Goal: Transaction & Acquisition: Book appointment/travel/reservation

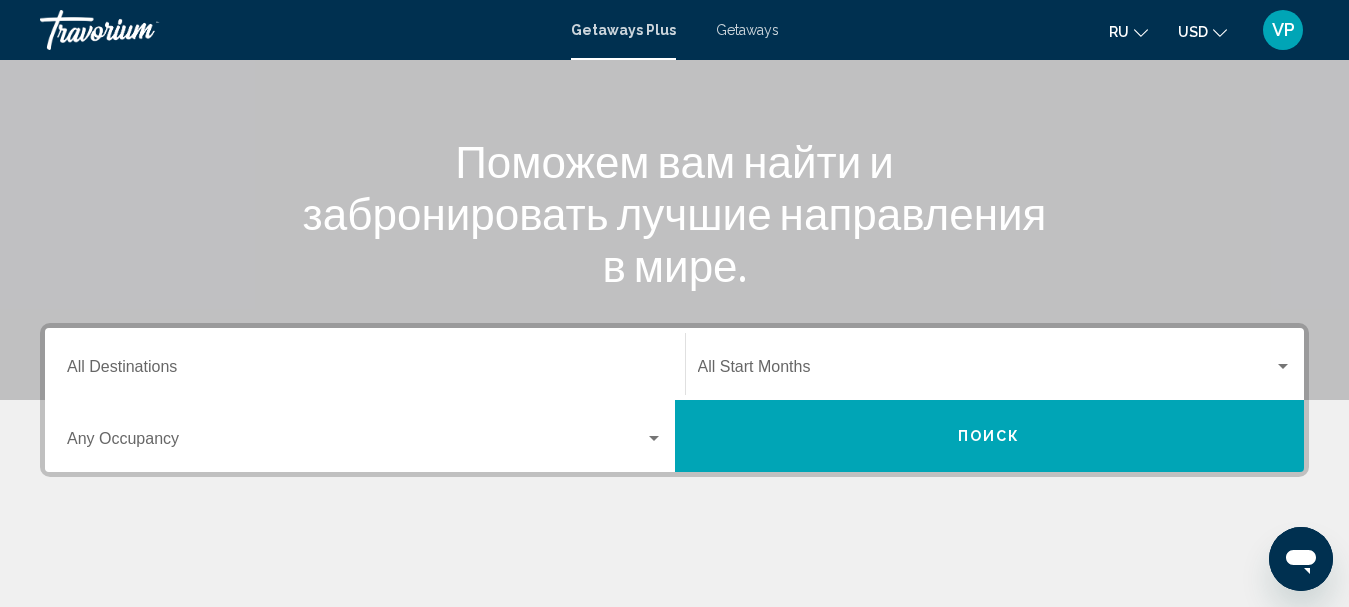
scroll to position [300, 0]
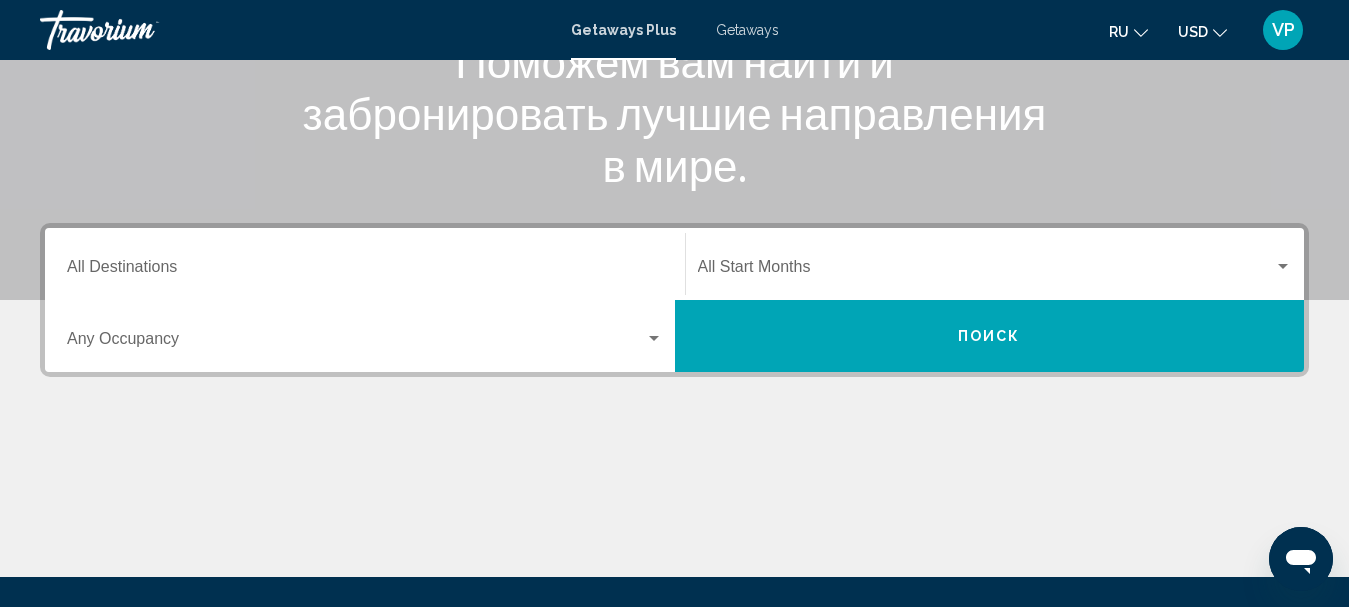
click at [404, 265] on input "Destination All Destinations" at bounding box center [365, 271] width 596 height 18
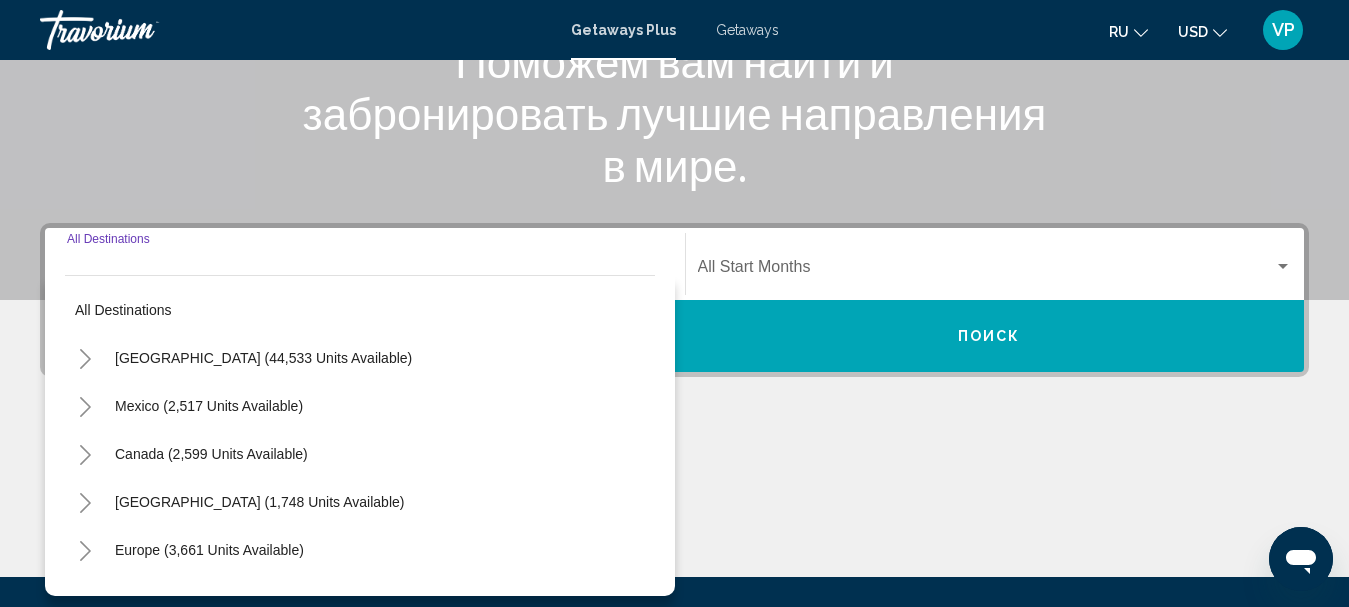
scroll to position [458, 0]
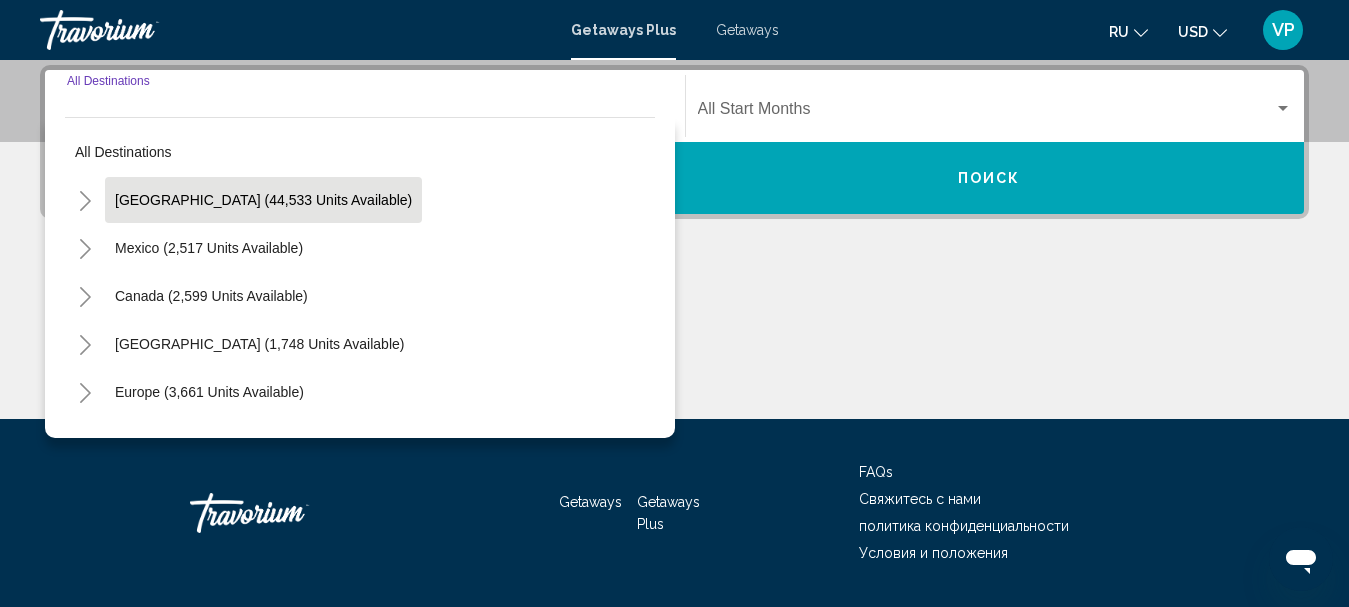
click at [353, 204] on button "United States (44,533 units available)" at bounding box center [263, 200] width 317 height 46
type input "**********"
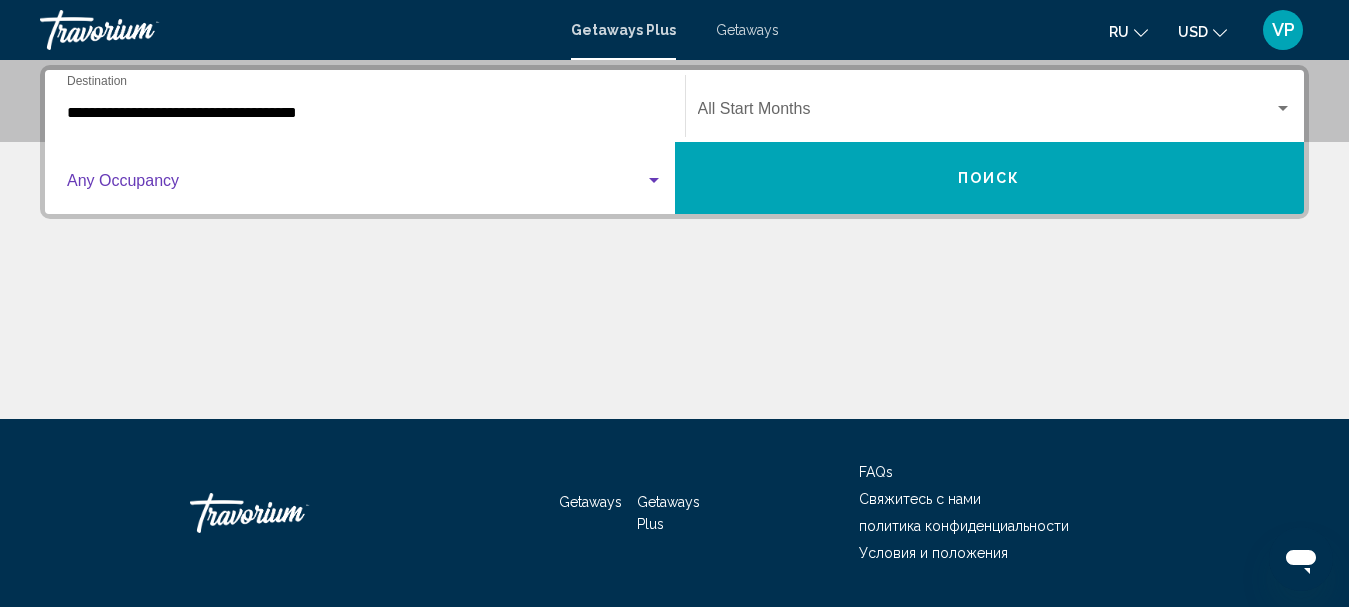
click at [403, 179] on span "Search widget" at bounding box center [356, 185] width 578 height 18
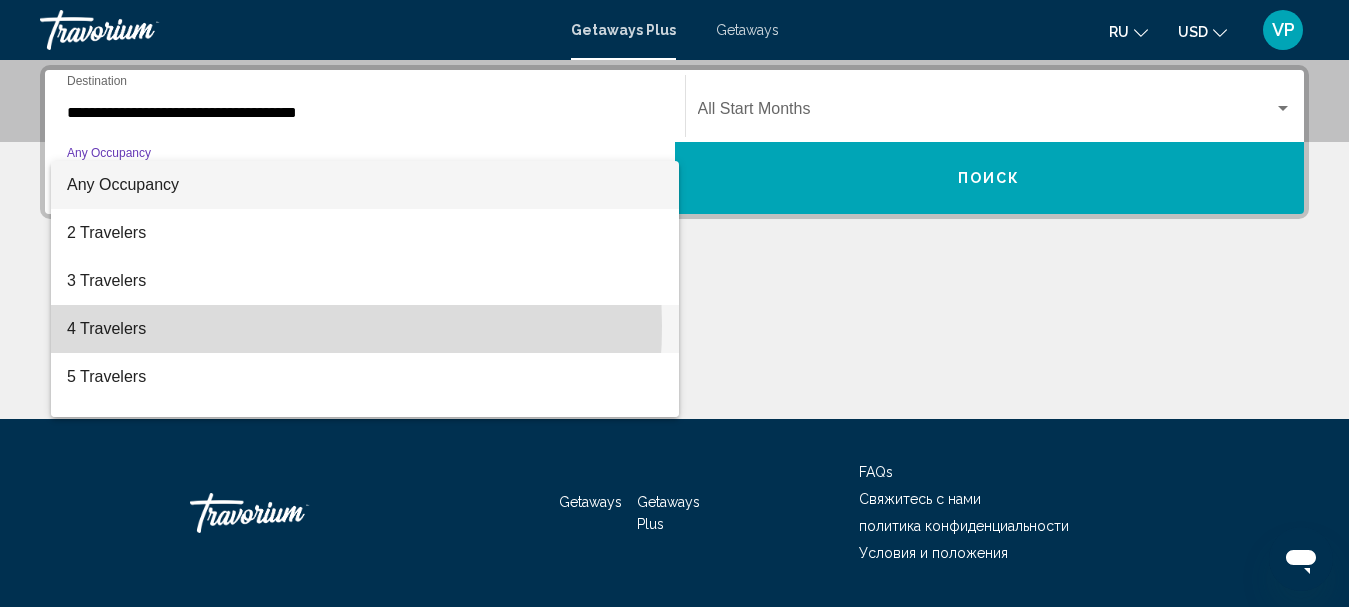
click at [188, 326] on span "4 Travelers" at bounding box center [365, 329] width 596 height 48
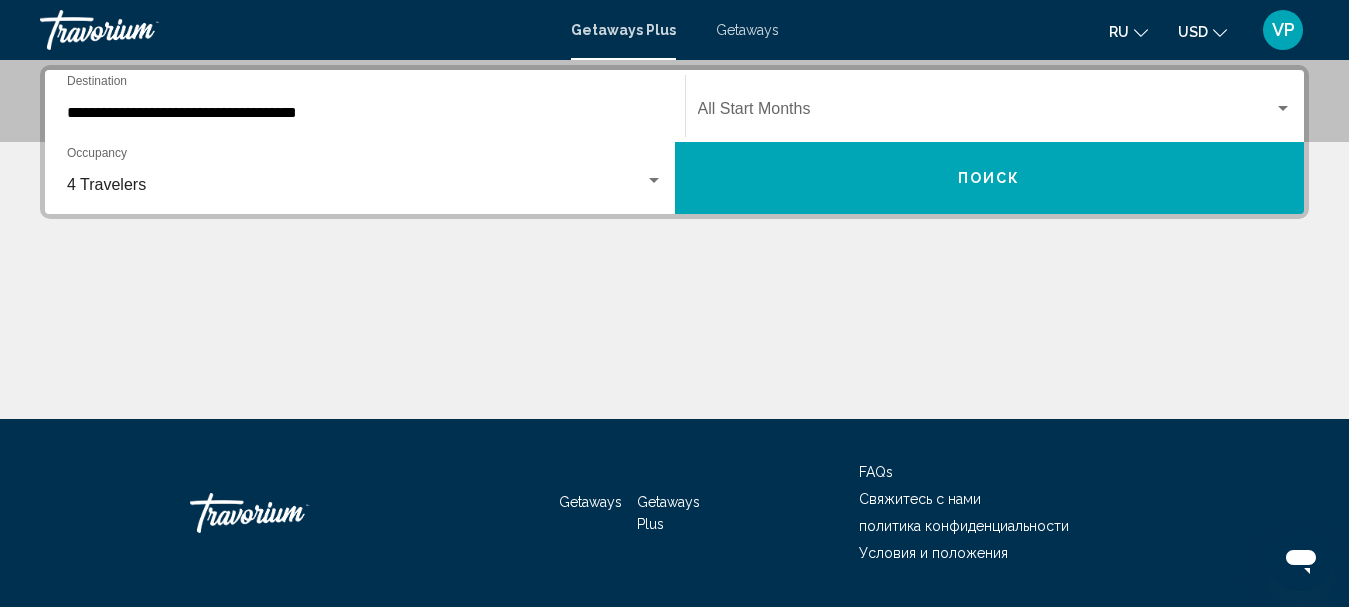
click at [822, 100] on div "Start Month All Start Months" at bounding box center [995, 106] width 595 height 63
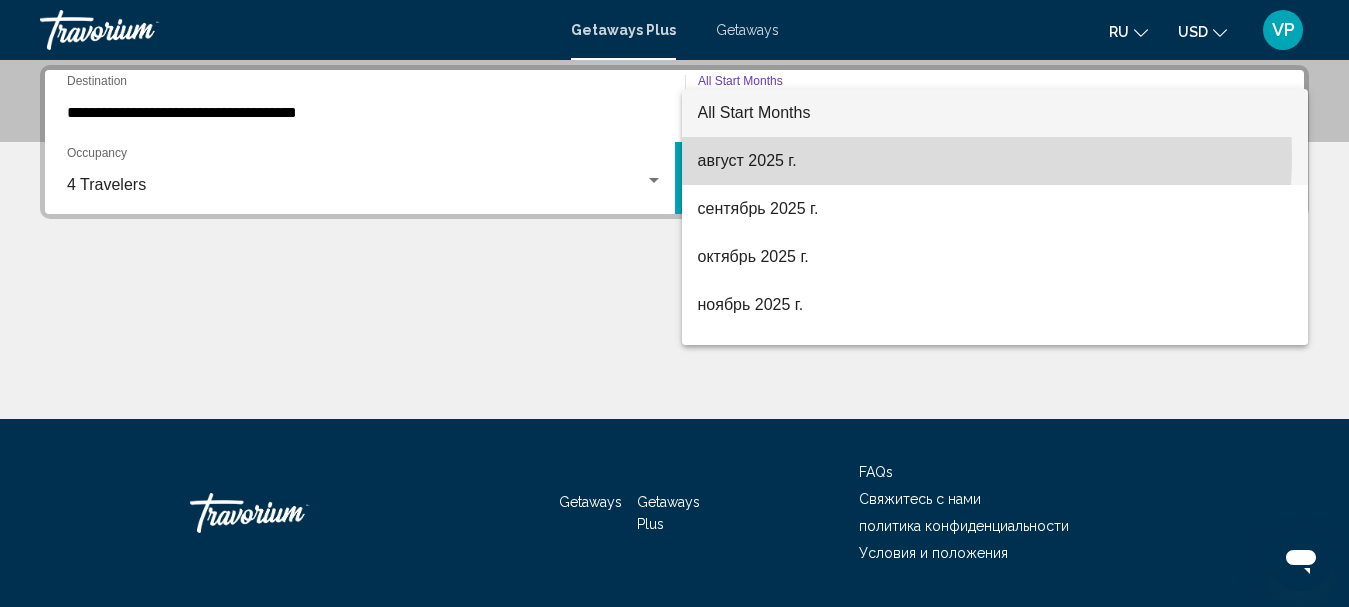
click at [801, 155] on span "август 2025 г." at bounding box center [995, 161] width 595 height 48
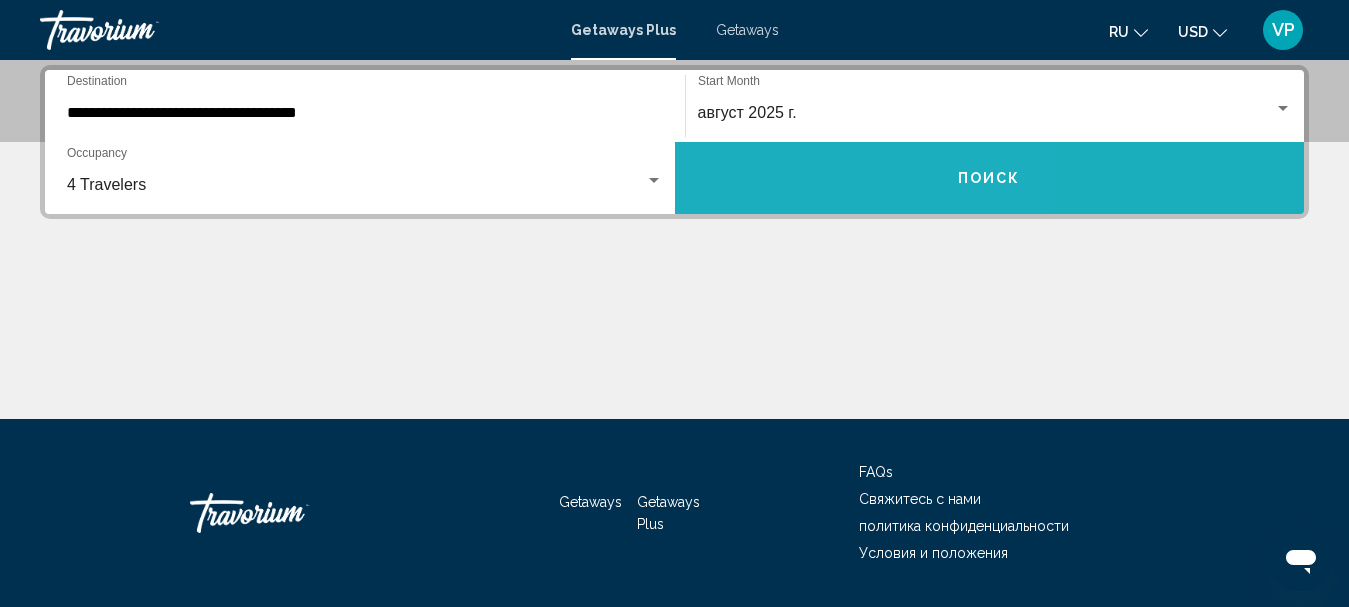
click at [799, 170] on button "Поиск" at bounding box center [990, 178] width 630 height 72
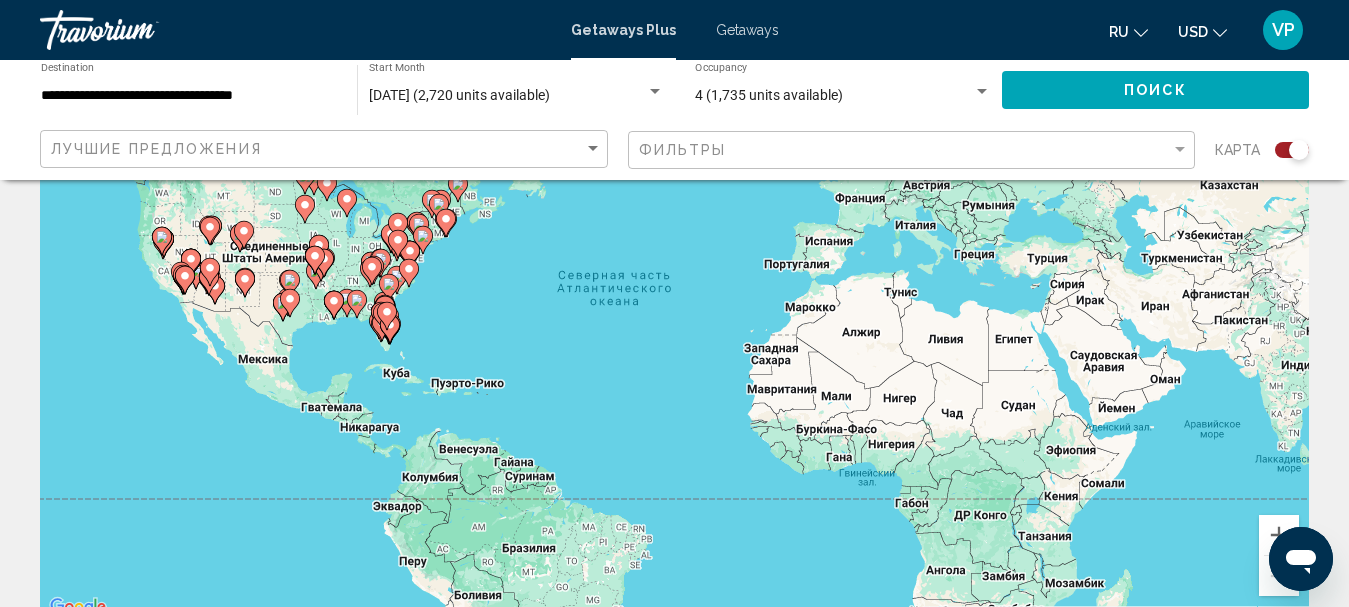
scroll to position [220, 0]
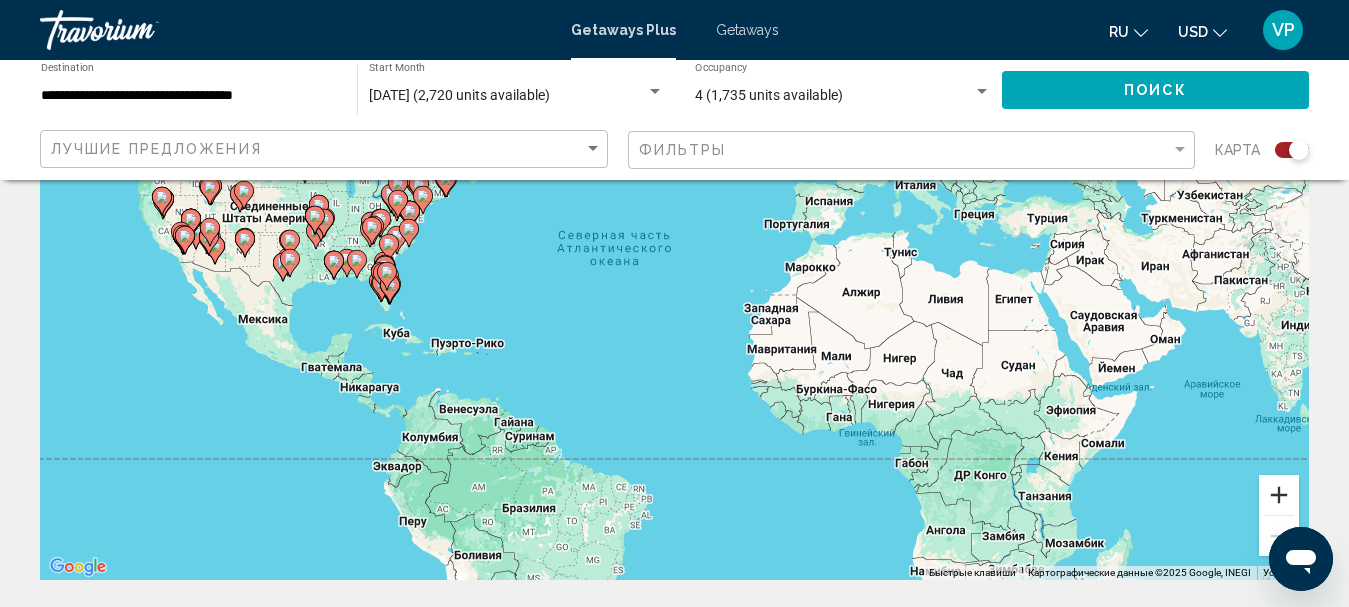
click at [1286, 495] on button "Увеличить" at bounding box center [1279, 495] width 40 height 40
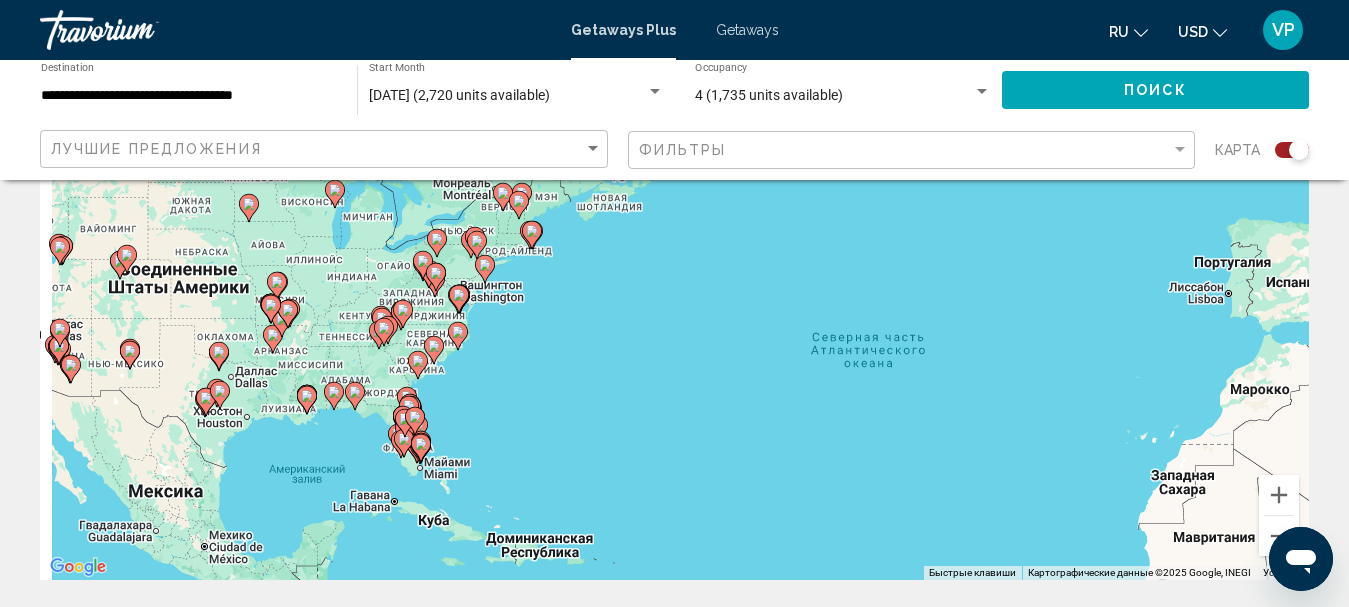
drag, startPoint x: 379, startPoint y: 294, endPoint x: 701, endPoint y: 442, distance: 354.3
click at [701, 442] on div "Чтобы активировать перетаскивание с помощью клавиатуры, нажмите Alt + Ввод. Пос…" at bounding box center [674, 280] width 1269 height 600
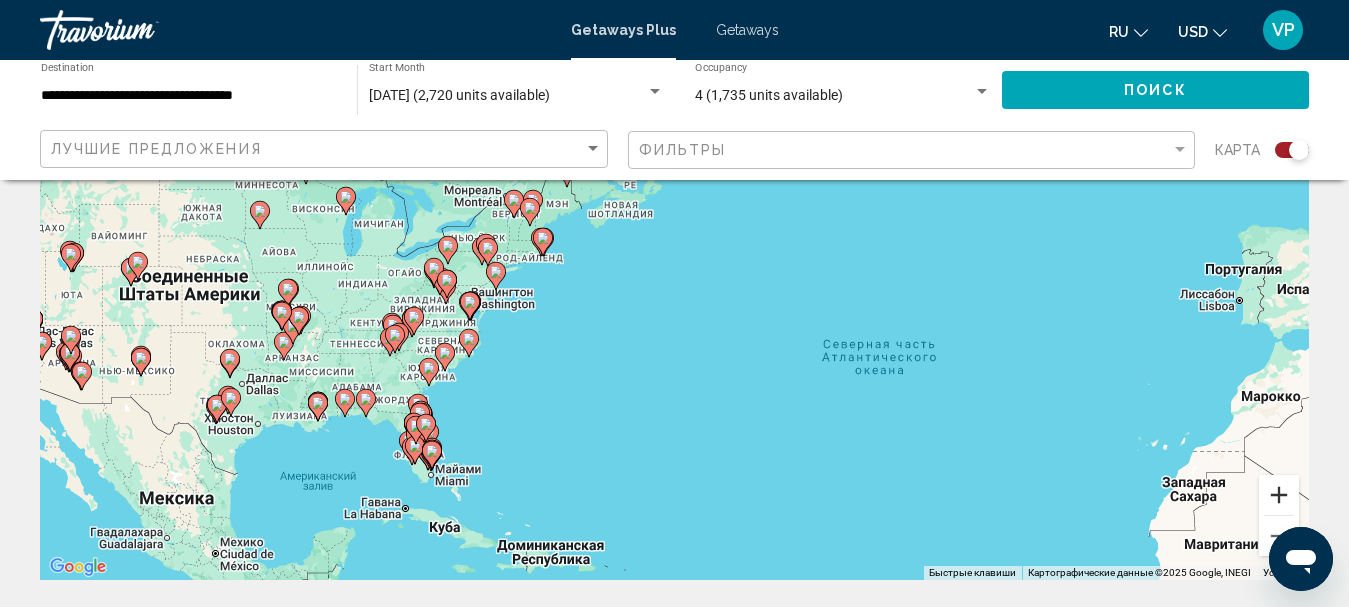
click at [1274, 494] on button "Увеличить" at bounding box center [1279, 495] width 40 height 40
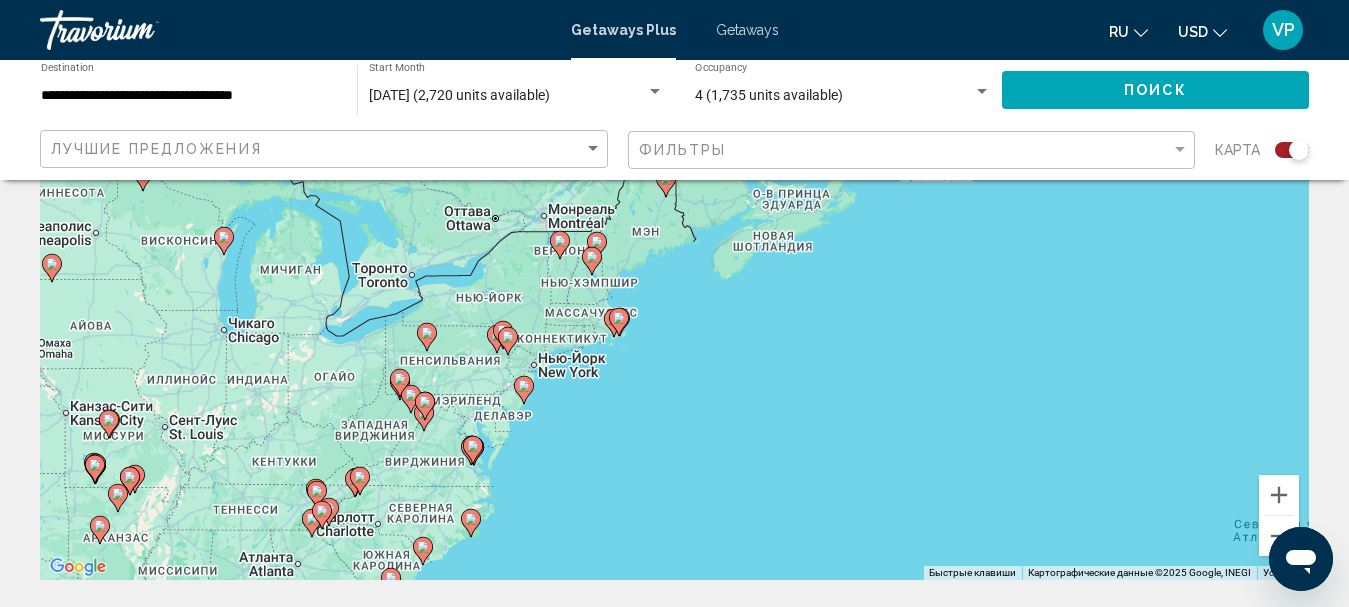
drag, startPoint x: 389, startPoint y: 308, endPoint x: 614, endPoint y: 417, distance: 250.0
click at [614, 417] on div "Чтобы активировать перетаскивание с помощью клавиатуры, нажмите Alt + Ввод. Пос…" at bounding box center [674, 280] width 1269 height 600
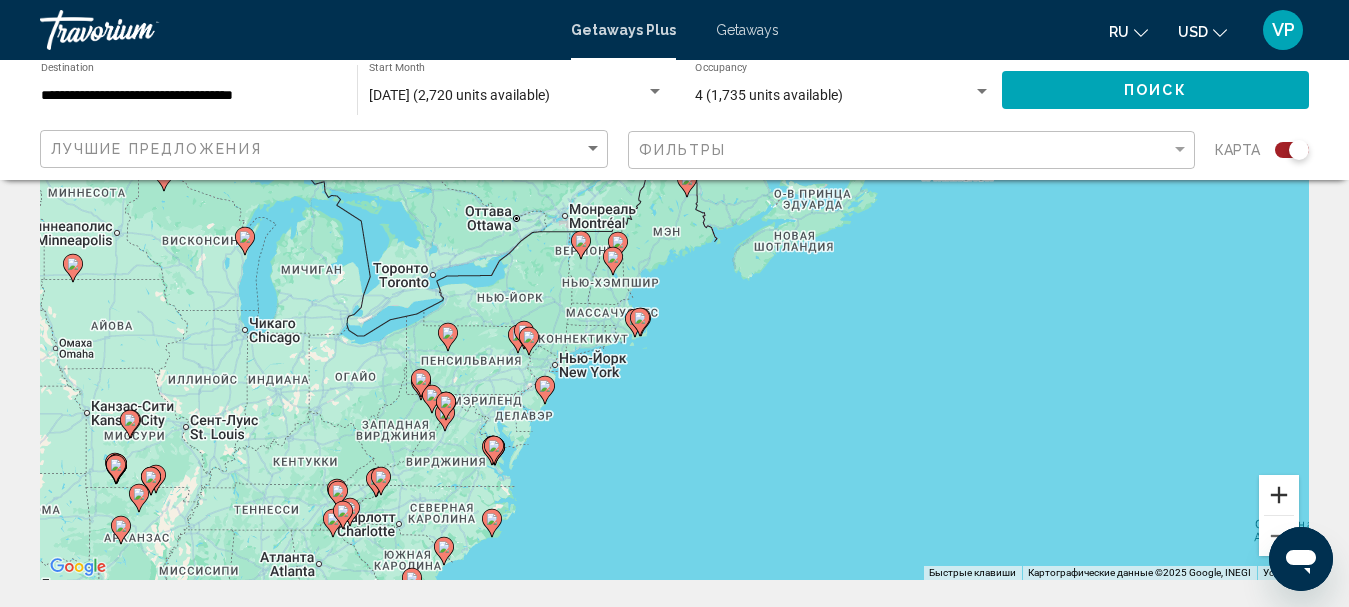
click at [1275, 496] on button "Увеличить" at bounding box center [1279, 495] width 40 height 40
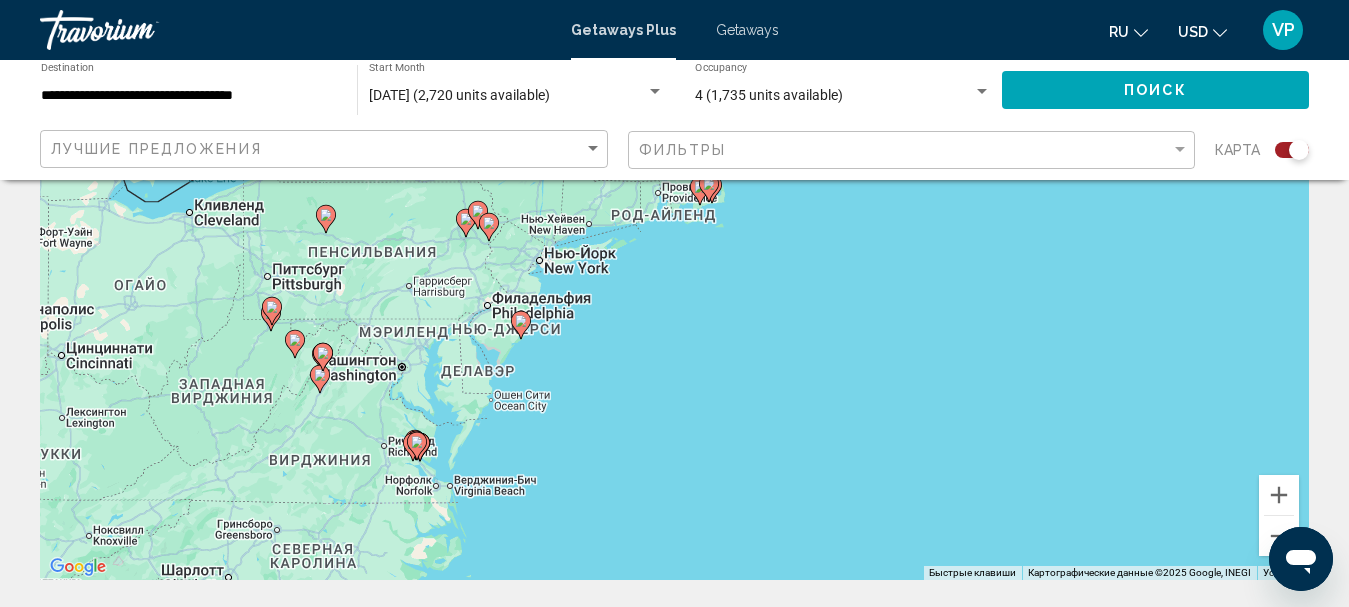
drag, startPoint x: 615, startPoint y: 511, endPoint x: 688, endPoint y: 327, distance: 197.9
click at [688, 328] on div "Чтобы активировать перетаскивание с помощью клавиатуры, нажмите Alt + Ввод. Пос…" at bounding box center [674, 280] width 1269 height 600
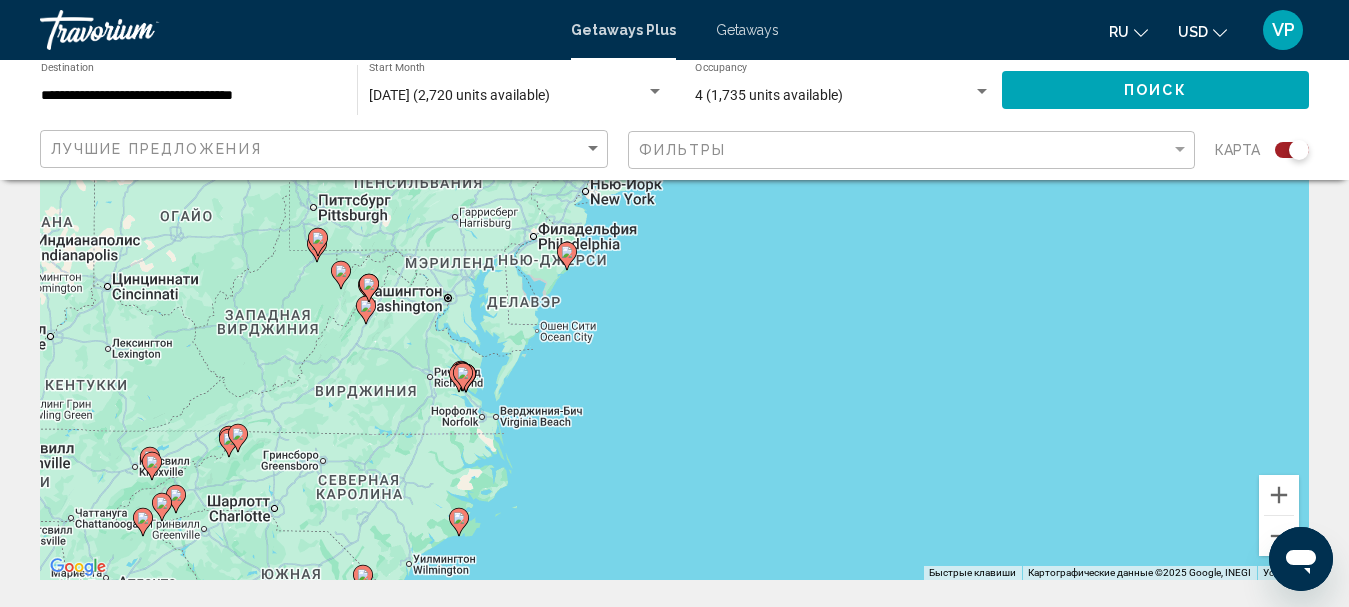
drag, startPoint x: 549, startPoint y: 442, endPoint x: 716, endPoint y: 303, distance: 217.2
click at [716, 303] on div "Чтобы активировать перетаскивание с помощью клавиатуры, нажмите Alt + Ввод. Пос…" at bounding box center [674, 280] width 1269 height 600
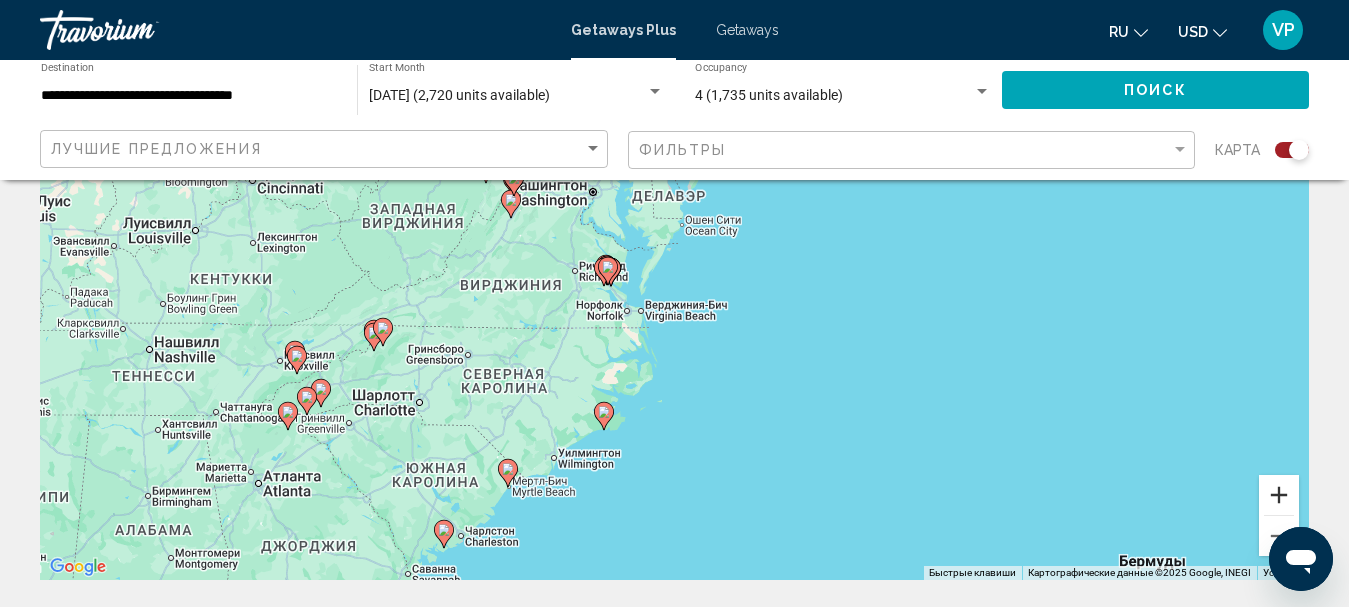
click at [1287, 488] on button "Увеличить" at bounding box center [1279, 495] width 40 height 40
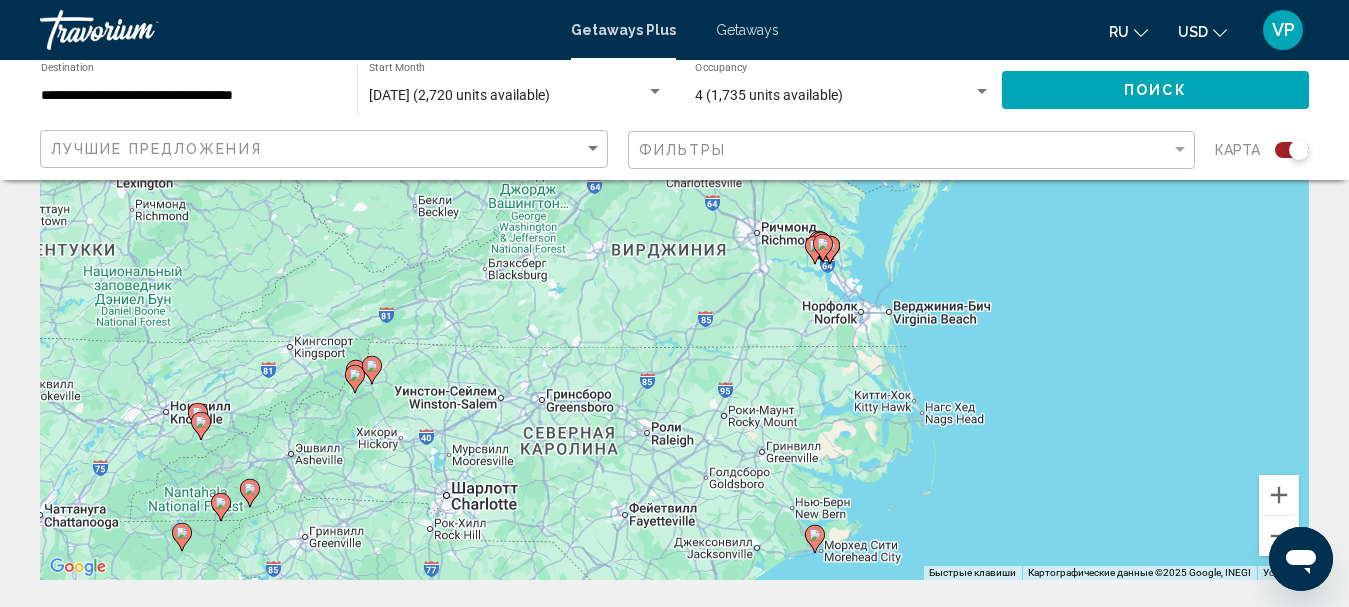
drag, startPoint x: 676, startPoint y: 446, endPoint x: 974, endPoint y: 409, distance: 300.2
click at [975, 412] on div "Чтобы активировать перетаскивание с помощью клавиатуры, нажмите Alt + Ввод. Пос…" at bounding box center [674, 280] width 1269 height 600
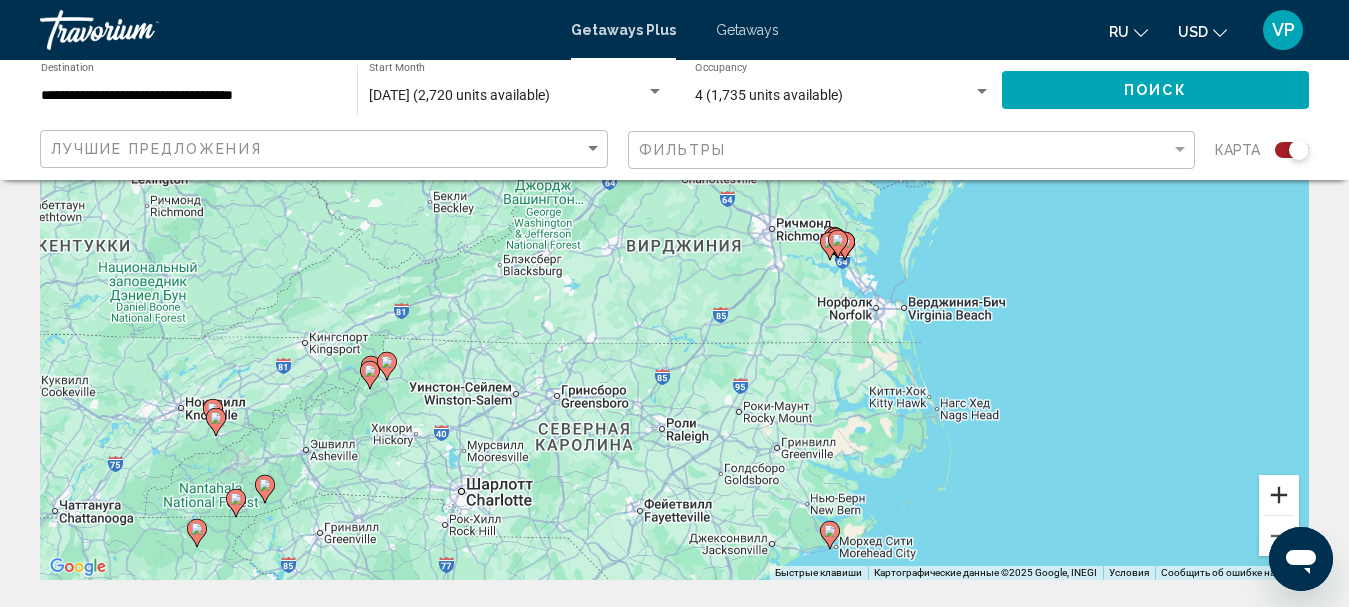
click at [1291, 492] on button "Увеличить" at bounding box center [1279, 495] width 40 height 40
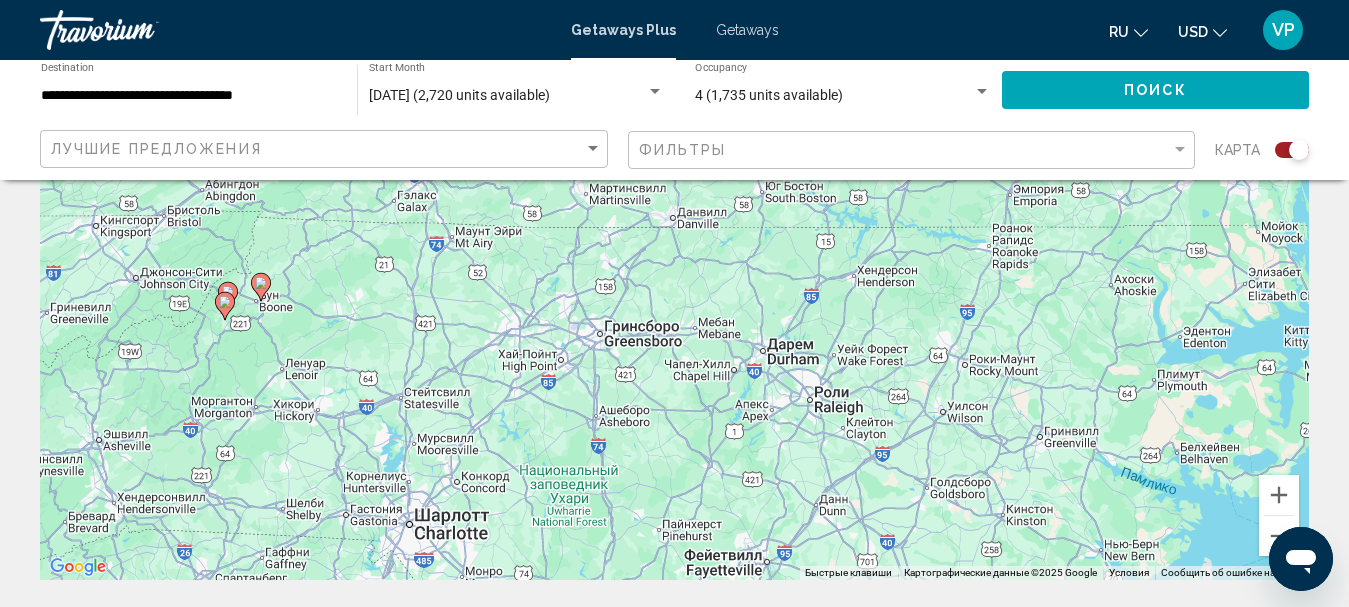
drag, startPoint x: 877, startPoint y: 510, endPoint x: 1031, endPoint y: 351, distance: 221.3
click at [1029, 353] on div "Чтобы активировать перетаскивание с помощью клавиатуры, нажмите Alt + Ввод. Пос…" at bounding box center [674, 280] width 1269 height 600
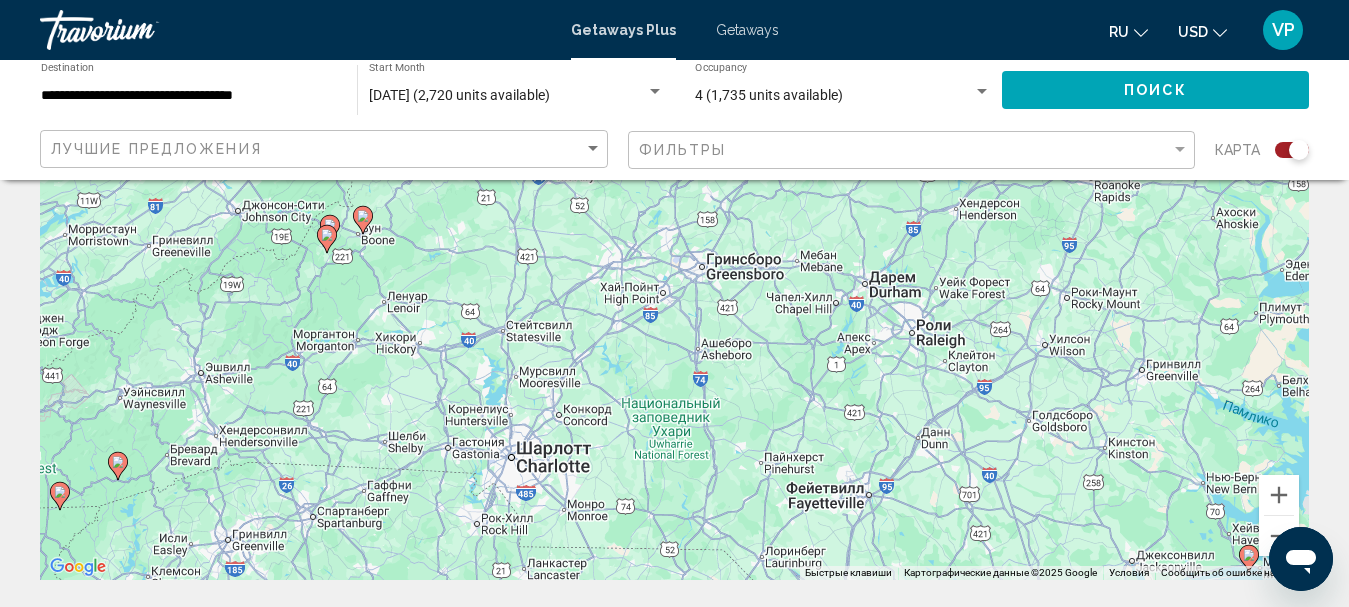
drag, startPoint x: 670, startPoint y: 451, endPoint x: 906, endPoint y: 355, distance: 254.7
click at [906, 355] on div "Чтобы активировать перетаскивание с помощью клавиатуры, нажмите Alt + Ввод. Пос…" at bounding box center [674, 280] width 1269 height 600
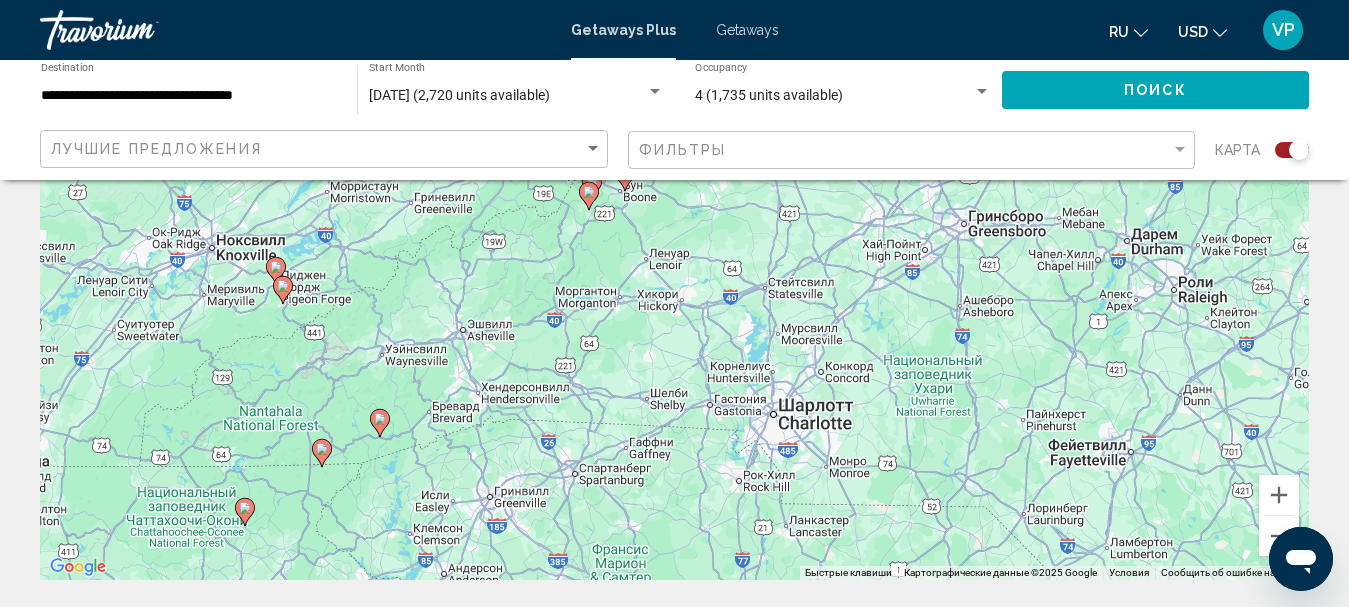
drag, startPoint x: 713, startPoint y: 408, endPoint x: 818, endPoint y: 412, distance: 105.1
click at [818, 412] on div "Чтобы активировать перетаскивание с помощью клавиатуры, нажмите Alt + Ввод. Пос…" at bounding box center [674, 280] width 1269 height 600
click at [384, 421] on image "Main content" at bounding box center [380, 419] width 12 height 12
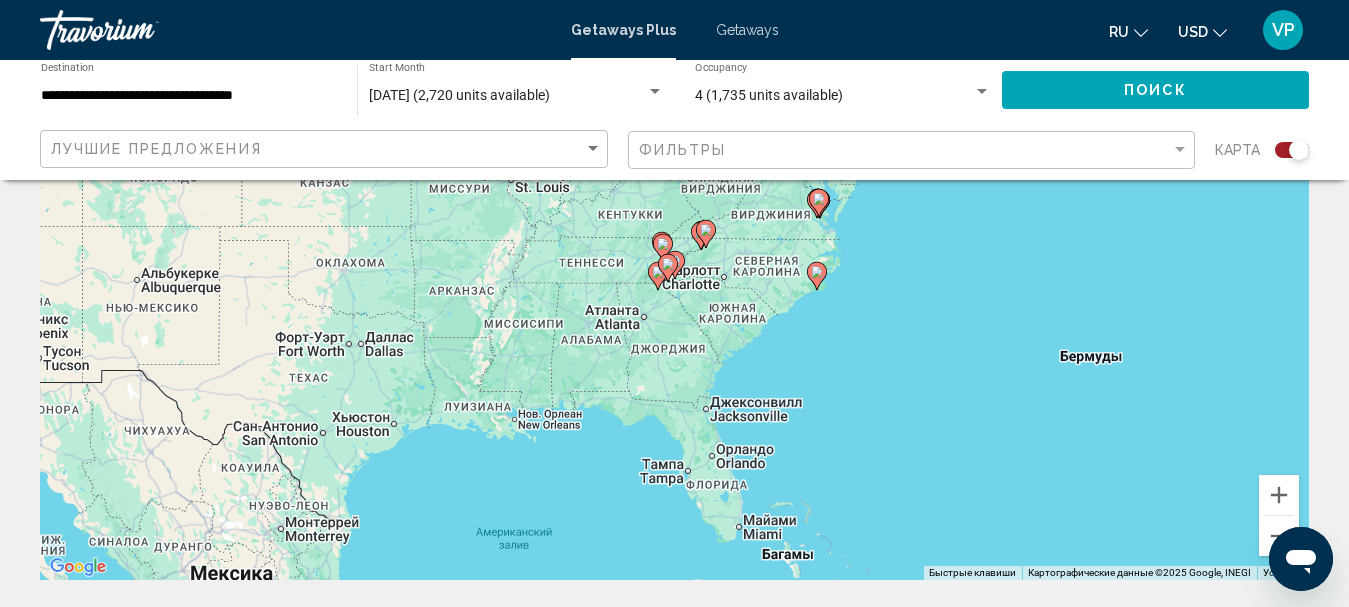
scroll to position [120, 0]
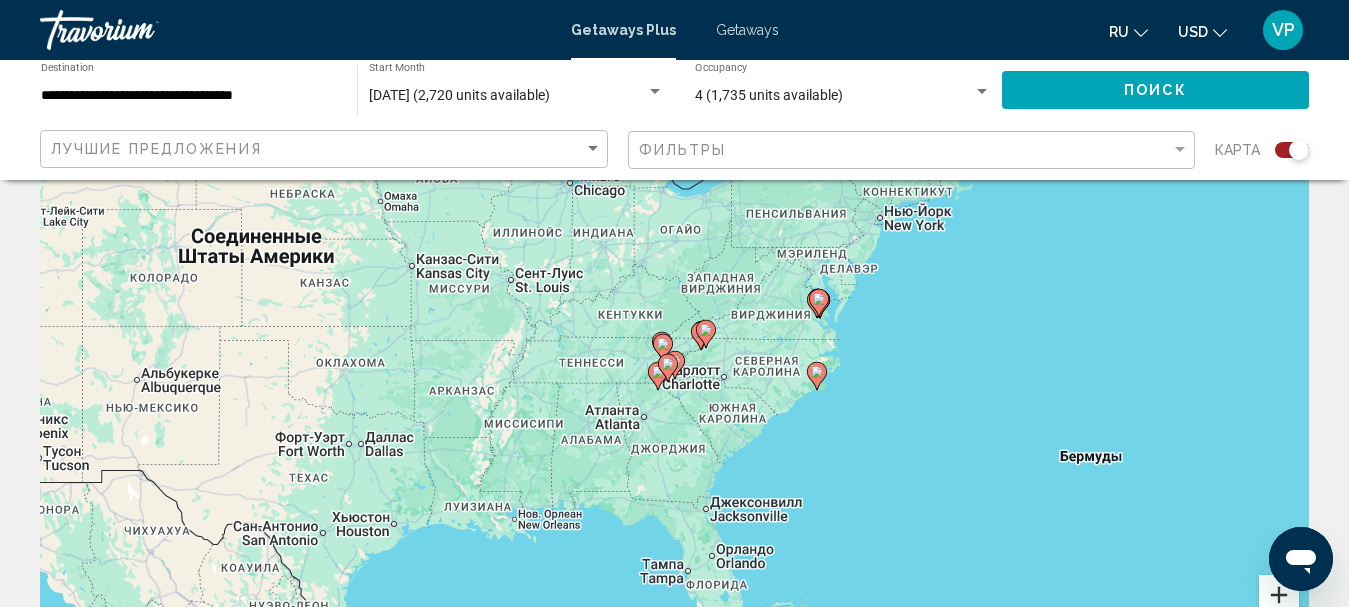
click at [1269, 595] on button "Увеличить" at bounding box center [1279, 595] width 40 height 40
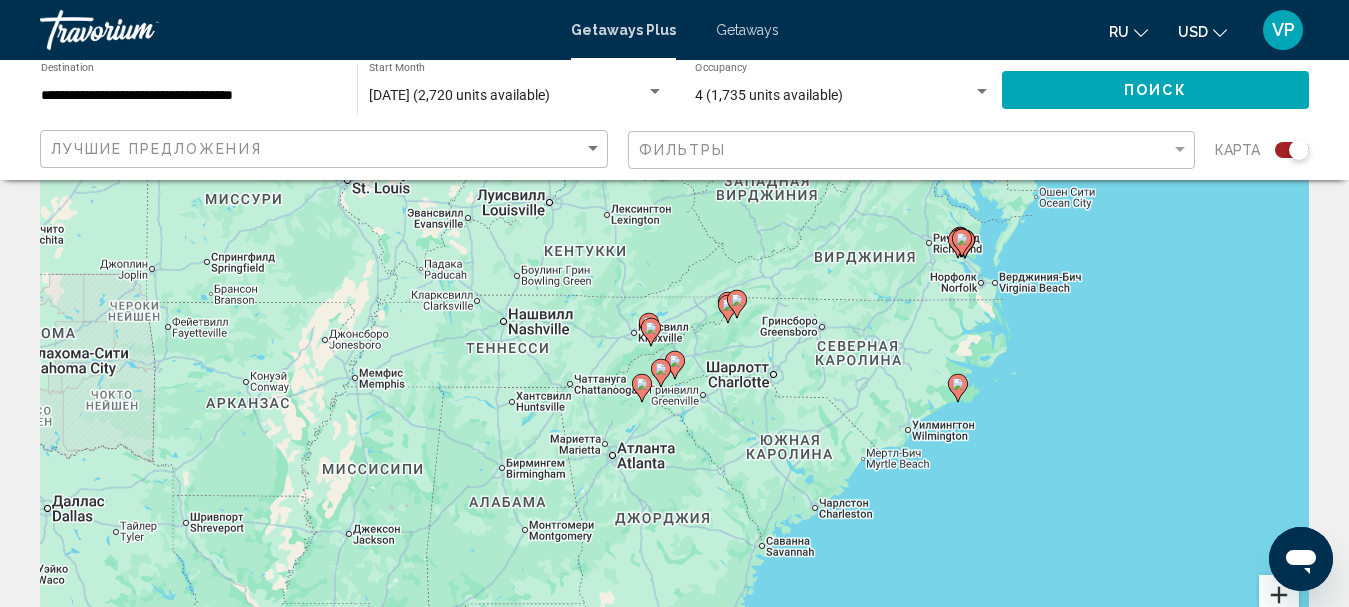
click at [1267, 593] on button "Увеличить" at bounding box center [1279, 595] width 40 height 40
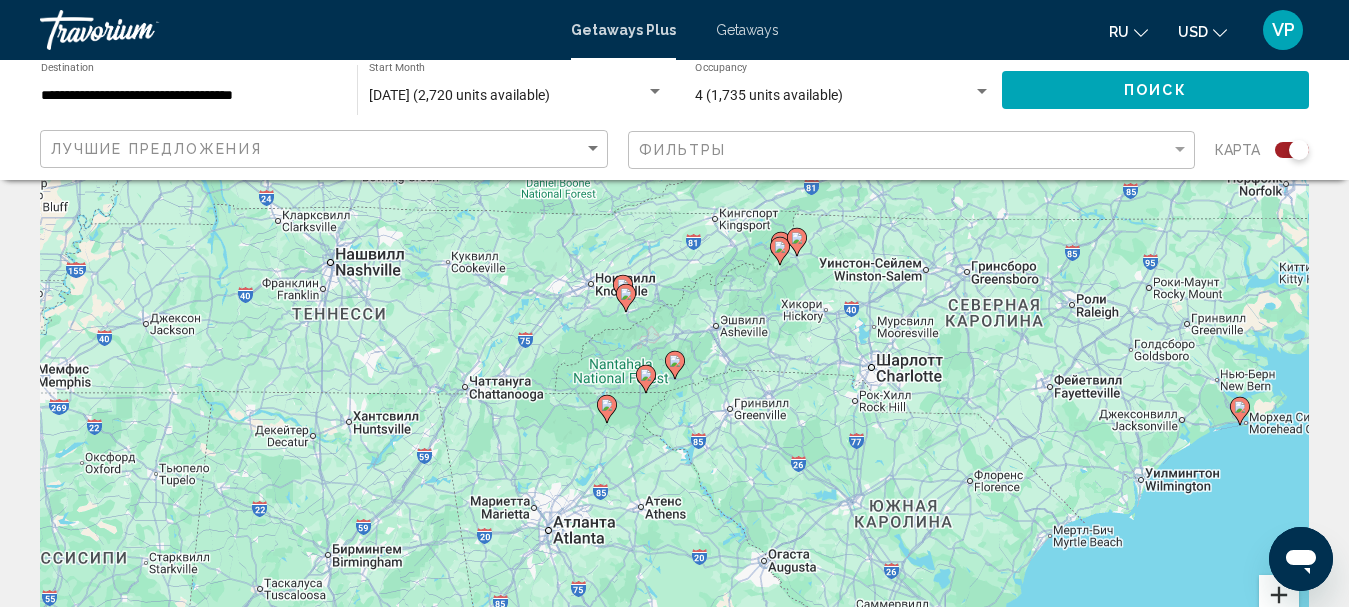
click at [1267, 593] on button "Увеличить" at bounding box center [1279, 595] width 40 height 40
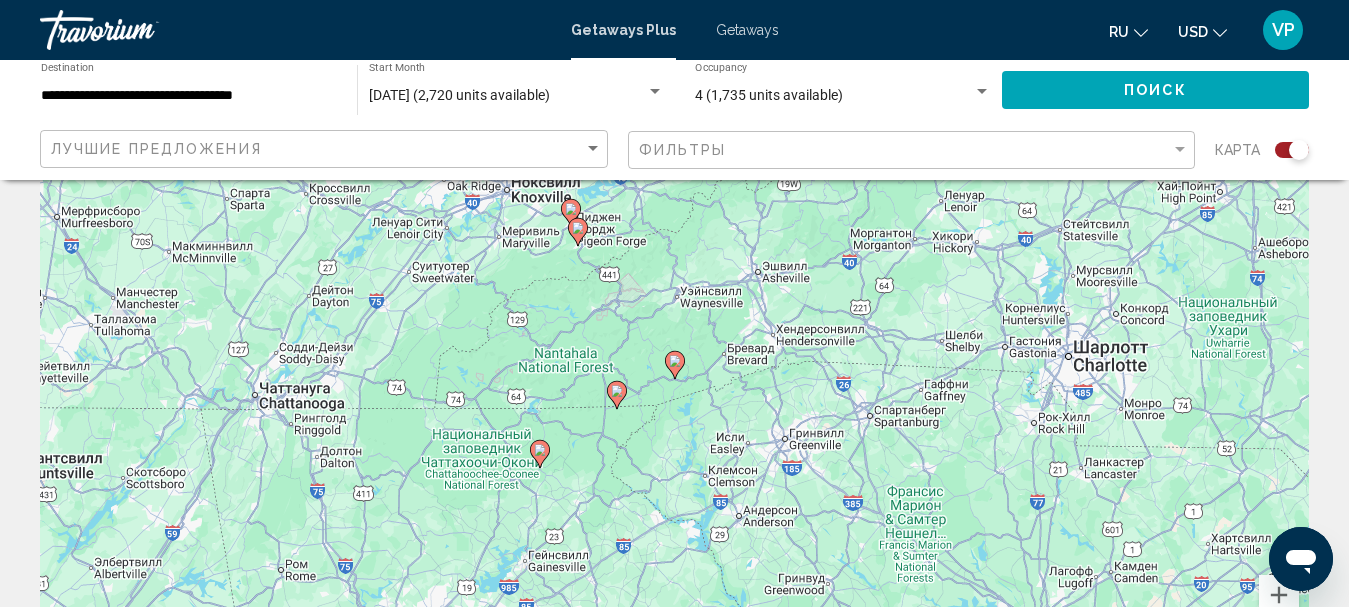
click at [675, 365] on image "Main content" at bounding box center [675, 361] width 12 height 12
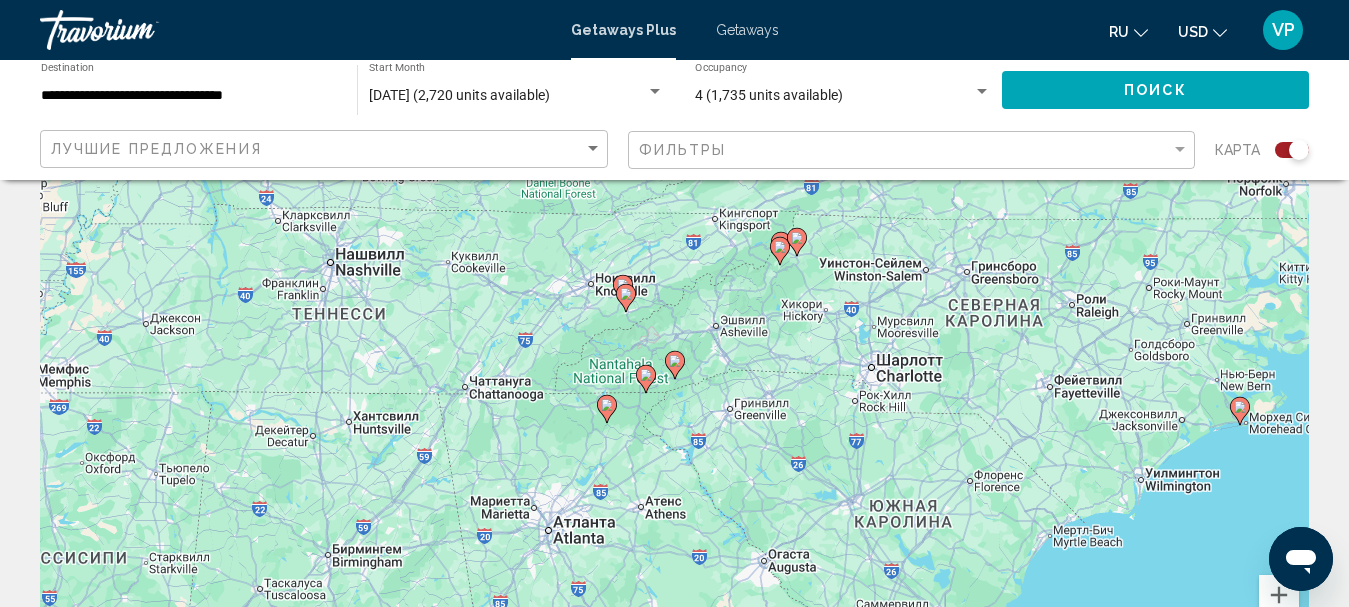
click at [675, 365] on image "Main content" at bounding box center [675, 361] width 12 height 12
type input "**********"
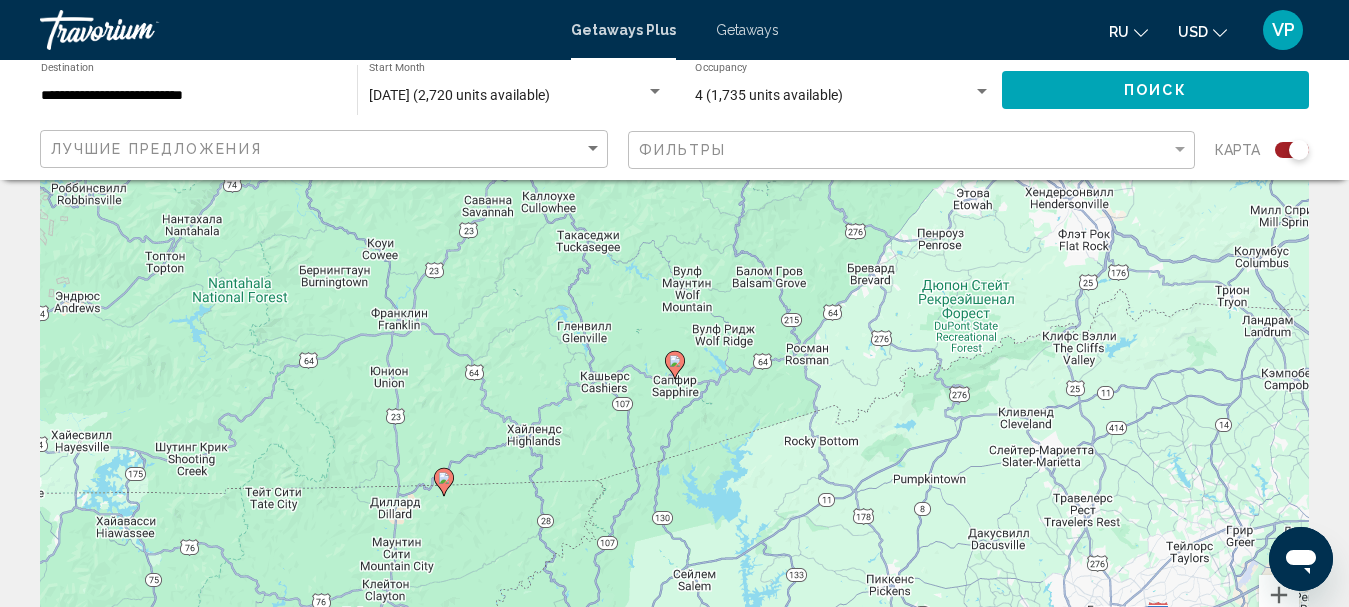
click at [675, 365] on image "Main content" at bounding box center [675, 361] width 12 height 12
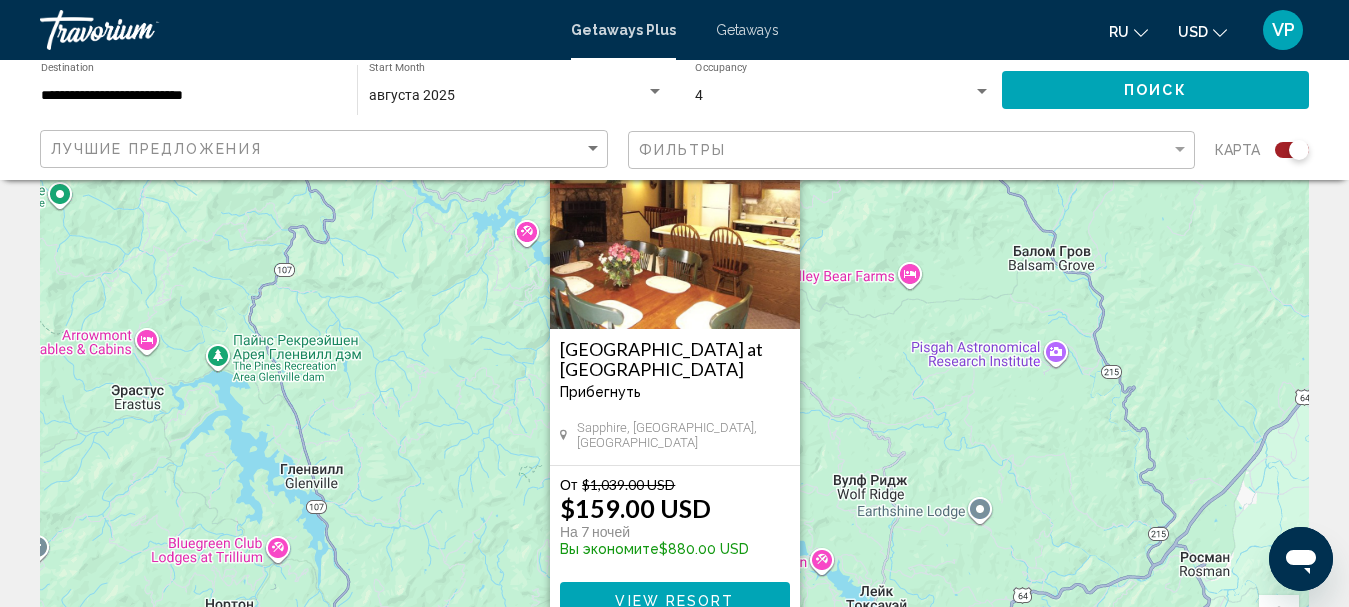
scroll to position [0, 0]
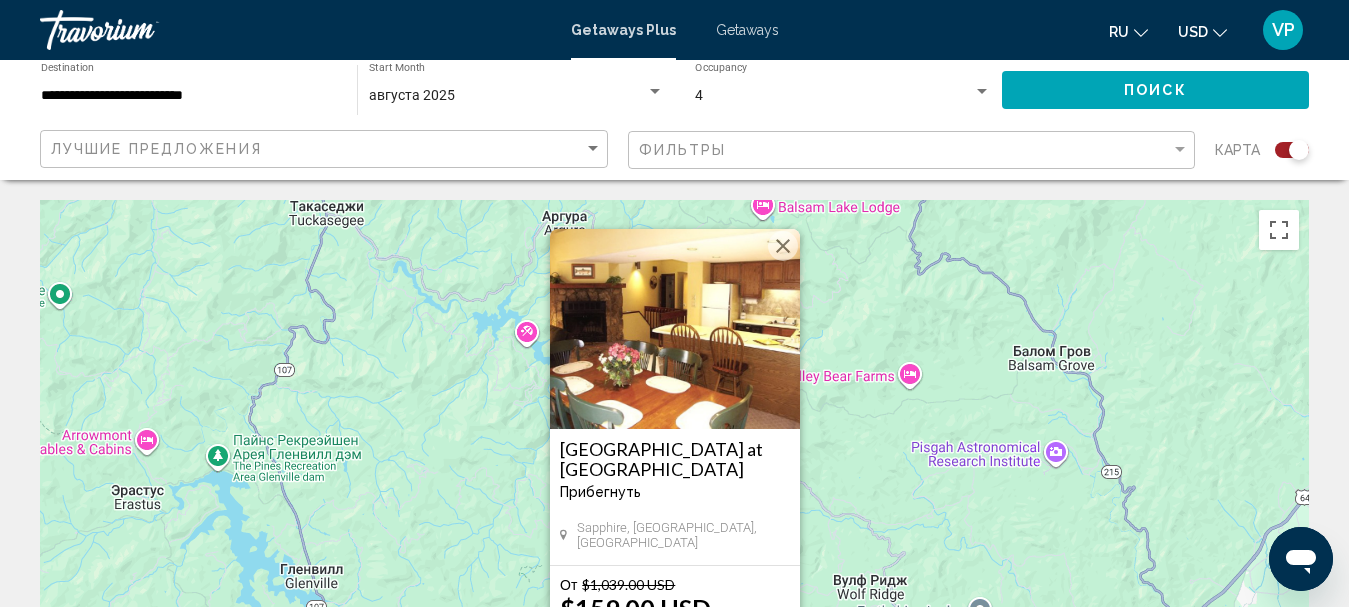
click at [787, 248] on button "Закрыть" at bounding box center [783, 246] width 30 height 30
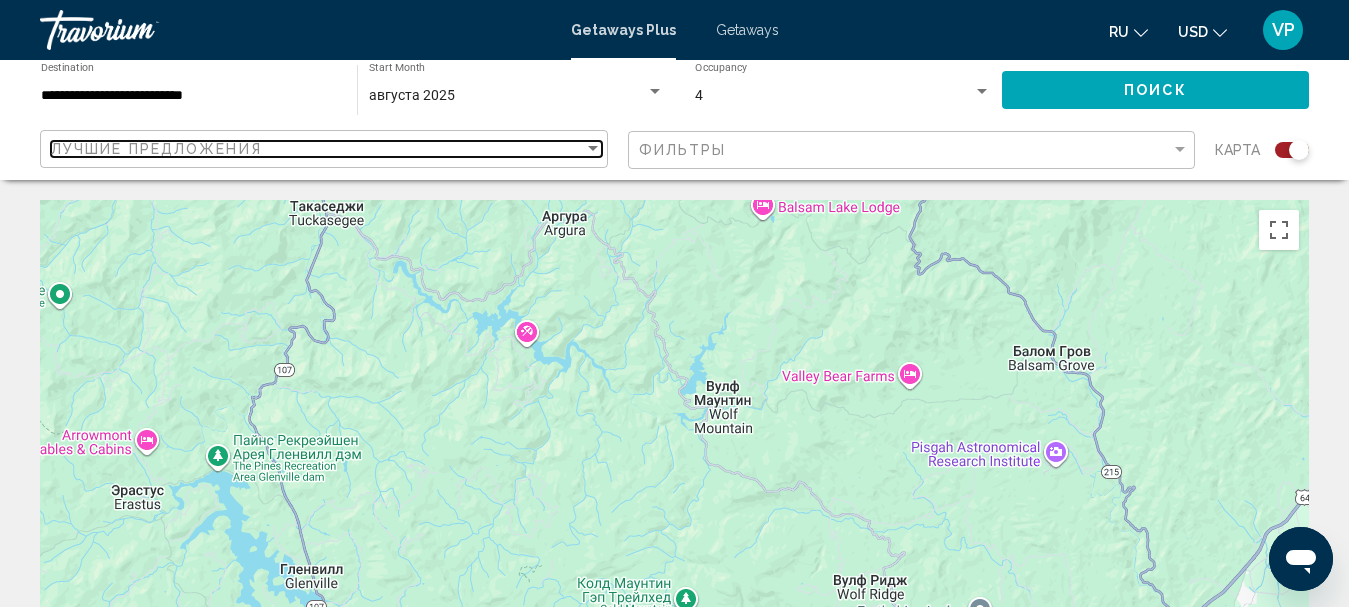
click at [585, 148] on div "Sort by" at bounding box center [593, 149] width 18 height 16
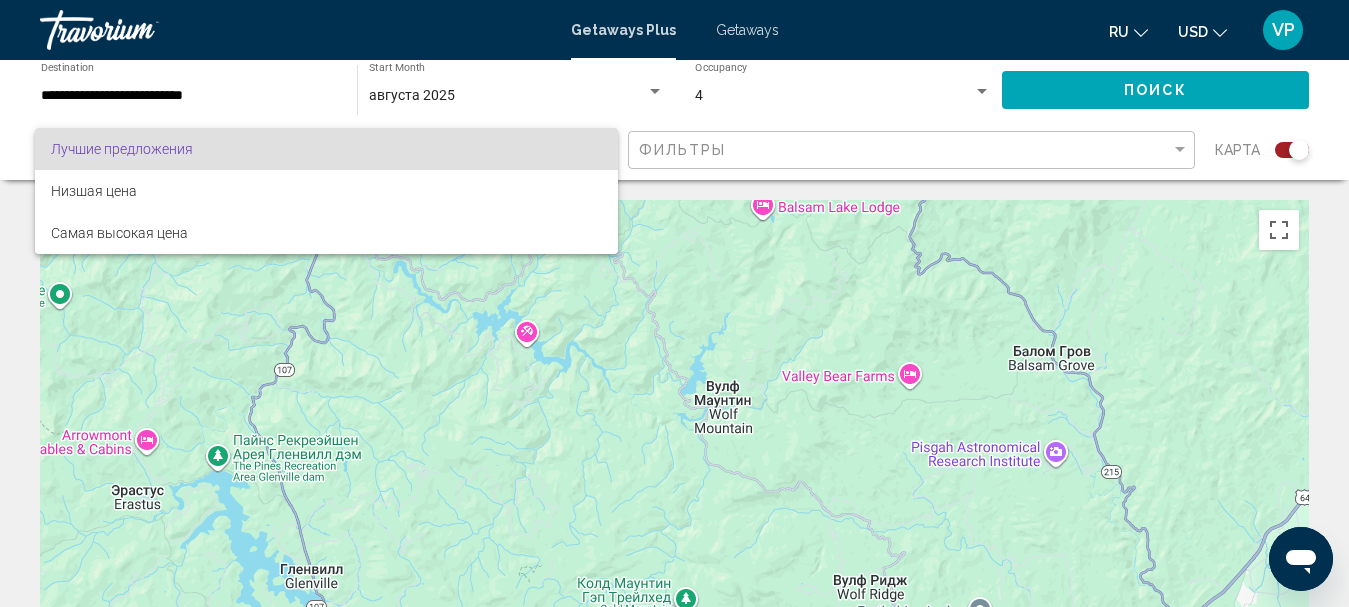
click at [590, 145] on span "Лучшие предложения" at bounding box center [326, 149] width 551 height 42
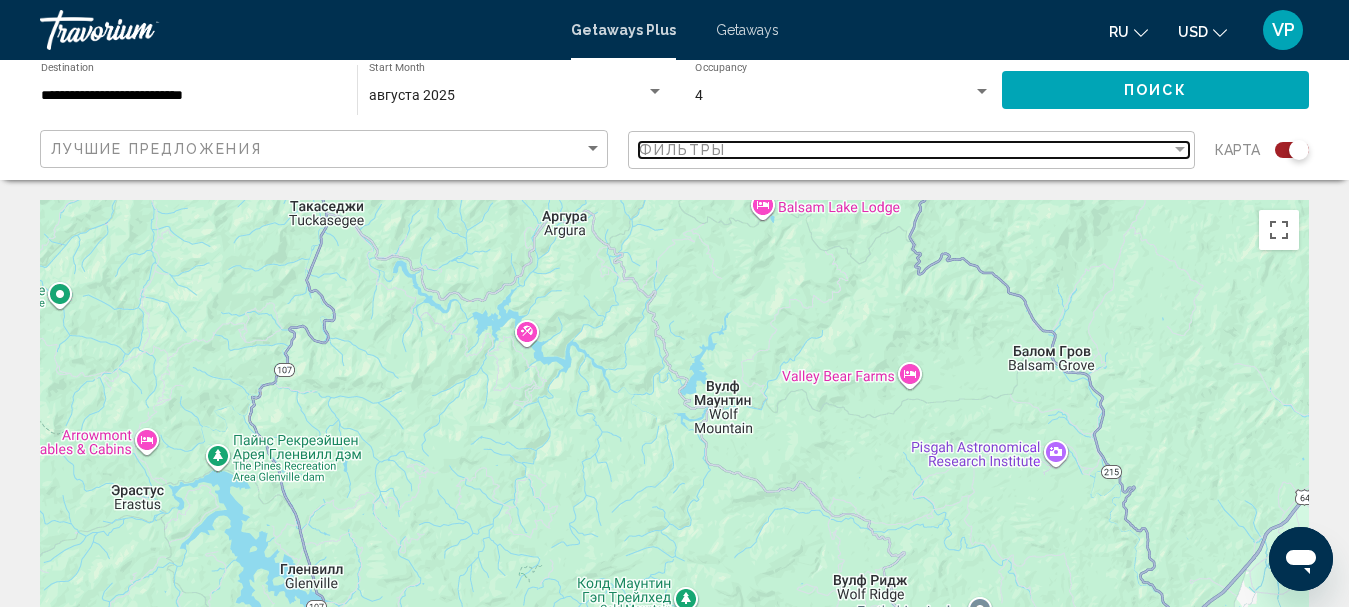
click at [837, 155] on div "Фильтры" at bounding box center [905, 150] width 533 height 16
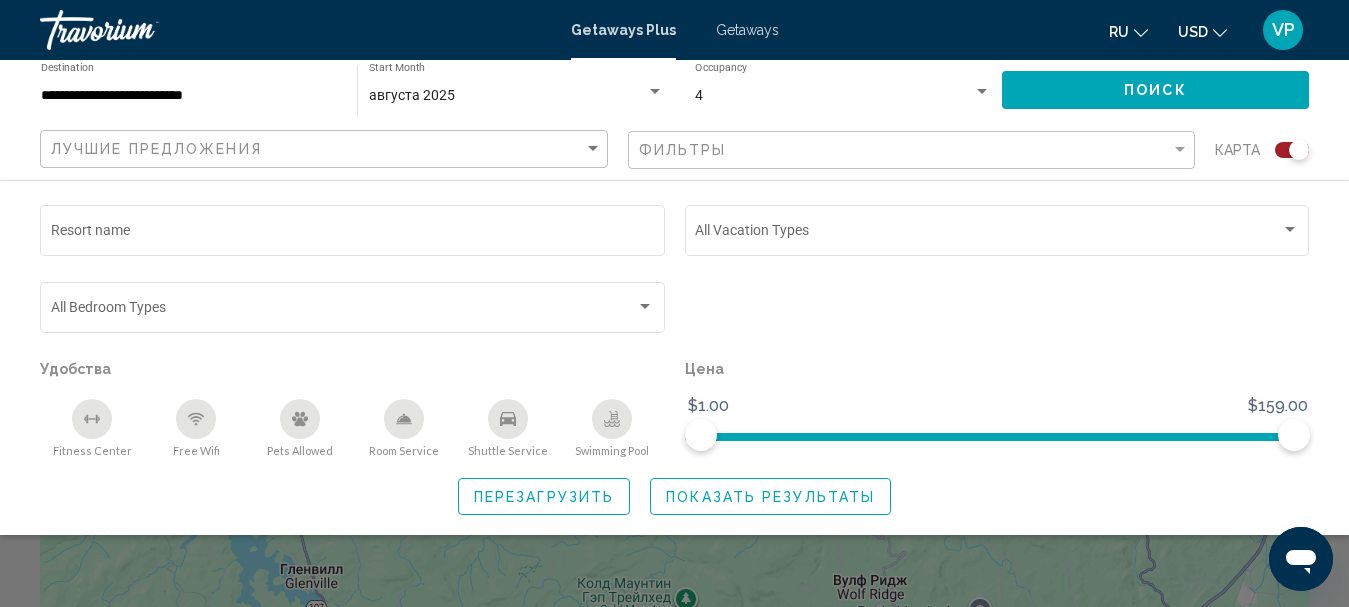
click at [824, 159] on div "Фильтры" at bounding box center [914, 150] width 551 height 37
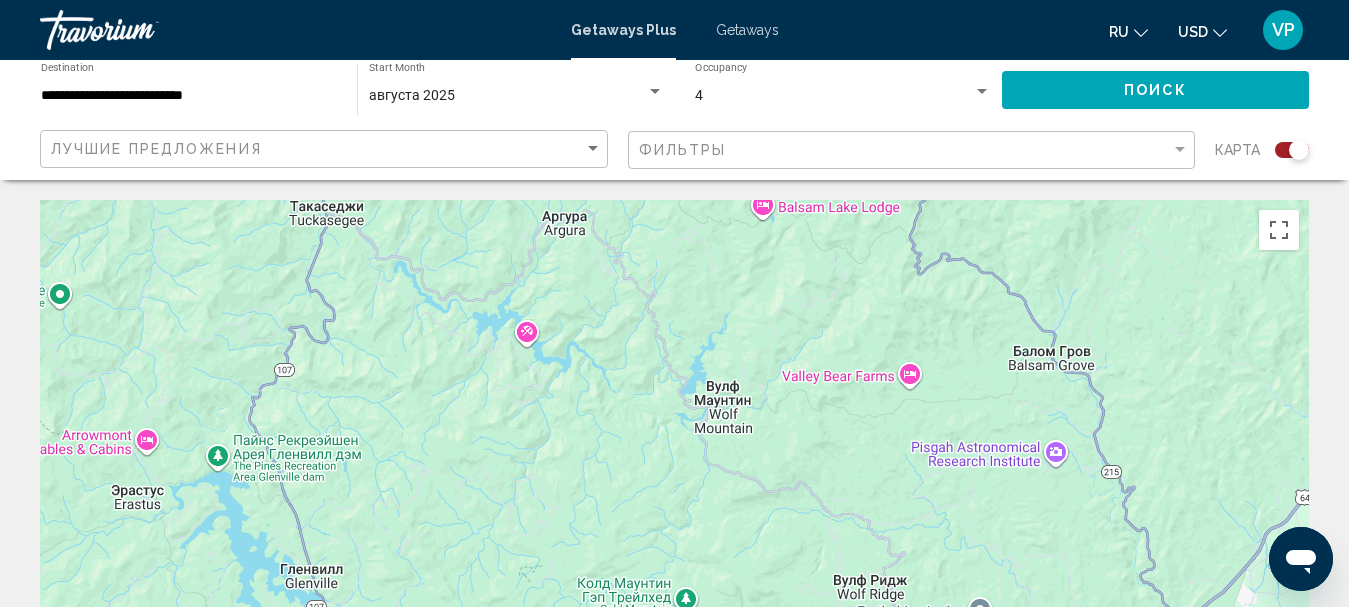
click at [816, 159] on div "Фильтры" at bounding box center [914, 150] width 551 height 37
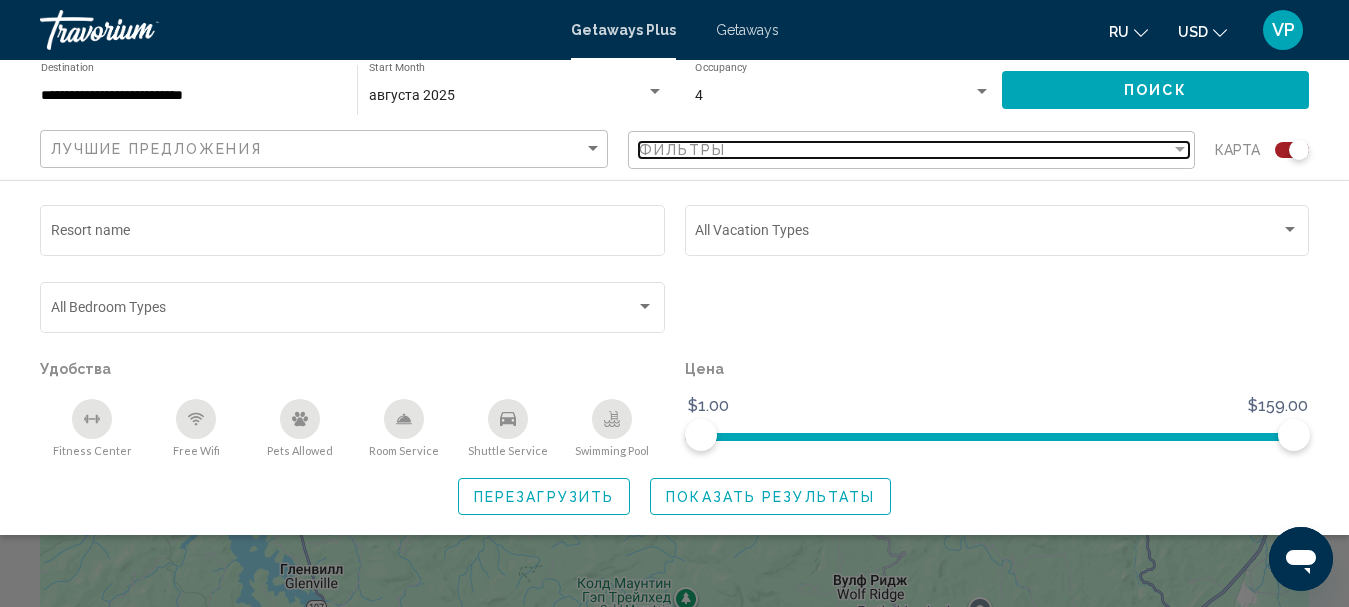
click at [945, 155] on div "Фильтры" at bounding box center [905, 150] width 533 height 16
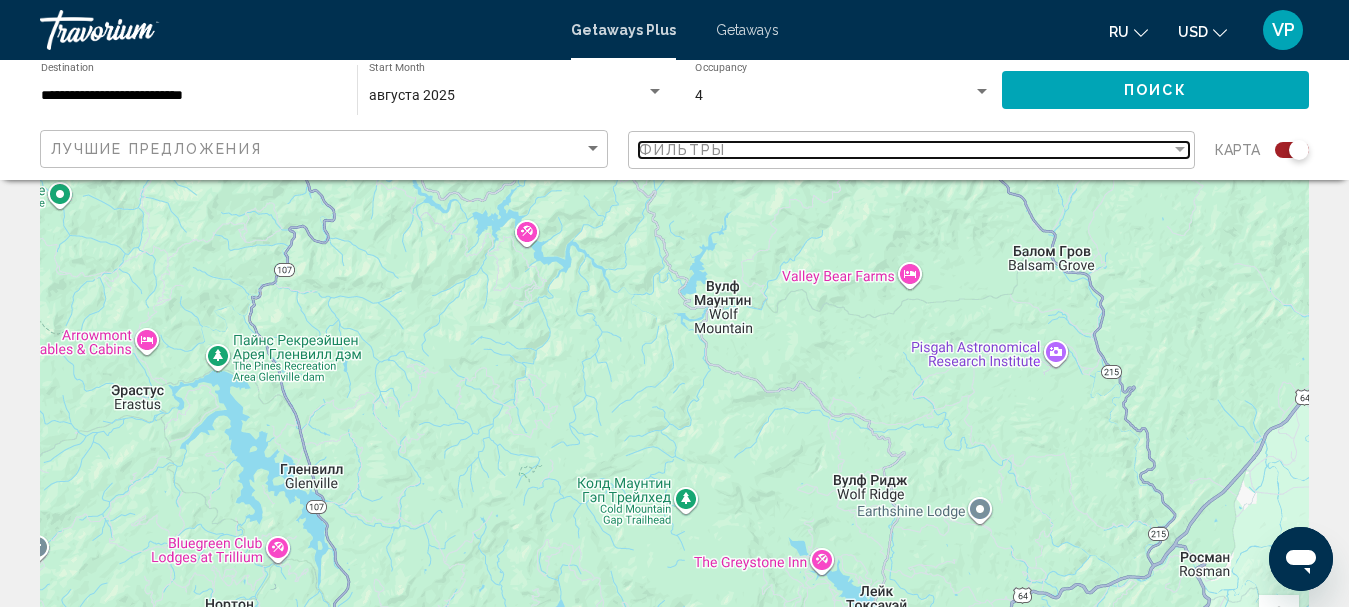
scroll to position [300, 0]
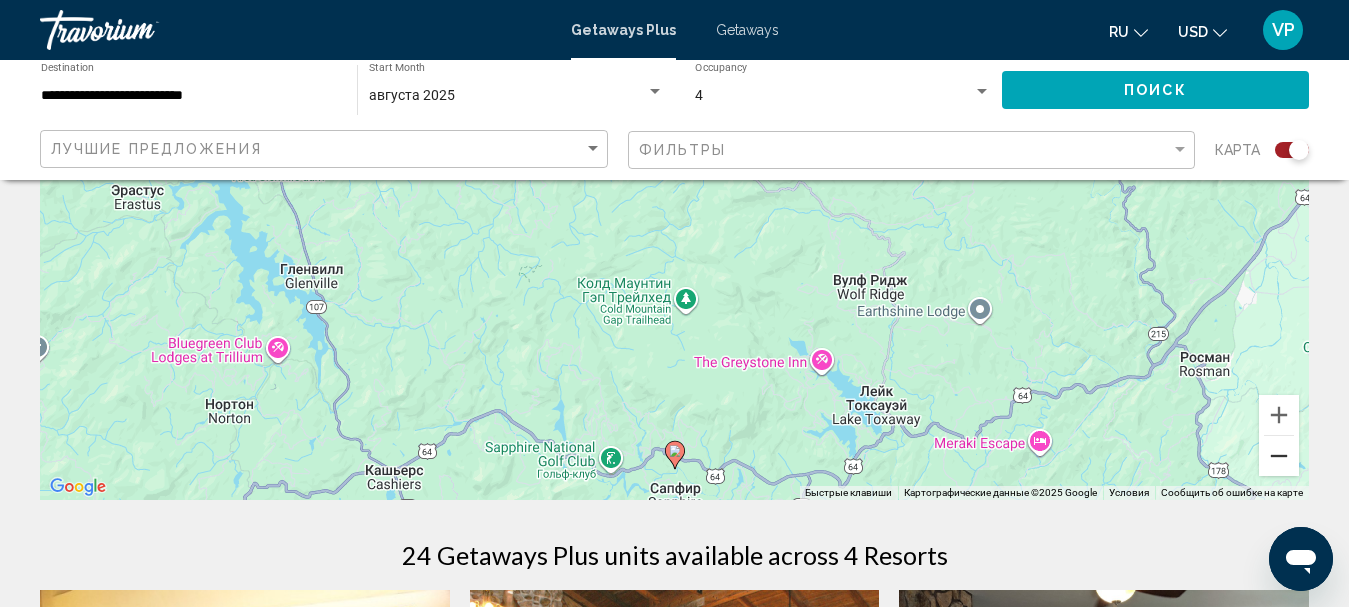
click at [1276, 467] on button "Уменьшить" at bounding box center [1279, 456] width 40 height 40
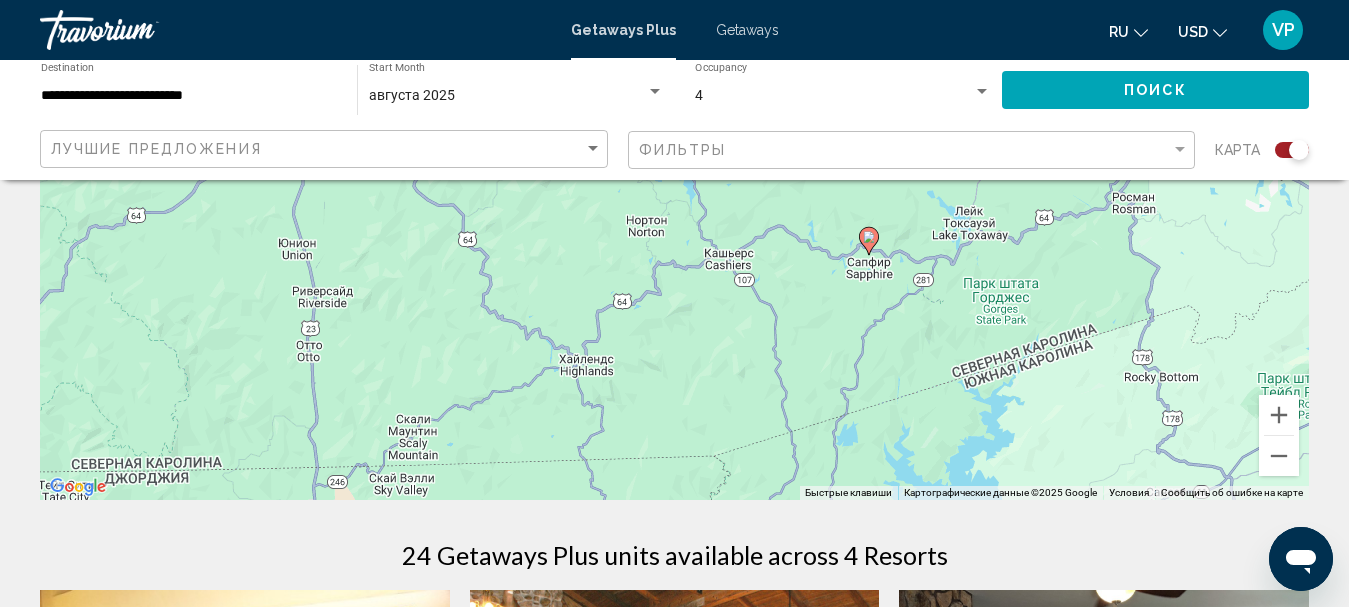
drag, startPoint x: 848, startPoint y: 336, endPoint x: 1089, endPoint y: 229, distance: 263.6
click at [1089, 229] on div "Чтобы активировать перетаскивание с помощью клавиатуры, нажмите Alt + Ввод. Пос…" at bounding box center [674, 200] width 1269 height 600
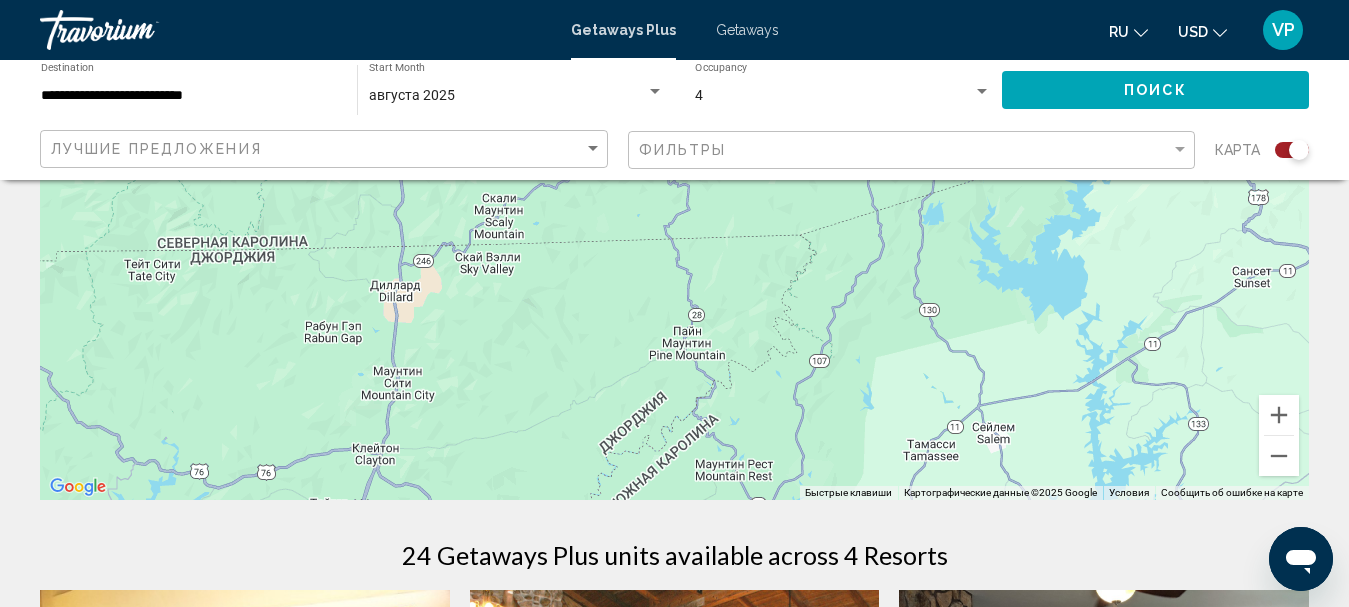
drag, startPoint x: 952, startPoint y: 307, endPoint x: 949, endPoint y: 164, distance: 143.0
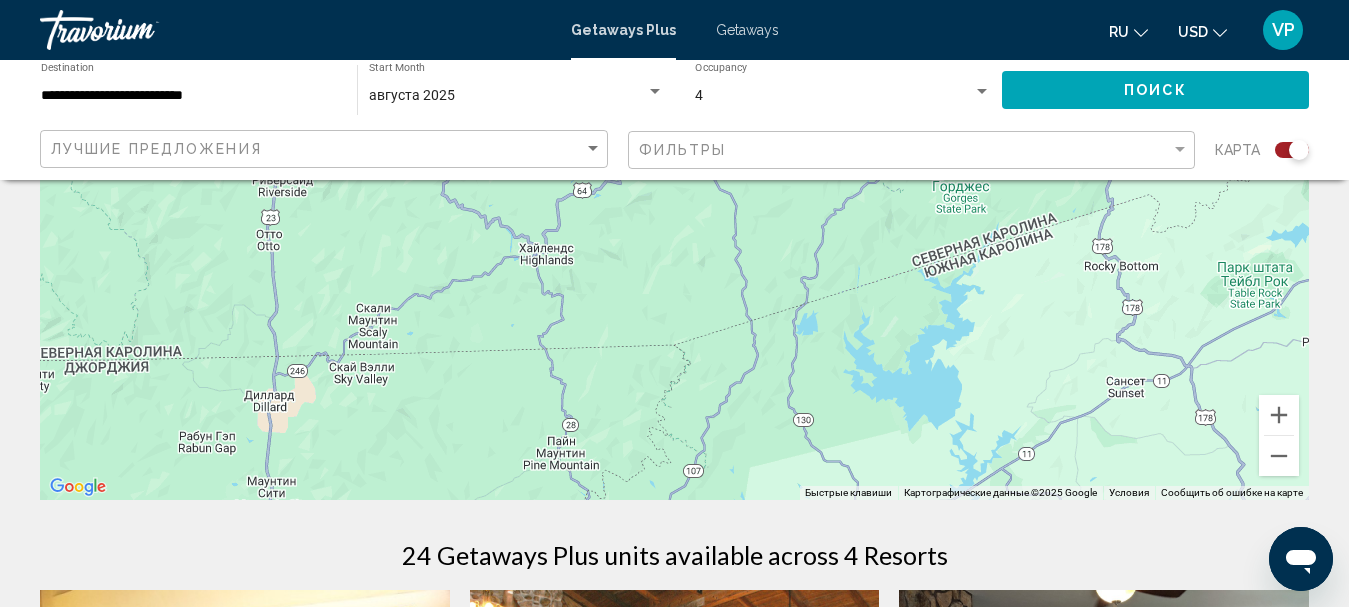
drag, startPoint x: 772, startPoint y: 236, endPoint x: 554, endPoint y: 402, distance: 273.9
click at [554, 402] on div "Чтобы активировать перетаскивание с помощью клавиатуры, нажмите Alt + Ввод. Пос…" at bounding box center [674, 200] width 1269 height 600
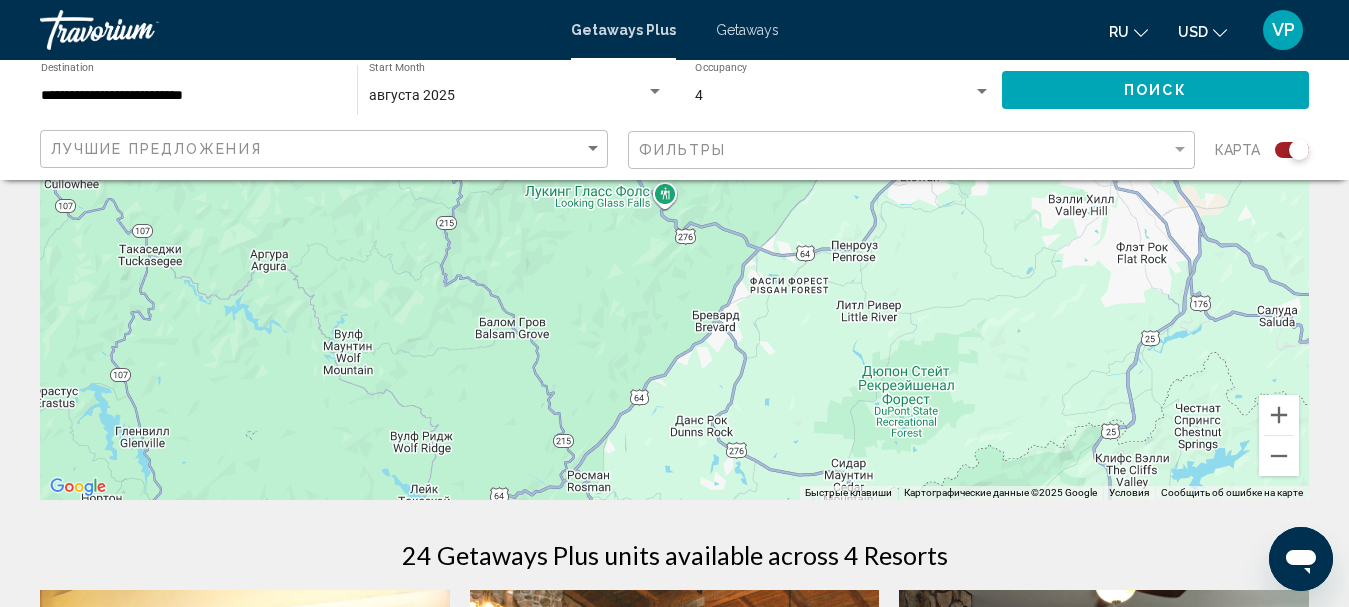
drag, startPoint x: 713, startPoint y: 356, endPoint x: 760, endPoint y: 521, distance: 171.5
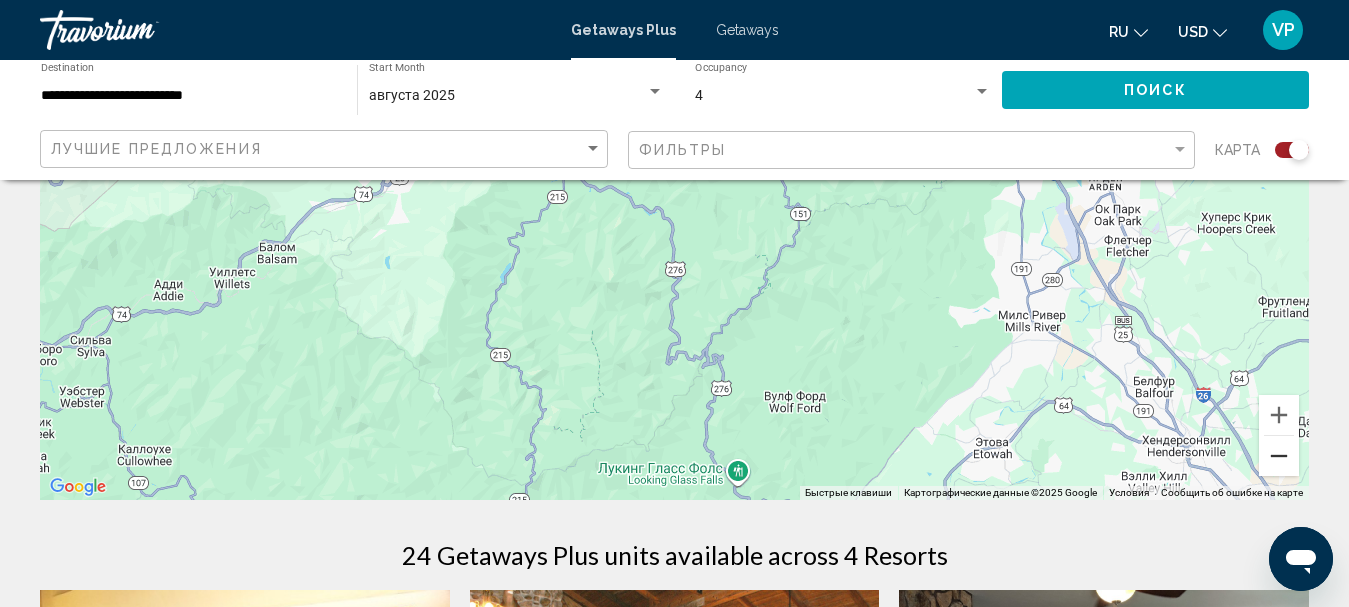
click at [1274, 464] on button "Уменьшить" at bounding box center [1279, 456] width 40 height 40
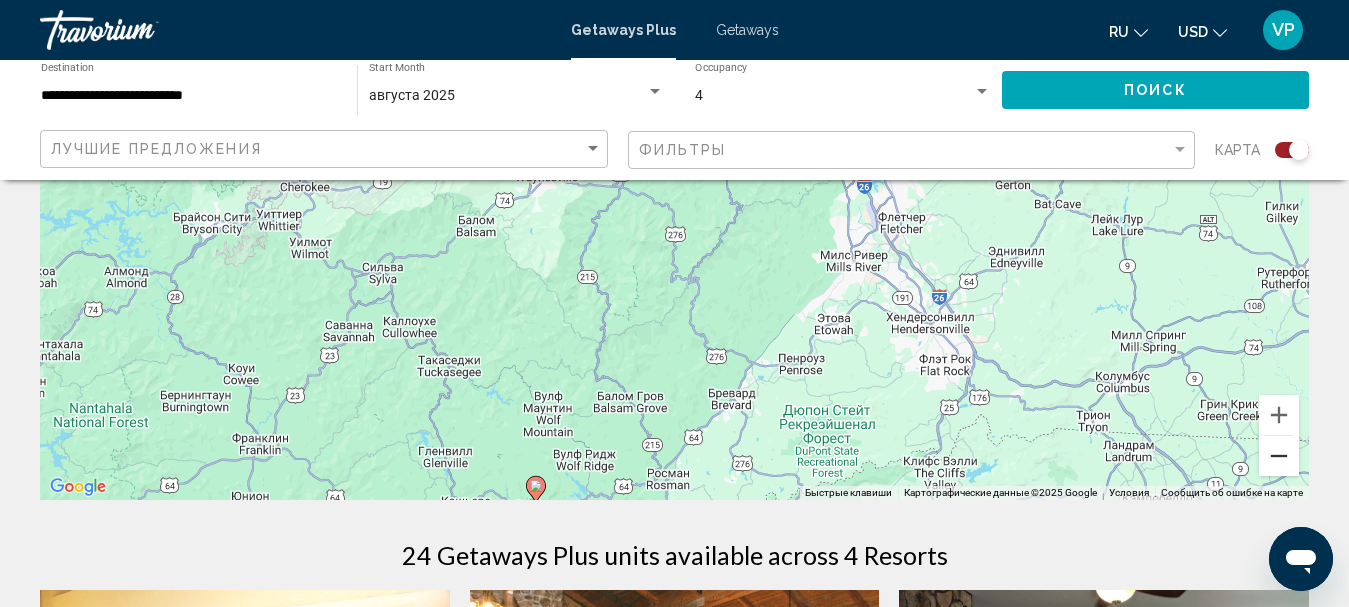
click at [1274, 455] on button "Уменьшить" at bounding box center [1279, 456] width 40 height 40
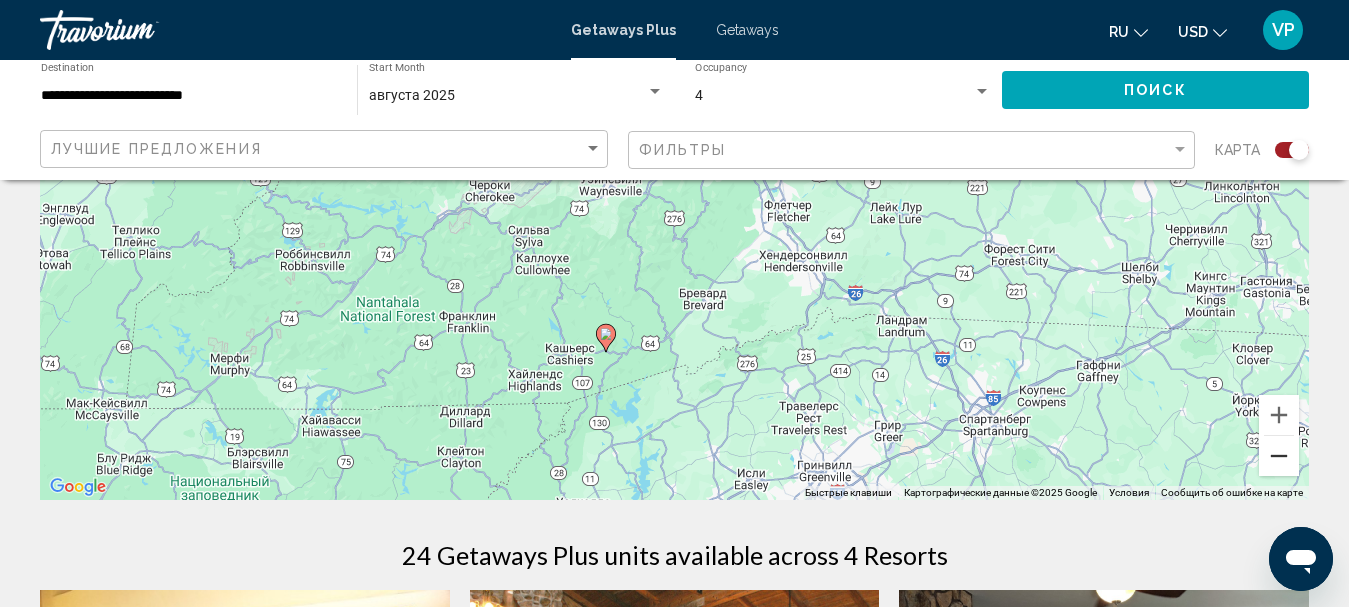
click at [1276, 449] on button "Уменьшить" at bounding box center [1279, 456] width 40 height 40
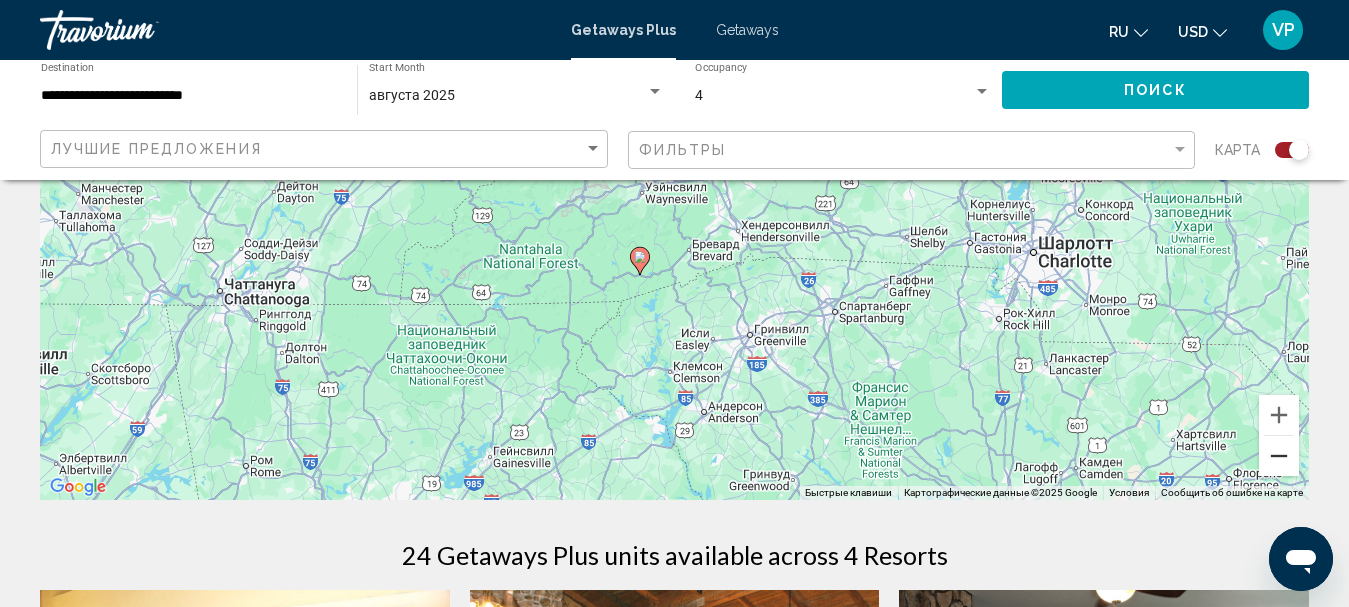
click at [1276, 447] on button "Уменьшить" at bounding box center [1279, 456] width 40 height 40
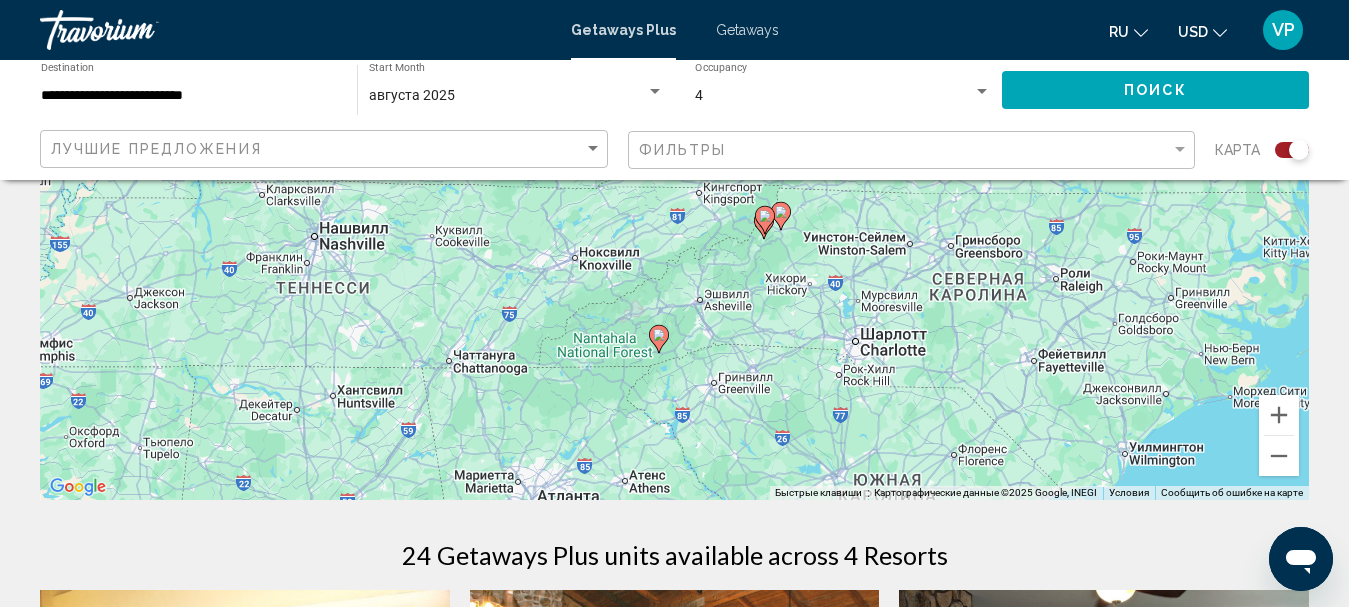
drag, startPoint x: 992, startPoint y: 328, endPoint x: 994, endPoint y: 485, distance: 157.0
click at [994, 485] on div "Чтобы активировать перетаскивание с помощью клавиатуры, нажмите Alt + Ввод. Пос…" at bounding box center [674, 200] width 1269 height 600
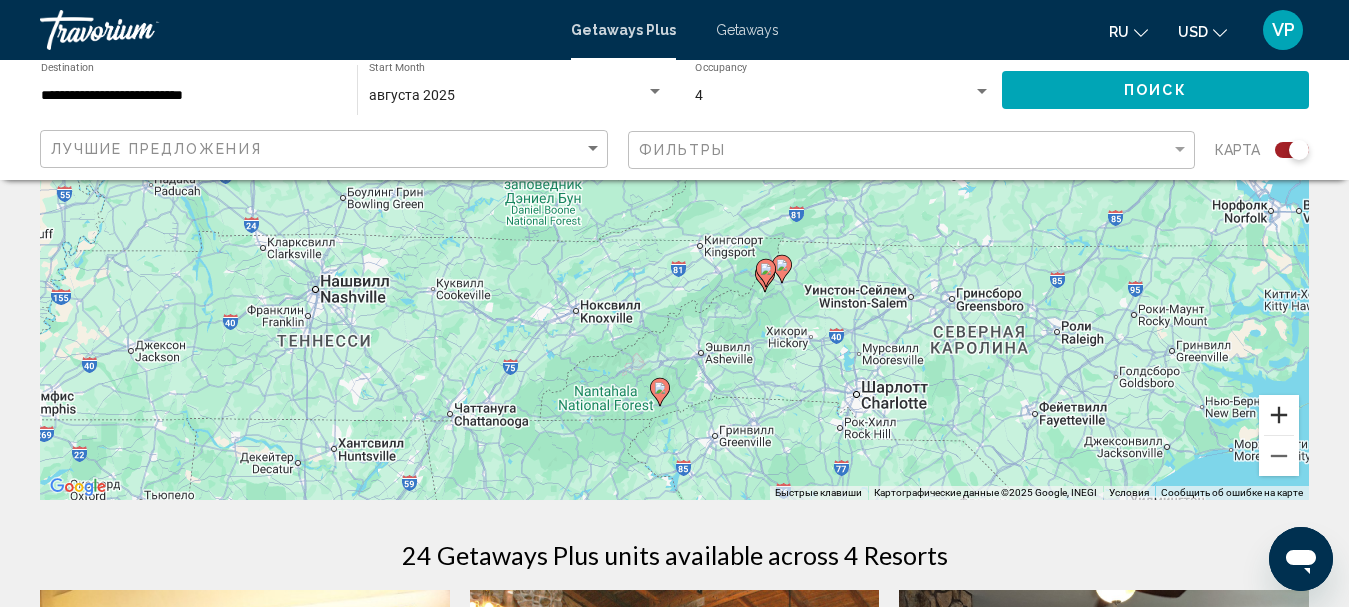
click at [1284, 411] on button "Увеличить" at bounding box center [1279, 415] width 40 height 40
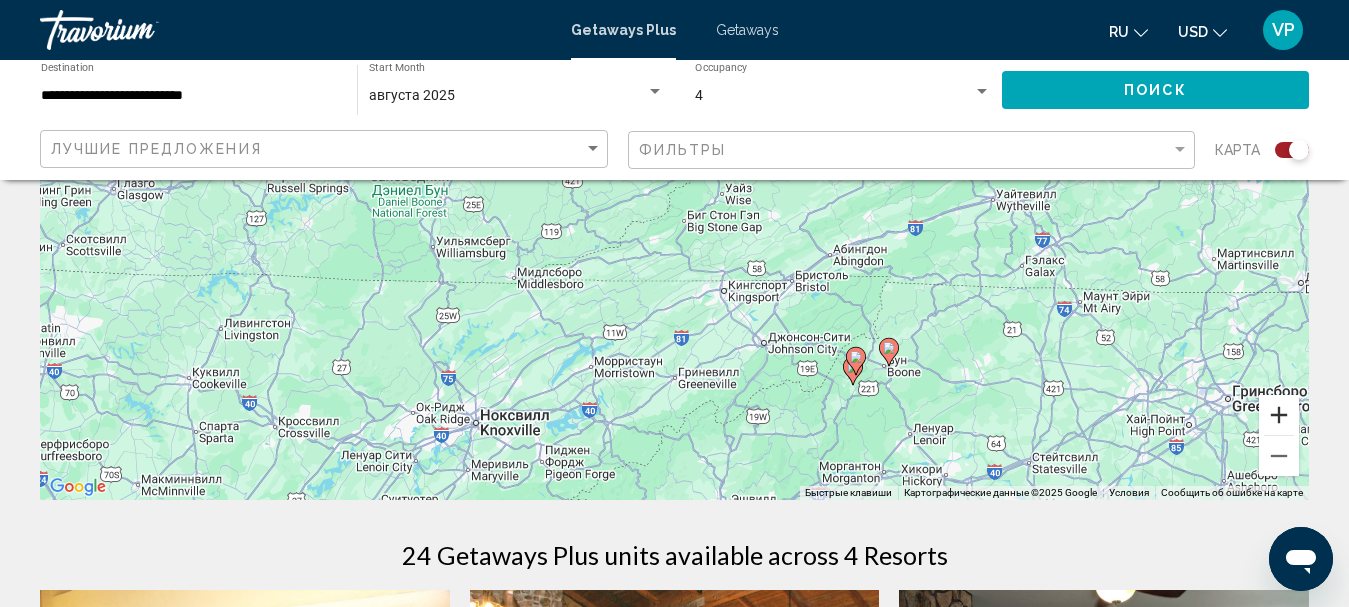
click at [1281, 410] on button "Увеличить" at bounding box center [1279, 415] width 40 height 40
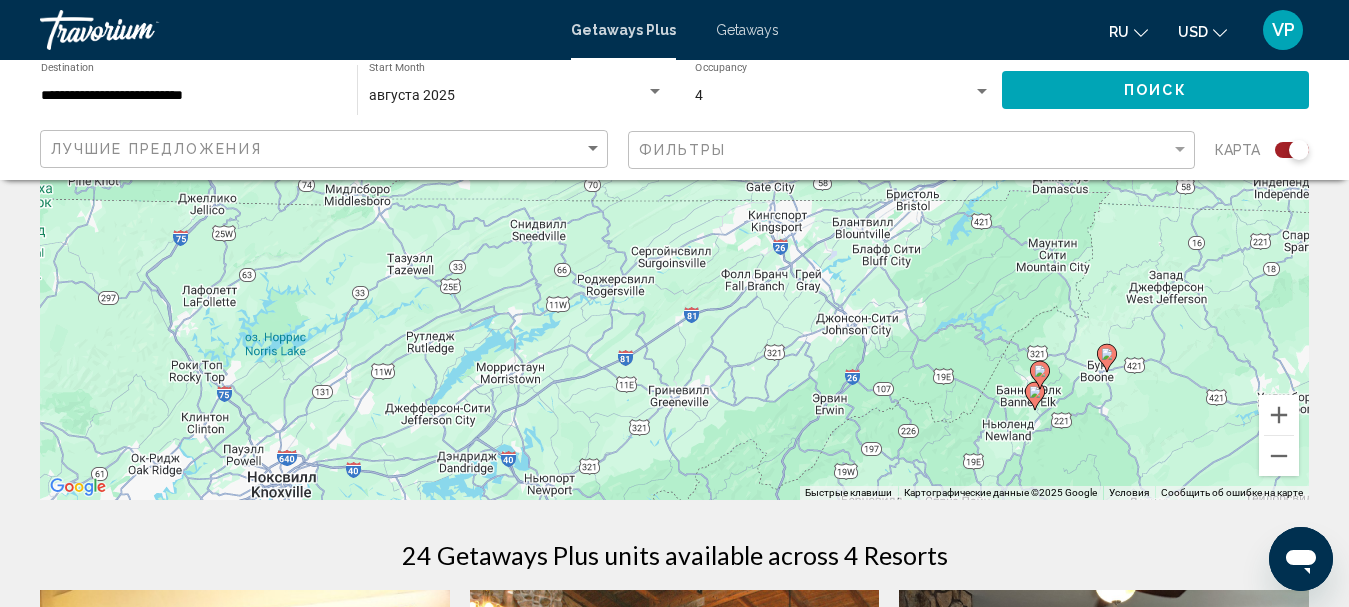
drag, startPoint x: 1127, startPoint y: 433, endPoint x: 1128, endPoint y: 266, distance: 167.0
click at [1128, 266] on div "Чтобы активировать перетаскивание с помощью клавиатуры, нажмите Alt + Ввод. Пос…" at bounding box center [674, 200] width 1269 height 600
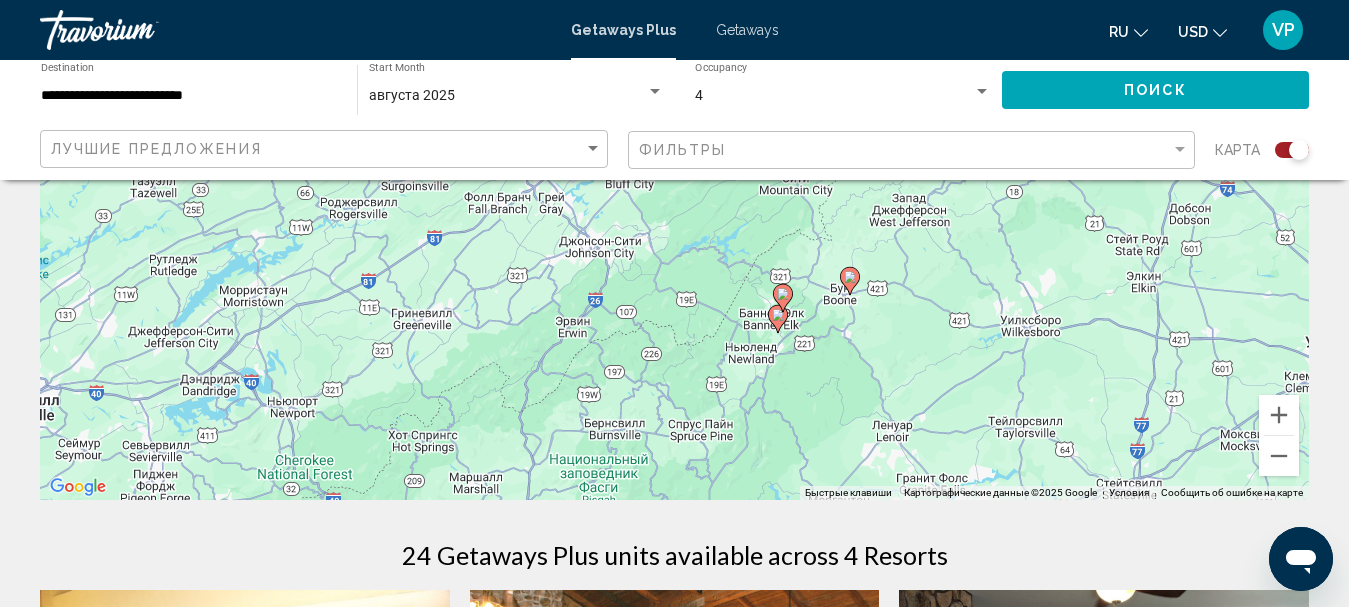
drag, startPoint x: 1155, startPoint y: 322, endPoint x: 899, endPoint y: 277, distance: 259.9
click at [899, 277] on div "Чтобы активировать перетаскивание с помощью клавиатуры, нажмите Alt + Ввод. Пос…" at bounding box center [674, 200] width 1269 height 600
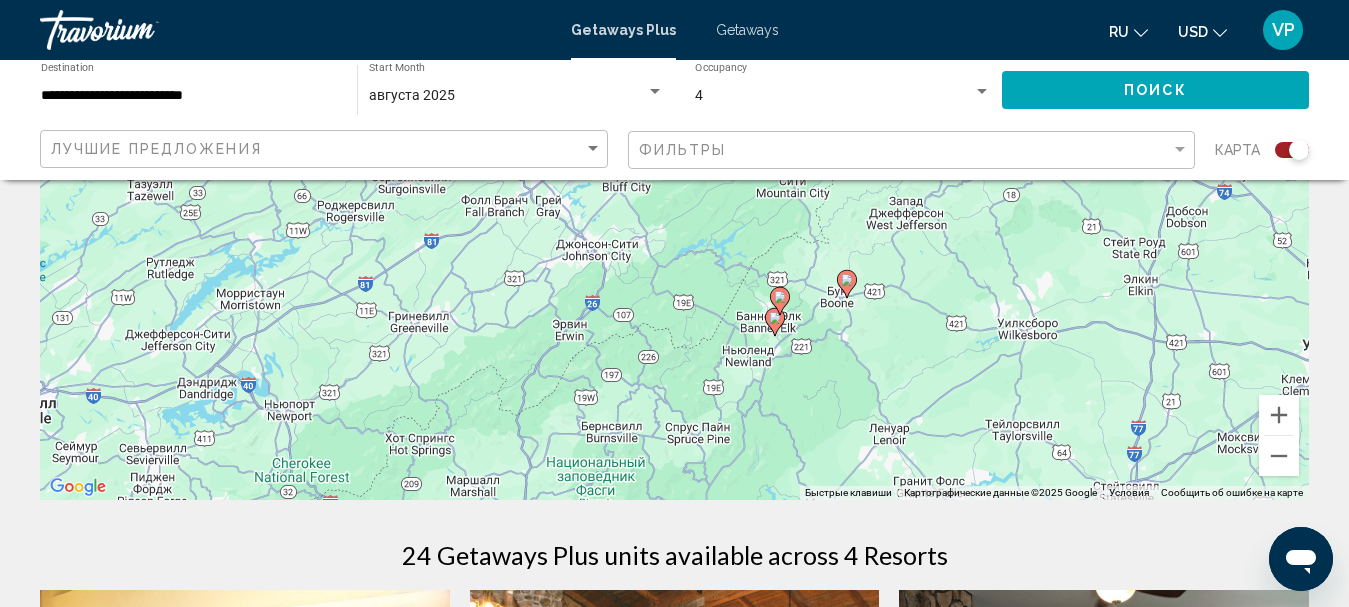
click at [849, 285] on image "Main content" at bounding box center [847, 280] width 12 height 12
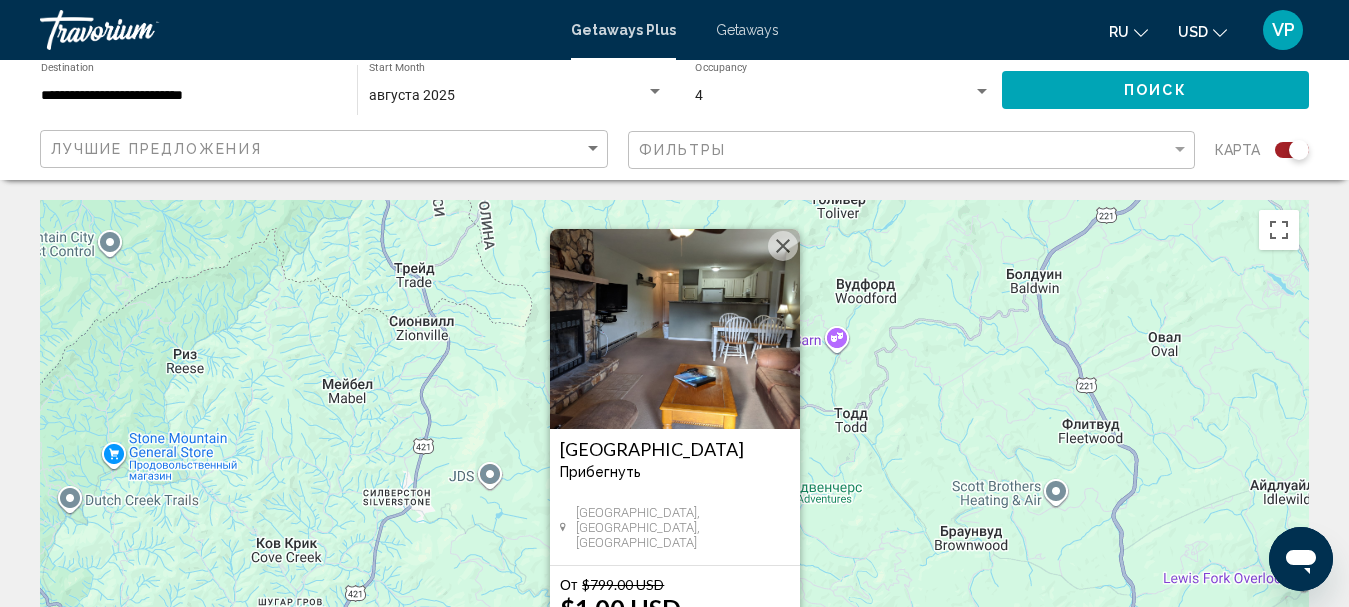
scroll to position [100, 0]
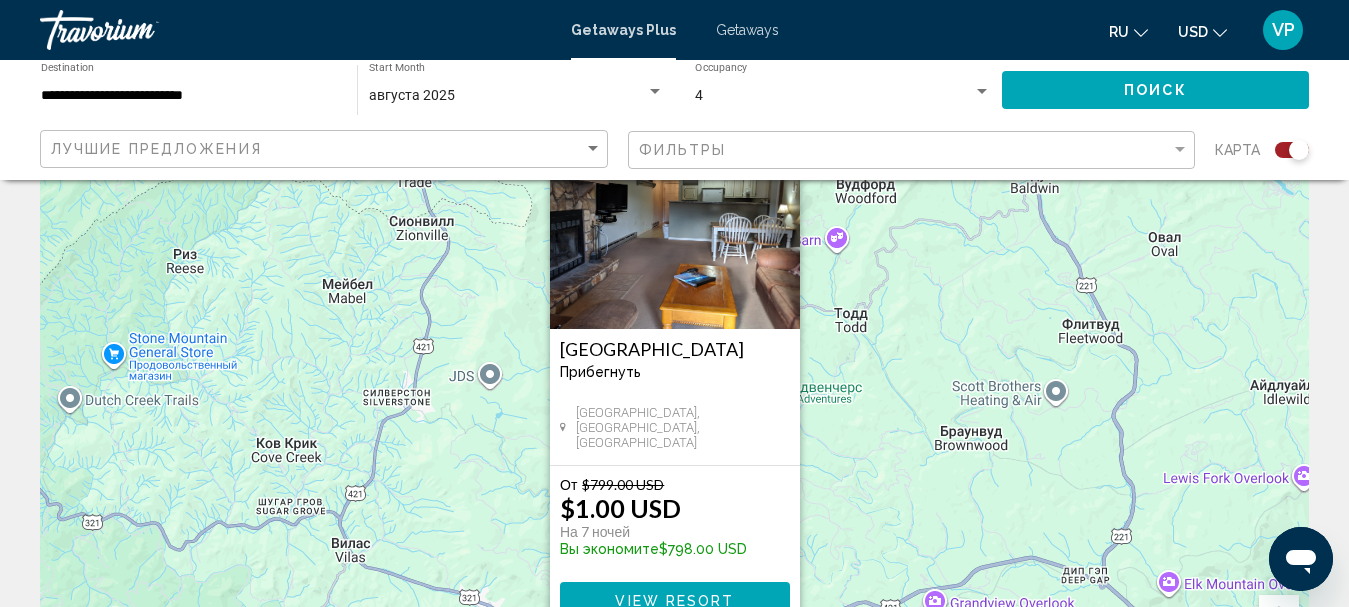
drag, startPoint x: 896, startPoint y: 289, endPoint x: 1004, endPoint y: 321, distance: 112.6
click at [1004, 321] on div "Чтобы активировать перетаскивание с помощью клавиатуры, нажмите Alt + Ввод. Пос…" at bounding box center [674, 400] width 1269 height 600
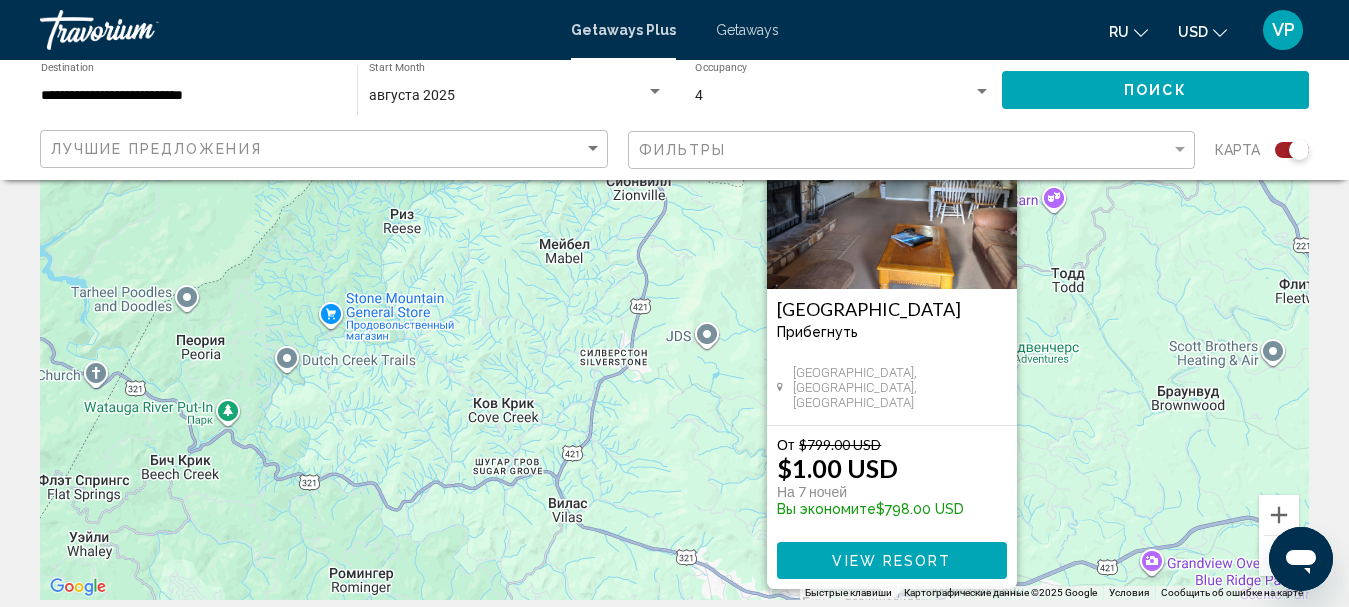
scroll to position [0, 0]
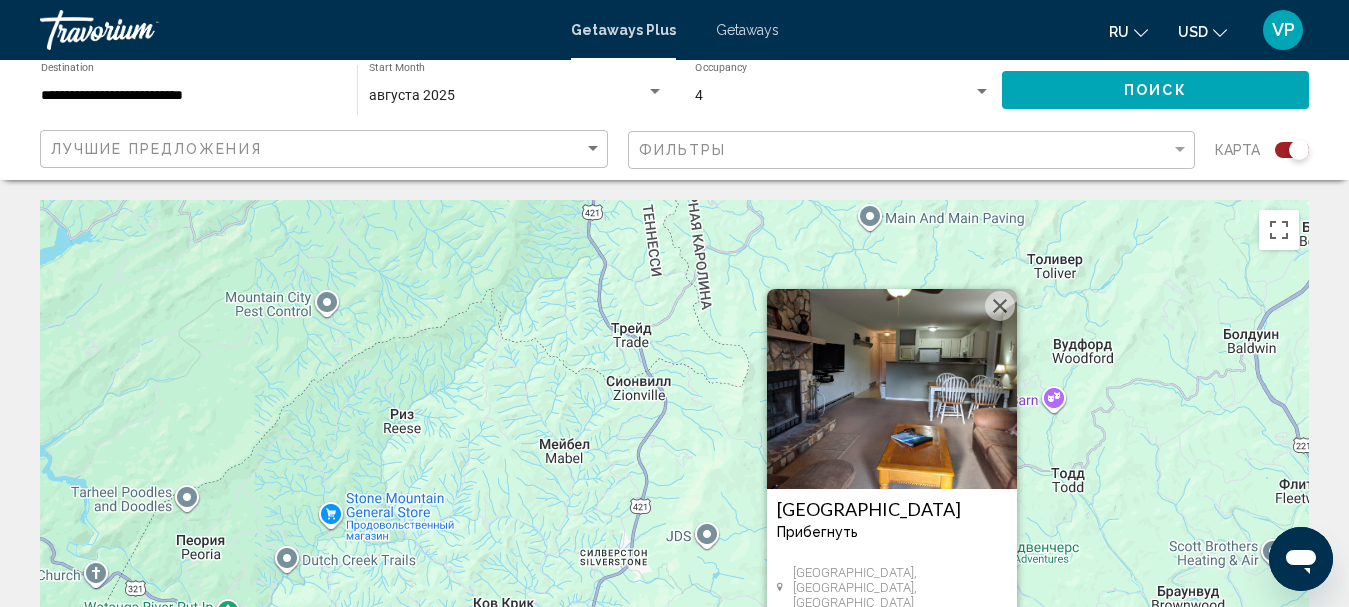
click at [997, 299] on button "Закрыть" at bounding box center [1000, 306] width 30 height 30
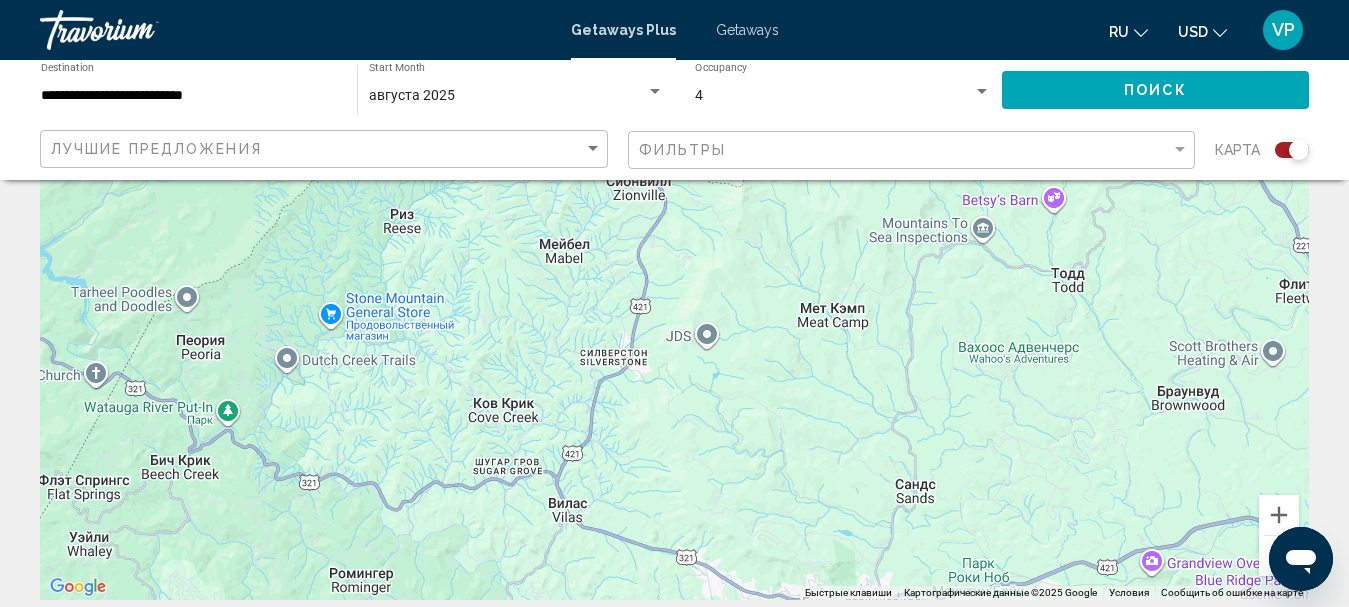
scroll to position [300, 0]
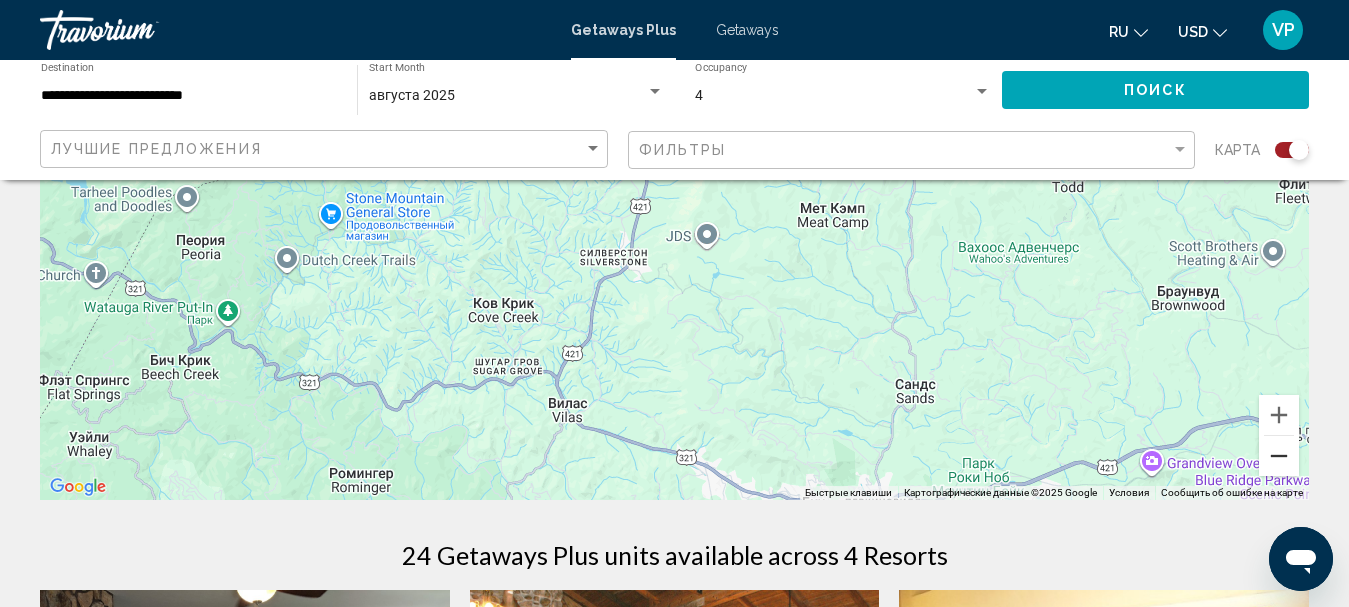
click at [1276, 461] on button "Уменьшить" at bounding box center [1279, 456] width 40 height 40
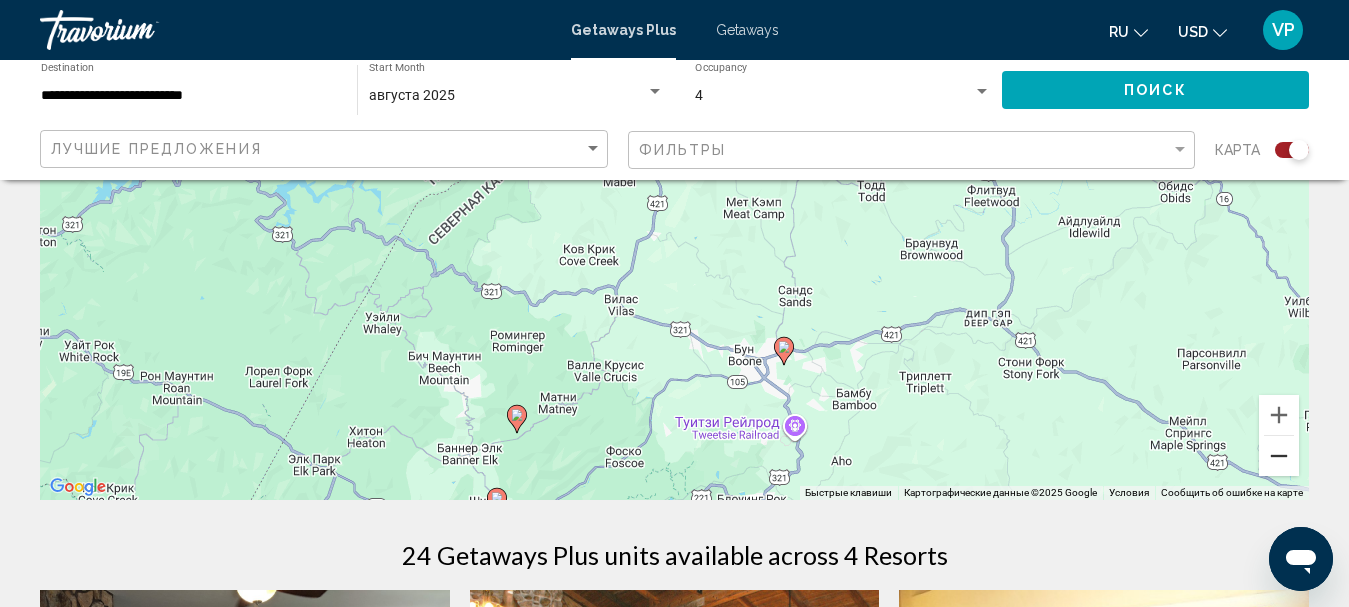
click at [1273, 456] on button "Уменьшить" at bounding box center [1279, 456] width 40 height 40
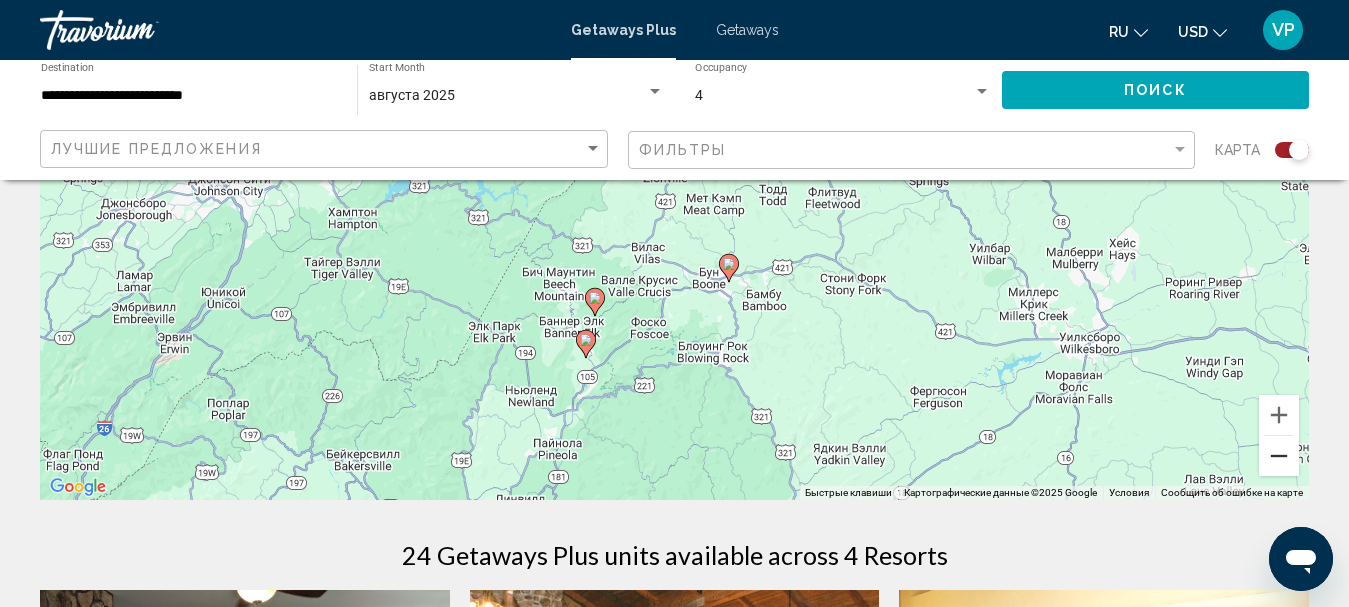
click at [1261, 442] on button "Уменьшить" at bounding box center [1279, 456] width 40 height 40
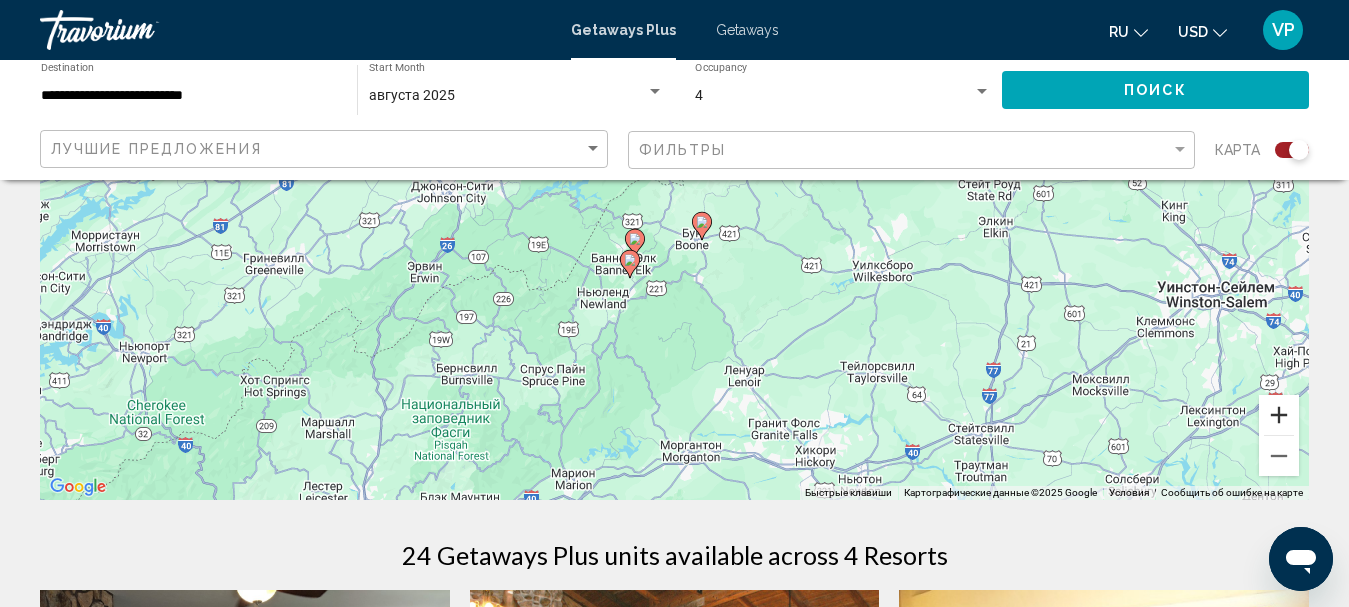
click at [1260, 433] on div "Main content" at bounding box center [1279, 435] width 40 height 81
click at [1279, 448] on button "Уменьшить" at bounding box center [1279, 456] width 40 height 40
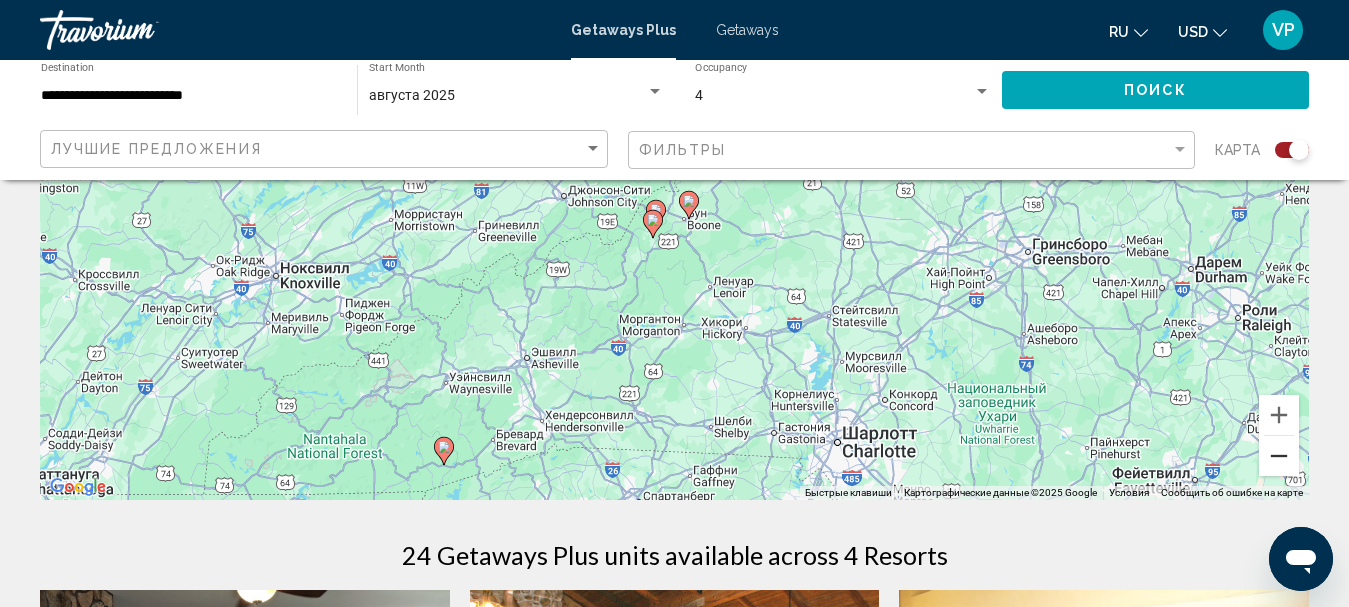
click at [1279, 445] on button "Уменьшить" at bounding box center [1279, 456] width 40 height 40
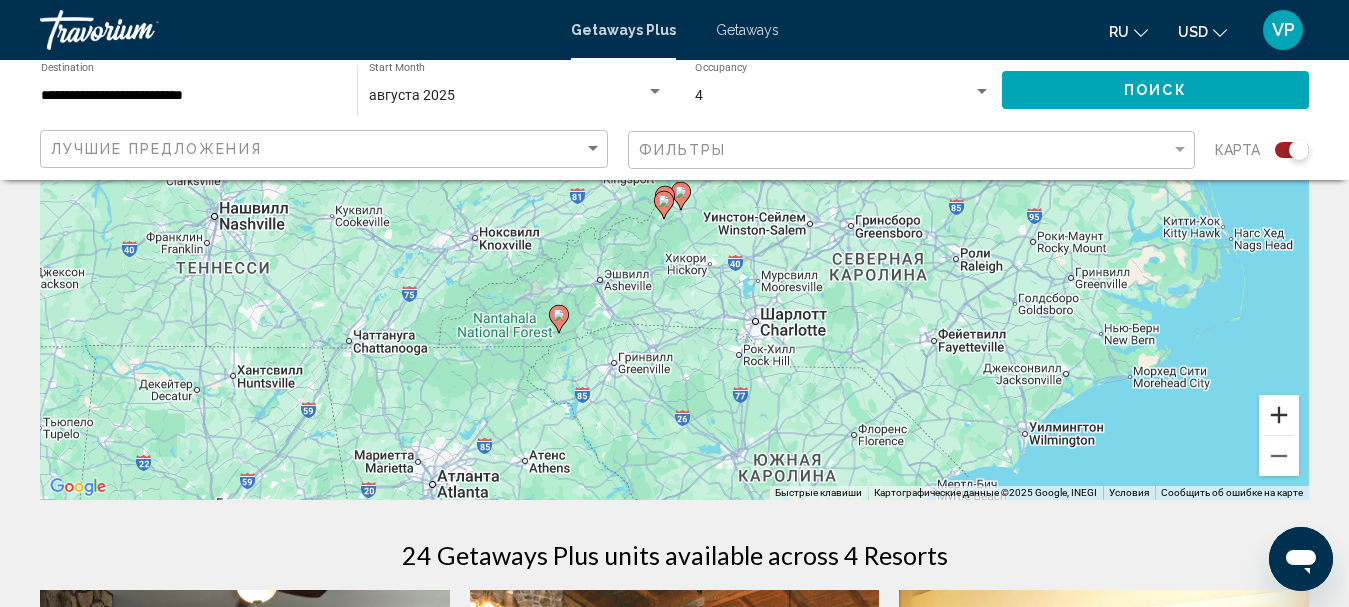
click at [1284, 413] on button "Увеличить" at bounding box center [1279, 415] width 40 height 40
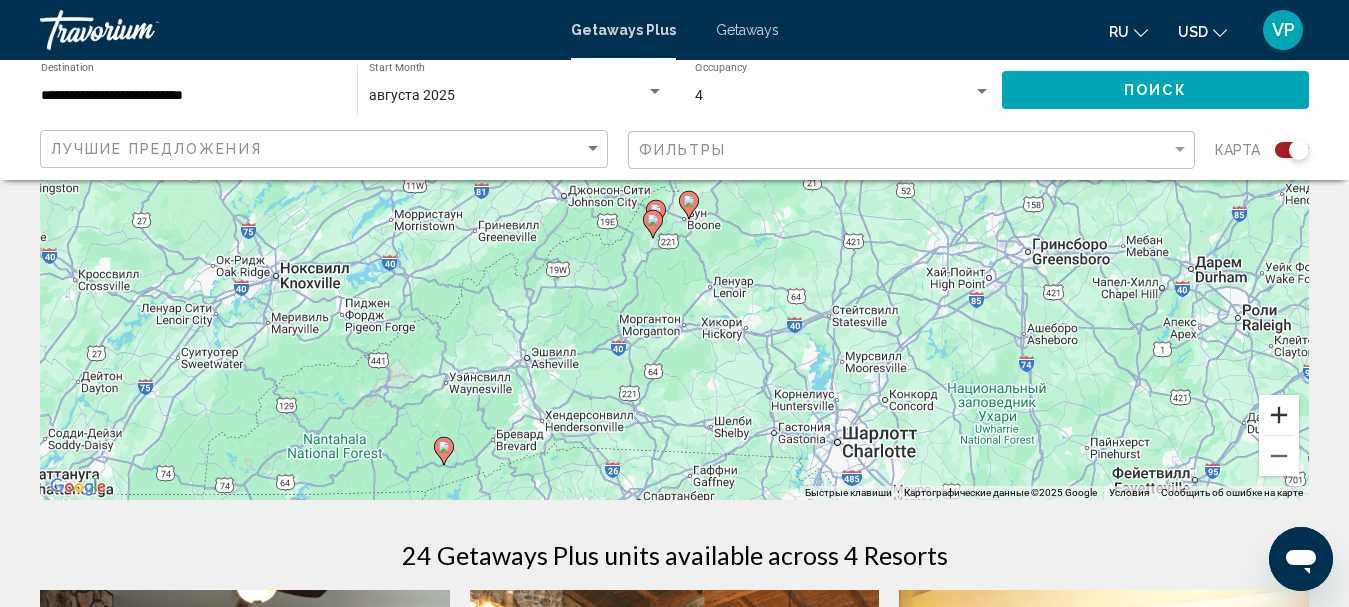
click at [1282, 413] on button "Увеличить" at bounding box center [1279, 415] width 40 height 40
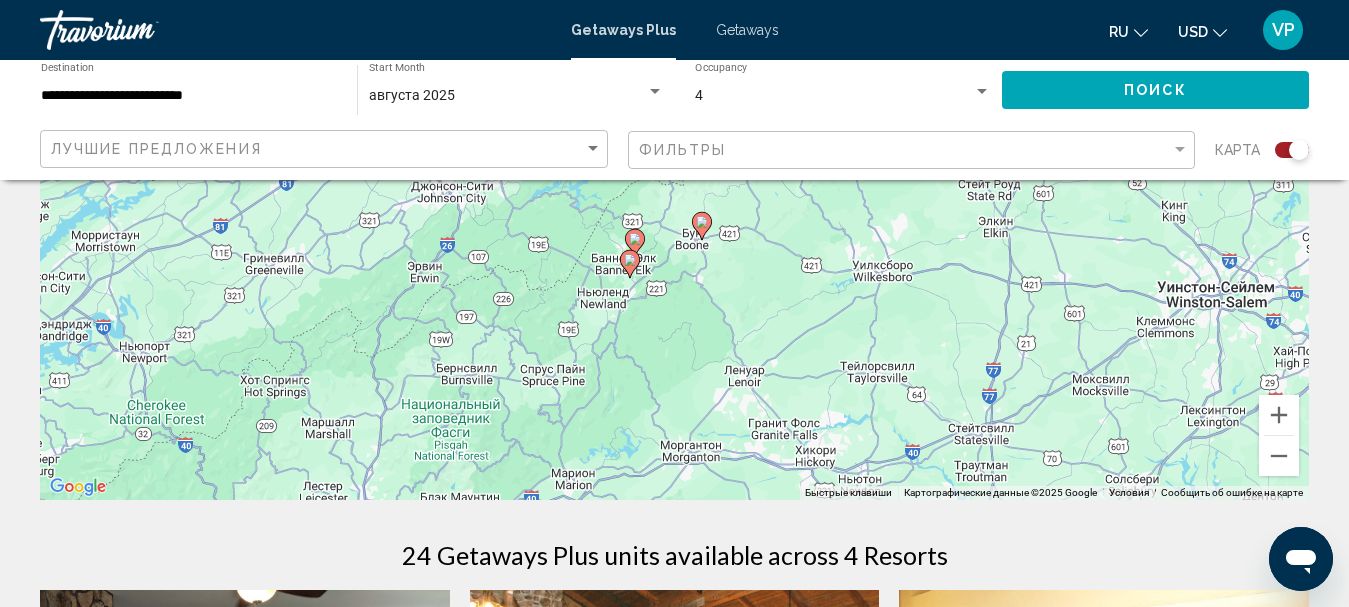
click at [637, 240] on image "Main content" at bounding box center [635, 239] width 12 height 12
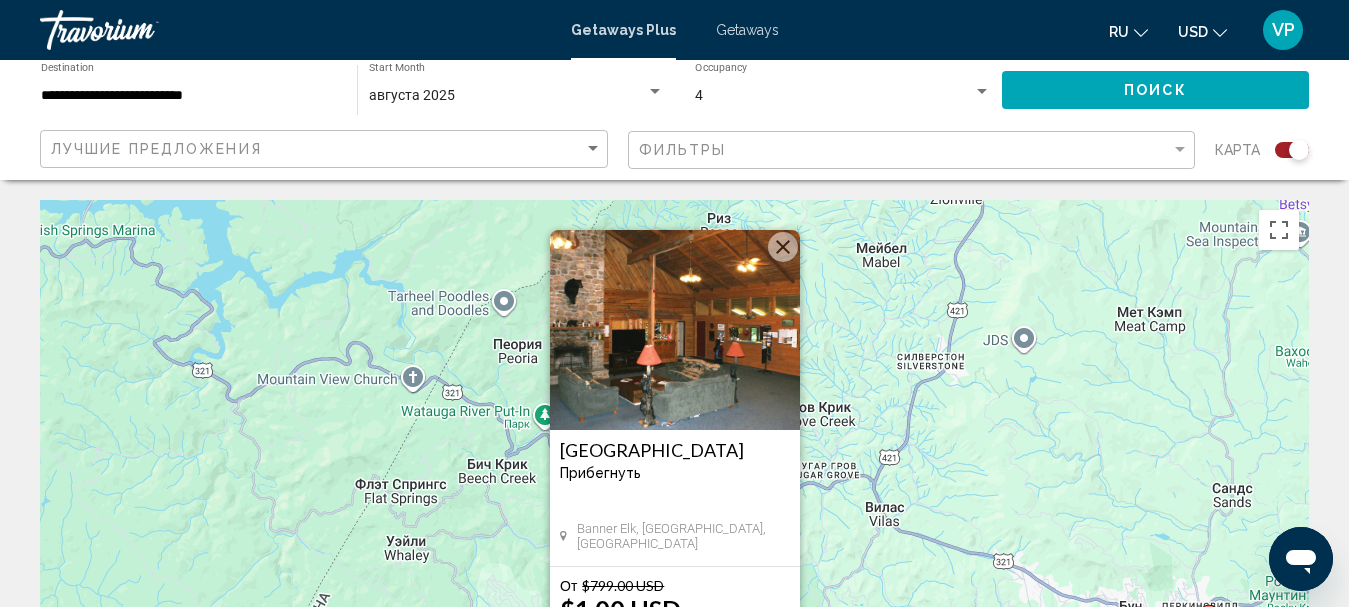
scroll to position [100, 0]
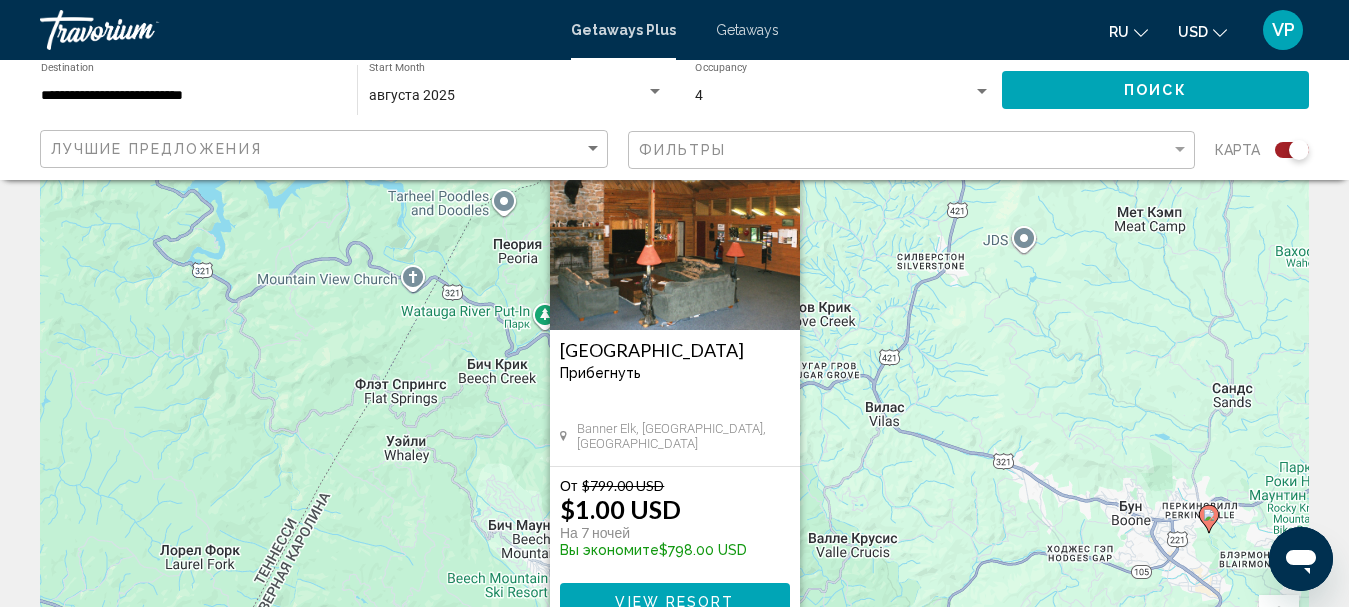
click at [689, 308] on img "Main content" at bounding box center [675, 230] width 250 height 200
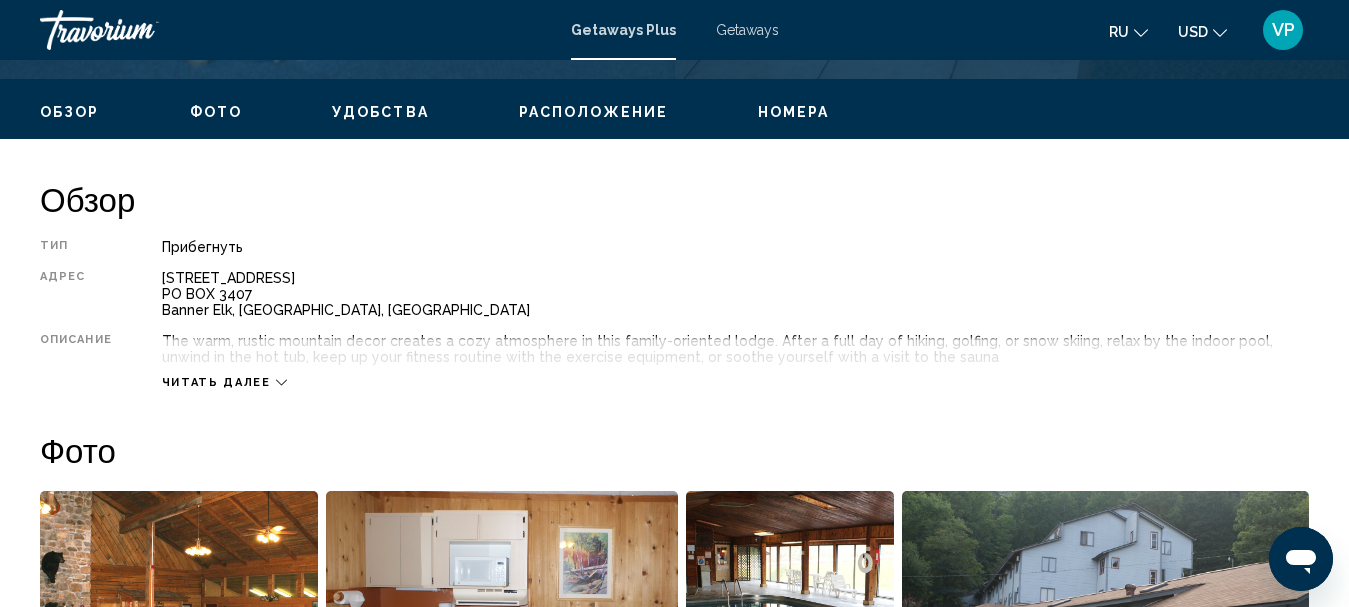
scroll to position [1032, 0]
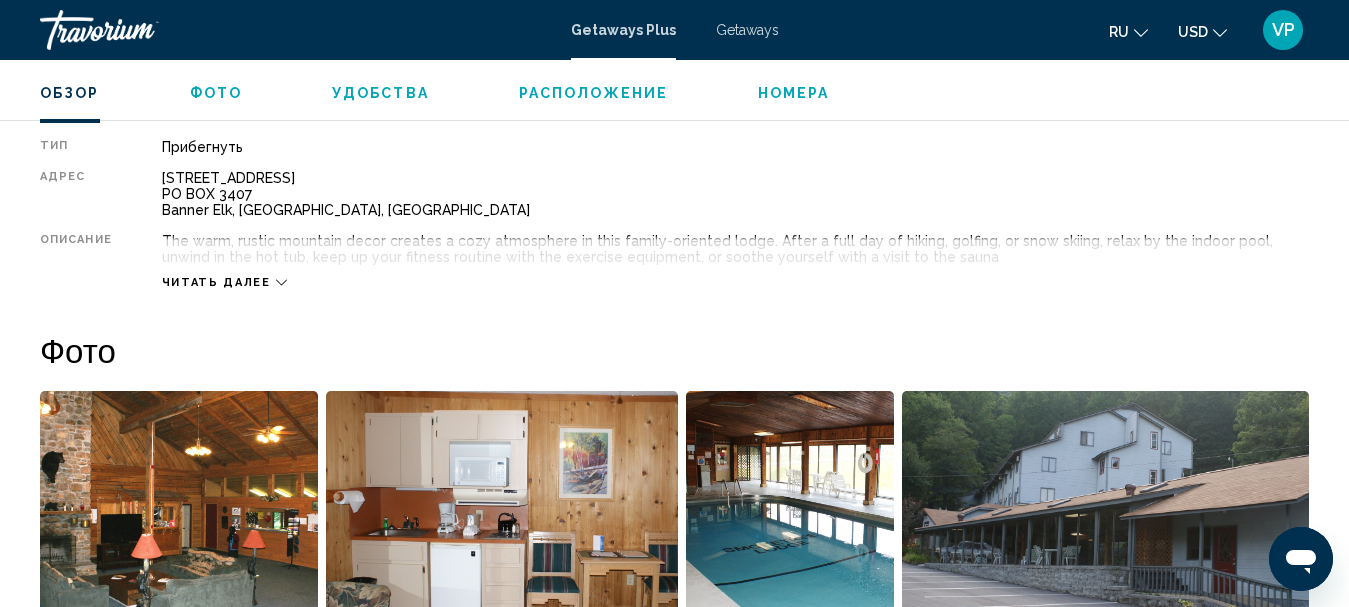
drag, startPoint x: 738, startPoint y: 199, endPoint x: 256, endPoint y: 279, distance: 488.5
click at [256, 279] on span "Читать далее" at bounding box center [216, 282] width 109 height 13
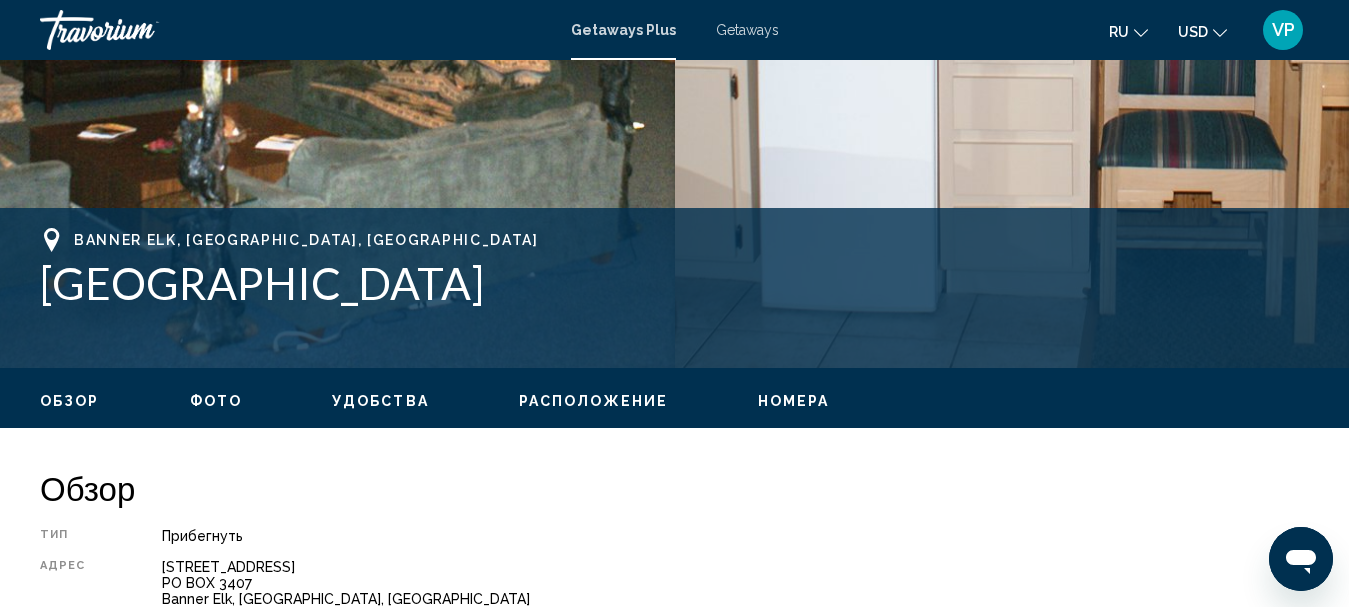
scroll to position [242, 0]
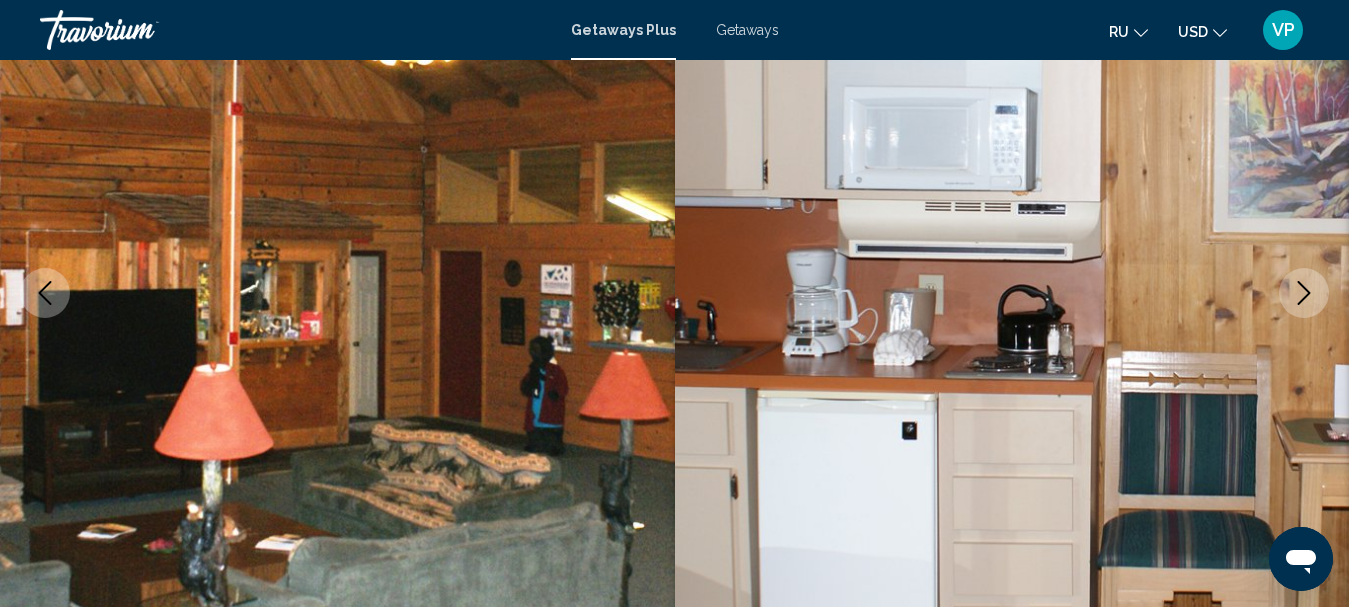
click at [759, 23] on span "Getaways" at bounding box center [747, 30] width 63 height 16
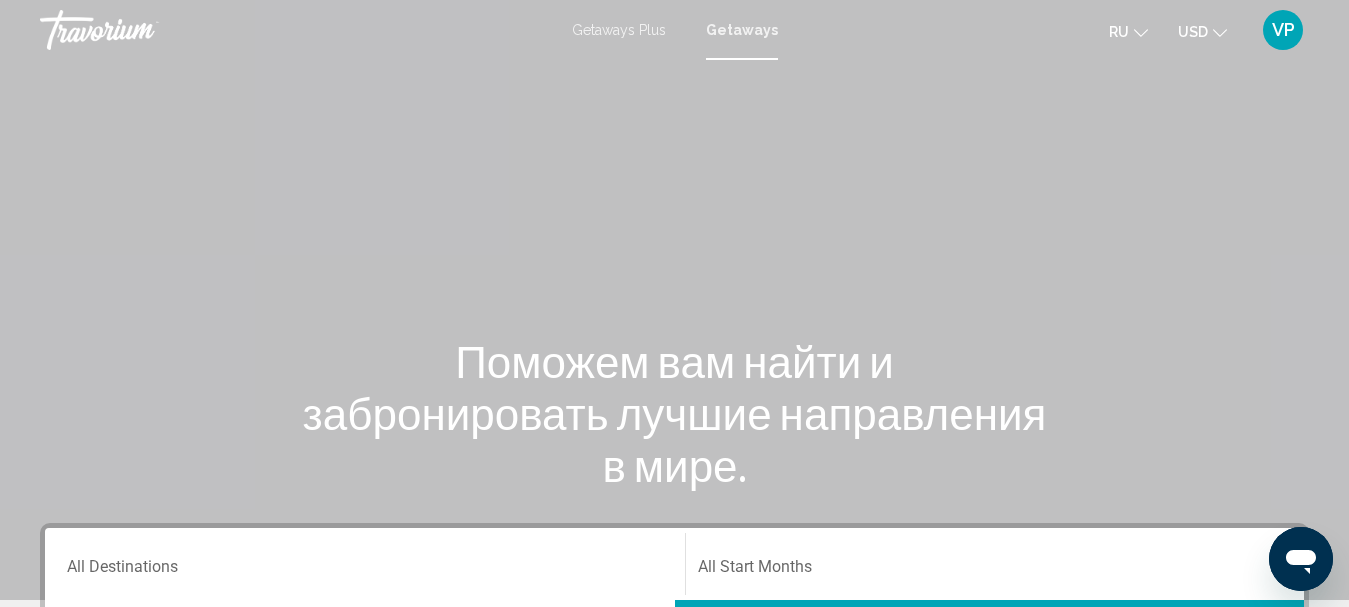
scroll to position [300, 0]
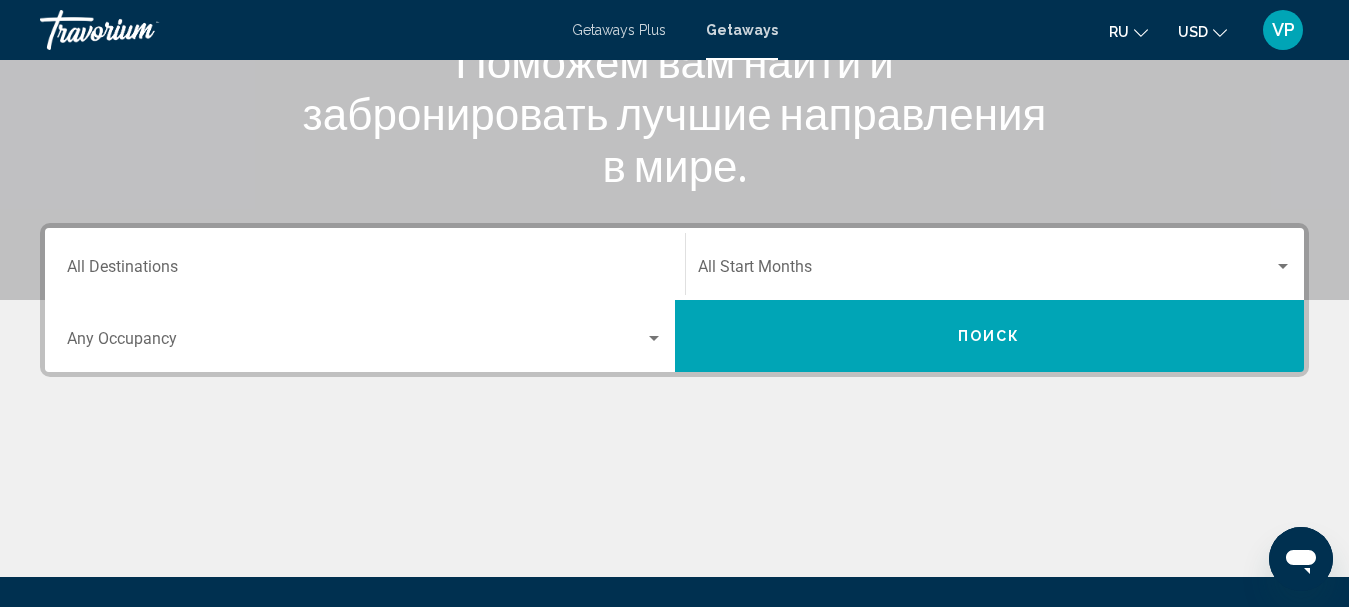
click at [382, 253] on div "Destination All Destinations" at bounding box center [365, 264] width 596 height 63
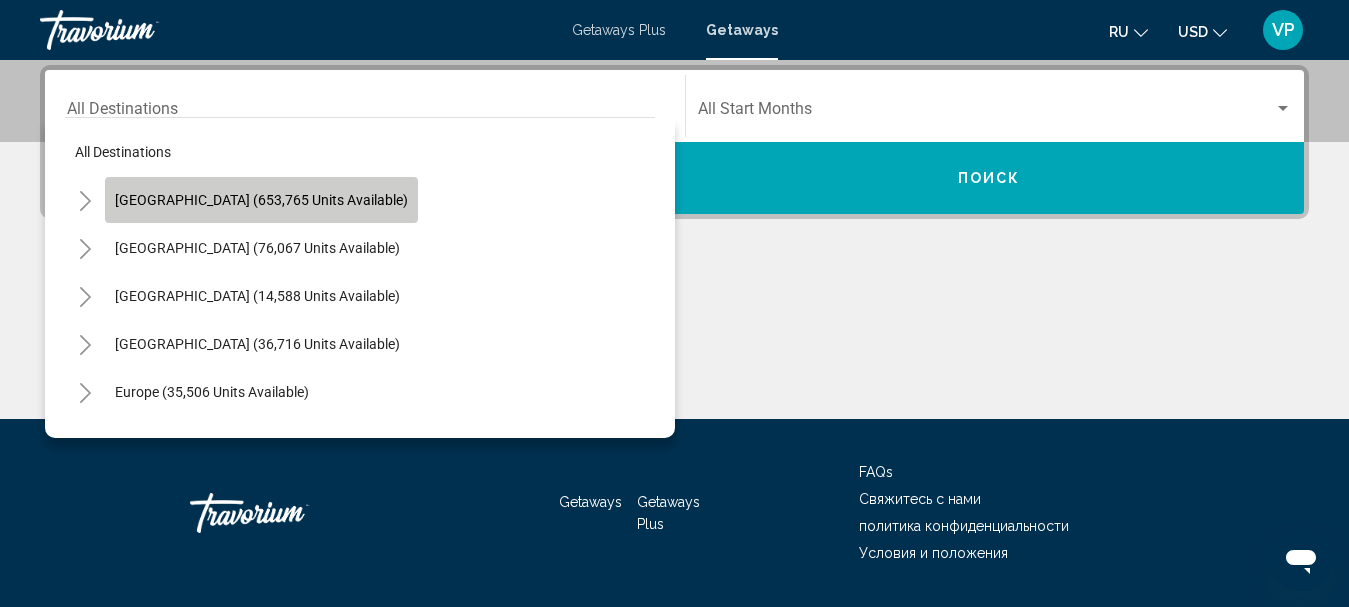
click at [331, 210] on button "United States (653,765 units available)" at bounding box center [261, 200] width 313 height 46
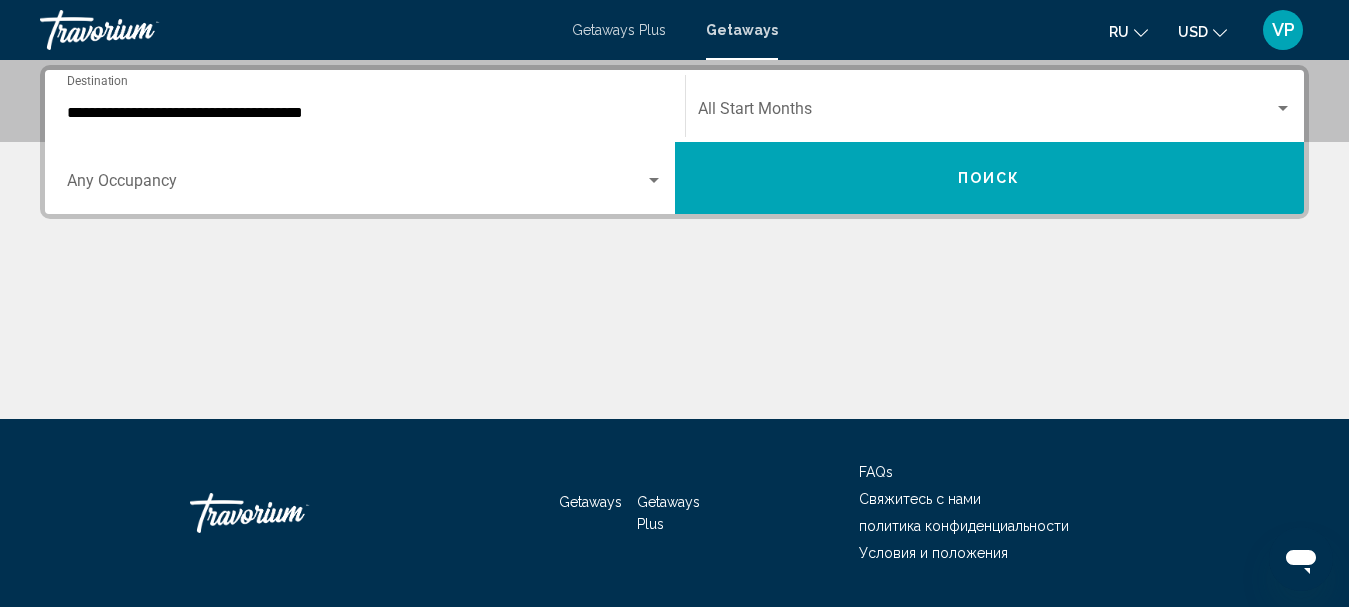
click at [509, 124] on div "**********" at bounding box center [365, 106] width 596 height 63
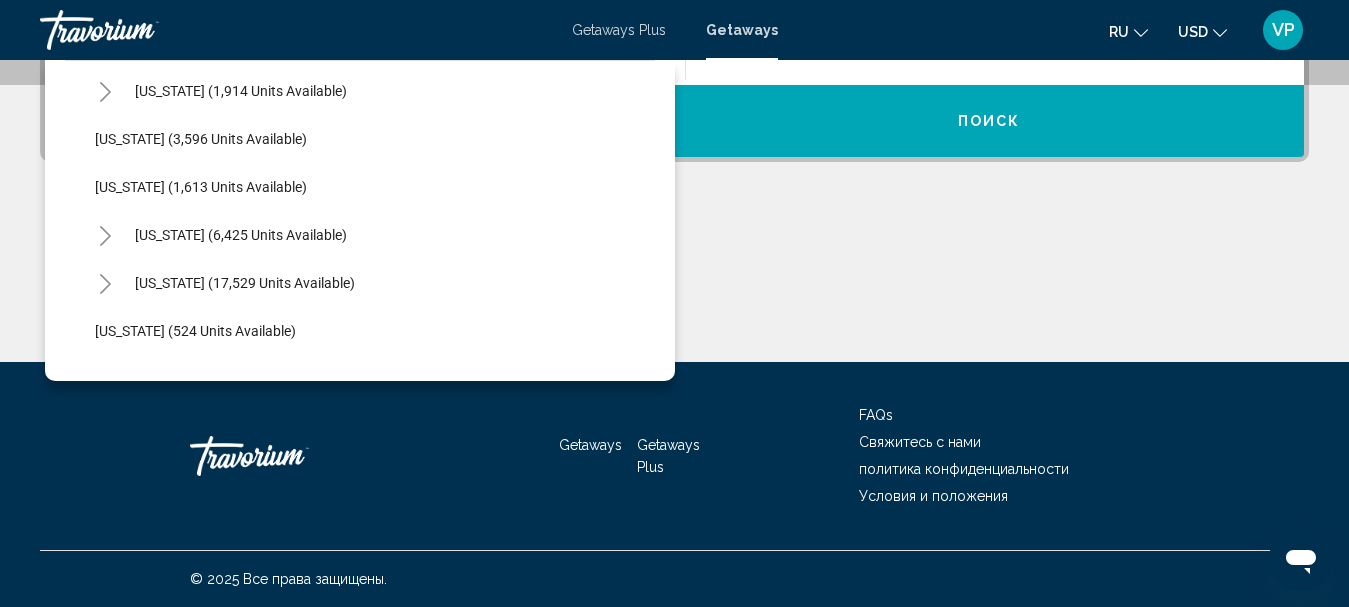
scroll to position [1400, 0]
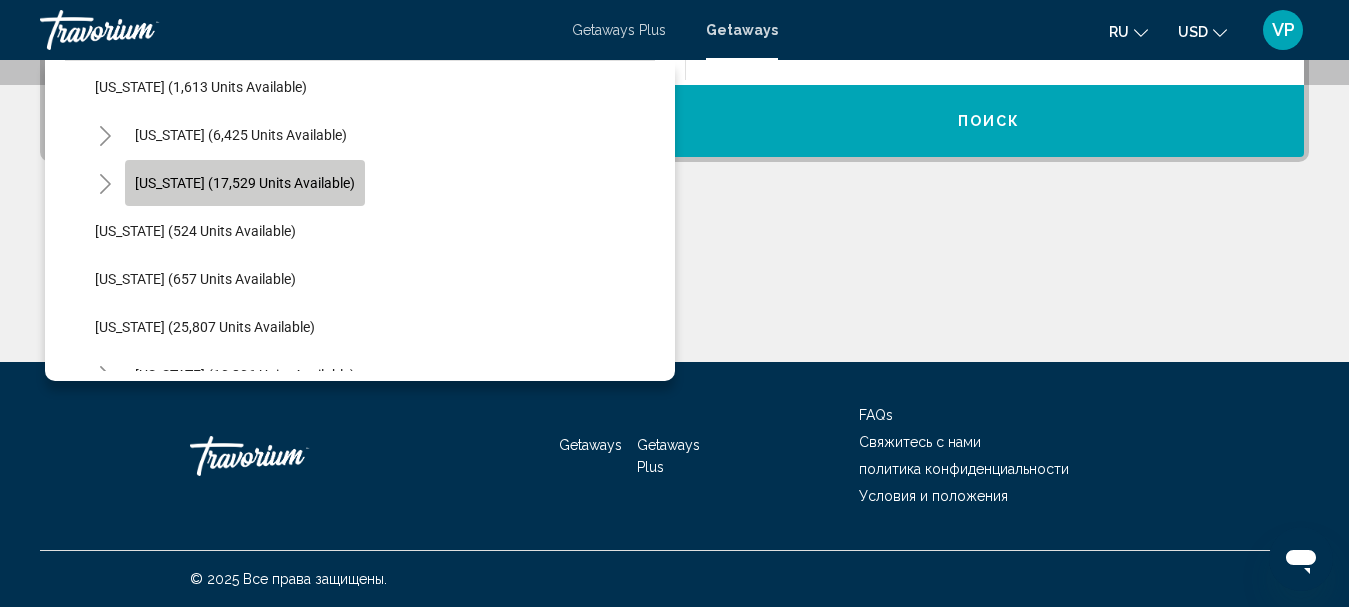
click at [336, 185] on span "North Carolina (17,529 units available)" at bounding box center [245, 183] width 220 height 16
type input "**********"
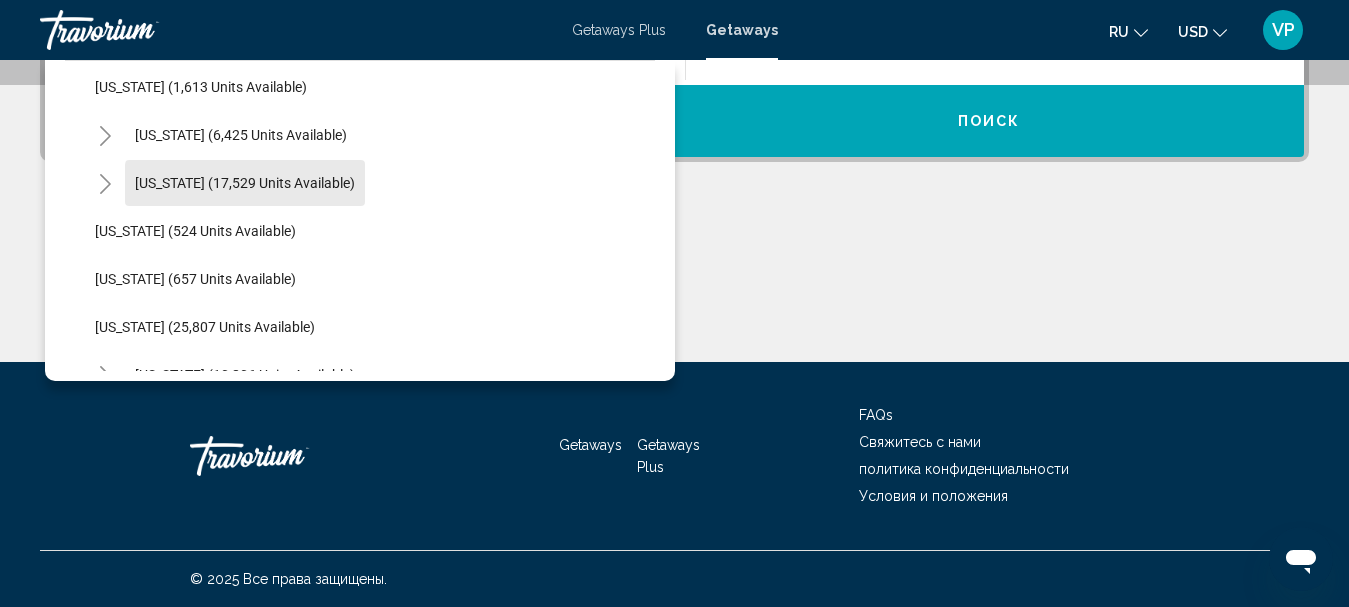
scroll to position [458, 0]
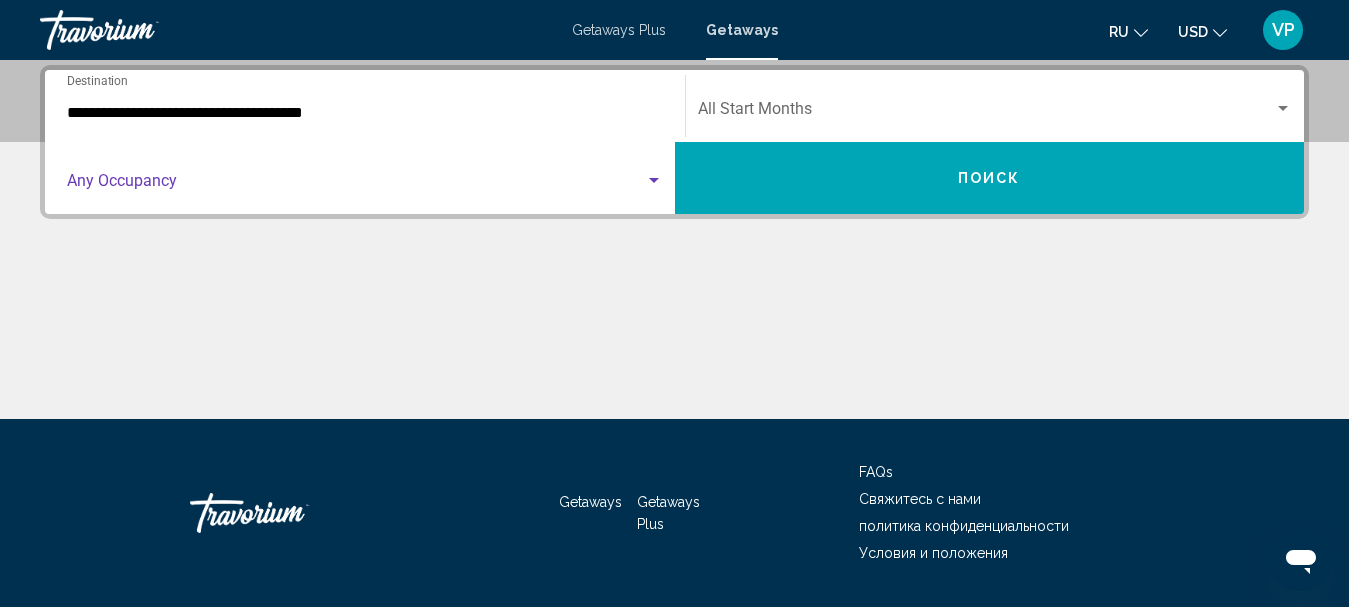
click at [334, 188] on span "Search widget" at bounding box center [356, 185] width 578 height 18
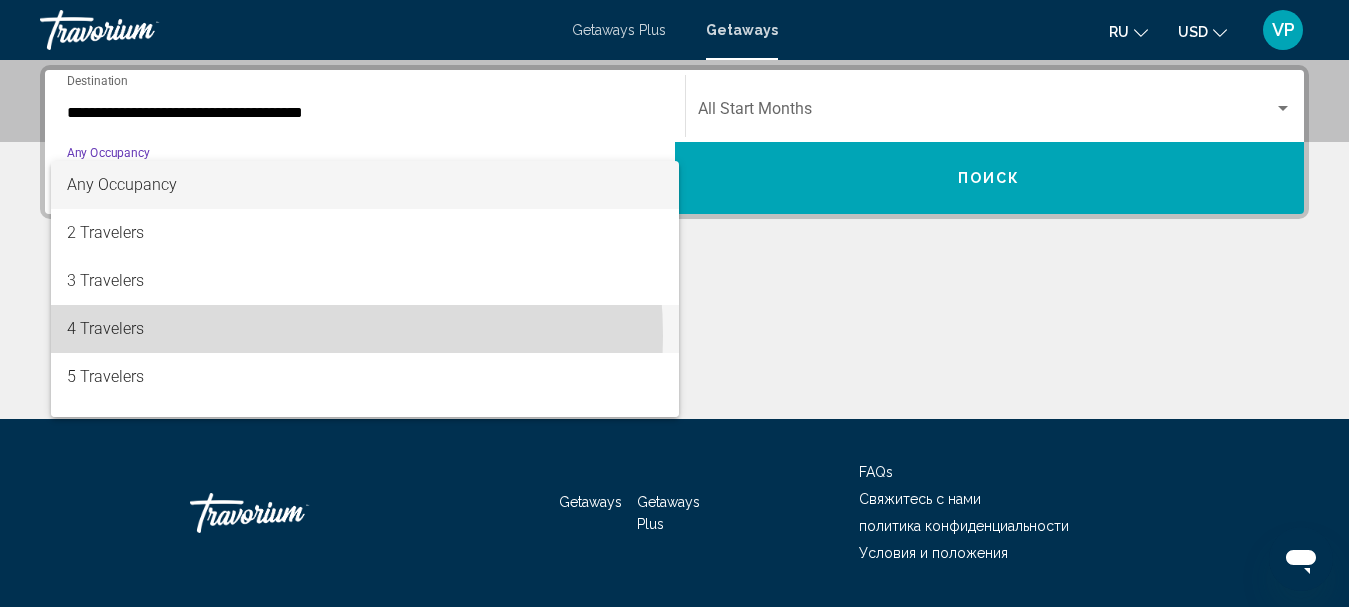
click at [214, 336] on span "4 Travelers" at bounding box center [365, 329] width 596 height 48
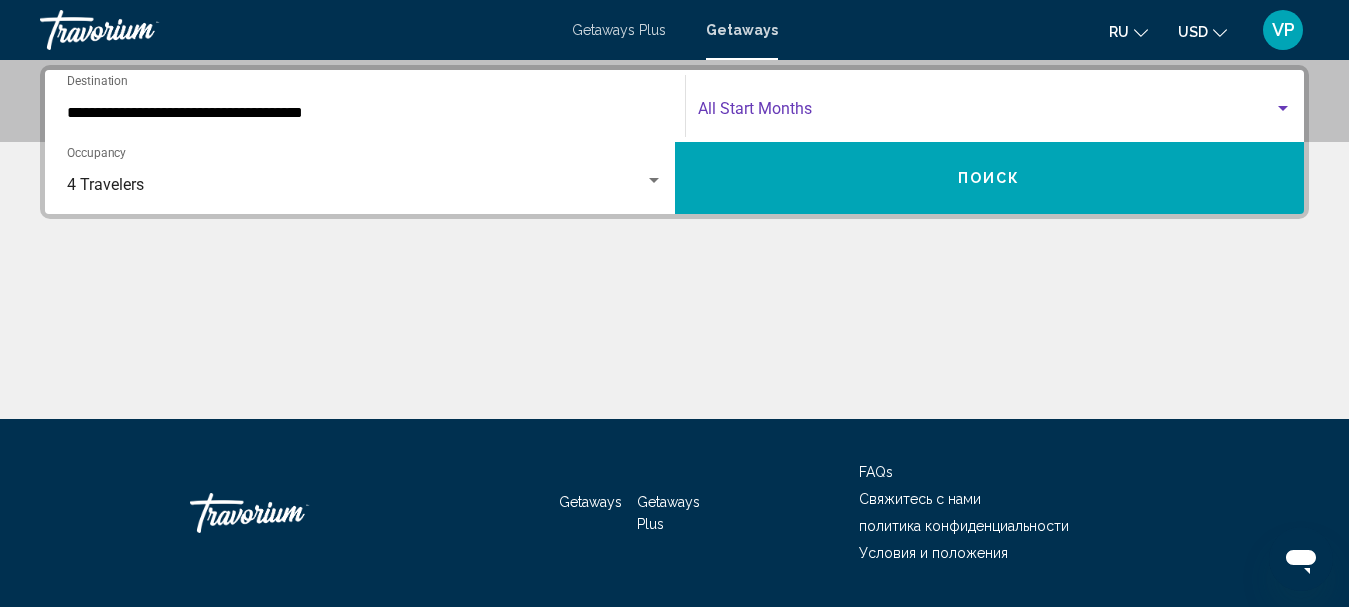
click at [735, 106] on span "Search widget" at bounding box center [986, 113] width 577 height 18
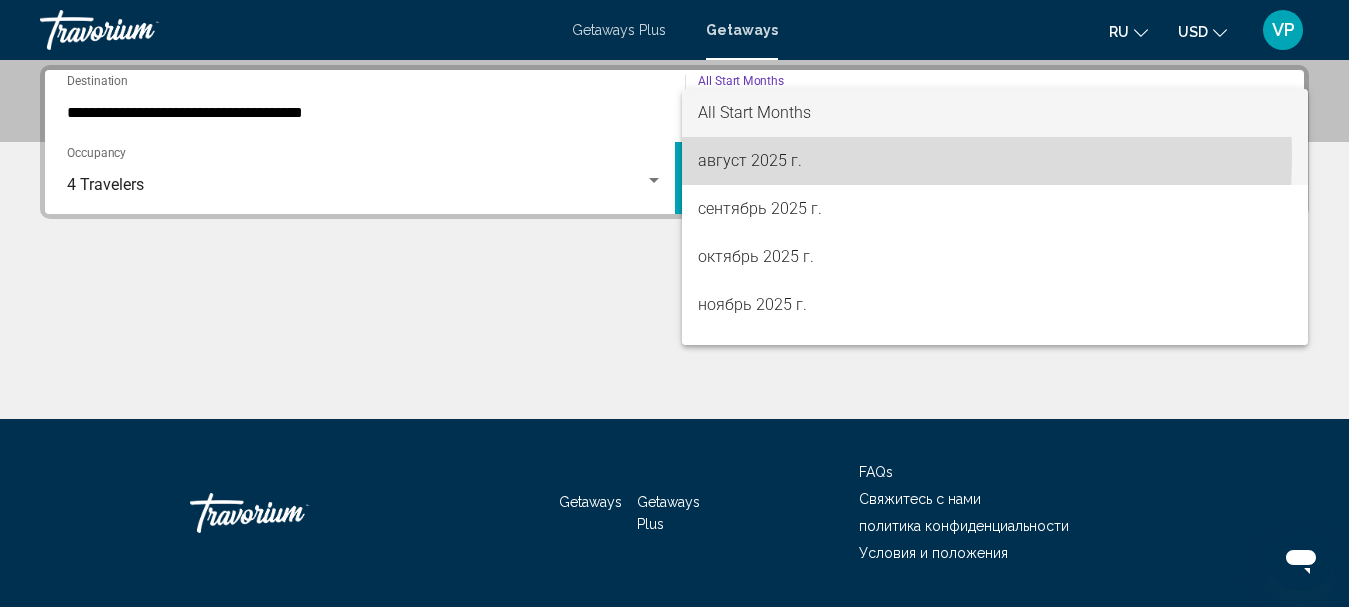
click at [747, 157] on span "август 2025 г." at bounding box center [995, 161] width 595 height 48
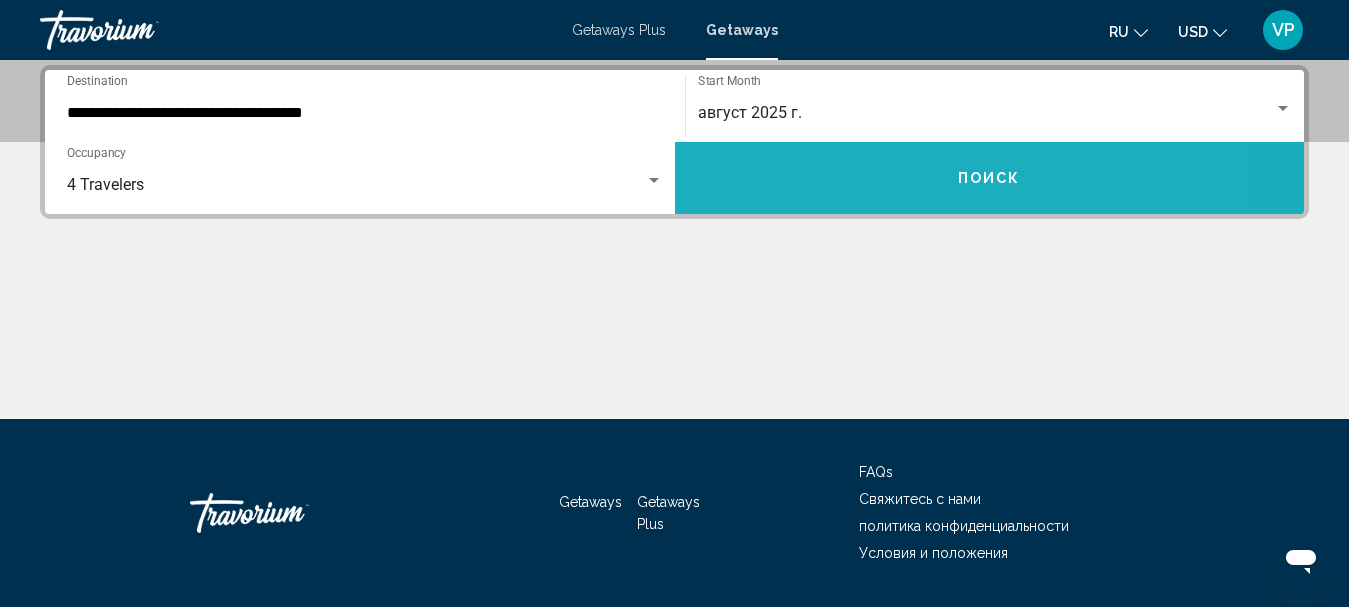
click at [771, 158] on button "Поиск" at bounding box center [990, 178] width 630 height 72
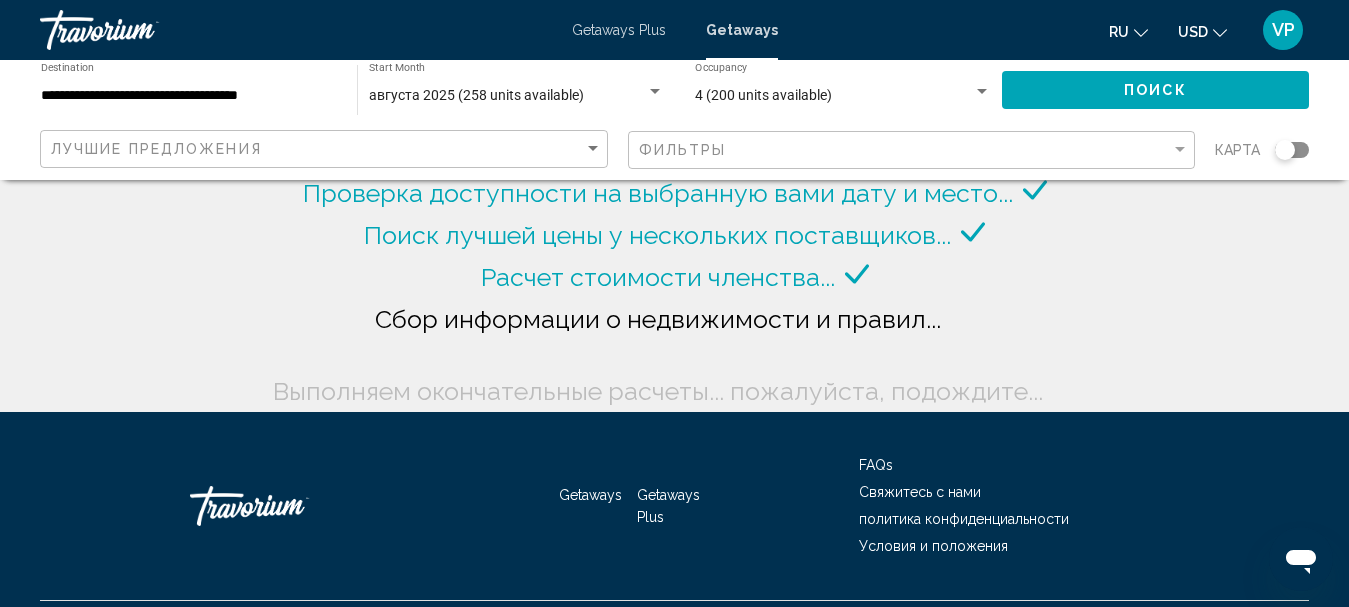
click at [1299, 149] on div "Search widget" at bounding box center [1292, 150] width 34 height 16
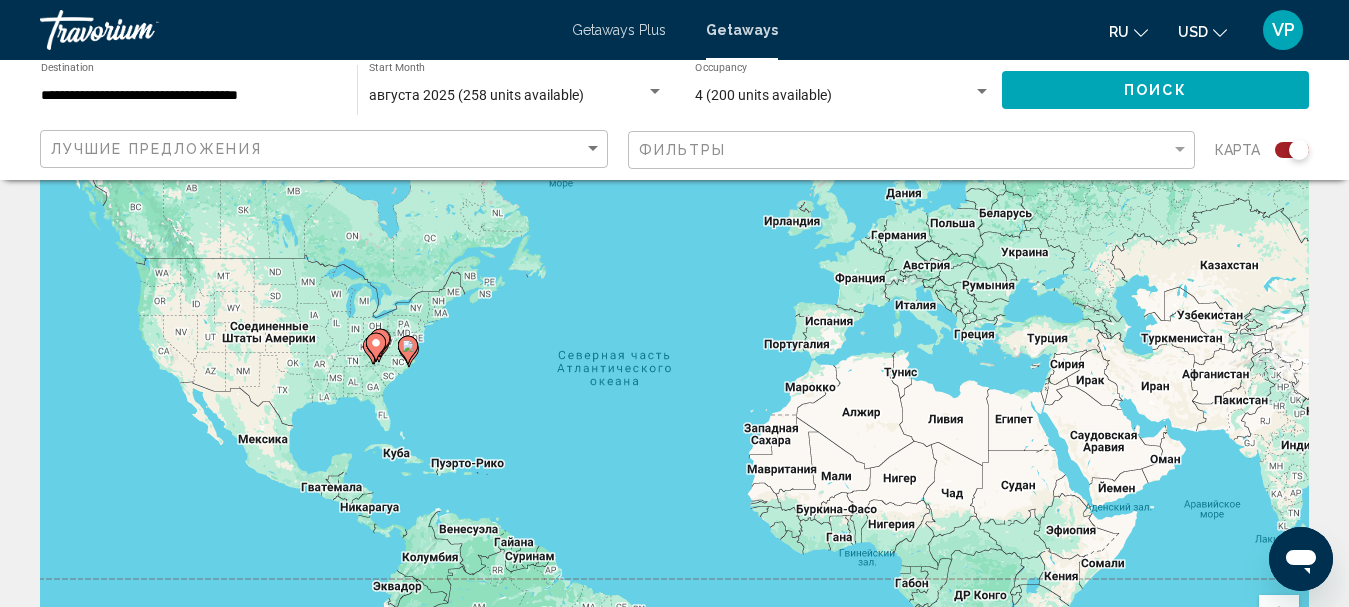
scroll to position [300, 0]
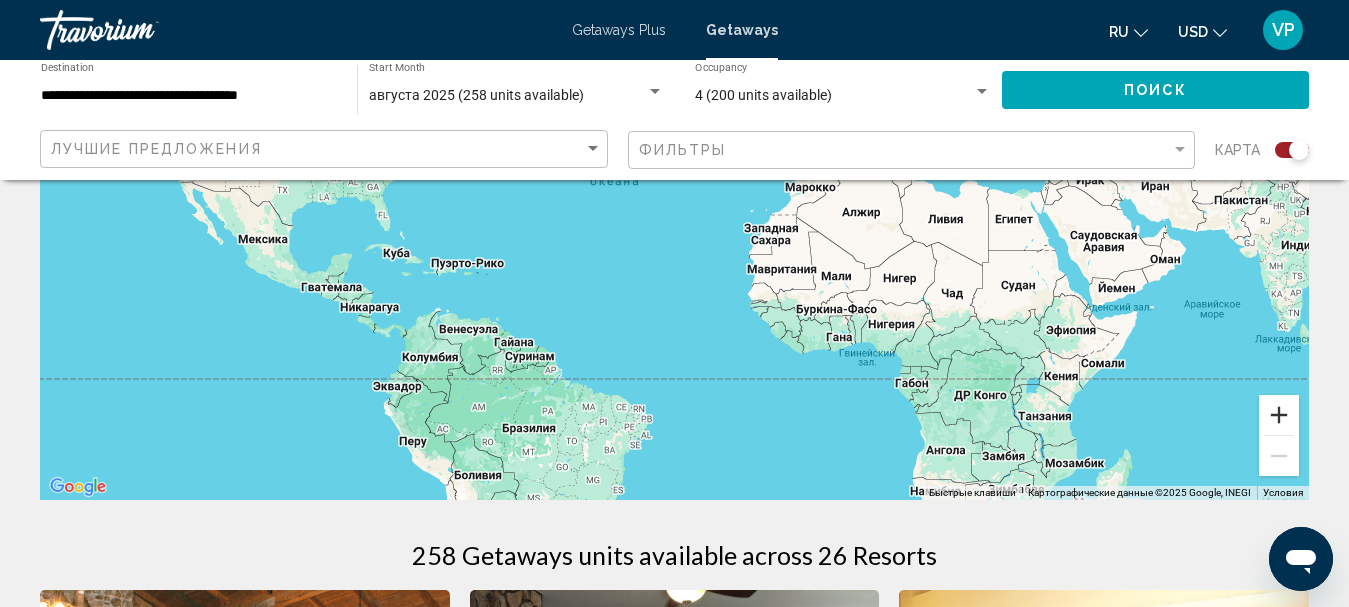
click at [1273, 413] on button "Увеличить" at bounding box center [1279, 415] width 40 height 40
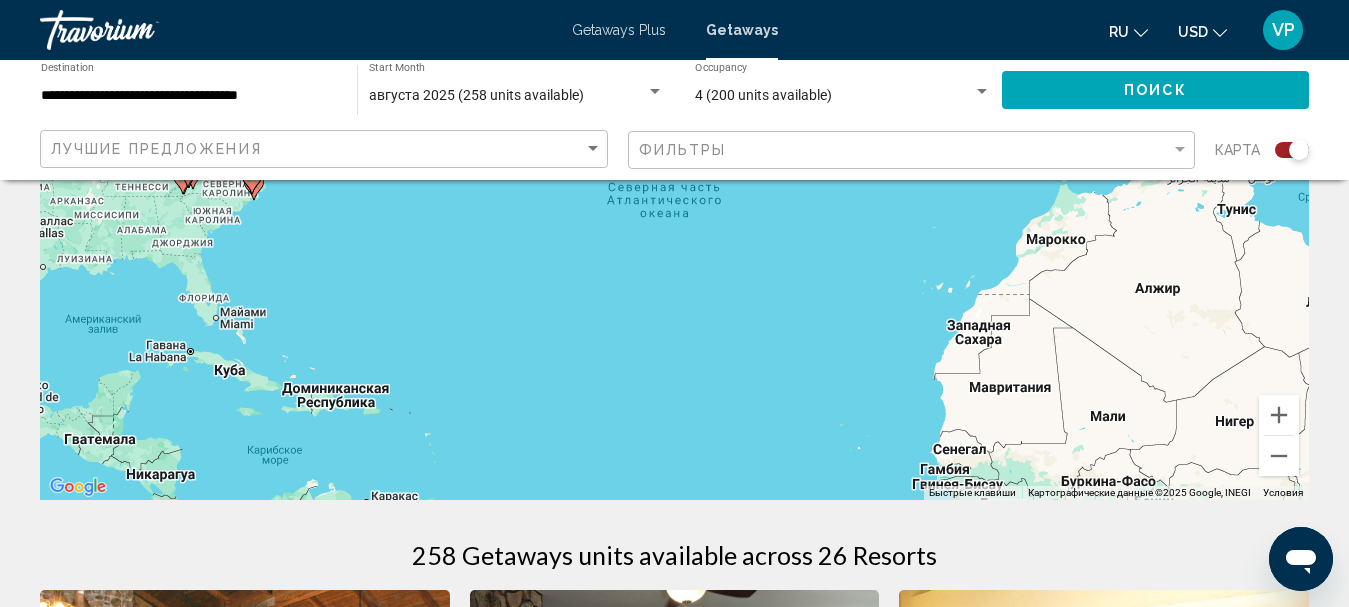
drag, startPoint x: 386, startPoint y: 272, endPoint x: 587, endPoint y: 334, distance: 210.3
click at [583, 338] on div "Чтобы активировать перетаскивание с помощью клавиатуры, нажмите Alt + Ввод. Пос…" at bounding box center [674, 200] width 1269 height 600
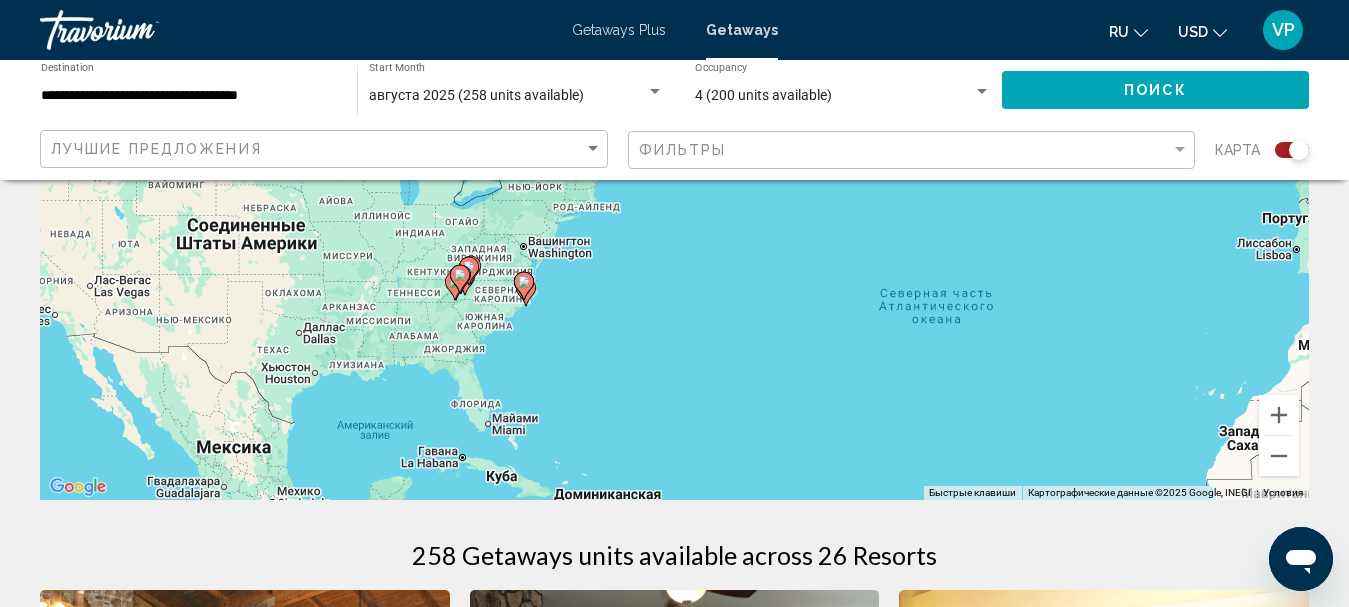
drag, startPoint x: 524, startPoint y: 255, endPoint x: 557, endPoint y: 338, distance: 89.3
click at [557, 344] on div "Чтобы активировать перетаскивание с помощью клавиатуры, нажмите Alt + Ввод. Пос…" at bounding box center [674, 200] width 1269 height 600
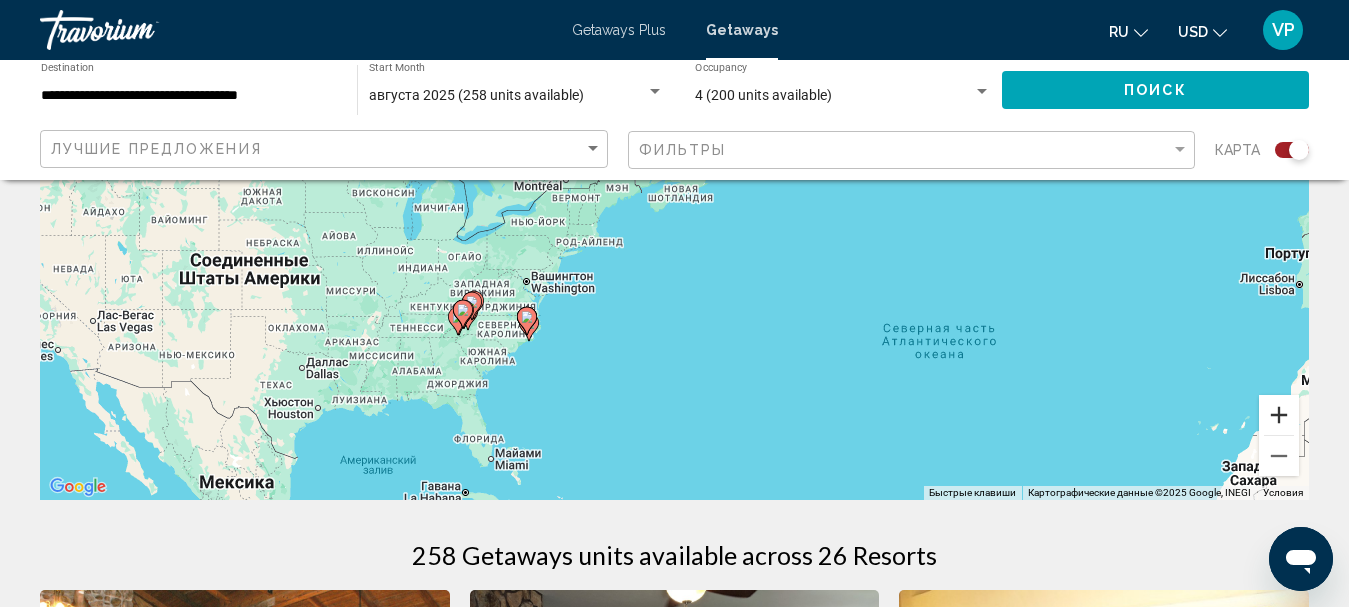
click at [1280, 416] on button "Увеличить" at bounding box center [1279, 415] width 40 height 40
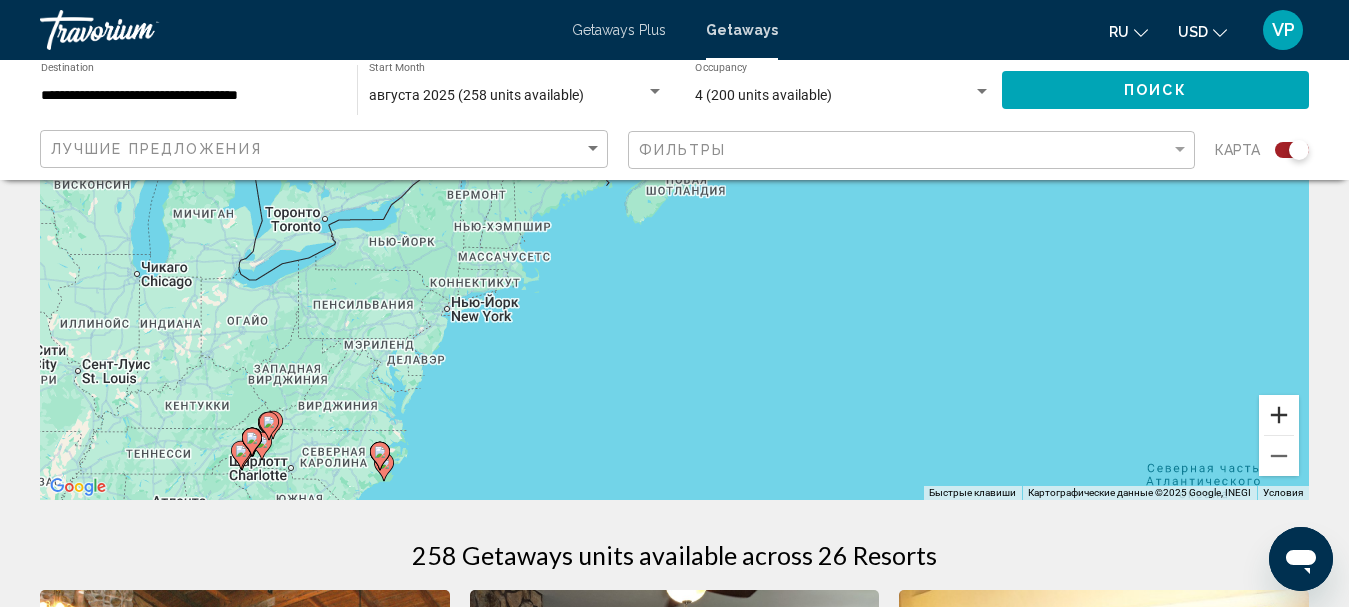
click at [1275, 420] on button "Увеличить" at bounding box center [1279, 415] width 40 height 40
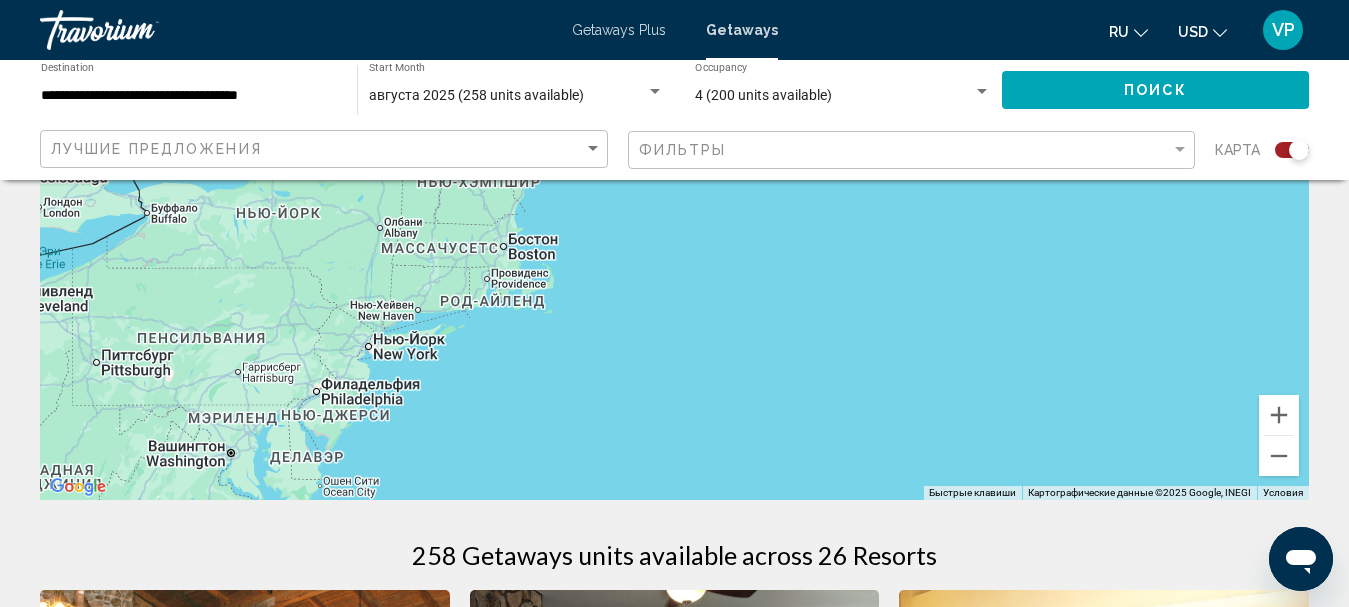
drag, startPoint x: 455, startPoint y: 390, endPoint x: 823, endPoint y: 225, distance: 403.2
click at [815, 227] on div "Main content" at bounding box center [674, 200] width 1269 height 600
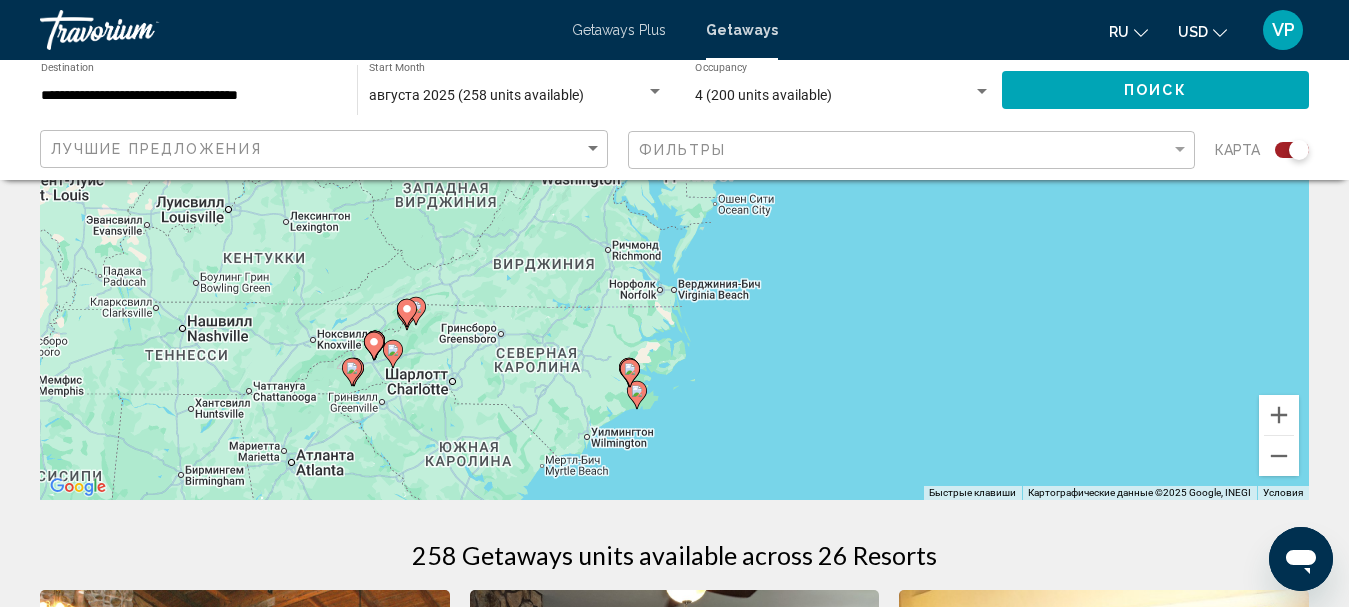
drag, startPoint x: 711, startPoint y: 405, endPoint x: 747, endPoint y: 247, distance: 162.0
click at [726, 271] on div "Чтобы активировать перетаскивание с помощью клавиатуры, нажмите Alt + Ввод. Пос…" at bounding box center [674, 200] width 1269 height 600
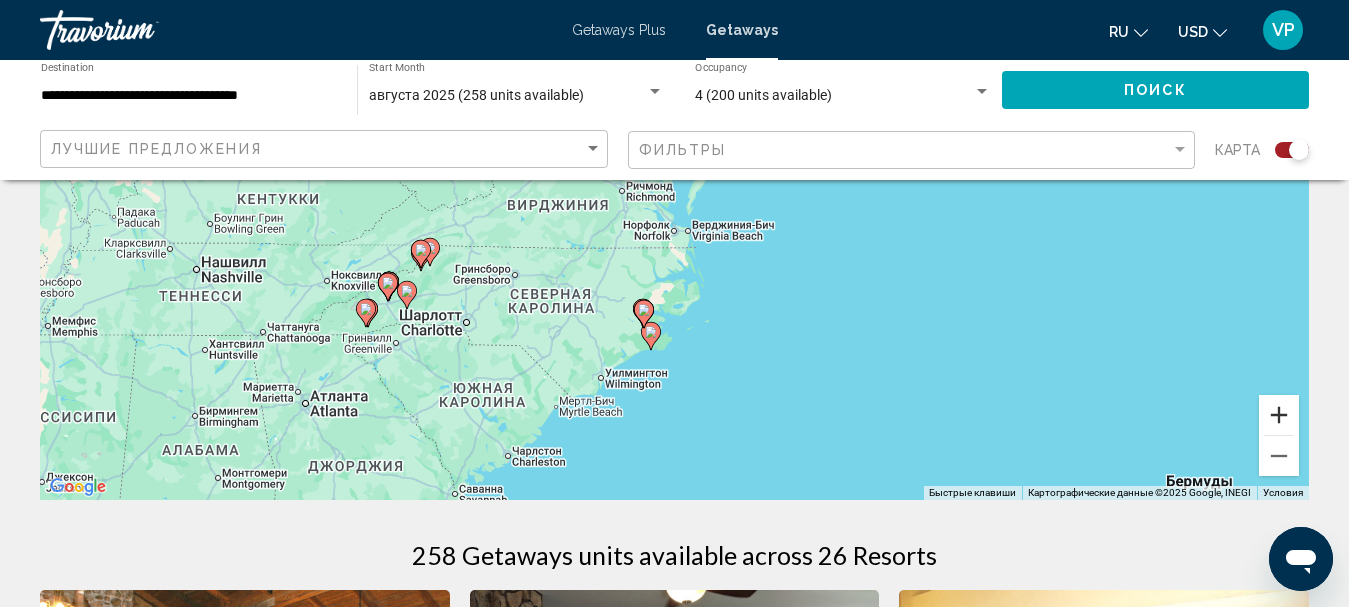
click at [1283, 415] on button "Увеличить" at bounding box center [1279, 415] width 40 height 40
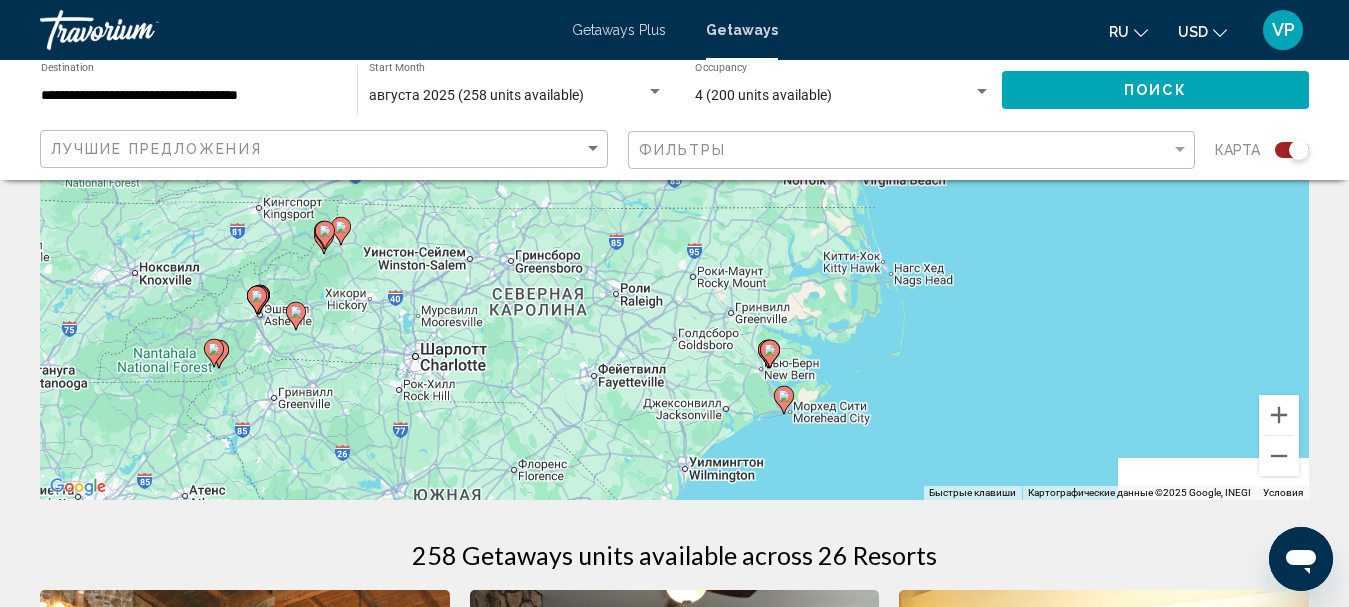
drag, startPoint x: 717, startPoint y: 411, endPoint x: 883, endPoint y: 314, distance: 192.2
click at [881, 316] on div "Чтобы активировать перетаскивание с помощью клавиатуры, нажмите Alt + Ввод. Пос…" at bounding box center [674, 200] width 1269 height 600
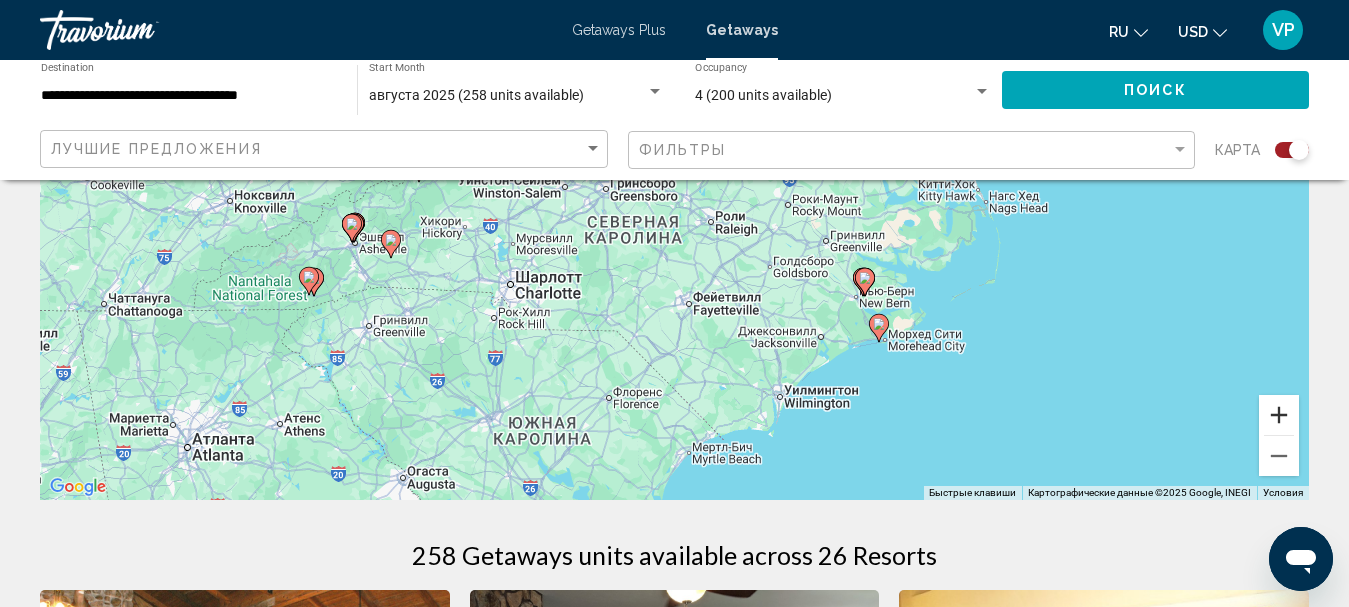
click at [1275, 414] on button "Увеличить" at bounding box center [1279, 415] width 40 height 40
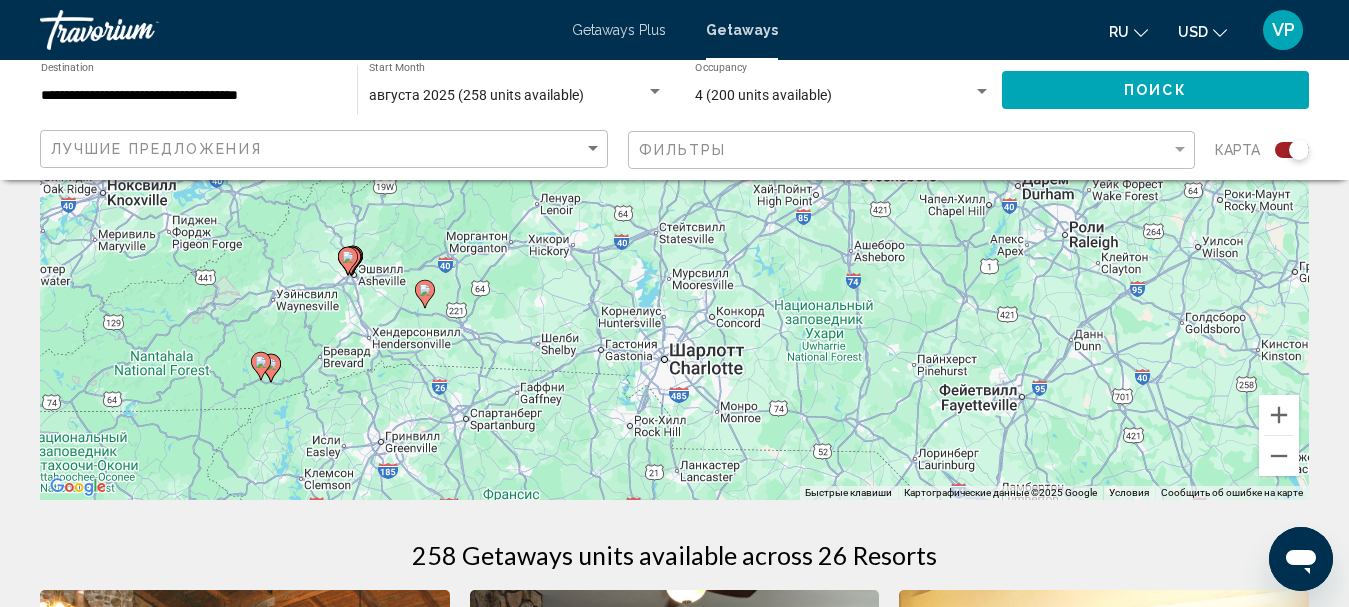
drag, startPoint x: 292, startPoint y: 319, endPoint x: 574, endPoint y: 313, distance: 282.0
click at [523, 314] on div "Чтобы активировать перетаскивание с помощью клавиатуры, нажмите Alt + Ввод. Пос…" at bounding box center [674, 200] width 1269 height 600
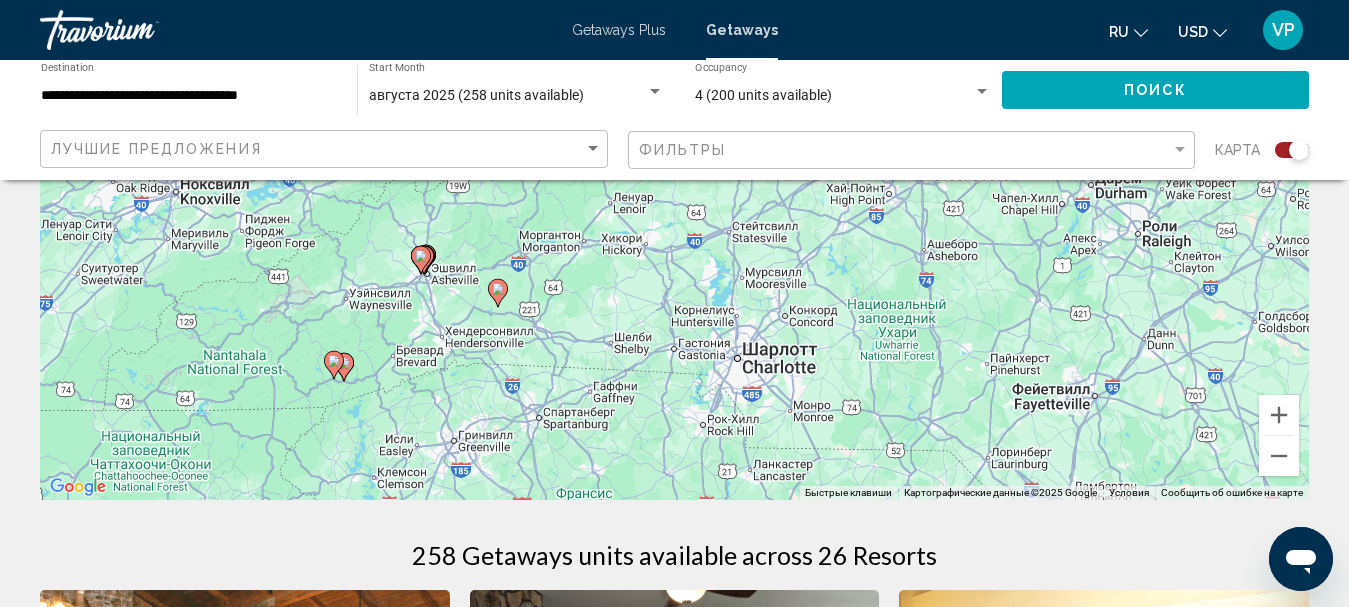
click at [334, 364] on image "Main content" at bounding box center [334, 361] width 12 height 12
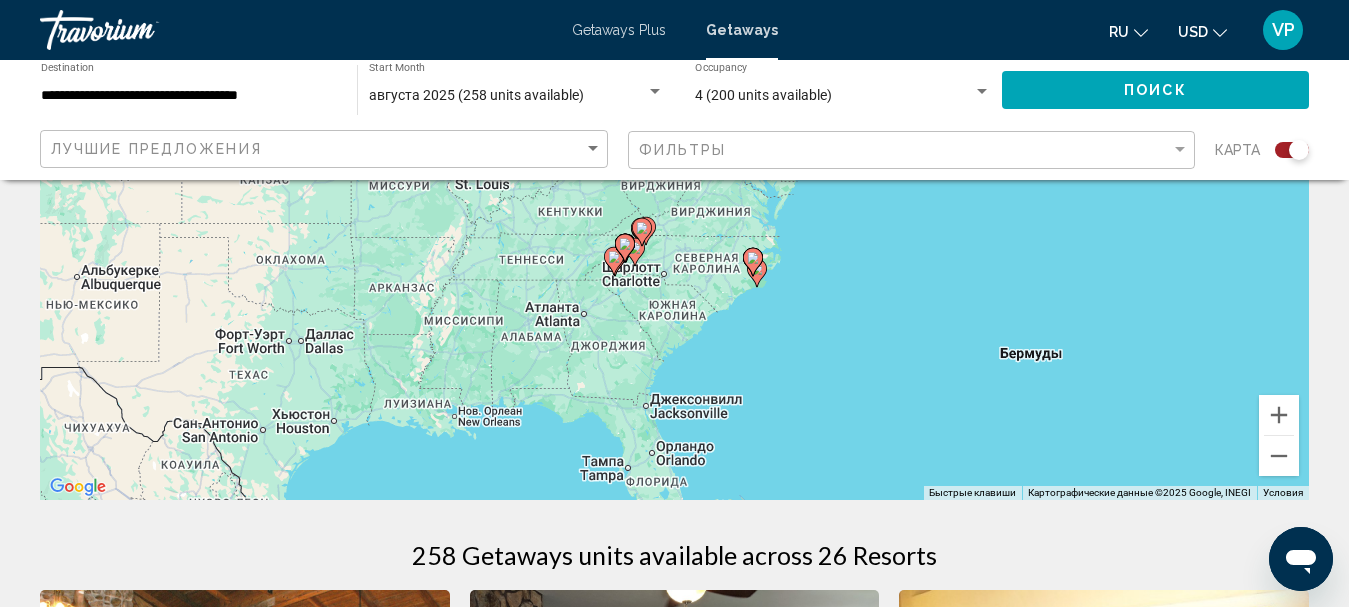
drag, startPoint x: 728, startPoint y: 275, endPoint x: 661, endPoint y: 357, distance: 105.9
click at [662, 361] on div "Чтобы активировать перетаскивание с помощью клавиатуры, нажмите Alt + Ввод. Пос…" at bounding box center [674, 200] width 1269 height 600
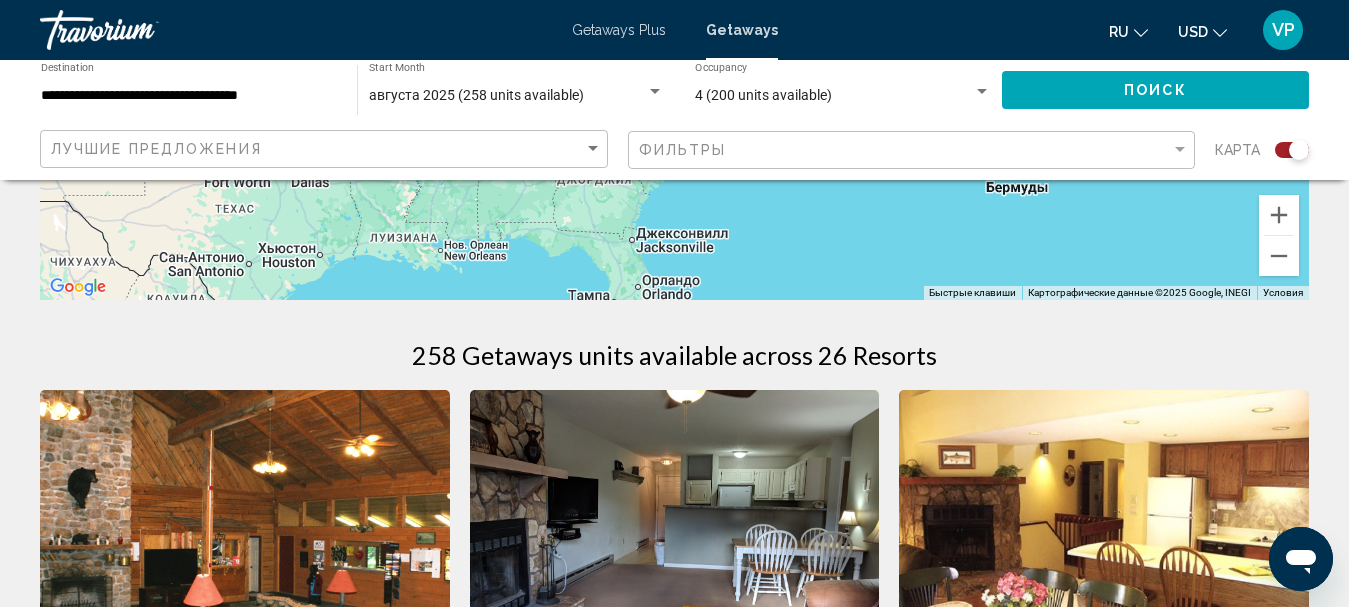
scroll to position [200, 0]
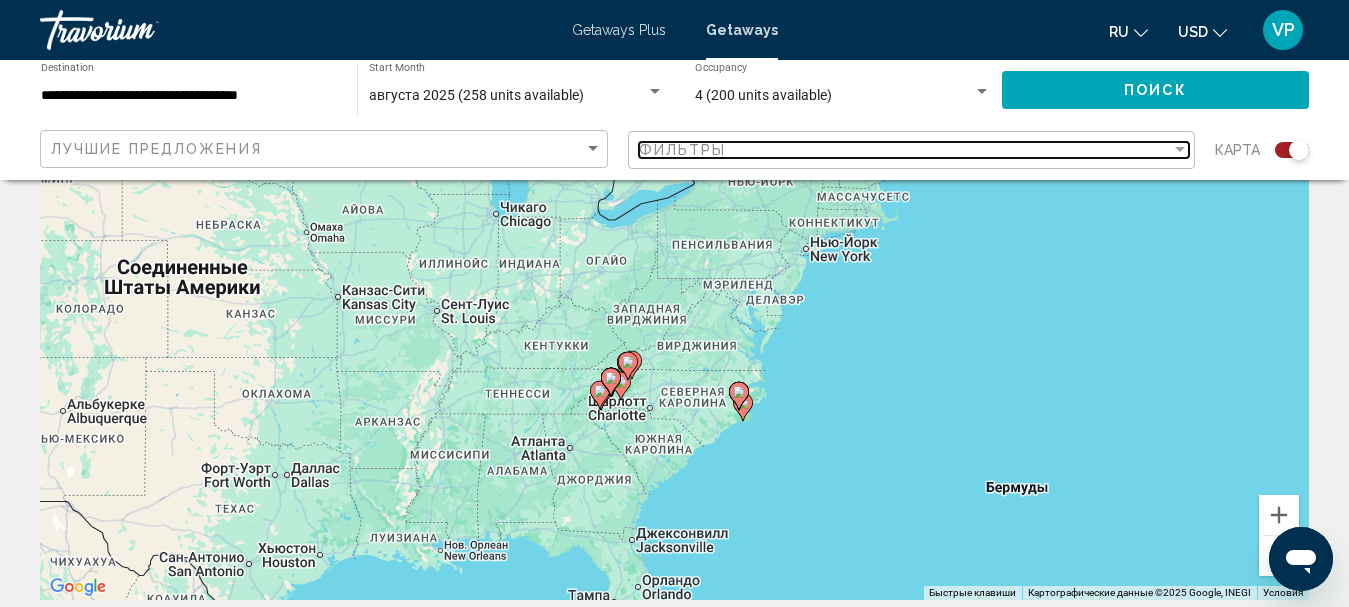
click at [783, 157] on div "Фильтры" at bounding box center [905, 150] width 533 height 16
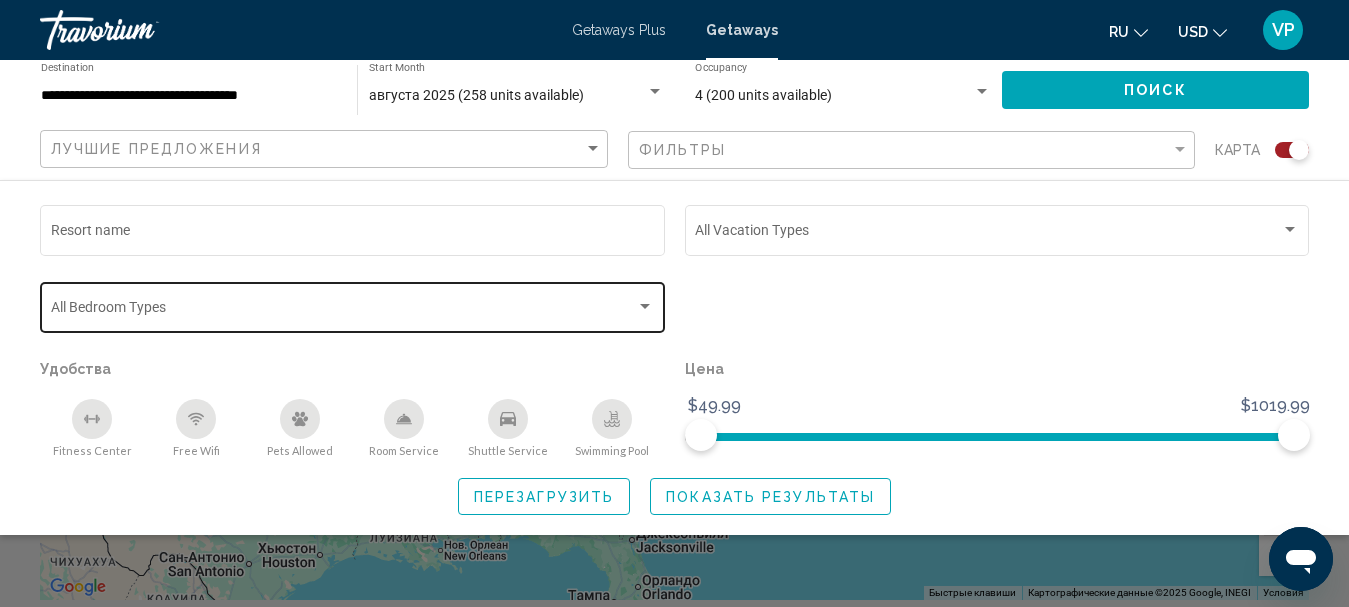
click at [572, 289] on div "Bedroom Types All Bedroom Types" at bounding box center [353, 305] width 604 height 55
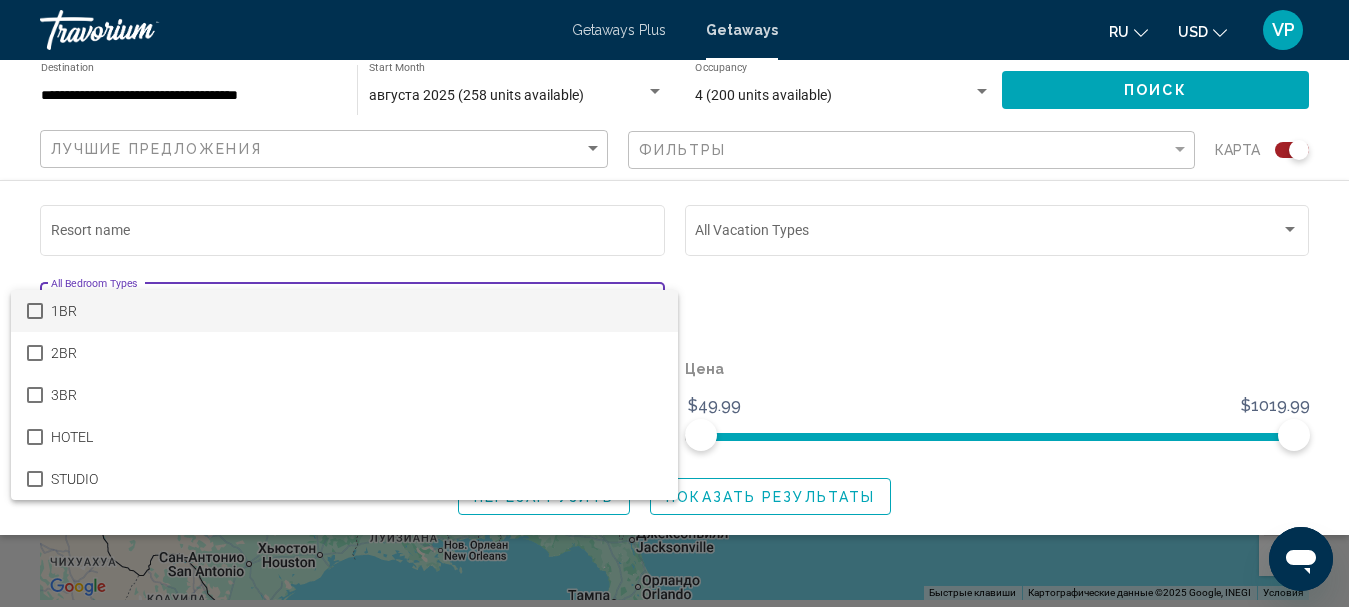
drag, startPoint x: 572, startPoint y: 289, endPoint x: 593, endPoint y: 264, distance: 32.6
click at [573, 287] on div at bounding box center [674, 303] width 1349 height 607
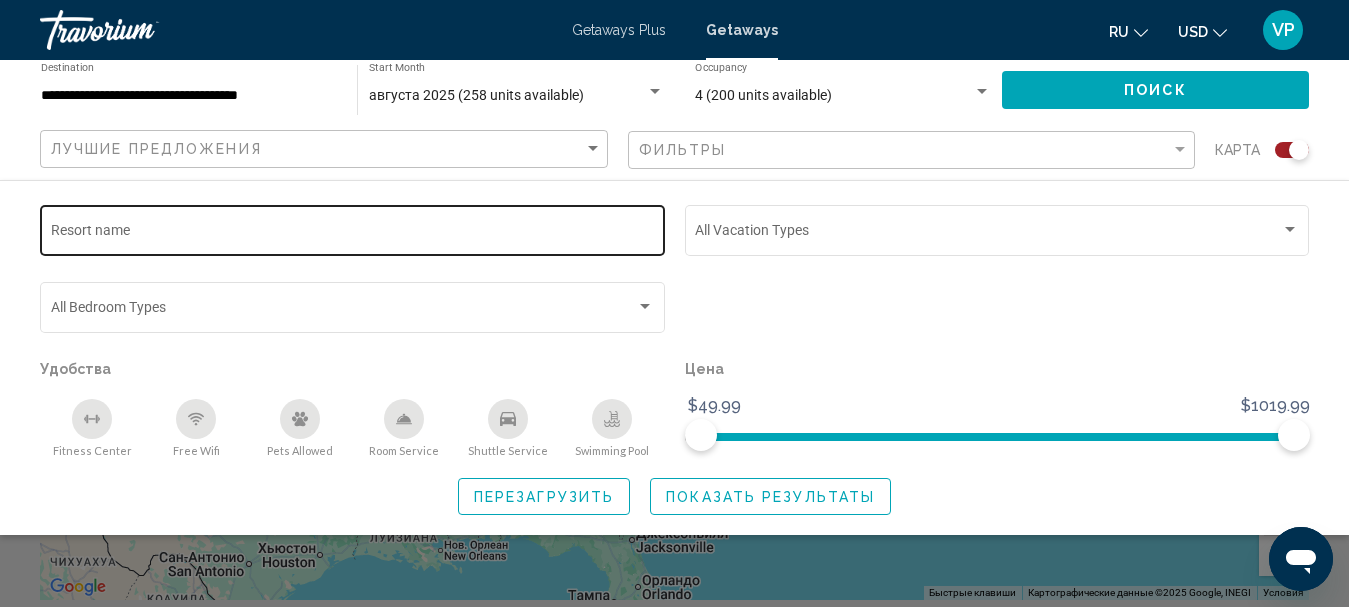
click at [632, 218] on div "Resort name" at bounding box center [353, 228] width 604 height 55
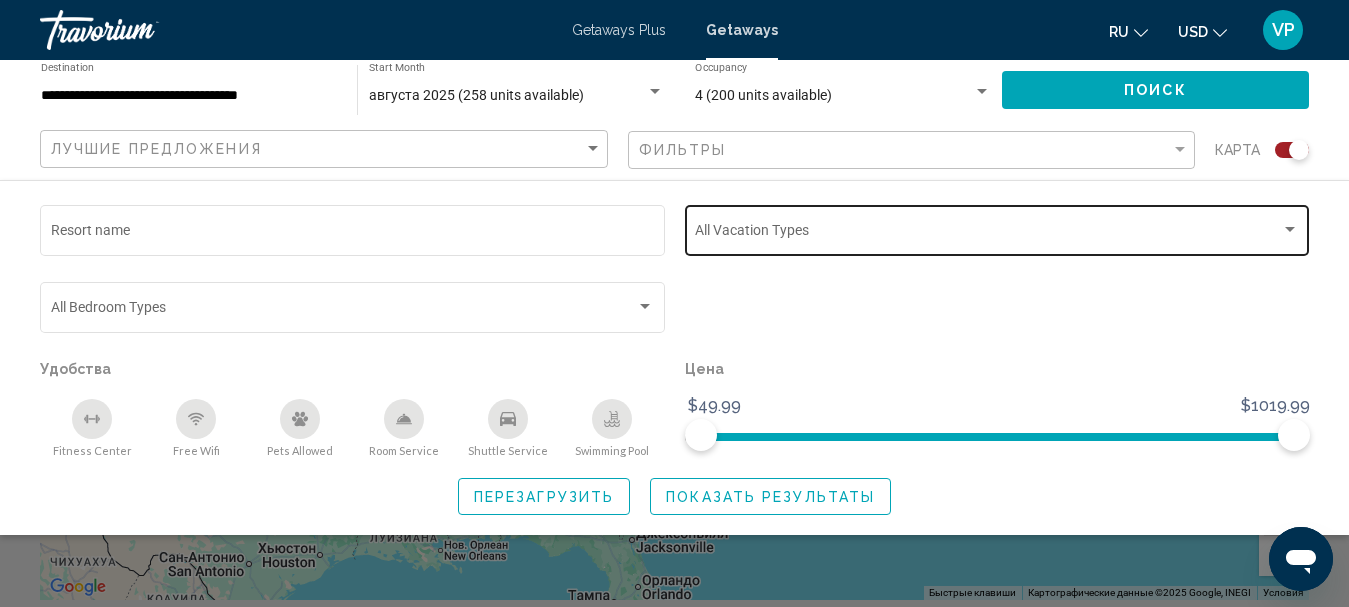
click at [775, 220] on div "Vacation Types All Vacation Types" at bounding box center [997, 228] width 604 height 55
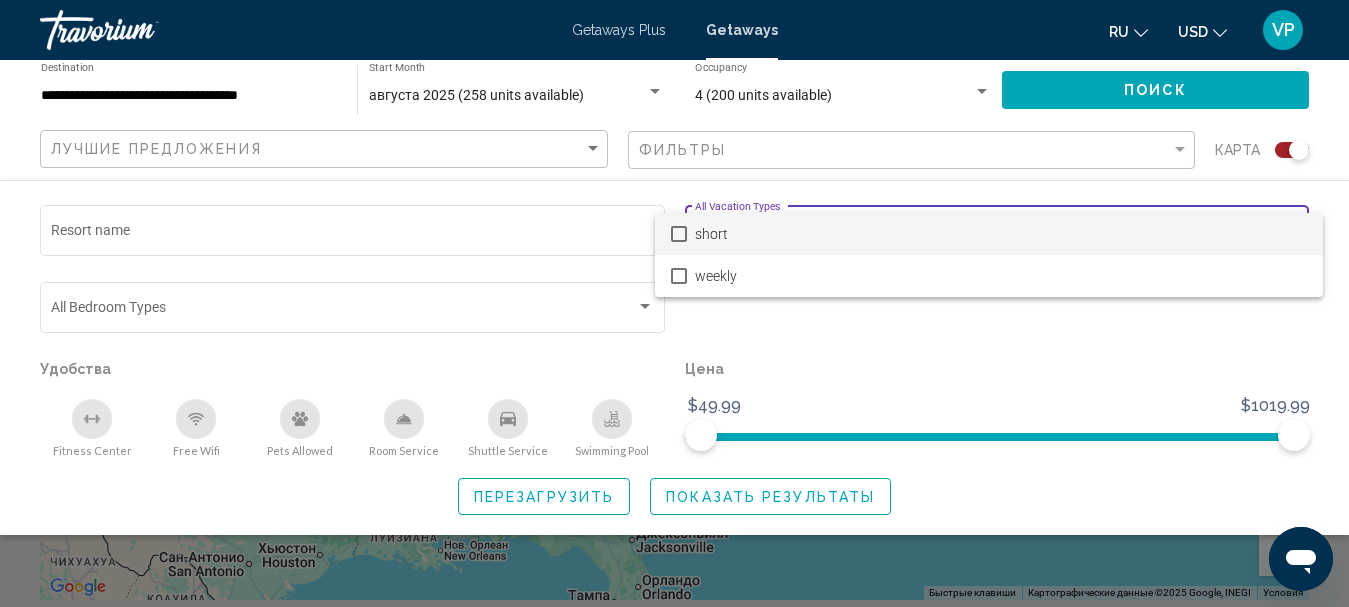
click at [840, 184] on div at bounding box center [674, 303] width 1349 height 607
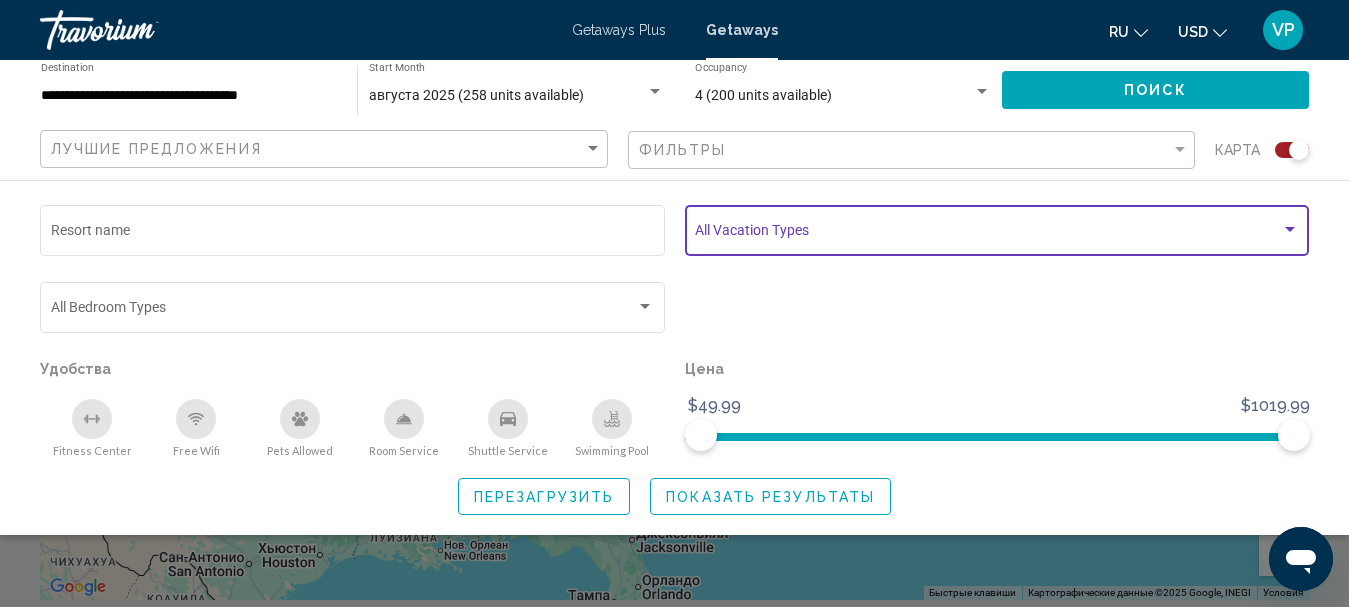
click at [805, 229] on span "Search widget" at bounding box center [988, 234] width 586 height 16
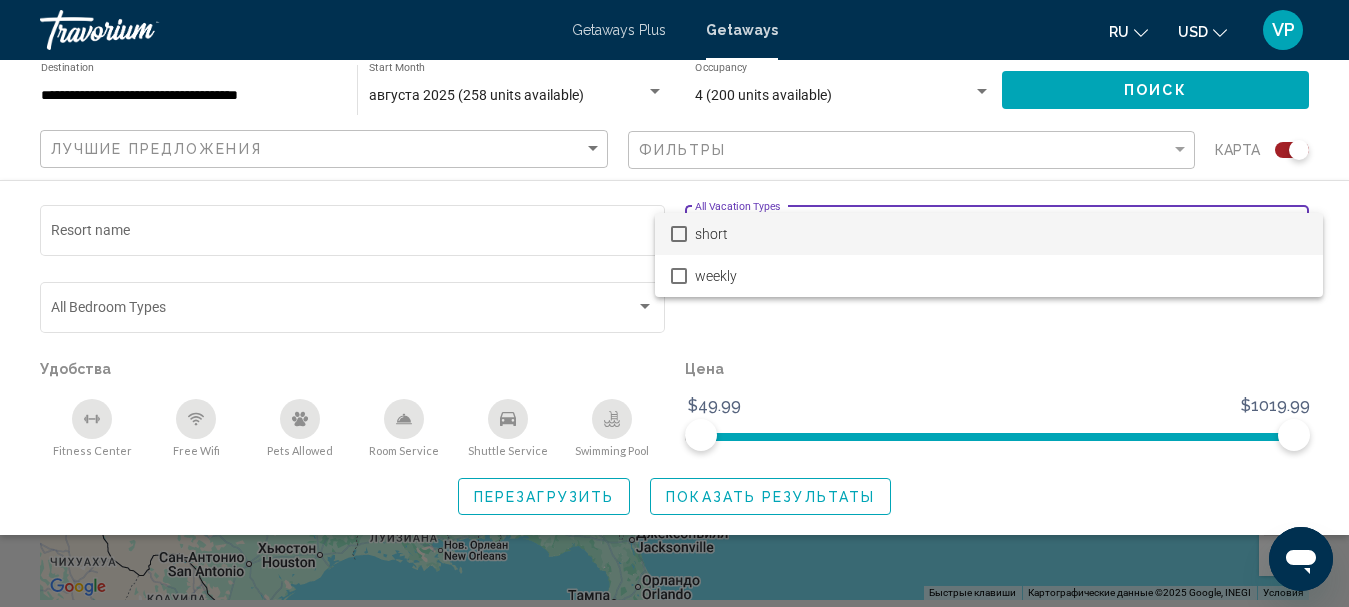
click at [784, 230] on span "short" at bounding box center [1001, 234] width 612 height 42
click at [693, 496] on div at bounding box center [674, 303] width 1349 height 607
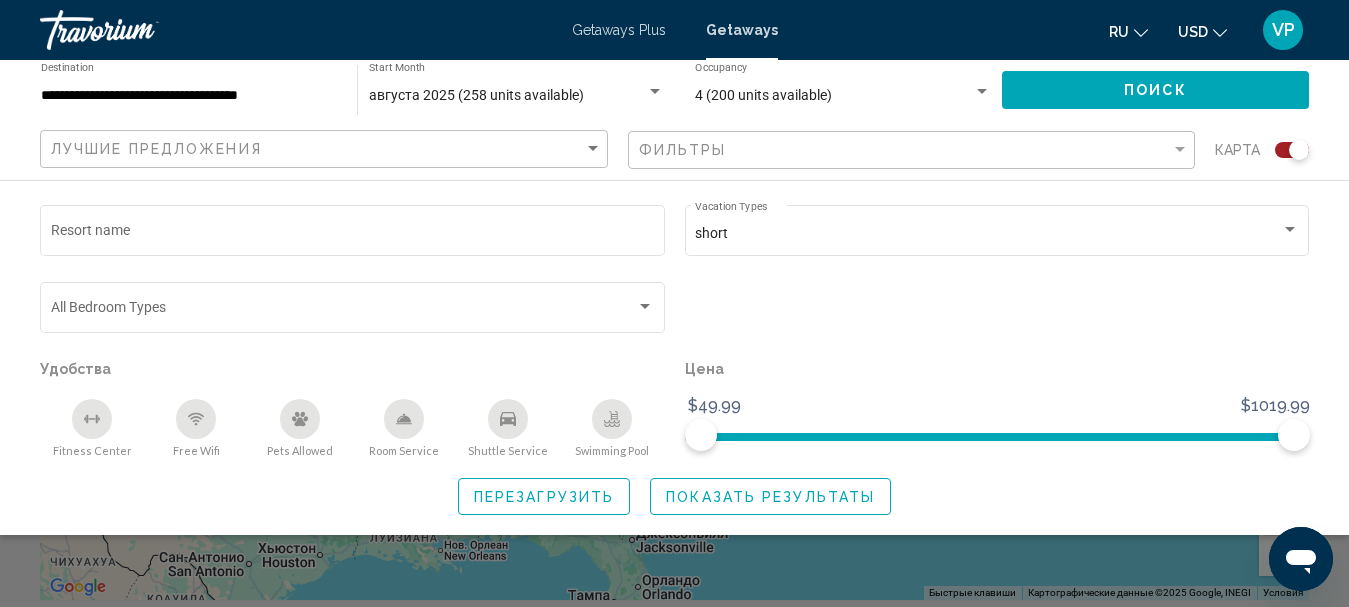
click at [808, 499] on span "Показать результаты" at bounding box center [770, 497] width 209 height 16
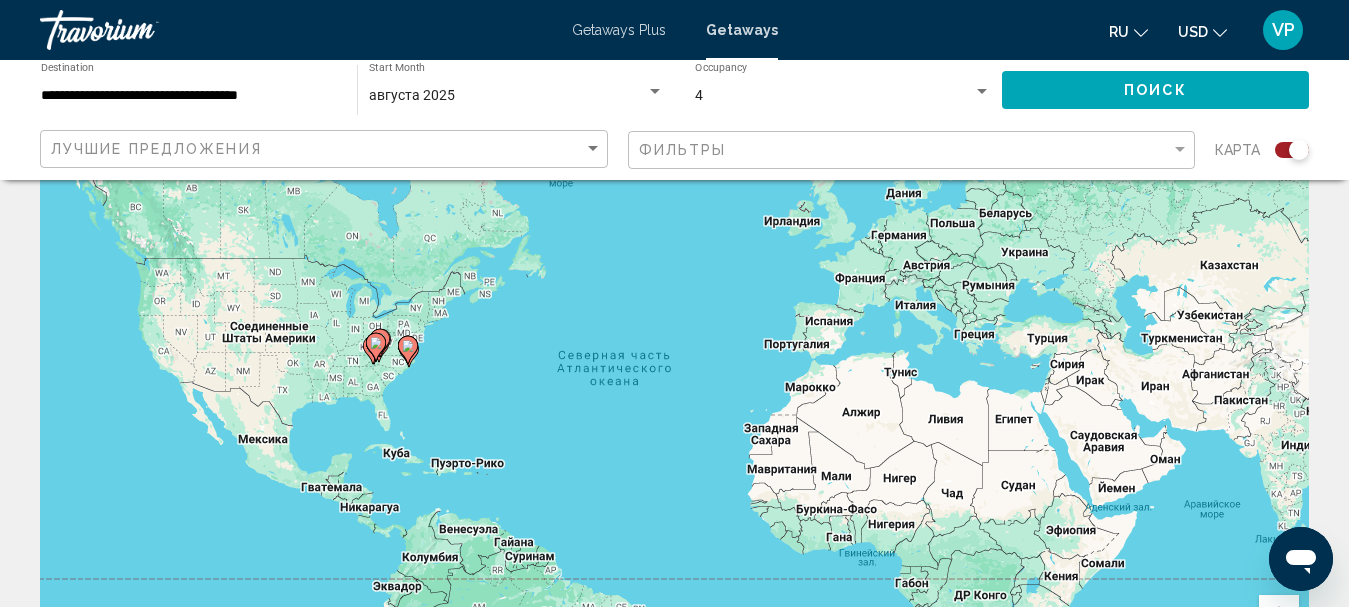
scroll to position [200, 0]
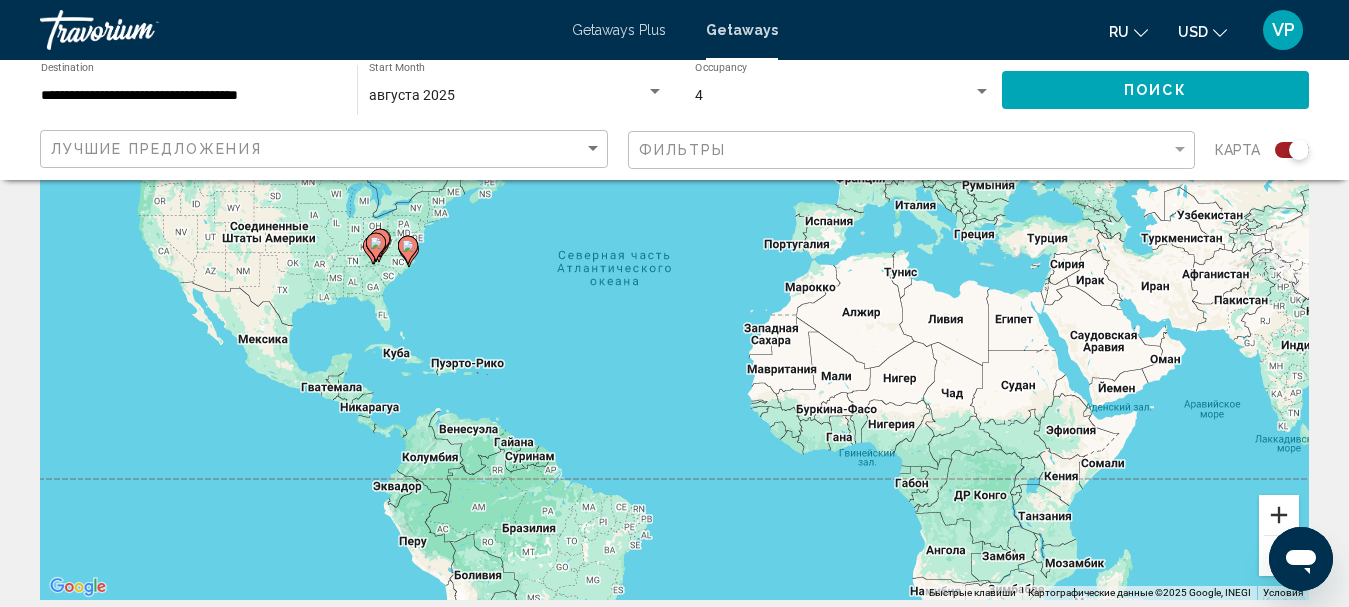
click at [1281, 512] on button "Увеличить" at bounding box center [1279, 515] width 40 height 40
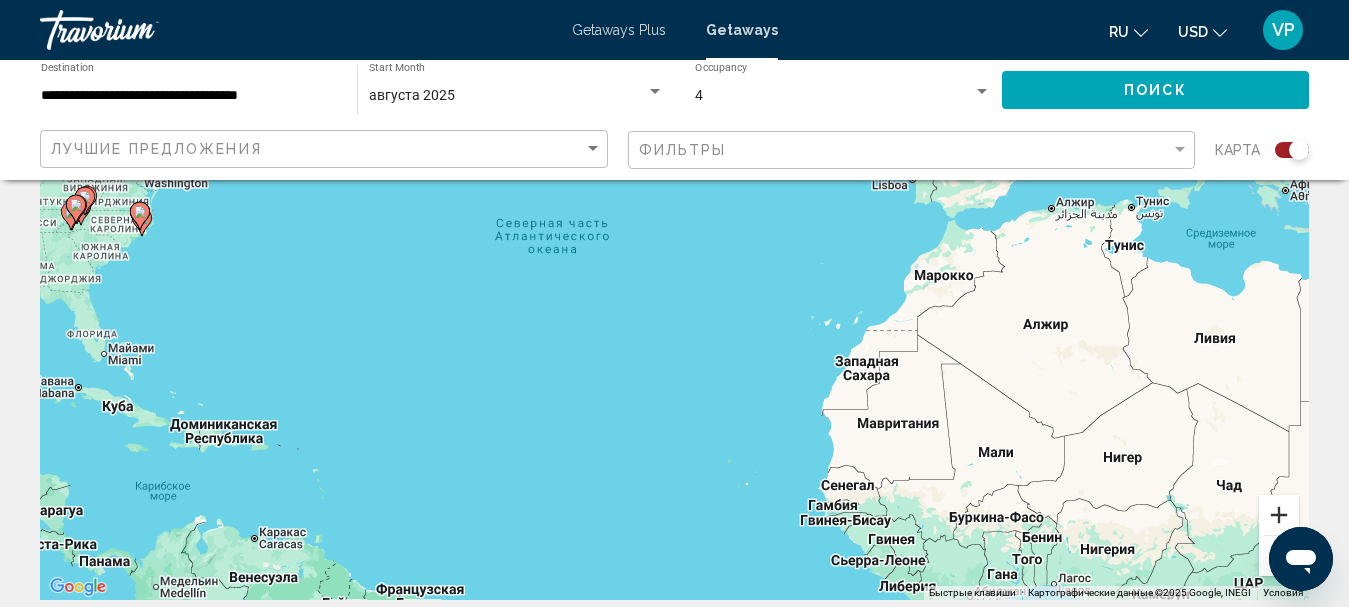
click at [1279, 512] on button "Увеличить" at bounding box center [1279, 515] width 40 height 40
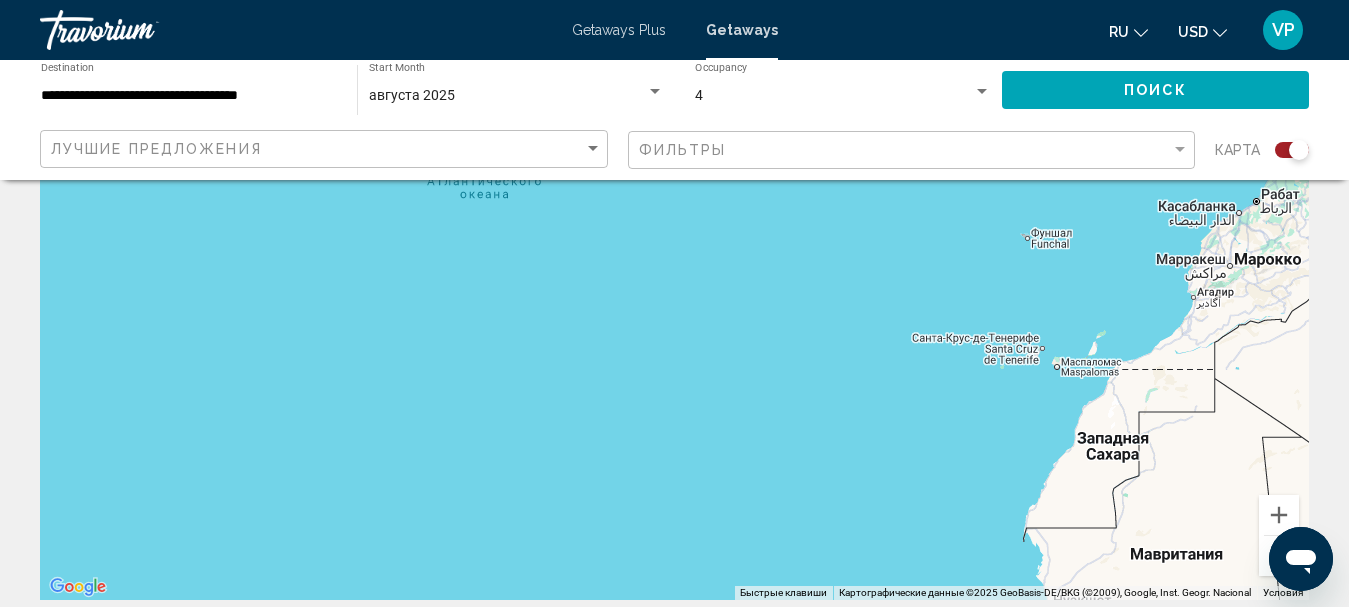
drag, startPoint x: 575, startPoint y: 429, endPoint x: 863, endPoint y: 496, distance: 295.6
click at [863, 496] on div "Чтобы активировать перетаскивание с помощью клавиатуры, нажмите Alt + Ввод. Пос…" at bounding box center [674, 300] width 1269 height 600
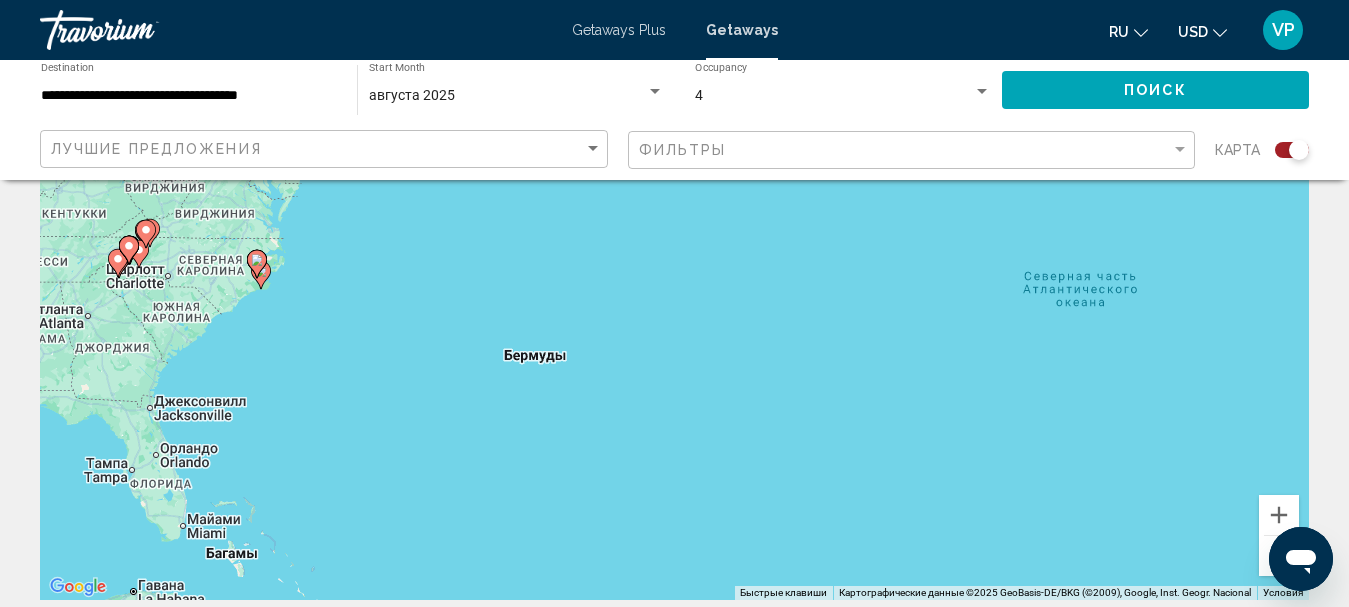
drag, startPoint x: 596, startPoint y: 432, endPoint x: 902, endPoint y: 434, distance: 305.9
click at [909, 433] on div "Чтобы активировать перетаскивание с помощью клавиатуры, нажмите Alt + Ввод. Пос…" at bounding box center [674, 300] width 1269 height 600
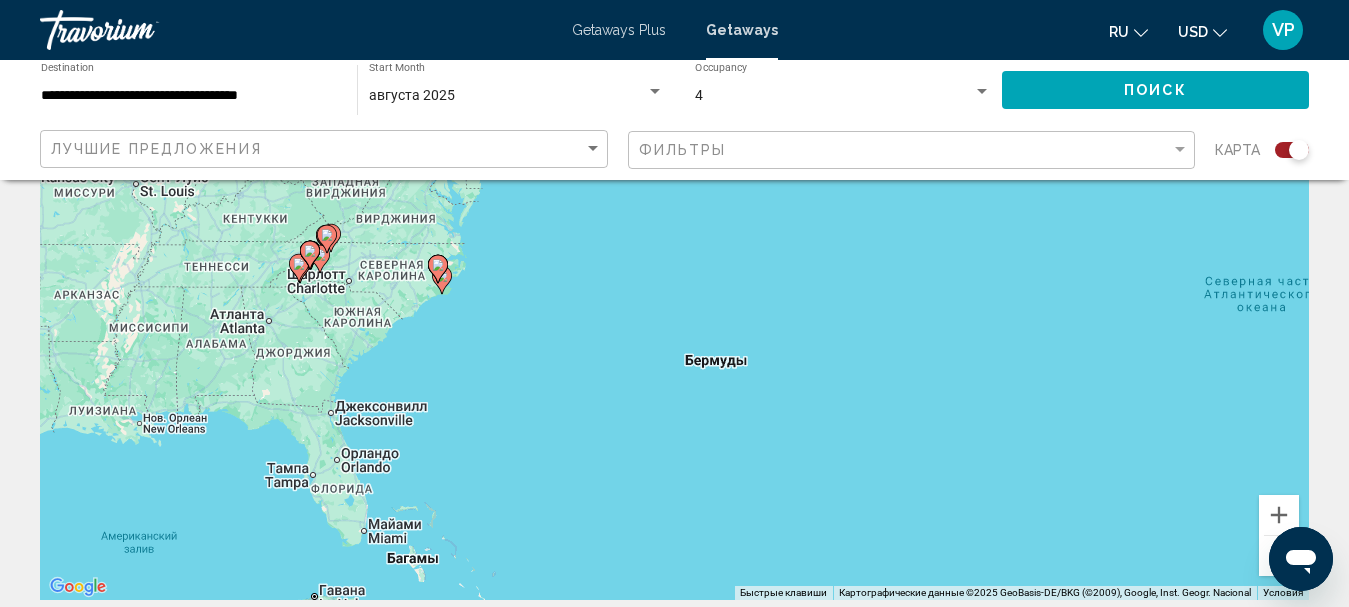
drag, startPoint x: 645, startPoint y: 427, endPoint x: 821, endPoint y: 483, distance: 184.7
click at [821, 483] on div "Чтобы активировать перетаскивание с помощью клавиатуры, нажмите Alt + Ввод. Пос…" at bounding box center [674, 300] width 1269 height 600
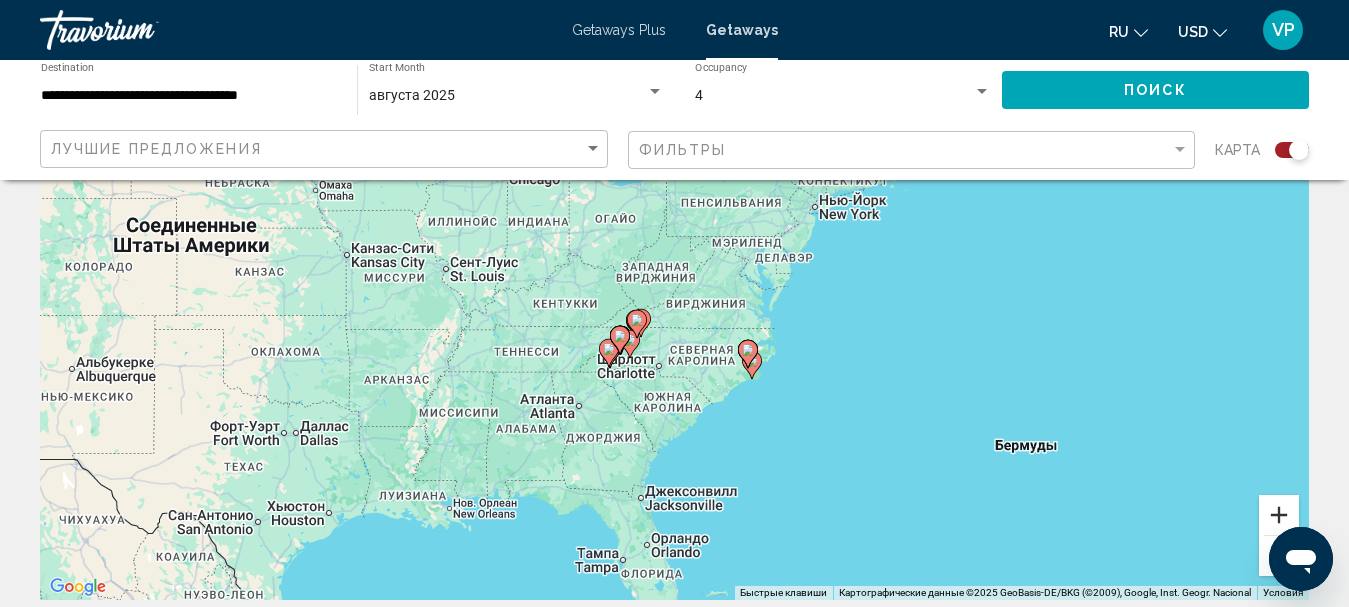
click at [1271, 515] on button "Увеличить" at bounding box center [1279, 515] width 40 height 40
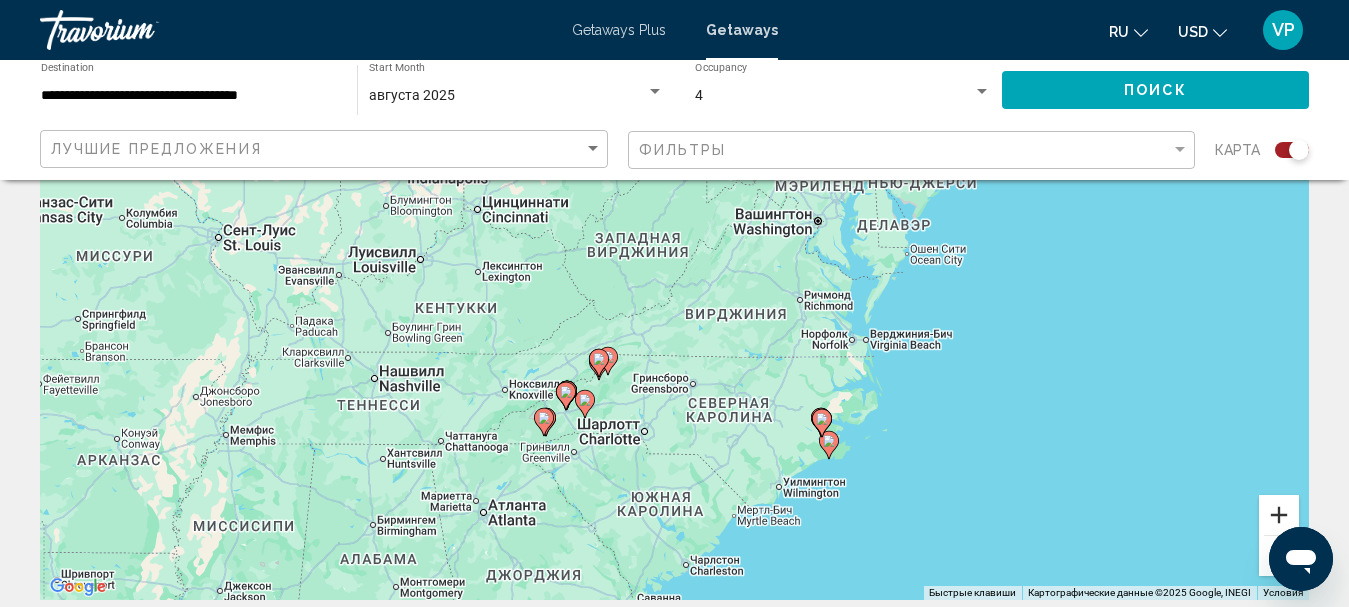
click at [1271, 516] on button "Увеличить" at bounding box center [1279, 515] width 40 height 40
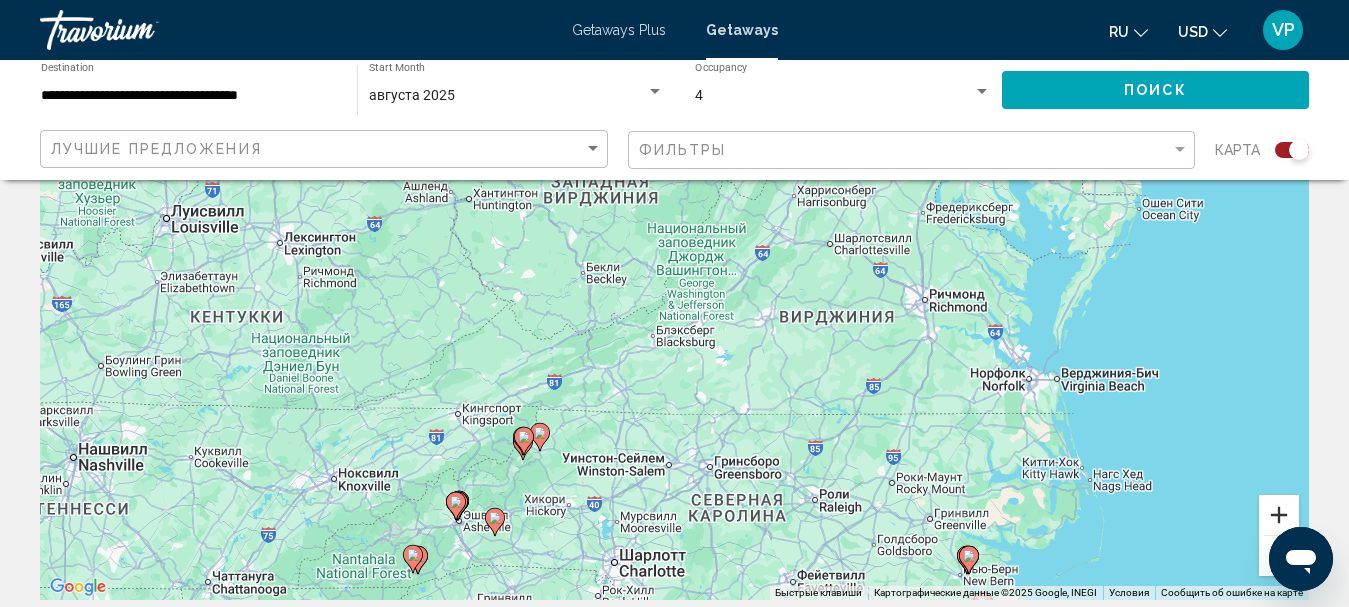
click at [1271, 516] on button "Увеличить" at bounding box center [1279, 515] width 40 height 40
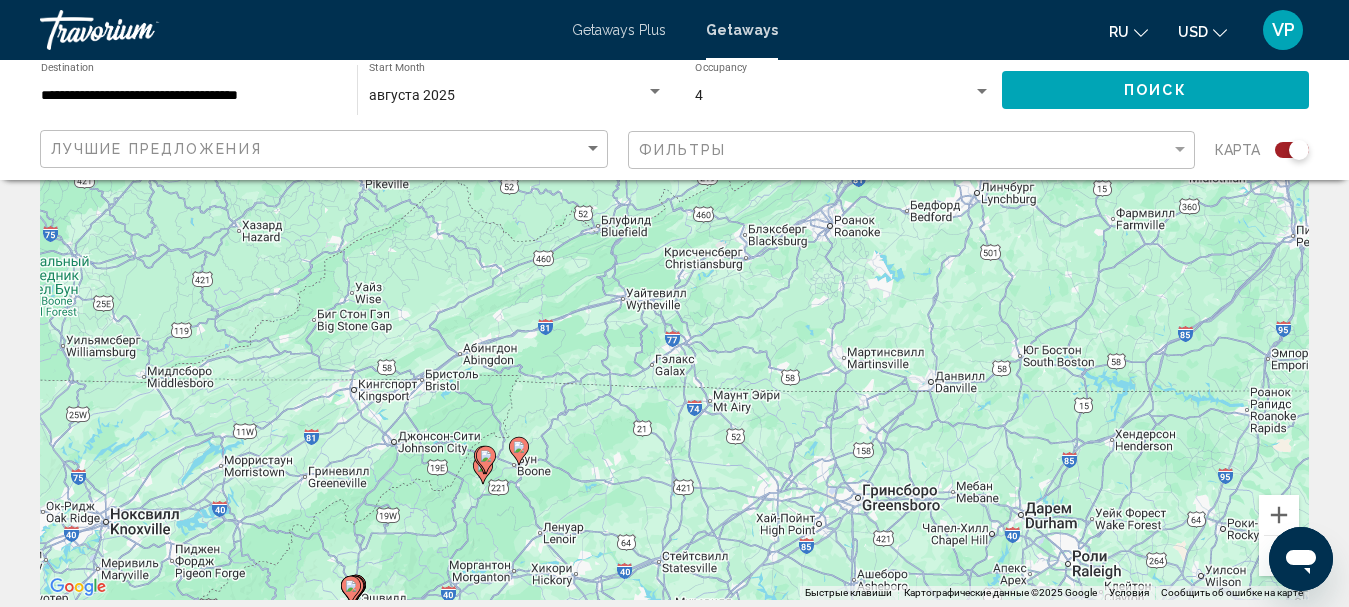
drag, startPoint x: 627, startPoint y: 520, endPoint x: 756, endPoint y: 374, distance: 194.8
click at [742, 379] on div "Чтобы активировать перетаскивание с помощью клавиатуры, нажмите Alt + Ввод. Пос…" at bounding box center [674, 300] width 1269 height 600
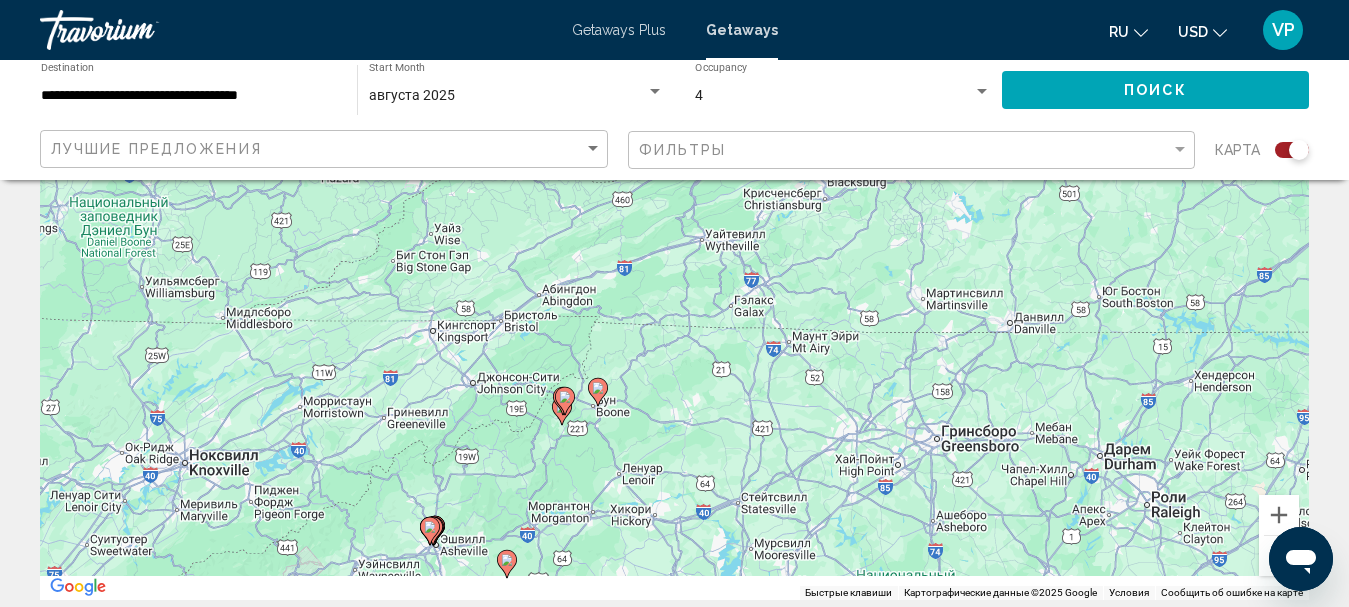
drag, startPoint x: 591, startPoint y: 504, endPoint x: 714, endPoint y: 424, distance: 146.7
click at [714, 424] on div "Чтобы активировать перетаскивание с помощью клавиатуры, нажмите Alt + Ввод. Пос…" at bounding box center [674, 300] width 1269 height 600
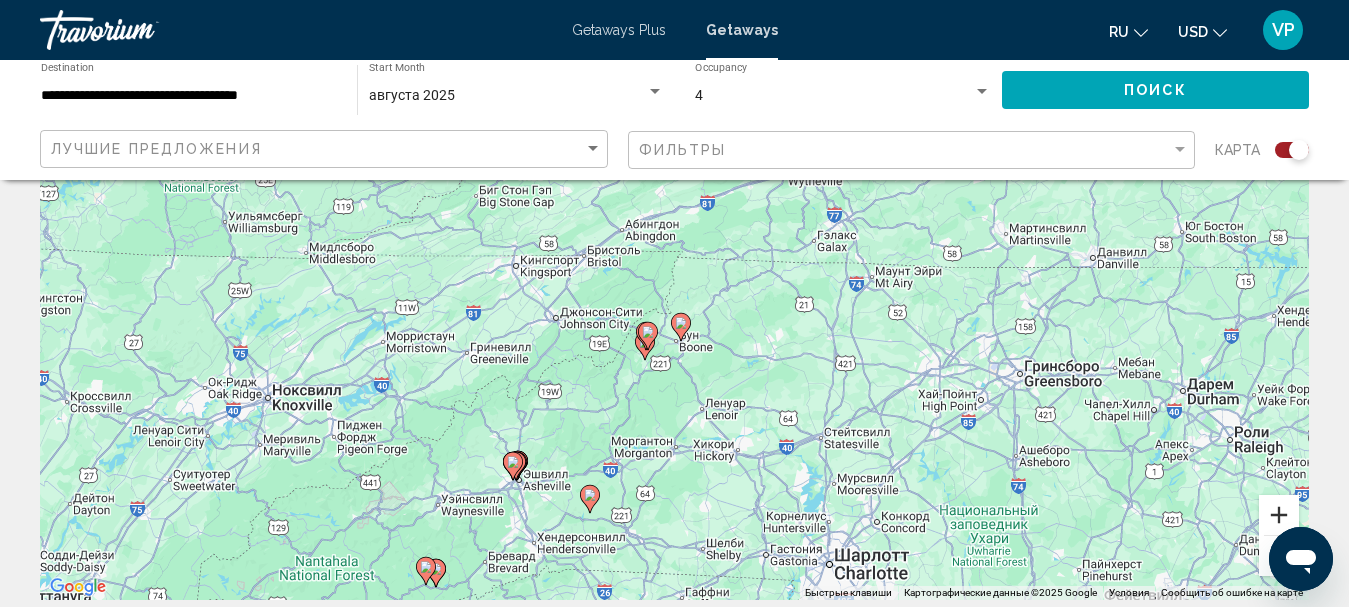
click at [1275, 519] on button "Увеличить" at bounding box center [1279, 515] width 40 height 40
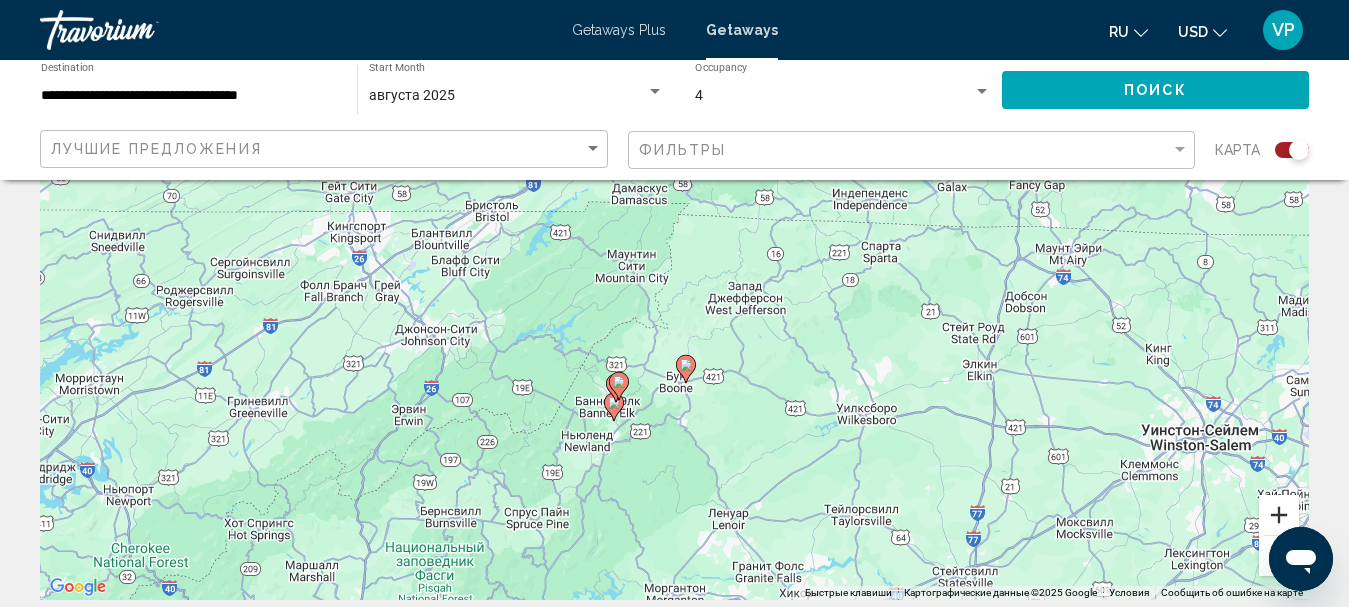
click at [1275, 519] on button "Увеличить" at bounding box center [1279, 515] width 40 height 40
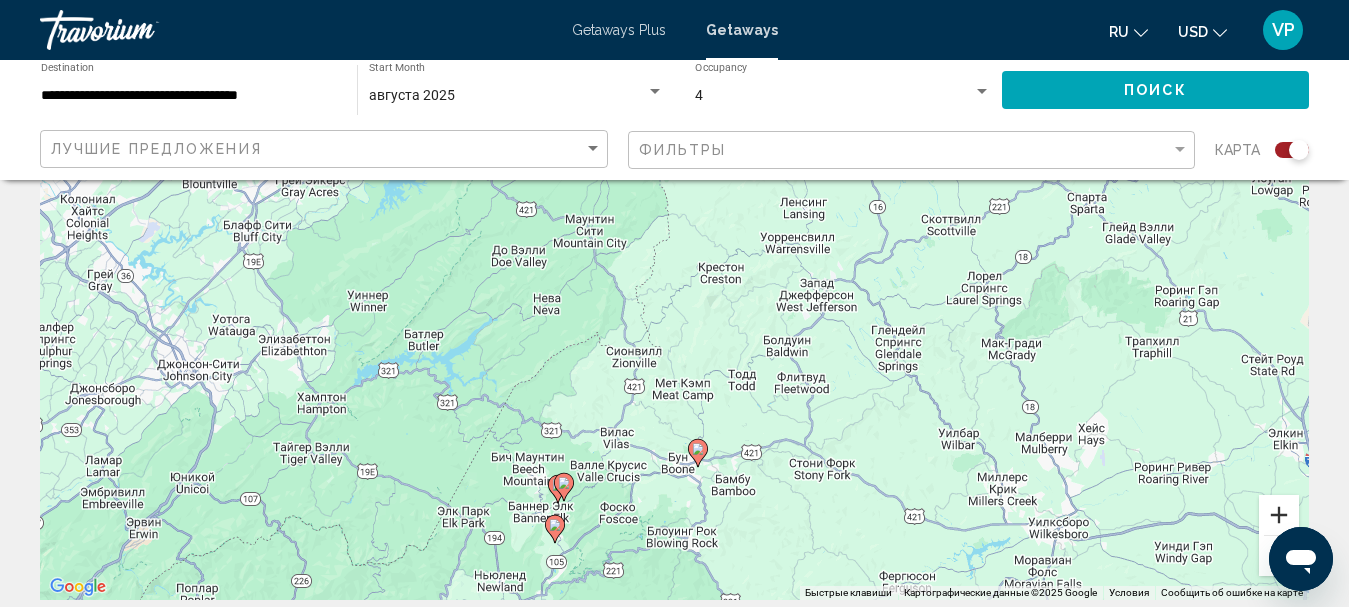
click at [1275, 519] on button "Увеличить" at bounding box center [1279, 515] width 40 height 40
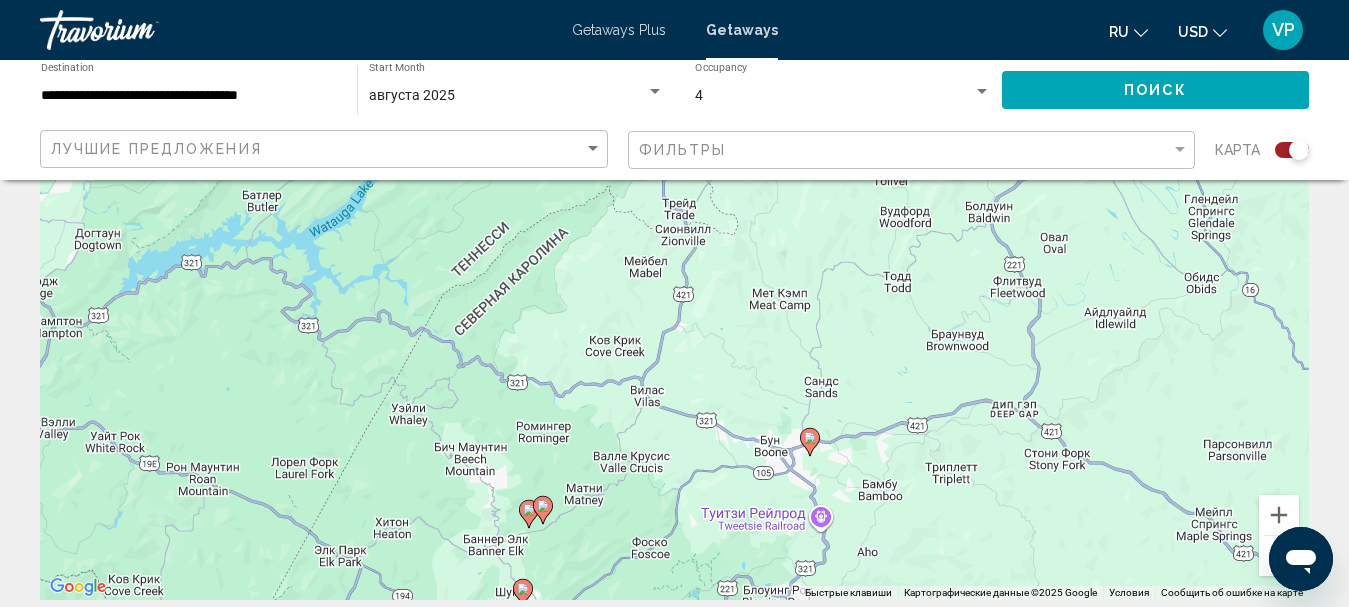
drag, startPoint x: 919, startPoint y: 530, endPoint x: 1031, endPoint y: 337, distance: 223.1
click at [1018, 342] on div "Чтобы активировать перетаскивание с помощью клавиатуры, нажмите Alt + Ввод. Пос…" at bounding box center [674, 300] width 1269 height 600
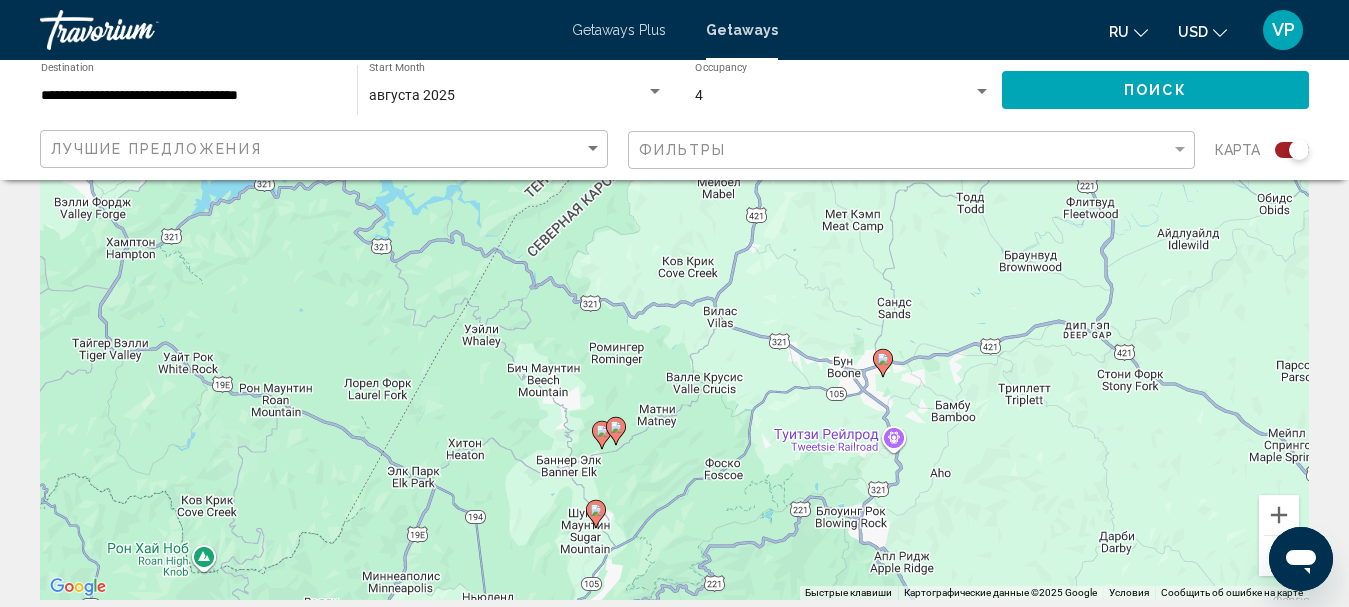
drag, startPoint x: 858, startPoint y: 494, endPoint x: 924, endPoint y: 420, distance: 99.1
click at [924, 420] on div "Чтобы активировать перетаскивание с помощью клавиатуры, нажмите Alt + Ввод. Пос…" at bounding box center [674, 300] width 1269 height 600
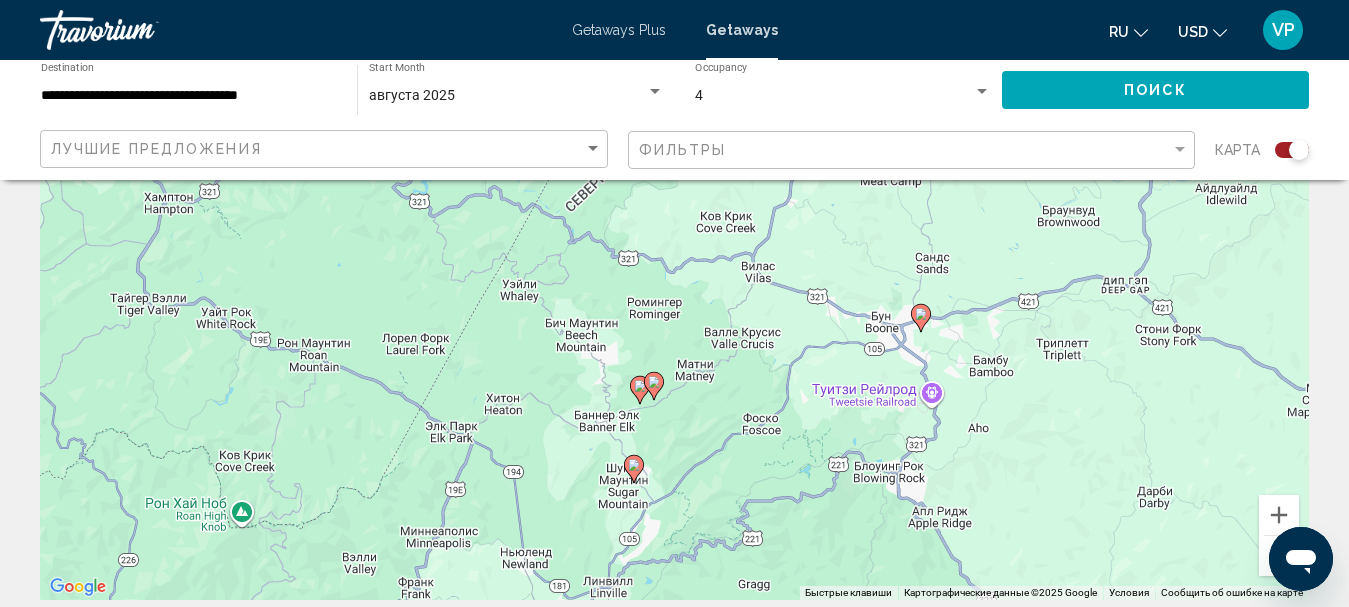
click at [922, 319] on image "Main content" at bounding box center [921, 314] width 12 height 12
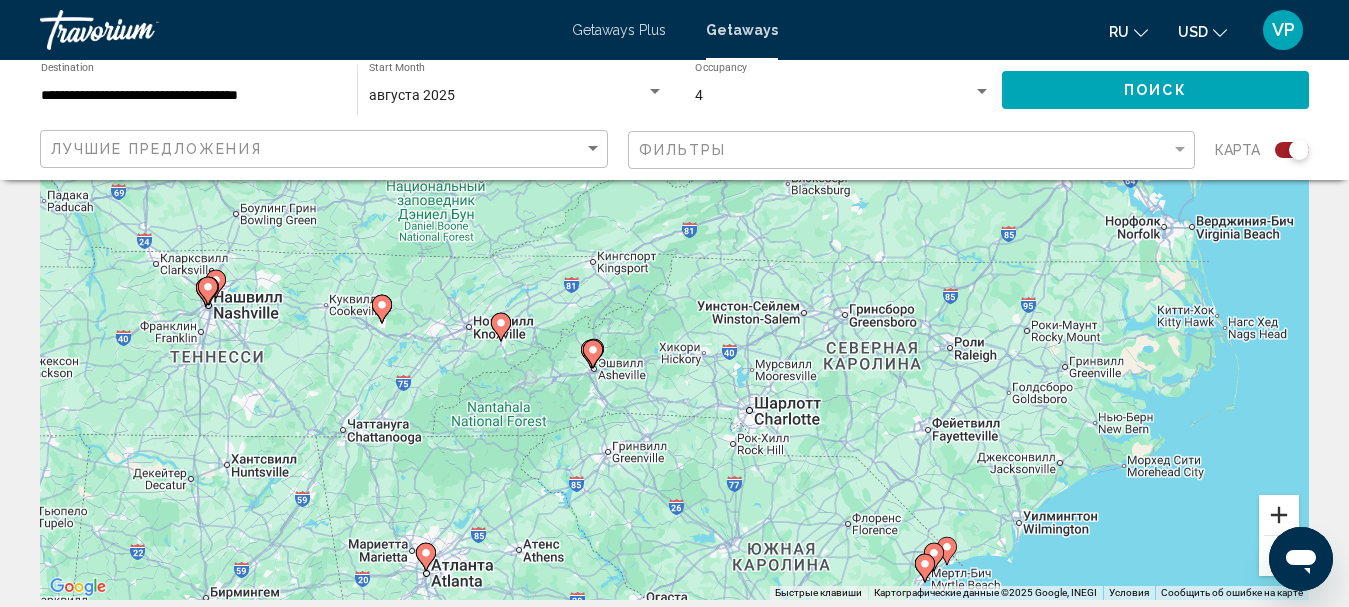
click at [1269, 511] on button "Увеличить" at bounding box center [1279, 515] width 40 height 40
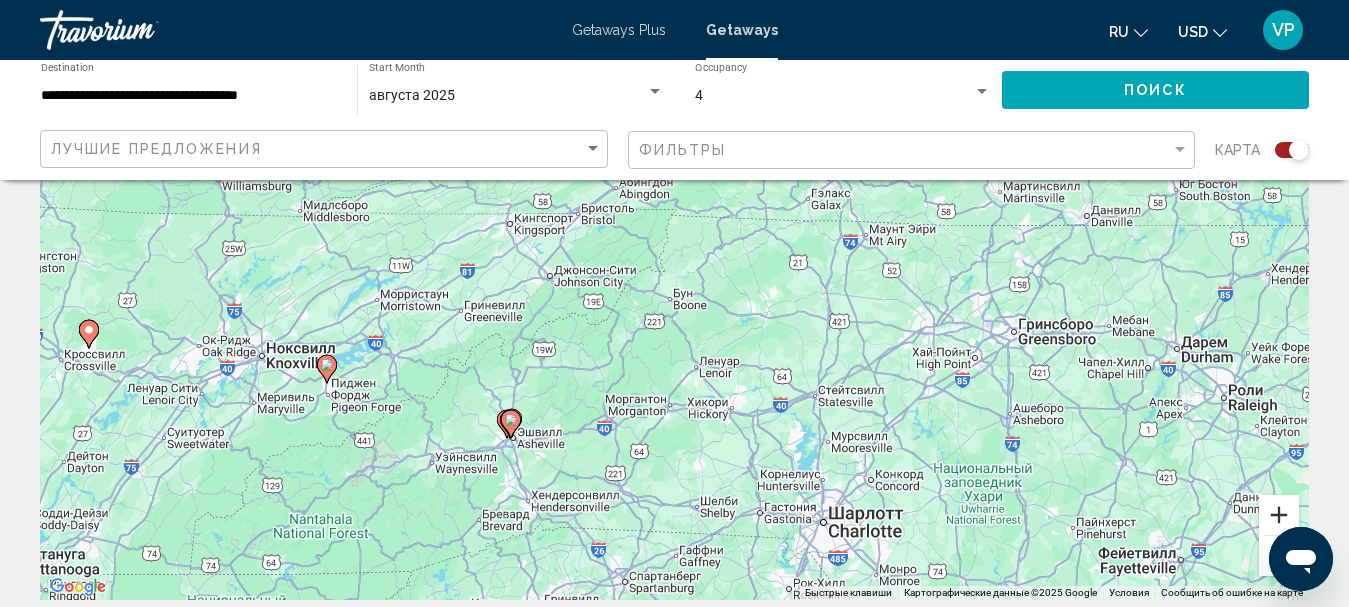
click at [1269, 511] on button "Увеличить" at bounding box center [1279, 515] width 40 height 40
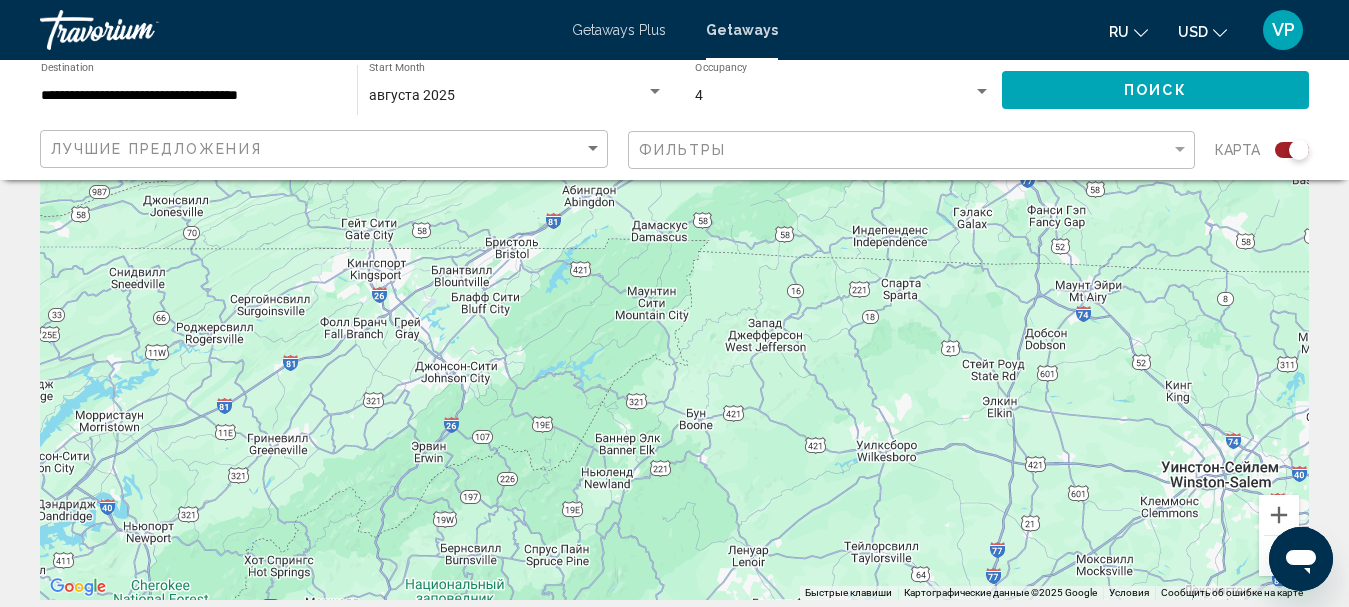
drag, startPoint x: 1050, startPoint y: 426, endPoint x: 1122, endPoint y: 561, distance: 153.0
click at [1098, 557] on div "Для навигации используйте клавиши со стрелками. Чтобы активировать перетаскиван…" at bounding box center [674, 300] width 1269 height 600
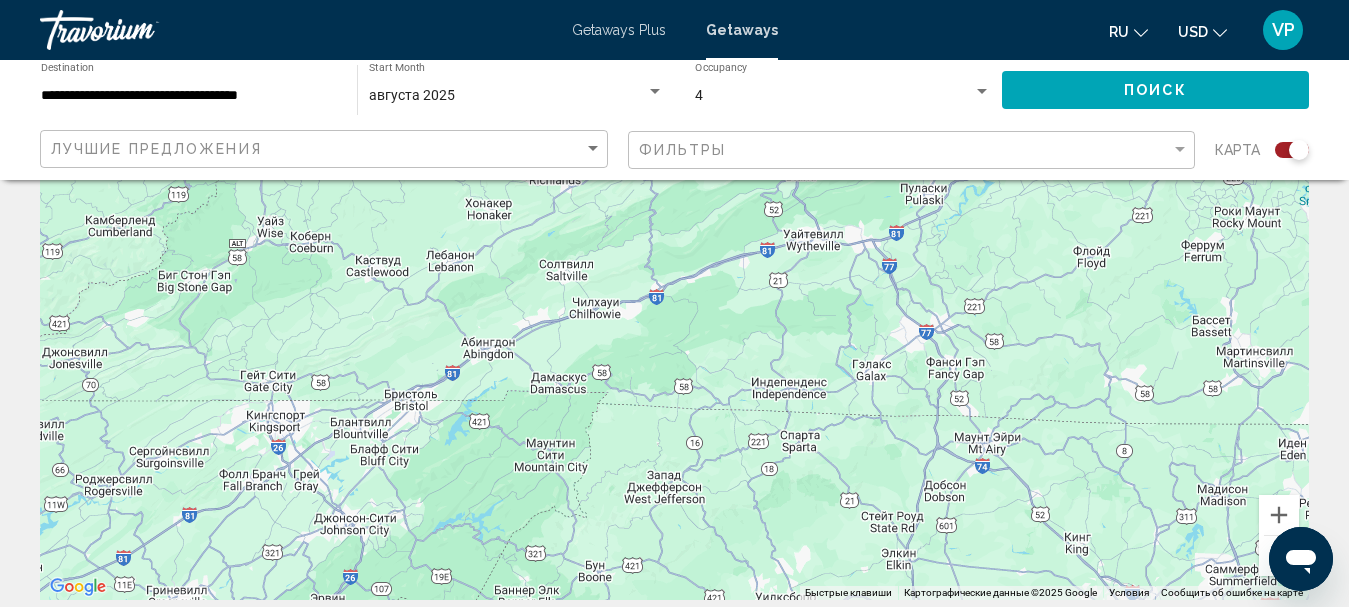
drag, startPoint x: 941, startPoint y: 423, endPoint x: 1058, endPoint y: 298, distance: 171.2
click at [1058, 299] on div "Для навигации используйте клавиши со стрелками. Чтобы активировать перетаскиван…" at bounding box center [674, 300] width 1269 height 600
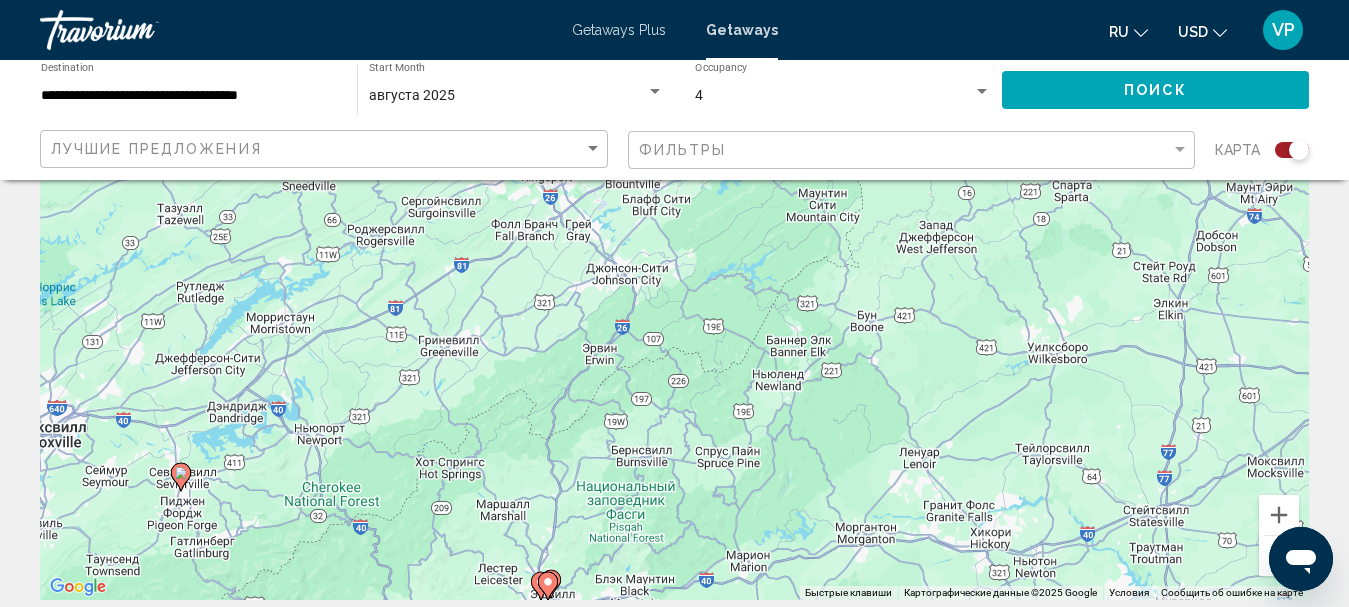
click at [186, 473] on image "Main content" at bounding box center [181, 473] width 12 height 12
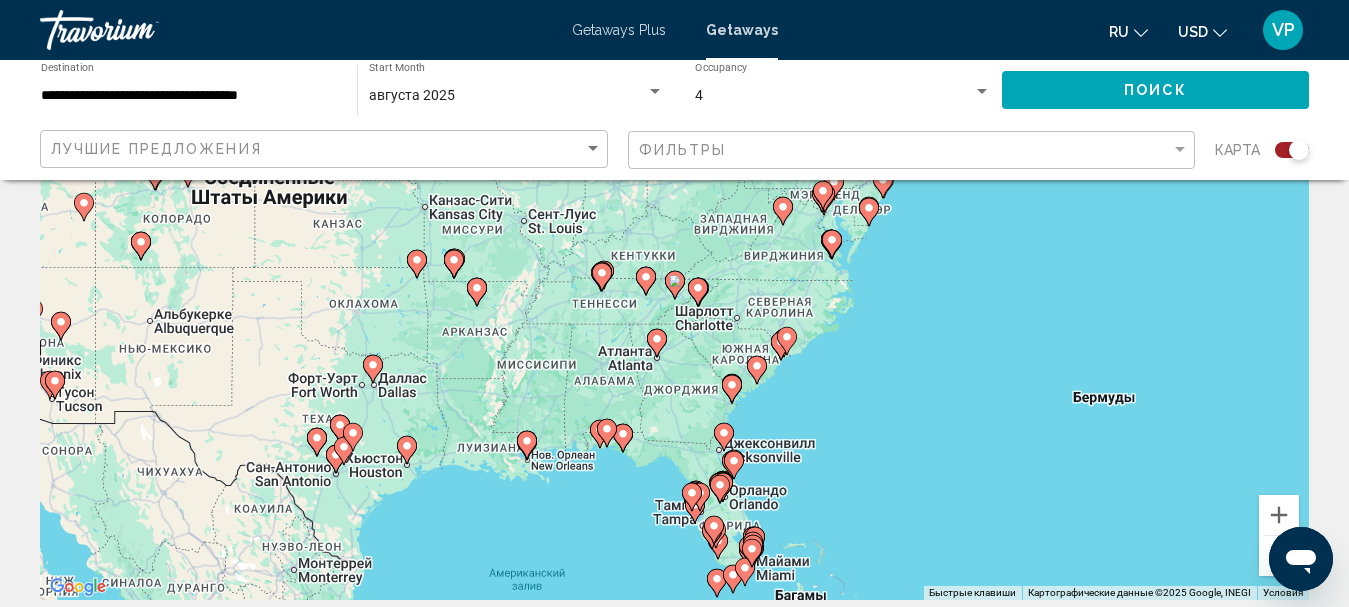
click at [317, 98] on input "**********" at bounding box center [189, 96] width 296 height 16
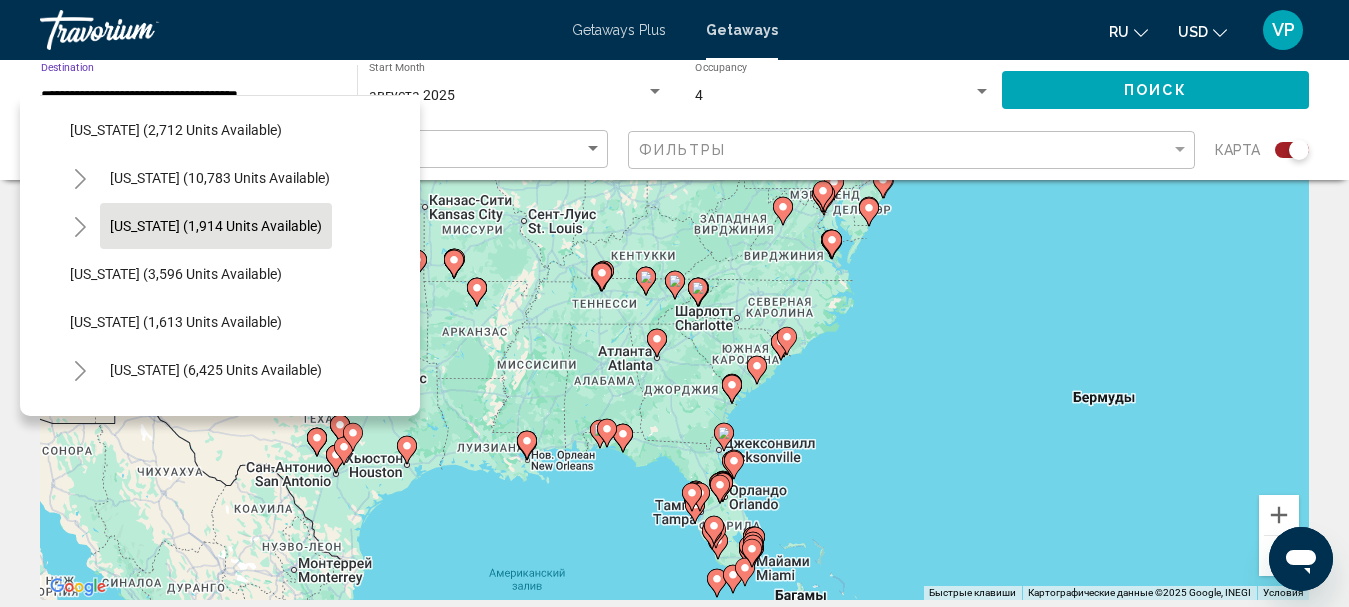
scroll to position [1300, 0]
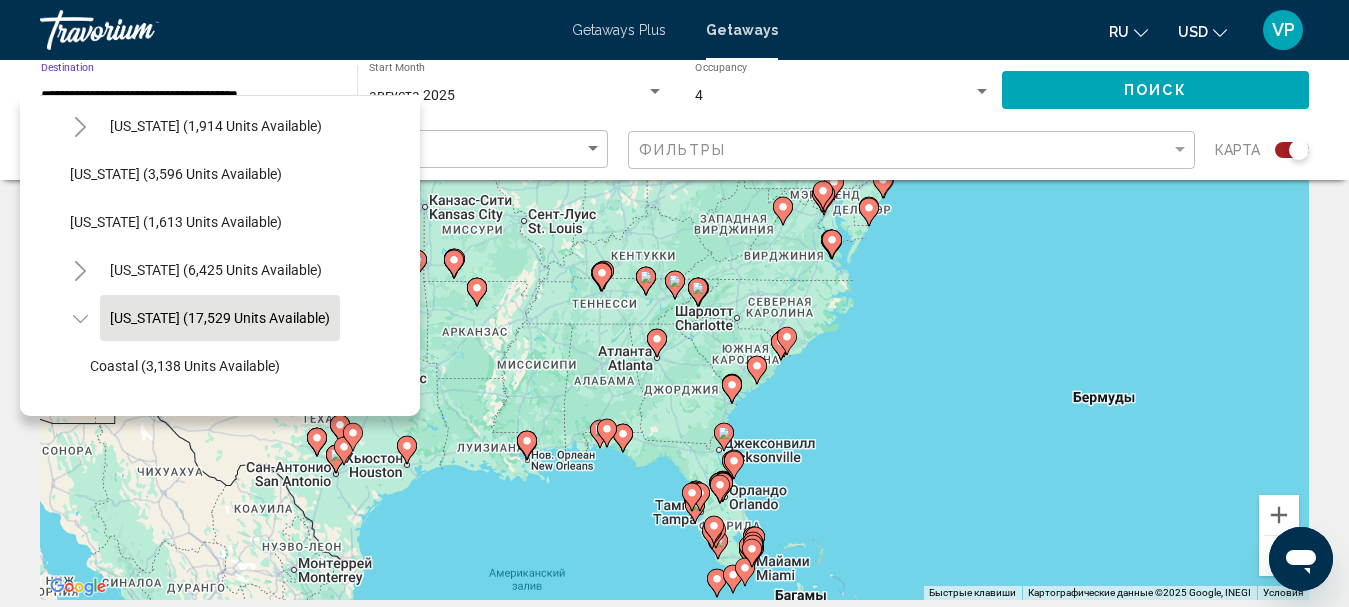
click at [197, 317] on span "North Carolina (17,529 units available)" at bounding box center [220, 318] width 220 height 16
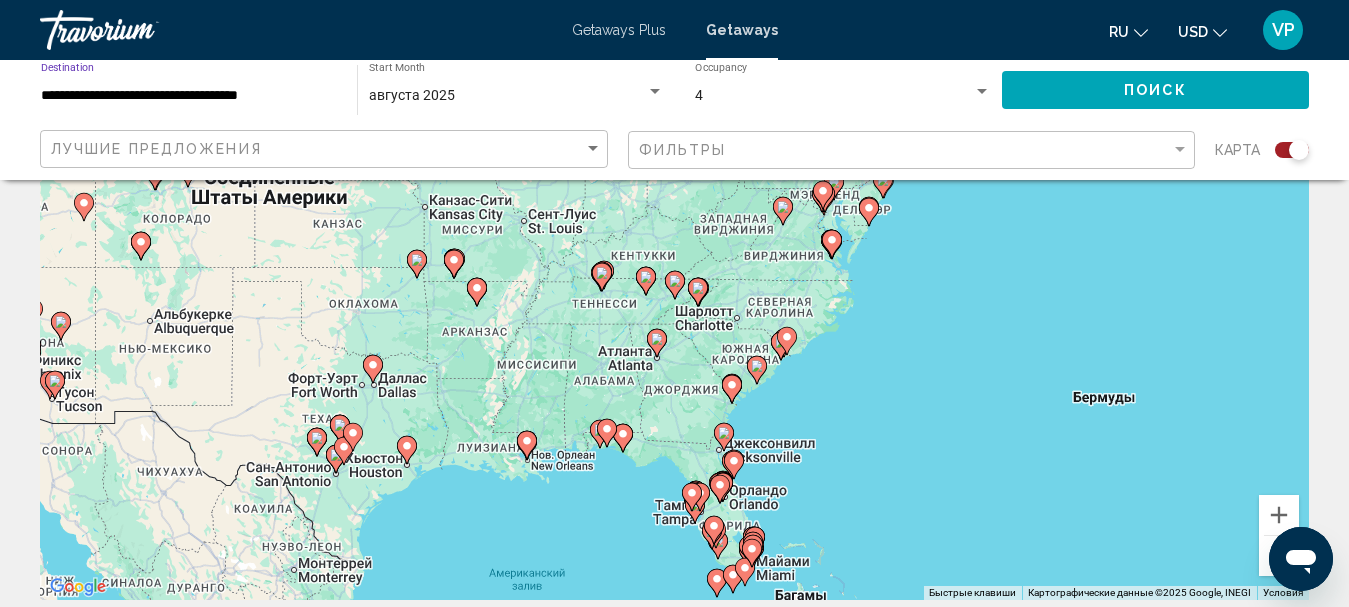
click at [1151, 89] on span "Поиск" at bounding box center [1155, 91] width 63 height 16
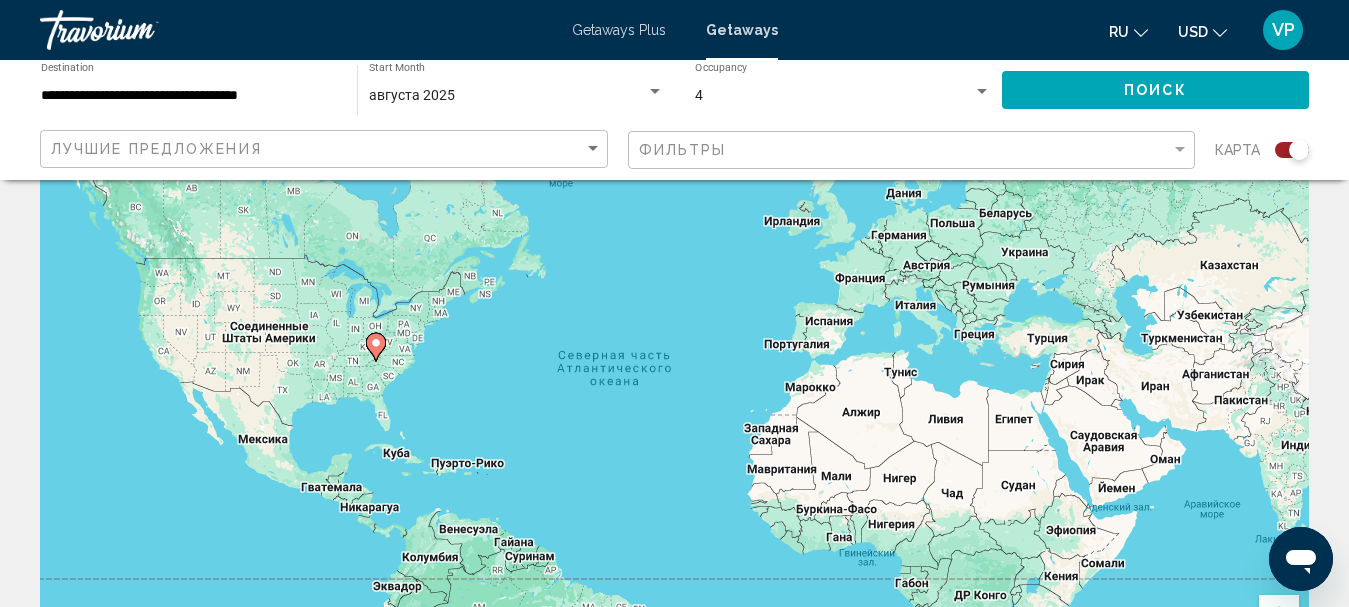
scroll to position [300, 0]
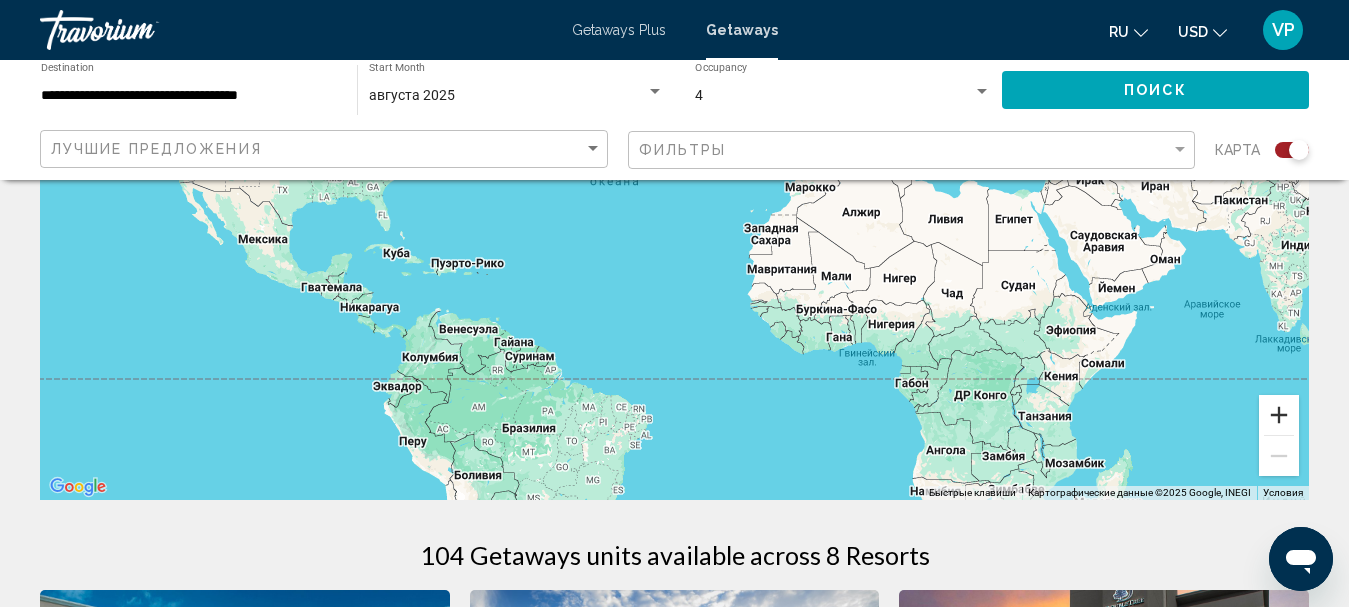
click at [1285, 421] on button "Увеличить" at bounding box center [1279, 415] width 40 height 40
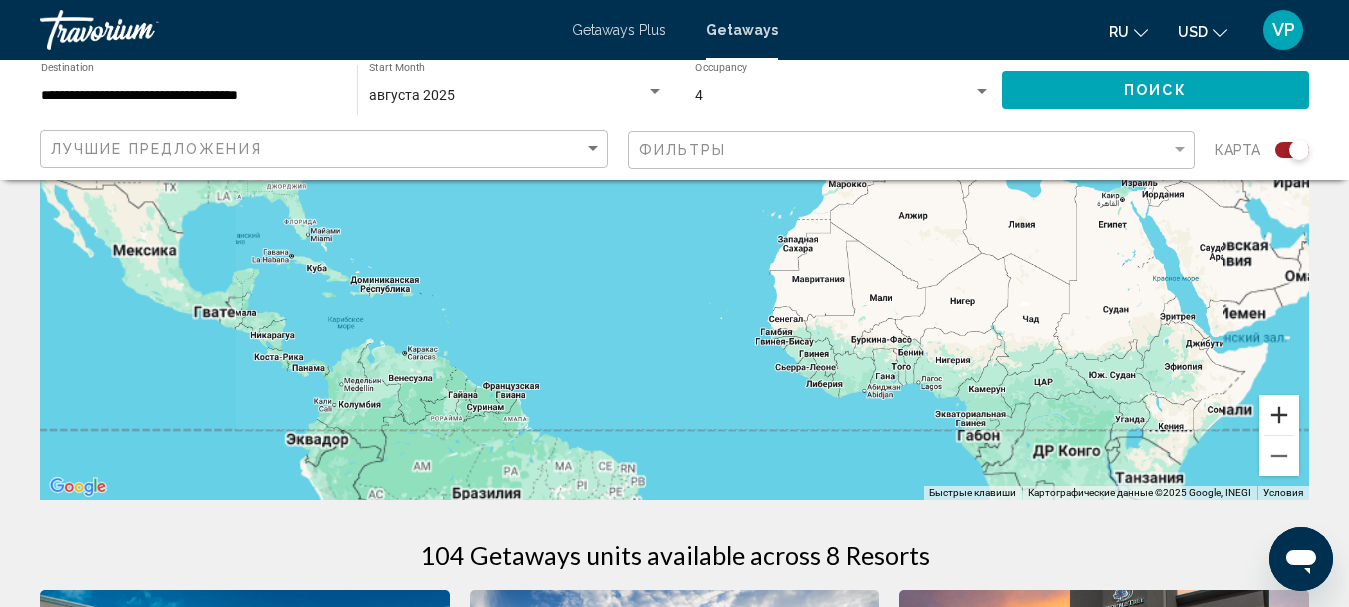
click at [1284, 423] on button "Увеличить" at bounding box center [1279, 415] width 40 height 40
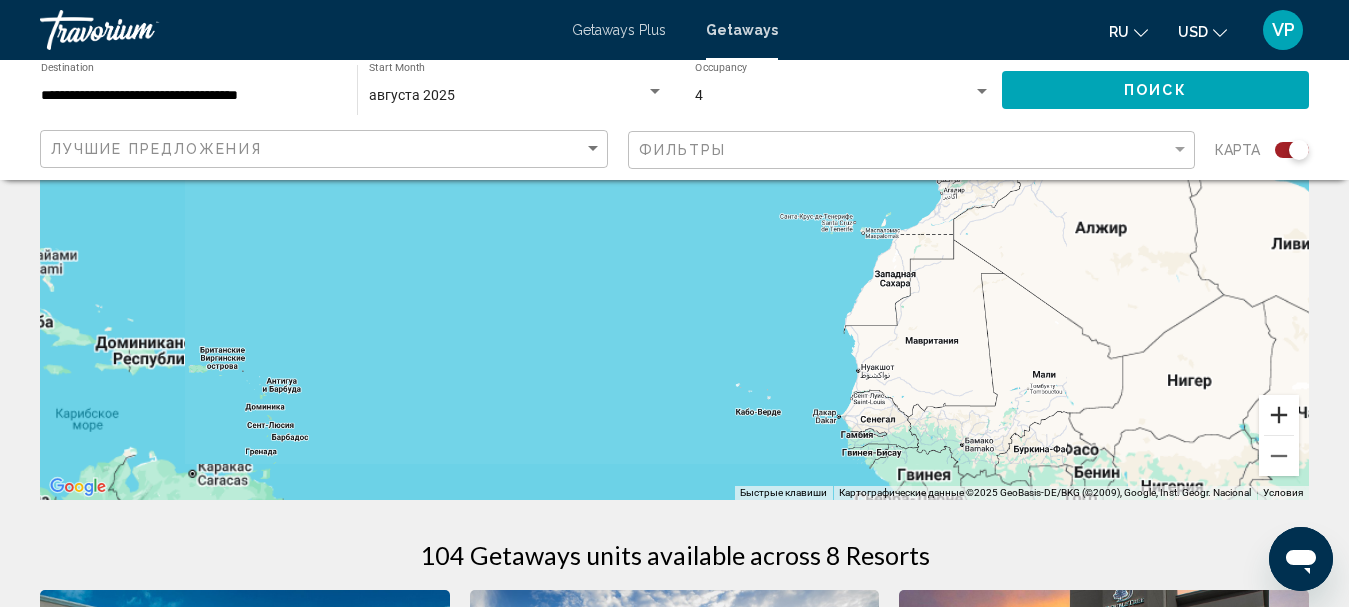
click at [1284, 424] on button "Увеличить" at bounding box center [1279, 415] width 40 height 40
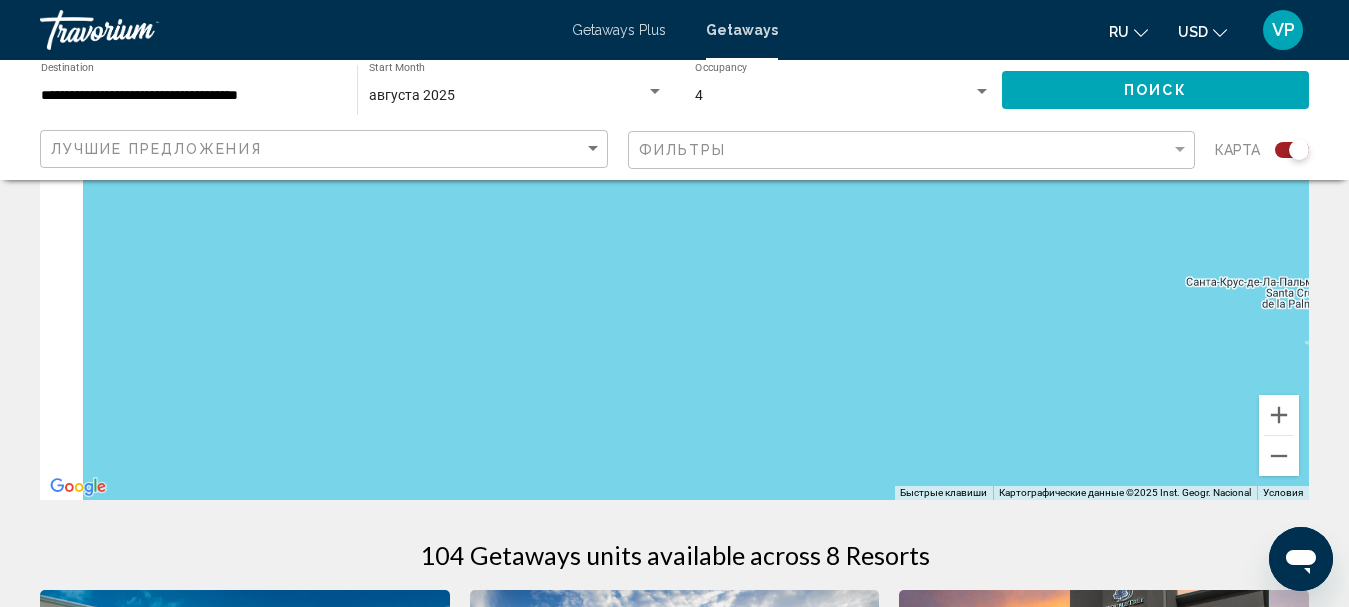
drag, startPoint x: 572, startPoint y: 424, endPoint x: 857, endPoint y: 472, distance: 288.9
click at [826, 472] on div "Main content" at bounding box center [674, 200] width 1269 height 600
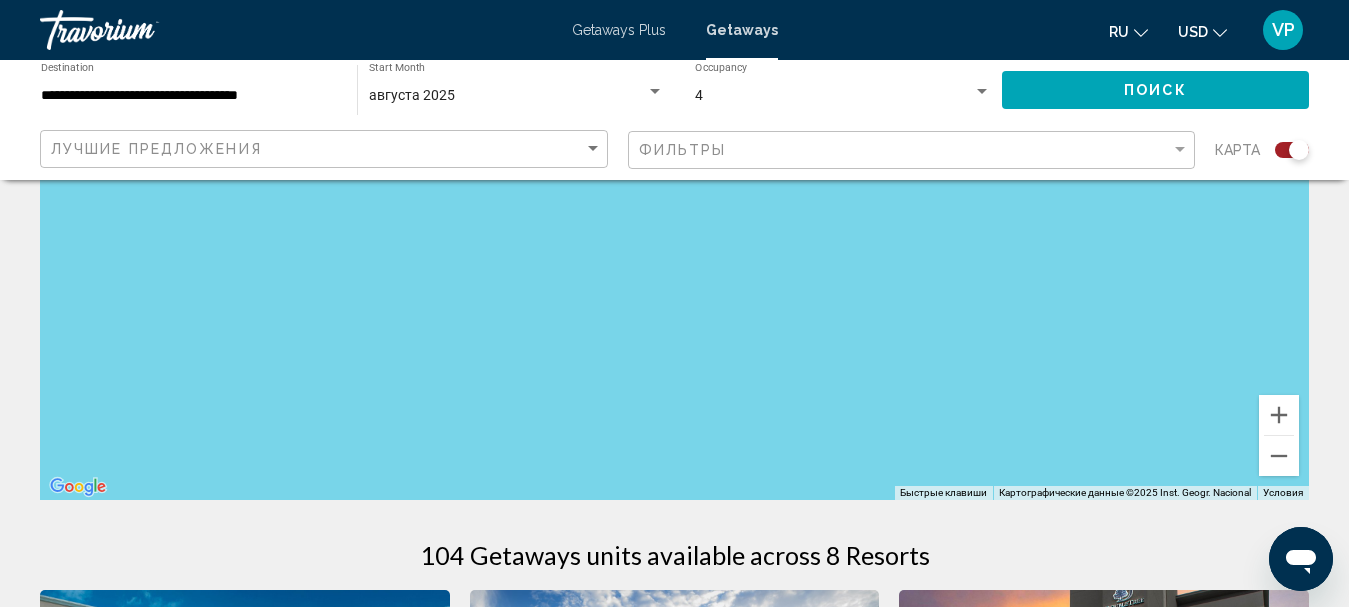
drag, startPoint x: 643, startPoint y: 352, endPoint x: 1007, endPoint y: 480, distance: 385.8
click at [999, 488] on div "Быстрые клавиши Картографические данные Картографические данные ©2025 Inst. Geo…" at bounding box center [674, 200] width 1269 height 600
drag, startPoint x: 728, startPoint y: 444, endPoint x: 1040, endPoint y: 483, distance: 314.4
click at [1010, 492] on div "Быстрые клавиши Картографические данные Картографические данные ©2025 Inst. Geo…" at bounding box center [674, 200] width 1269 height 600
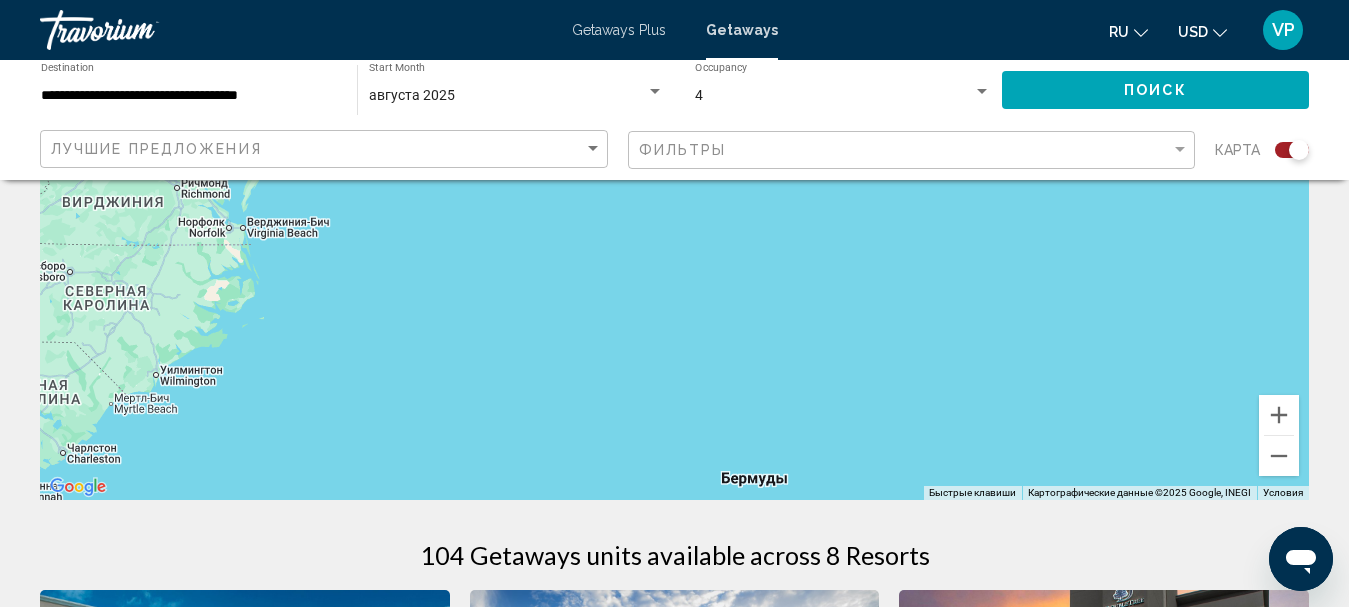
drag, startPoint x: 669, startPoint y: 384, endPoint x: 871, endPoint y: 434, distance: 208.0
click at [857, 439] on div "Чтобы активировать перетаскивание с помощью клавиатуры, нажмите Alt + Ввод. Пос…" at bounding box center [674, 200] width 1269 height 600
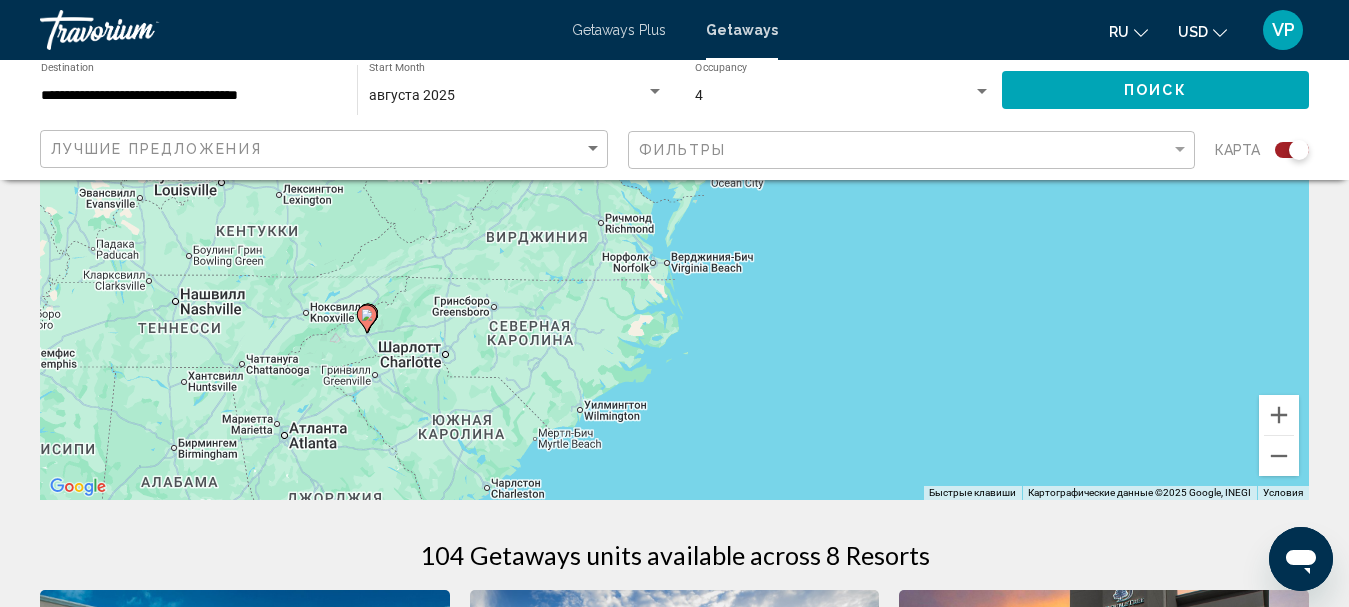
drag, startPoint x: 640, startPoint y: 365, endPoint x: 731, endPoint y: 348, distance: 92.6
click at [752, 343] on div "Чтобы активировать перетаскивание с помощью клавиатуры, нажмите Alt + Ввод. Пос…" at bounding box center [674, 200] width 1269 height 600
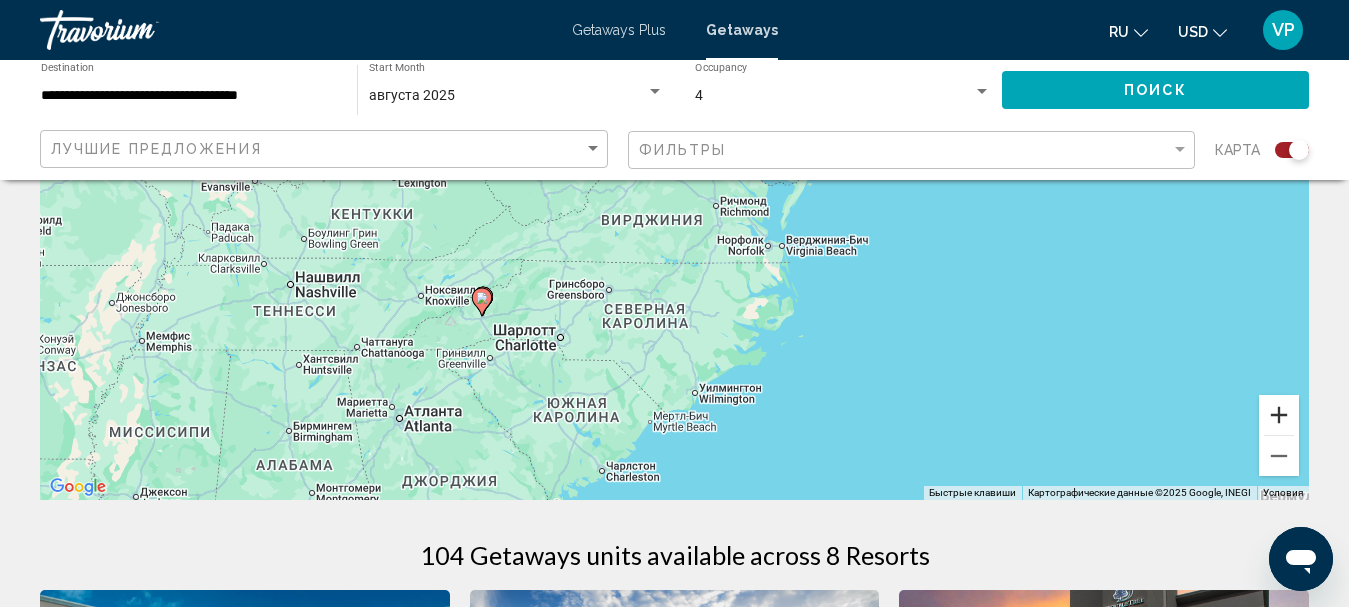
click at [1277, 424] on button "Увеличить" at bounding box center [1279, 415] width 40 height 40
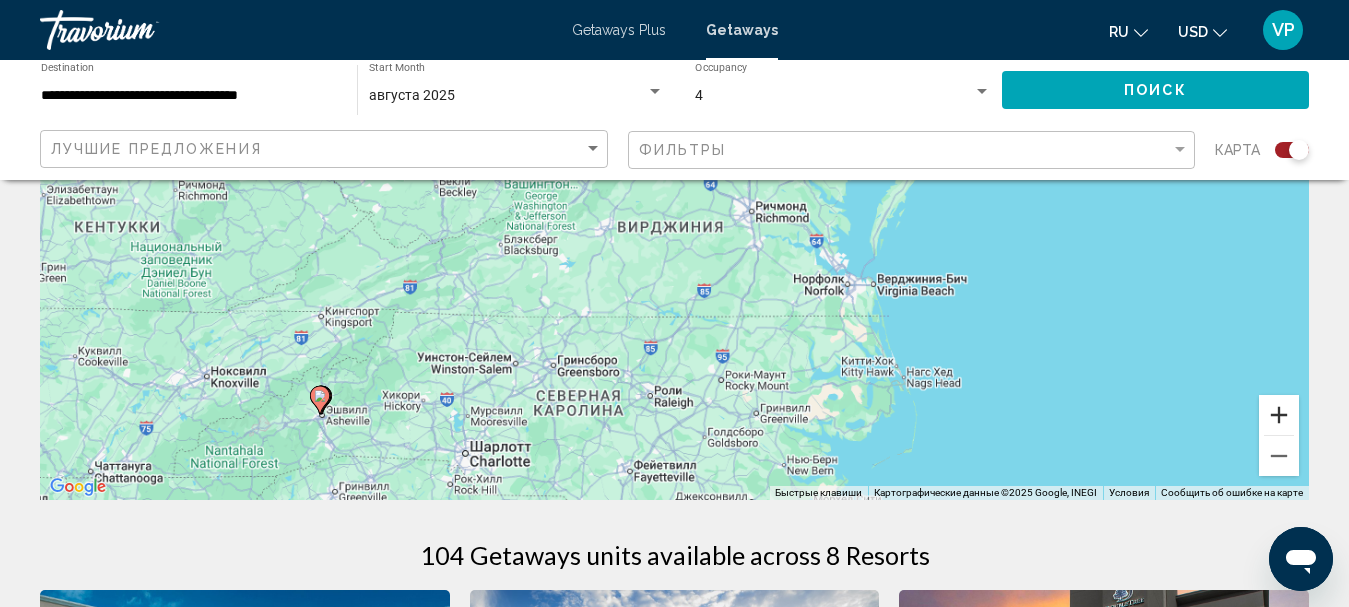
click at [1277, 424] on button "Увеличить" at bounding box center [1279, 415] width 40 height 40
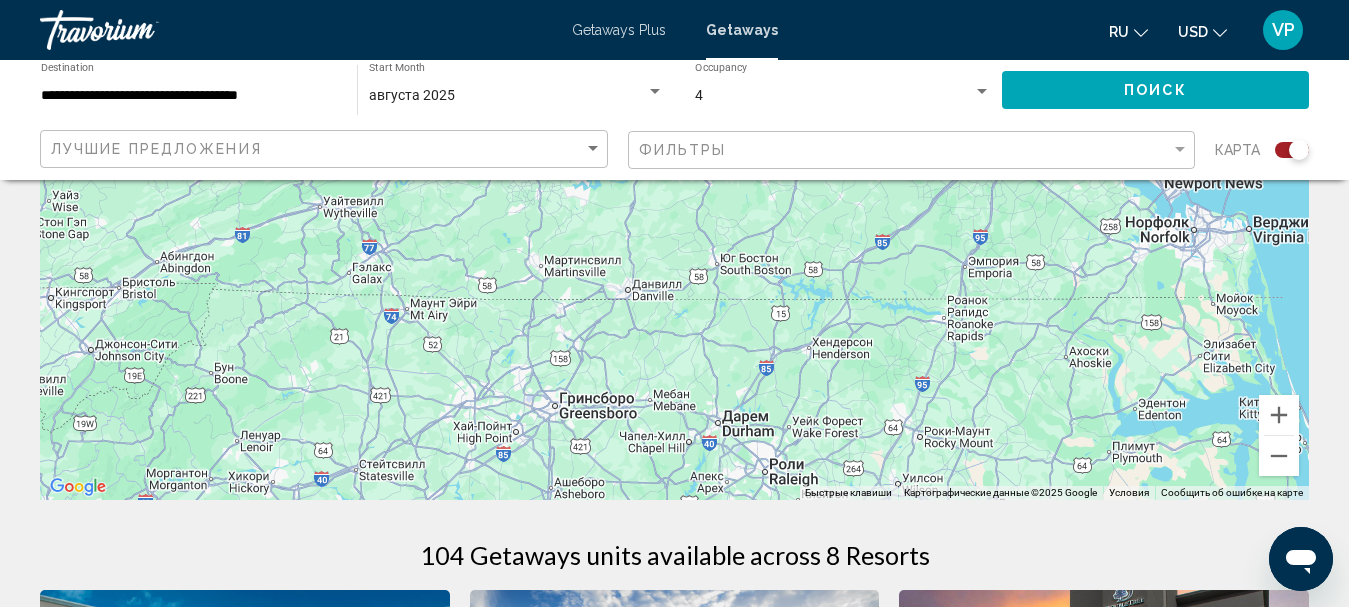
drag, startPoint x: 653, startPoint y: 471, endPoint x: 808, endPoint y: 311, distance: 222.7
click at [808, 311] on div "Main content" at bounding box center [674, 200] width 1269 height 600
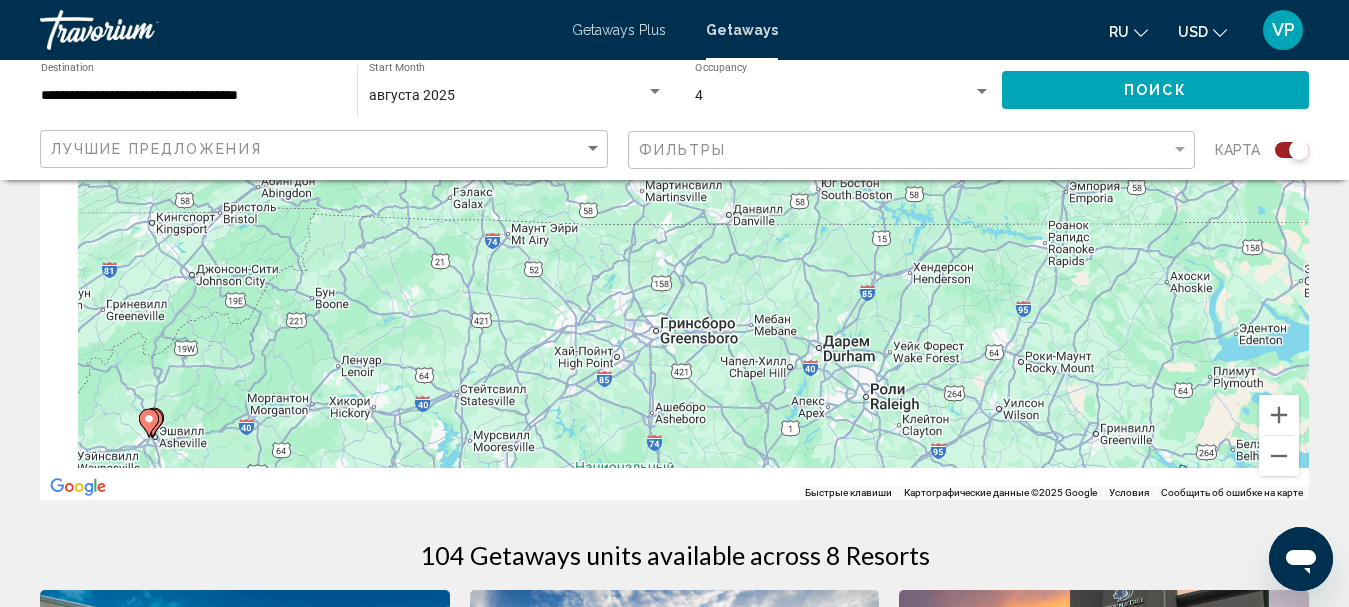
drag, startPoint x: 470, startPoint y: 381, endPoint x: 740, endPoint y: 231, distance: 308.8
click at [752, 230] on div "Чтобы активировать перетаскивание с помощью клавиатуры, нажмите Alt + Ввод. Пос…" at bounding box center [674, 200] width 1269 height 600
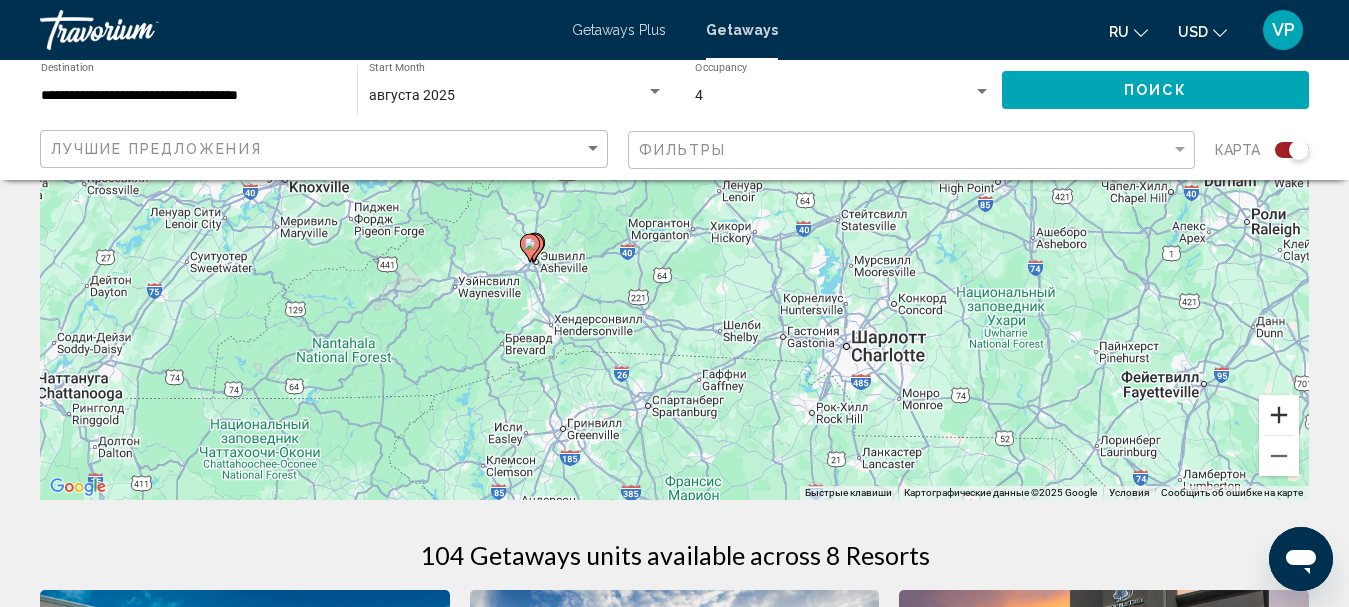
click at [1264, 418] on button "Увеличить" at bounding box center [1279, 415] width 40 height 40
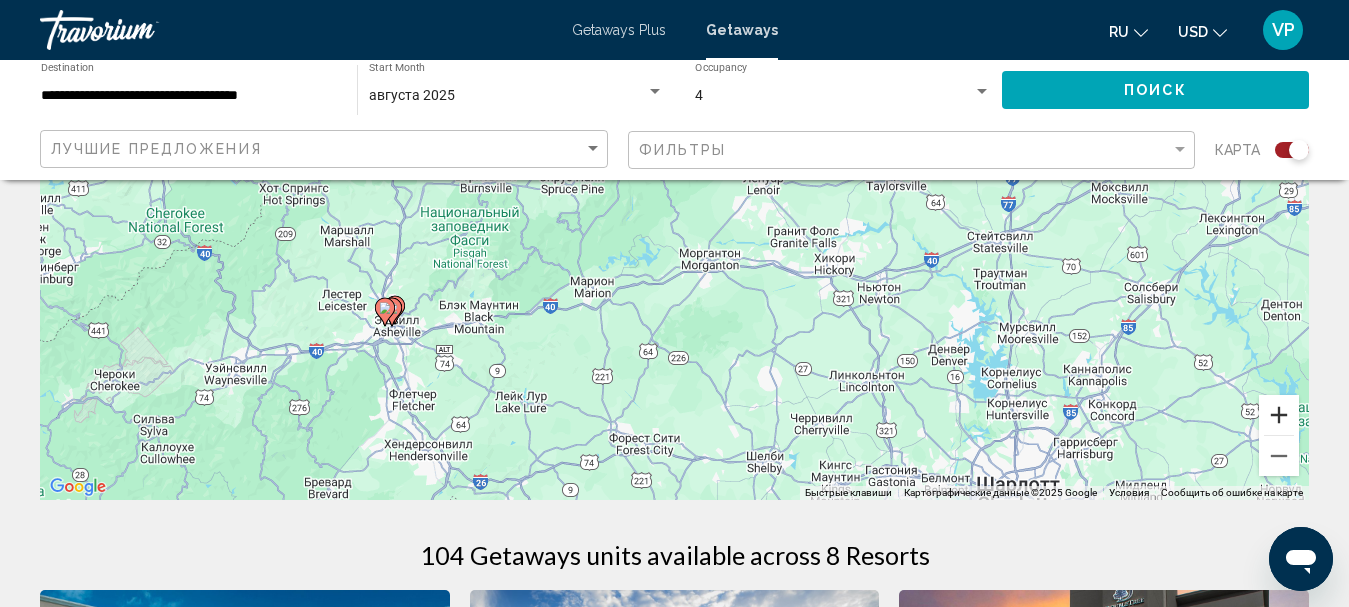
click at [1270, 418] on button "Увеличить" at bounding box center [1279, 415] width 40 height 40
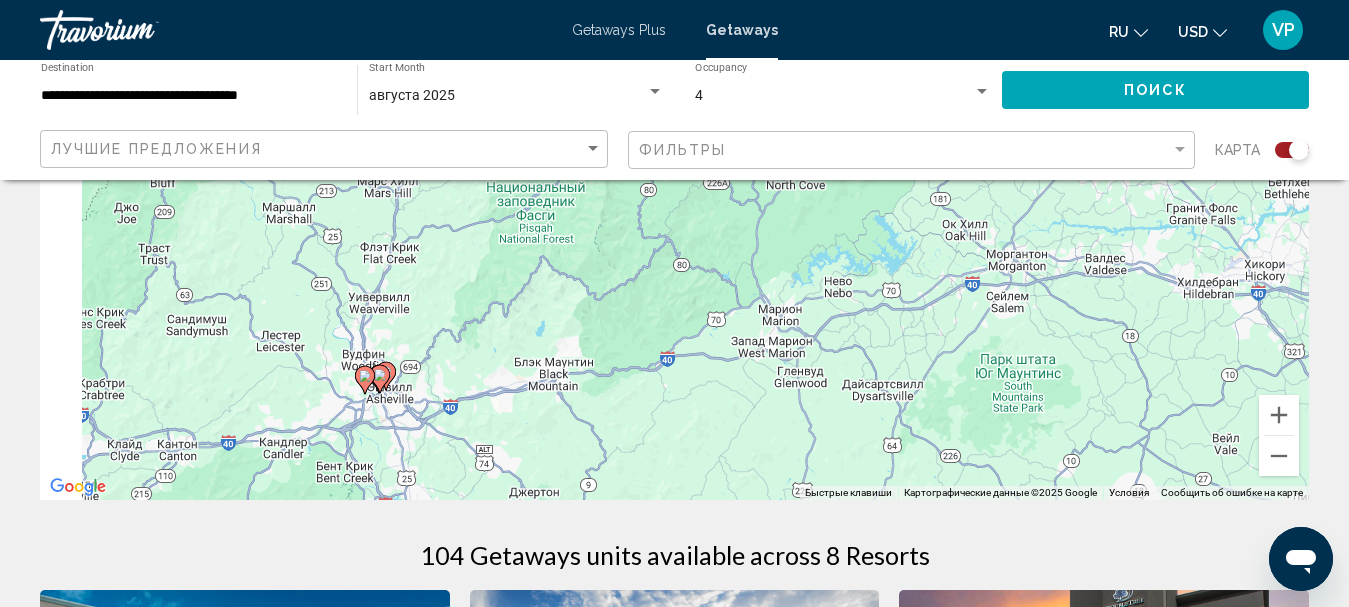
drag, startPoint x: 426, startPoint y: 448, endPoint x: 865, endPoint y: 368, distance: 446.1
click at [870, 368] on div "Чтобы активировать перетаскивание с помощью клавиатуры, нажмите Alt + Ввод. Пос…" at bounding box center [674, 200] width 1269 height 600
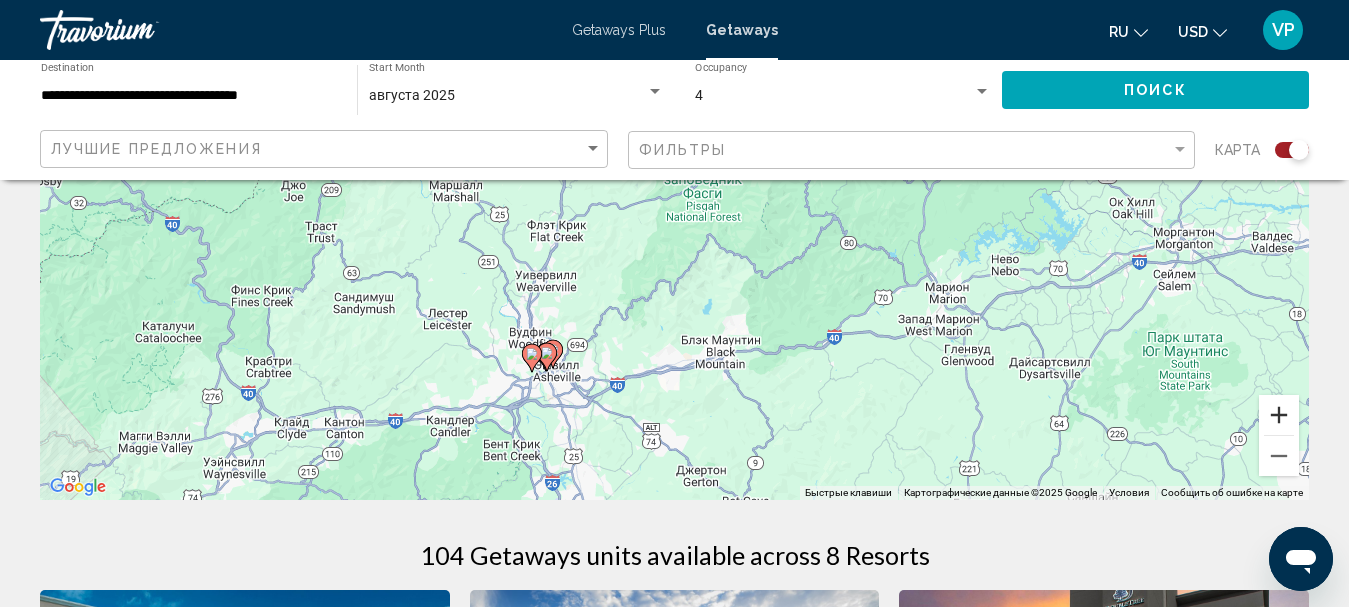
click at [1282, 419] on button "Увеличить" at bounding box center [1279, 415] width 40 height 40
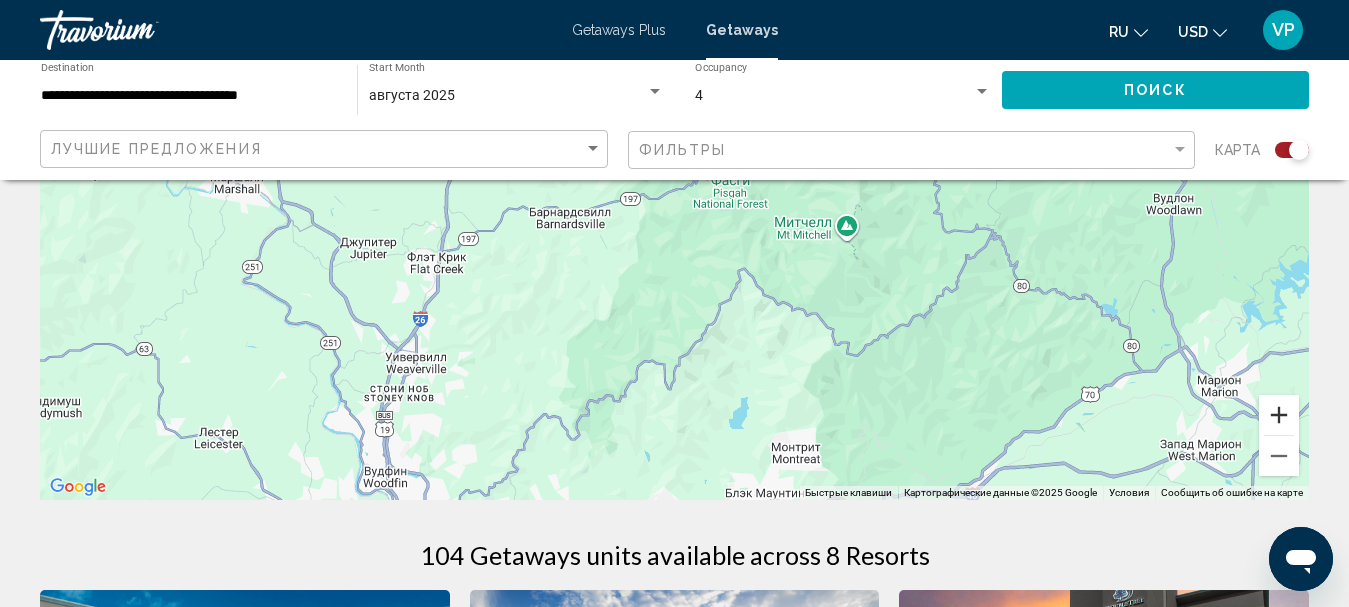
click at [1282, 419] on button "Увеличить" at bounding box center [1279, 415] width 40 height 40
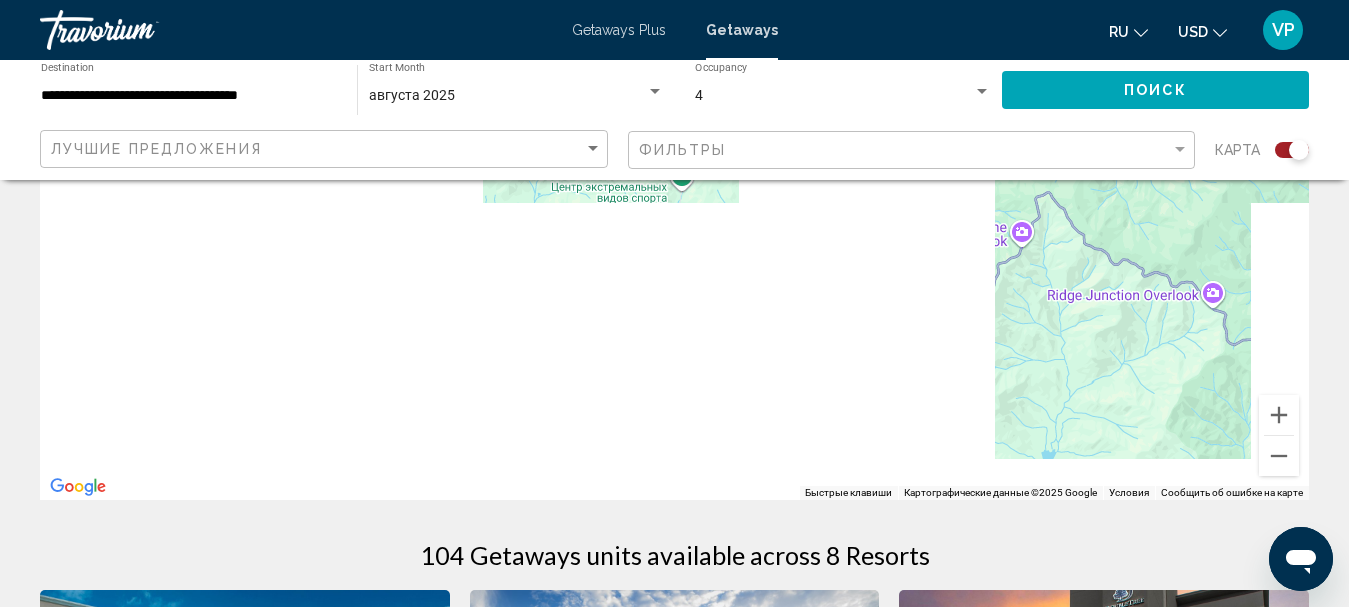
drag, startPoint x: 920, startPoint y: 430, endPoint x: 1239, endPoint y: 219, distance: 382.4
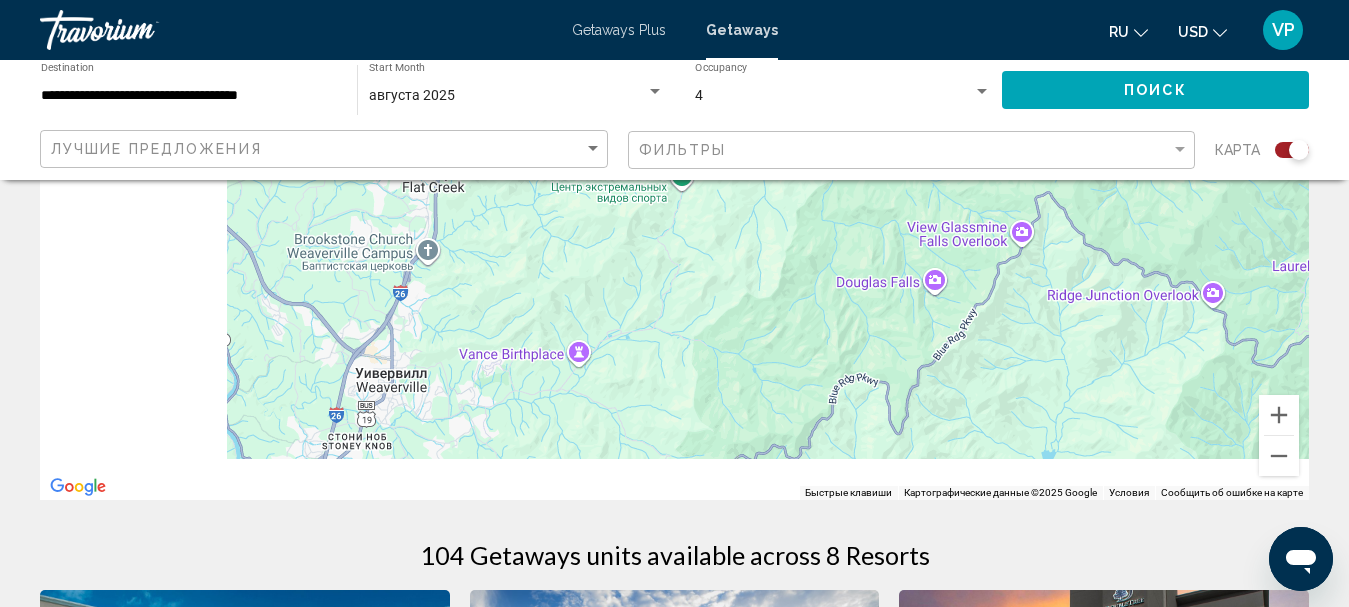
click at [1217, 230] on div "Main content" at bounding box center [674, 200] width 1269 height 600
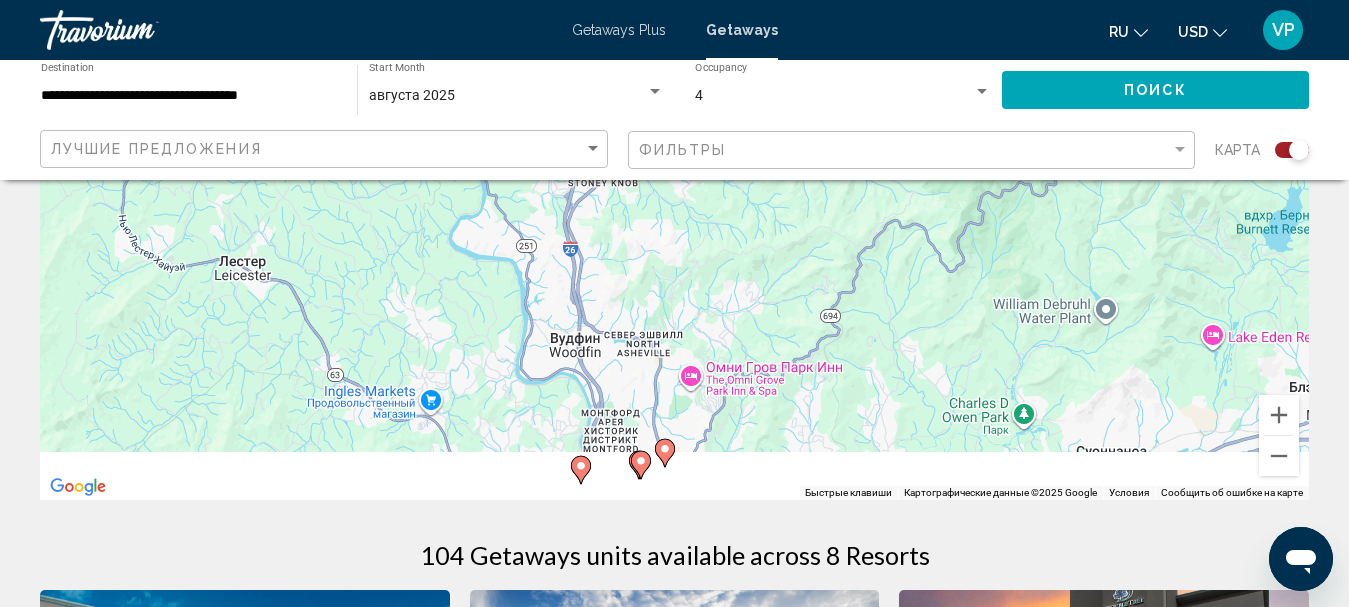
drag, startPoint x: 865, startPoint y: 388, endPoint x: 940, endPoint y: 236, distance: 169.5
click at [941, 236] on div "Чтобы активировать перетаскивание с помощью клавиатуры, нажмите Alt + Ввод. Пос…" at bounding box center [674, 200] width 1269 height 600
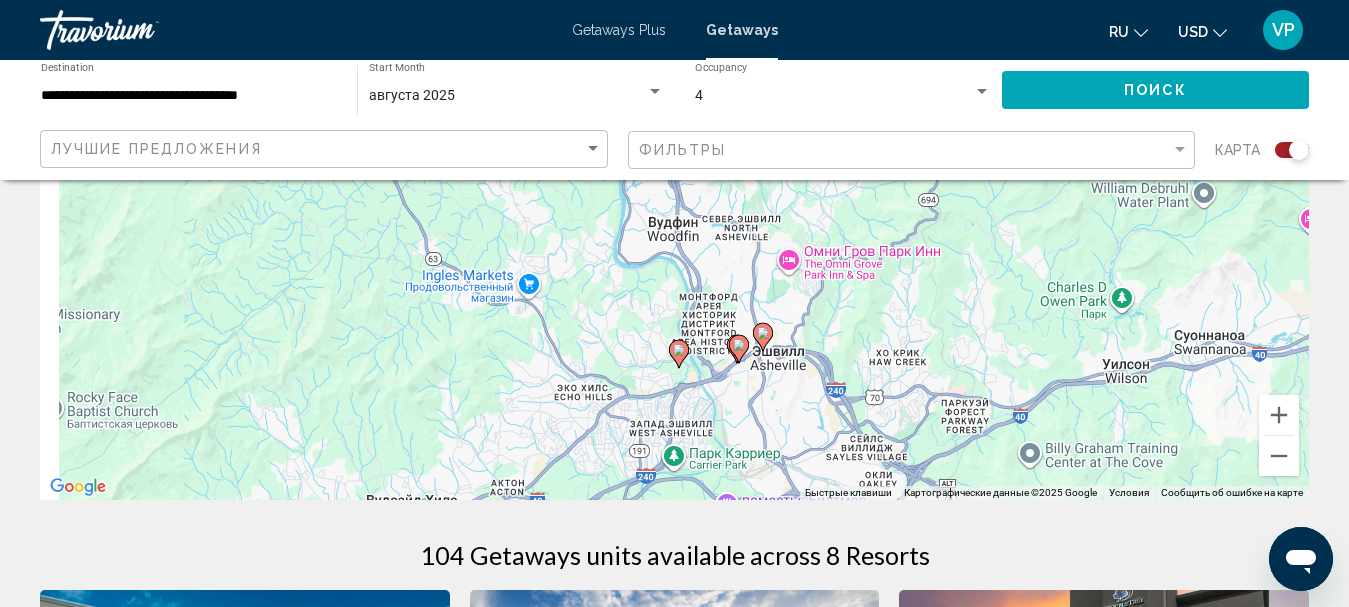
drag, startPoint x: 675, startPoint y: 448, endPoint x: 765, endPoint y: 352, distance: 131.6
click at [767, 351] on div "Чтобы активировать перетаскивание с помощью клавиатуры, нажмите Alt + Ввод. Пос…" at bounding box center [674, 200] width 1269 height 600
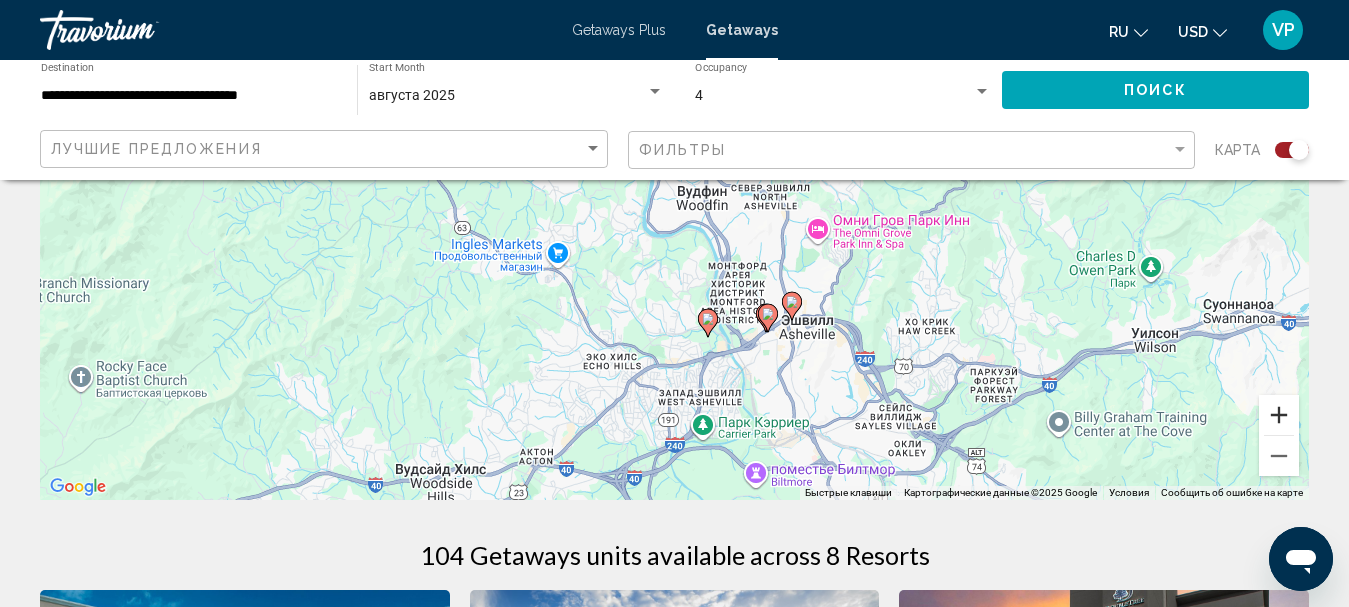
click at [1276, 429] on button "Увеличить" at bounding box center [1279, 415] width 40 height 40
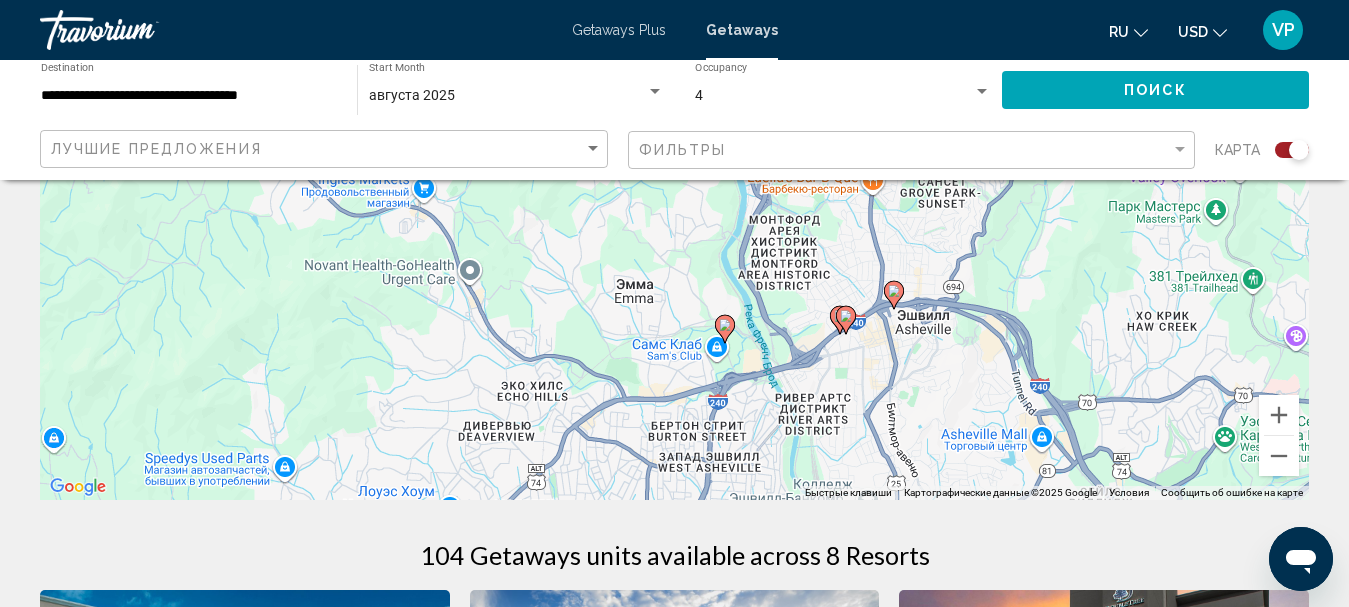
drag, startPoint x: 914, startPoint y: 465, endPoint x: 895, endPoint y: 311, distance: 155.1
click at [898, 314] on div "Чтобы активировать перетаскивание с помощью клавиатуры, нажмите Alt + Ввод. Пос…" at bounding box center [674, 200] width 1269 height 600
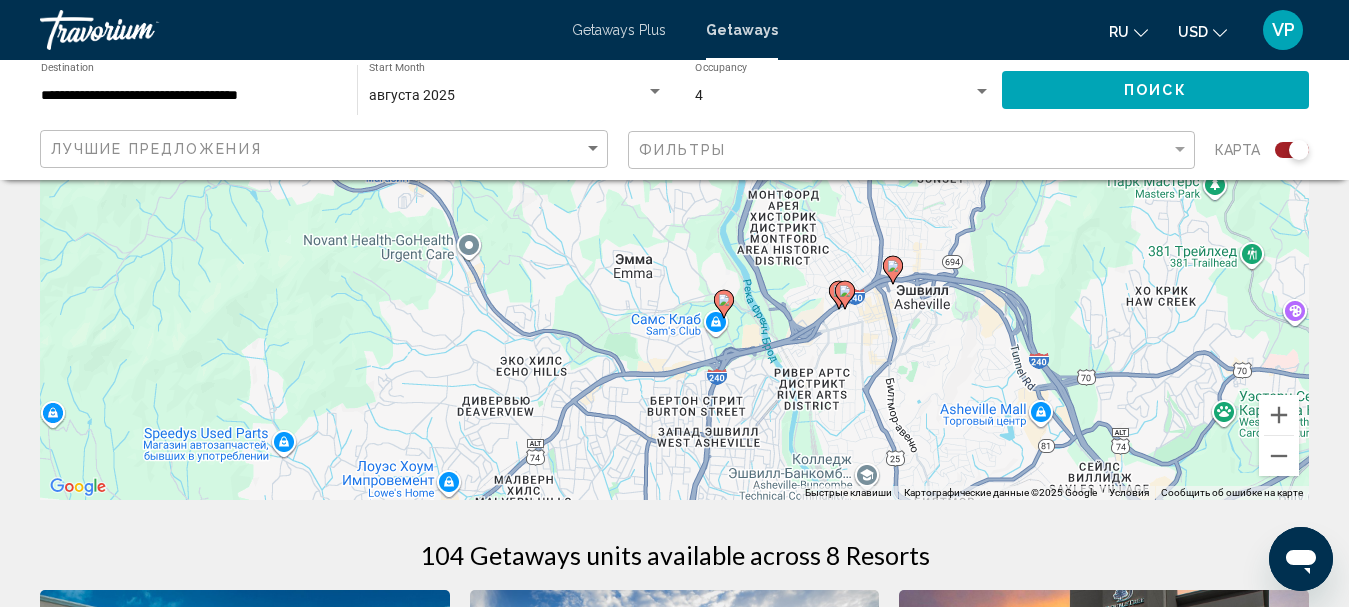
click at [725, 303] on image "Main content" at bounding box center [724, 300] width 12 height 12
type input "**********"
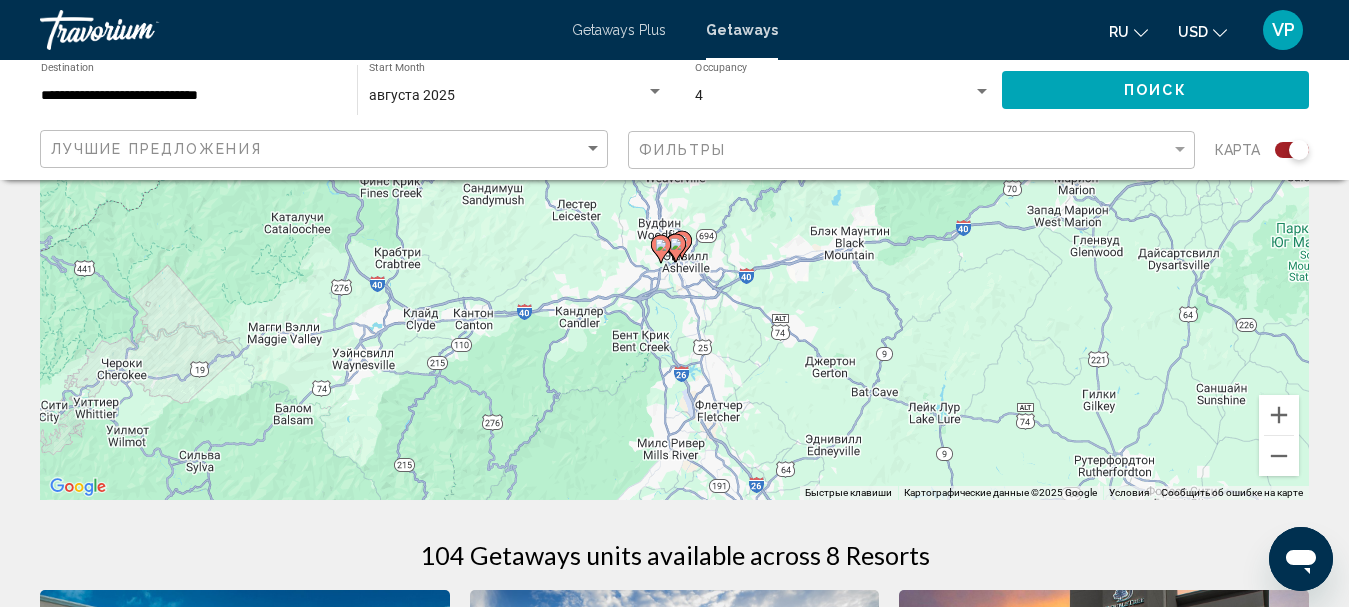
drag, startPoint x: 687, startPoint y: 244, endPoint x: 650, endPoint y: 316, distance: 80.9
click at [642, 325] on div "Чтобы активировать перетаскивание с помощью клавиатуры, нажмите Alt + Ввод. Пос…" at bounding box center [674, 200] width 1269 height 600
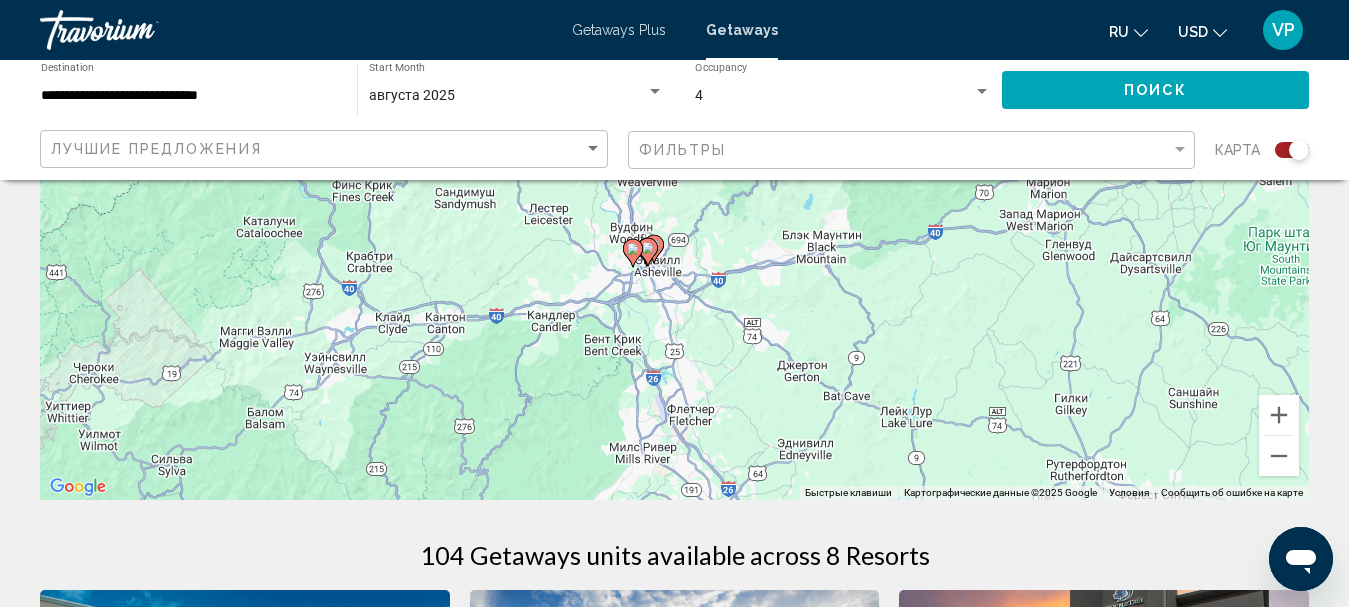
click at [632, 246] on image "Main content" at bounding box center [633, 249] width 12 height 12
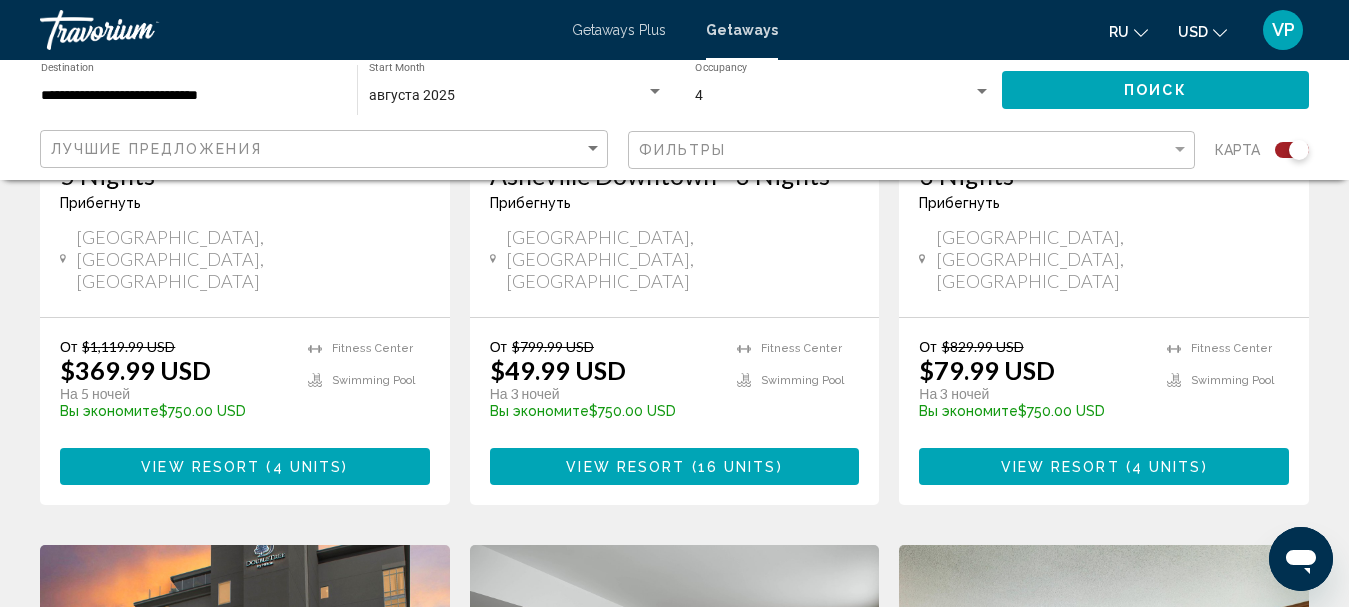
scroll to position [1000, 0]
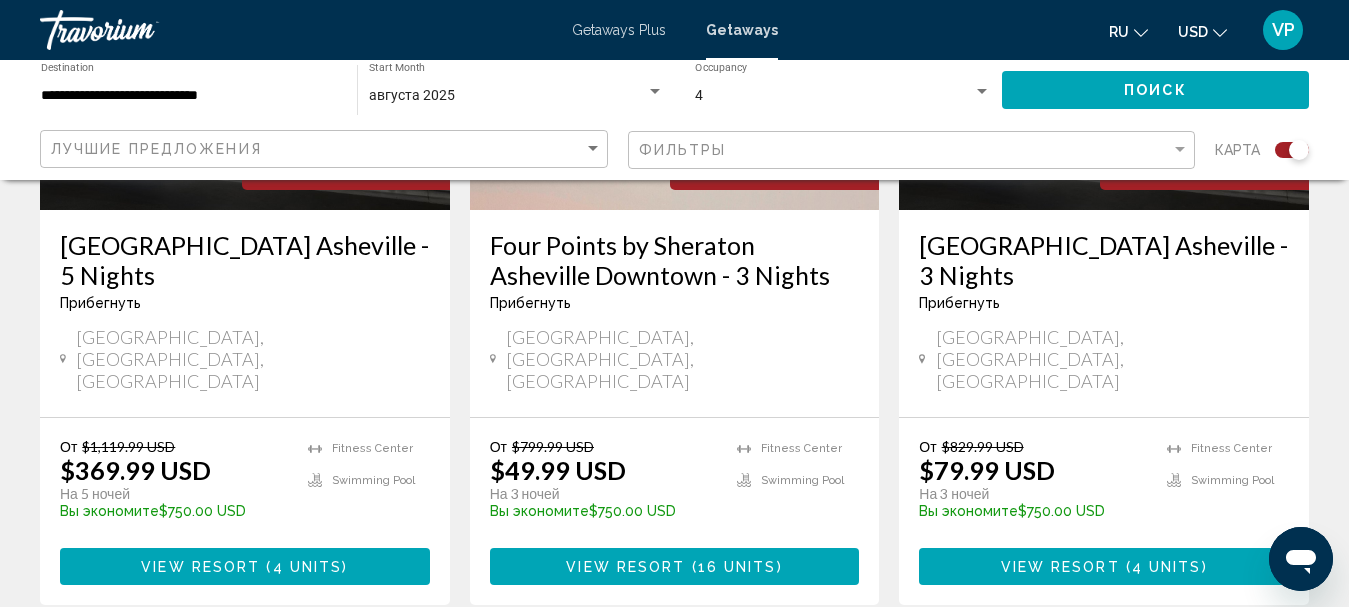
click at [1060, 559] on span "View Resort" at bounding box center [1060, 567] width 119 height 16
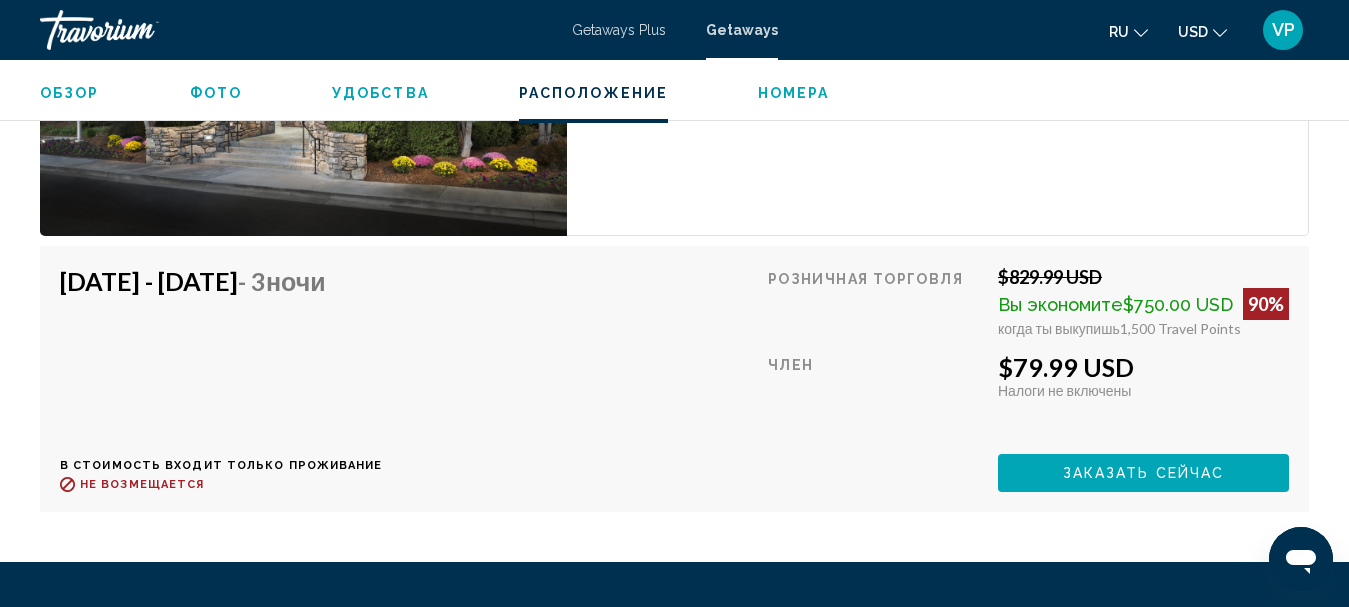
scroll to position [3224, 0]
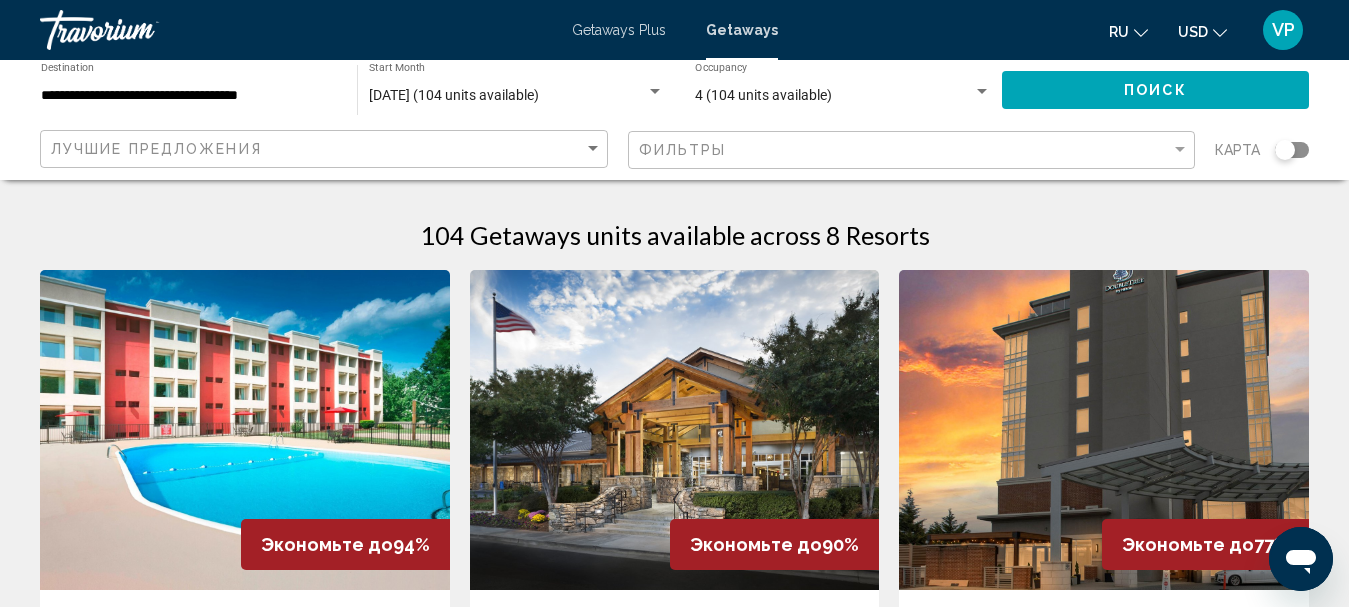
click at [1296, 151] on div "Search widget" at bounding box center [1292, 150] width 34 height 16
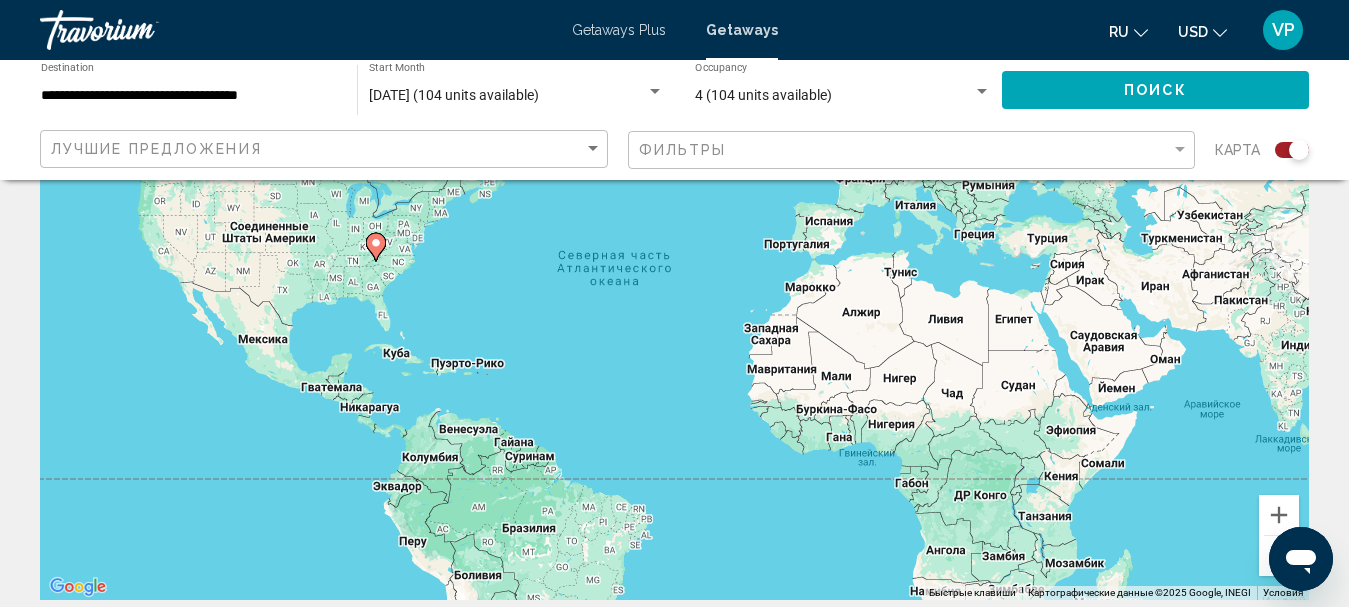
scroll to position [300, 0]
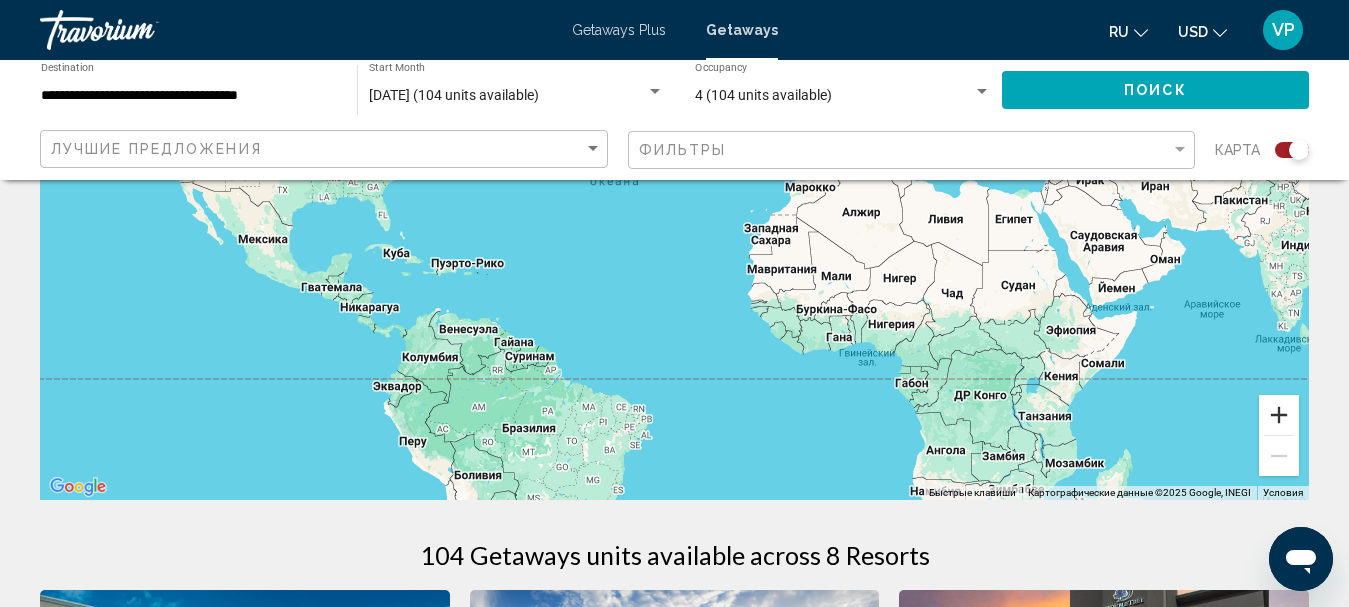
click at [1282, 420] on button "Увеличить" at bounding box center [1279, 415] width 40 height 40
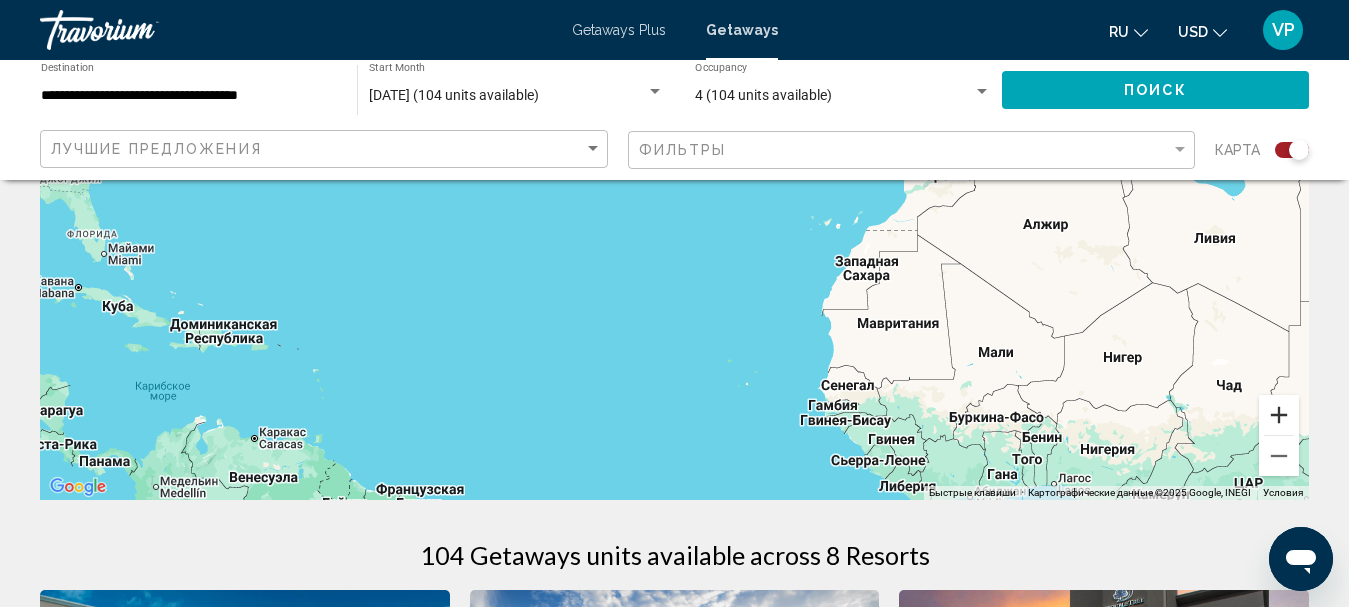
click at [1280, 420] on button "Увеличить" at bounding box center [1279, 415] width 40 height 40
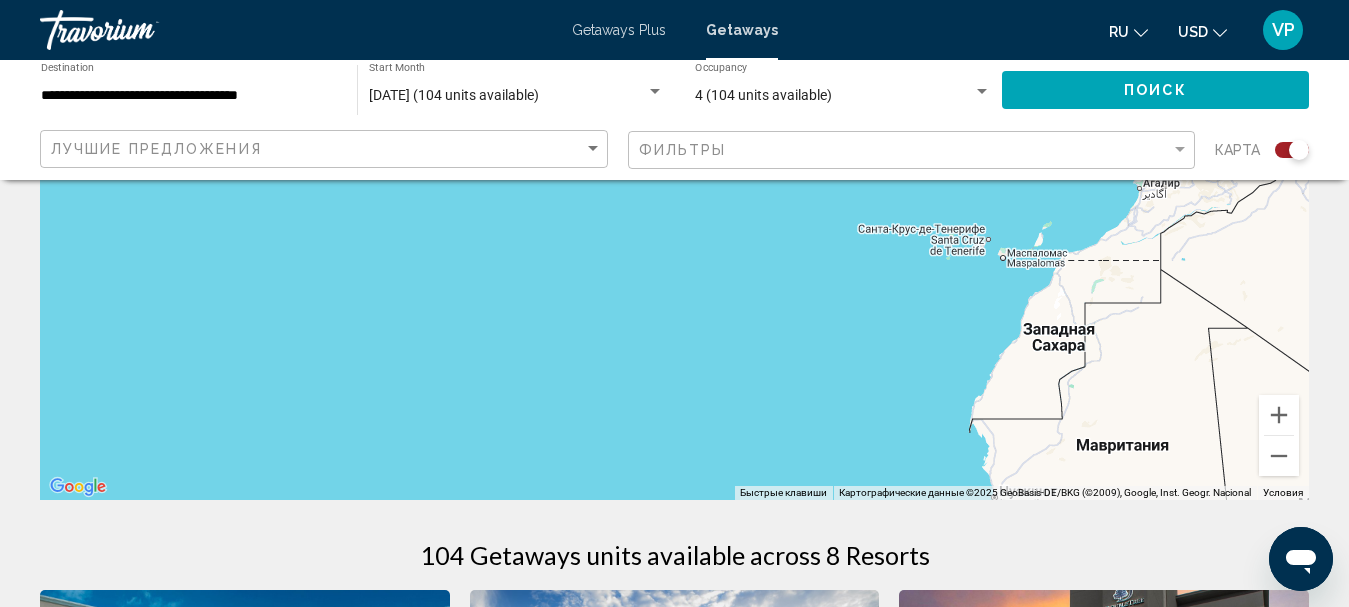
drag, startPoint x: 620, startPoint y: 355, endPoint x: 959, endPoint y: 388, distance: 340.5
click at [959, 388] on div "Main content" at bounding box center [674, 200] width 1269 height 600
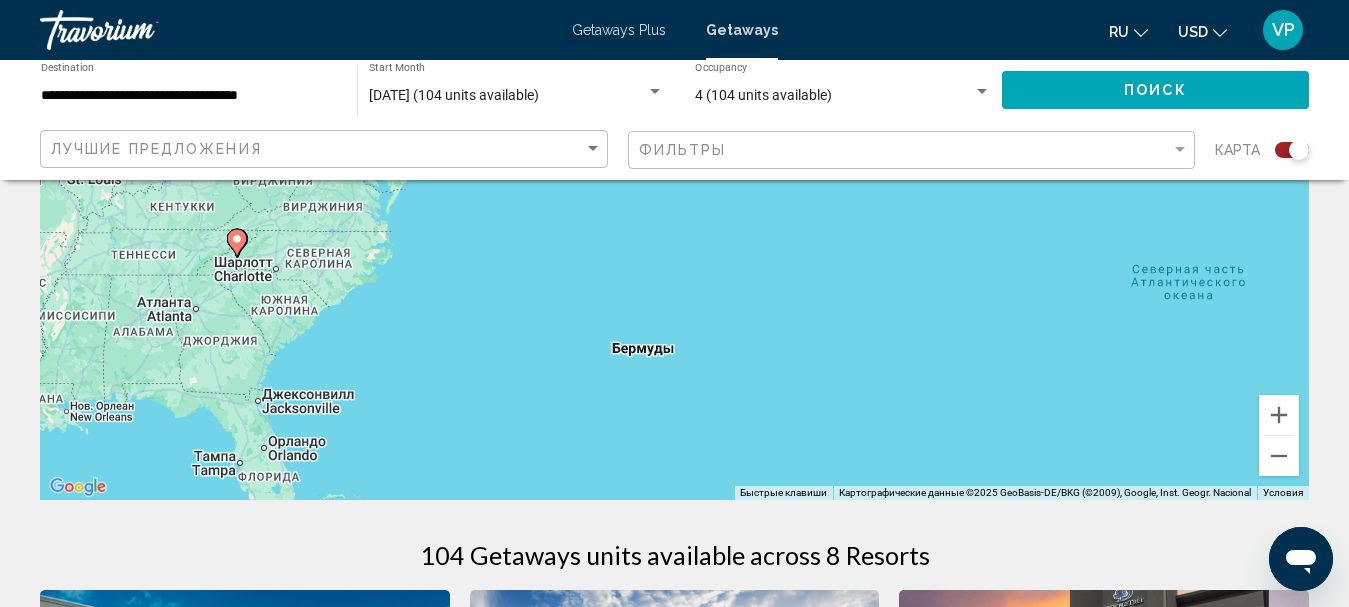
drag, startPoint x: 616, startPoint y: 375, endPoint x: 600, endPoint y: 487, distance: 113.1
click at [601, 469] on div "Чтобы активировать перетаскивание с помощью клавиатуры, нажмите Alt + Ввод. Пос…" at bounding box center [674, 200] width 1269 height 600
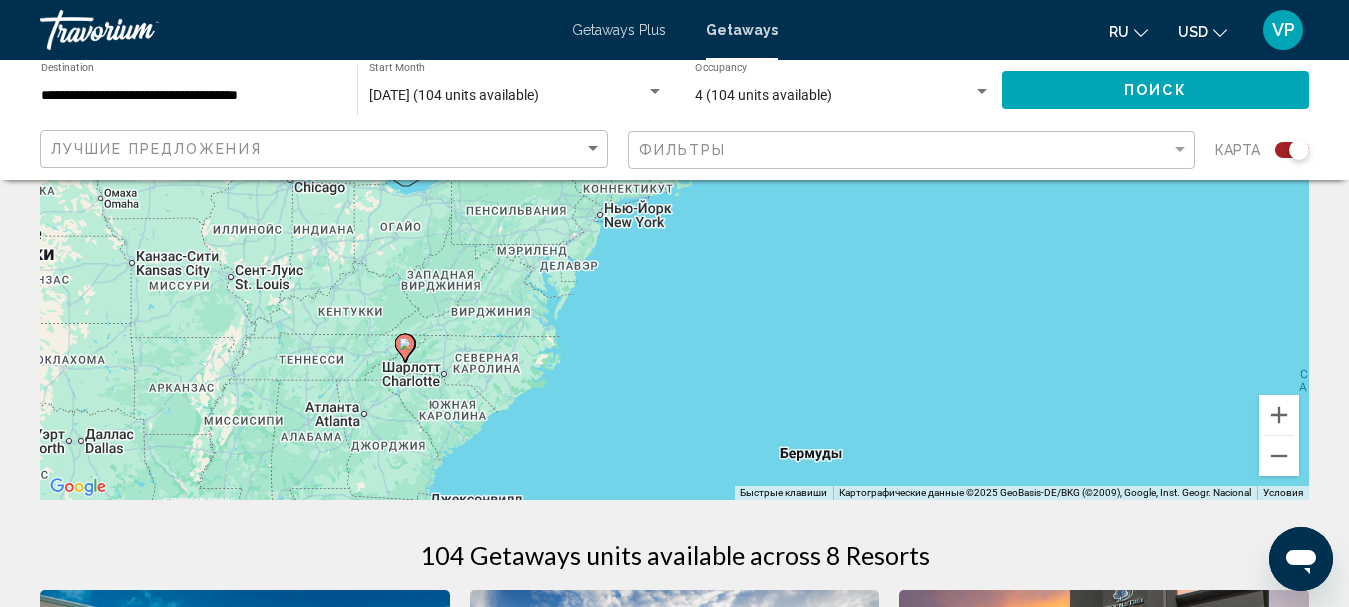
drag, startPoint x: 394, startPoint y: 409, endPoint x: 621, endPoint y: 380, distance: 228.8
click at [621, 380] on div "Чтобы активировать перетаскивание с помощью клавиатуры, нажмите Alt + Ввод. Пос…" at bounding box center [674, 200] width 1269 height 600
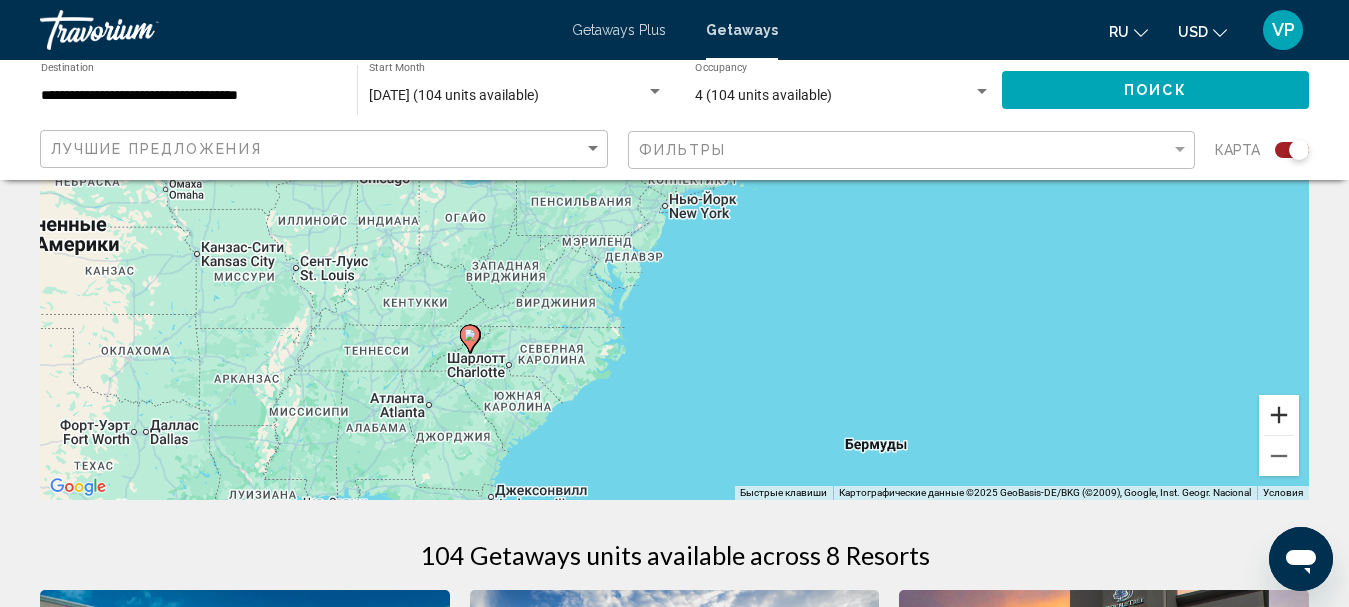
click at [1284, 417] on button "Увеличить" at bounding box center [1279, 415] width 40 height 40
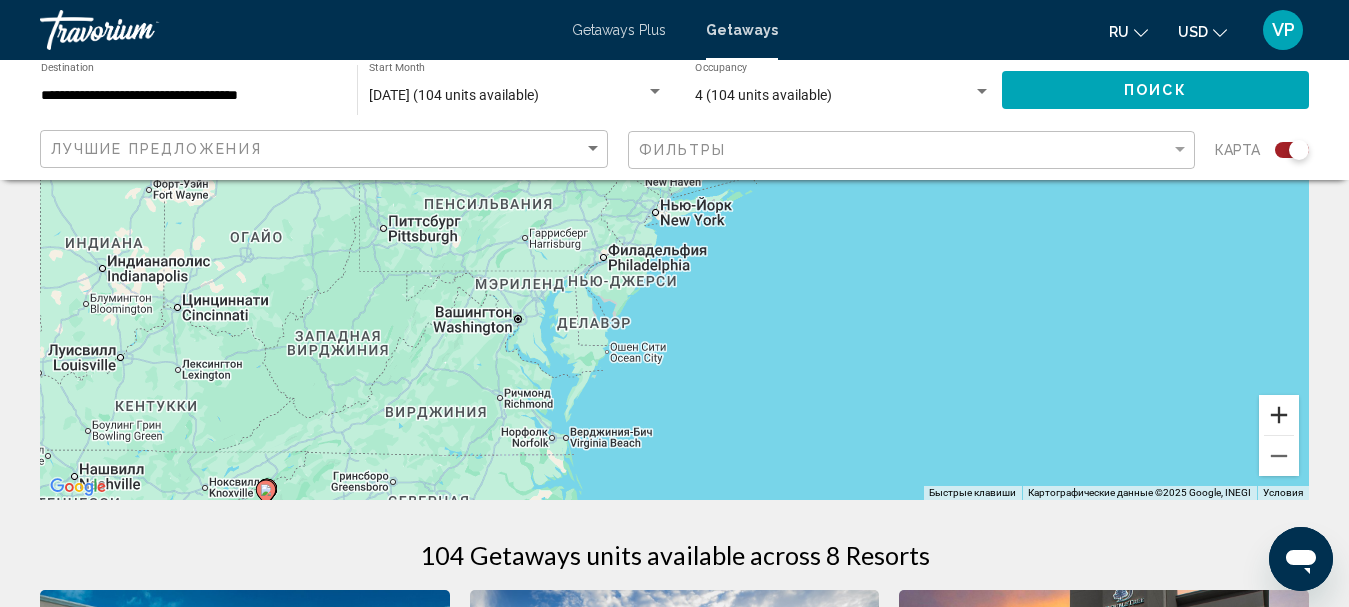
click at [1284, 416] on button "Увеличить" at bounding box center [1279, 415] width 40 height 40
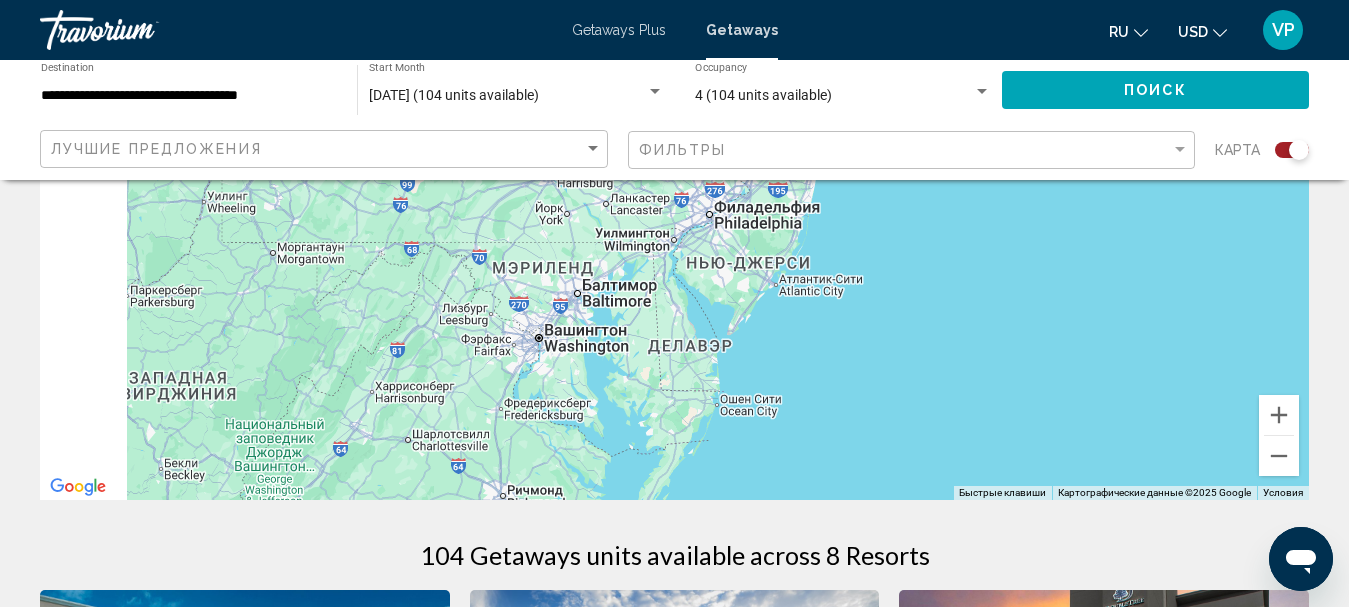
drag, startPoint x: 695, startPoint y: 411, endPoint x: 892, endPoint y: 299, distance: 226.6
click at [892, 299] on div "Main content" at bounding box center [674, 200] width 1269 height 600
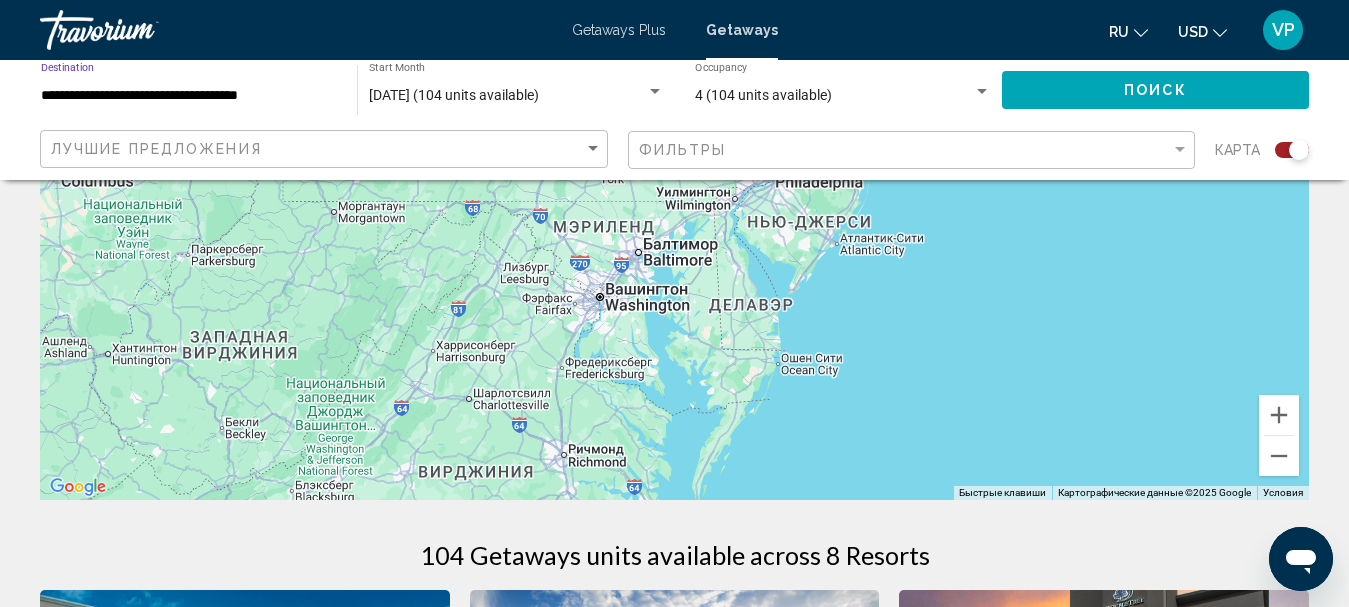
click at [319, 92] on input "**********" at bounding box center [189, 96] width 296 height 16
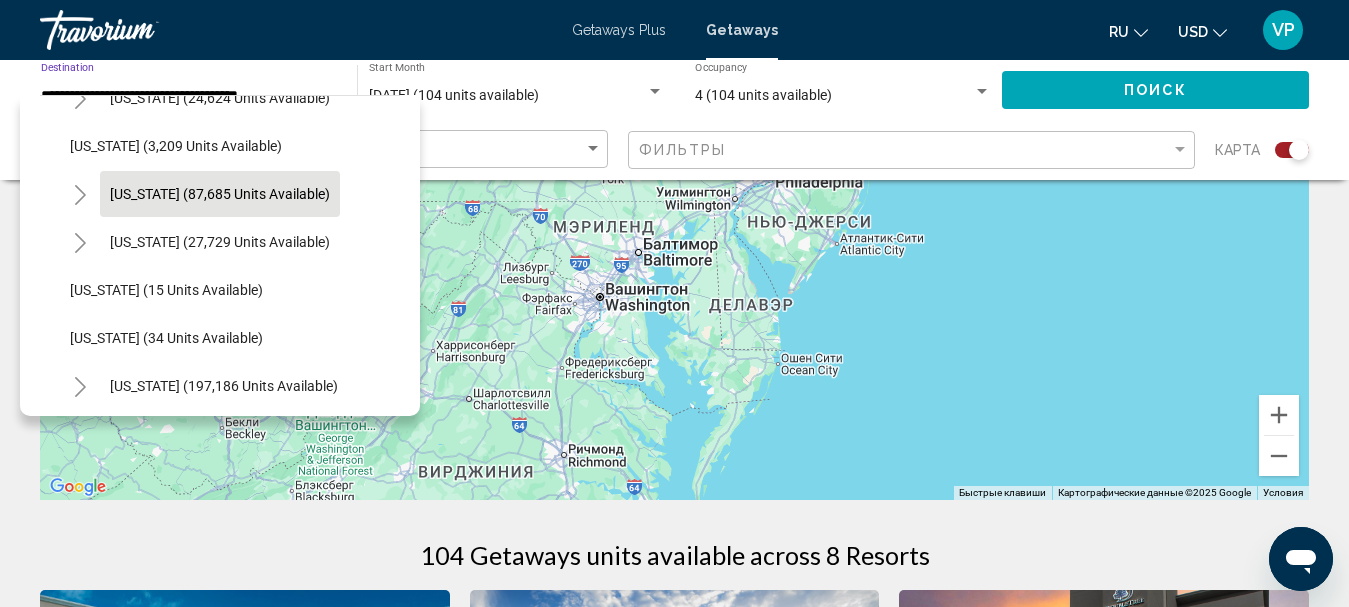
scroll to position [0, 0]
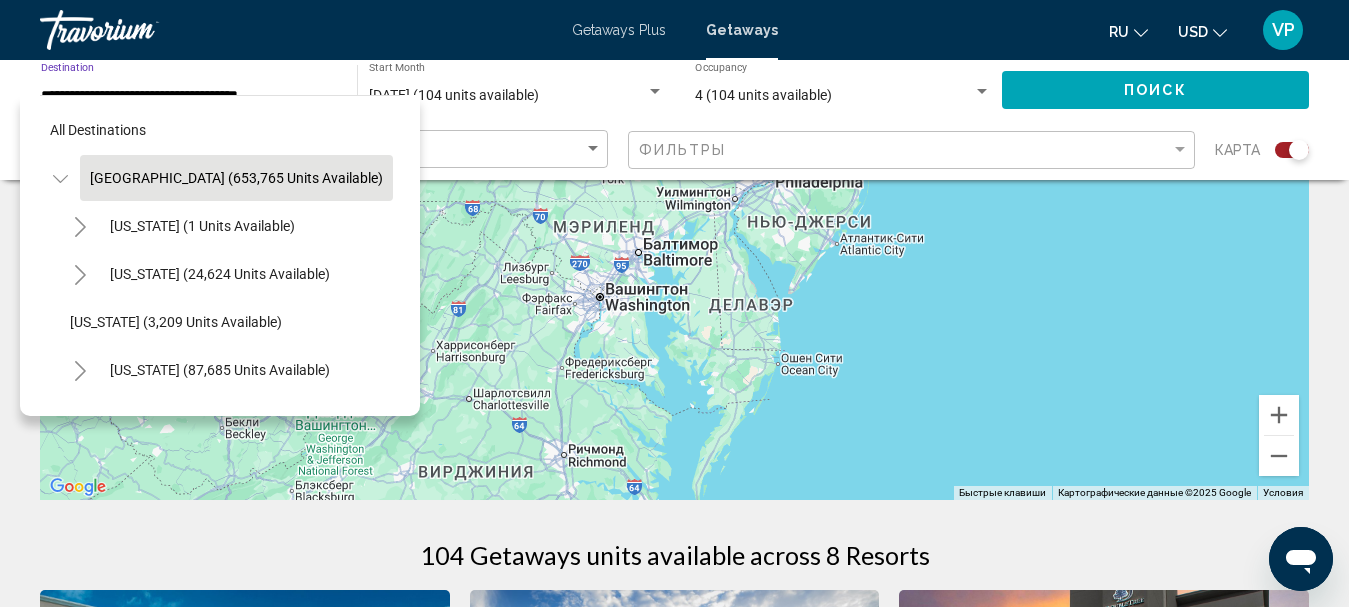
click at [233, 161] on button "United States (653,765 units available)" at bounding box center [236, 178] width 313 height 46
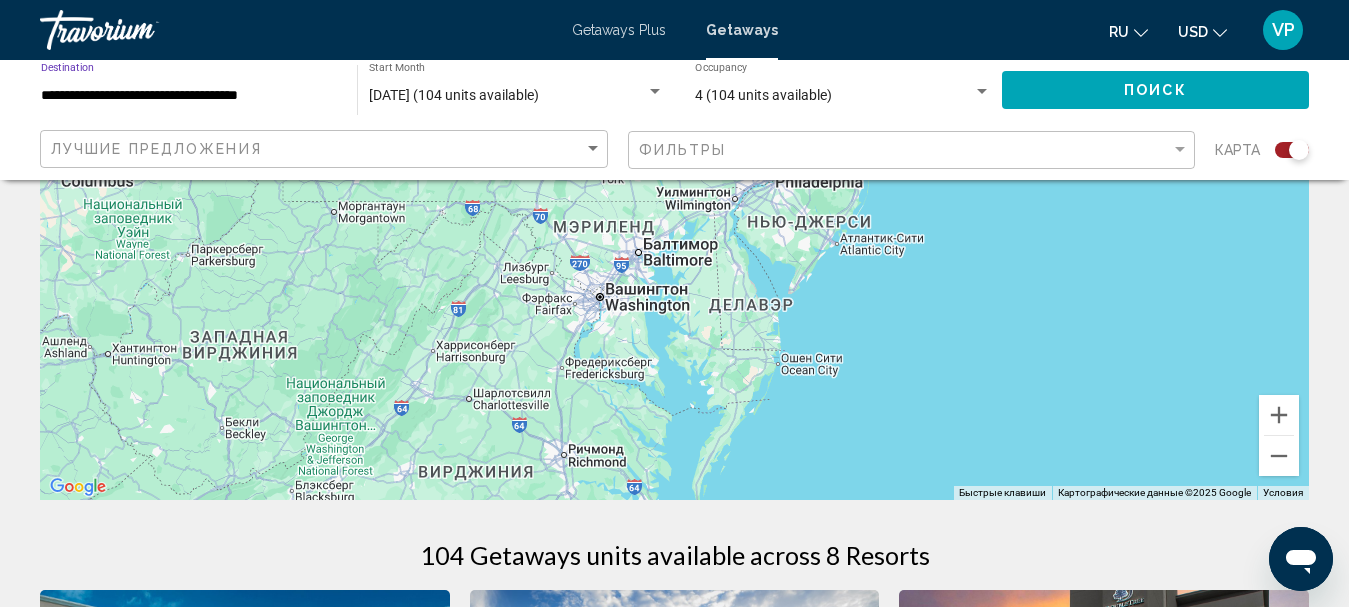
click at [1136, 99] on button "Поиск" at bounding box center [1155, 89] width 307 height 37
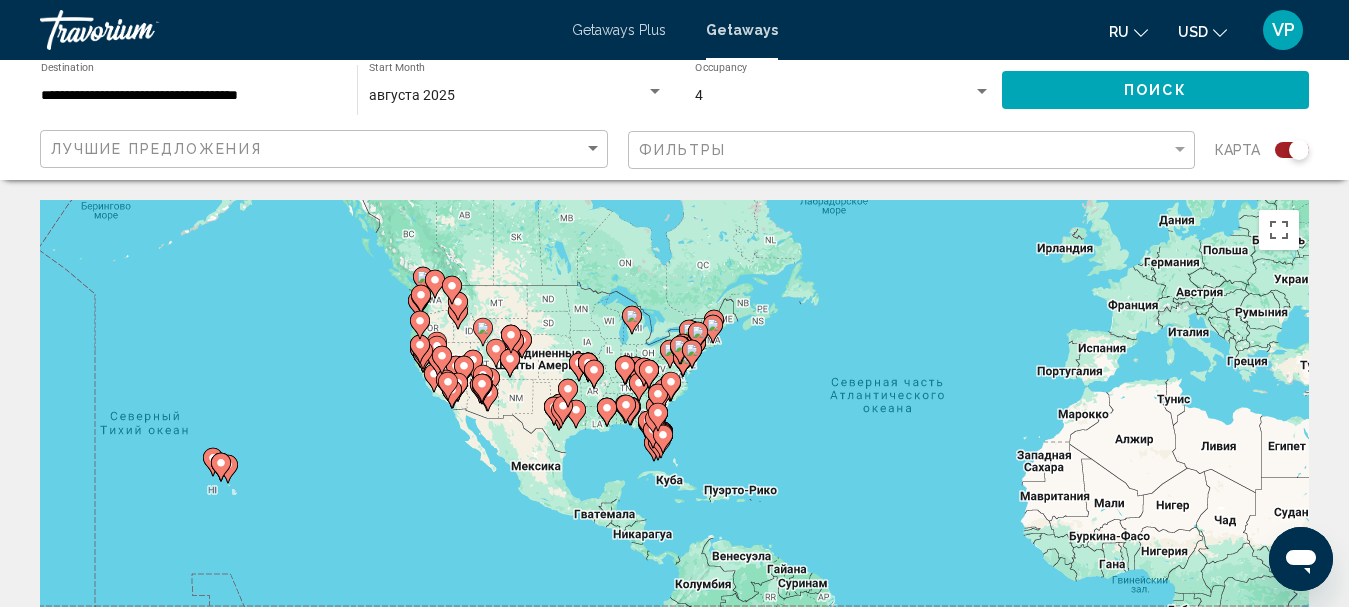
drag, startPoint x: 939, startPoint y: 517, endPoint x: 947, endPoint y: 440, distance: 77.4
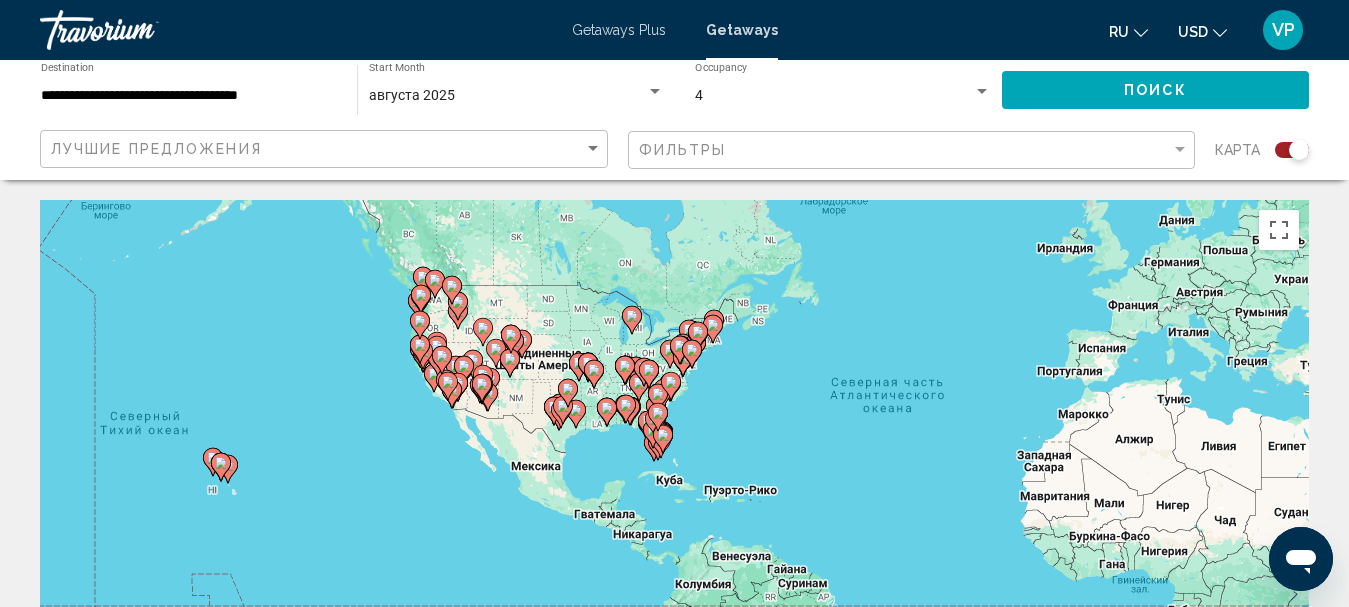
click at [947, 442] on div "Чтобы активировать перетаскивание с помощью клавиатуры, нажмите Alt + Ввод. Пос…" at bounding box center [674, 500] width 1269 height 600
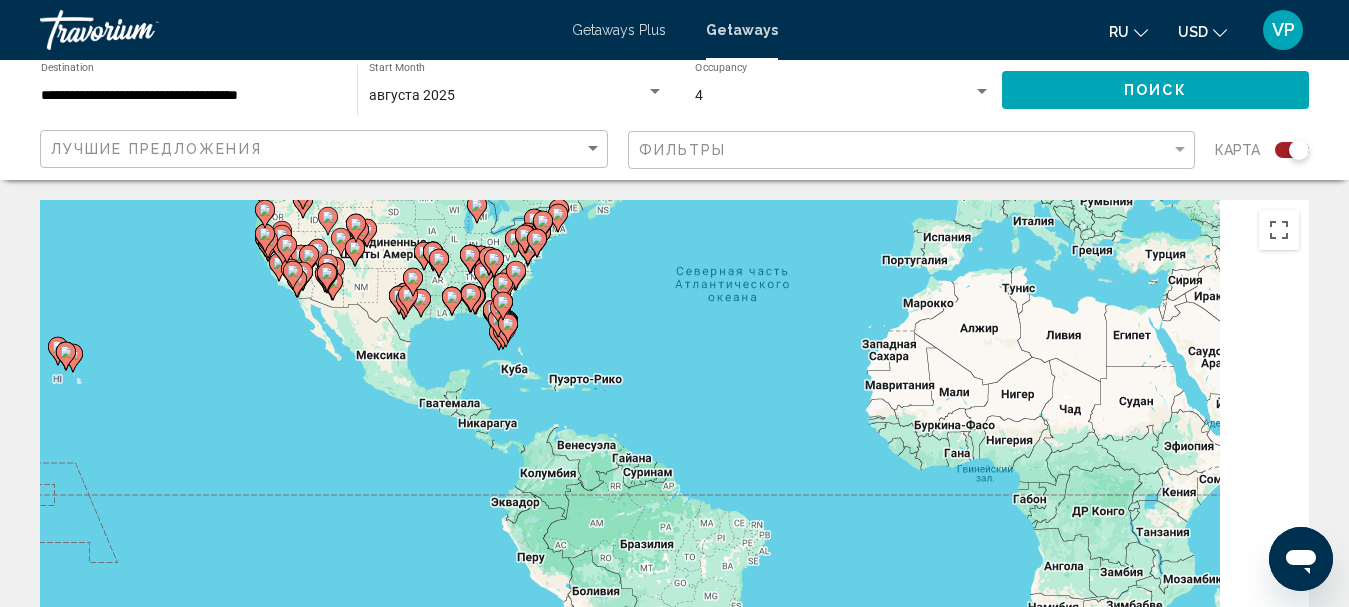
drag, startPoint x: 1096, startPoint y: 481, endPoint x: 911, endPoint y: 373, distance: 214.2
click at [913, 377] on div "Чтобы активировать перетаскивание с помощью клавиатуры, нажмите Alt + Ввод. Пос…" at bounding box center [674, 500] width 1269 height 600
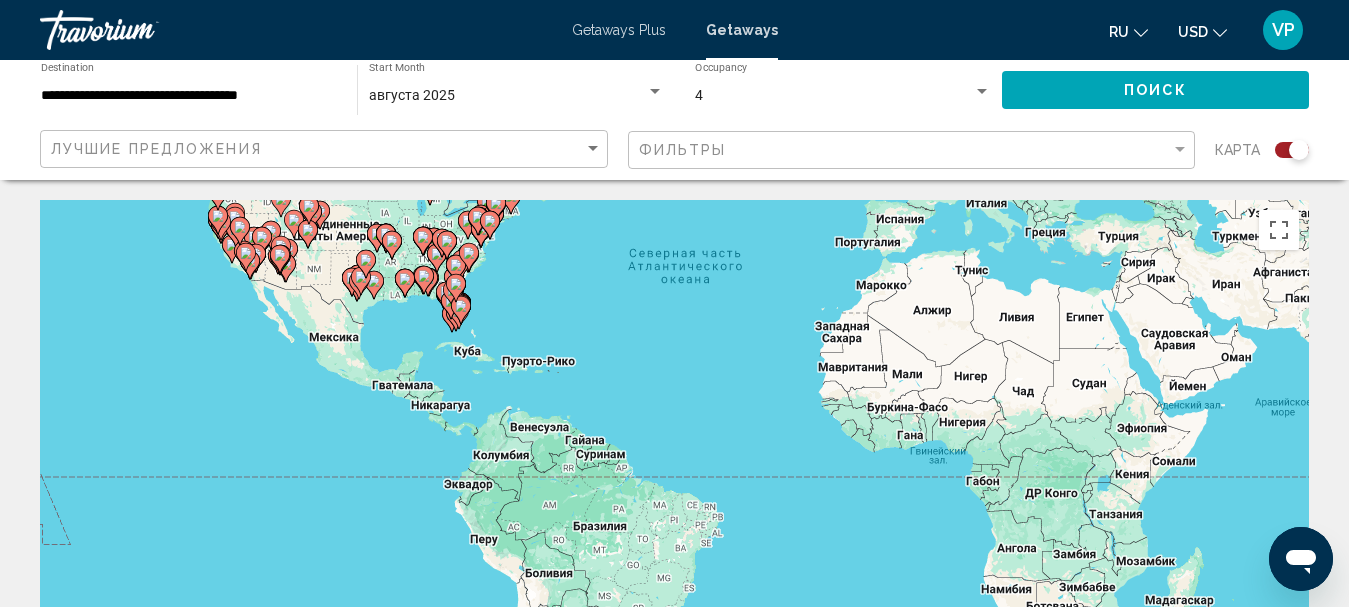
drag, startPoint x: 1024, startPoint y: 419, endPoint x: 990, endPoint y: 351, distance: 76.0
click at [990, 350] on div "Чтобы активировать перетаскивание с помощью клавиатуры, нажмите Alt + Ввод. Пос…" at bounding box center [674, 500] width 1269 height 600
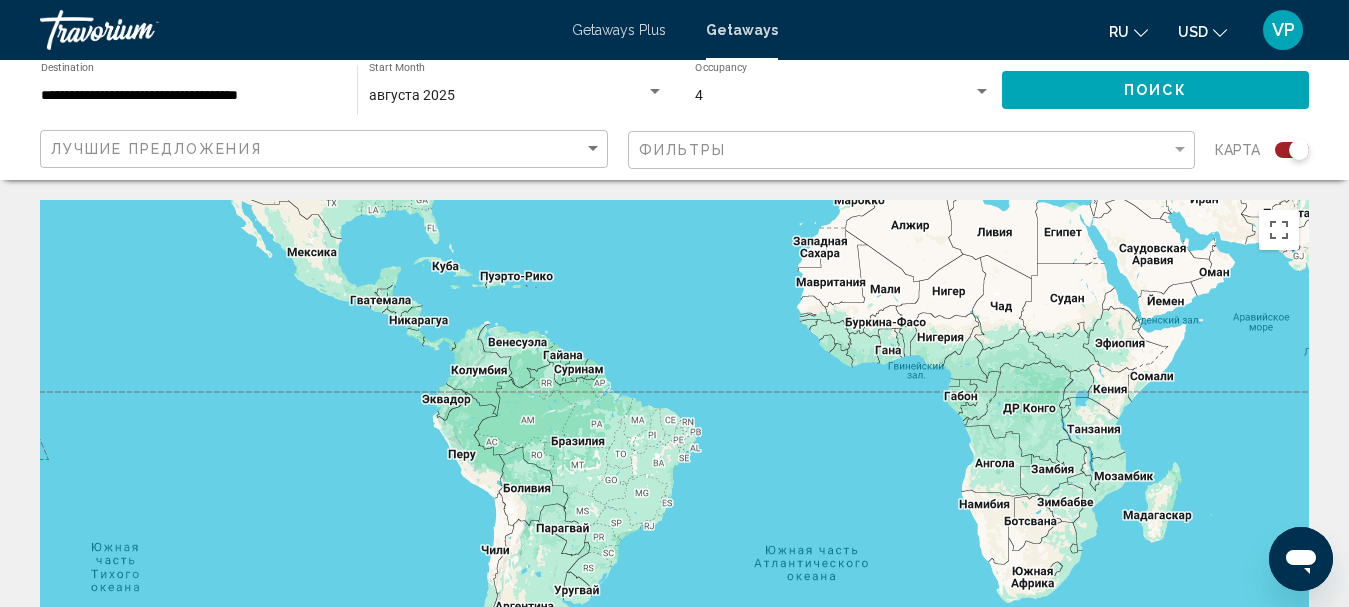
drag, startPoint x: 988, startPoint y: 373, endPoint x: 1179, endPoint y: 513, distance: 236.8
click at [1164, 503] on div "Main content" at bounding box center [674, 500] width 1269 height 600
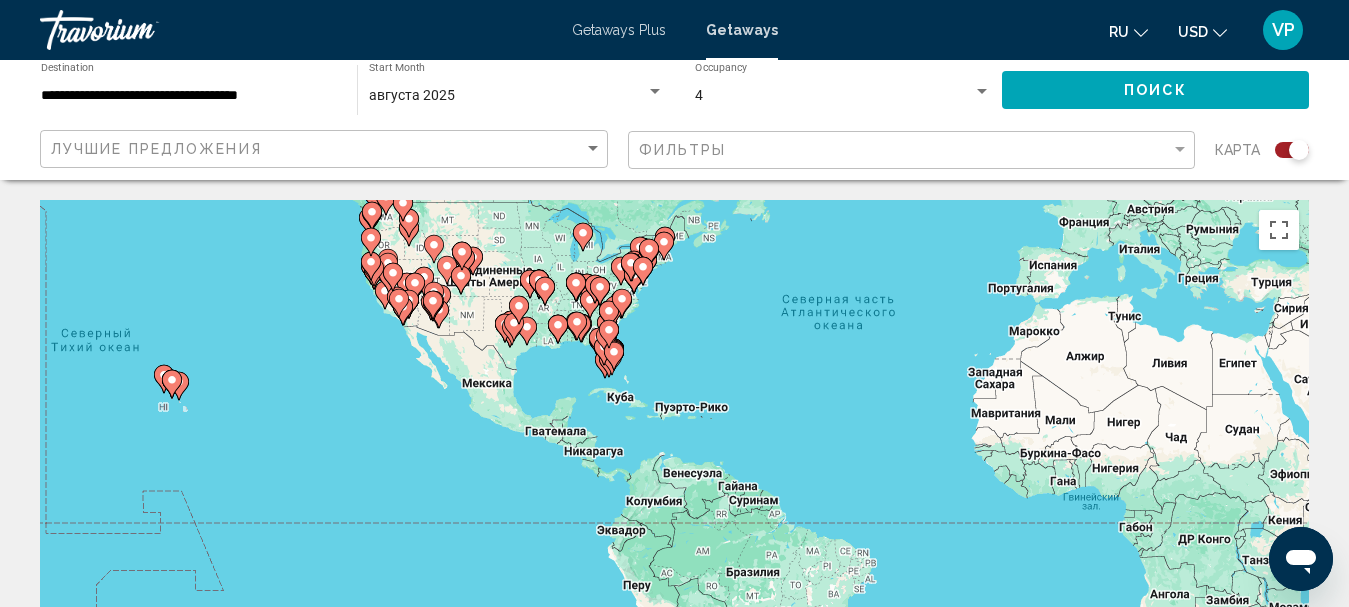
scroll to position [200, 0]
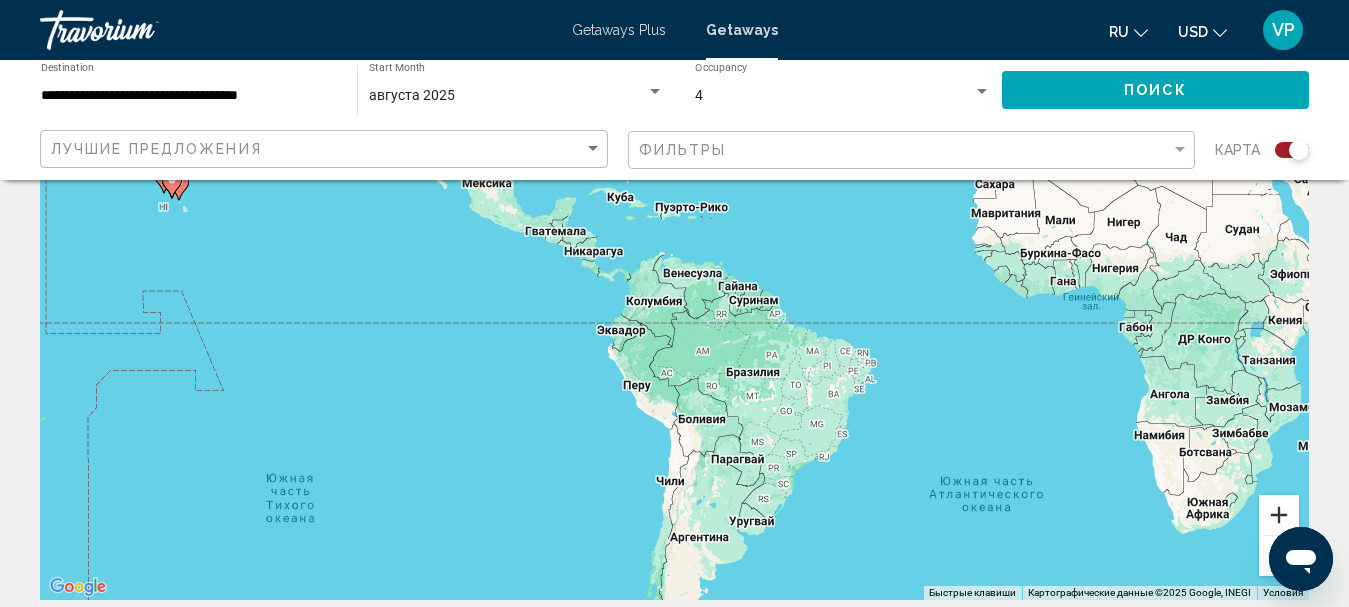
click at [1284, 513] on button "Увеличить" at bounding box center [1279, 515] width 40 height 40
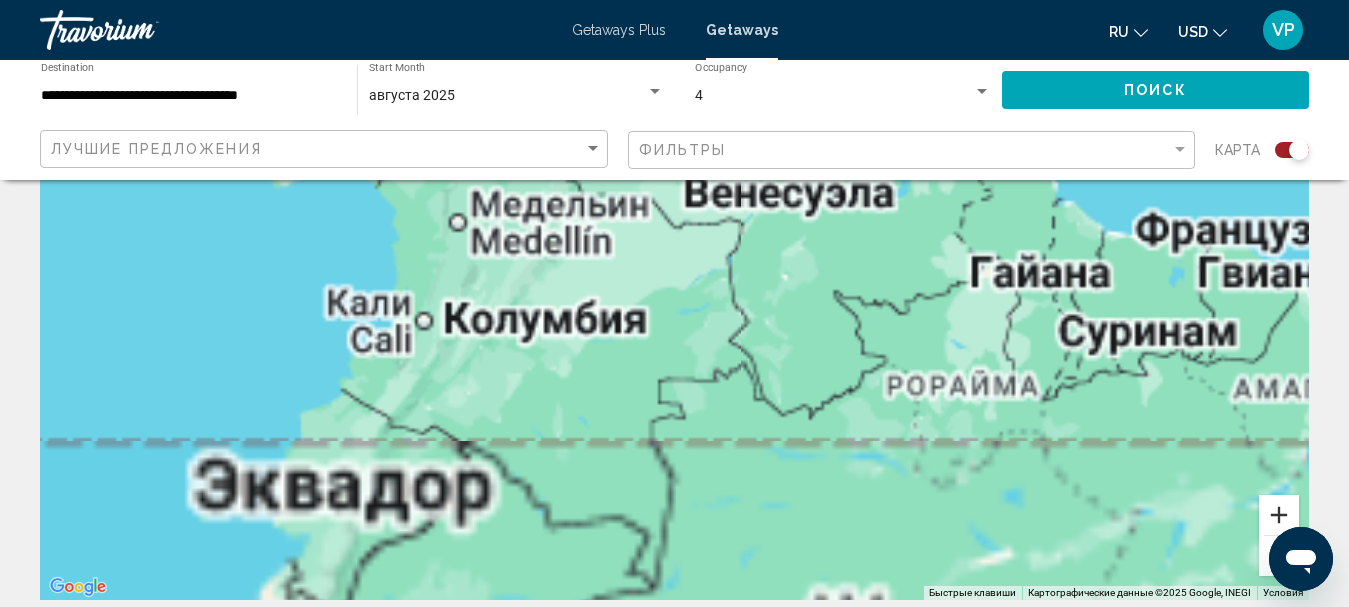
click at [1284, 513] on button "Увеличить" at bounding box center [1279, 515] width 40 height 40
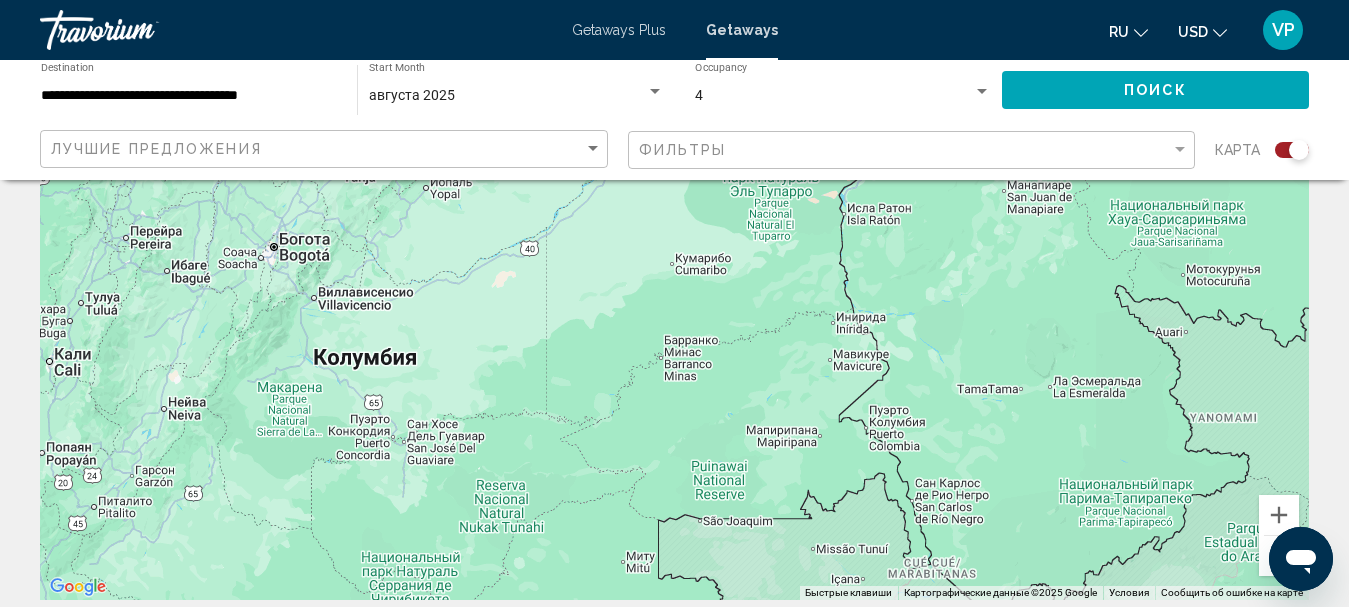
drag, startPoint x: 2178, startPoint y: 857, endPoint x: 1295, endPoint y: 542, distance: 938.2
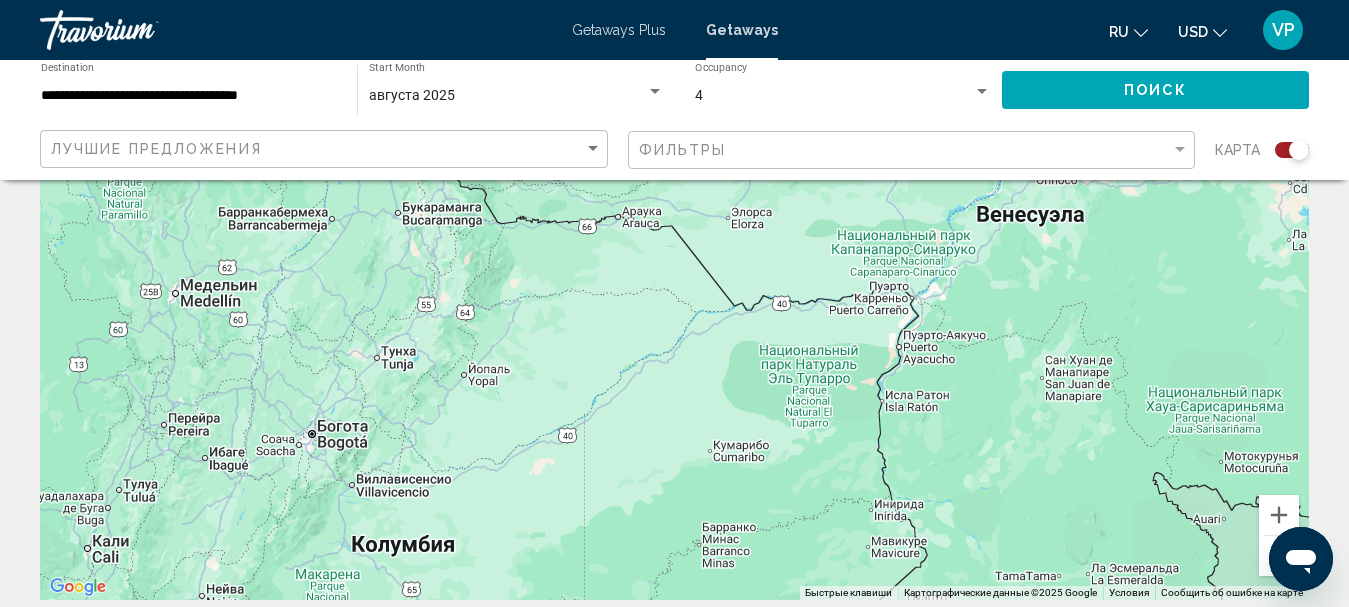
click at [963, 523] on div "Чтобы активировать перетаскивание с помощью клавиатуры, нажмите Alt + Ввод. Пос…" at bounding box center [674, 300] width 1269 height 600
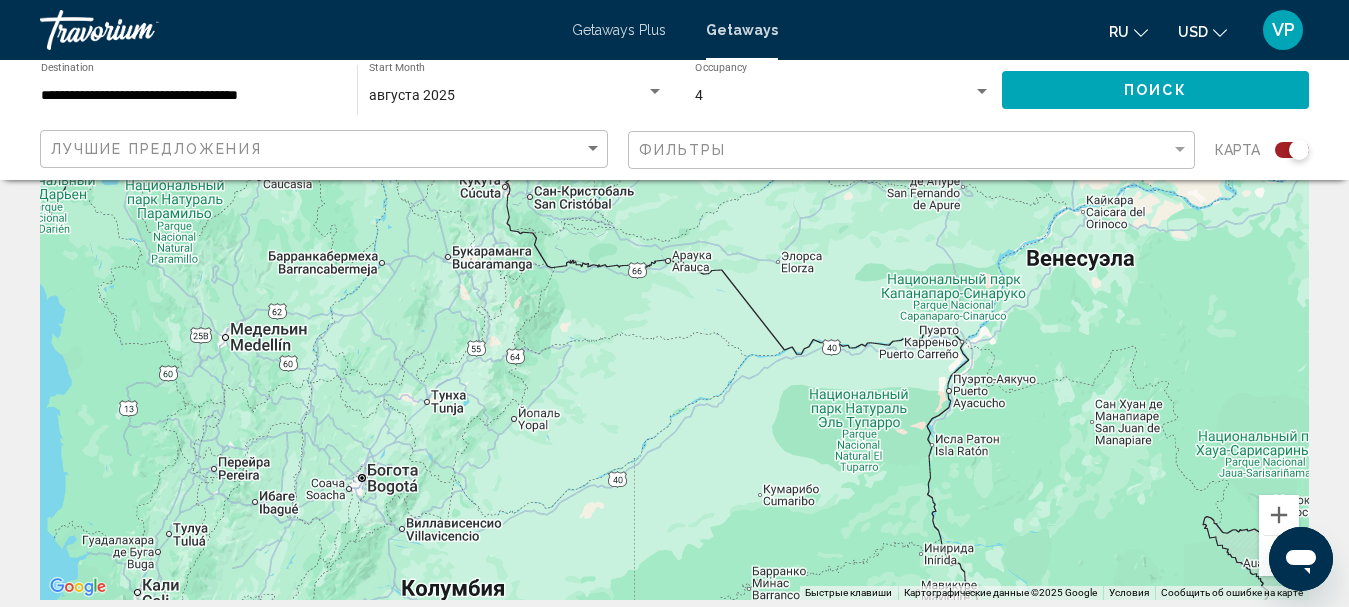
drag, startPoint x: 476, startPoint y: 355, endPoint x: 751, endPoint y: 500, distance: 310.8
click at [705, 490] on div "Main content" at bounding box center [674, 300] width 1269 height 600
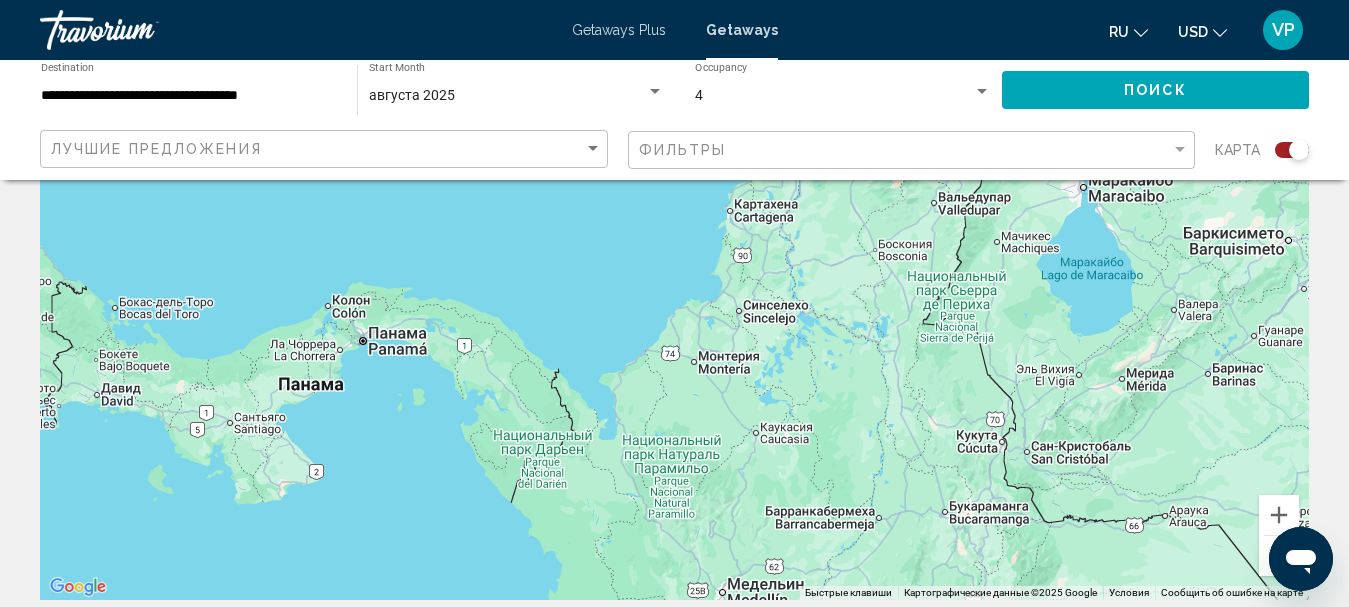
drag, startPoint x: 411, startPoint y: 242, endPoint x: 931, endPoint y: 357, distance: 532.4
click at [894, 349] on div "Main content" at bounding box center [674, 300] width 1269 height 600
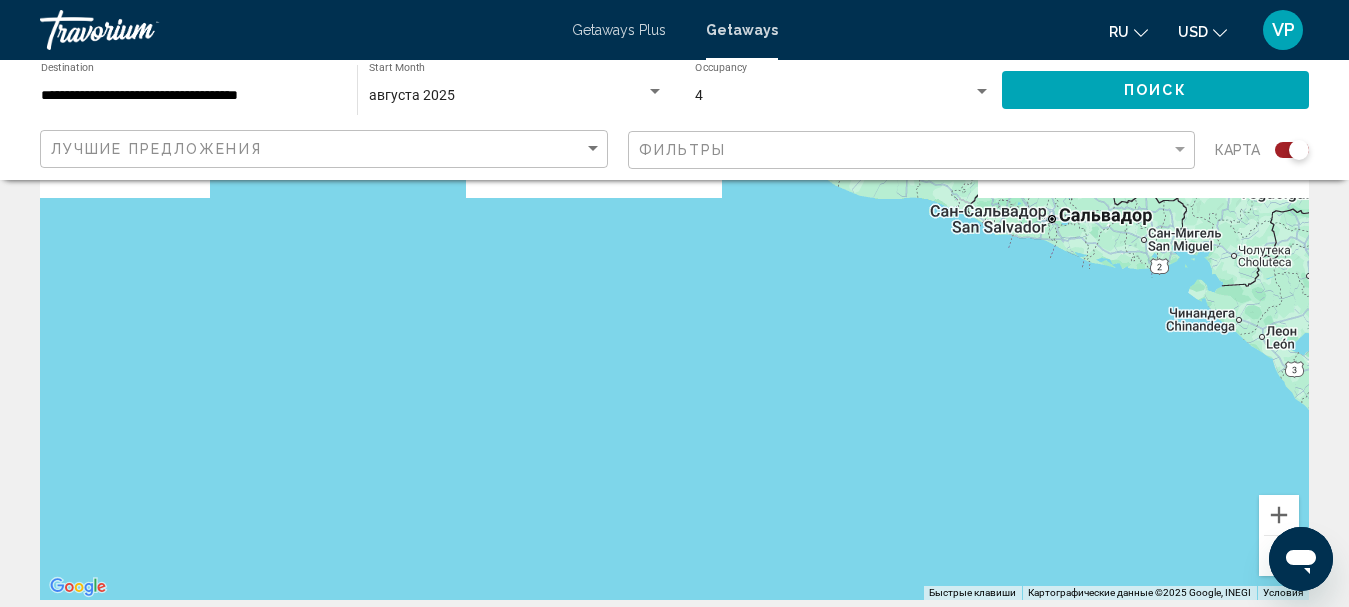
drag, startPoint x: 831, startPoint y: 342, endPoint x: 489, endPoint y: 558, distance: 404.4
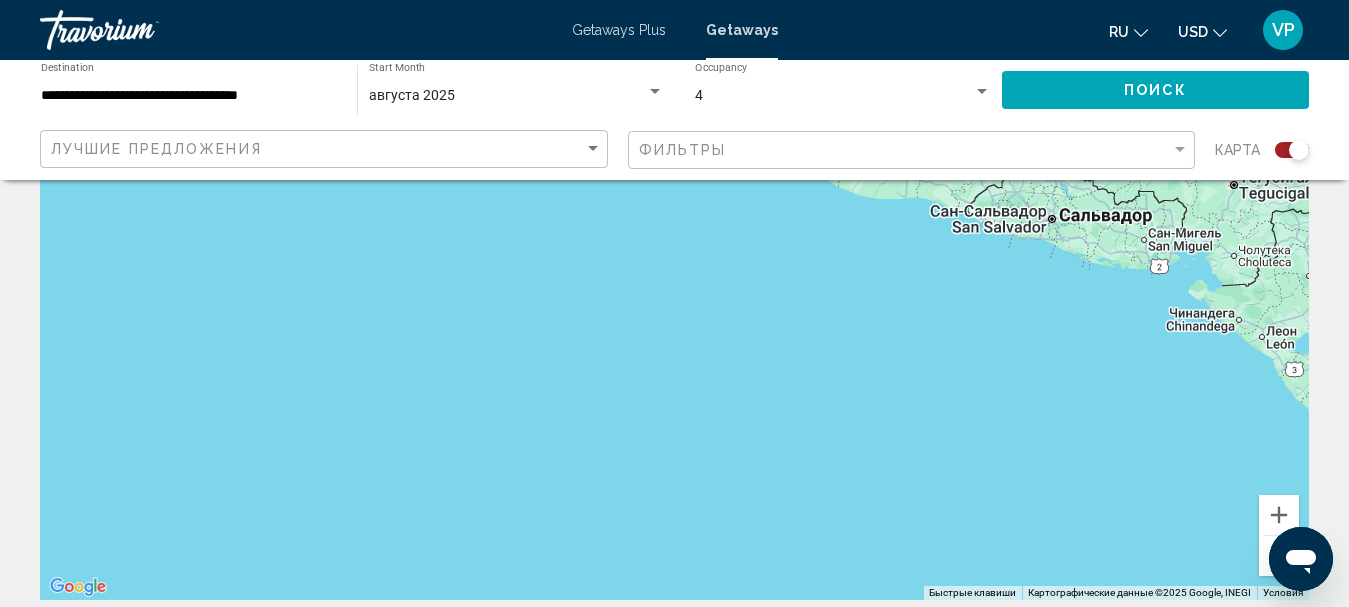
click at [489, 557] on div "Main content" at bounding box center [674, 300] width 1269 height 600
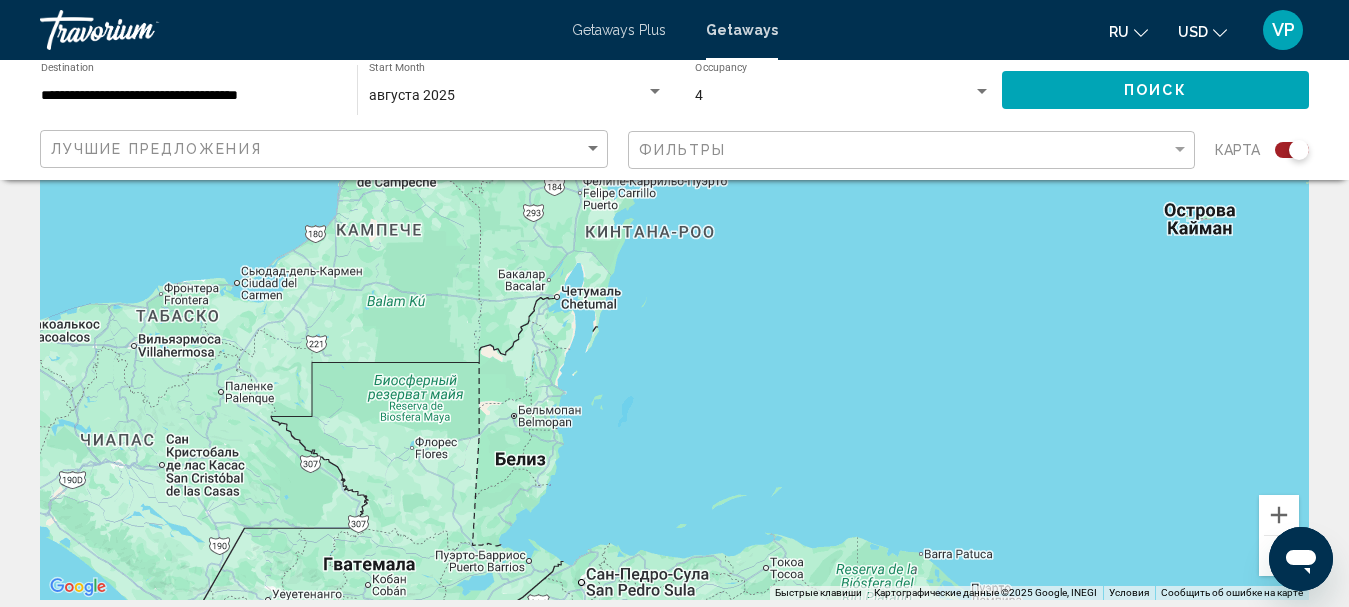
drag, startPoint x: 533, startPoint y: 459, endPoint x: 538, endPoint y: 639, distance: 180.0
click at [538, 407] on html "**********" at bounding box center [674, 103] width 1349 height 607
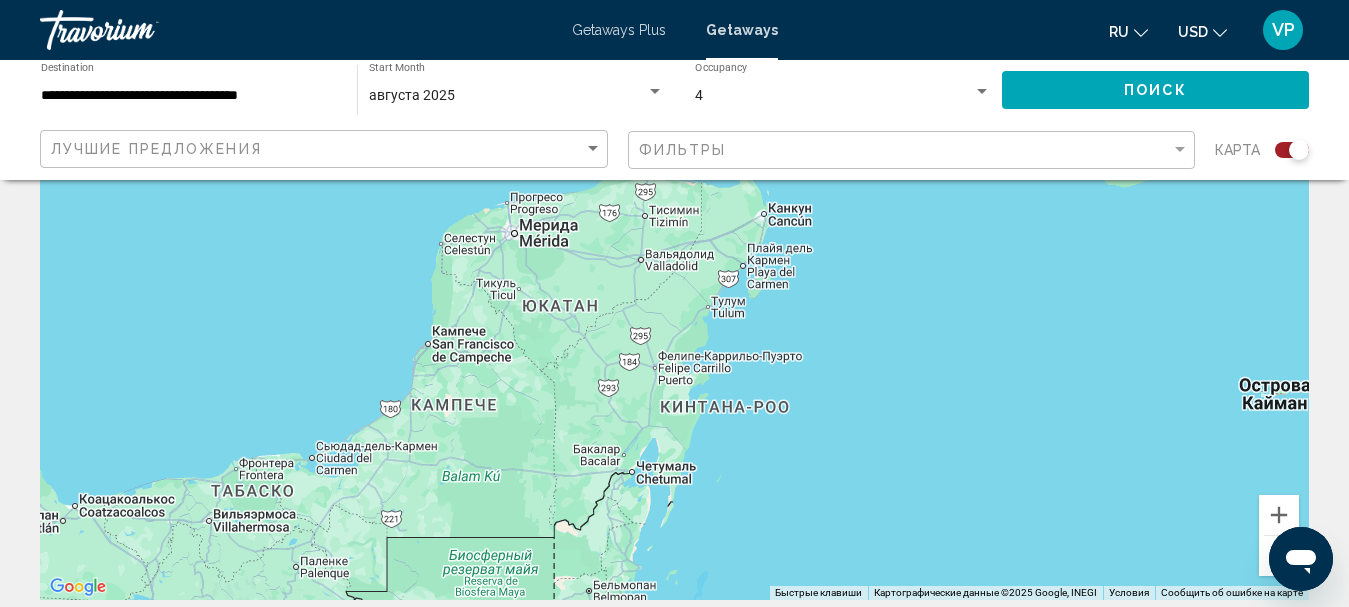
drag, startPoint x: 555, startPoint y: 498, endPoint x: 822, endPoint y: 606, distance: 287.9
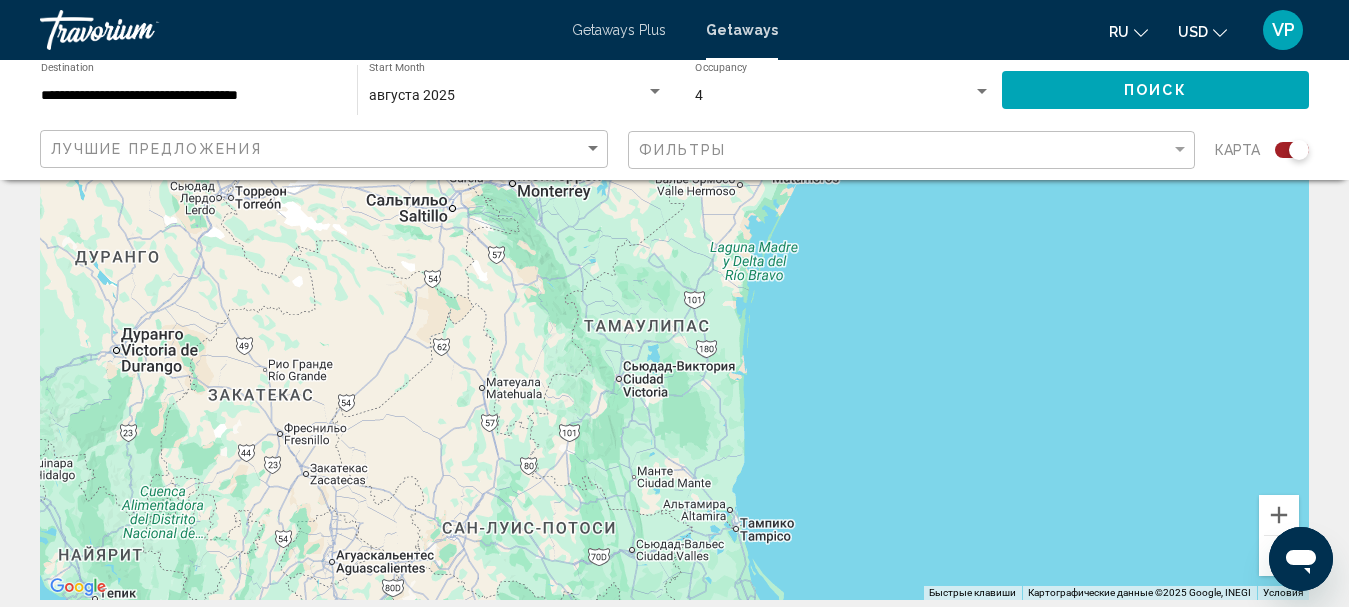
drag, startPoint x: 794, startPoint y: 392, endPoint x: 823, endPoint y: 646, distance: 255.6
click at [823, 407] on html "**********" at bounding box center [674, 103] width 1349 height 607
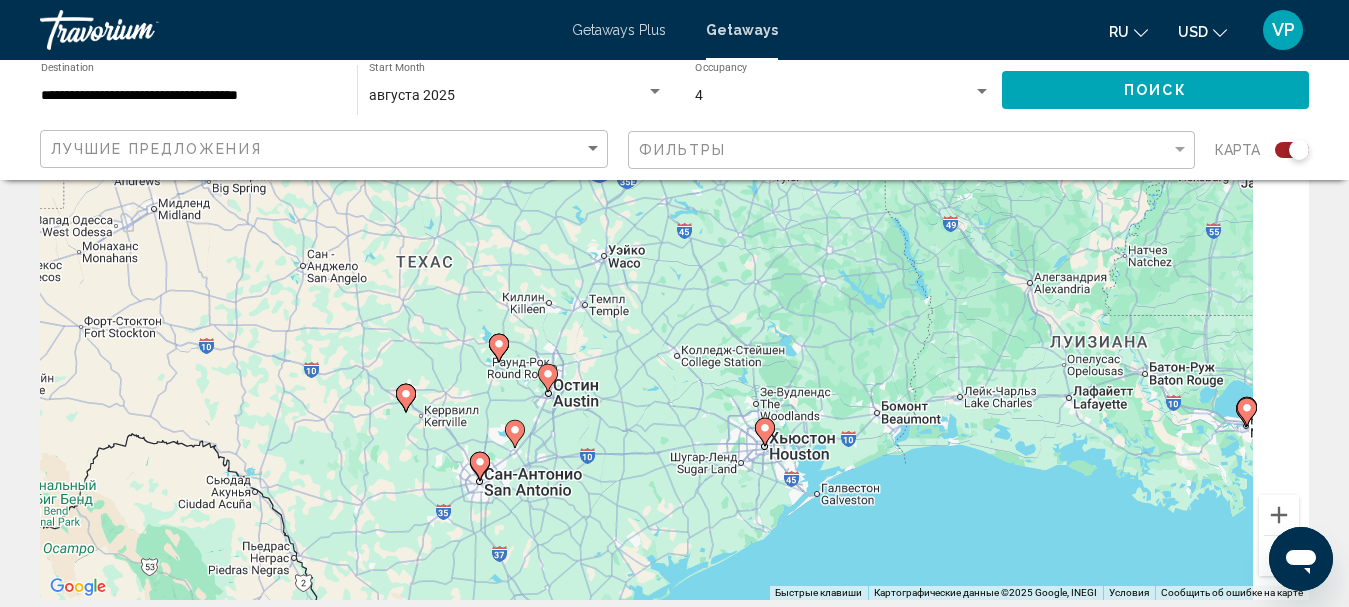
drag, startPoint x: 805, startPoint y: 294, endPoint x: 459, endPoint y: 565, distance: 439.4
click at [459, 565] on div "Чтобы активировать перетаскивание с помощью клавиатуры, нажмите Alt + Ввод. Пос…" at bounding box center [674, 300] width 1269 height 600
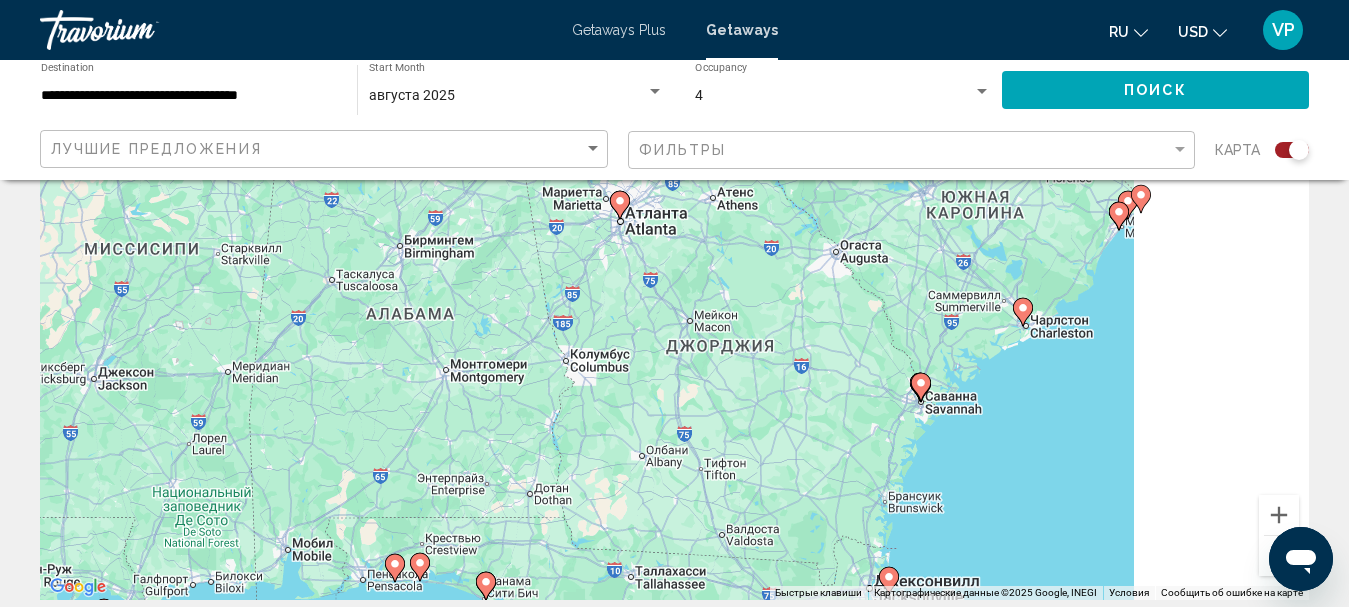
drag, startPoint x: 949, startPoint y: 410, endPoint x: 550, endPoint y: 363, distance: 401.7
click at [550, 363] on div "Чтобы активировать перетаскивание с помощью клавиатуры, нажмите Alt + Ввод. Пос…" at bounding box center [674, 300] width 1269 height 600
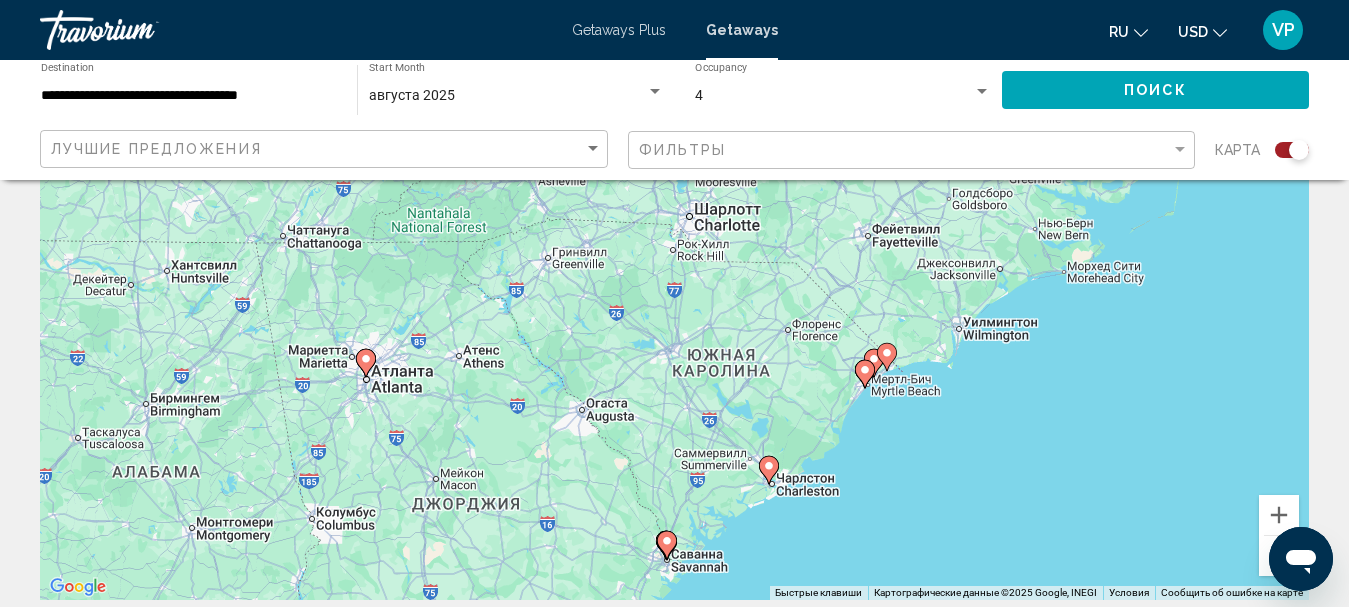
drag, startPoint x: 859, startPoint y: 275, endPoint x: 706, endPoint y: 436, distance: 222.1
click at [709, 430] on div "Чтобы активировать перетаскивание с помощью клавиатуры, нажмите Alt + Ввод. Пос…" at bounding box center [674, 300] width 1269 height 600
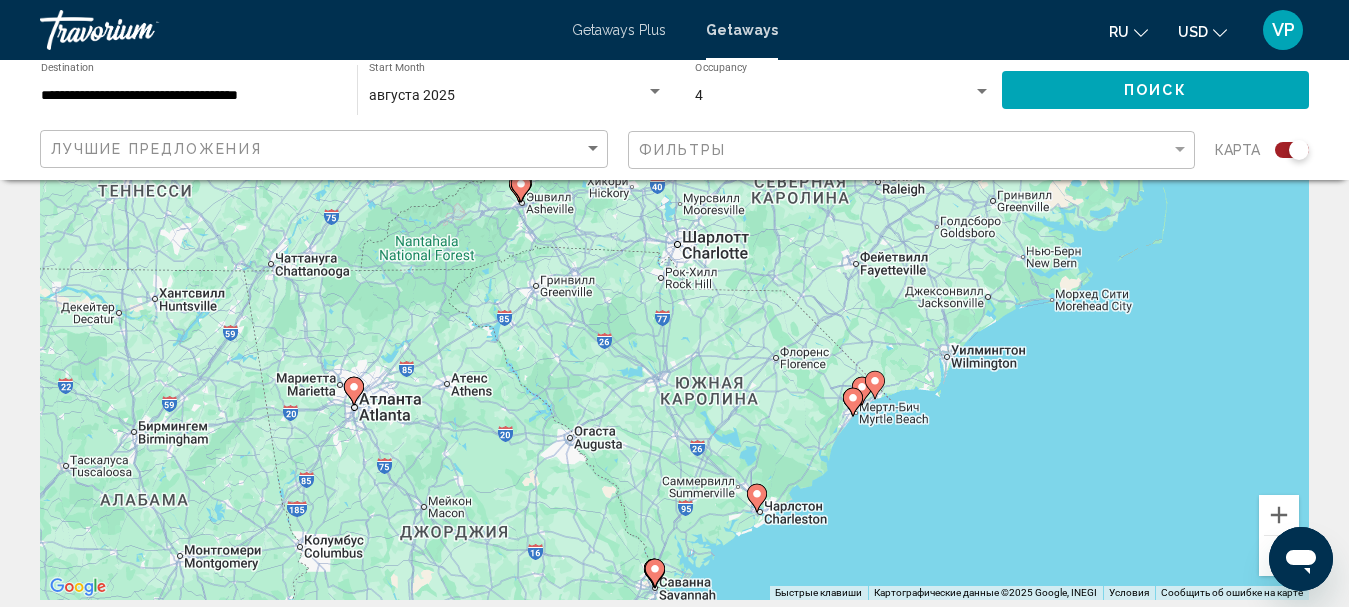
drag, startPoint x: 639, startPoint y: 334, endPoint x: 654, endPoint y: 434, distance: 101.1
click at [654, 423] on div "Чтобы активировать перетаскивание с помощью клавиатуры, нажмите Alt + Ввод. Пос…" at bounding box center [674, 300] width 1269 height 600
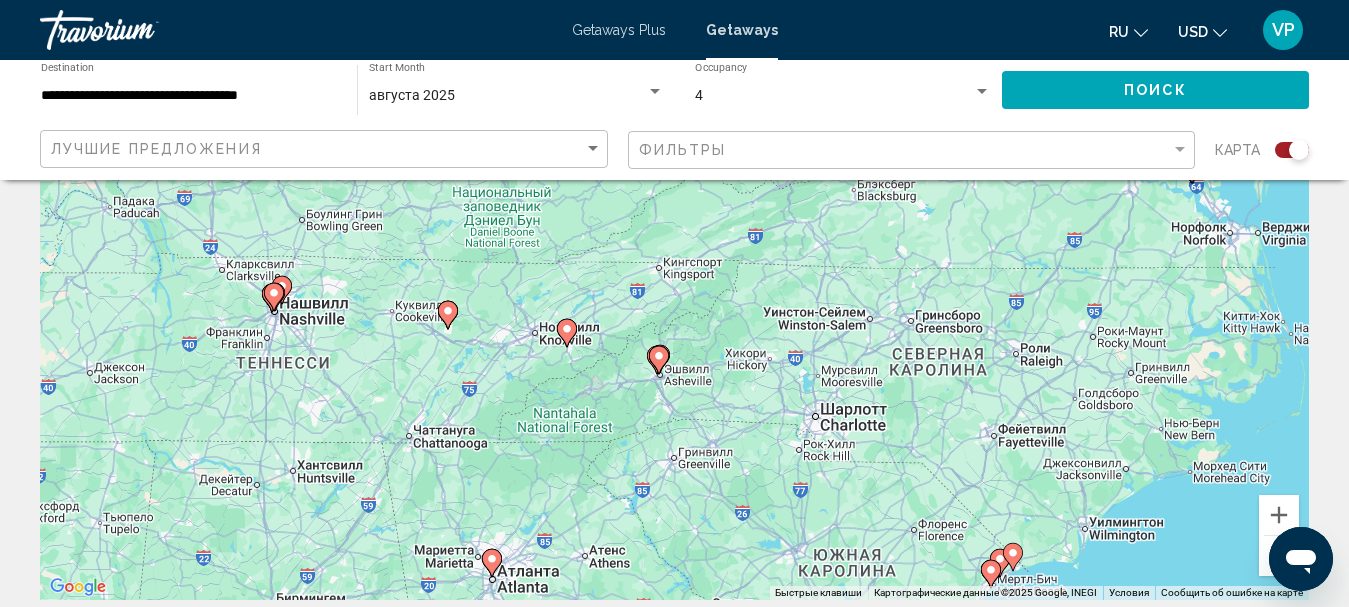
drag, startPoint x: 531, startPoint y: 429, endPoint x: 641, endPoint y: 487, distance: 124.3
click at [641, 487] on div "Чтобы активировать перетаскивание с помощью клавиатуры, нажмите Alt + Ввод. Пос…" at bounding box center [674, 300] width 1269 height 600
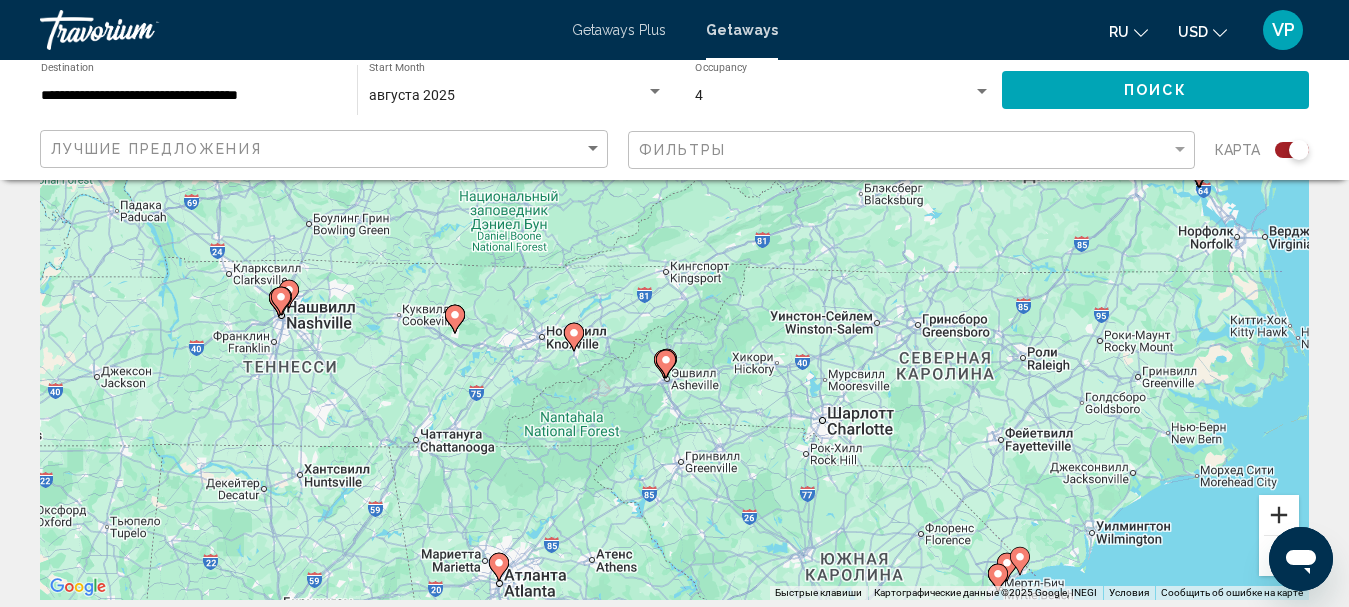
click at [1271, 510] on button "Увеличить" at bounding box center [1279, 515] width 40 height 40
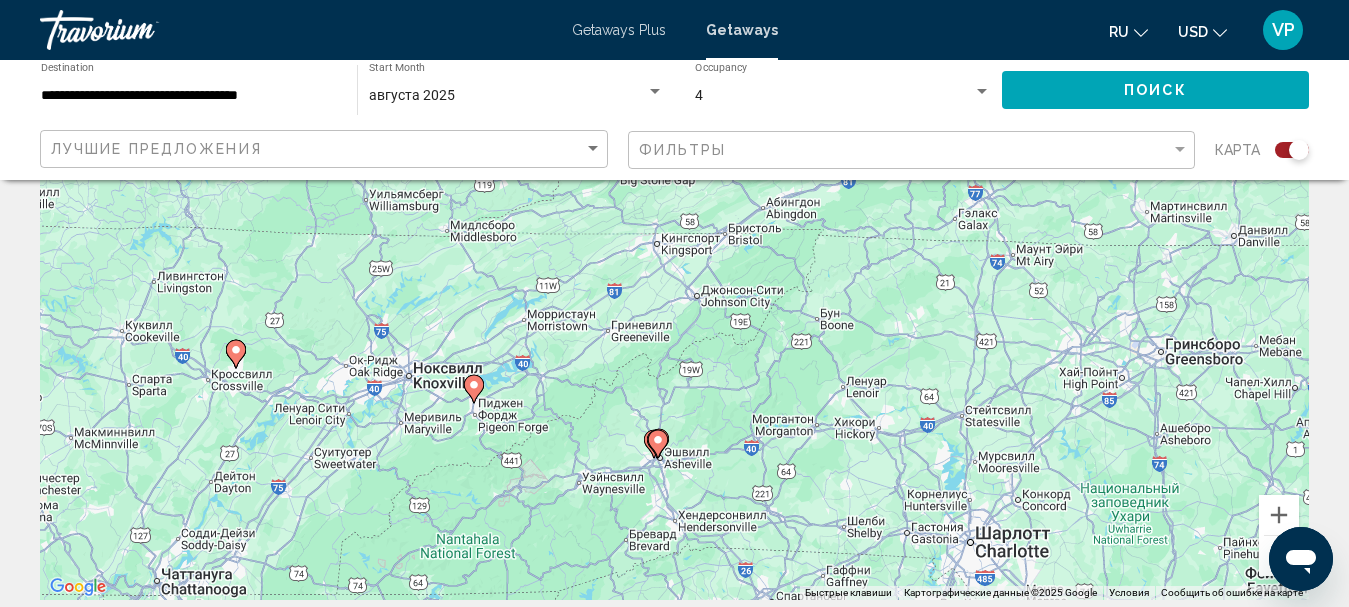
click at [474, 386] on image "Main content" at bounding box center [474, 385] width 12 height 12
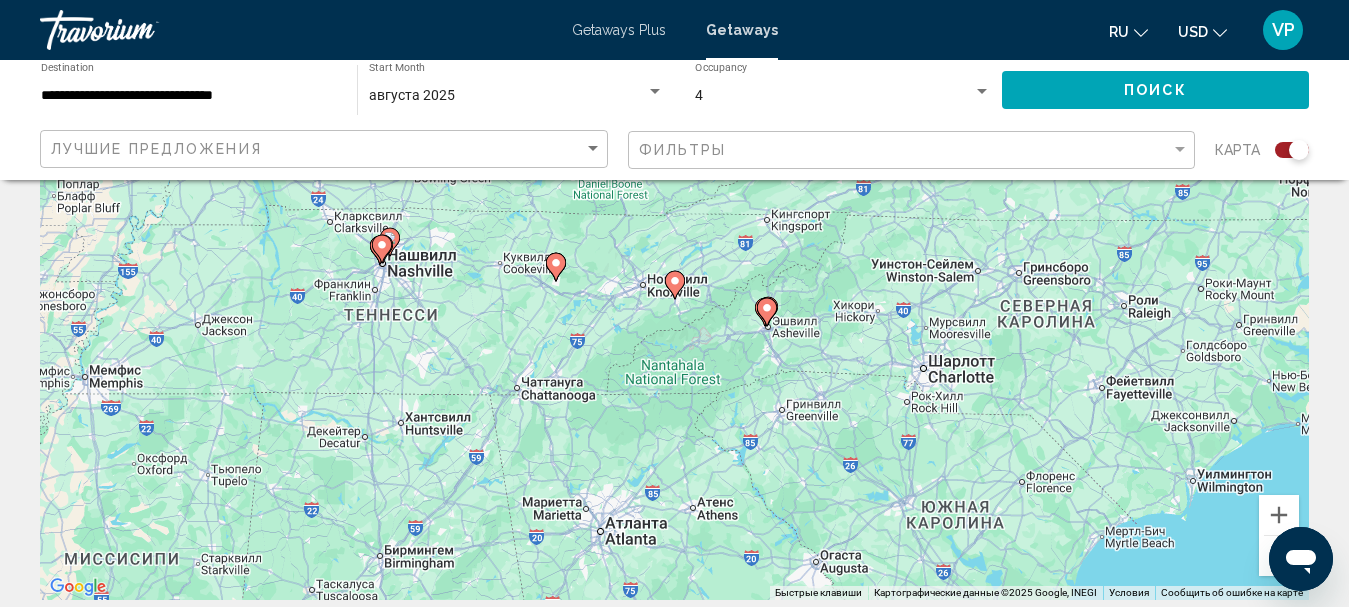
click at [672, 280] on image "Main content" at bounding box center [675, 281] width 12 height 12
type input "**********"
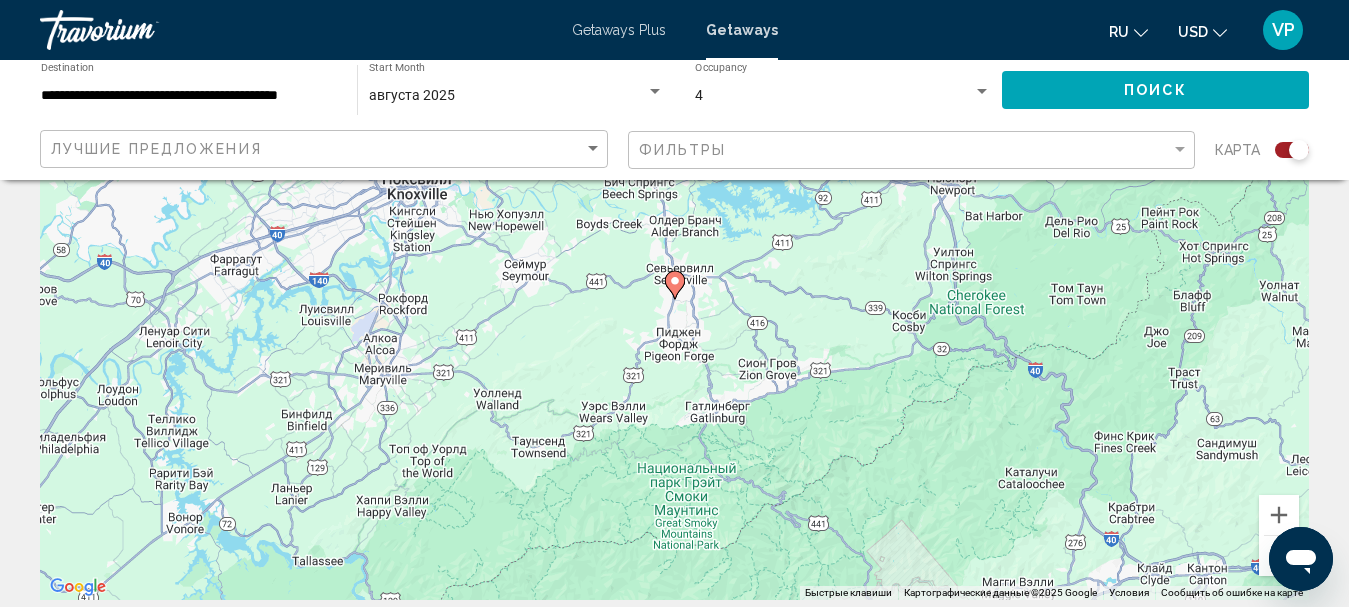
click at [674, 284] on image "Main content" at bounding box center [675, 281] width 12 height 12
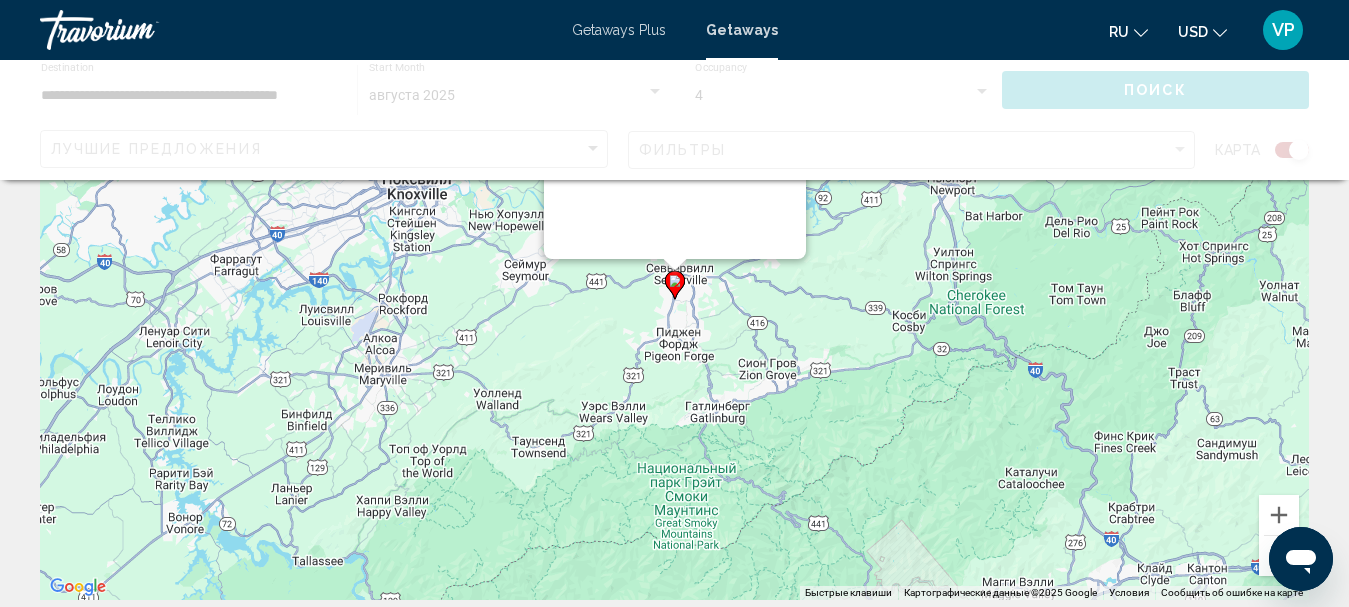
scroll to position [0, 0]
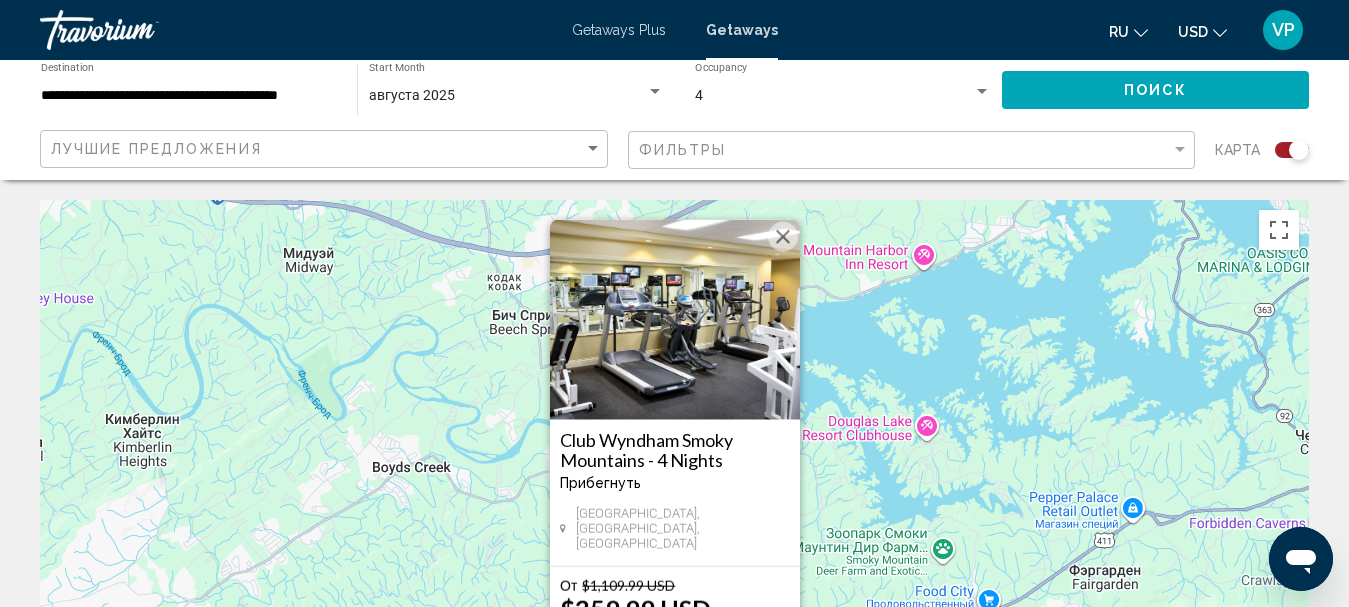
click at [776, 248] on button "Закрыть" at bounding box center [783, 237] width 30 height 30
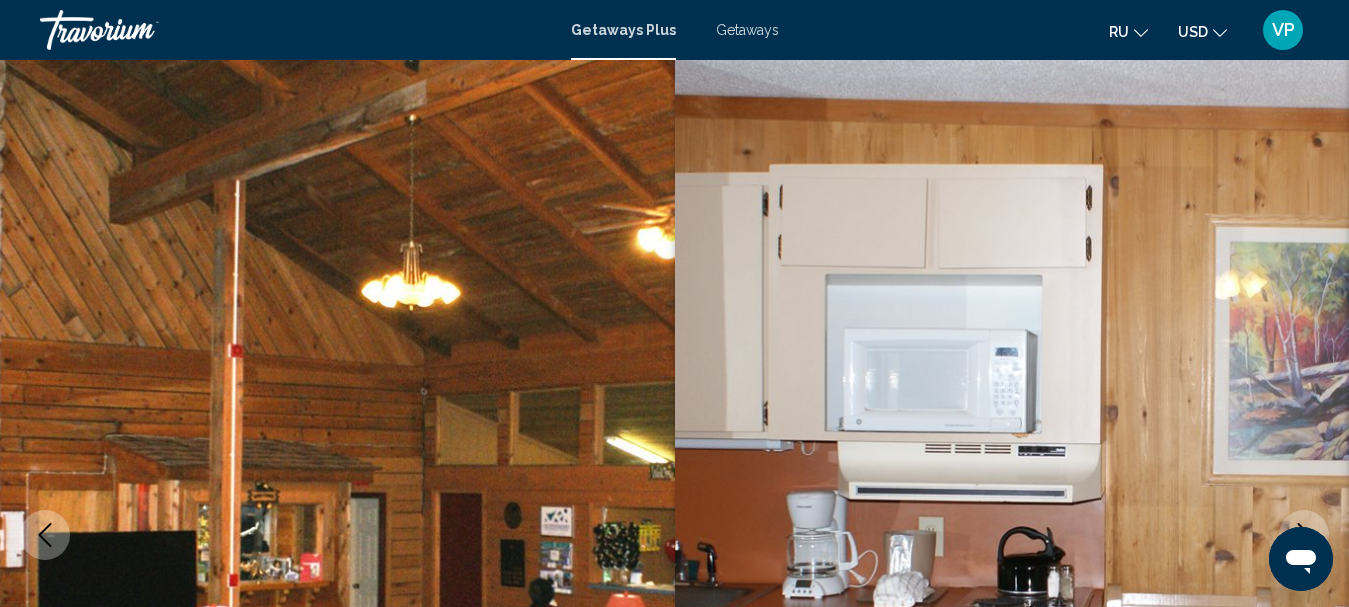
scroll to position [1109, 0]
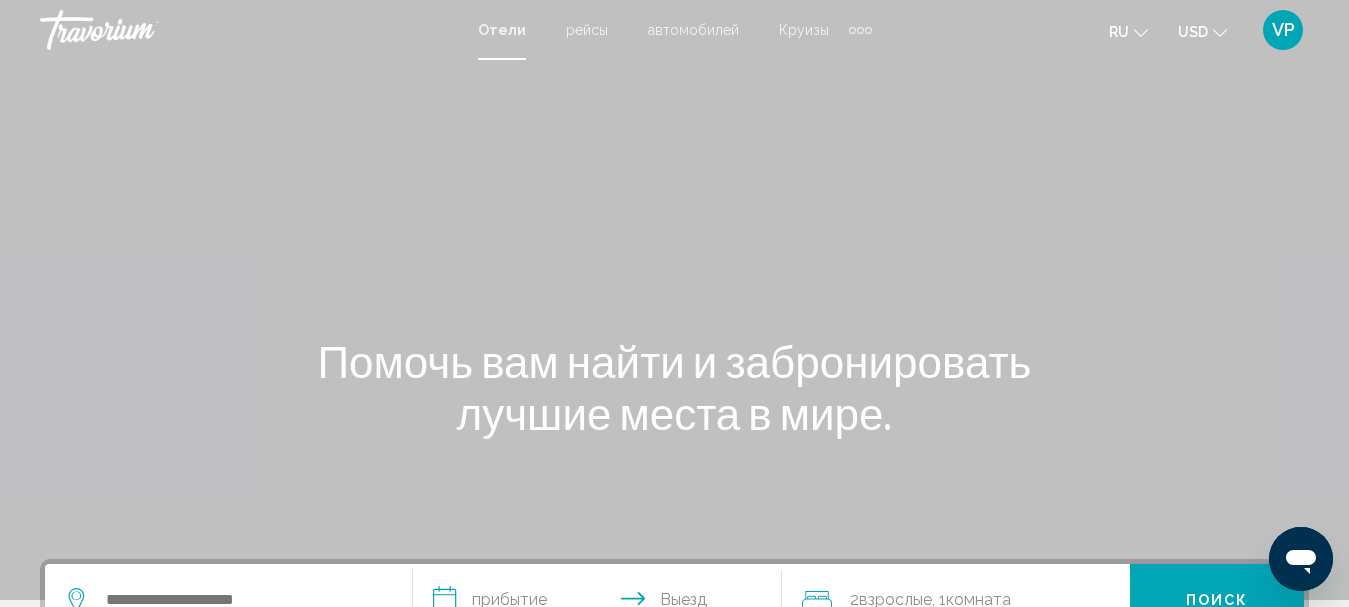
click at [859, 34] on div "Extra navigation items" at bounding box center [860, 30] width 23 height 30
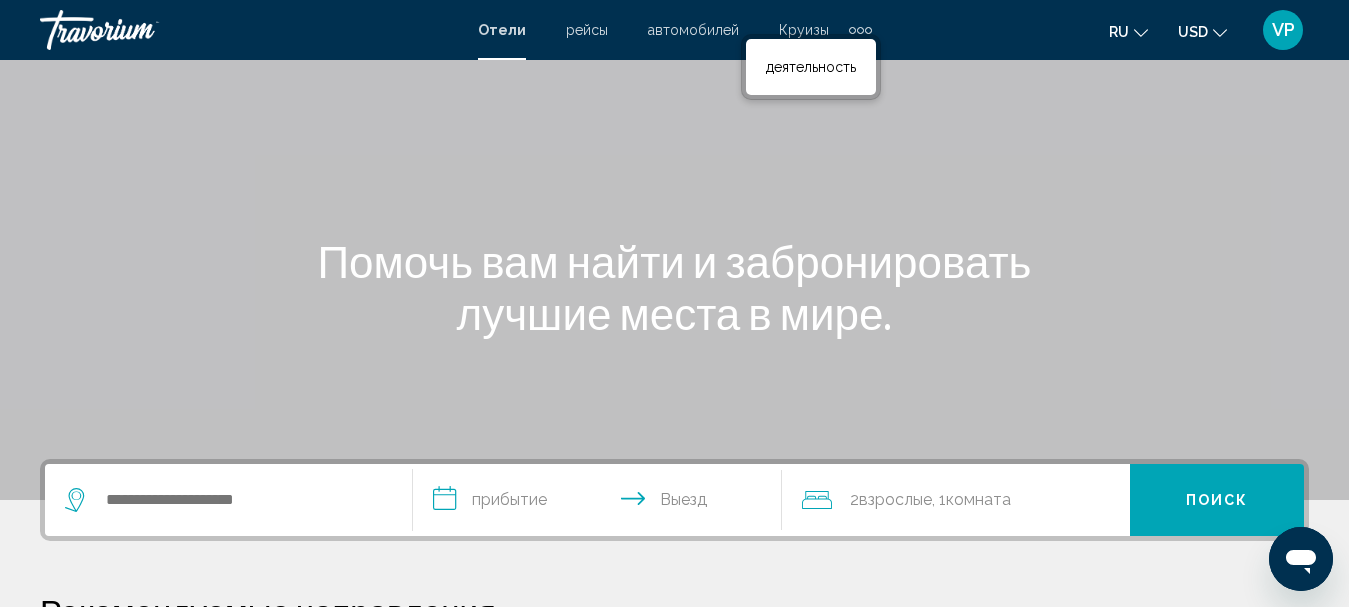
scroll to position [200, 0]
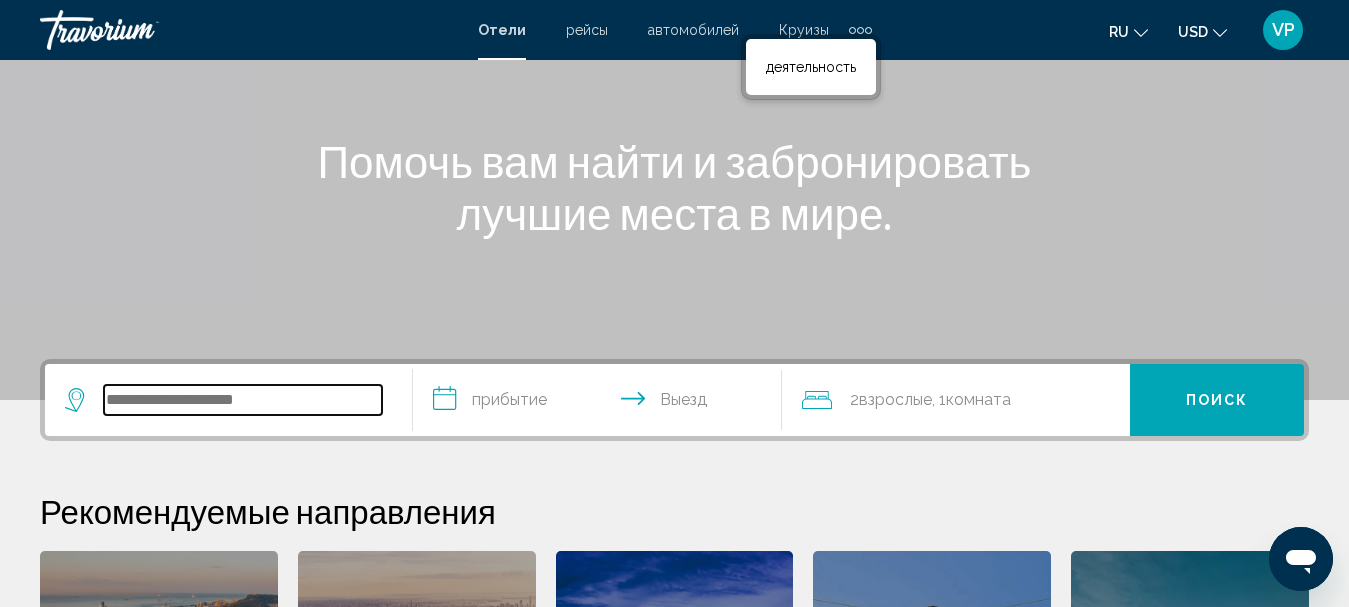
click at [288, 401] on input "Search widget" at bounding box center [243, 400] width 278 height 30
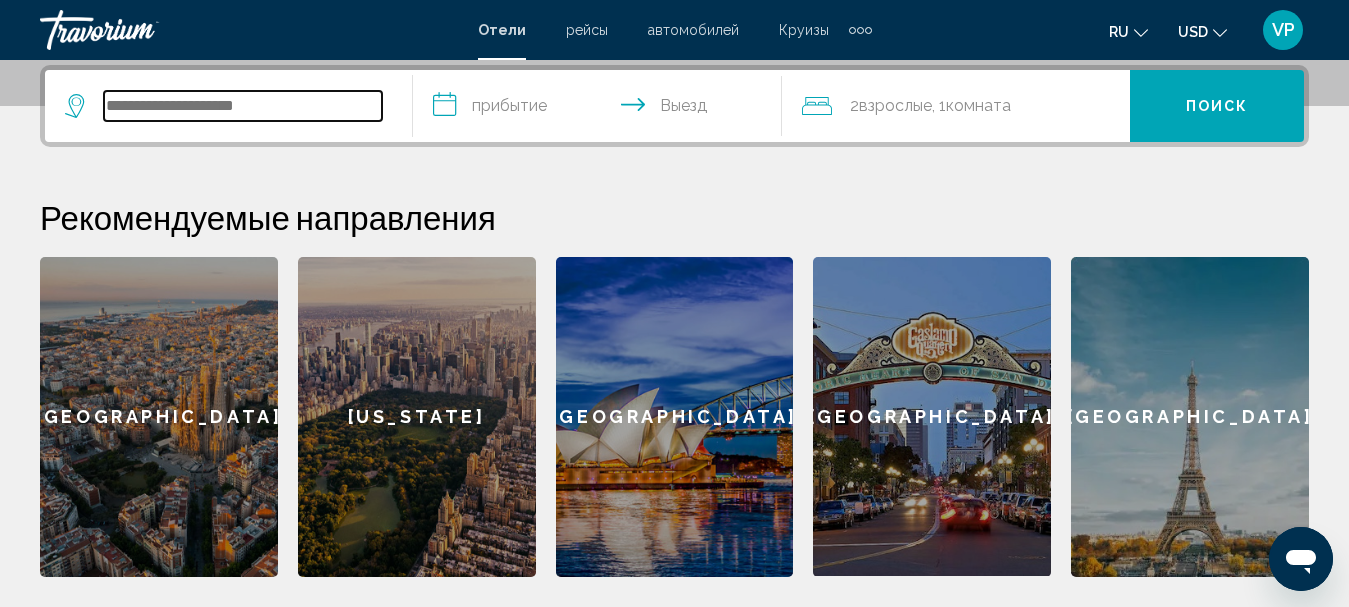
click at [338, 105] on input "Search widget" at bounding box center [243, 106] width 278 height 30
click at [332, 102] on input "Search widget" at bounding box center [243, 106] width 278 height 30
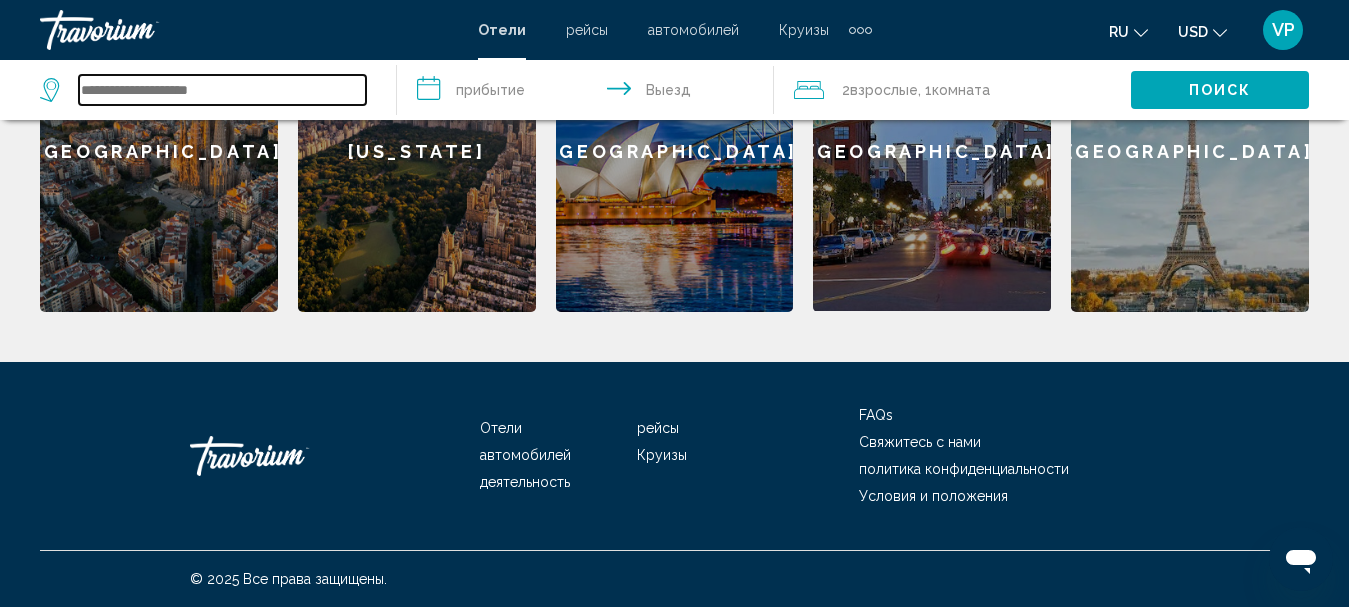
scroll to position [459, 0]
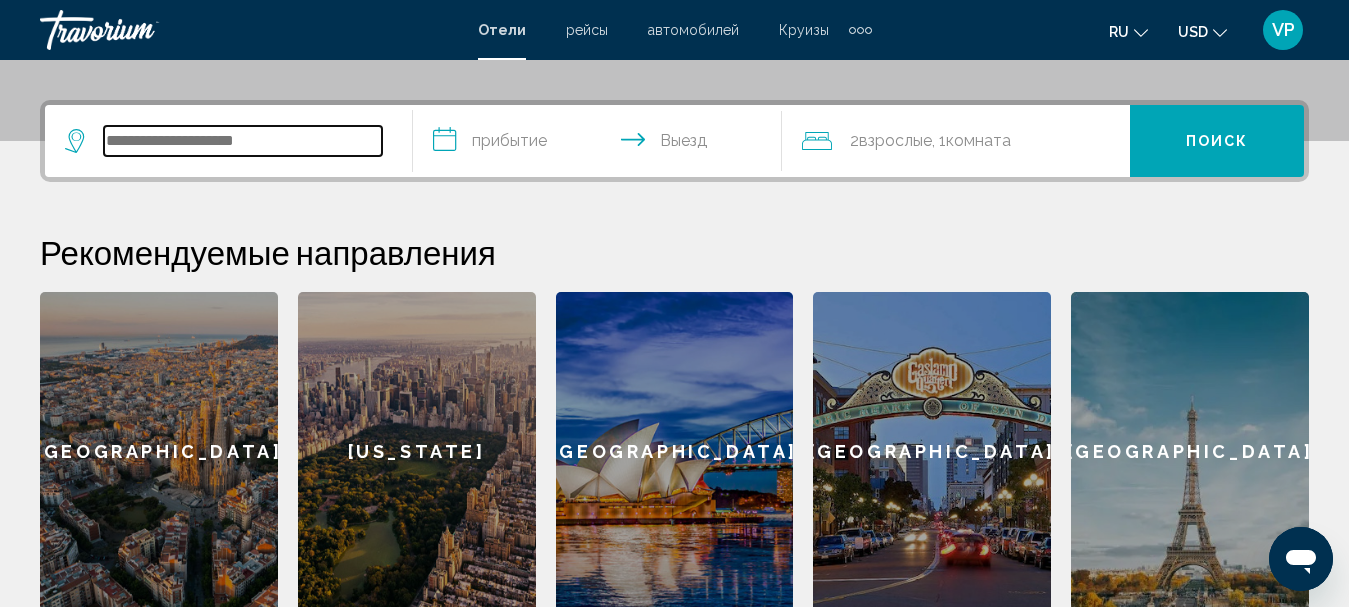
click at [335, 146] on input "Search widget" at bounding box center [243, 141] width 278 height 30
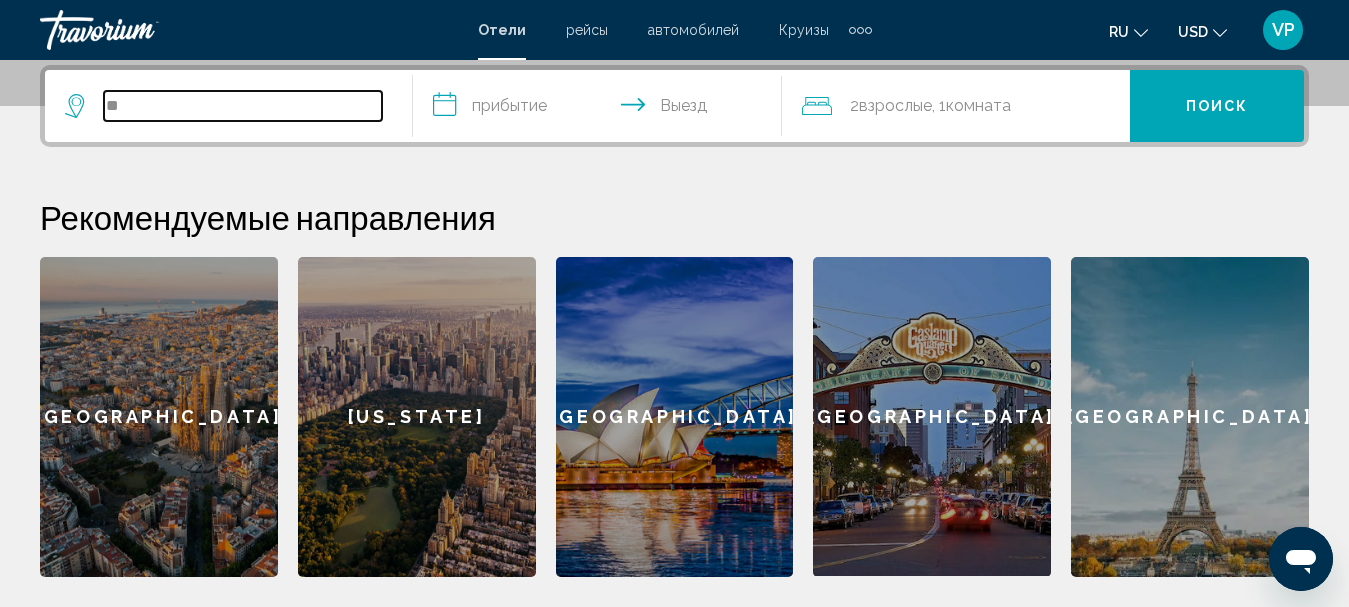
type input "*"
drag, startPoint x: 312, startPoint y: 202, endPoint x: 313, endPoint y: 180, distance: 22.0
click at [312, 186] on div "**********" at bounding box center [674, 321] width 1349 height 512
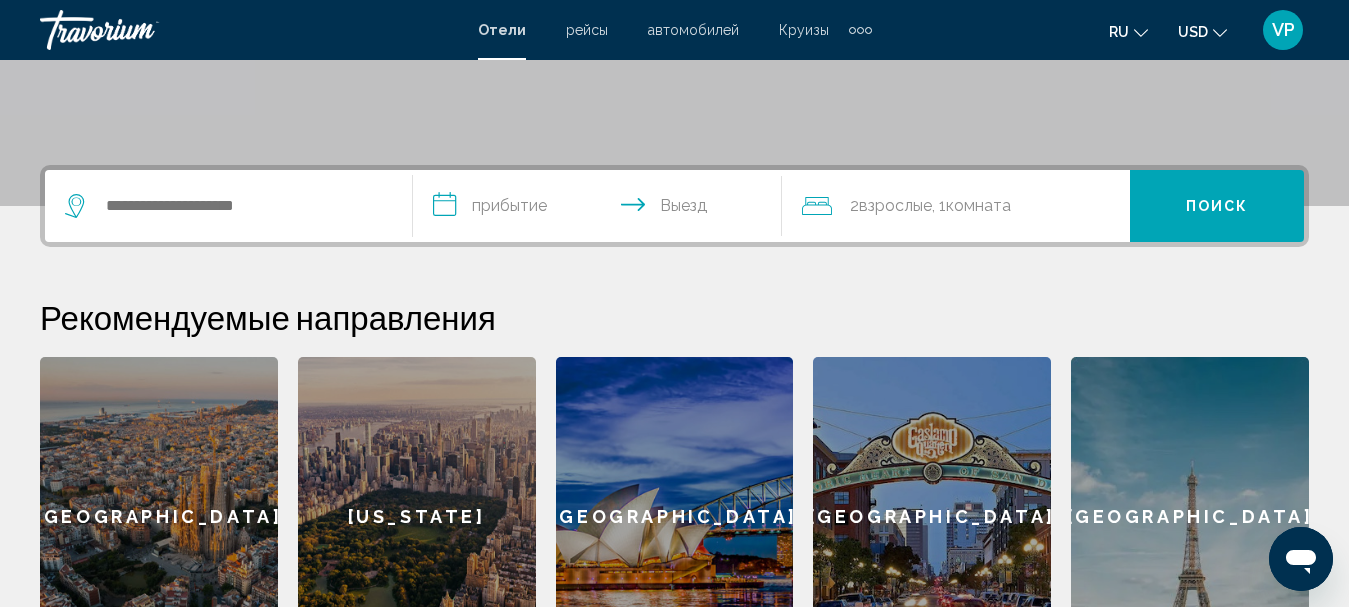
click at [543, 208] on input "**********" at bounding box center [601, 209] width 376 height 78
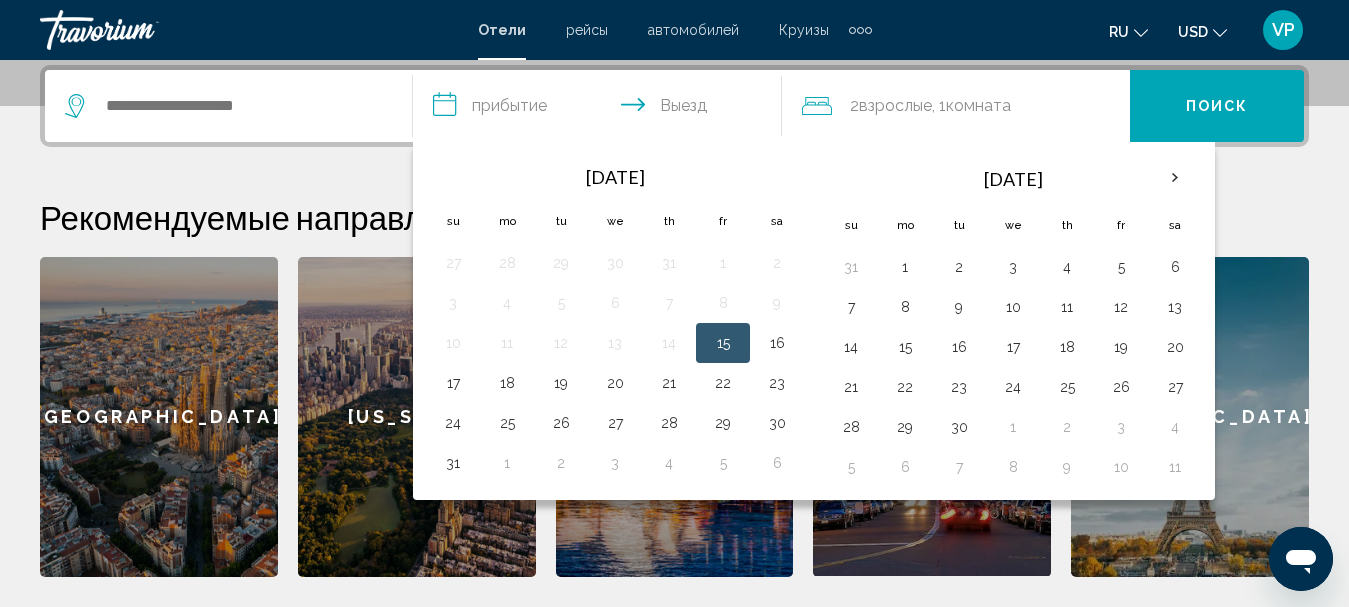
click at [734, 347] on button "15" at bounding box center [723, 343] width 32 height 28
click at [663, 100] on input "**********" at bounding box center [601, 109] width 376 height 78
click at [495, 389] on button "18" at bounding box center [507, 383] width 32 height 28
type input "**********"
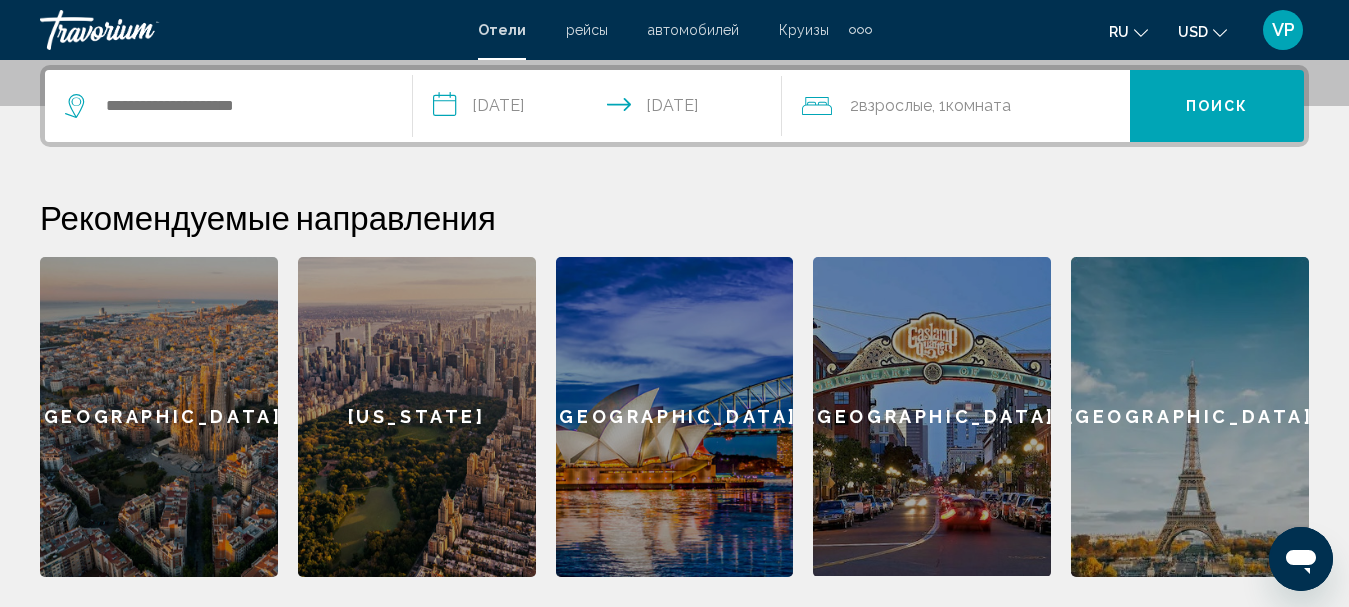
click at [982, 108] on span "Комната" at bounding box center [978, 105] width 65 height 19
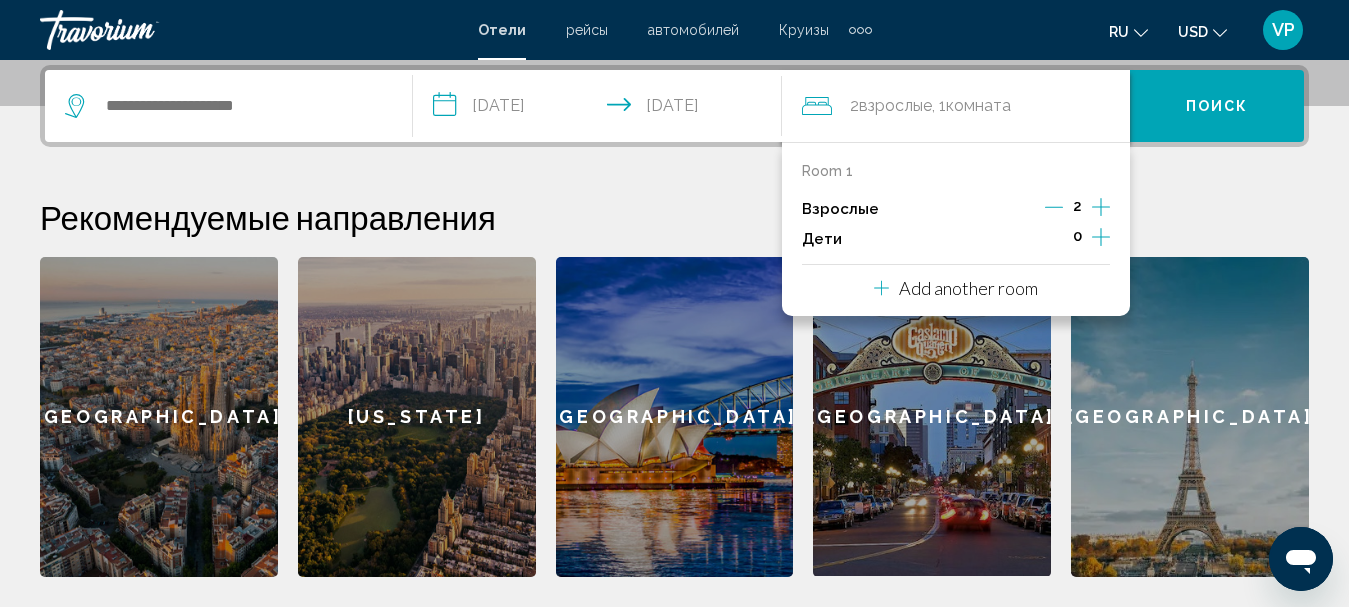
click at [1099, 234] on icon "Increment children" at bounding box center [1101, 237] width 18 height 24
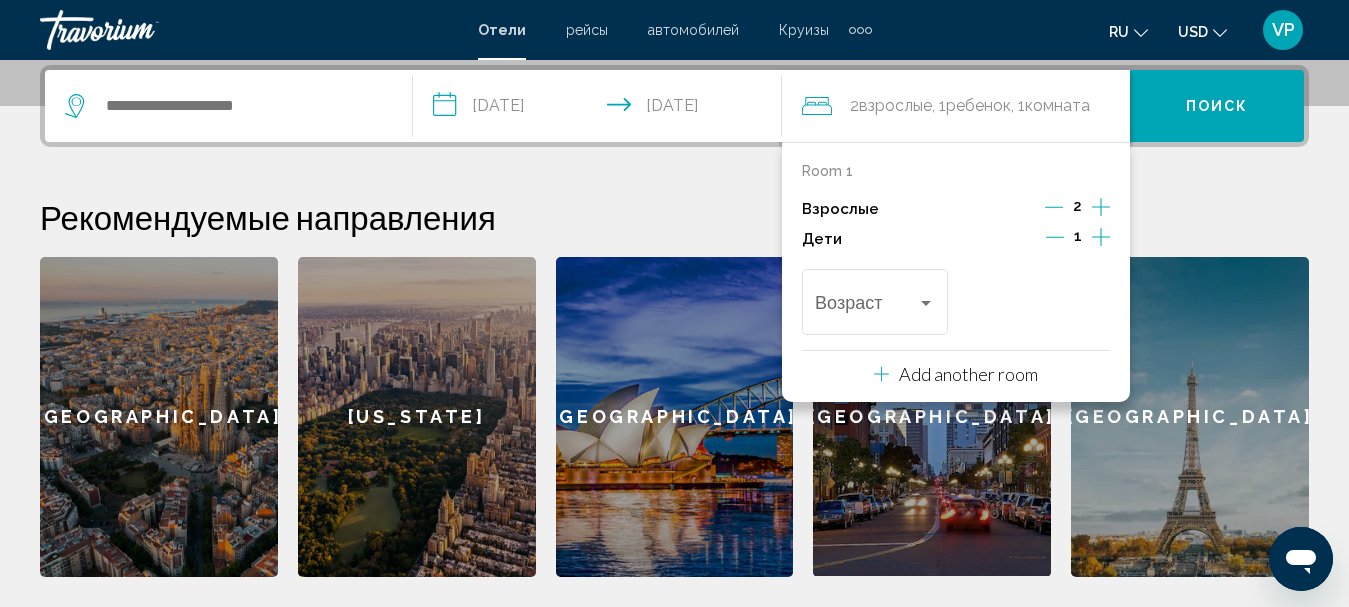
click at [1098, 234] on icon "Increment children" at bounding box center [1101, 237] width 18 height 24
click at [915, 302] on span "Travelers: 2 adults, 2 children" at bounding box center [866, 307] width 102 height 20
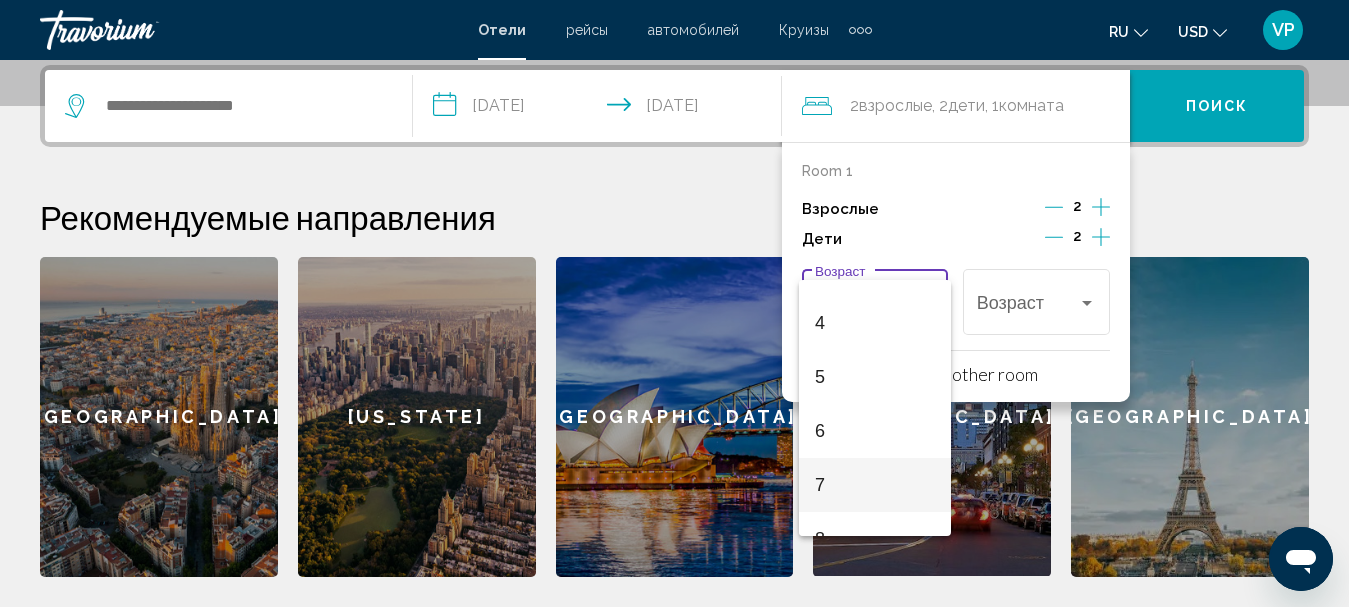
scroll to position [400, 0]
click at [855, 440] on span "10" at bounding box center [875, 447] width 120 height 54
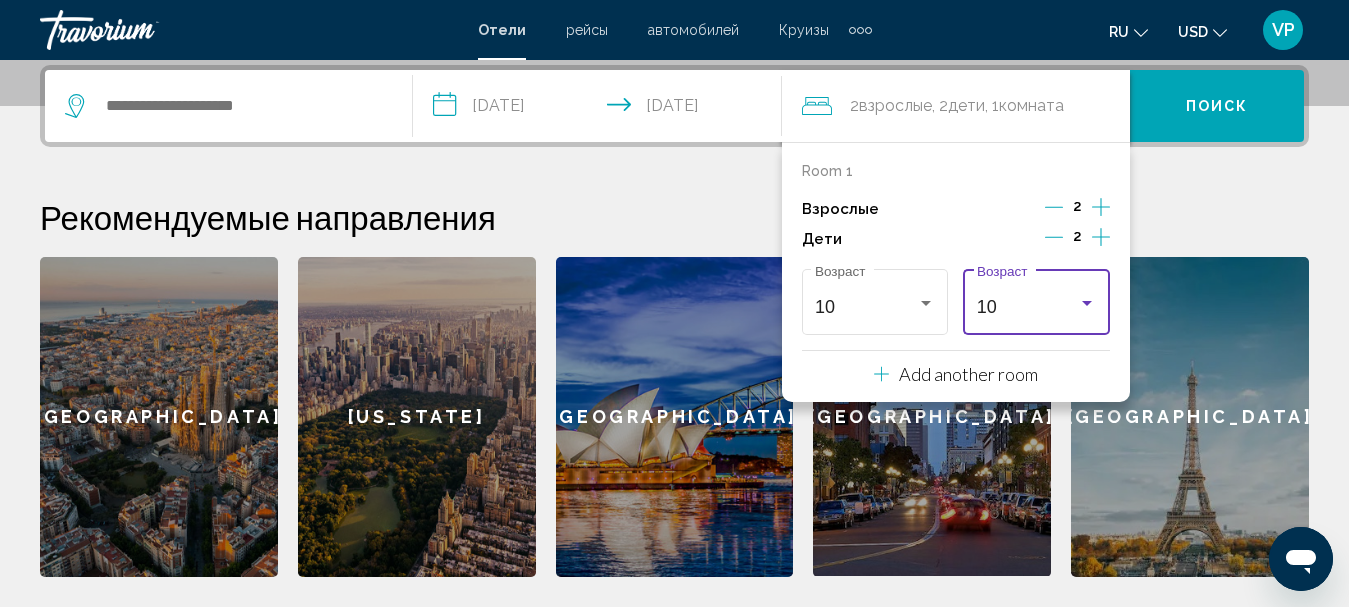
click at [1045, 299] on div "10" at bounding box center [1028, 307] width 102 height 20
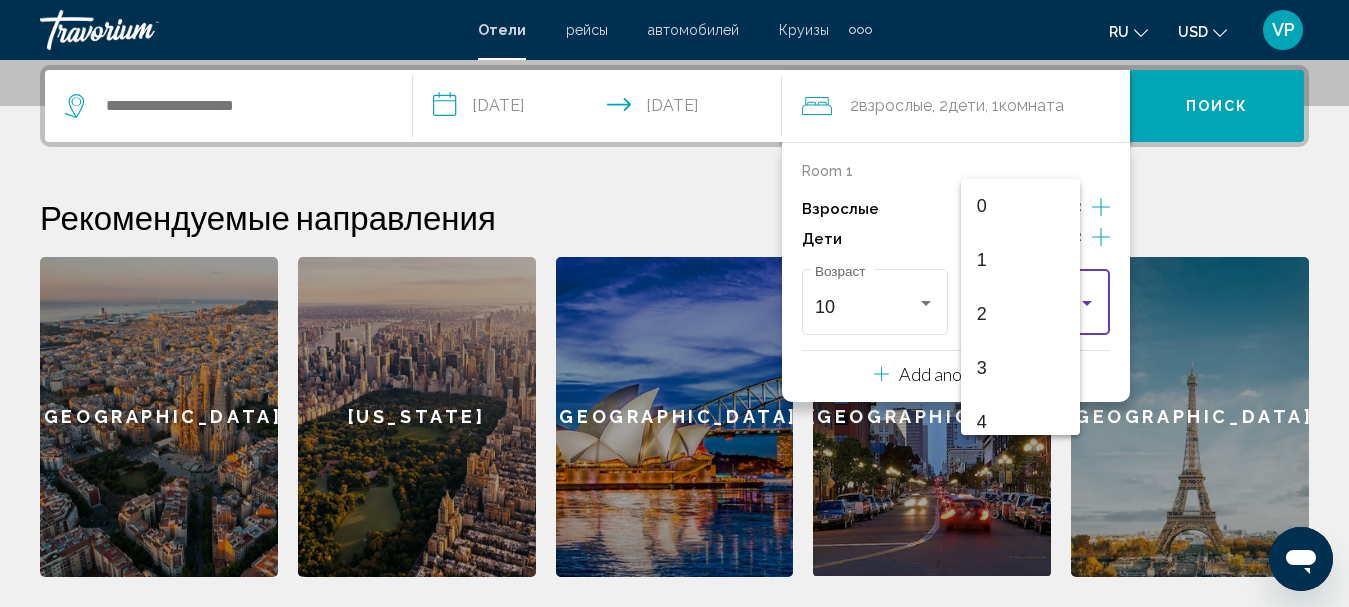
scroll to position [439, 0]
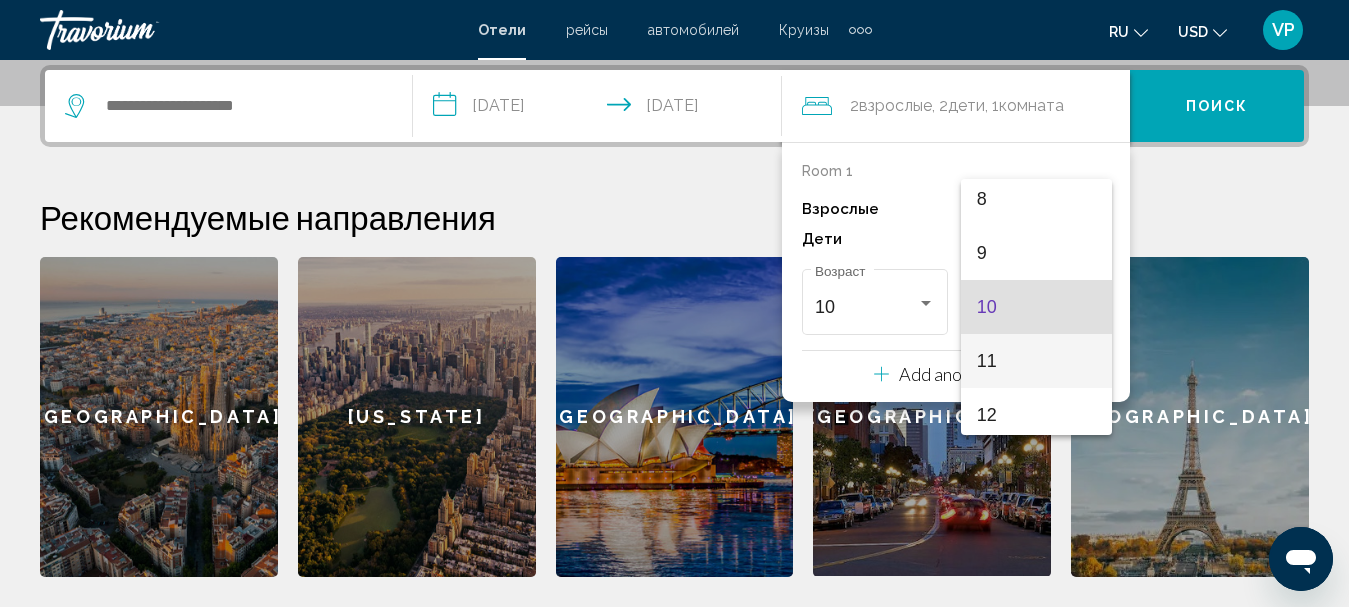
click at [1009, 359] on span "11" at bounding box center [1037, 361] width 120 height 54
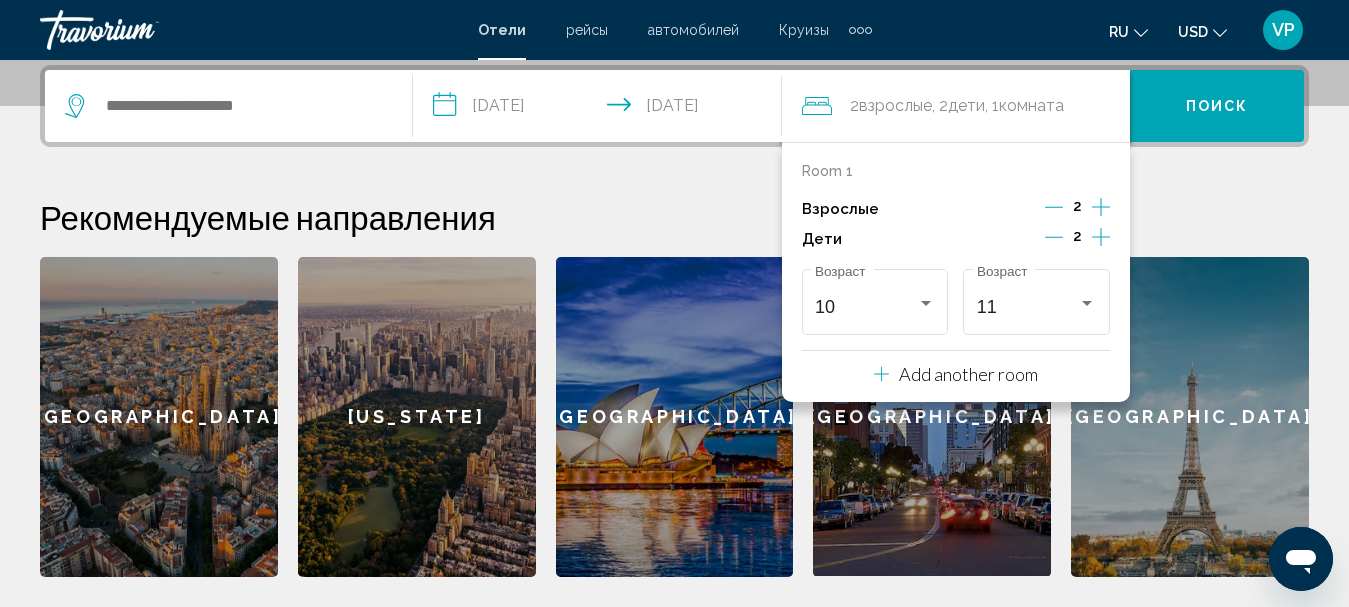
click at [1216, 100] on span "Поиск" at bounding box center [1217, 107] width 63 height 16
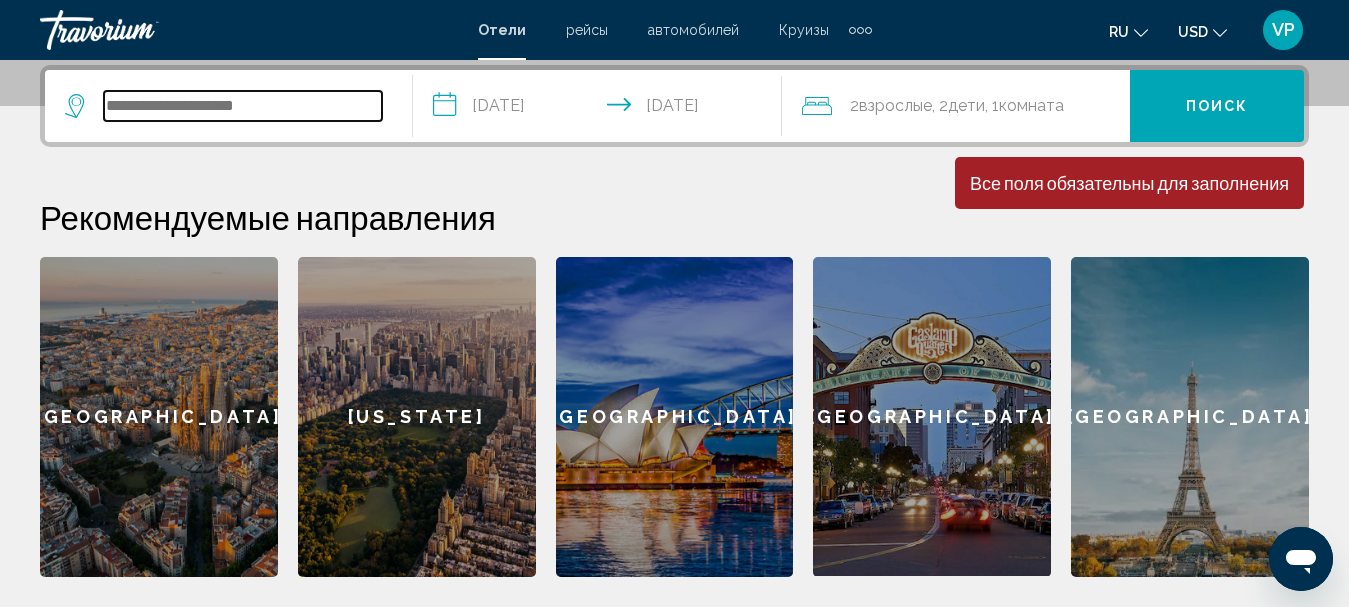
click at [219, 112] on input "Search widget" at bounding box center [243, 106] width 278 height 30
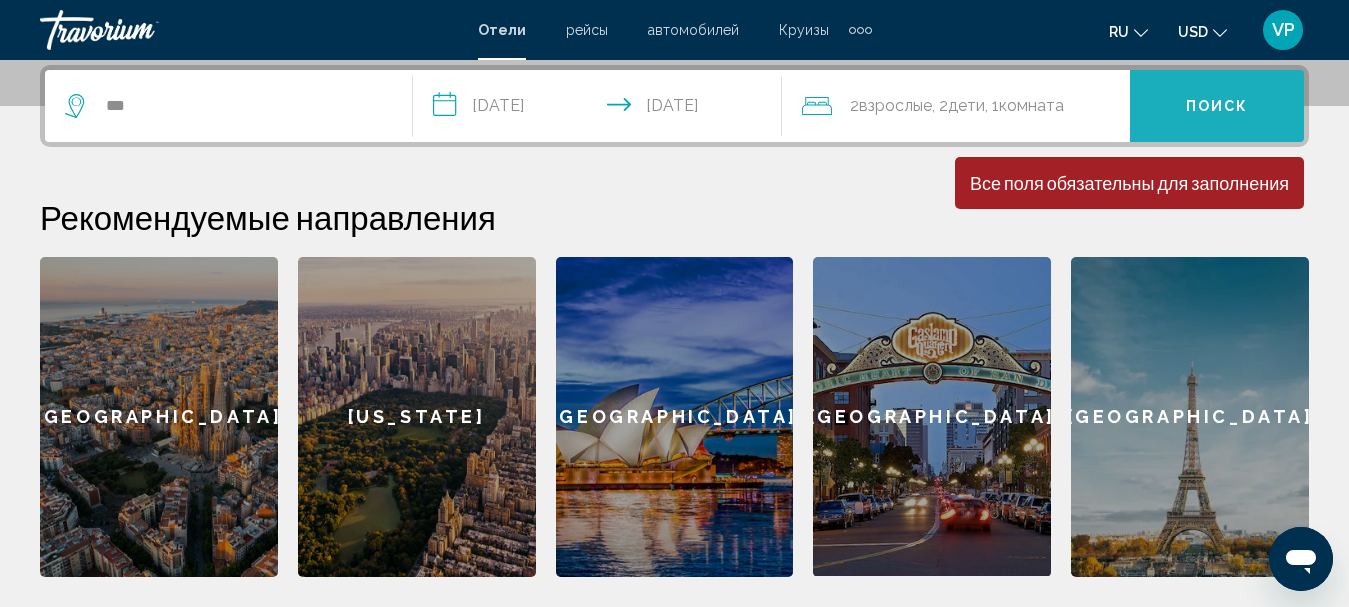
click at [1203, 99] on span "Поиск" at bounding box center [1217, 107] width 63 height 16
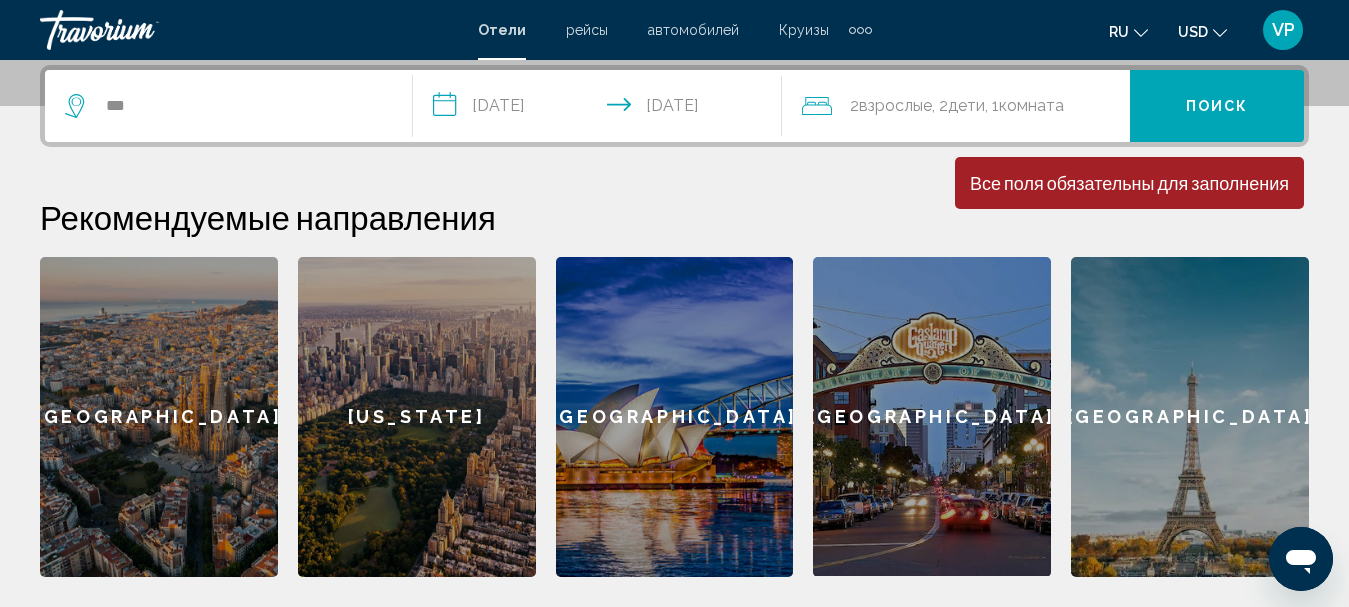
click at [1205, 95] on button "Поиск" at bounding box center [1217, 106] width 174 height 72
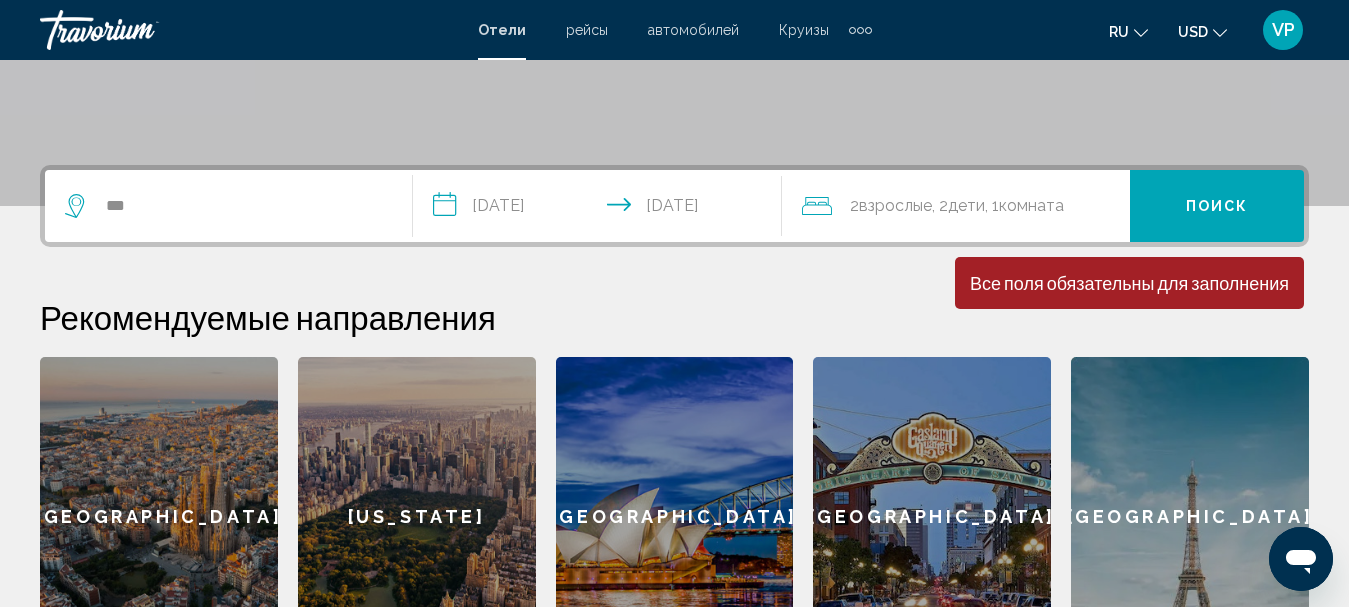
scroll to position [294, 0]
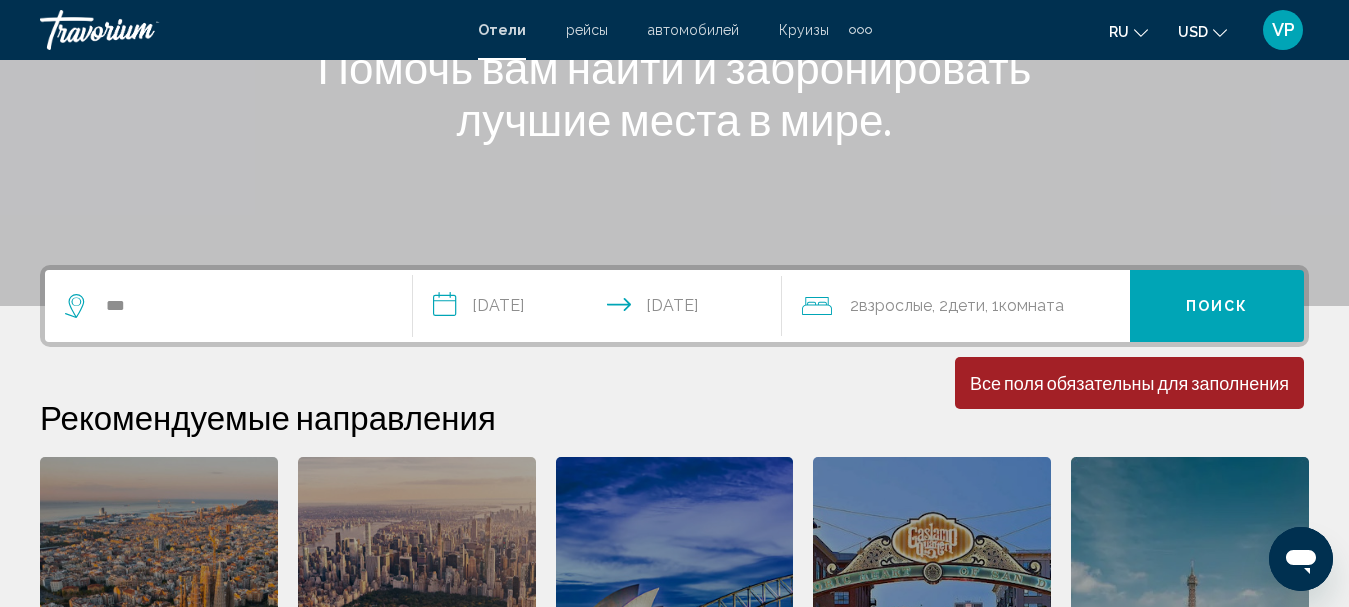
click at [77, 306] on icon "Search widget" at bounding box center [77, 306] width 24 height 24
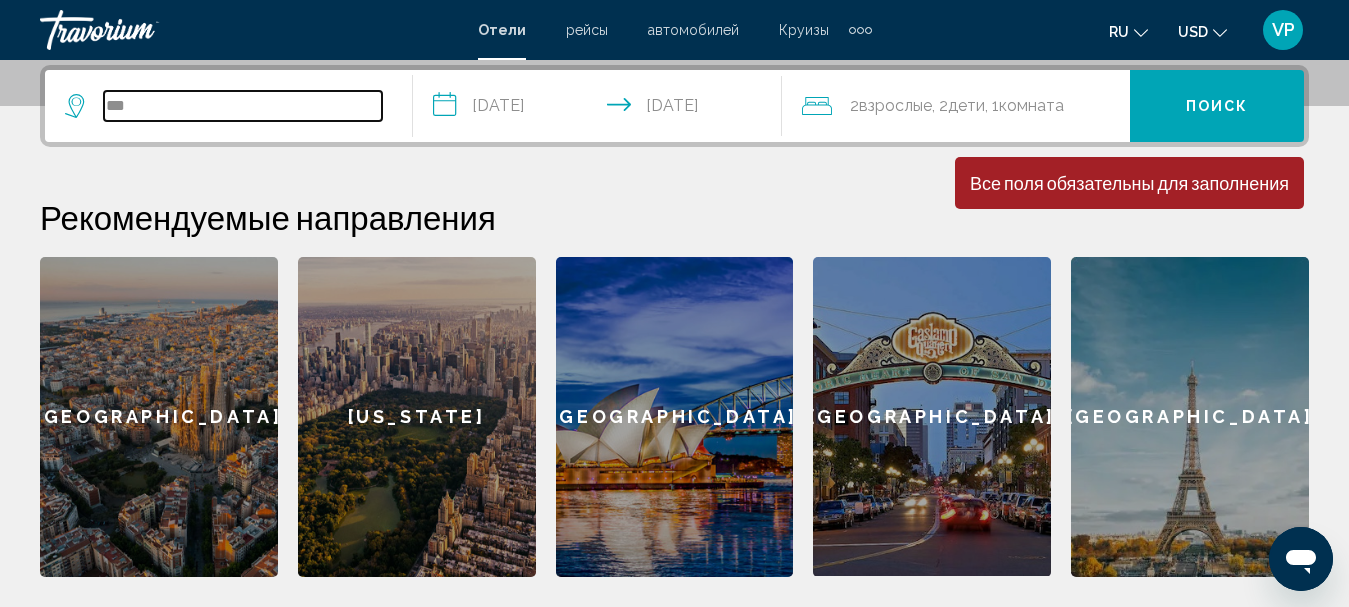
click at [159, 108] on input "***" at bounding box center [243, 106] width 278 height 30
type input "*"
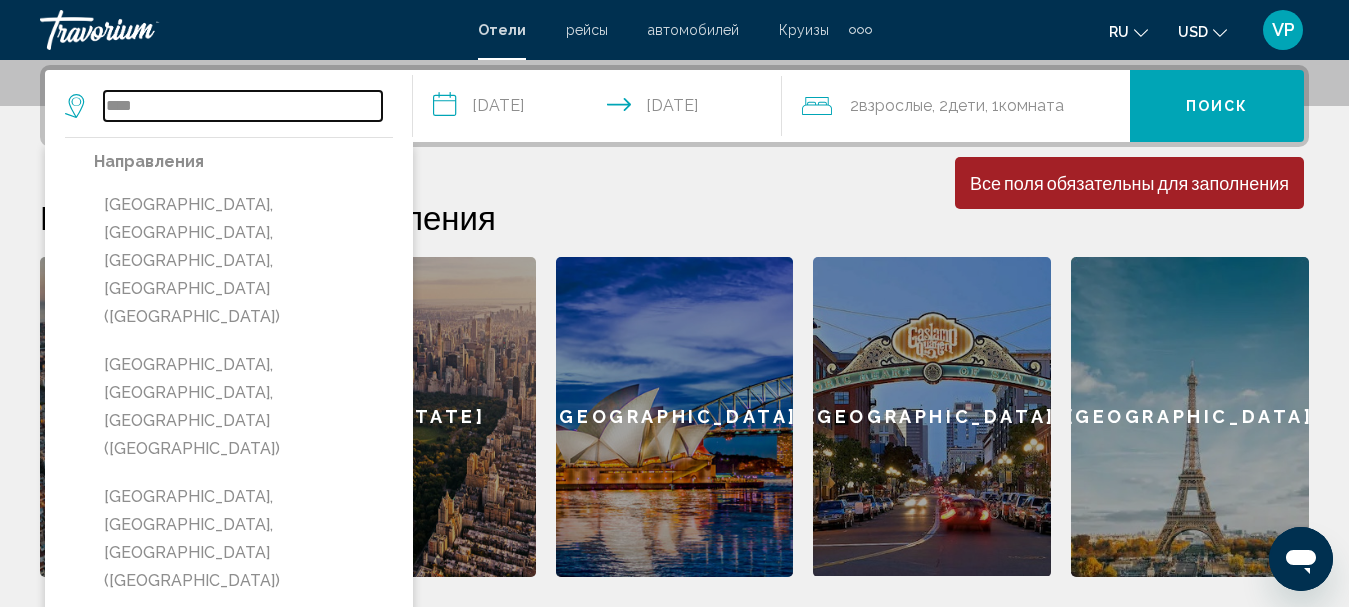
drag, startPoint x: 159, startPoint y: 103, endPoint x: 150, endPoint y: 95, distance: 12.0
click at [150, 95] on input "****" at bounding box center [243, 106] width 278 height 30
type input "*"
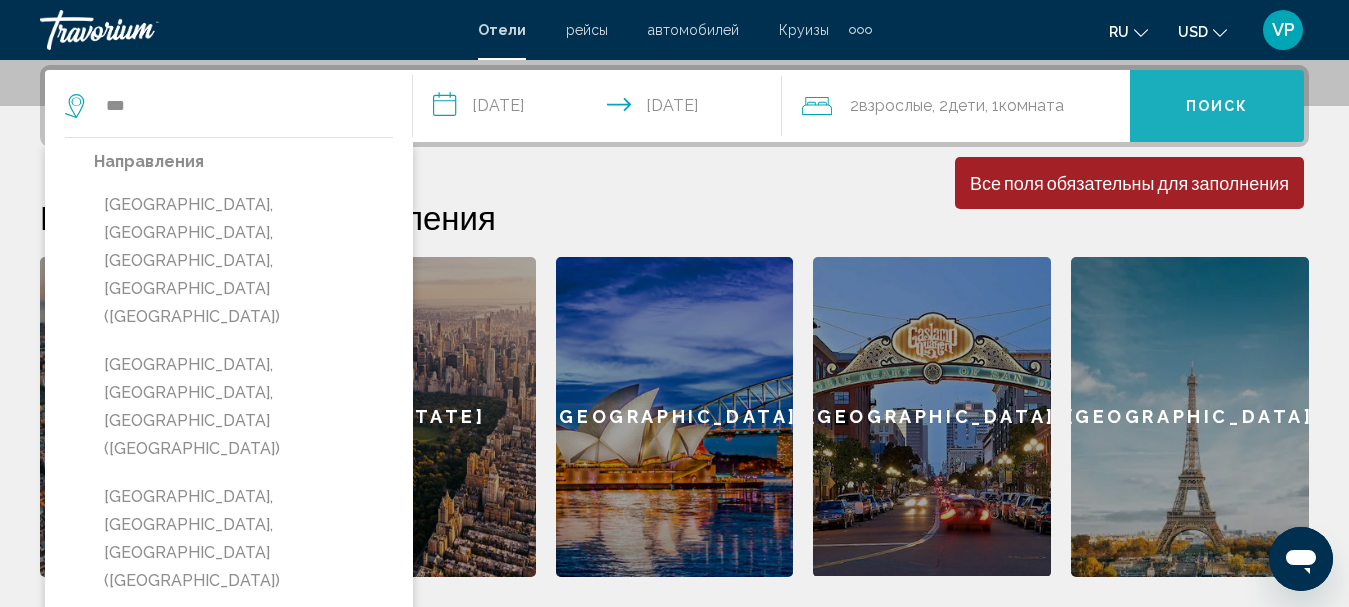
click at [1222, 96] on button "Поиск" at bounding box center [1217, 106] width 174 height 72
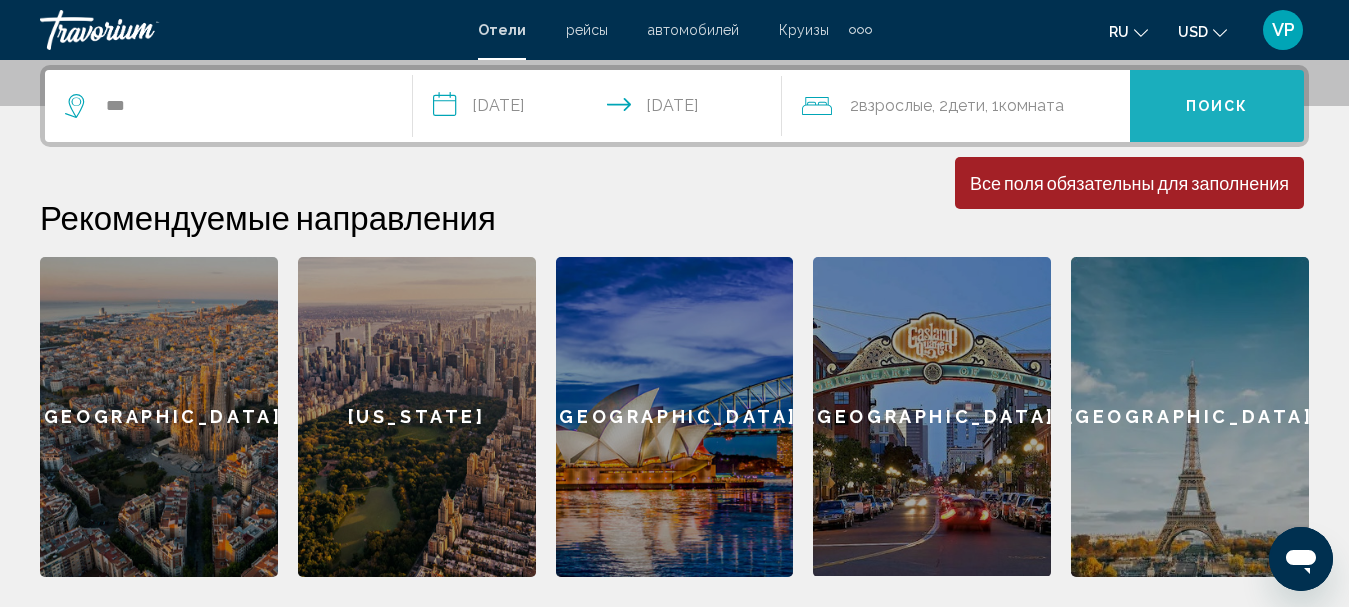
click at [1238, 97] on span "Поиск" at bounding box center [1217, 105] width 63 height 16
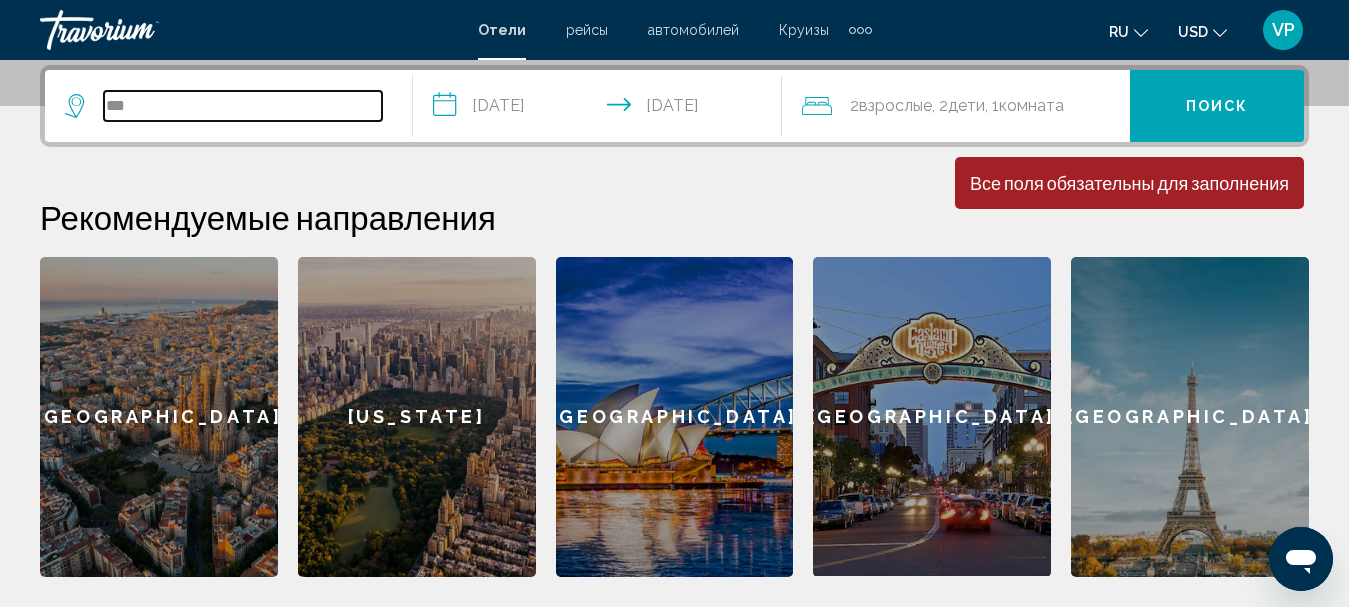
click at [187, 107] on input "***" at bounding box center [243, 106] width 278 height 30
type input "*"
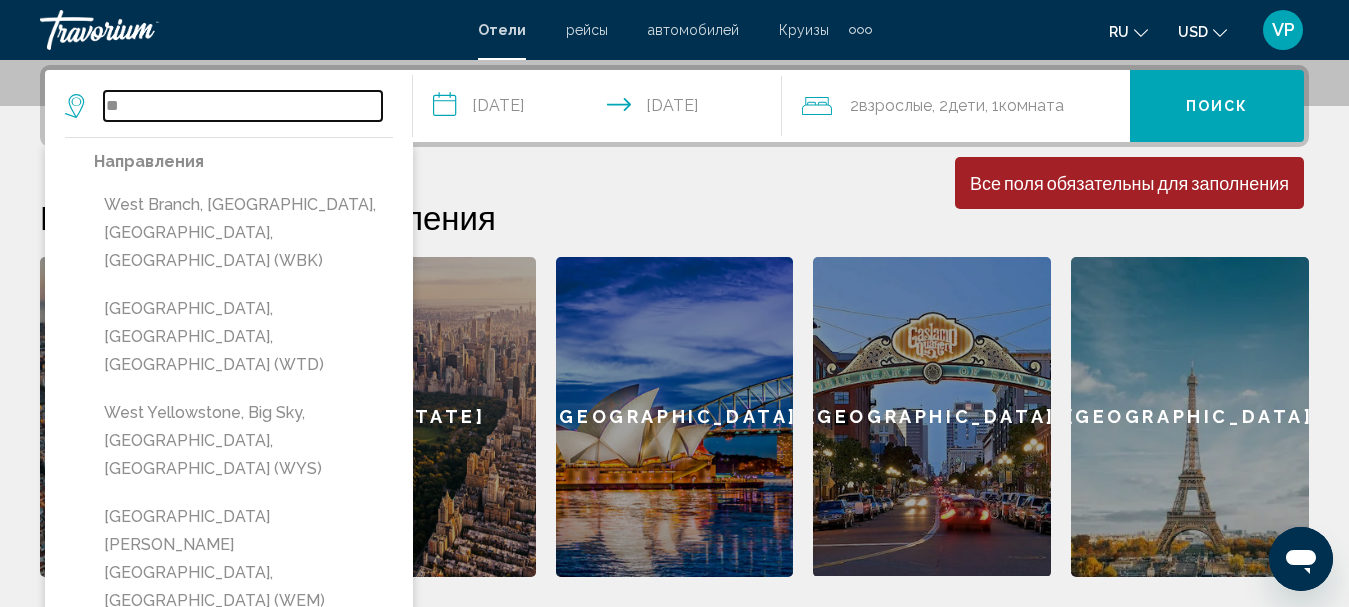
type input "*"
drag, startPoint x: 551, startPoint y: 183, endPoint x: 542, endPoint y: 177, distance: 10.8
click at [550, 181] on div "**********" at bounding box center [674, 321] width 1349 height 512
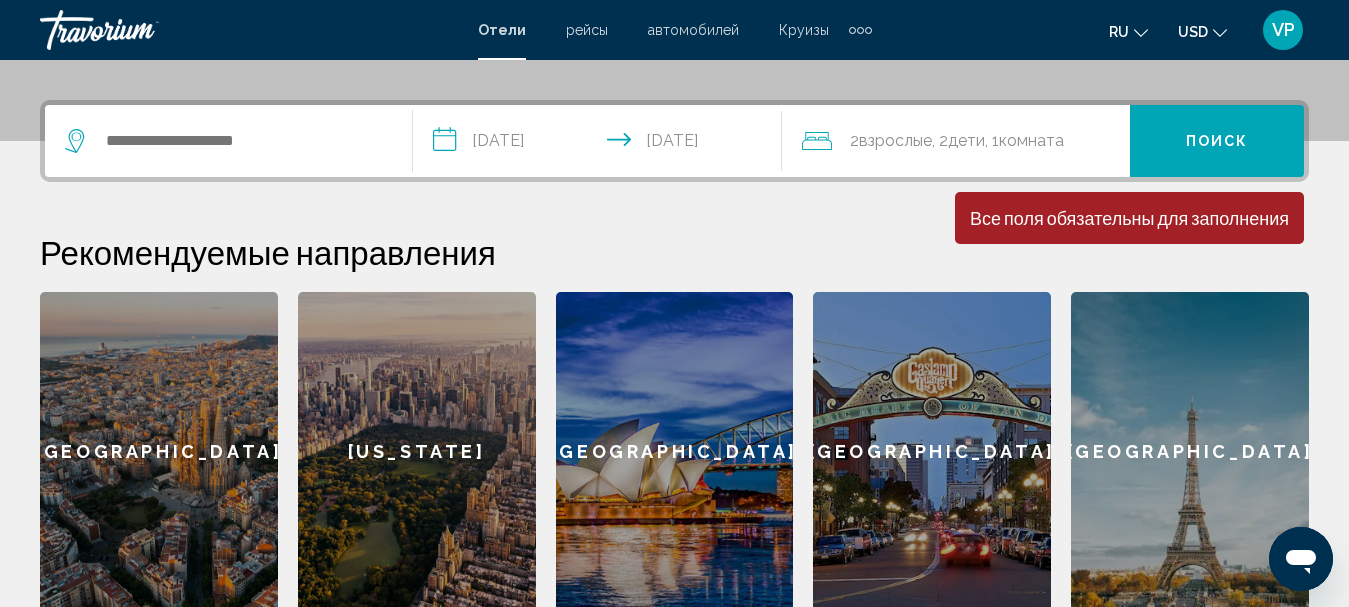
scroll to position [359, 0]
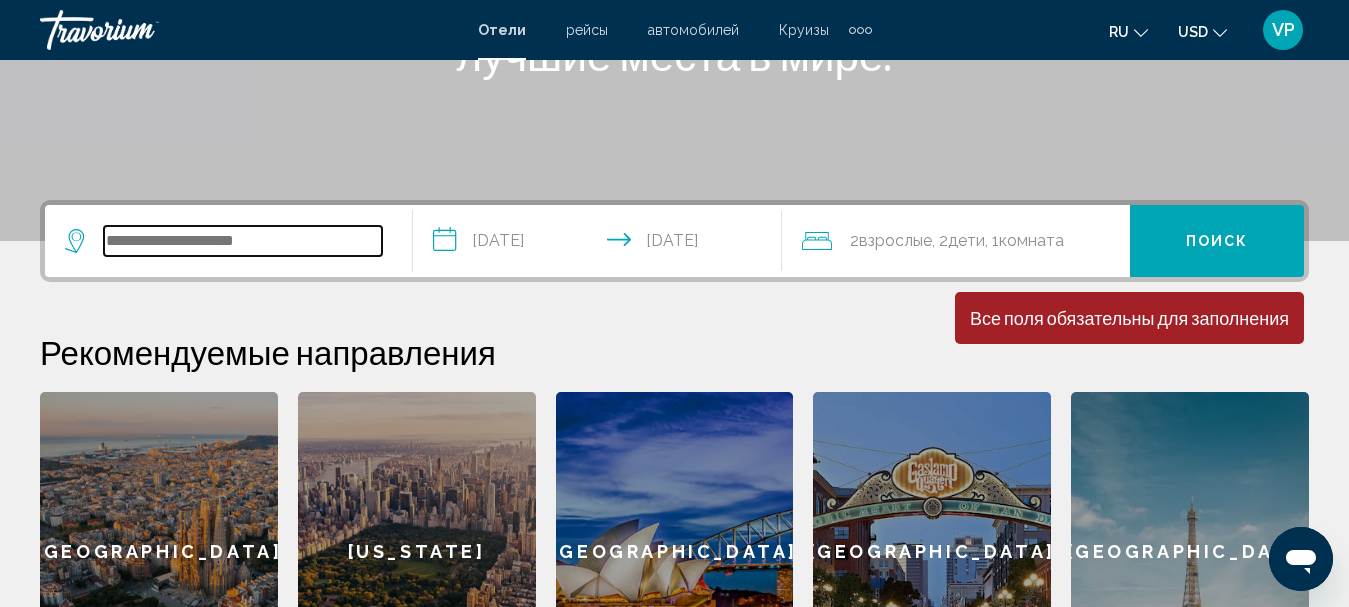
click at [328, 237] on input "Search widget" at bounding box center [243, 241] width 278 height 30
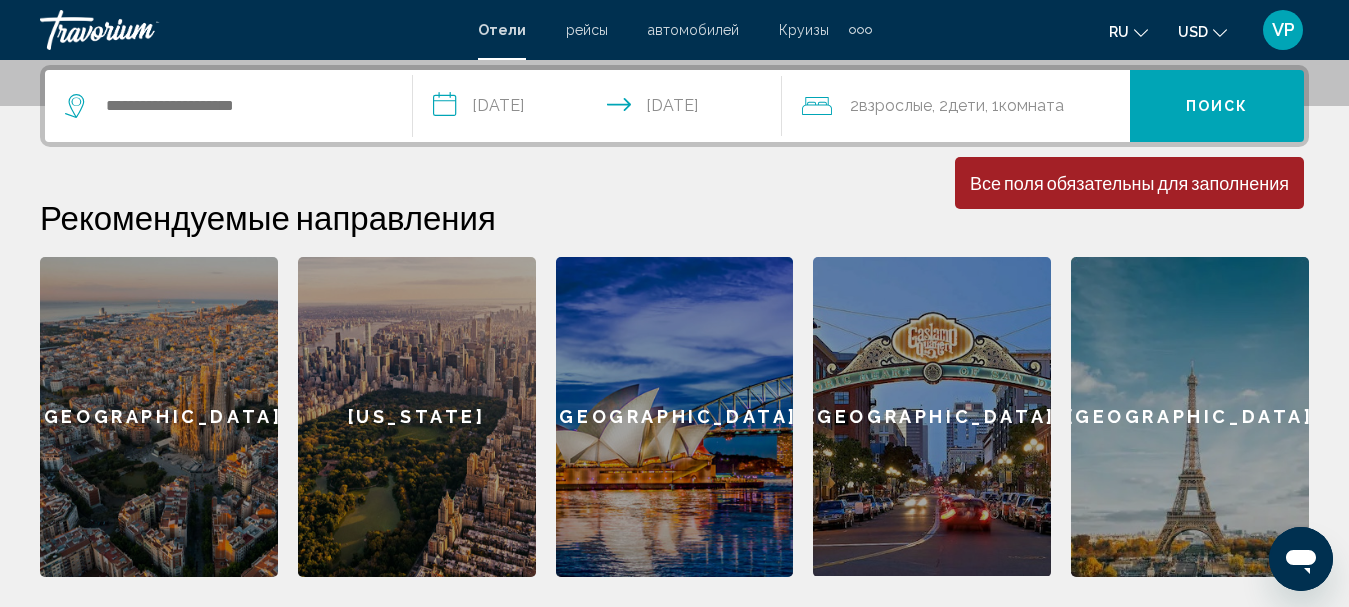
click at [851, 24] on div "Extra navigation items" at bounding box center [860, 30] width 23 height 30
click at [802, 60] on span "деятельность" at bounding box center [811, 67] width 90 height 16
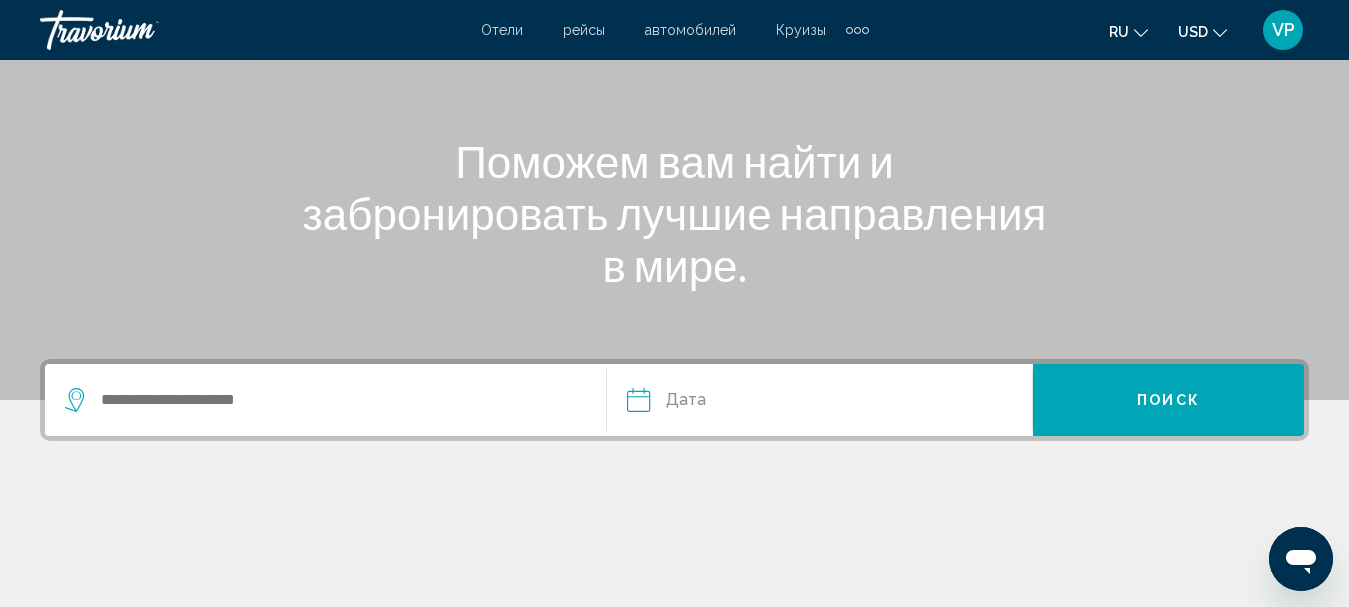
scroll to position [300, 0]
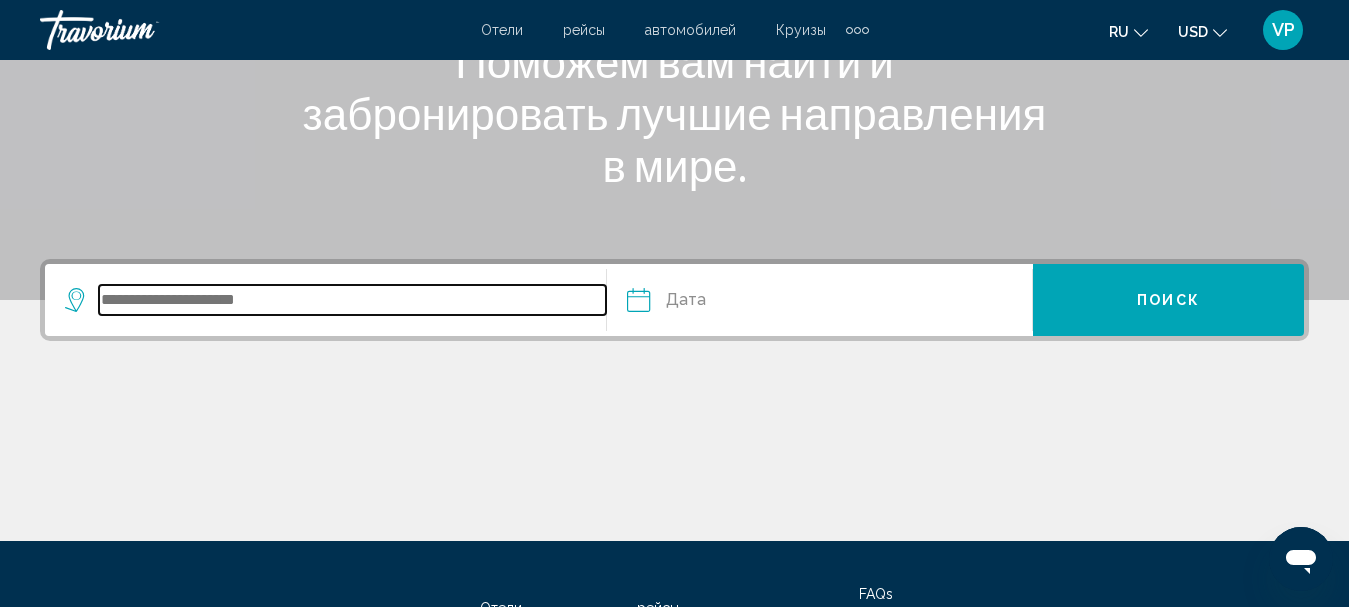
click at [444, 311] on input "Search widget" at bounding box center [352, 300] width 507 height 30
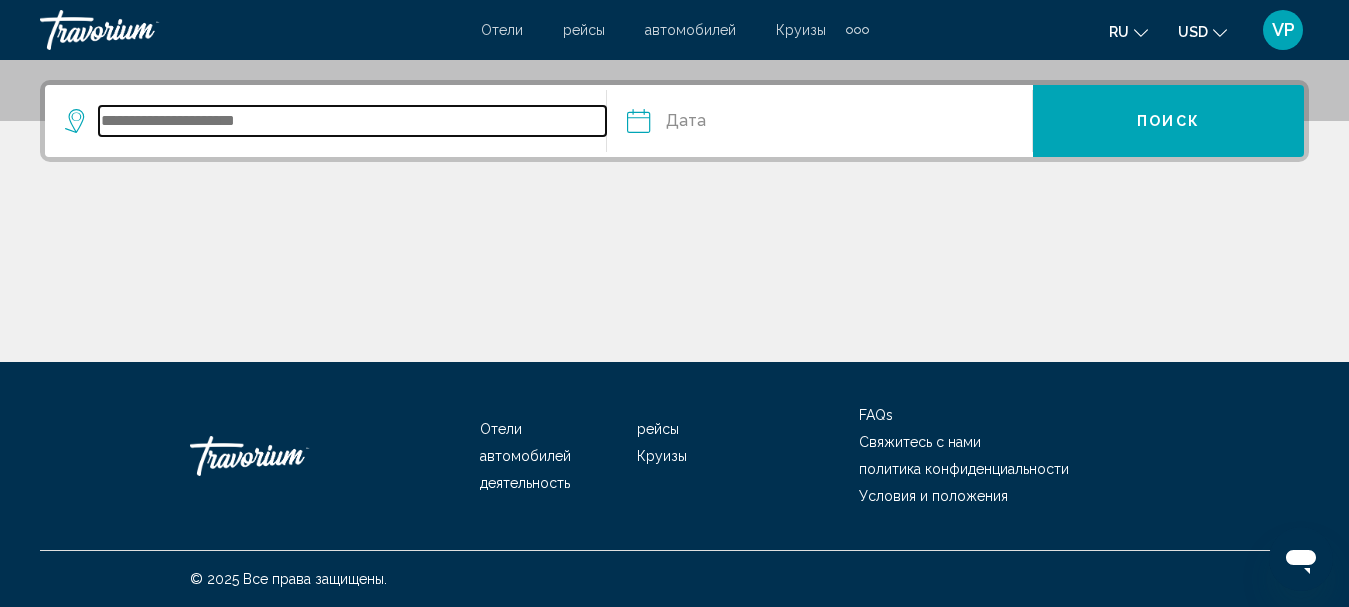
scroll to position [179, 0]
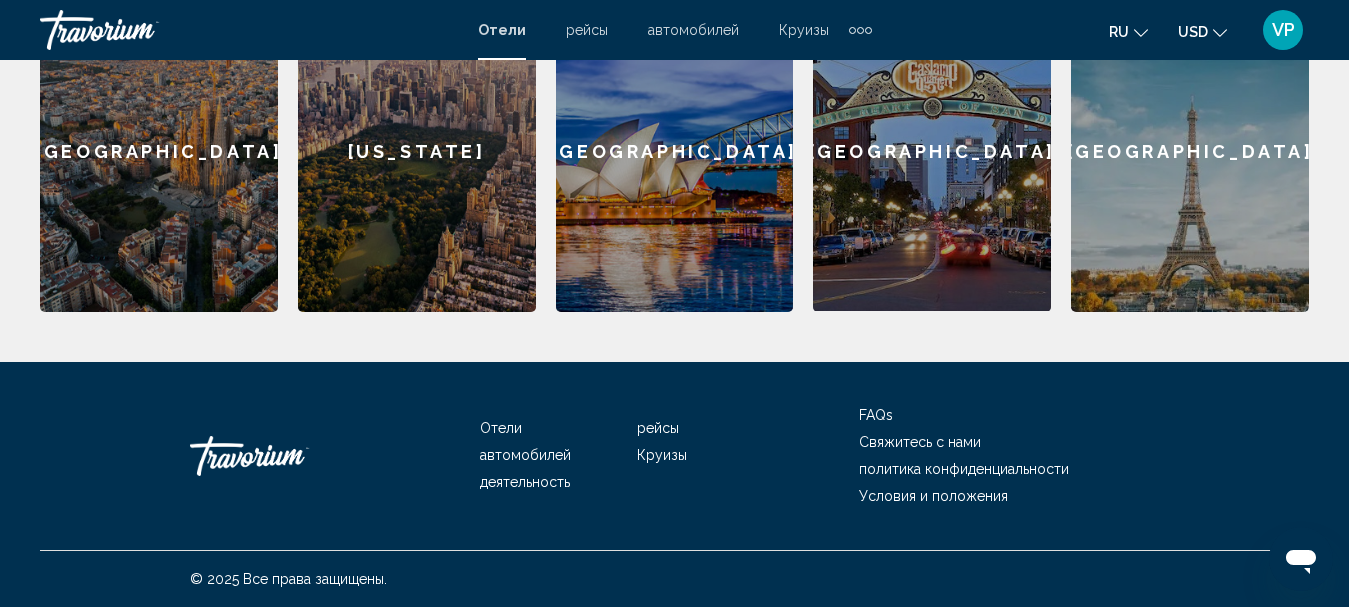
scroll to position [359, 0]
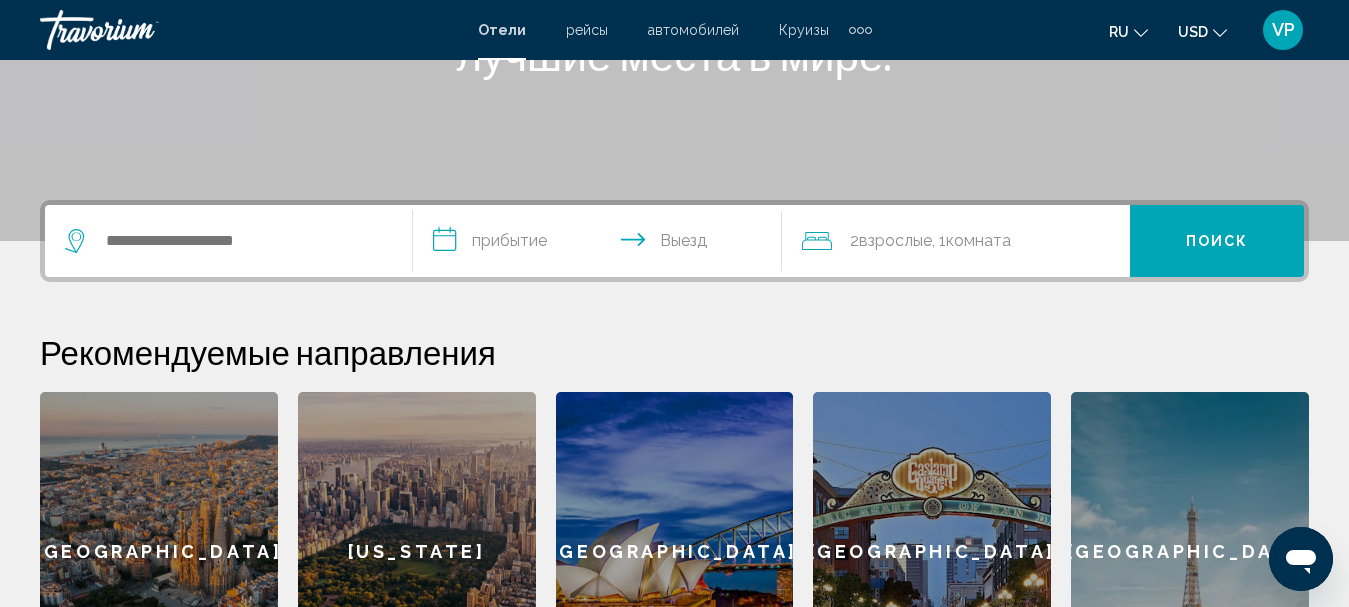
click at [1214, 23] on mat-icon "Change currency" at bounding box center [1220, 30] width 14 height 14
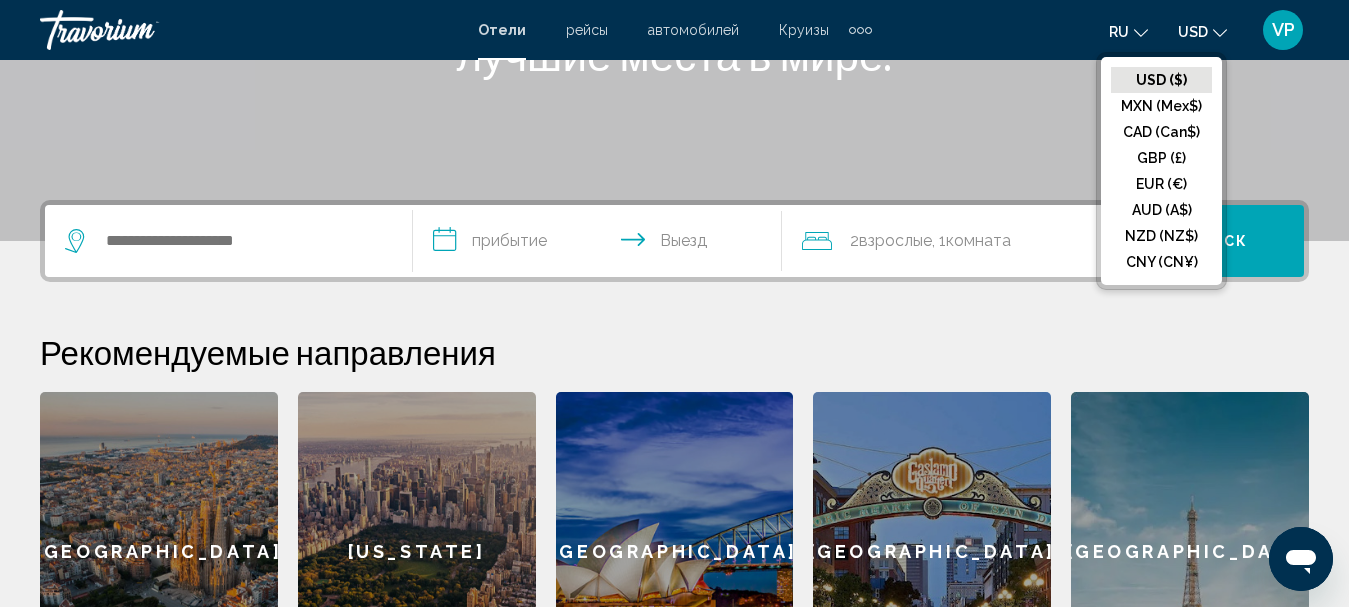
click at [1211, 28] on button "USD USD ($) MXN (Mex$) CAD (Can$) GBP (£) EUR (€) AUD (A$) NZD (NZ$) CNY (CN¥)" at bounding box center [1202, 31] width 49 height 29
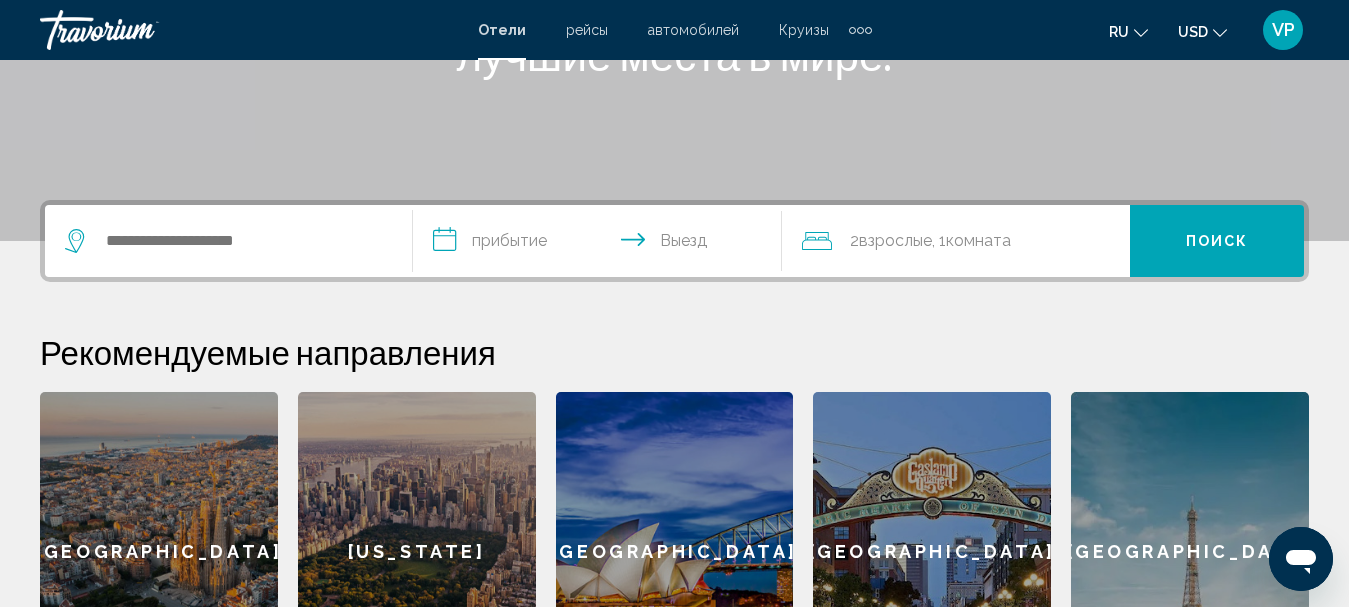
click at [1137, 38] on button "ru English Español Français Italiano Português русский" at bounding box center [1128, 31] width 39 height 29
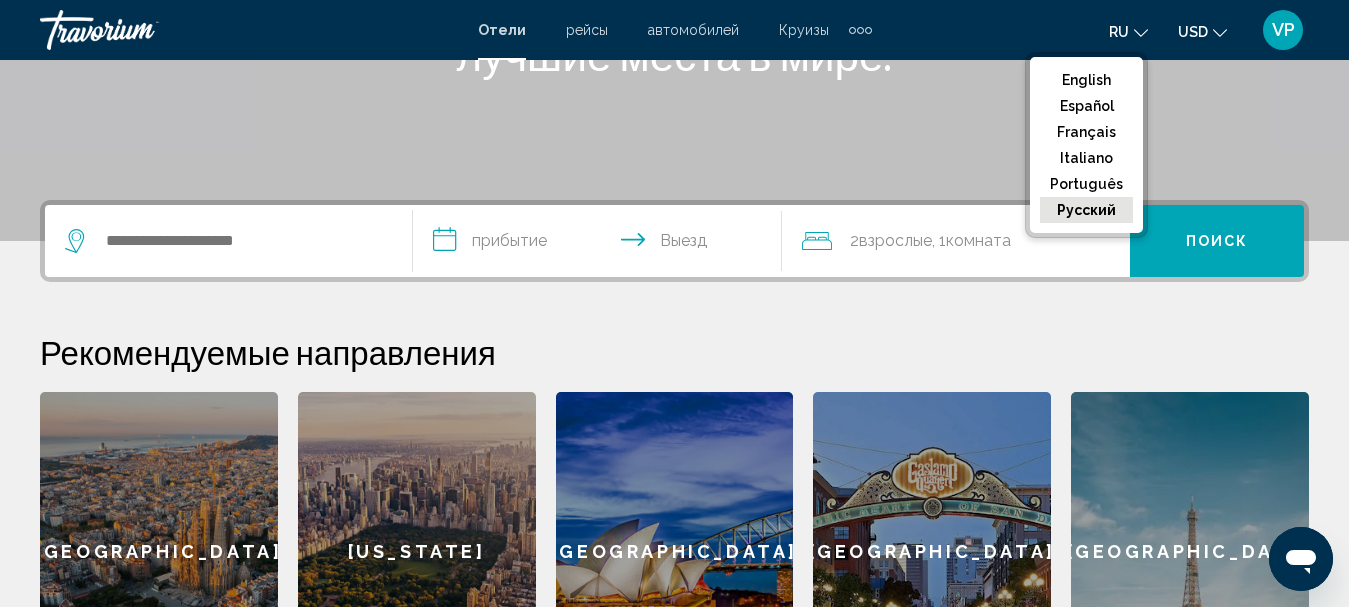
click at [1137, 41] on button "ru English Español Français Italiano Português русский" at bounding box center [1128, 31] width 39 height 29
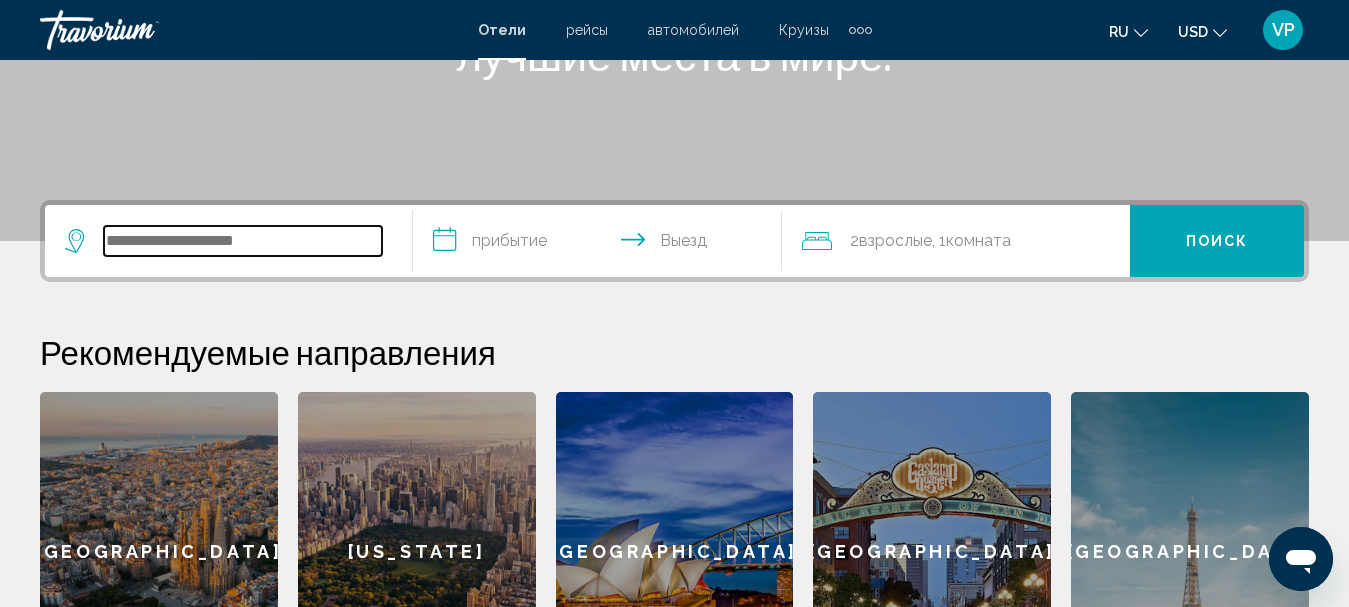
click at [319, 245] on input "Search widget" at bounding box center [243, 241] width 278 height 30
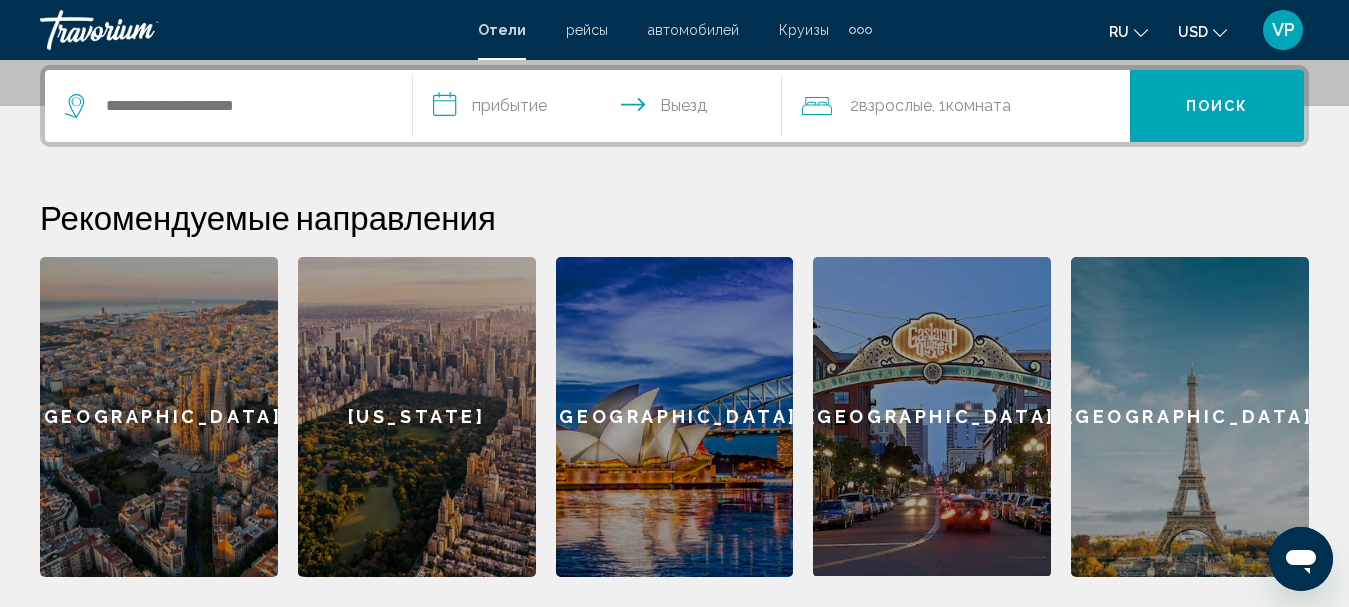
click at [74, 108] on icon "Search widget" at bounding box center [77, 106] width 24 height 24
click at [69, 112] on icon "Search widget" at bounding box center [77, 106] width 24 height 24
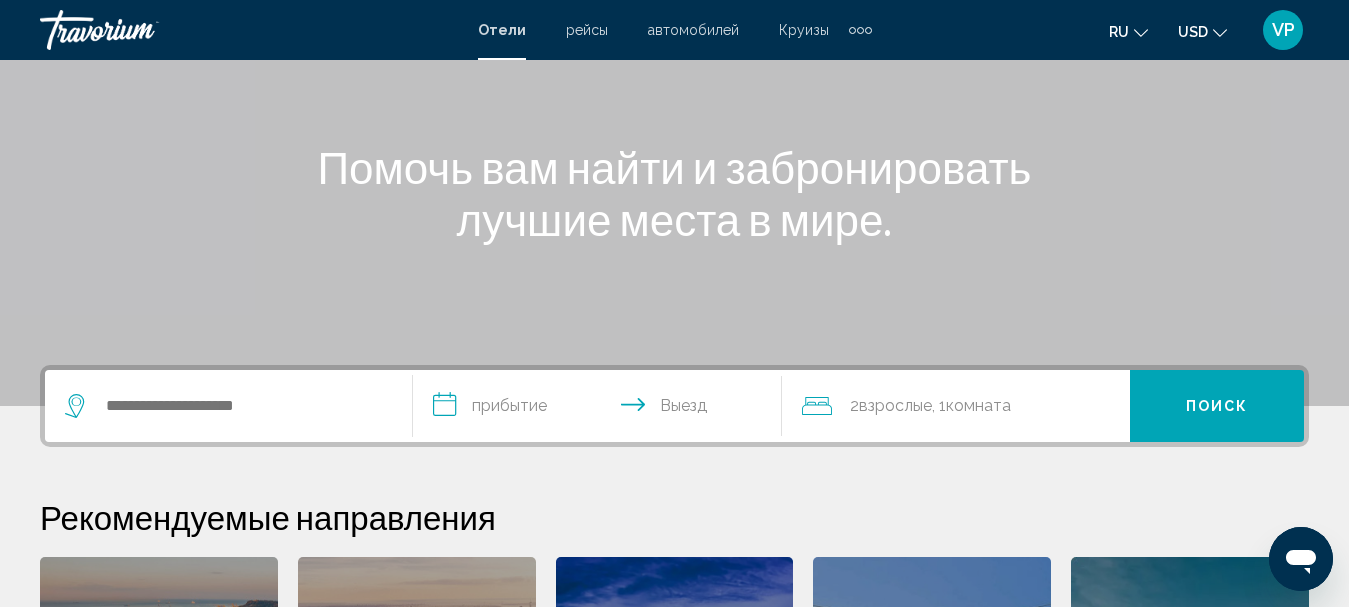
scroll to position [94, 0]
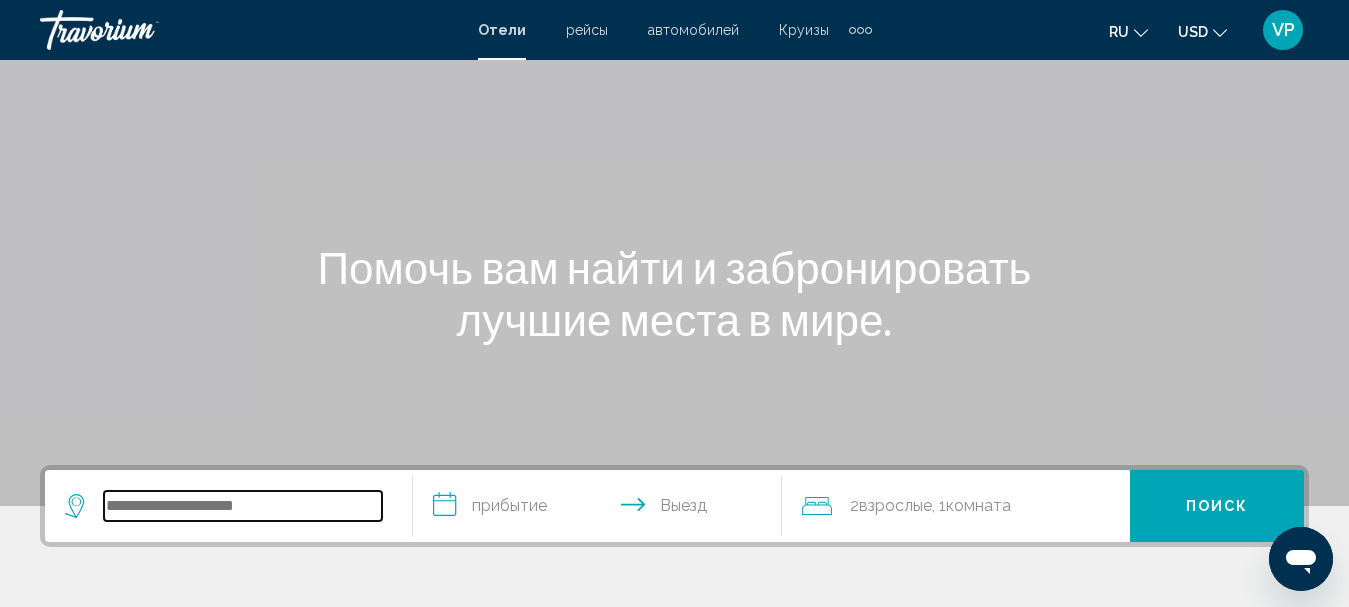
click at [243, 495] on input "Search widget" at bounding box center [243, 506] width 278 height 30
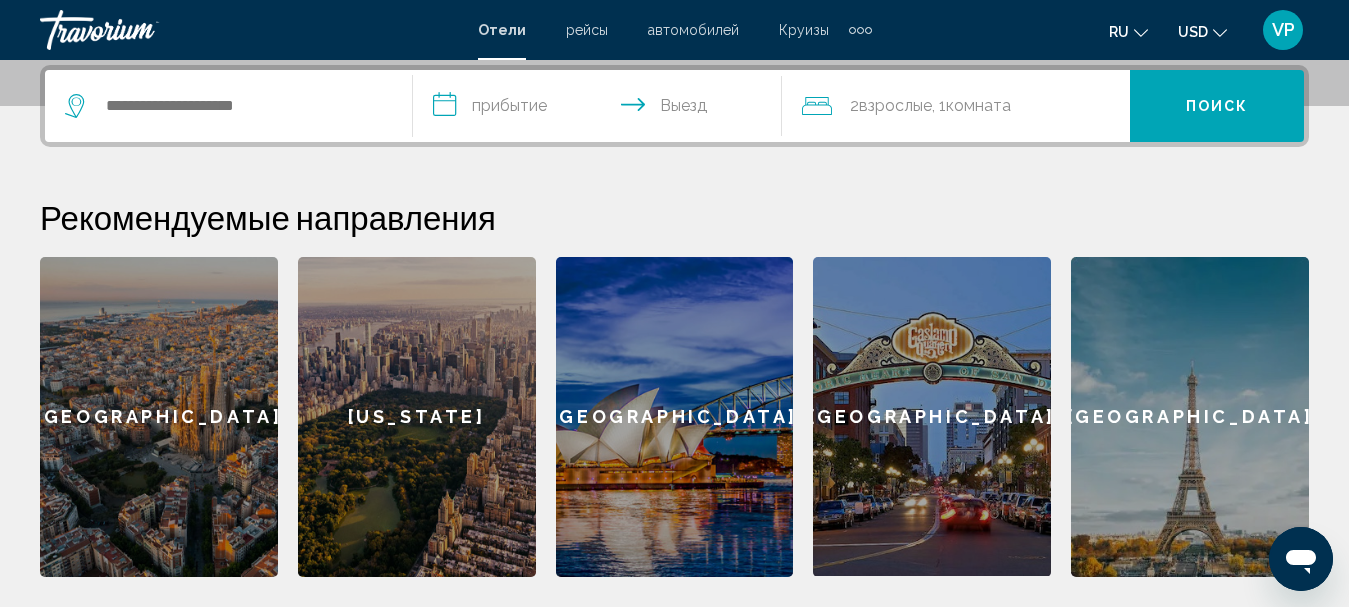
click at [801, 31] on span "Круизы" at bounding box center [804, 30] width 50 height 16
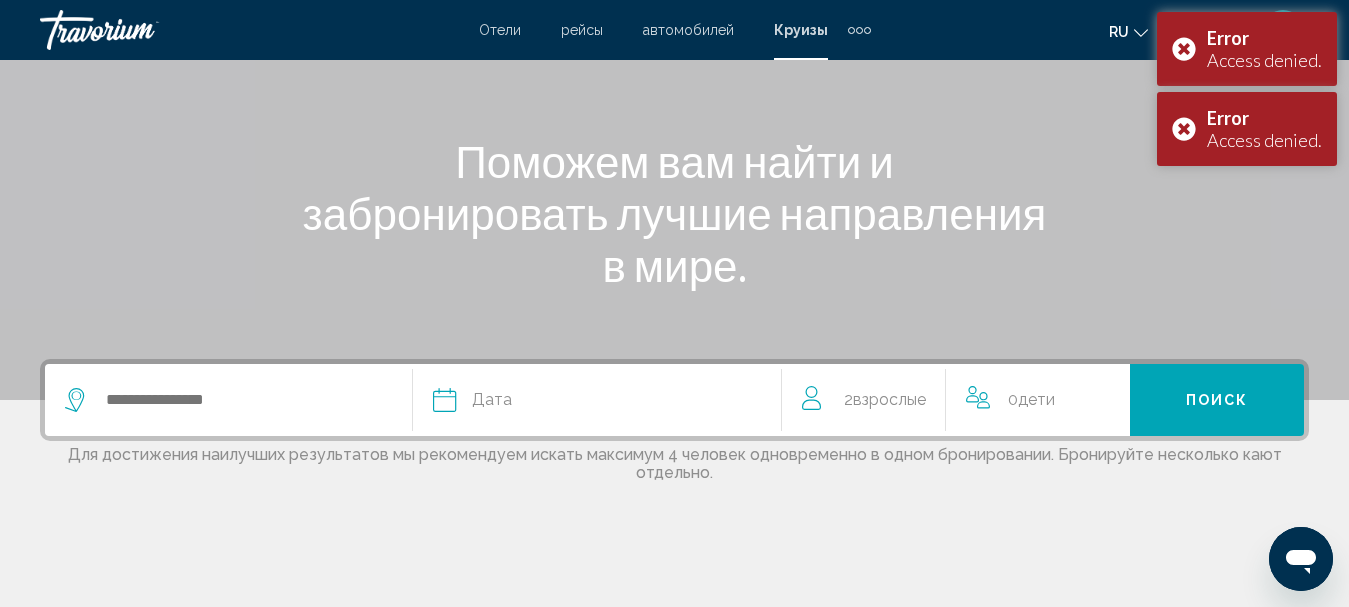
scroll to position [300, 0]
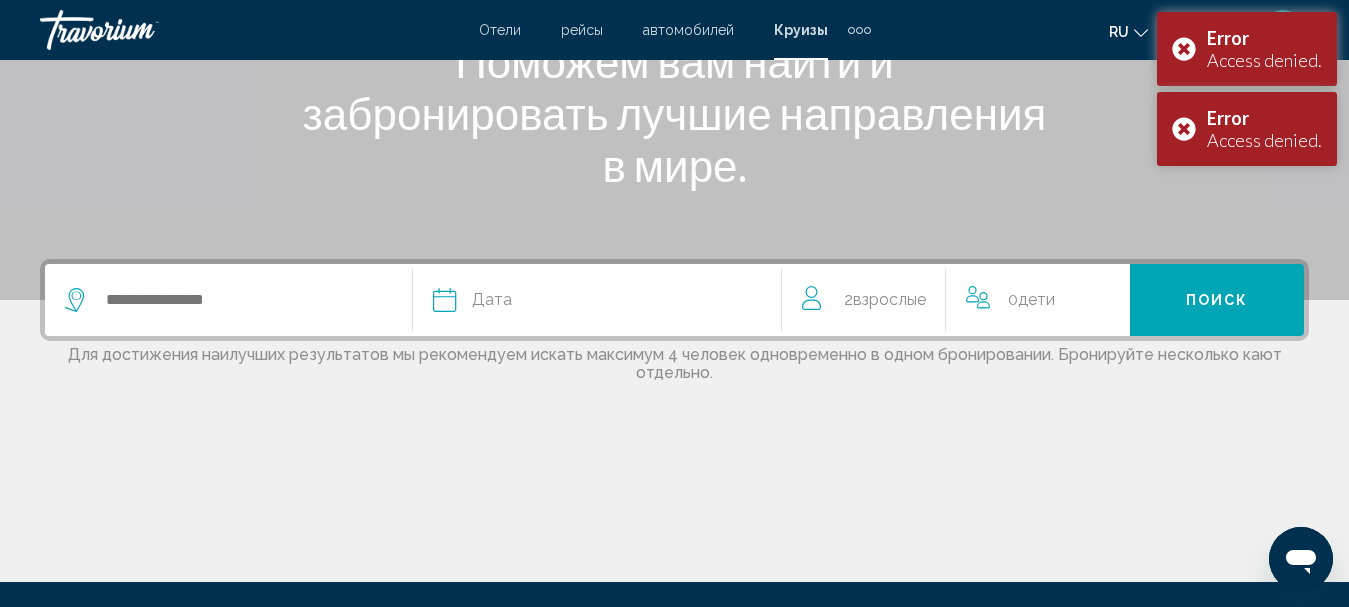
click at [1024, 275] on div "0 Ребенок Дети" at bounding box center [1038, 300] width 144 height 72
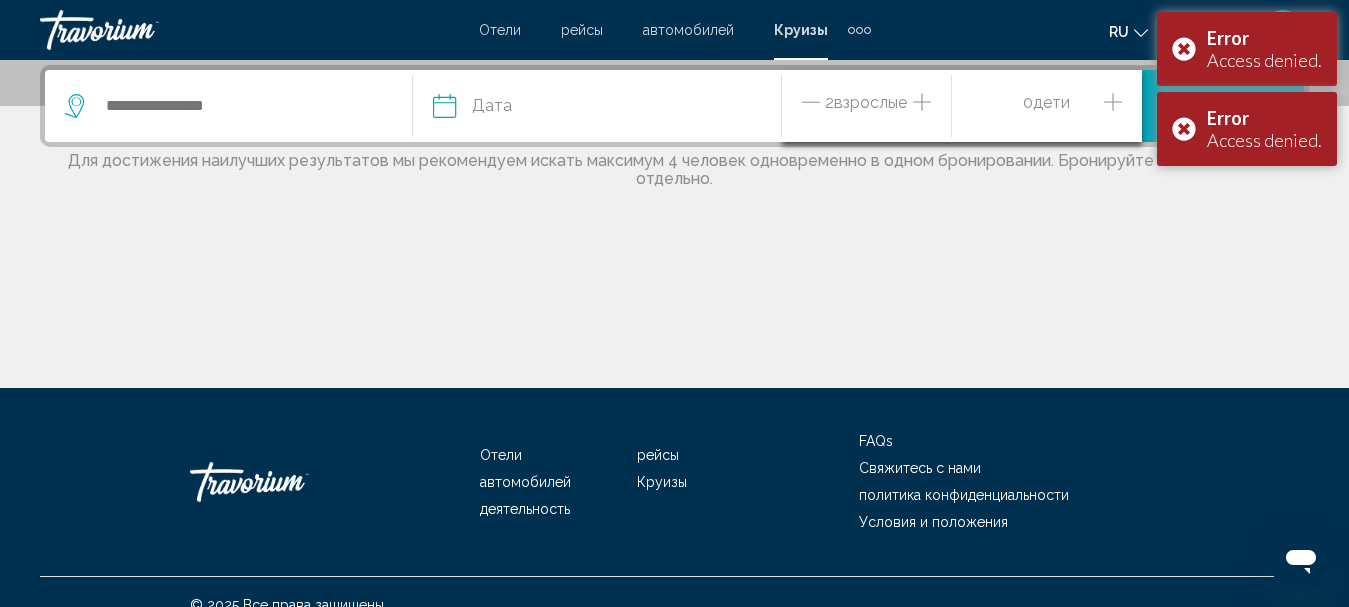
click at [1123, 95] on div "0 Ребенок Дети" at bounding box center [1047, 106] width 190 height 72
click at [1118, 96] on icon "Increment children" at bounding box center [1113, 102] width 18 height 24
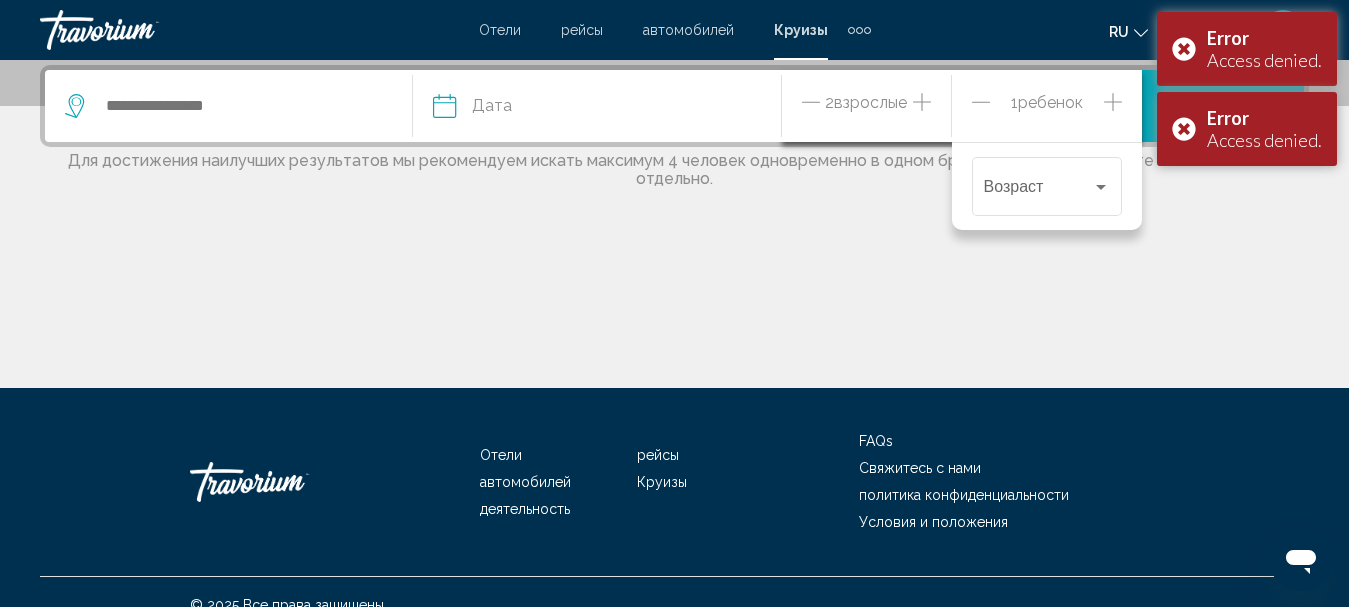
click at [1116, 97] on icon "Increment children" at bounding box center [1113, 102] width 18 height 24
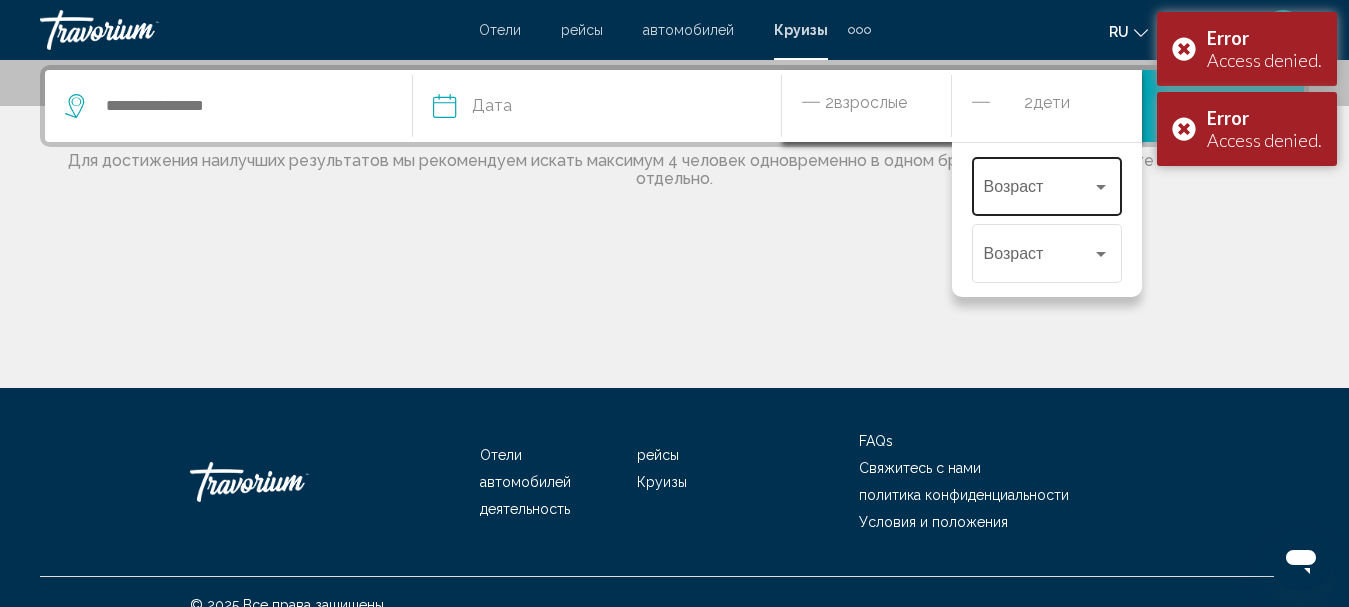
click at [1057, 190] on span "Travelers: 2 adults, 2 children" at bounding box center [1038, 191] width 108 height 18
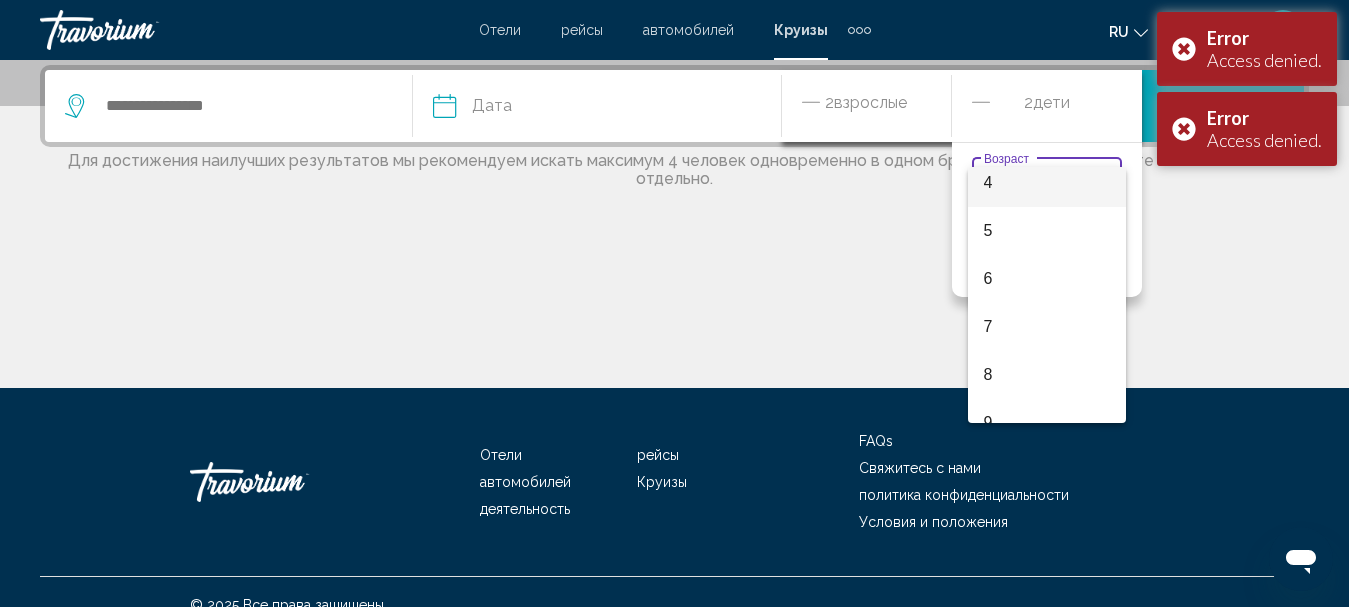
scroll to position [300, 0]
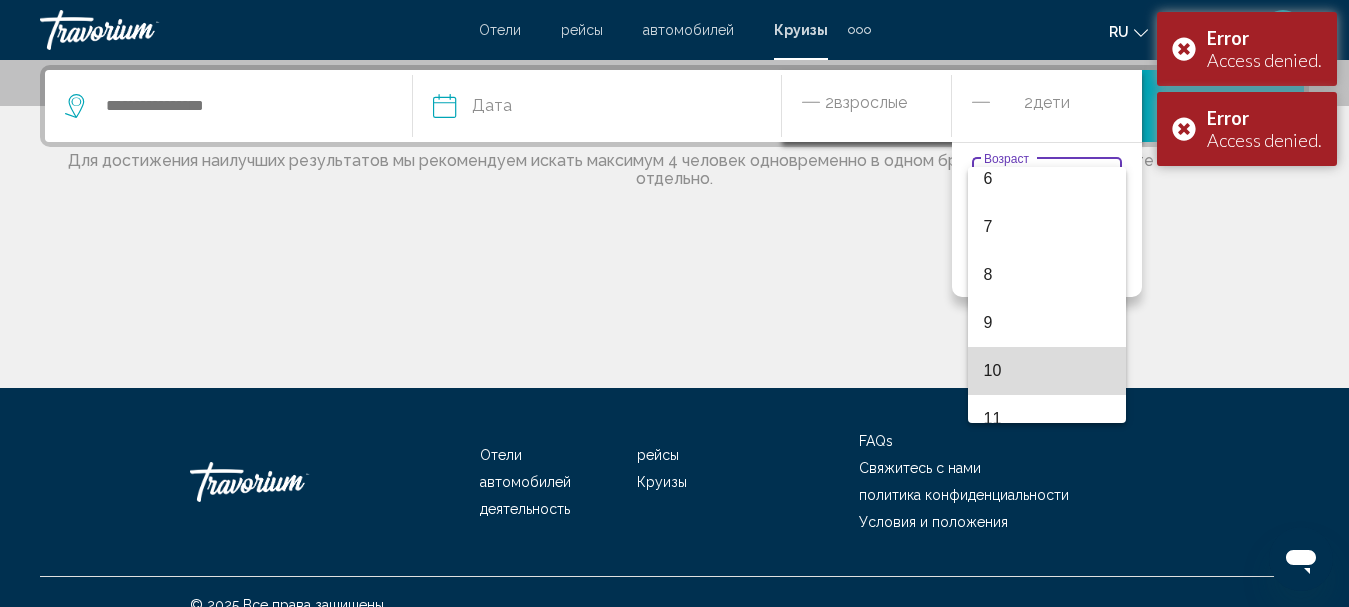
click at [1051, 370] on span "10" at bounding box center [1047, 371] width 126 height 48
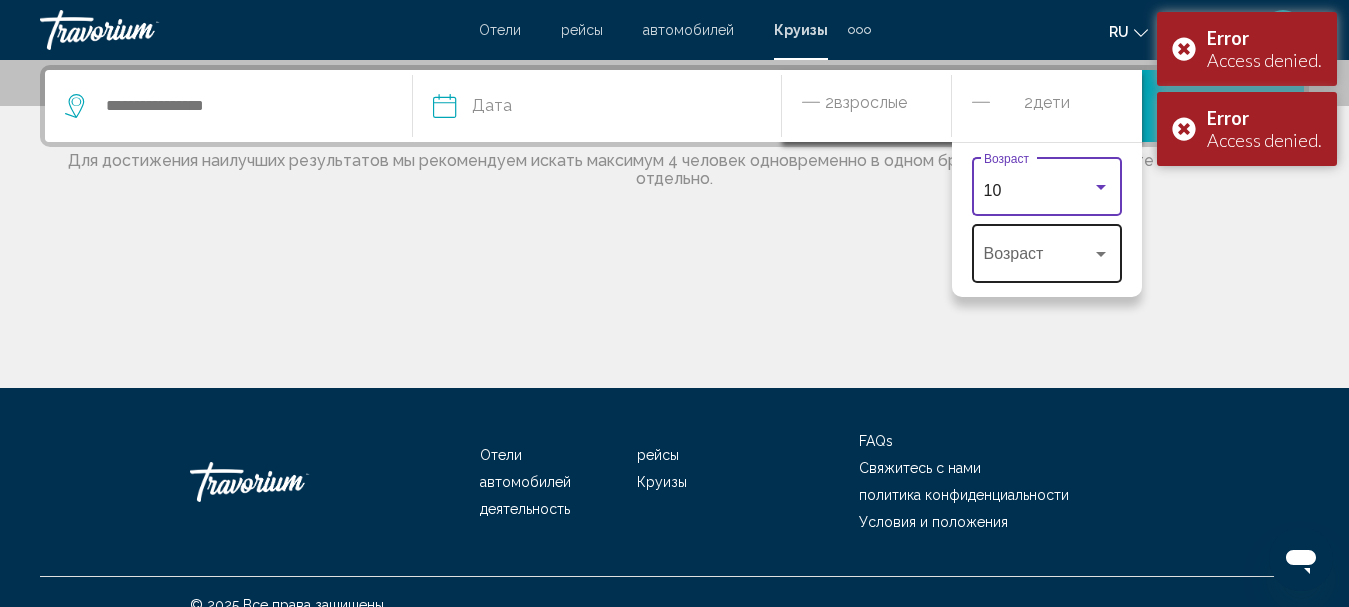
click at [1069, 251] on span "Travelers: 2 adults, 2 children" at bounding box center [1038, 258] width 108 height 18
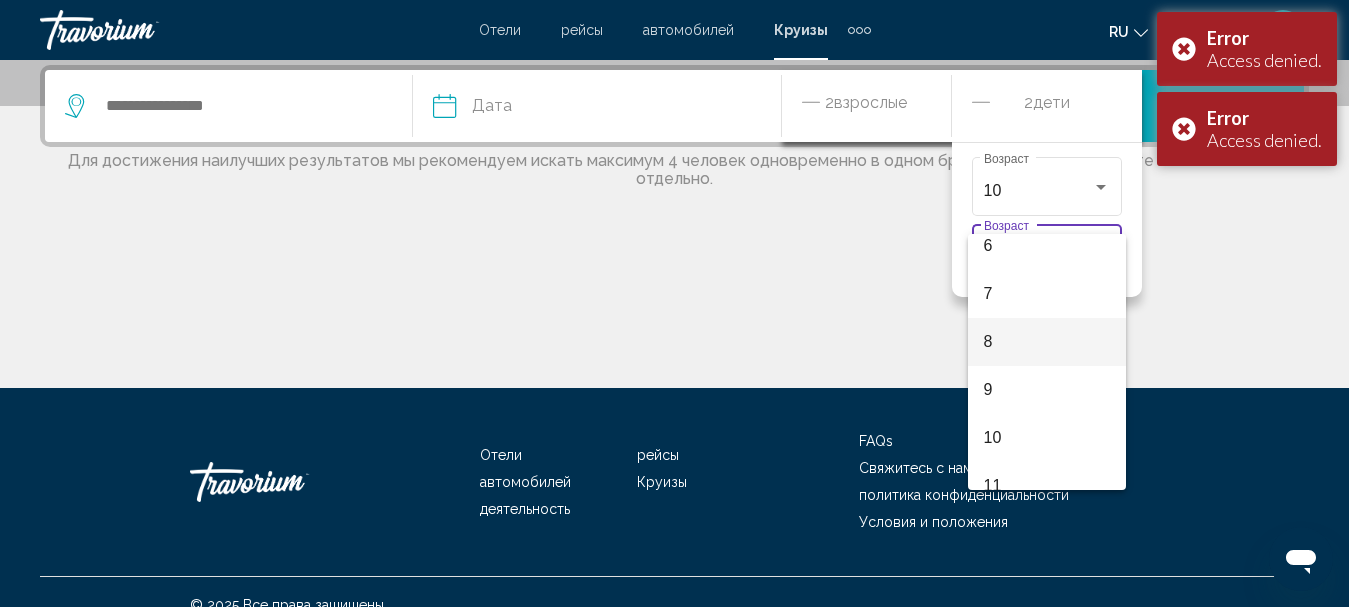
scroll to position [320, 0]
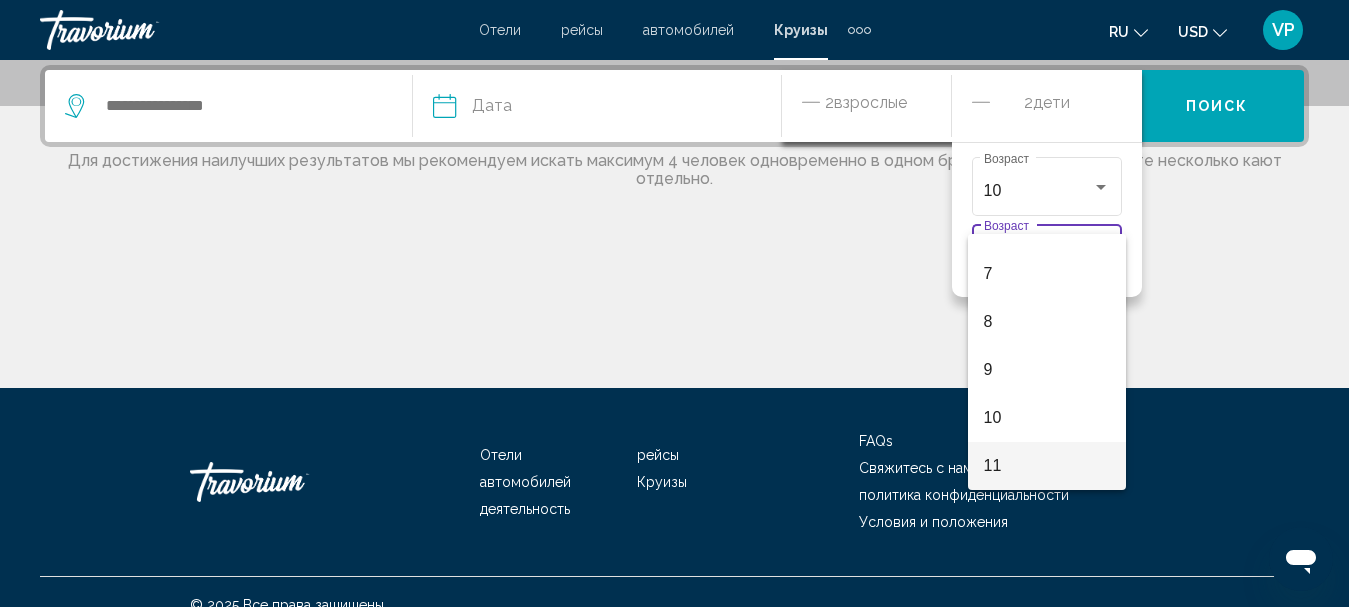
click at [988, 462] on span "11" at bounding box center [1047, 466] width 126 height 48
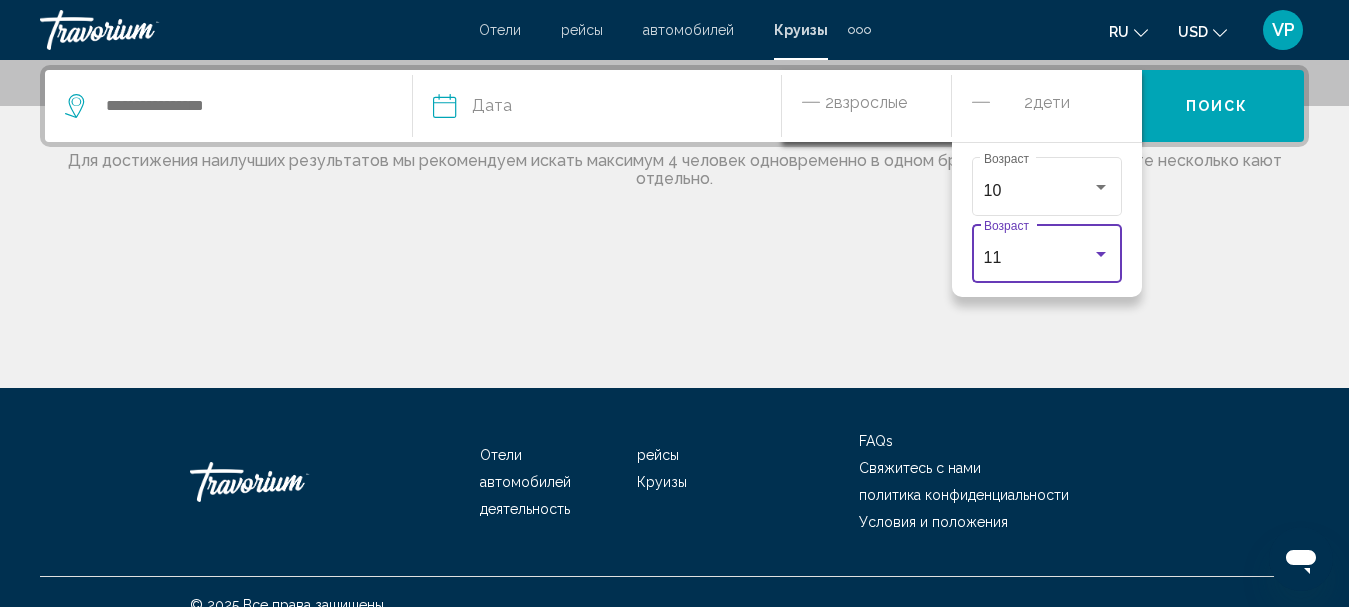
click at [625, 124] on button "Дата январь февраль Маршировать апрель Может Июнь Июль Август Сентябрь Октябрь …" at bounding box center [606, 106] width 347 height 72
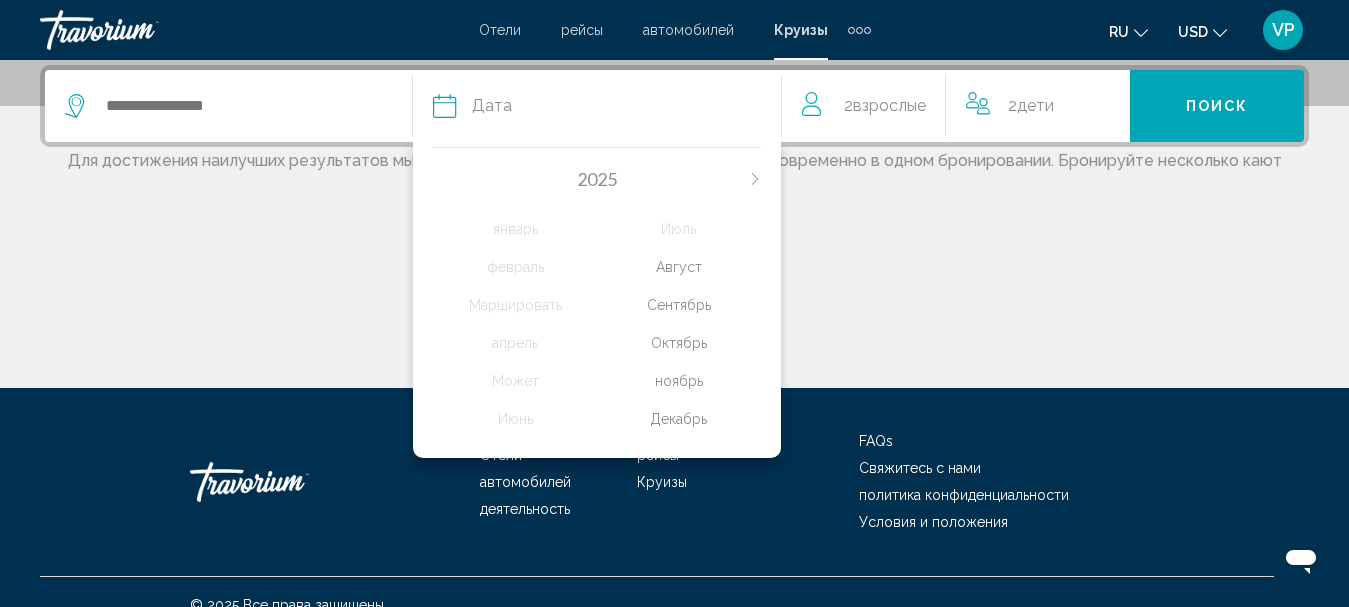
click at [676, 308] on div "Сентябрь" at bounding box center [679, 305] width 164 height 36
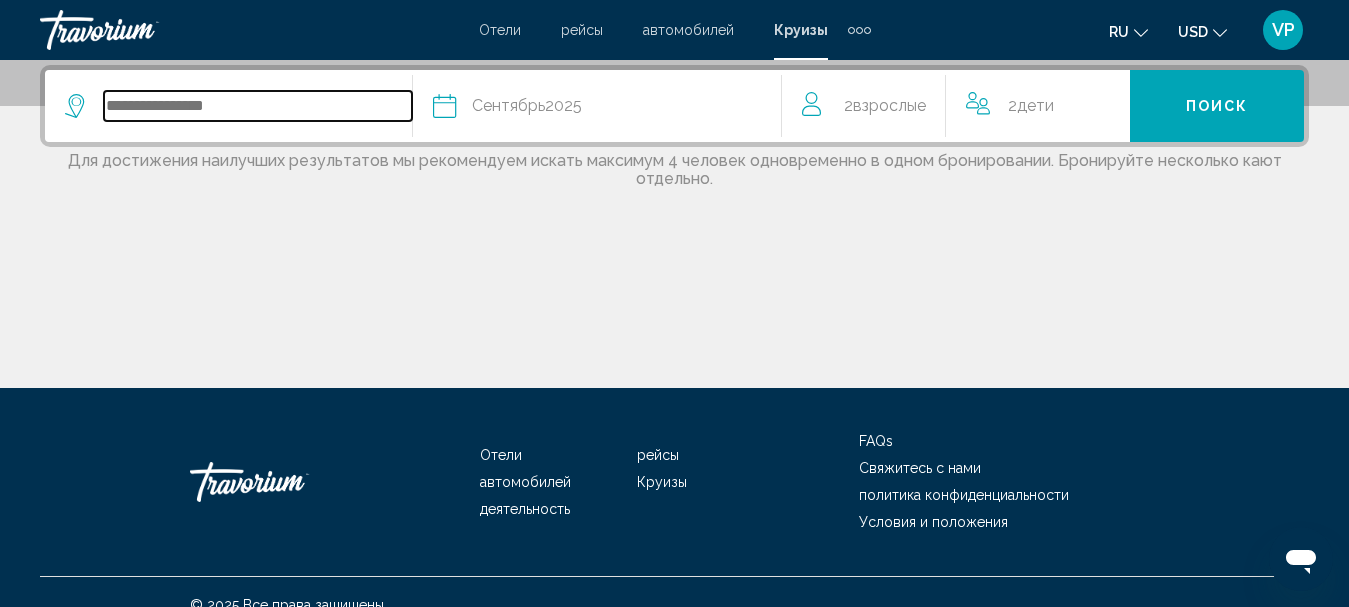
click at [289, 103] on input "Search widget" at bounding box center [258, 106] width 308 height 30
click at [291, 105] on input "Search widget" at bounding box center [258, 106] width 308 height 30
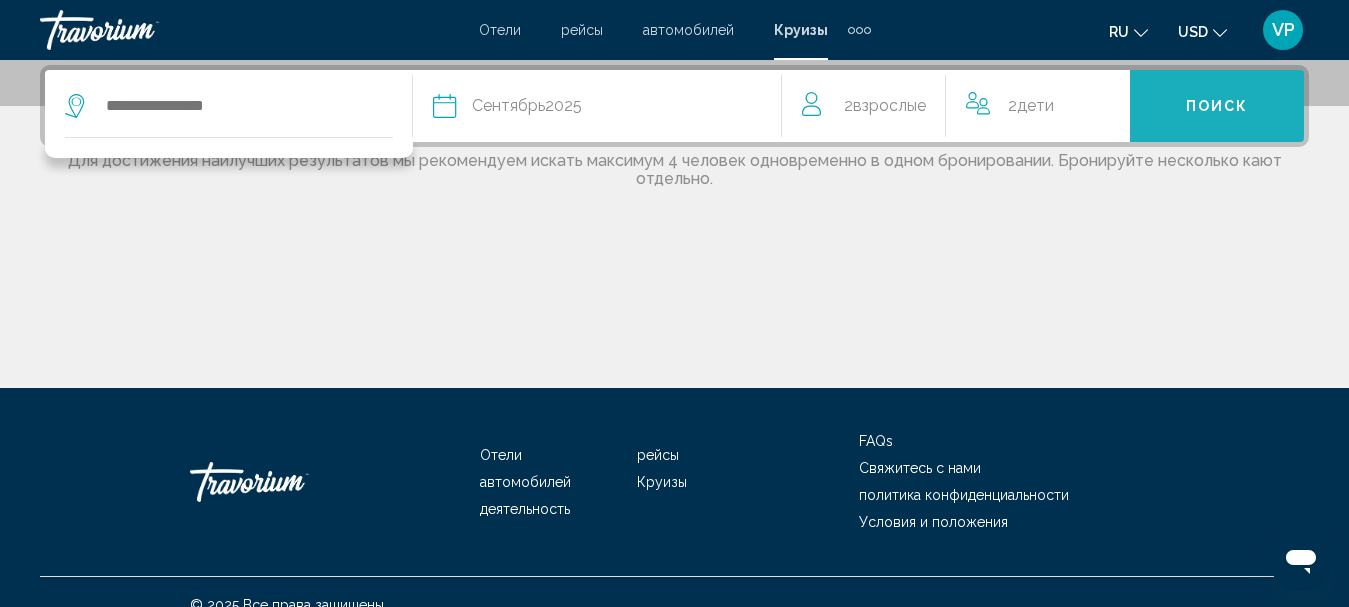
click at [1165, 111] on button "Поиск" at bounding box center [1217, 106] width 174 height 72
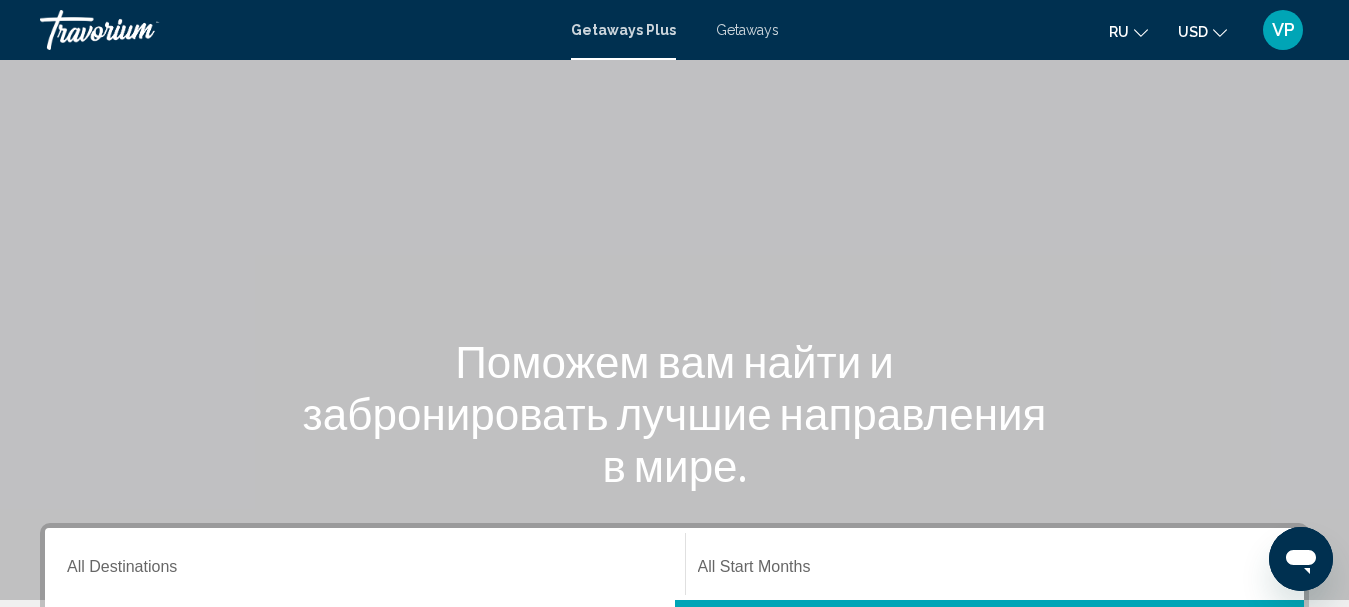
scroll to position [200, 0]
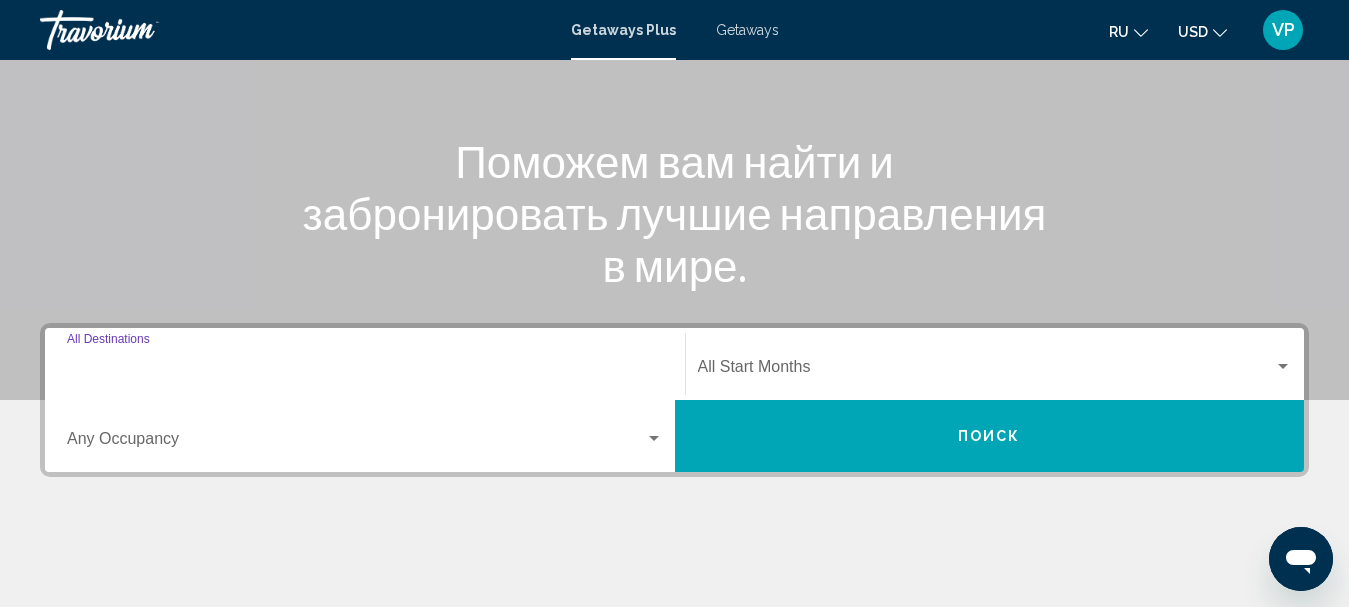
click at [115, 376] on input "Destination All Destinations" at bounding box center [365, 371] width 596 height 18
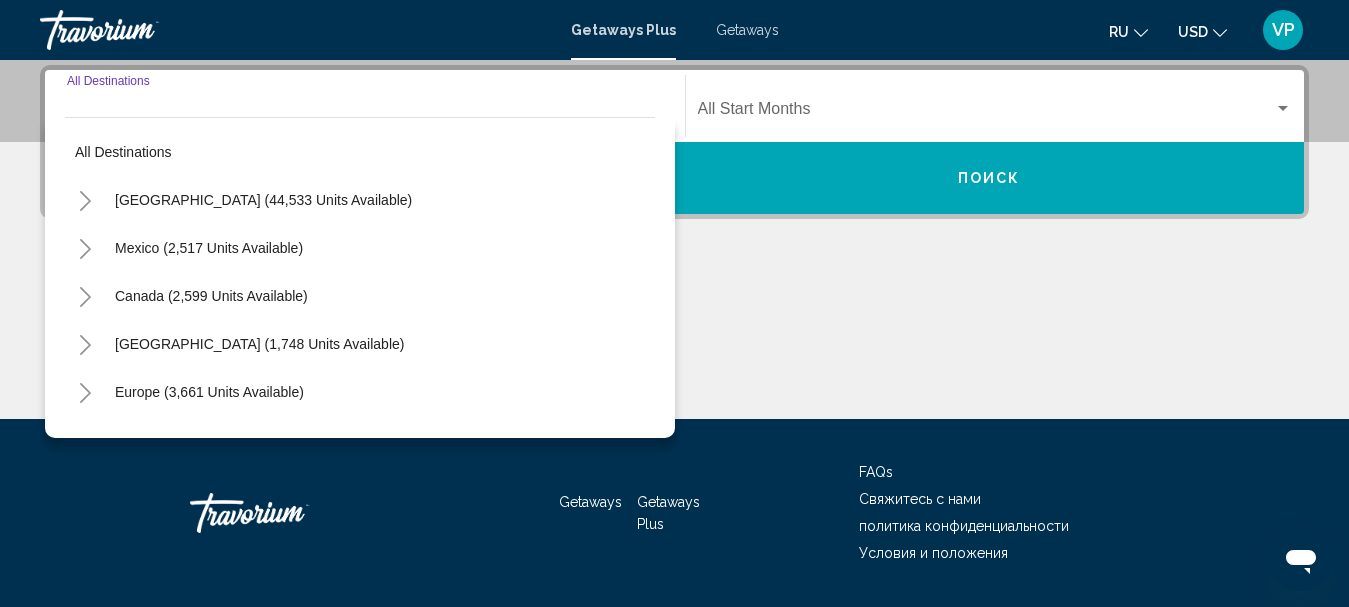
click at [186, 190] on button "United States (44,533 units available)" at bounding box center [263, 200] width 317 height 46
type input "**********"
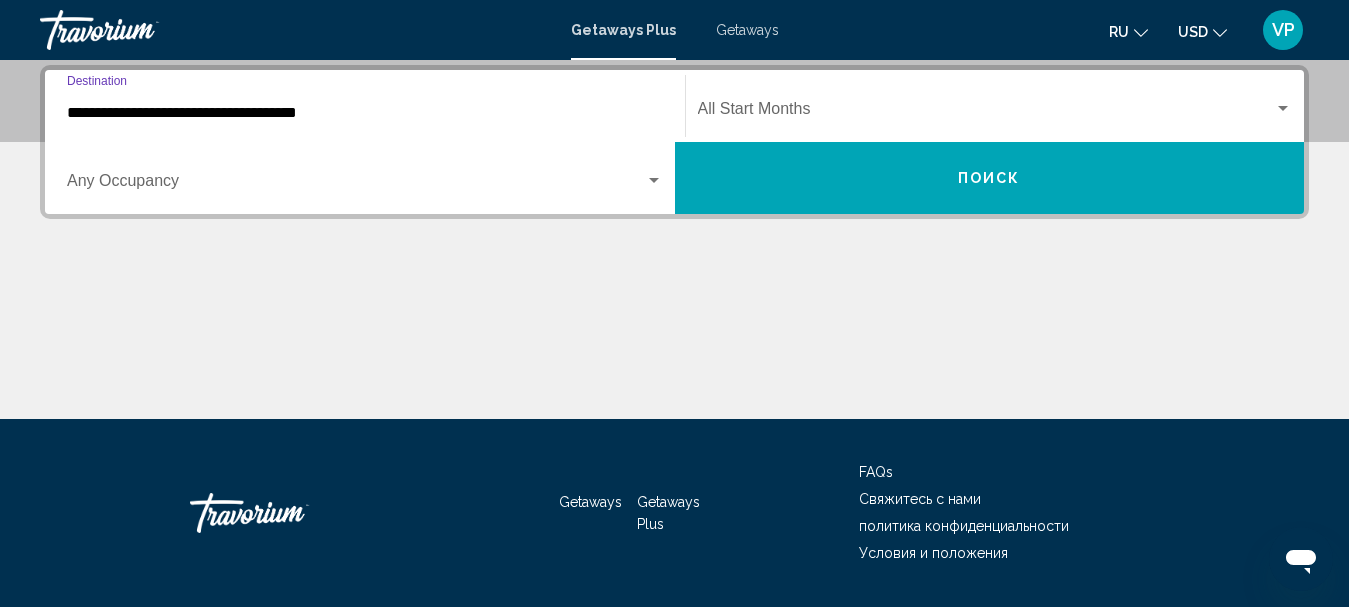
click at [191, 178] on span "Search widget" at bounding box center [356, 185] width 578 height 18
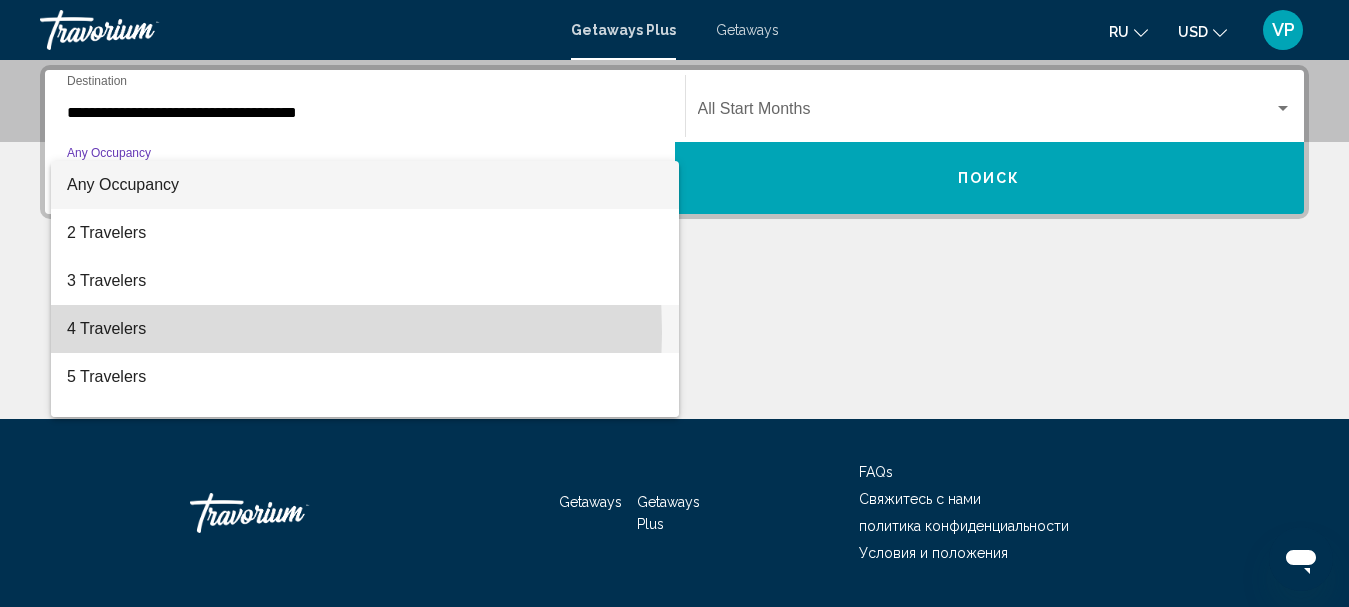
click at [159, 330] on span "4 Travelers" at bounding box center [365, 329] width 596 height 48
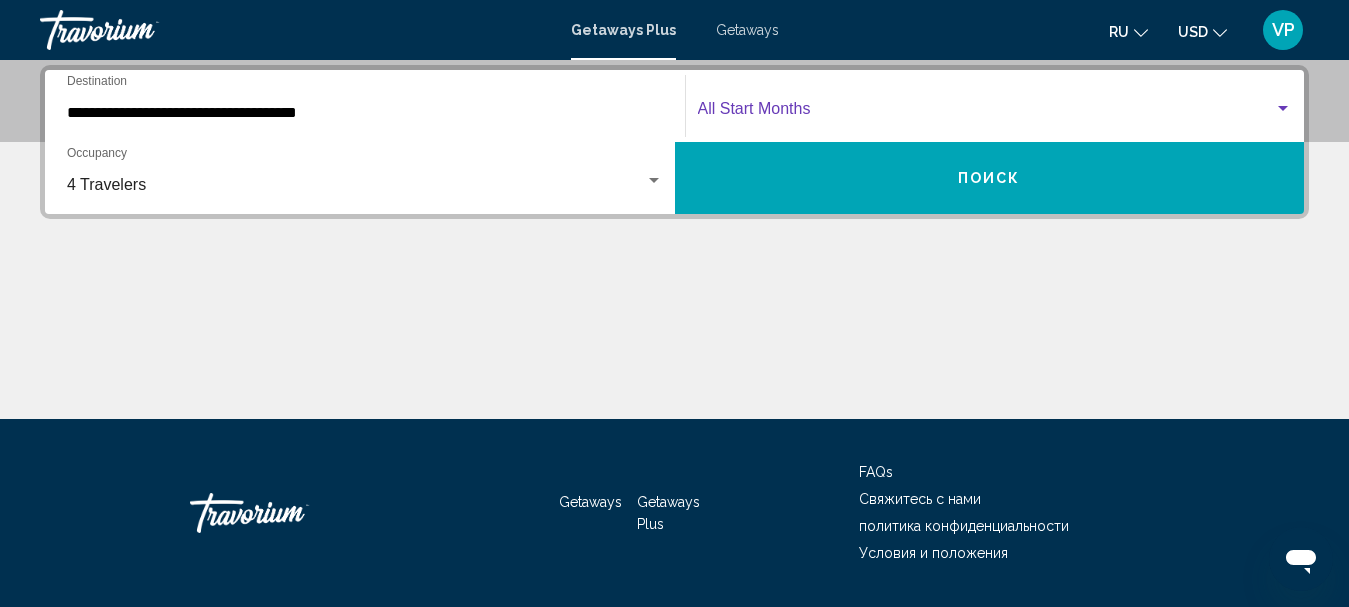
click at [735, 110] on span "Search widget" at bounding box center [986, 113] width 577 height 18
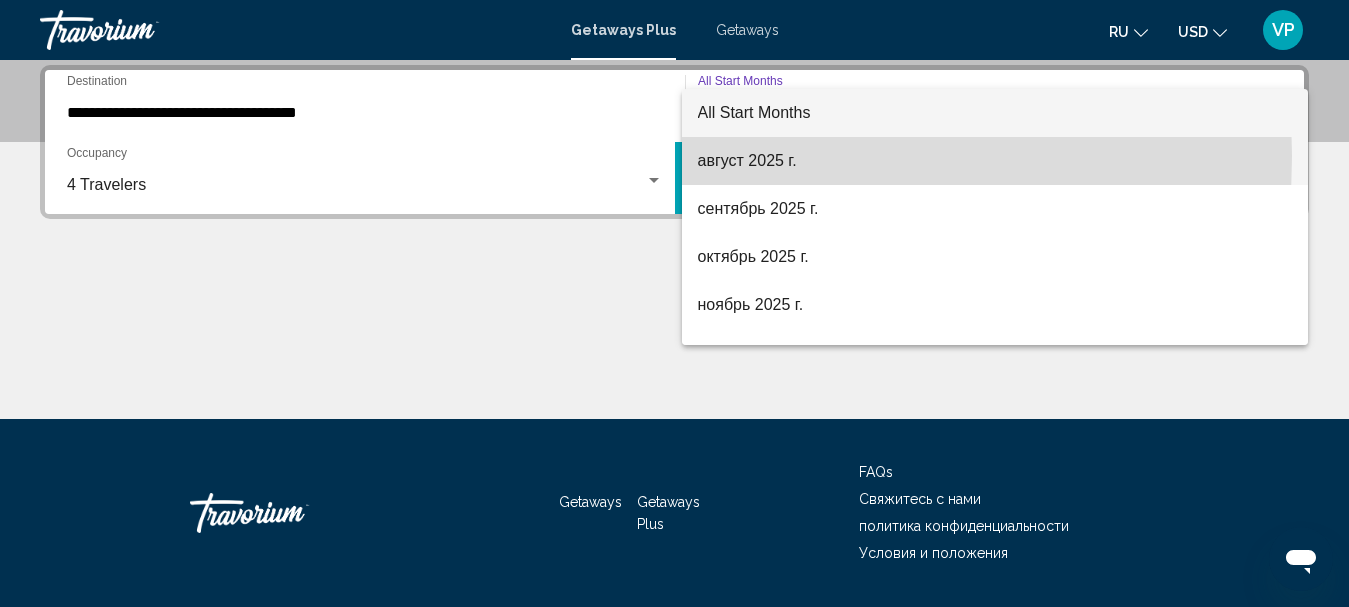
click at [731, 156] on span "август 2025 г." at bounding box center [995, 161] width 595 height 48
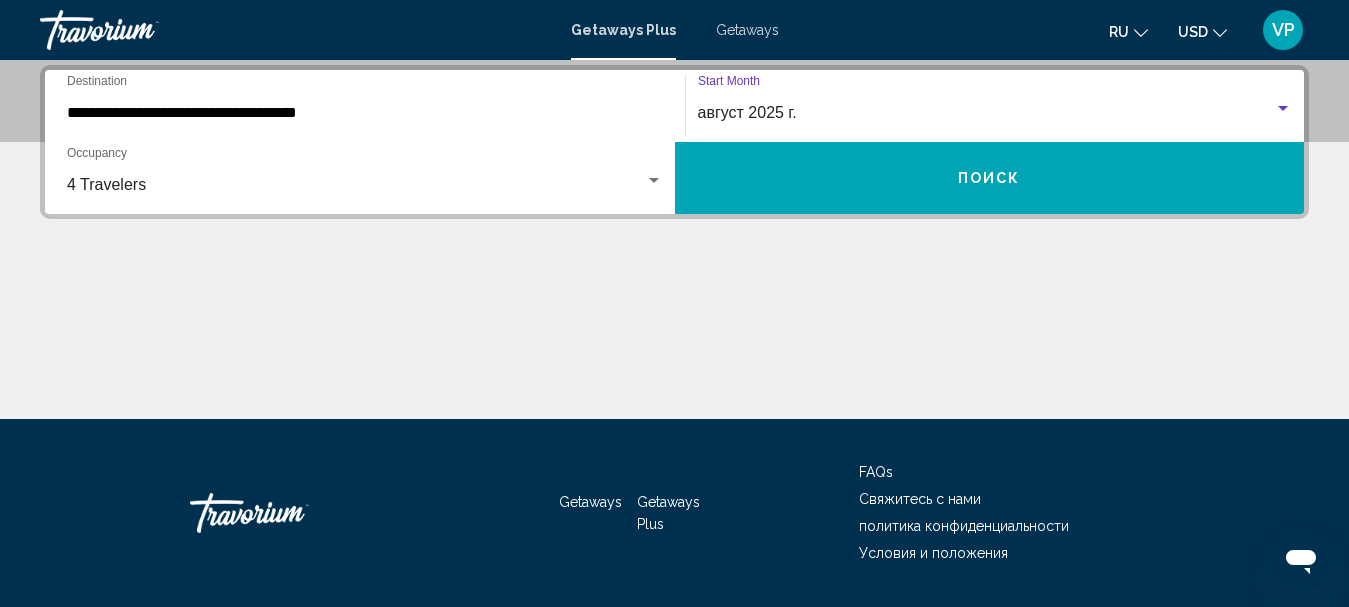
click at [845, 186] on button "Поиск" at bounding box center [990, 178] width 630 height 72
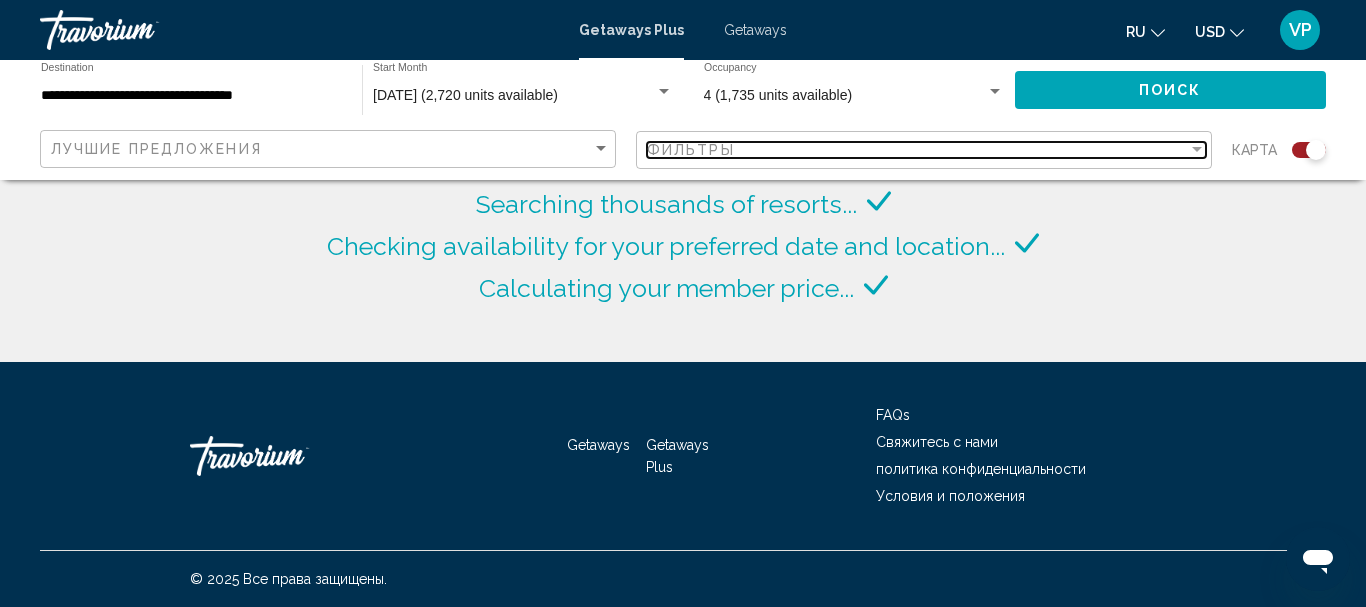
click at [901, 147] on div "Фильтры" at bounding box center [917, 150] width 541 height 16
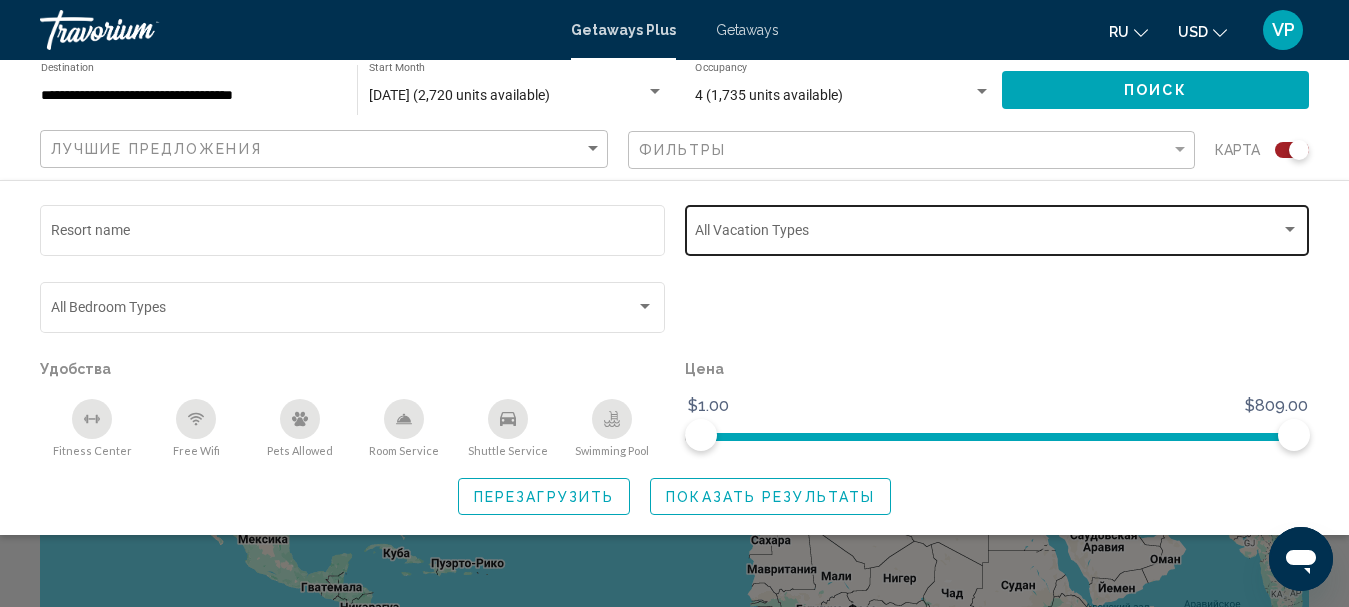
click at [869, 224] on div "Vacation Types All Vacation Types" at bounding box center [997, 228] width 604 height 55
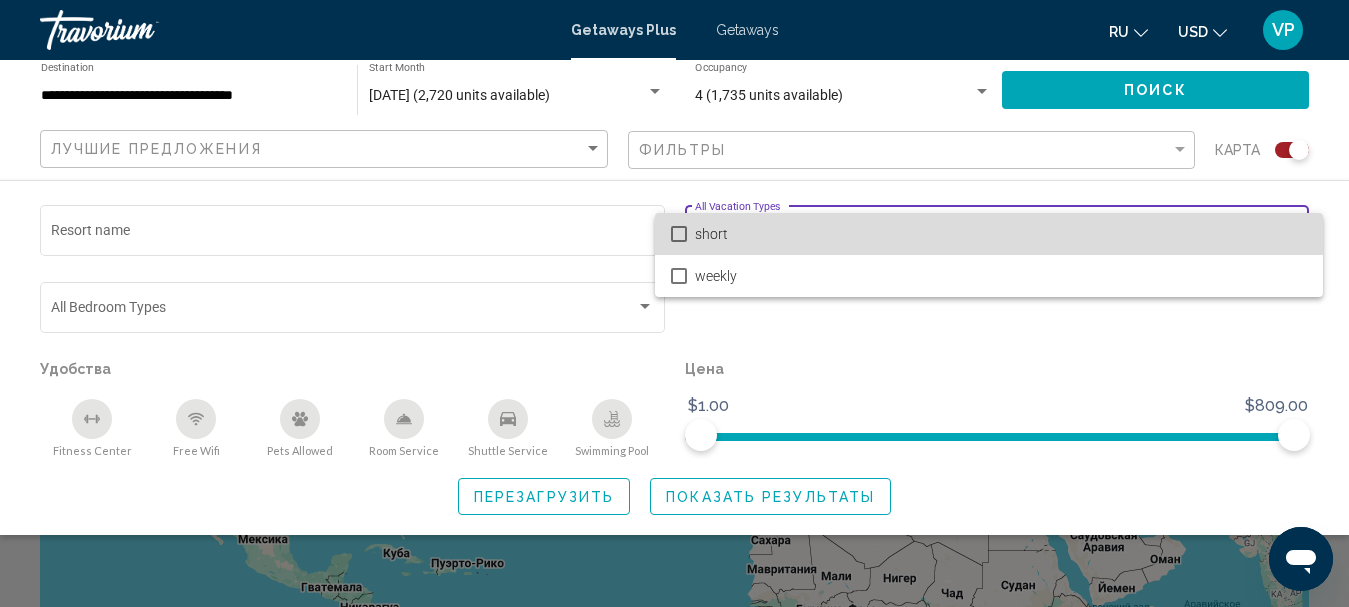
click at [869, 224] on span "short" at bounding box center [1001, 234] width 612 height 42
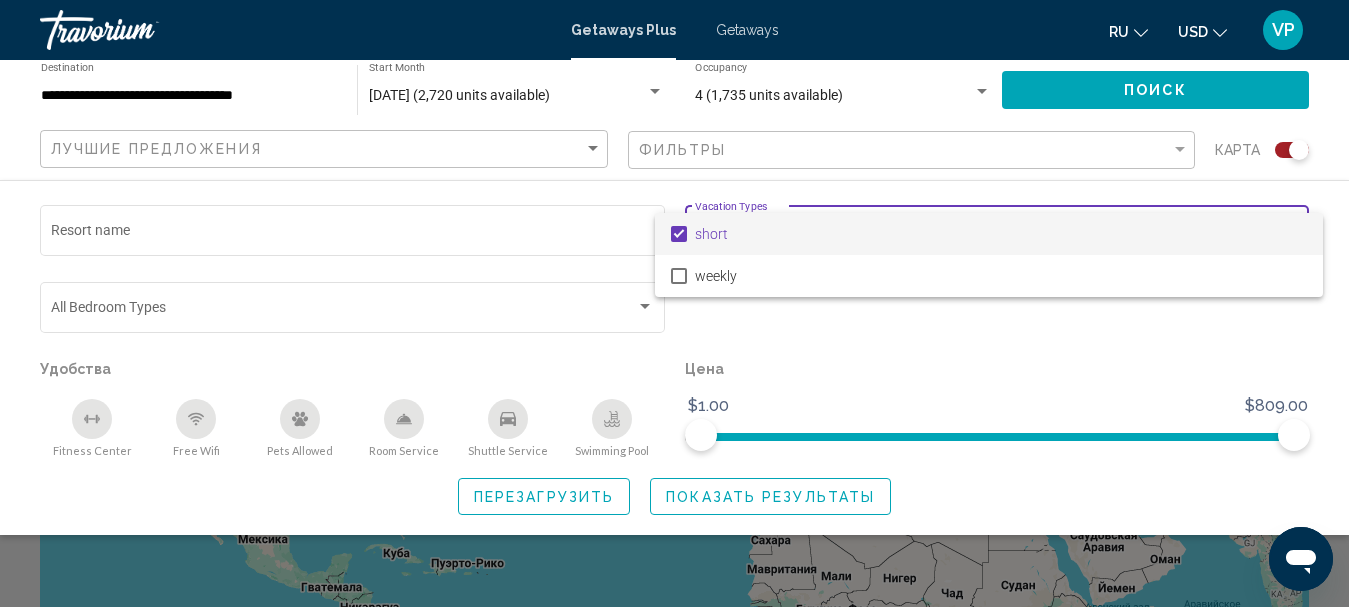
click at [672, 495] on div at bounding box center [674, 303] width 1349 height 607
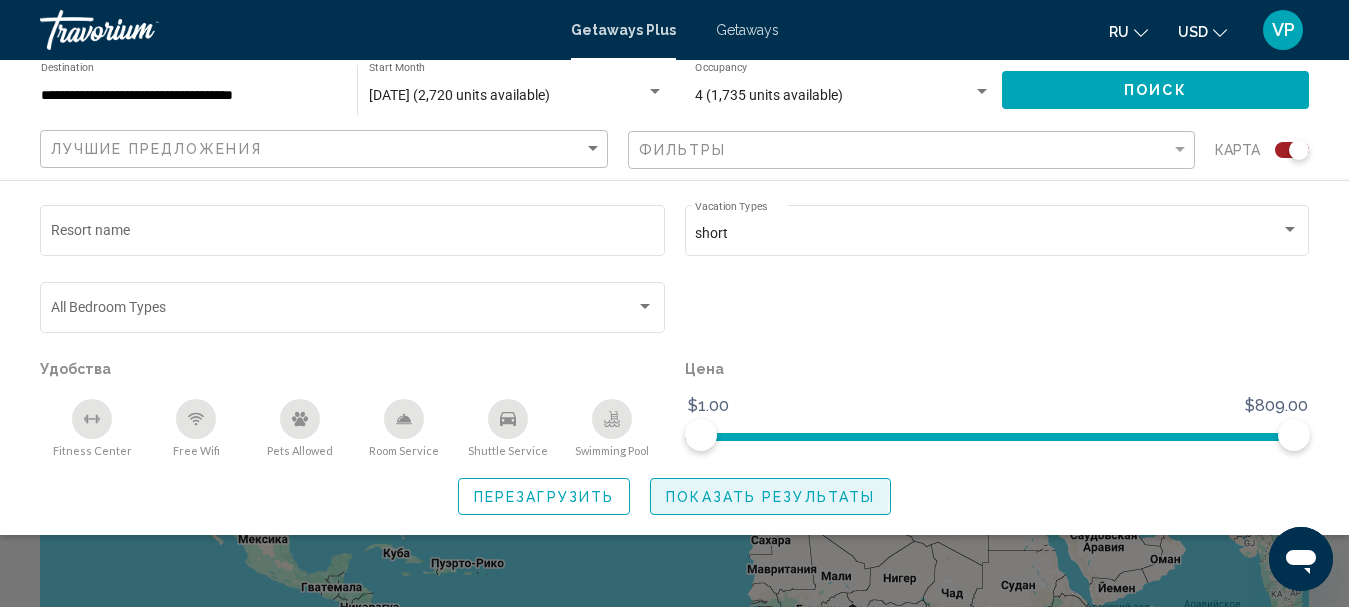
click at [673, 494] on span "Показать результаты" at bounding box center [770, 497] width 209 height 16
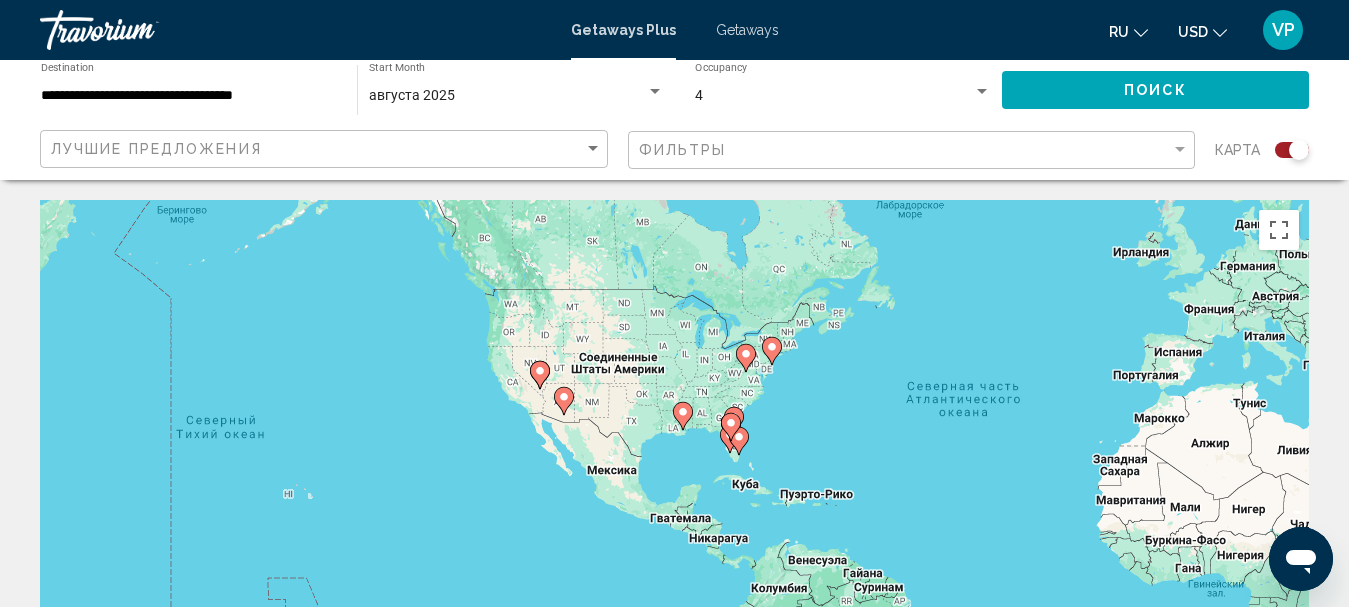
drag, startPoint x: 481, startPoint y: 463, endPoint x: 890, endPoint y: 389, distance: 415.5
click at [848, 391] on div "Чтобы активировать перетаскивание с помощью клавиатуры, нажмите Alt + Ввод. Пос…" at bounding box center [674, 500] width 1269 height 600
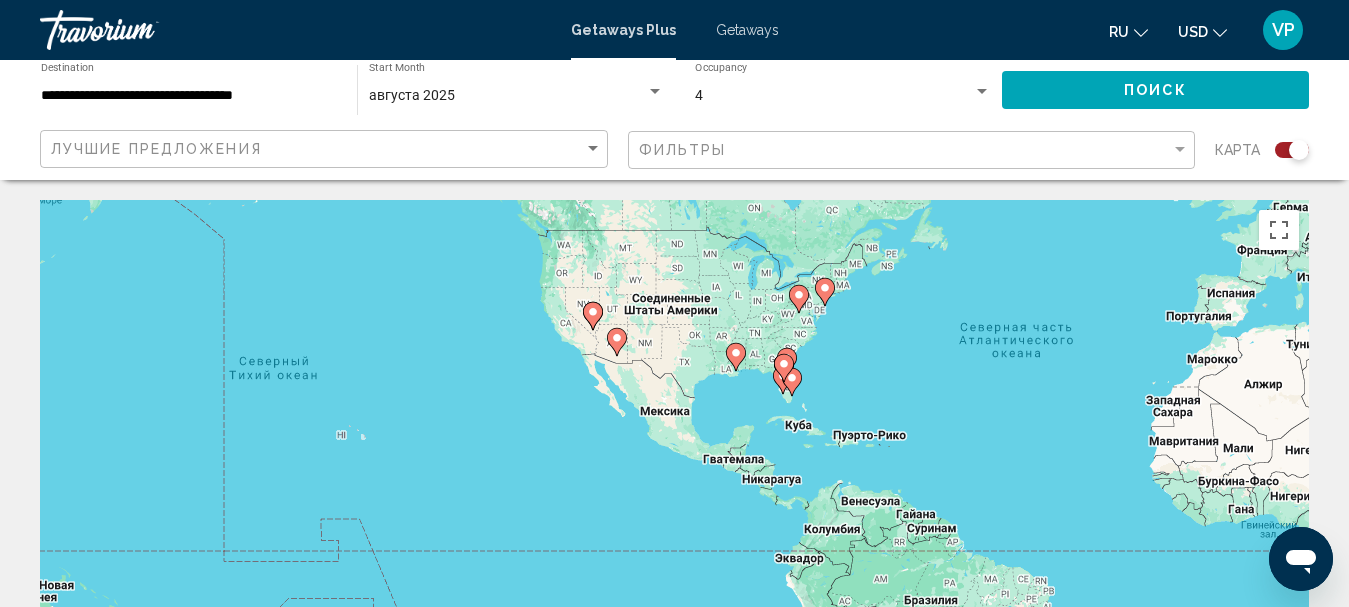
drag, startPoint x: 957, startPoint y: 435, endPoint x: 818, endPoint y: 380, distance: 149.5
click at [819, 379] on div "Чтобы активировать перетаскивание с помощью клавиатуры, нажмите Alt + Ввод. Пос…" at bounding box center [674, 500] width 1269 height 600
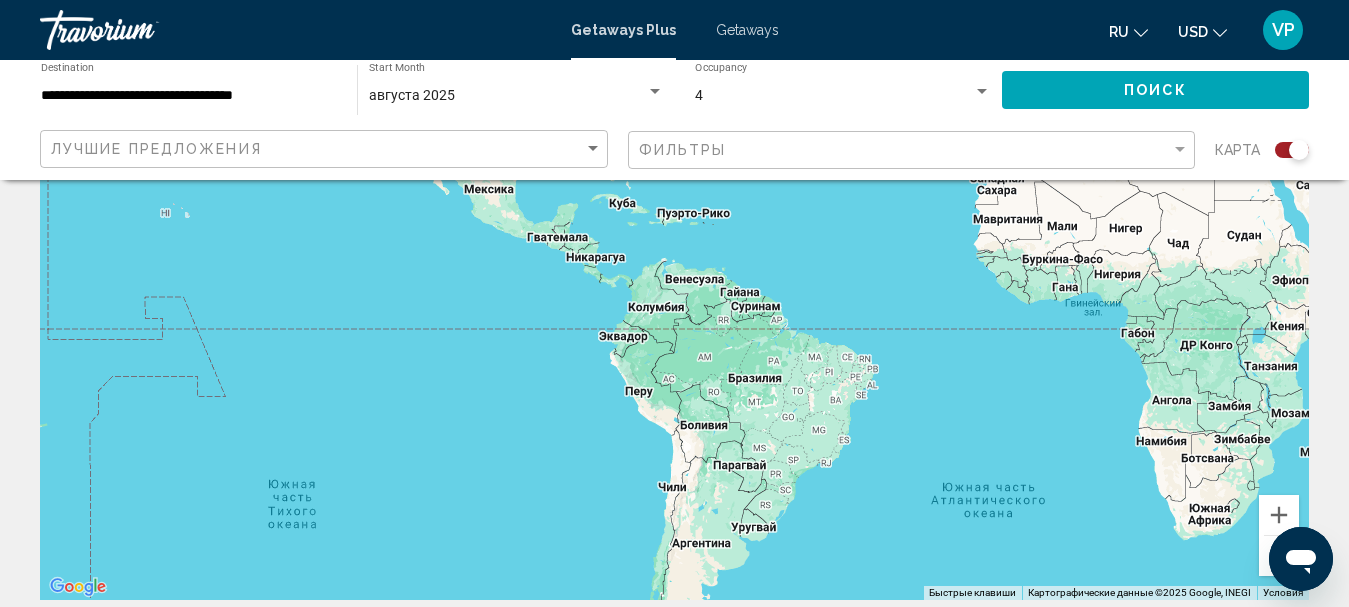
scroll to position [300, 0]
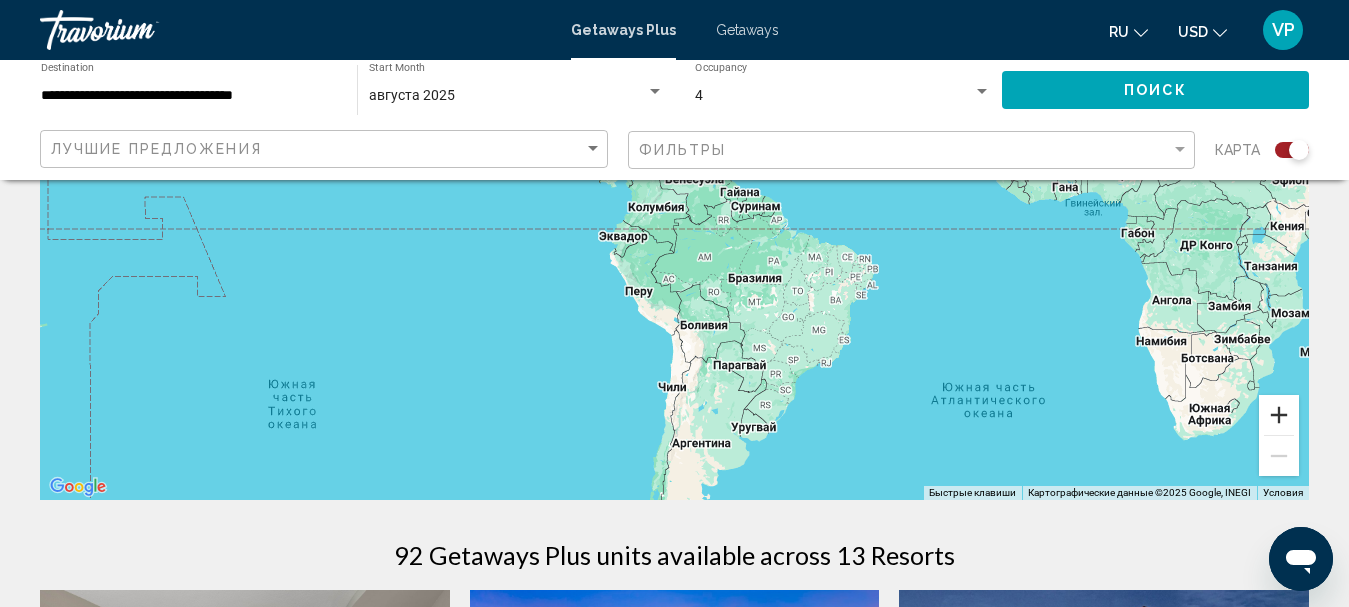
click at [1282, 423] on button "Увеличить" at bounding box center [1279, 415] width 40 height 40
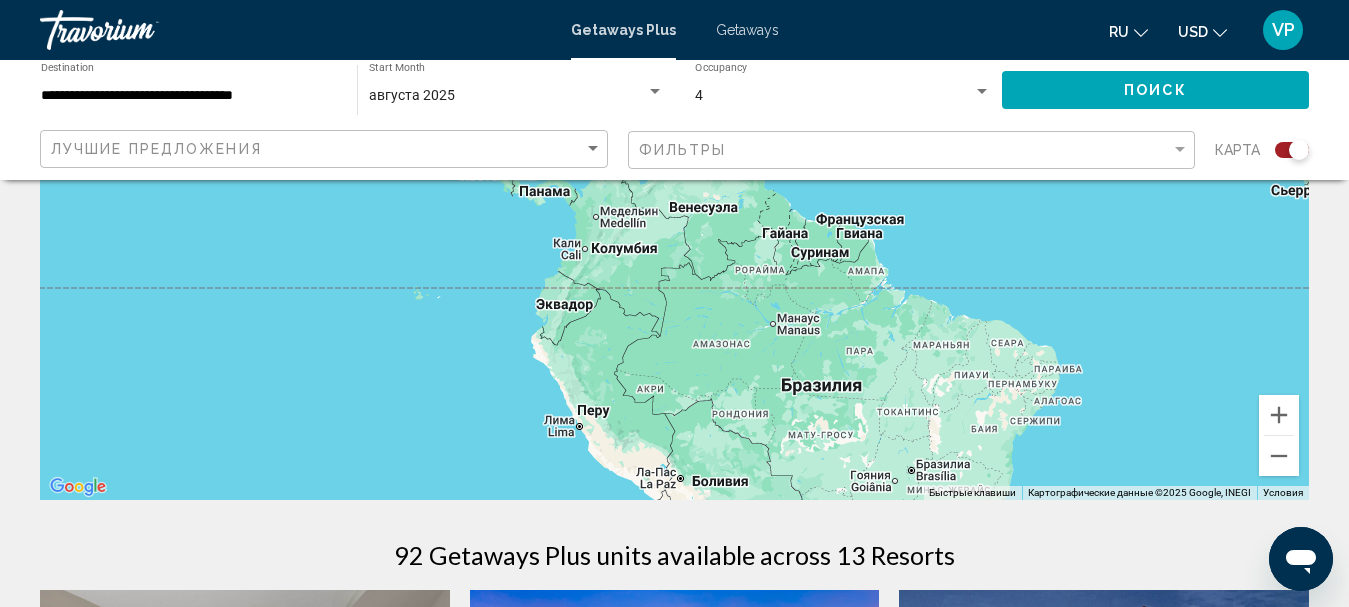
drag, startPoint x: 787, startPoint y: 319, endPoint x: 766, endPoint y: 457, distance: 139.6
click at [771, 443] on div "Чтобы активировать перетаскивание с помощью клавиатуры, нажмите Alt + Ввод. Пос…" at bounding box center [674, 200] width 1269 height 600
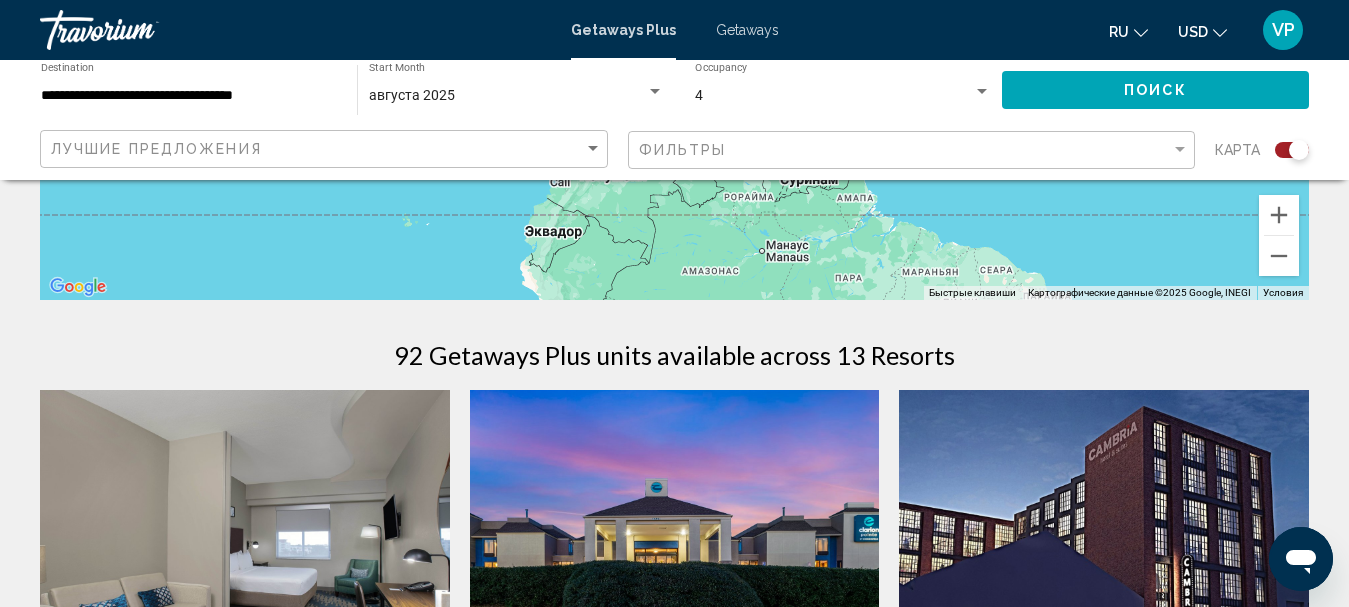
scroll to position [200, 0]
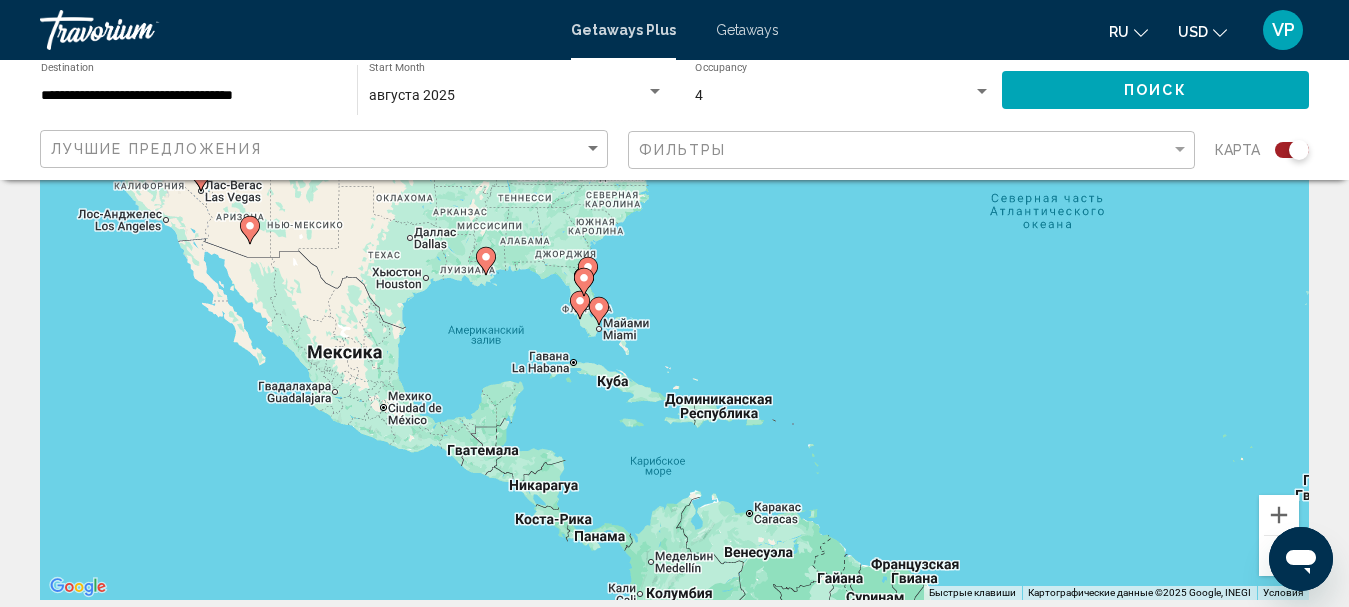
drag, startPoint x: 719, startPoint y: 268, endPoint x: 817, endPoint y: 527, distance: 276.9
click at [791, 455] on div "Чтобы активировать перетаскивание с помощью клавиатуры, нажмите Alt + Ввод. Пос…" at bounding box center [674, 300] width 1269 height 600
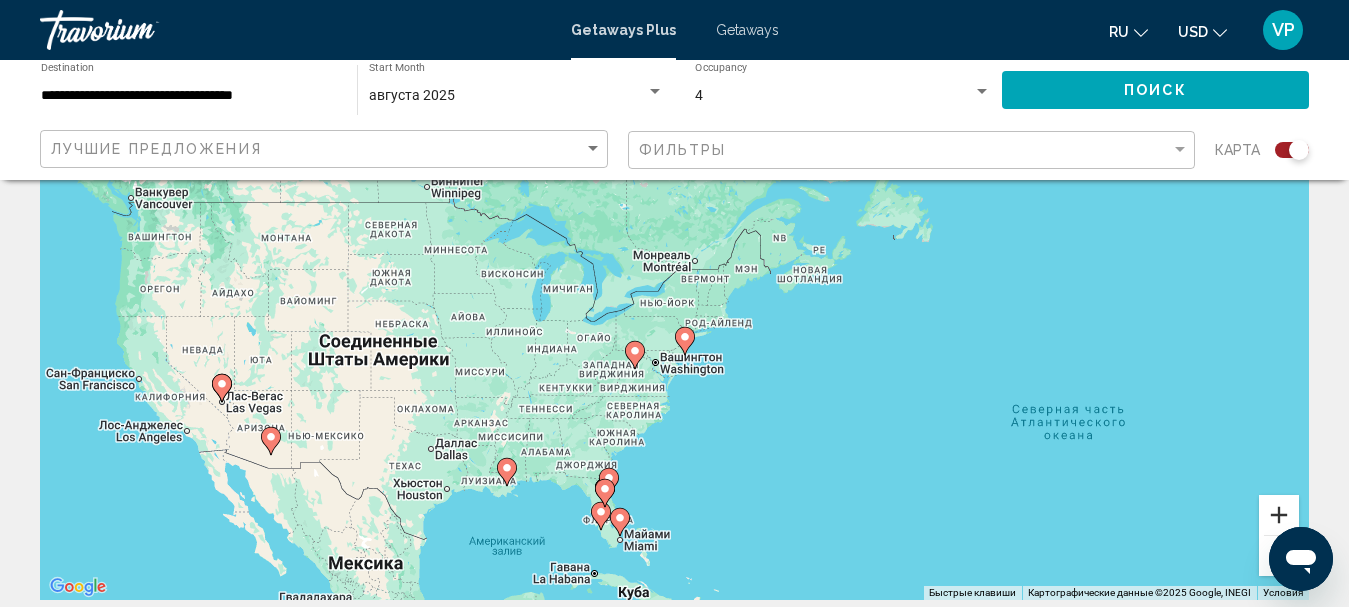
click at [1281, 514] on button "Увеличить" at bounding box center [1279, 515] width 40 height 40
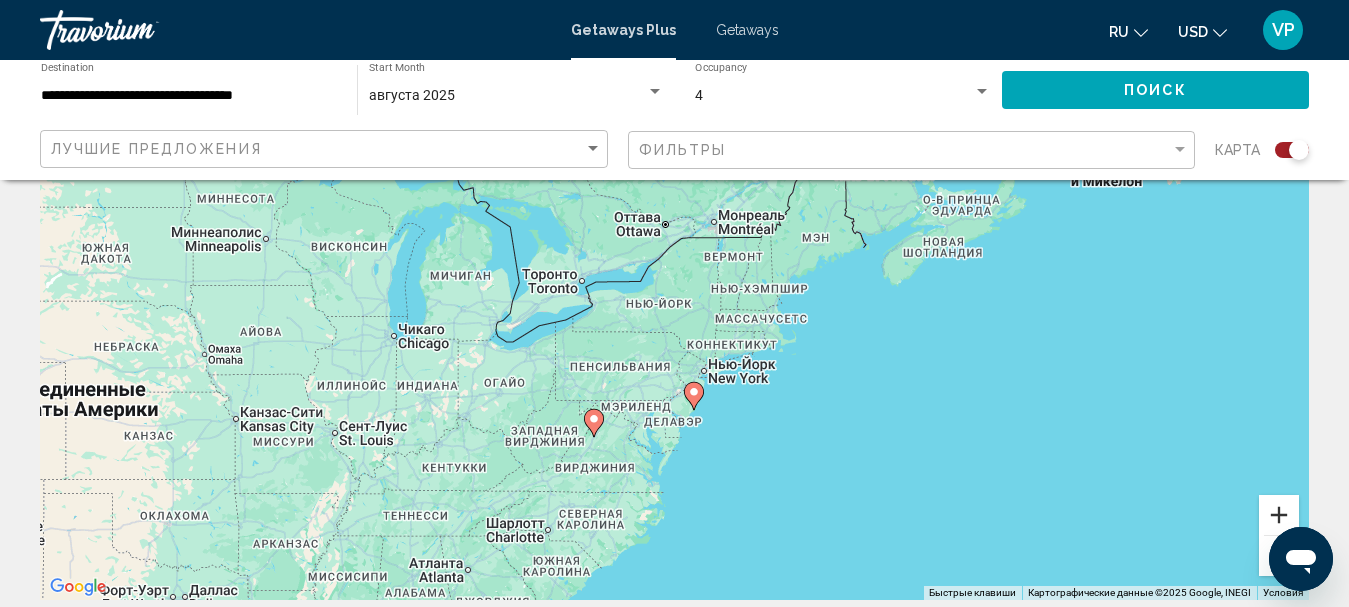
click at [1281, 514] on button "Увеличить" at bounding box center [1279, 515] width 40 height 40
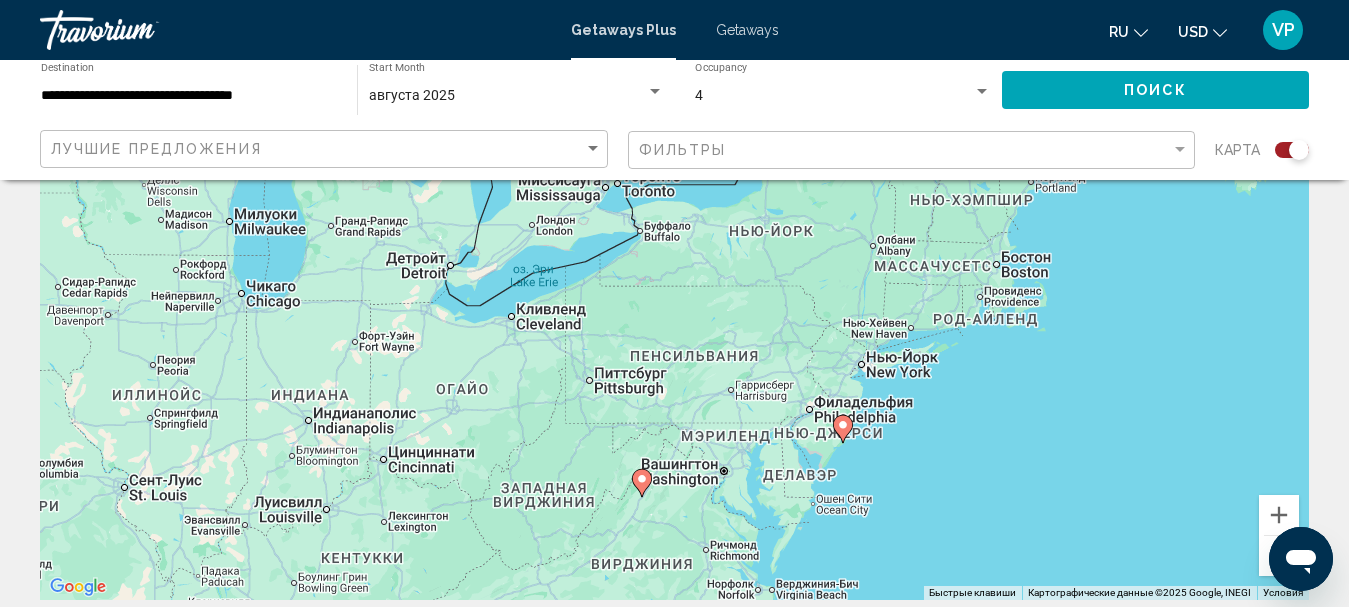
drag, startPoint x: 691, startPoint y: 526, endPoint x: 860, endPoint y: 426, distance: 196.3
click at [836, 437] on div "Чтобы активировать перетаскивание с помощью клавиатуры, нажмите Alt + Ввод. Пос…" at bounding box center [674, 300] width 1269 height 600
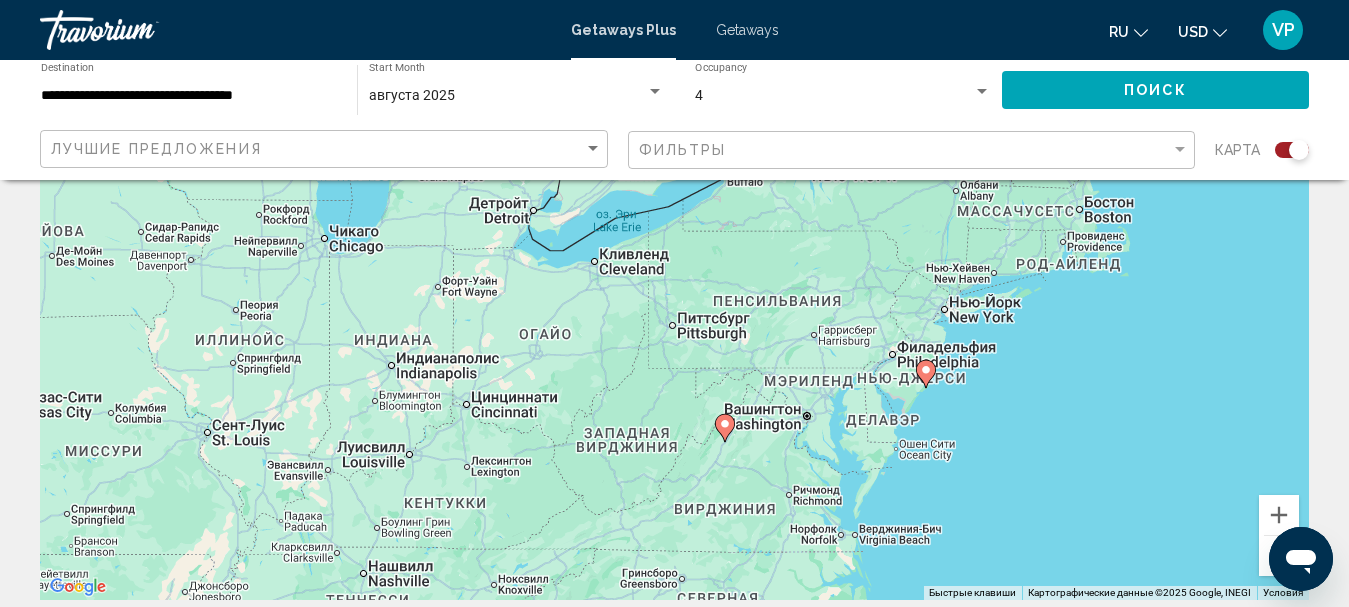
click at [726, 426] on image "Main content" at bounding box center [725, 424] width 12 height 12
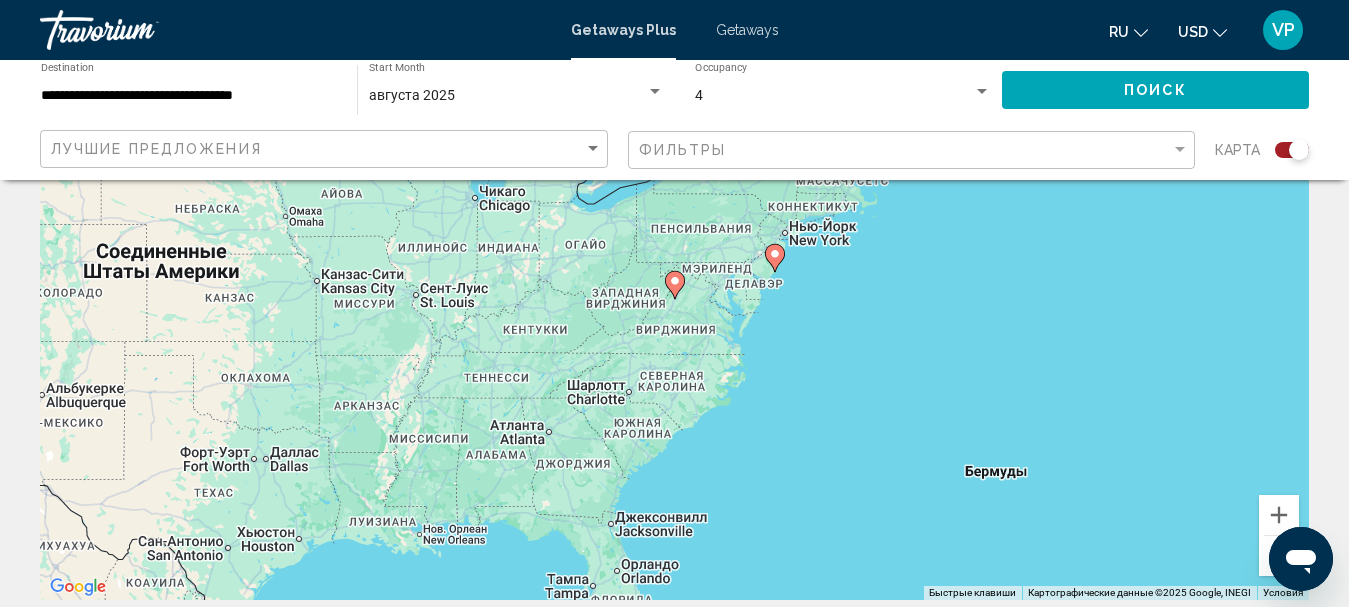
click at [668, 284] on icon "Main content" at bounding box center [674, 285] width 18 height 26
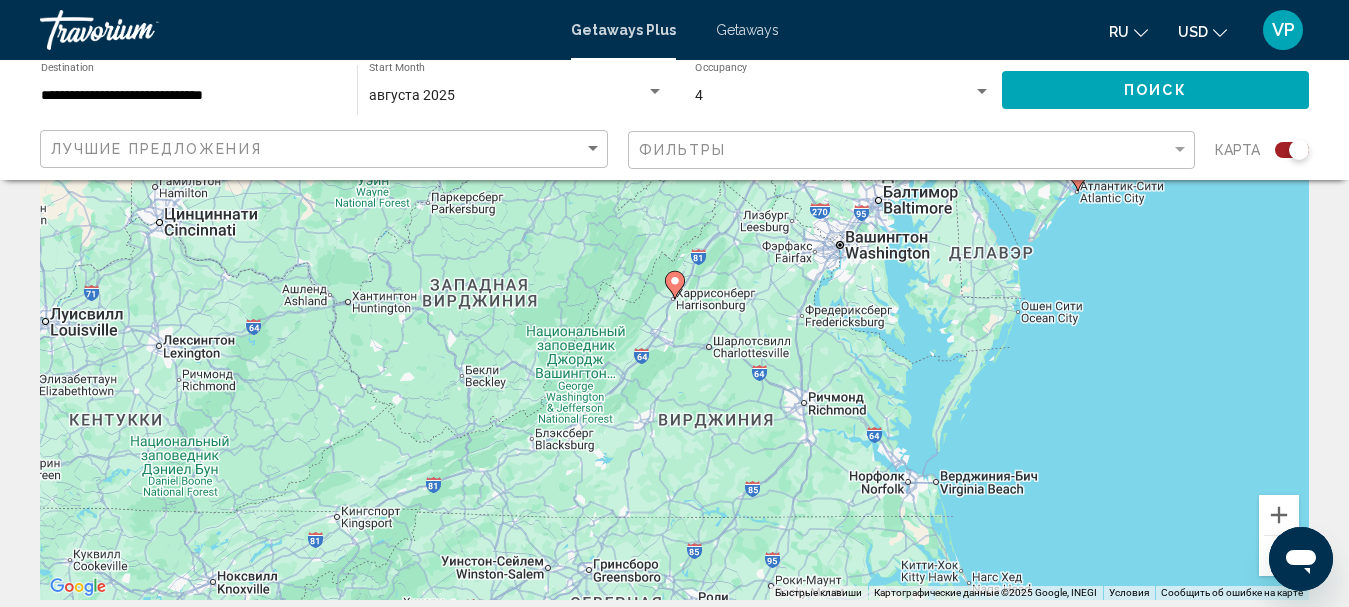
click at [678, 284] on image "Main content" at bounding box center [675, 281] width 12 height 12
type input "**********"
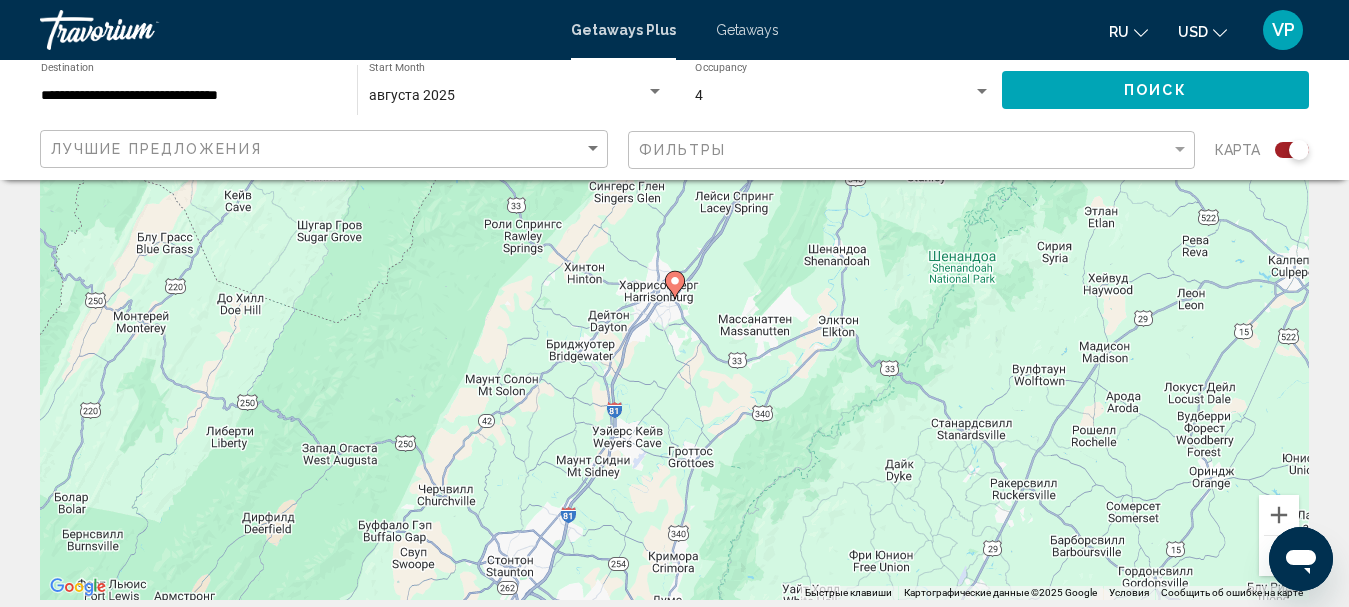
click at [676, 287] on icon "Main content" at bounding box center [674, 285] width 18 height 26
click at [680, 280] on image "Main content" at bounding box center [675, 281] width 12 height 12
click at [673, 281] on image "Main content" at bounding box center [675, 281] width 12 height 12
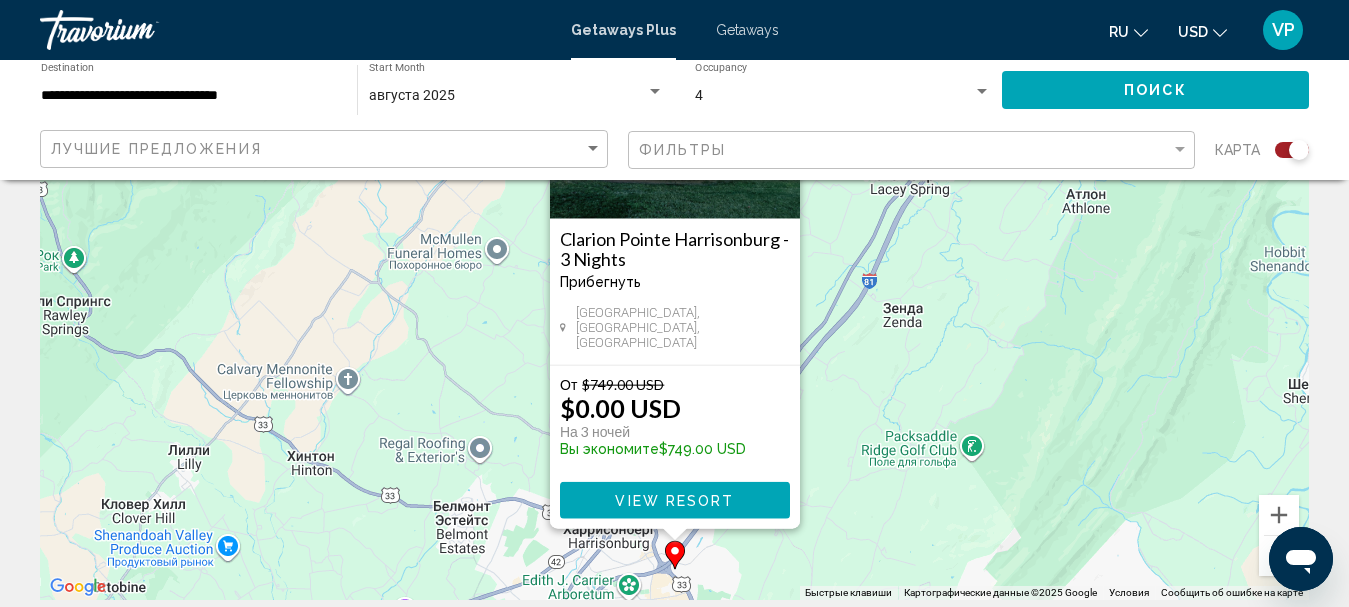
click at [679, 505] on span "View Resort" at bounding box center [674, 501] width 119 height 16
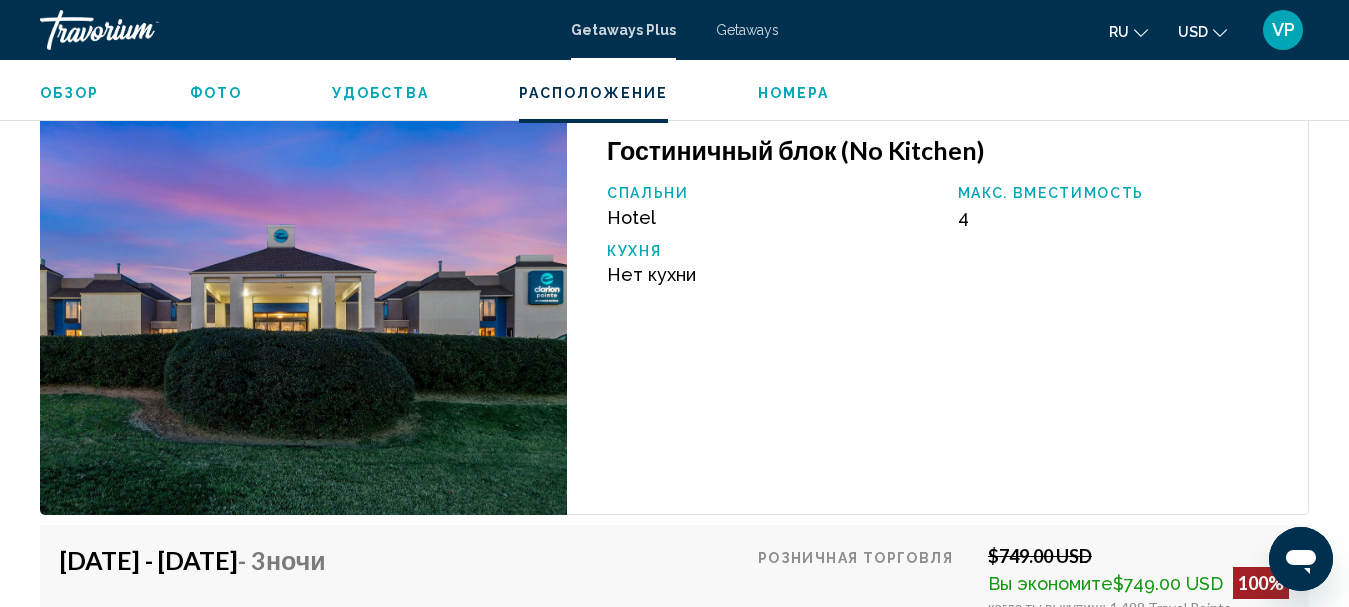
scroll to position [3331, 0]
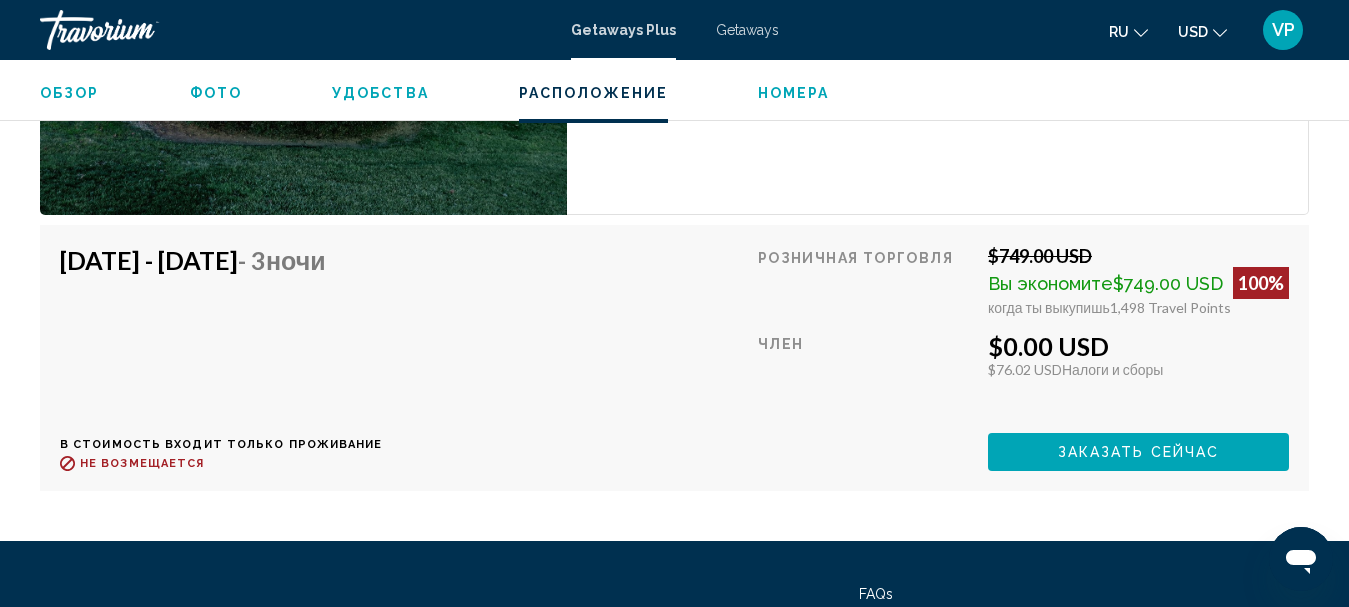
click at [733, 25] on span "Getaways" at bounding box center [747, 30] width 63 height 16
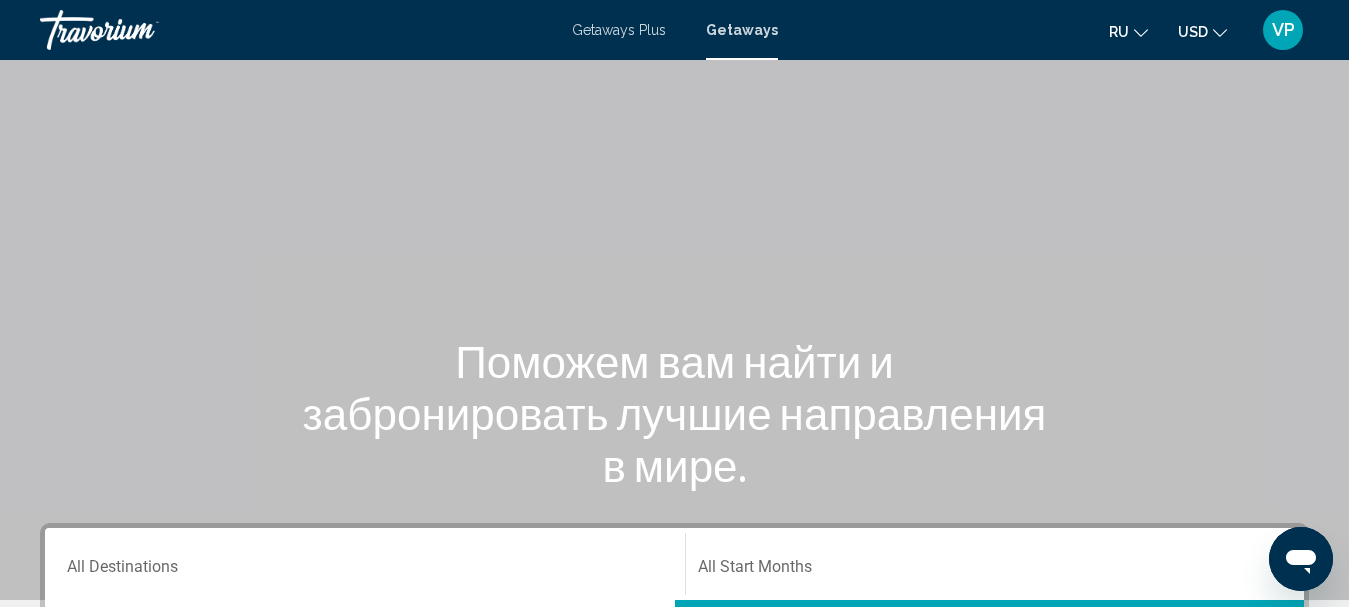
scroll to position [300, 0]
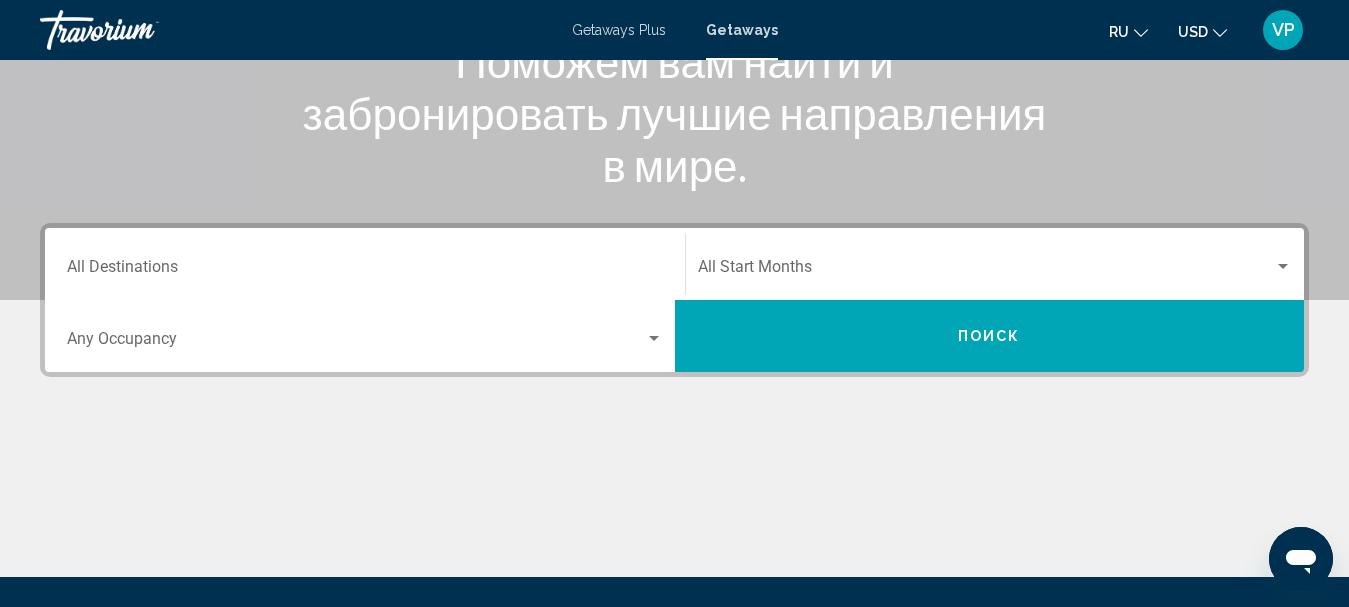
click at [351, 253] on div "Destination All Destinations" at bounding box center [365, 264] width 596 height 63
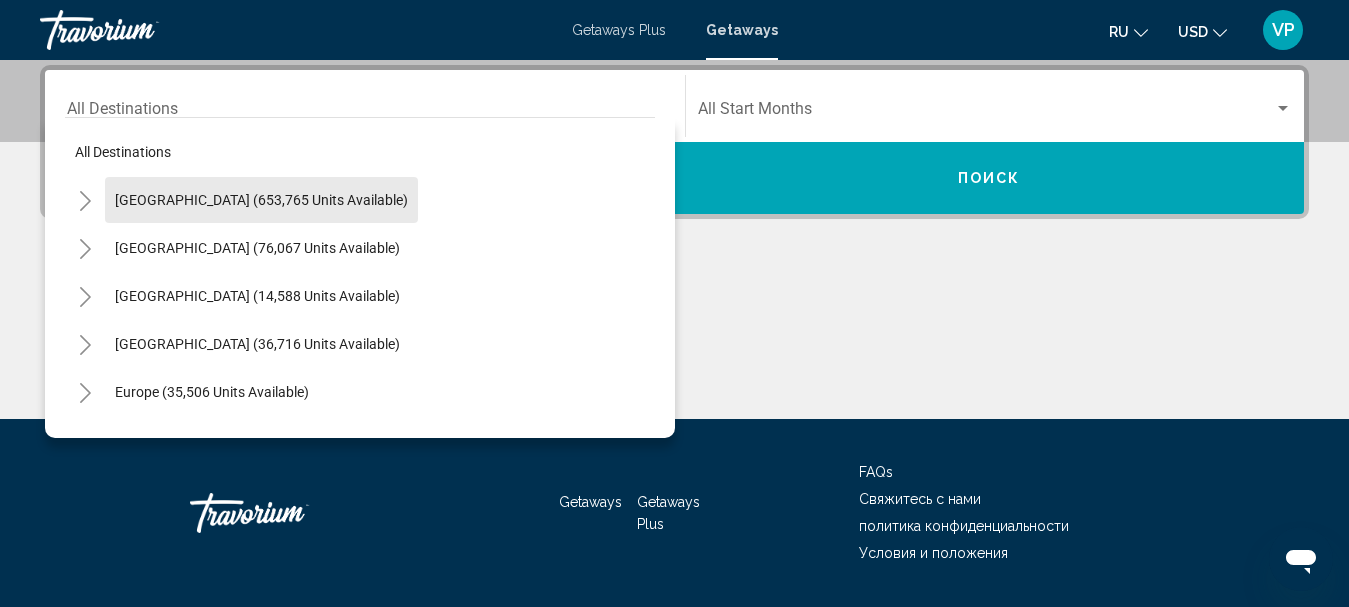
click at [296, 198] on span "United States (653,765 units available)" at bounding box center [261, 200] width 293 height 16
type input "**********"
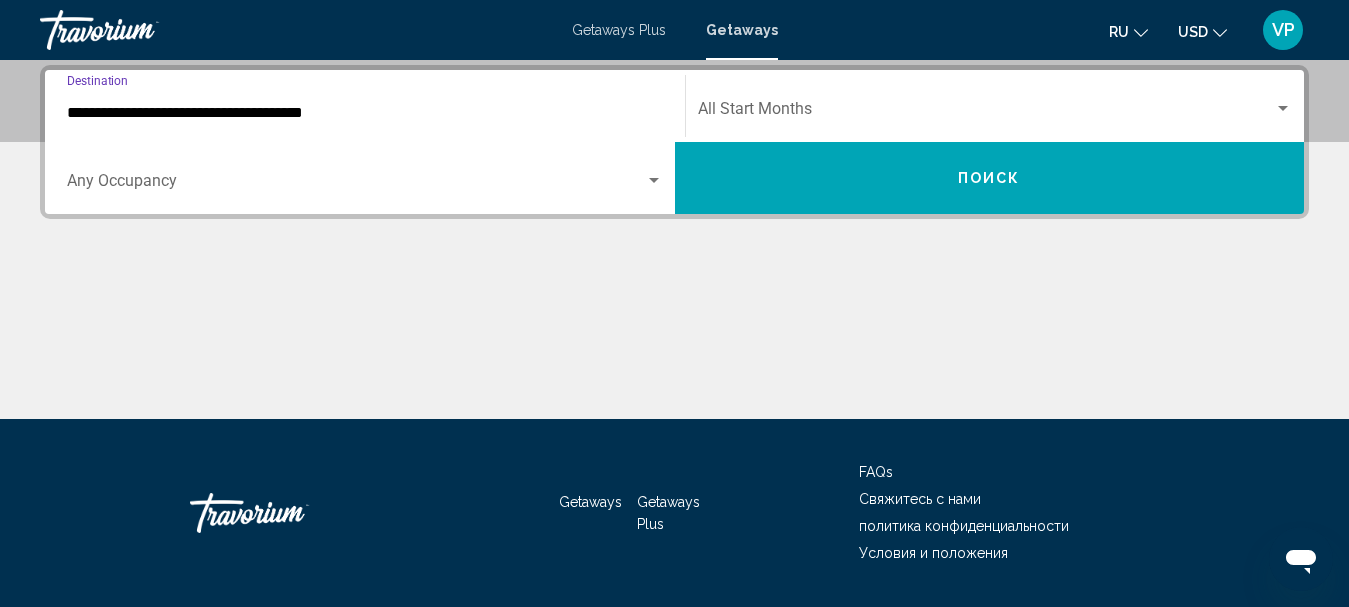
drag, startPoint x: 746, startPoint y: 100, endPoint x: 736, endPoint y: 104, distance: 10.8
click at [736, 104] on div "Start Month All Start Months" at bounding box center [995, 106] width 595 height 63
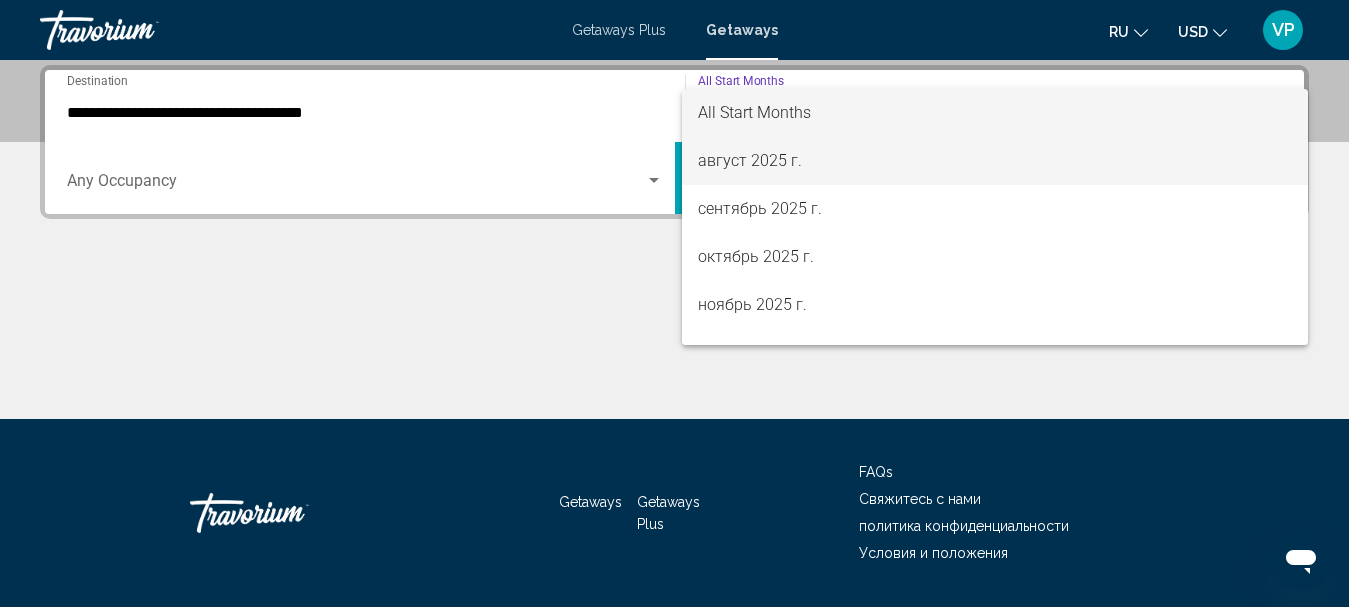
click at [727, 162] on span "август 2025 г." at bounding box center [995, 161] width 595 height 48
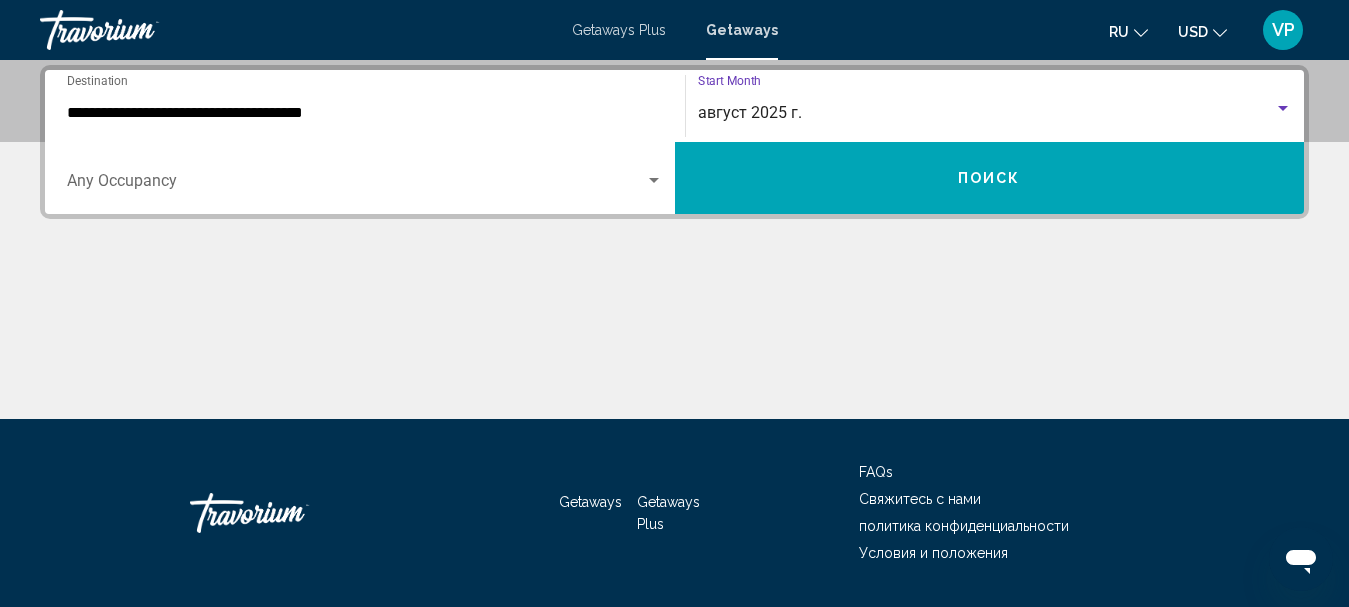
click at [552, 159] on div "Occupancy Any Occupancy" at bounding box center [365, 178] width 596 height 63
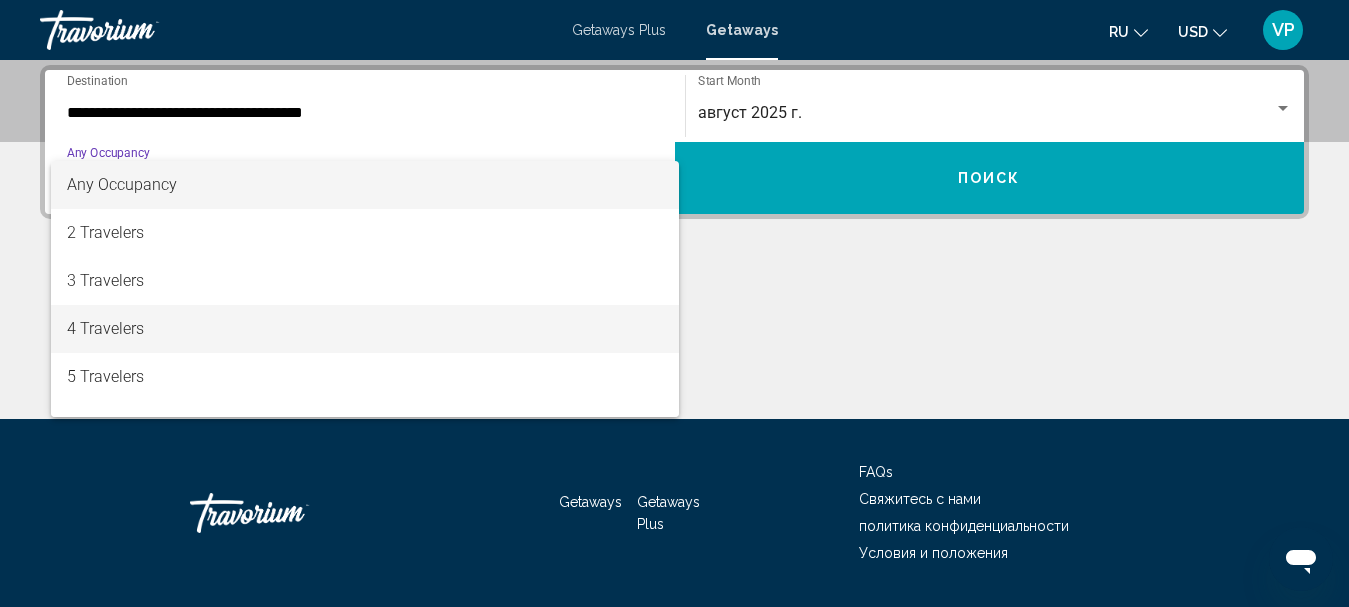
click at [379, 315] on span "4 Travelers" at bounding box center [365, 329] width 596 height 48
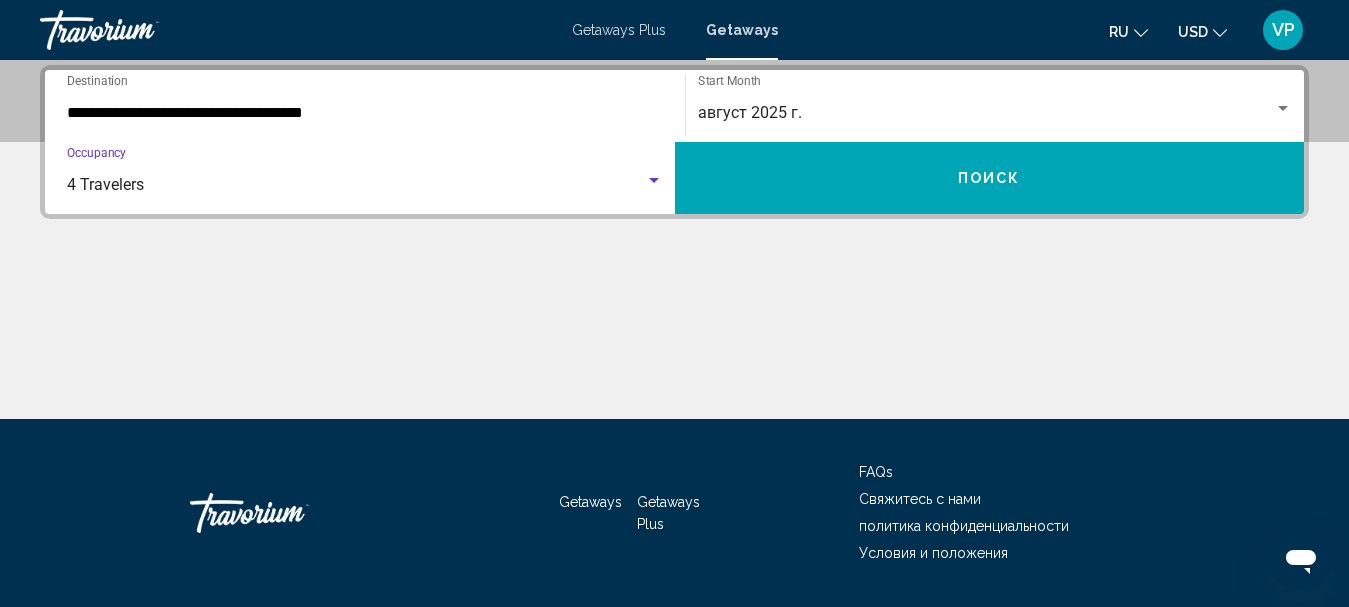
click at [847, 188] on button "Поиск" at bounding box center [990, 178] width 630 height 72
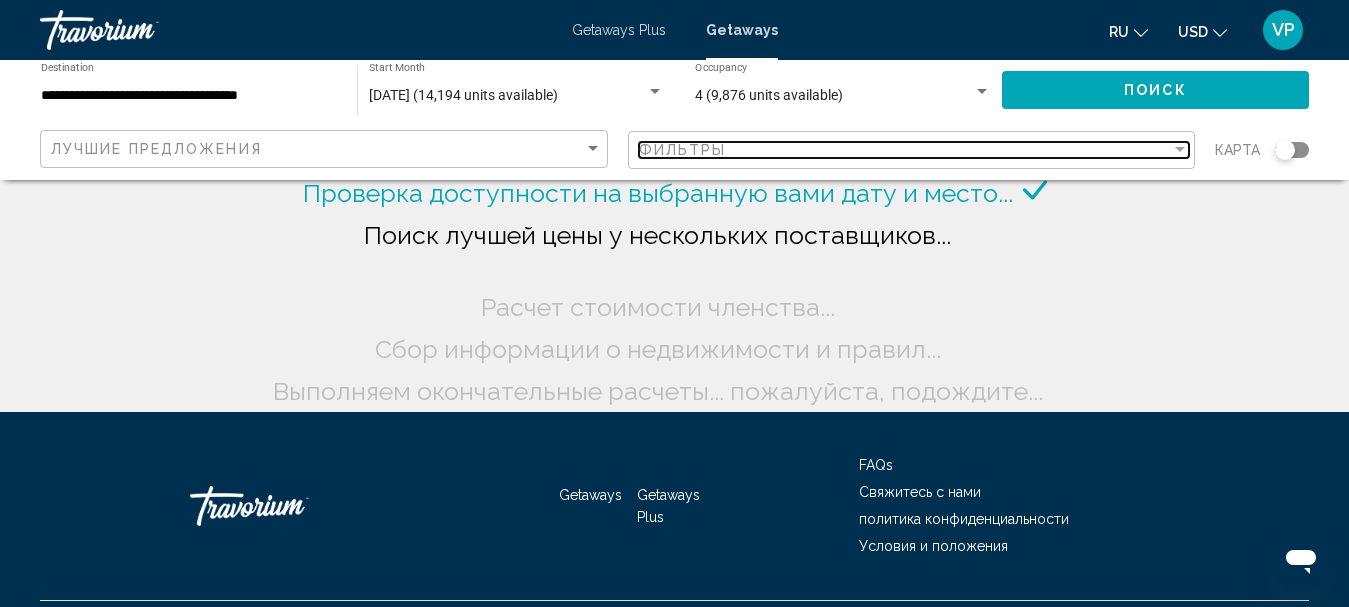
click at [846, 147] on div "Фильтры" at bounding box center [905, 150] width 533 height 16
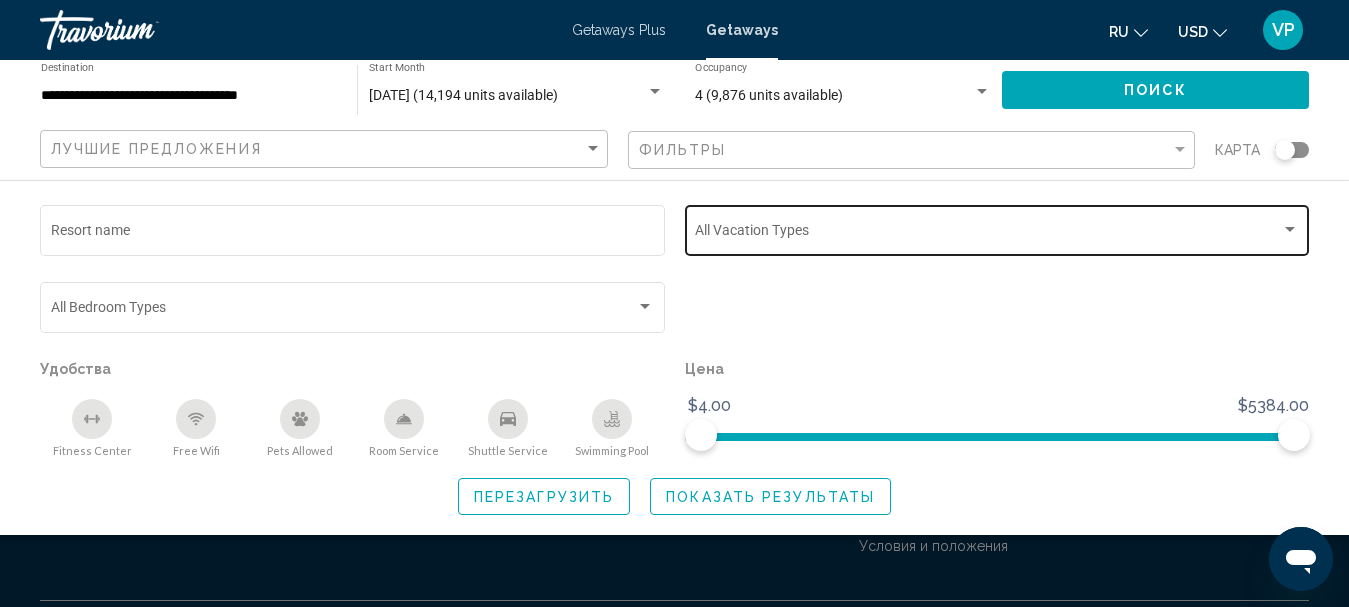
click at [831, 222] on div "Vacation Types All Vacation Types" at bounding box center [997, 228] width 604 height 55
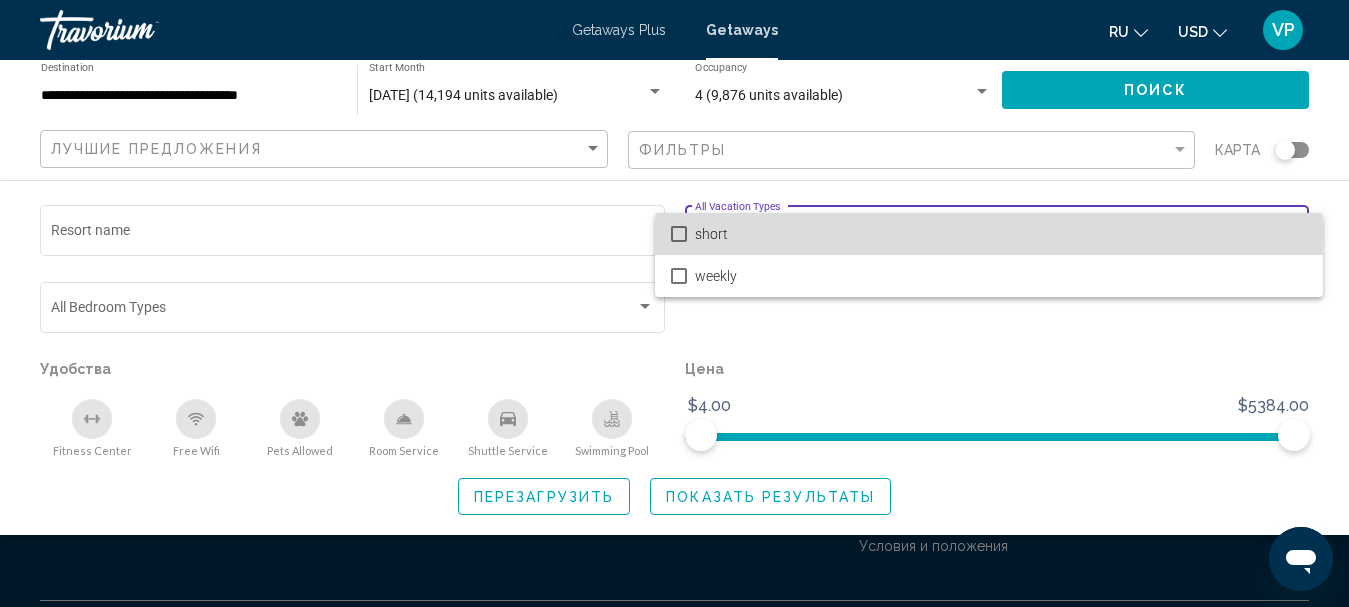
click at [812, 235] on span "short" at bounding box center [1001, 234] width 612 height 42
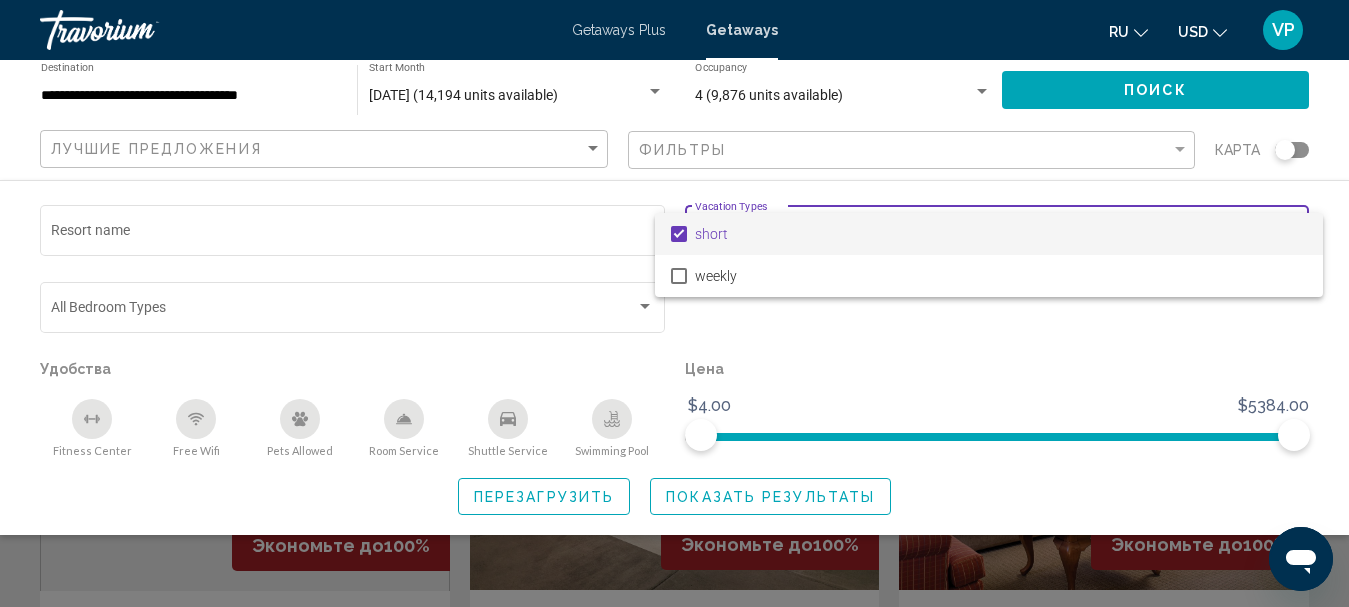
click at [712, 494] on div at bounding box center [674, 303] width 1349 height 607
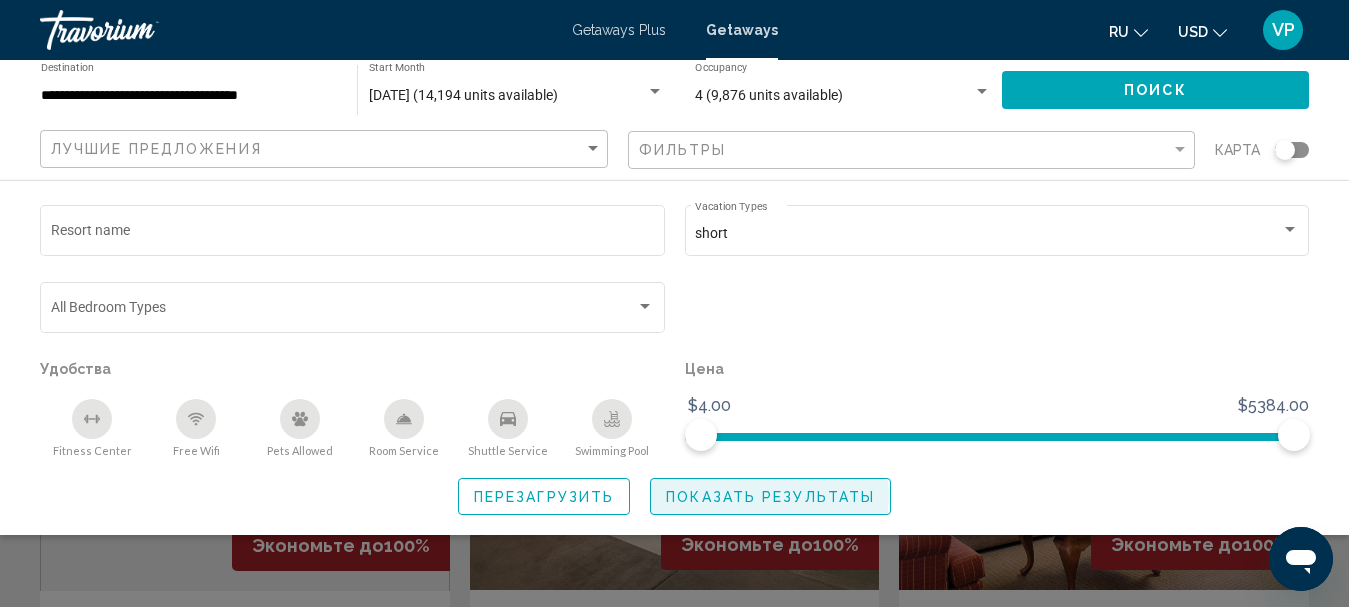
click at [714, 495] on span "Показать результаты" at bounding box center [770, 497] width 209 height 16
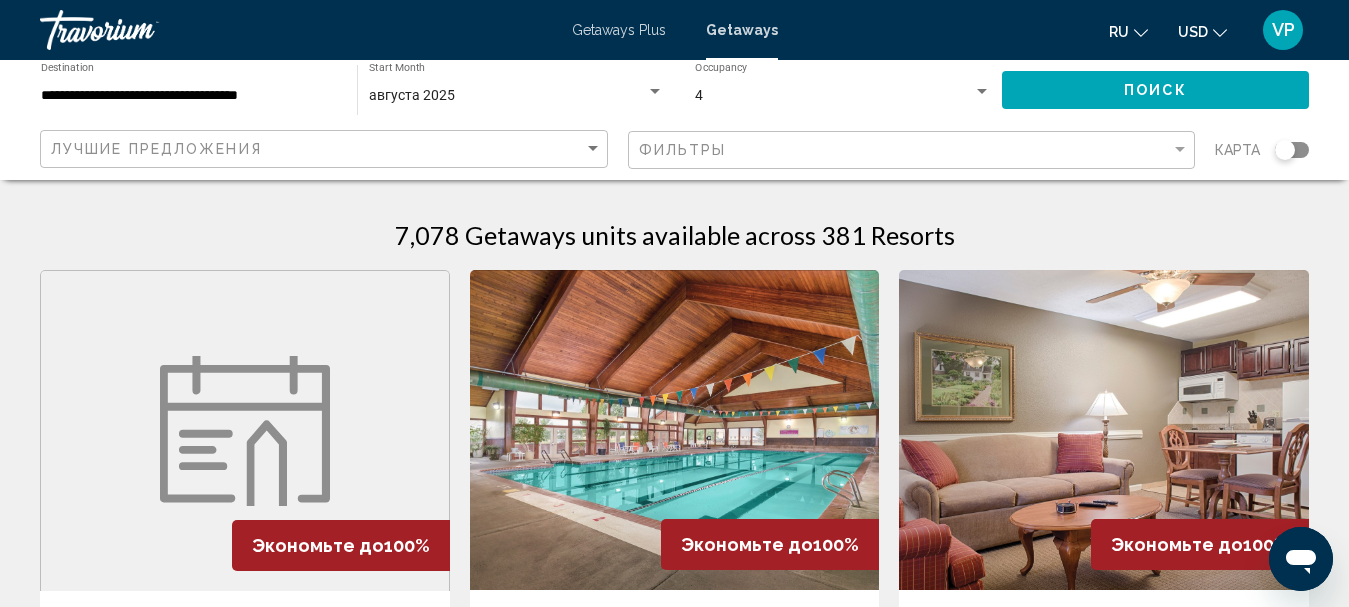
click at [1290, 150] on div "Search widget" at bounding box center [1285, 150] width 20 height 20
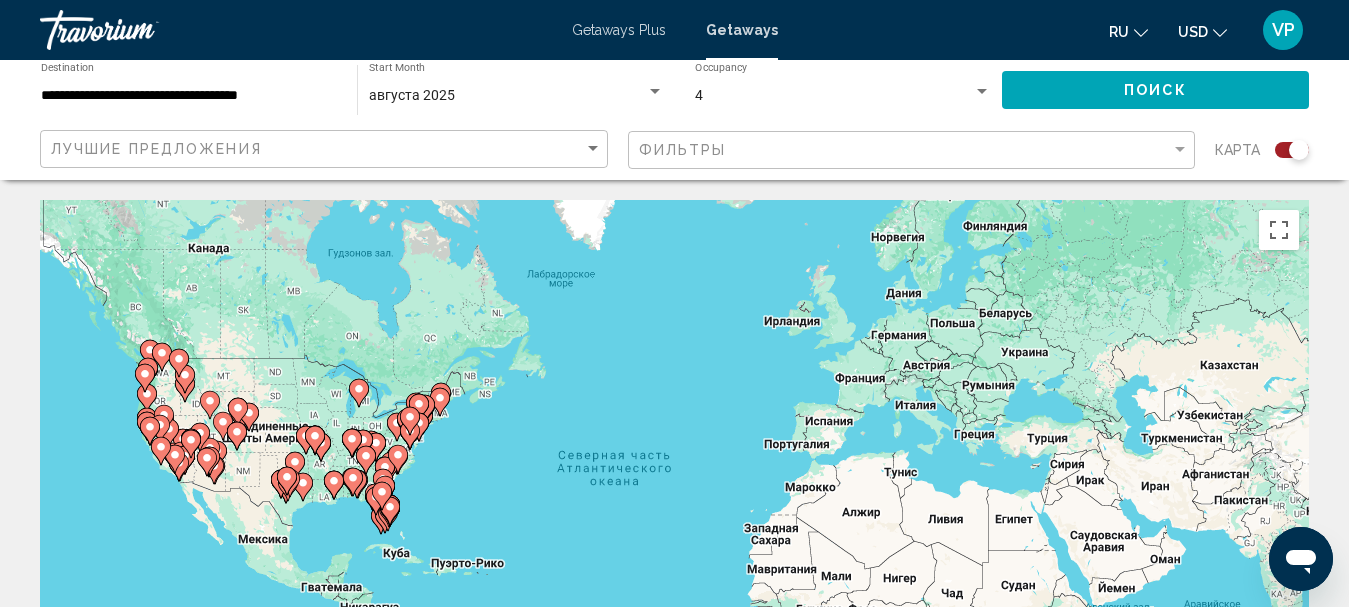
drag, startPoint x: 360, startPoint y: 451, endPoint x: 376, endPoint y: 441, distance: 18.9
click at [374, 442] on div "Чтобы активировать перетаскивание с помощью клавиатуры, нажмите Alt + Ввод. Пос…" at bounding box center [674, 500] width 1269 height 600
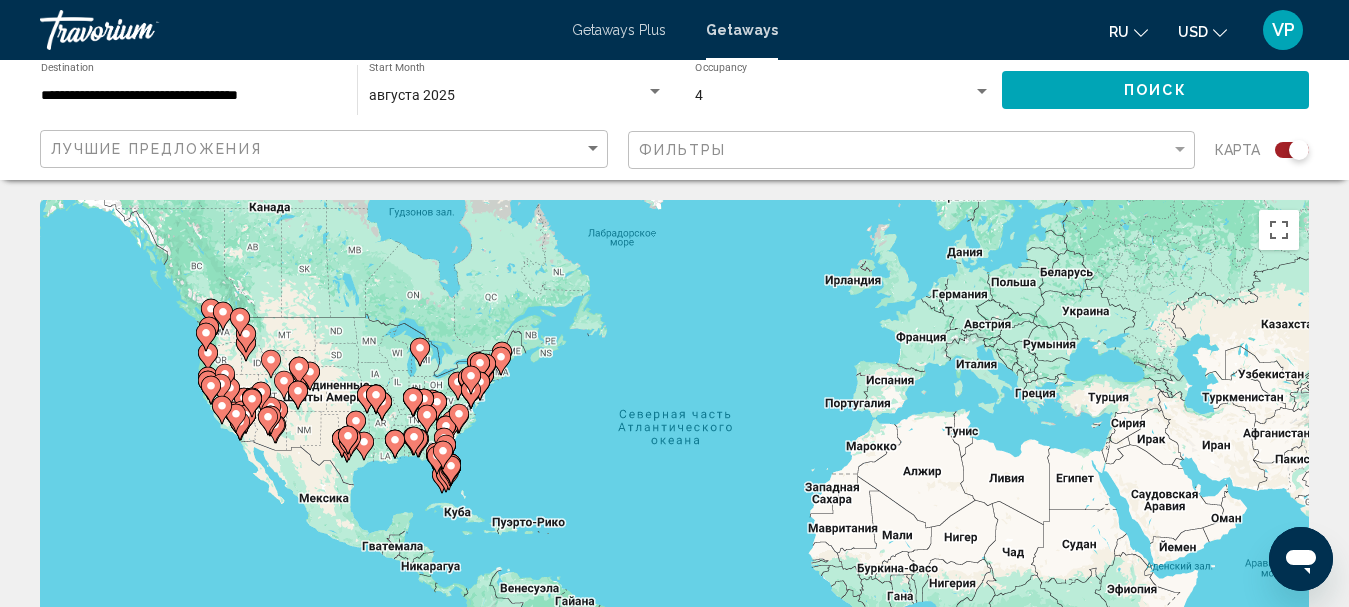
scroll to position [200, 0]
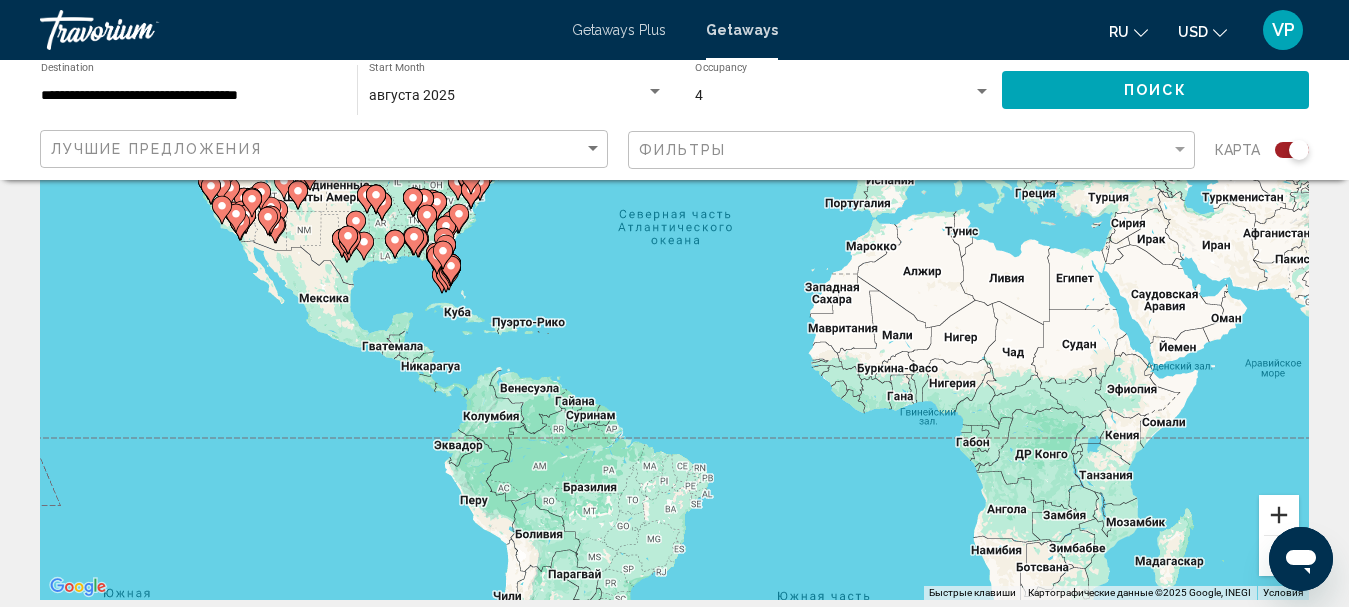
click at [1277, 520] on button "Увеличить" at bounding box center [1279, 515] width 40 height 40
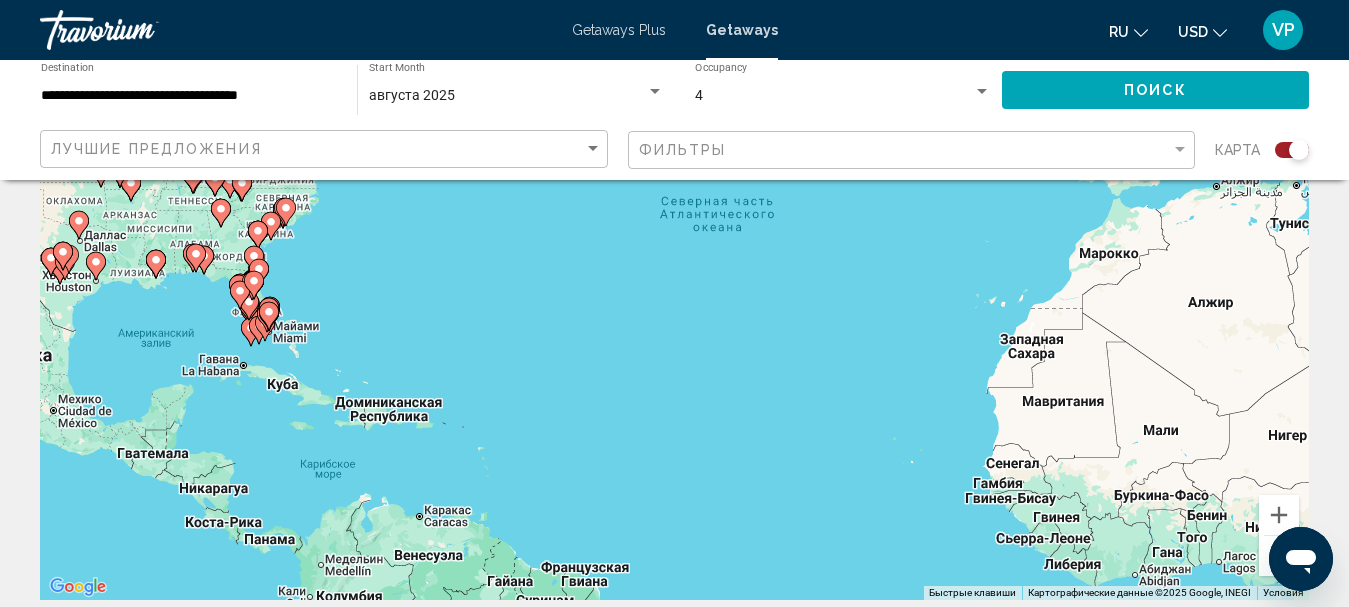
drag, startPoint x: 527, startPoint y: 358, endPoint x: 604, endPoint y: 461, distance: 128.6
click at [593, 451] on div "Чтобы активировать перетаскивание с помощью клавиатуры, нажмите Alt + Ввод. Пос…" at bounding box center [674, 300] width 1269 height 600
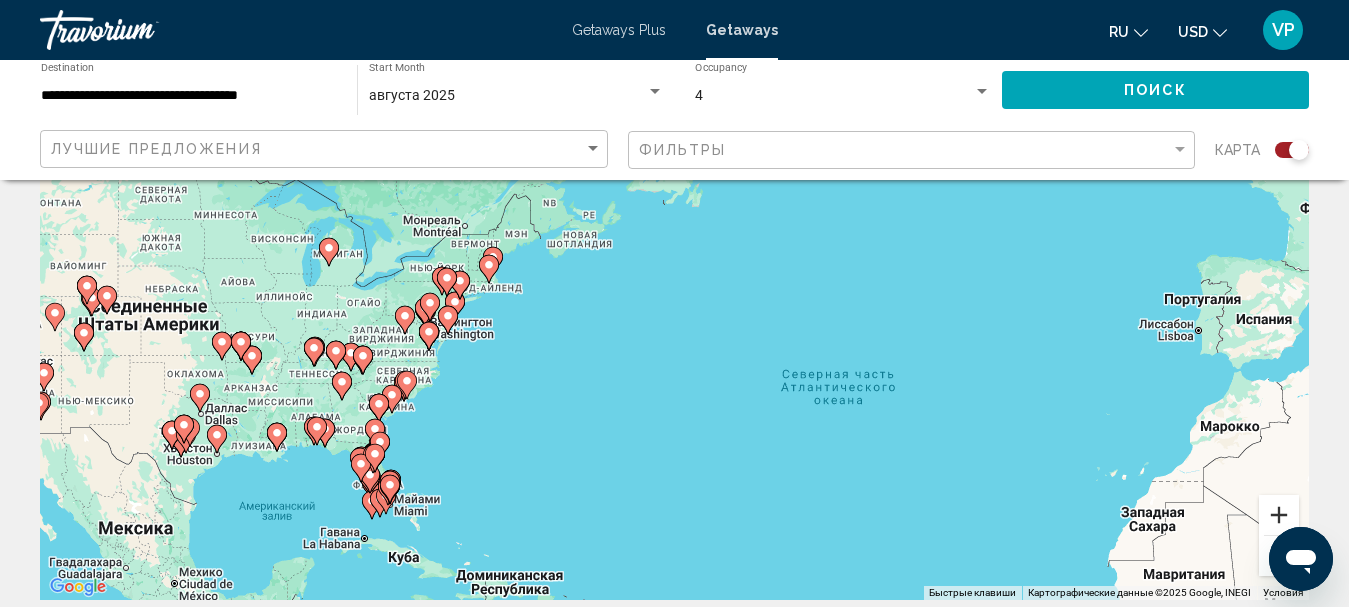
click at [1286, 518] on button "Увеличить" at bounding box center [1279, 515] width 40 height 40
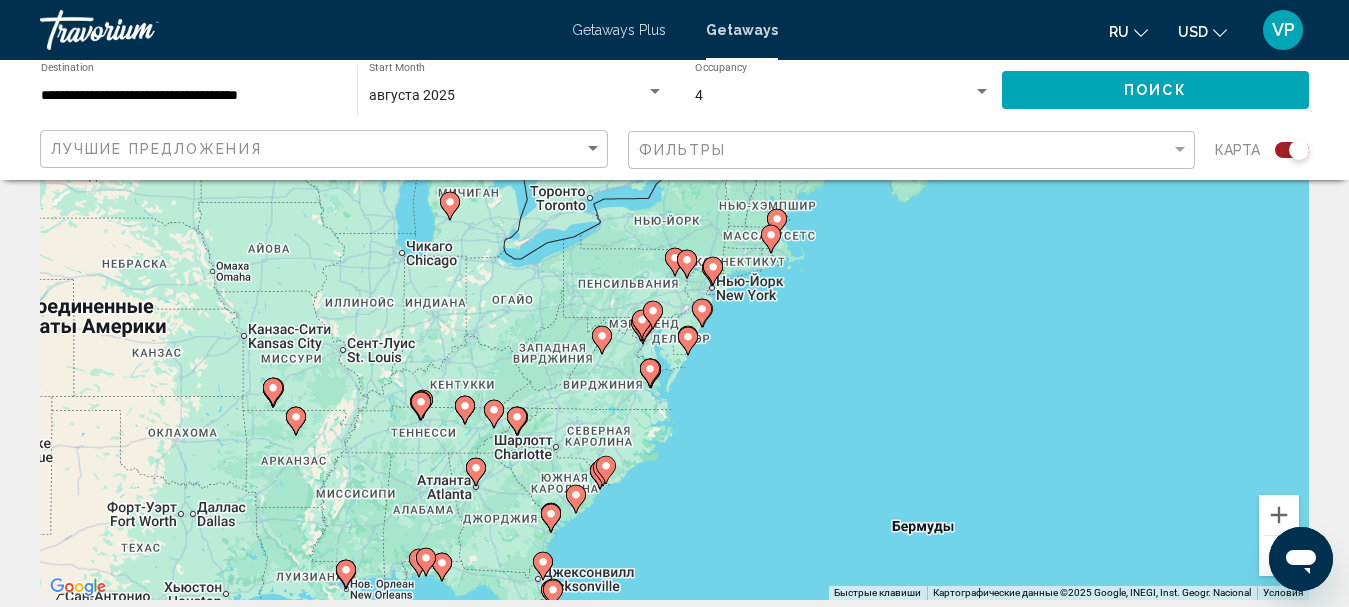
drag, startPoint x: 590, startPoint y: 498, endPoint x: 1044, endPoint y: 481, distance: 454.2
click at [1044, 481] on div "Чтобы активировать перетаскивание с помощью клавиатуры, нажмите Alt + Ввод. Пос…" at bounding box center [674, 300] width 1269 height 600
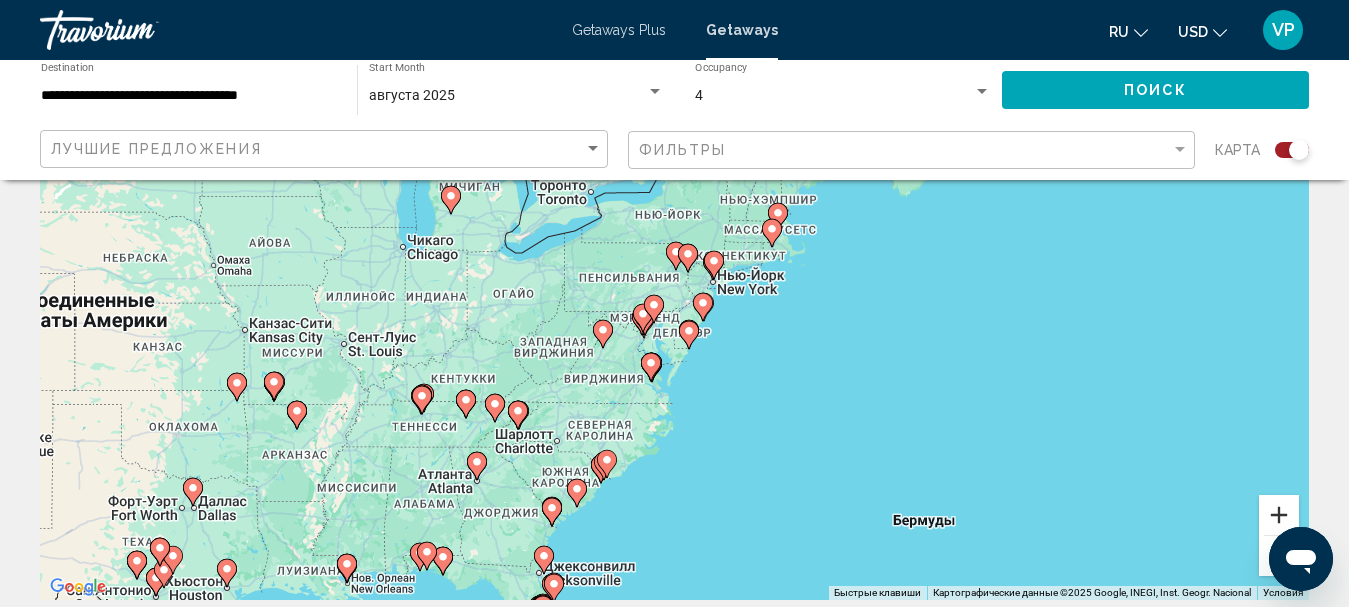
click at [1292, 509] on button "Увеличить" at bounding box center [1279, 515] width 40 height 40
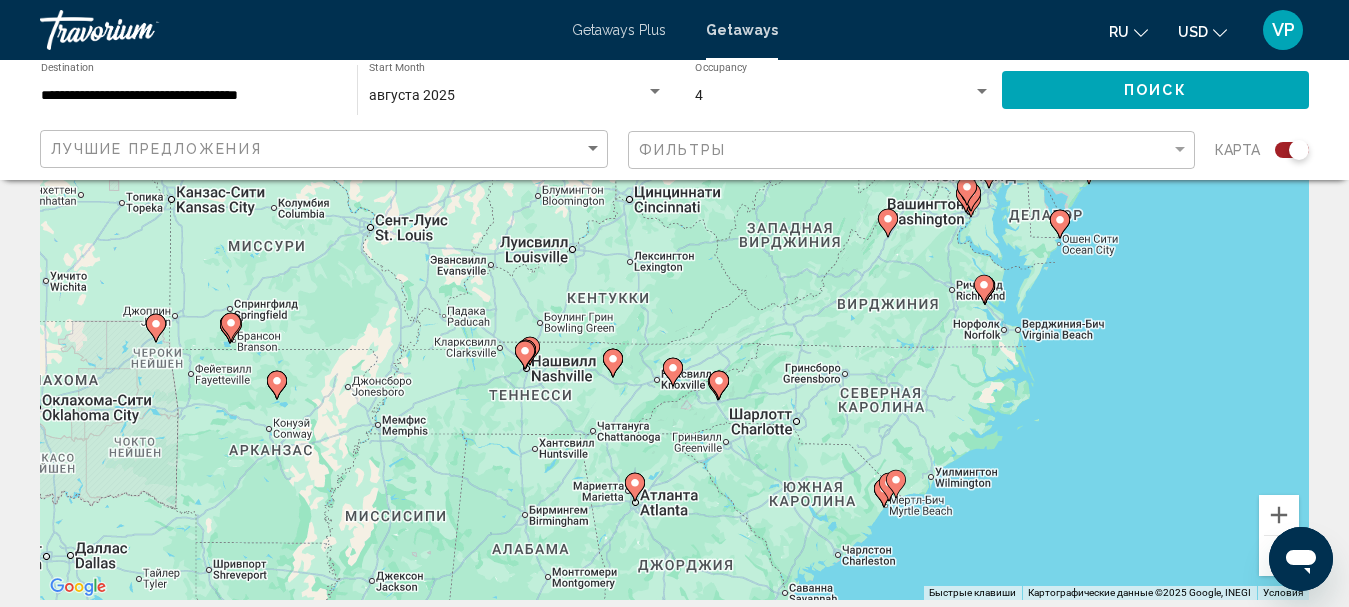
drag, startPoint x: 560, startPoint y: 523, endPoint x: 942, endPoint y: 361, distance: 414.8
click at [942, 361] on div "Чтобы активировать перетаскивание с помощью клавиатуры, нажмите Alt + Ввод. Пос…" at bounding box center [674, 300] width 1269 height 600
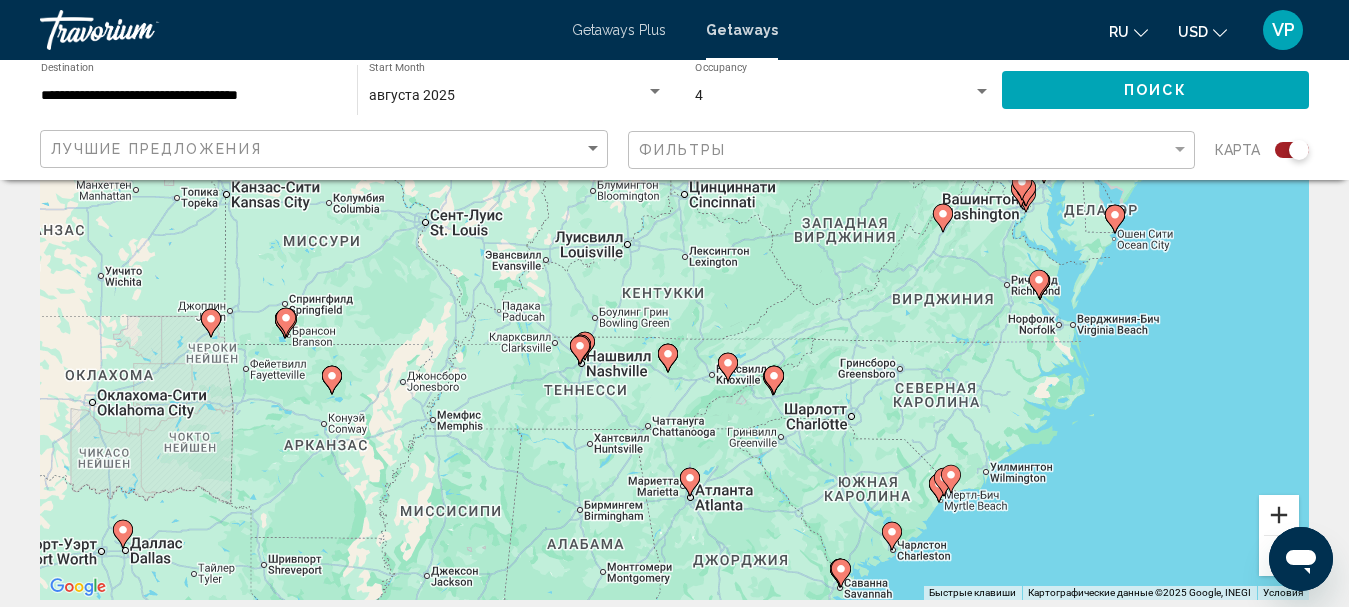
click at [1277, 507] on button "Увеличить" at bounding box center [1279, 515] width 40 height 40
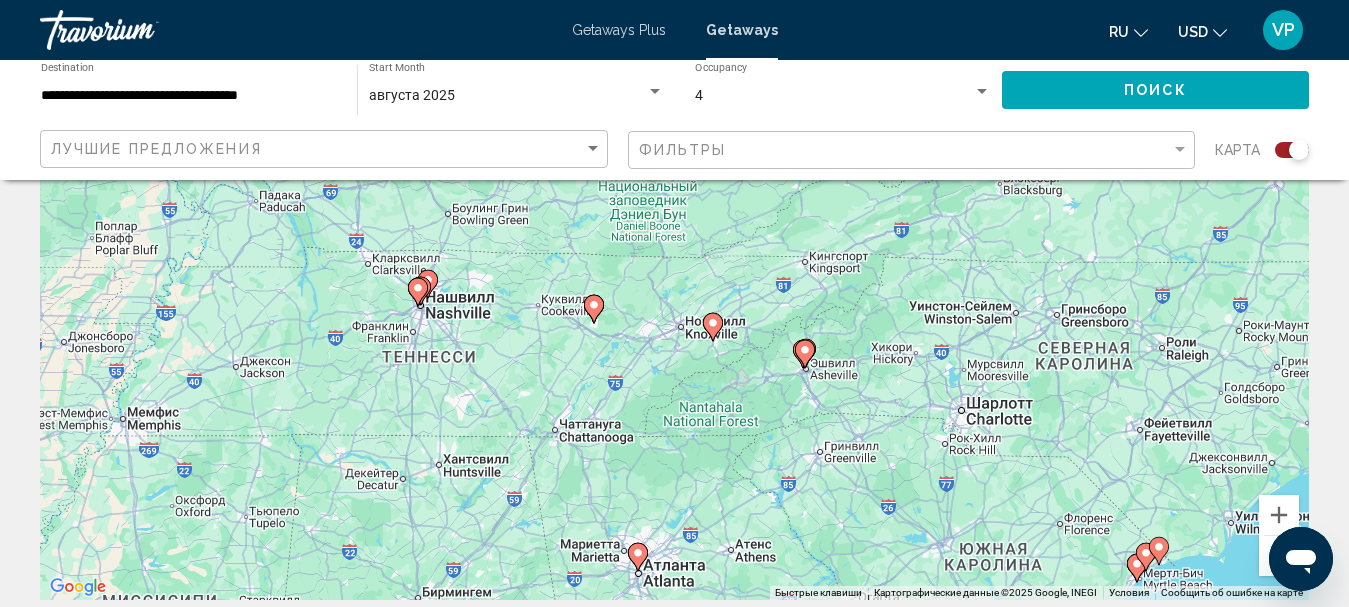
drag, startPoint x: 898, startPoint y: 559, endPoint x: 827, endPoint y: 448, distance: 131.7
click at [827, 448] on div "Чтобы активировать перетаскивание с помощью клавиатуры, нажмите Alt + Ввод. Пос…" at bounding box center [674, 300] width 1269 height 600
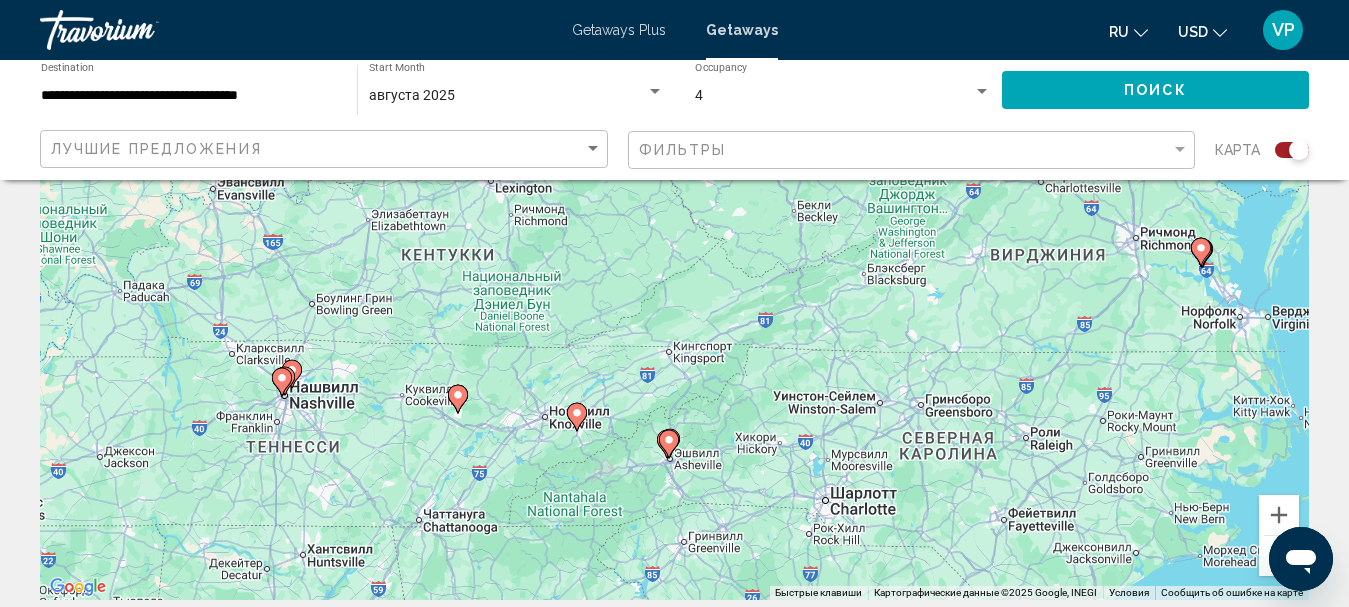
drag, startPoint x: 952, startPoint y: 359, endPoint x: 800, endPoint y: 472, distance: 189.4
click at [800, 472] on div "Чтобы активировать перетаскивание с помощью клавиатуры, нажмите Alt + Ввод. Пос…" at bounding box center [674, 300] width 1269 height 600
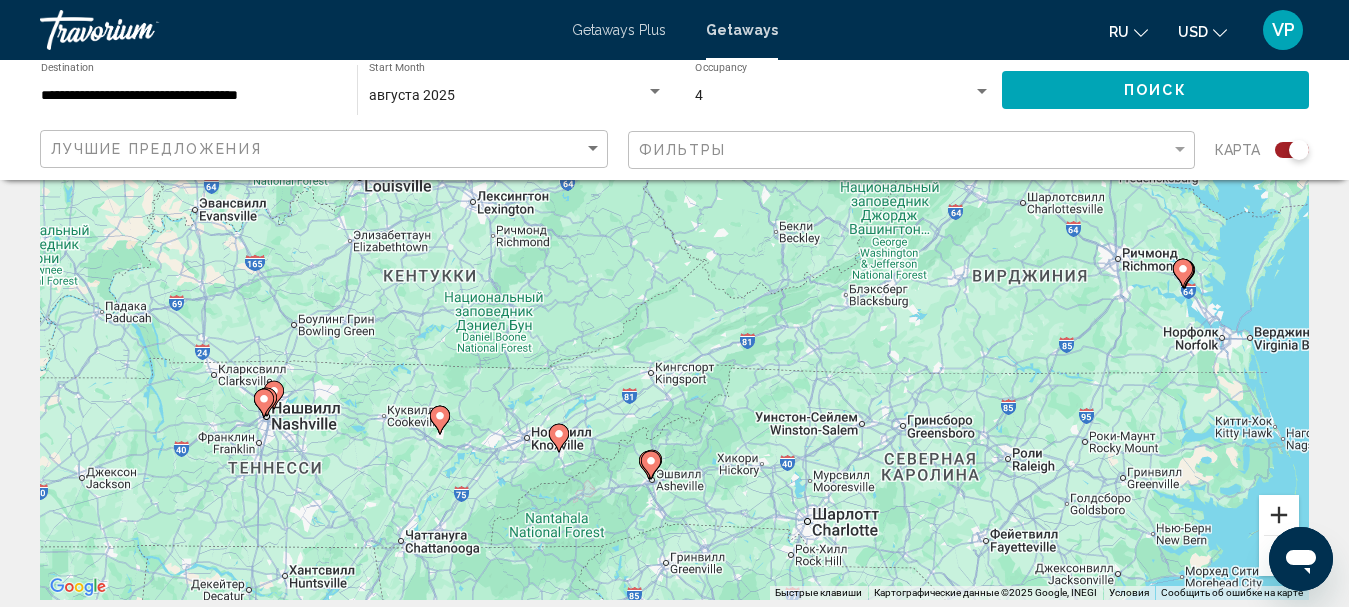
click at [1284, 503] on button "Увеличить" at bounding box center [1279, 515] width 40 height 40
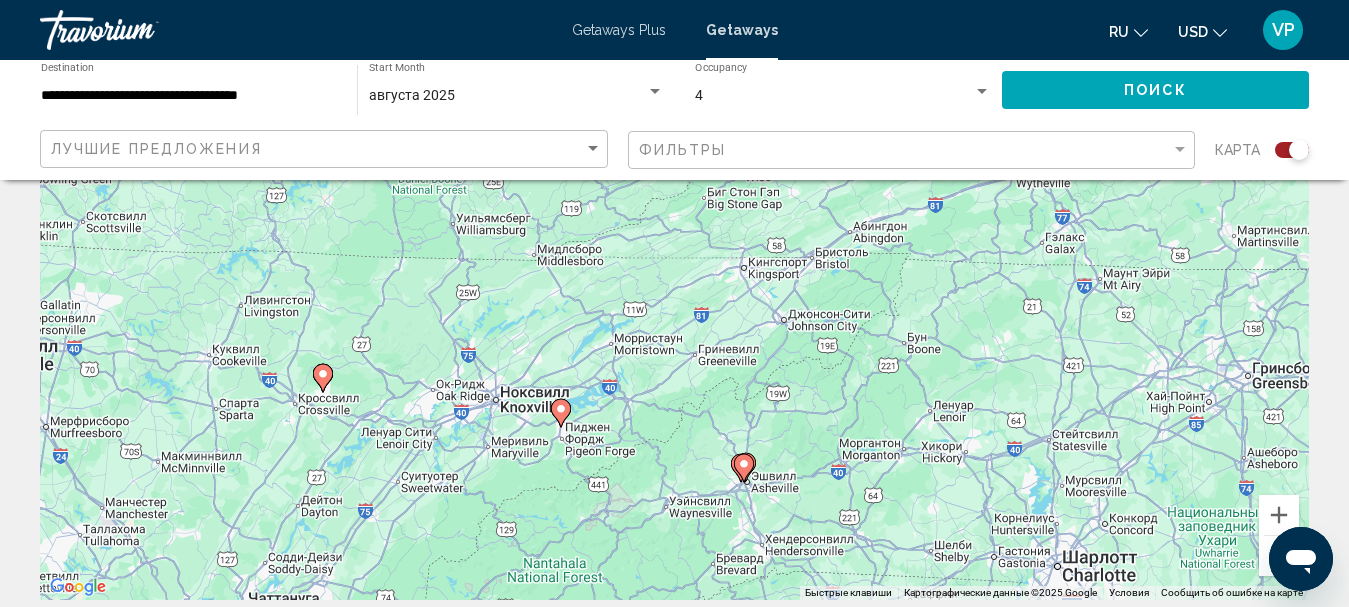
drag, startPoint x: 744, startPoint y: 546, endPoint x: 868, endPoint y: 348, distance: 233.6
click at [868, 349] on div "Чтобы активировать перетаскивание с помощью клавиатуры, нажмите Alt + Ввод. Пос…" at bounding box center [674, 300] width 1269 height 600
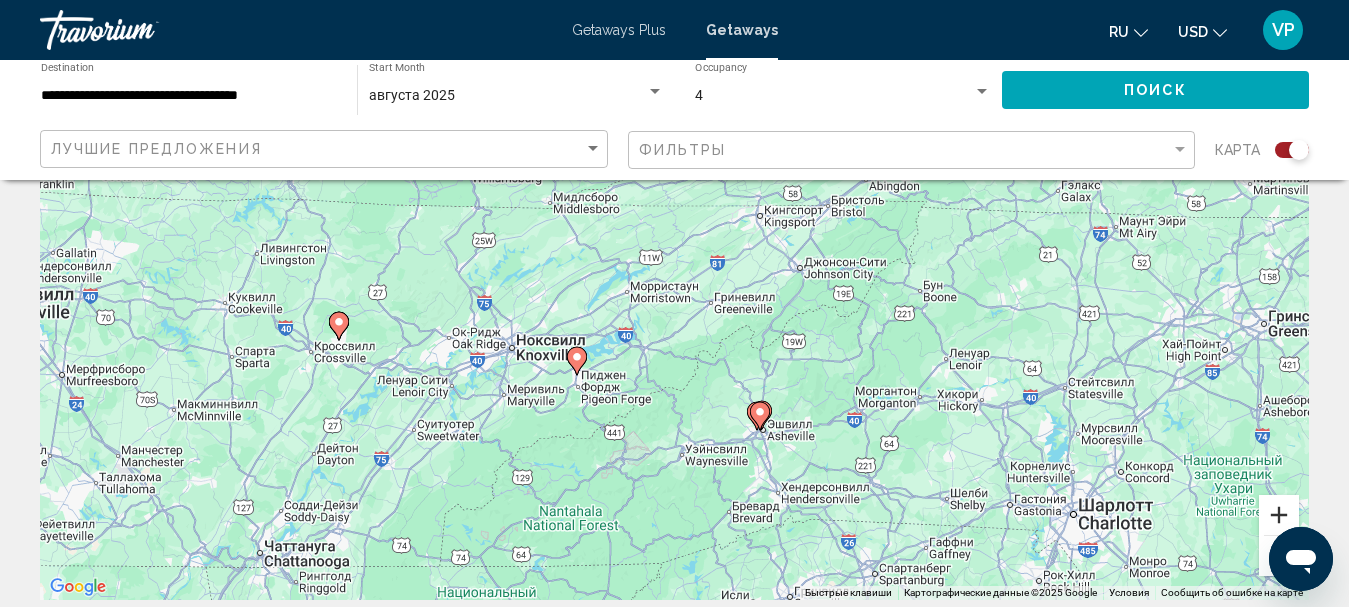
click at [1271, 511] on button "Увеличить" at bounding box center [1279, 515] width 40 height 40
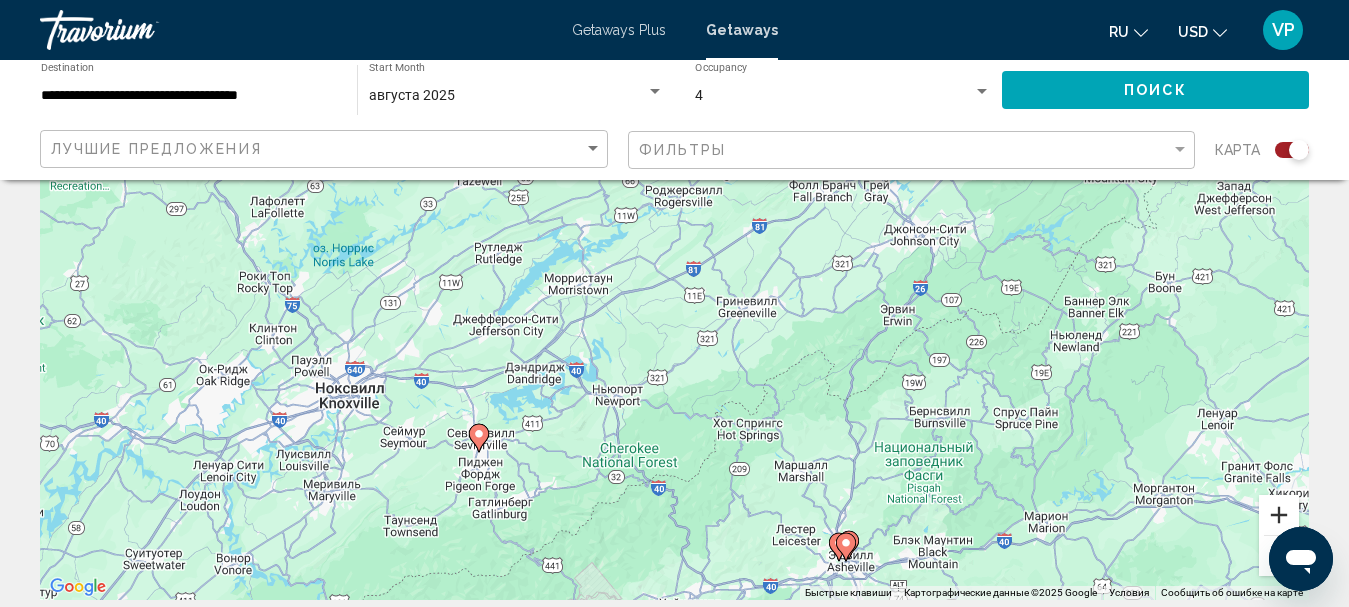
click at [1269, 511] on button "Увеличить" at bounding box center [1279, 515] width 40 height 40
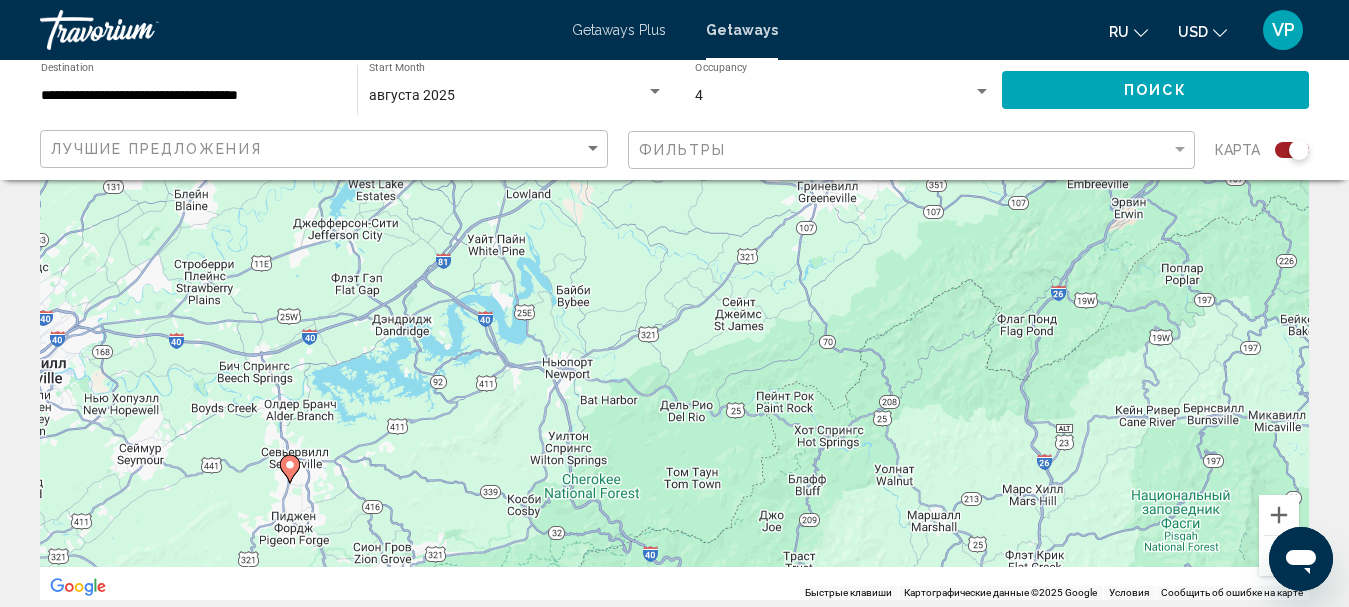
drag, startPoint x: 875, startPoint y: 431, endPoint x: 894, endPoint y: 265, distance: 167.0
click at [893, 268] on div "Чтобы активировать перетаскивание с помощью клавиатуры, нажмите Alt + Ввод. Пос…" at bounding box center [674, 300] width 1269 height 600
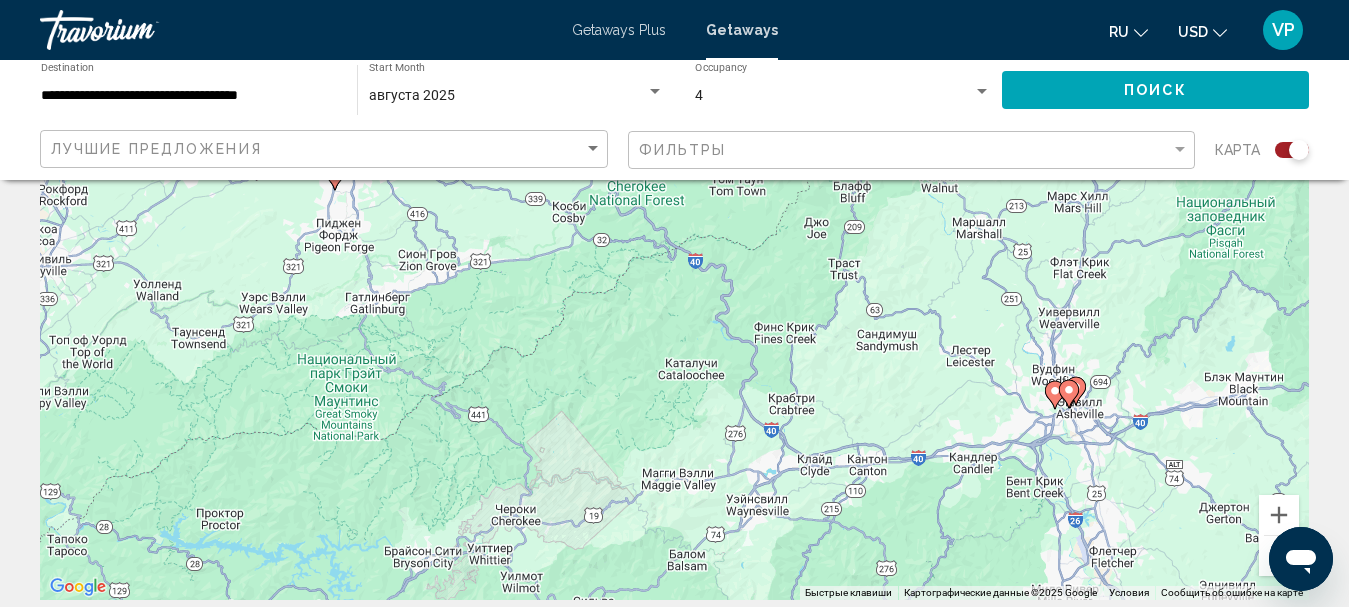
drag, startPoint x: 849, startPoint y: 369, endPoint x: 847, endPoint y: 322, distance: 47.0
click at [848, 321] on div "Чтобы активировать перетаскивание с помощью клавиатуры, нажмите Alt + Ввод. Пос…" at bounding box center [674, 300] width 1269 height 600
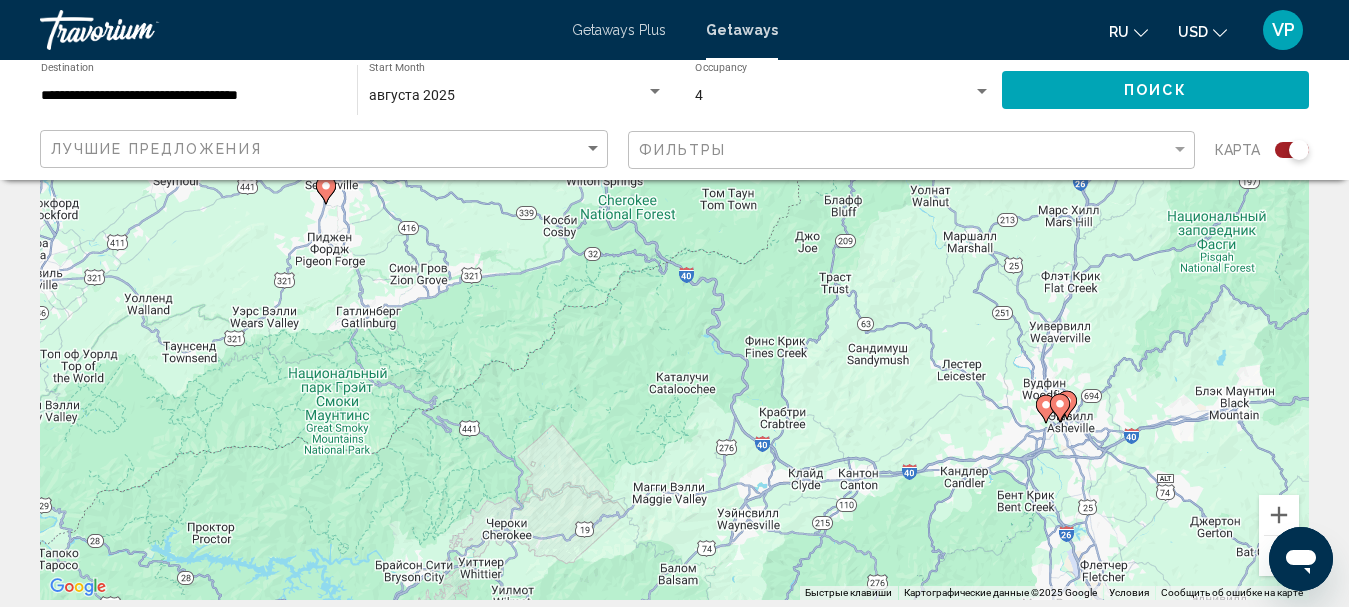
click at [1063, 402] on image "Main content" at bounding box center [1060, 404] width 12 height 12
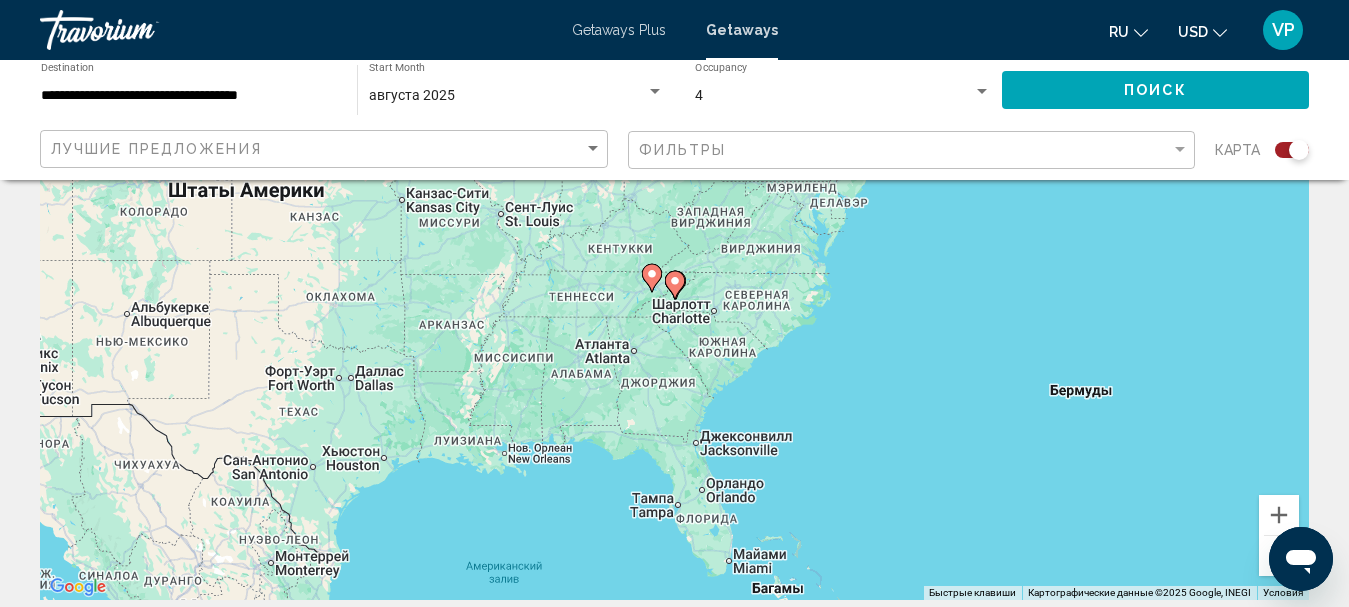
scroll to position [100, 0]
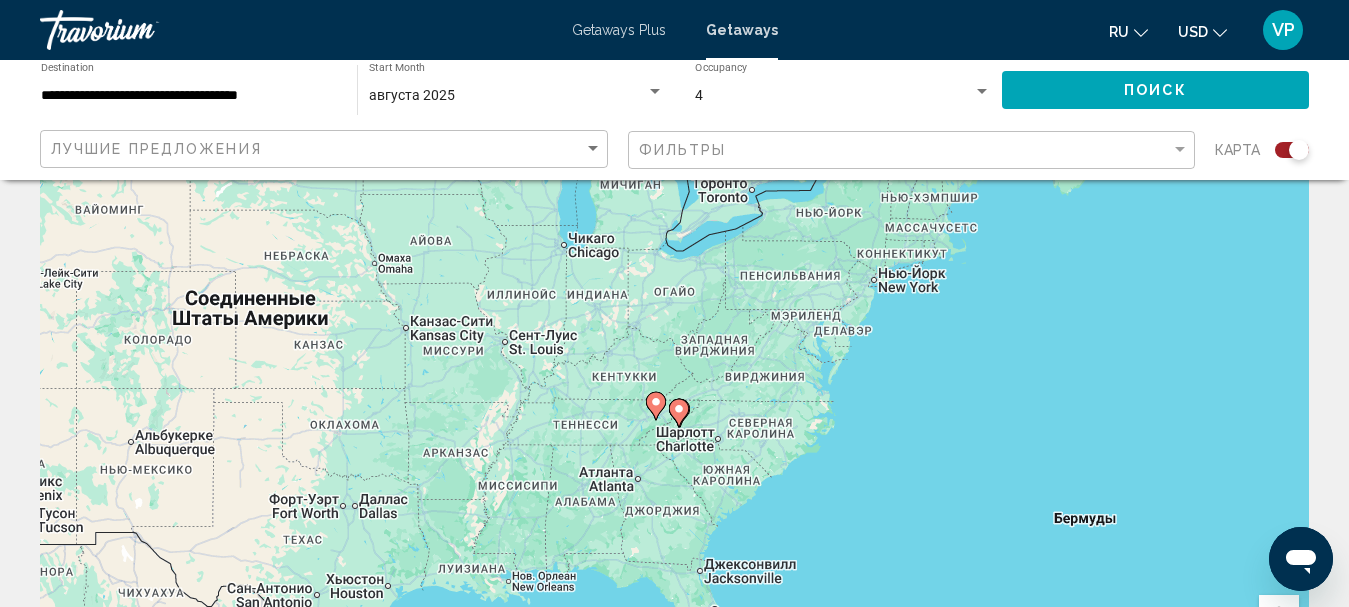
drag, startPoint x: 732, startPoint y: 321, endPoint x: 733, endPoint y: 347, distance: 26.0
click at [733, 347] on div "Чтобы активировать перетаскивание с помощью клавиатуры, нажмите Alt + Ввод. Пос…" at bounding box center [674, 400] width 1269 height 600
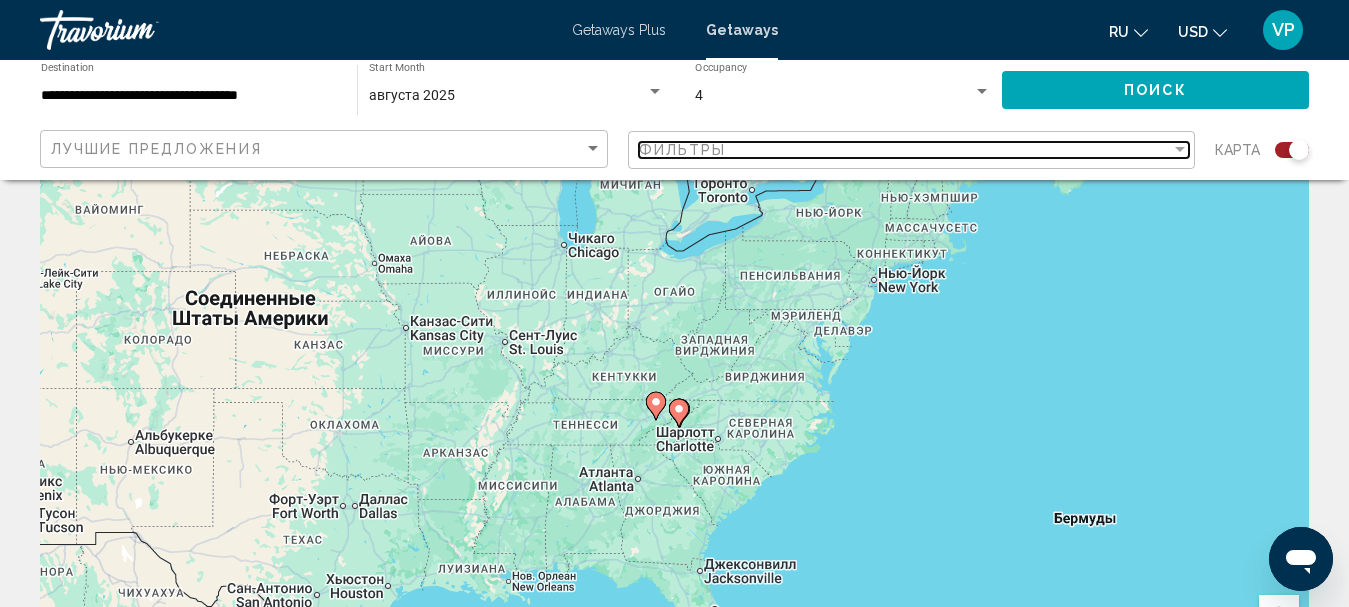
click at [718, 147] on span "Фильтры" at bounding box center [683, 150] width 88 height 16
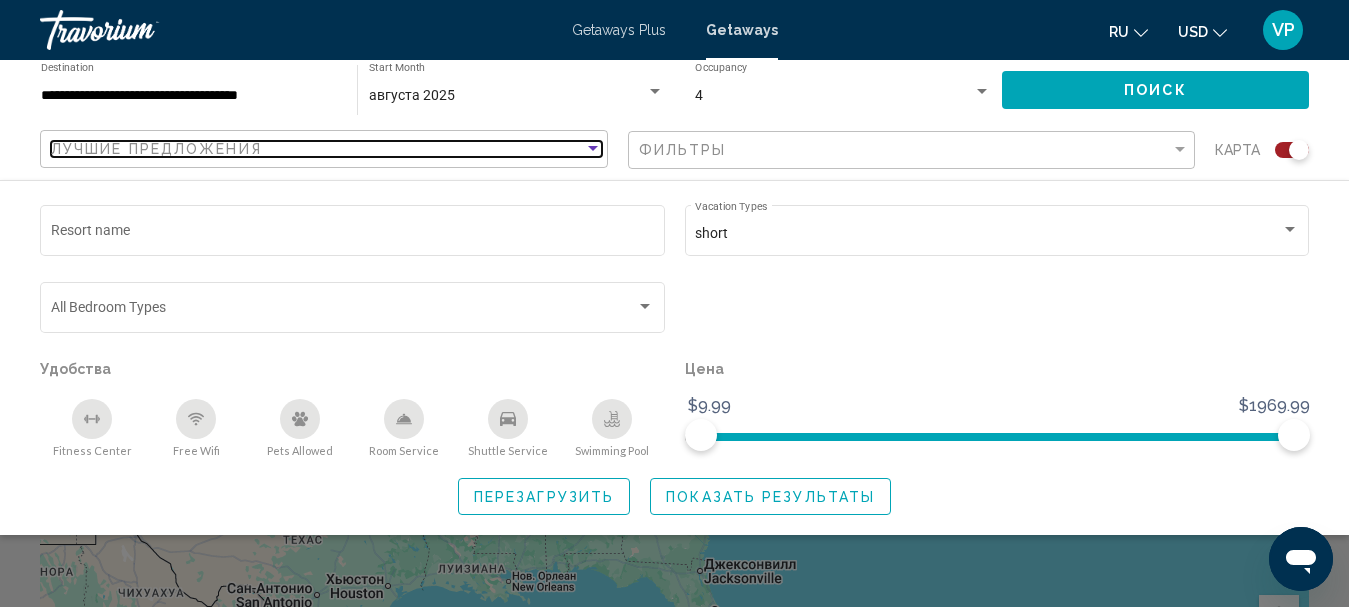
click at [464, 155] on div "Лучшие предложения" at bounding box center [317, 149] width 533 height 16
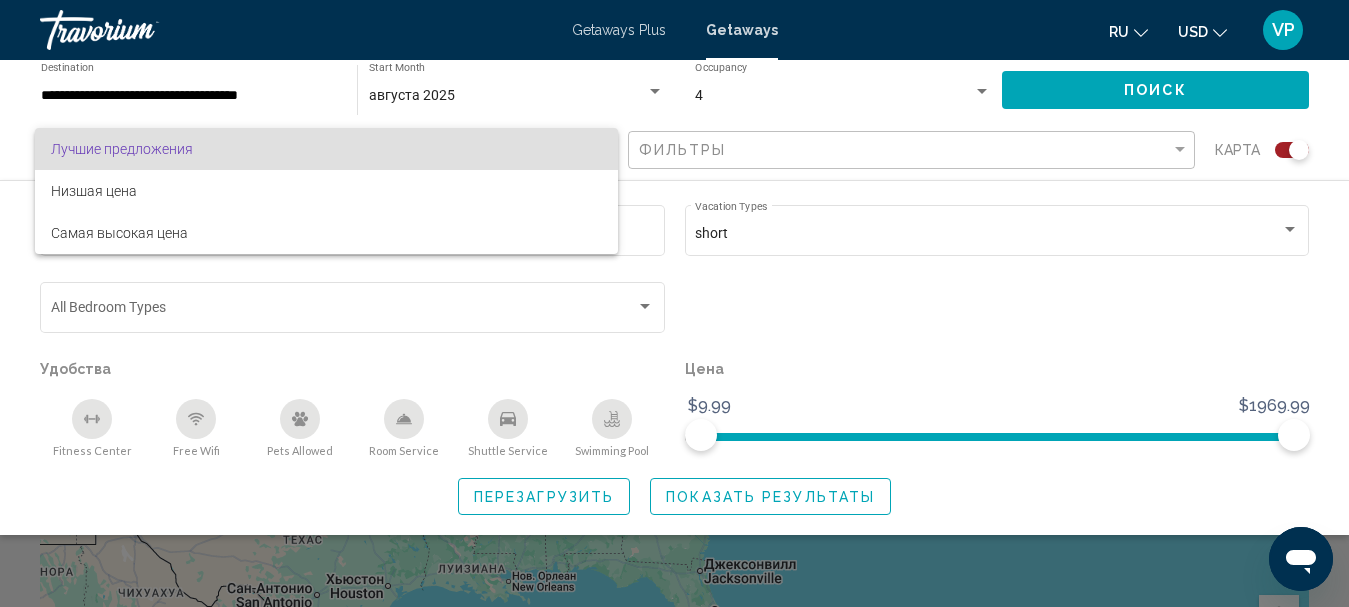
click at [475, 155] on span "Лучшие предложения" at bounding box center [326, 149] width 551 height 42
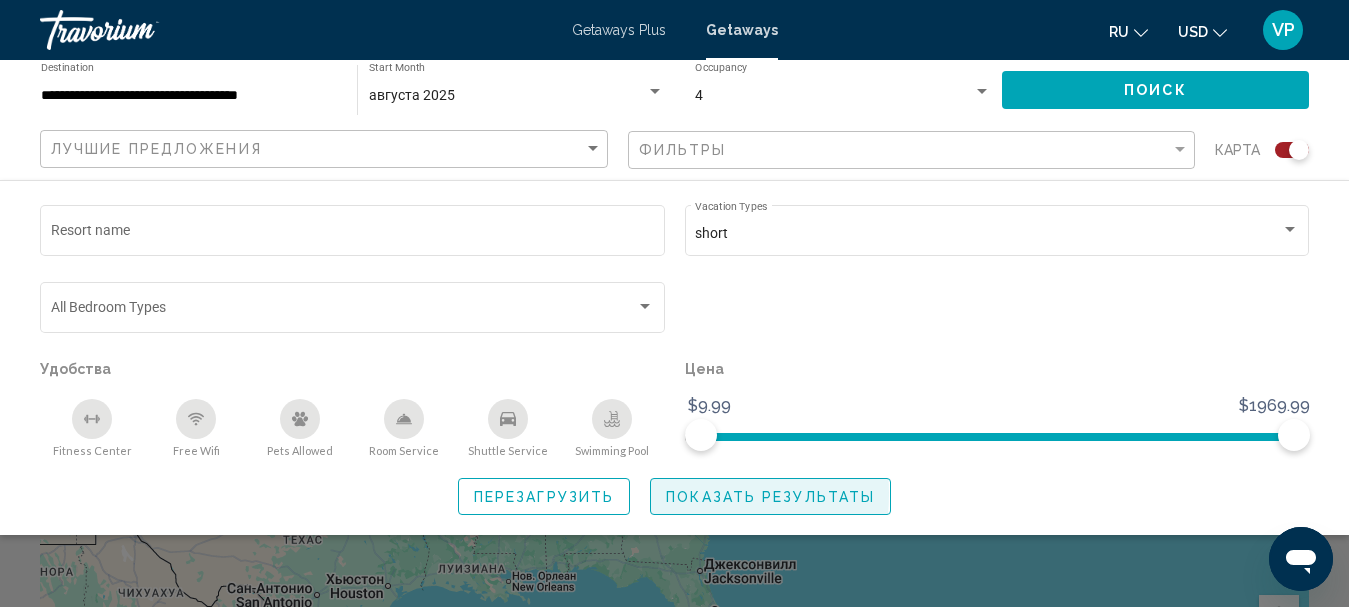
click at [684, 493] on span "Показать результаты" at bounding box center [770, 497] width 209 height 16
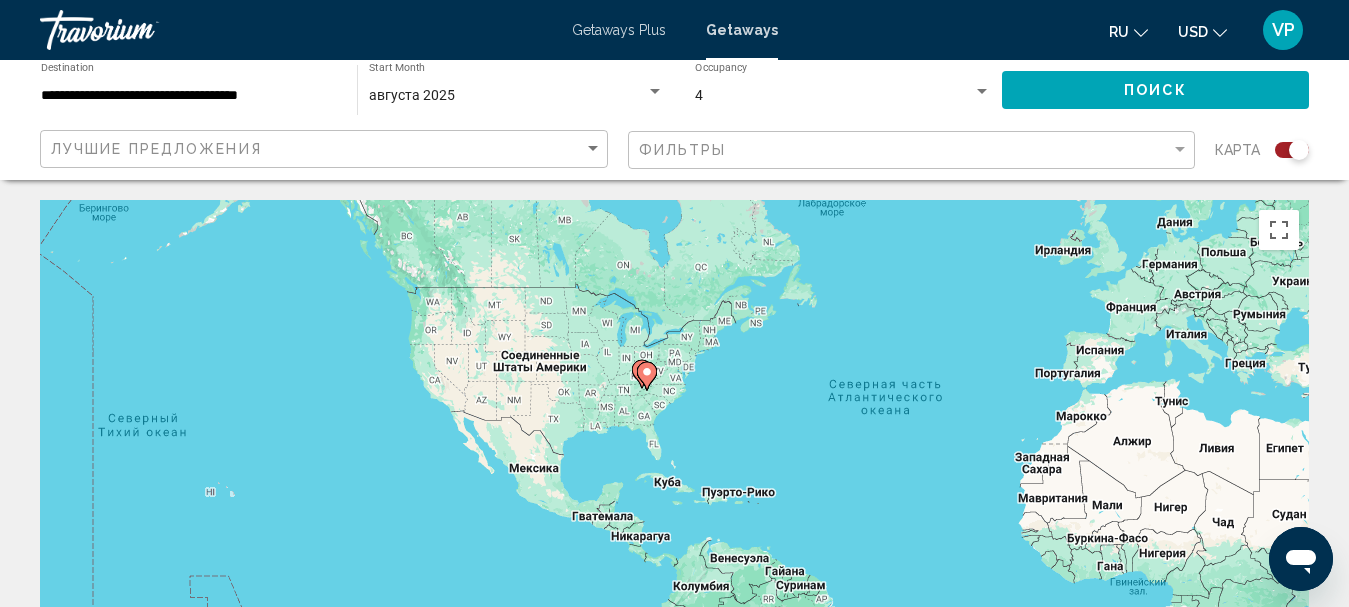
drag, startPoint x: 322, startPoint y: 469, endPoint x: 605, endPoint y: 390, distance: 293.8
click at [601, 392] on div "Чтобы активировать перетаскивание с помощью клавиатуры, нажмите Alt + Ввод. Пос…" at bounding box center [674, 500] width 1269 height 600
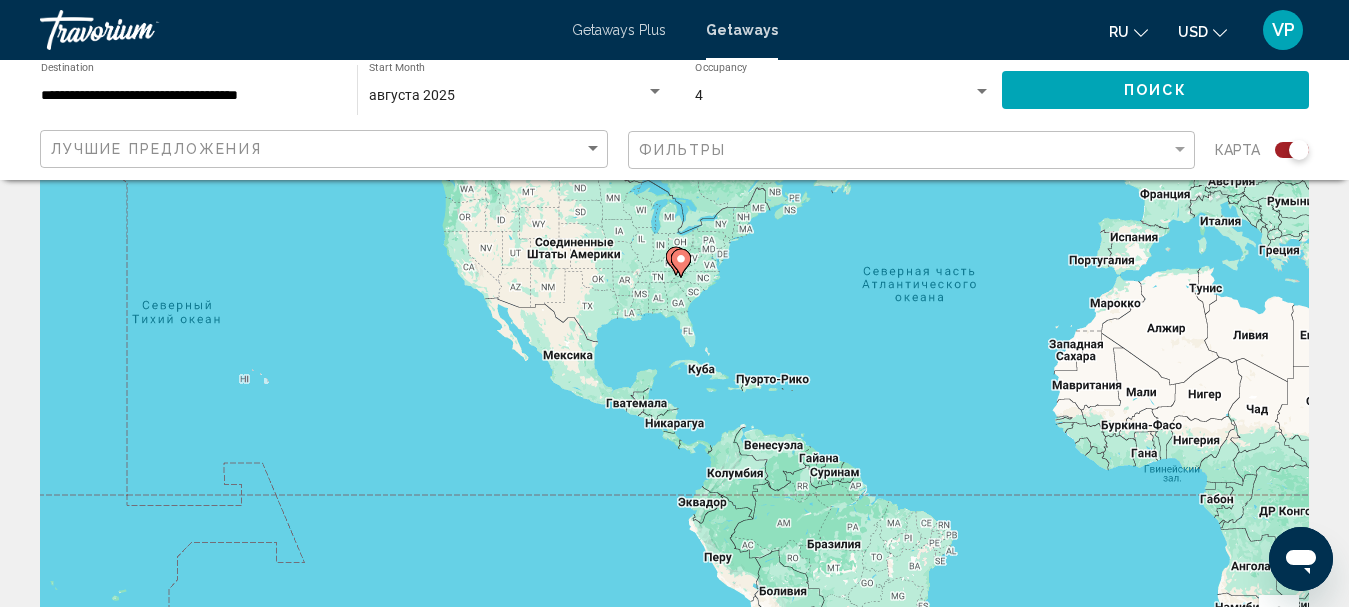
scroll to position [200, 0]
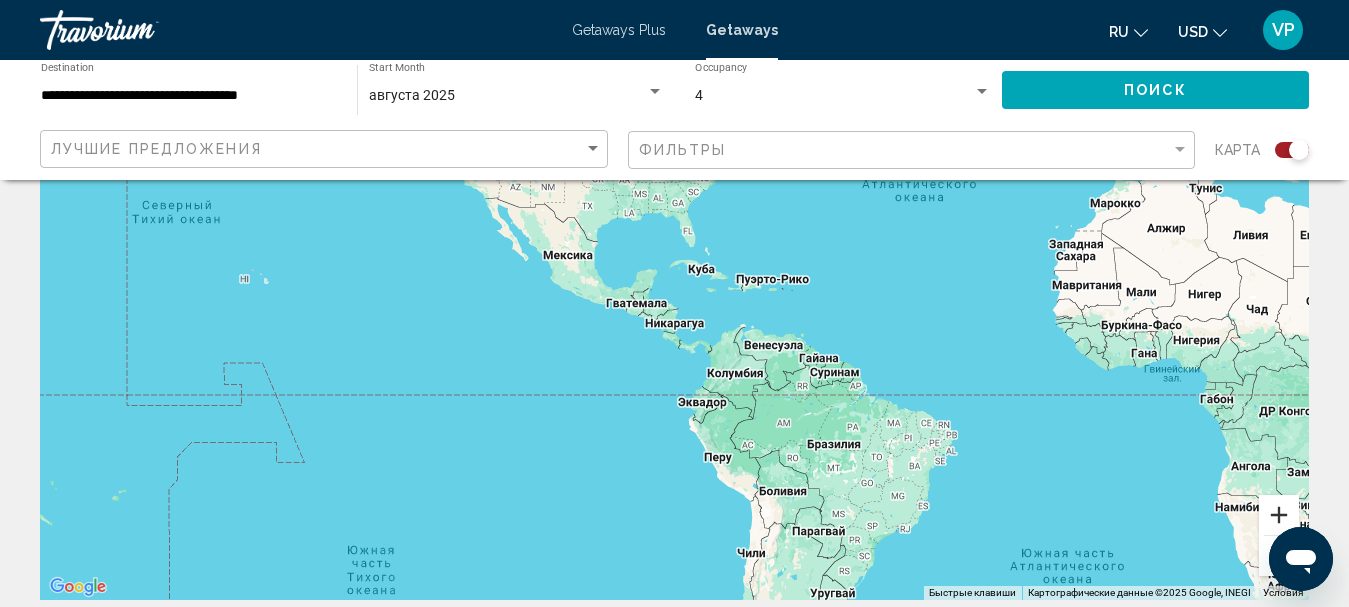
click at [1284, 514] on button "Увеличить" at bounding box center [1279, 515] width 40 height 40
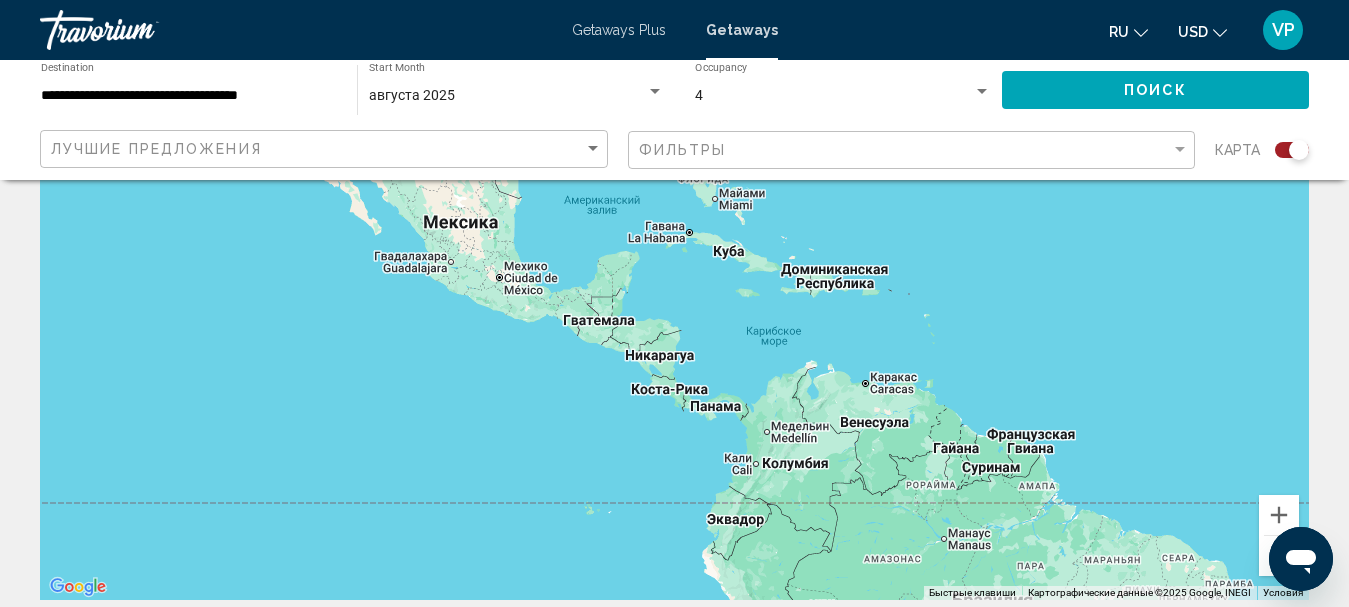
drag, startPoint x: 978, startPoint y: 327, endPoint x: 935, endPoint y: 577, distance: 253.6
click at [935, 577] on div "Чтобы активировать перетаскивание с помощью клавиатуры, нажмите Alt + Ввод. Пос…" at bounding box center [674, 300] width 1269 height 600
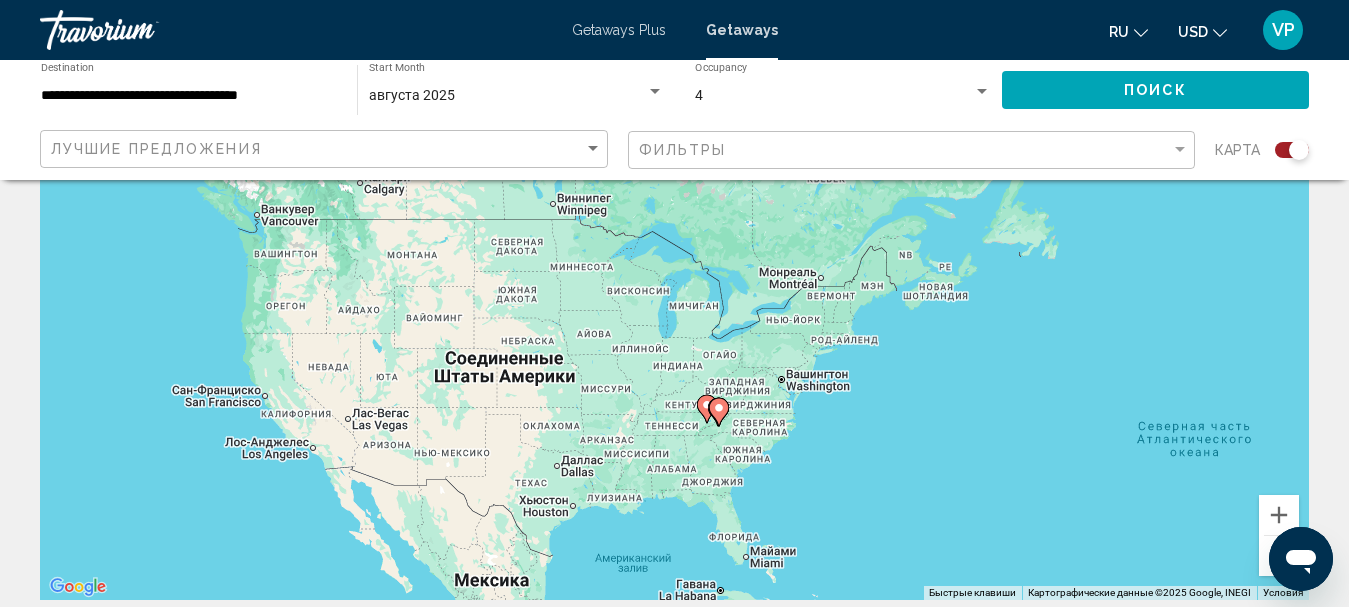
drag, startPoint x: 836, startPoint y: 537, endPoint x: 966, endPoint y: 439, distance: 162.8
click at [966, 439] on div "Чтобы активировать перетаскивание с помощью клавиатуры, нажмите Alt + Ввод. Пос…" at bounding box center [674, 300] width 1269 height 600
click at [1275, 510] on button "Увеличить" at bounding box center [1279, 515] width 40 height 40
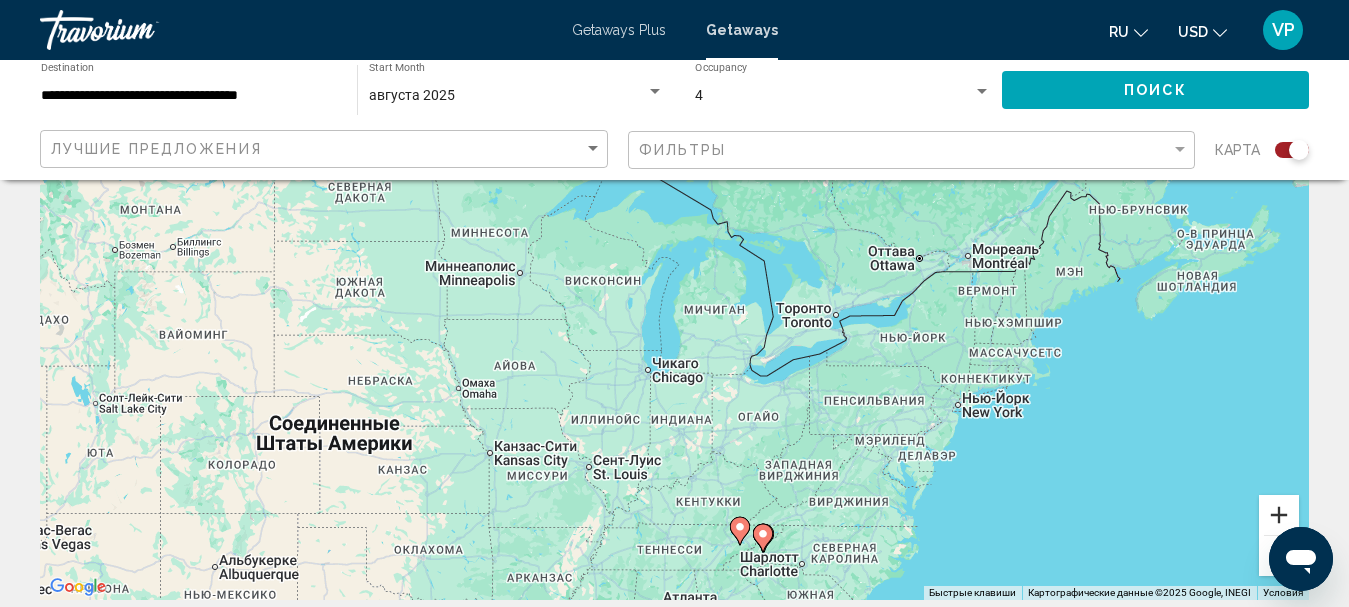
click at [1260, 513] on button "Увеличить" at bounding box center [1279, 515] width 40 height 40
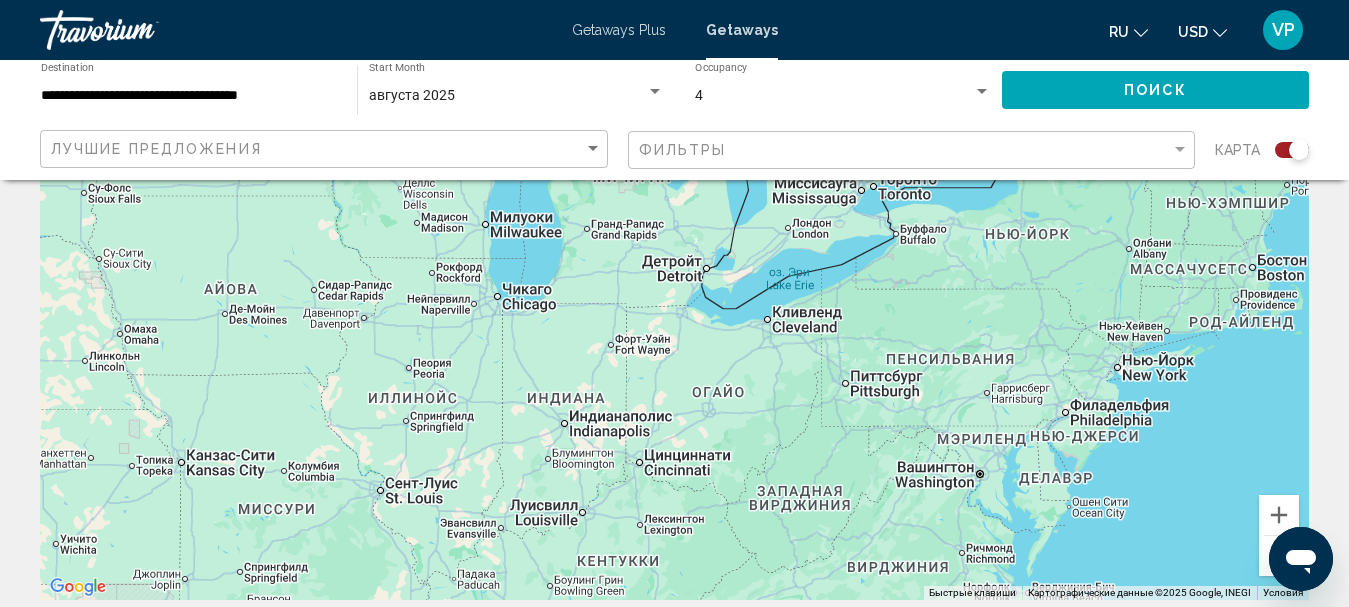
drag, startPoint x: 908, startPoint y: 486, endPoint x: 695, endPoint y: 289, distance: 290.1
click at [695, 289] on div "Чтобы активировать перетаскивание с помощью клавиатуры, нажмите Alt + Ввод. Пос…" at bounding box center [674, 300] width 1269 height 600
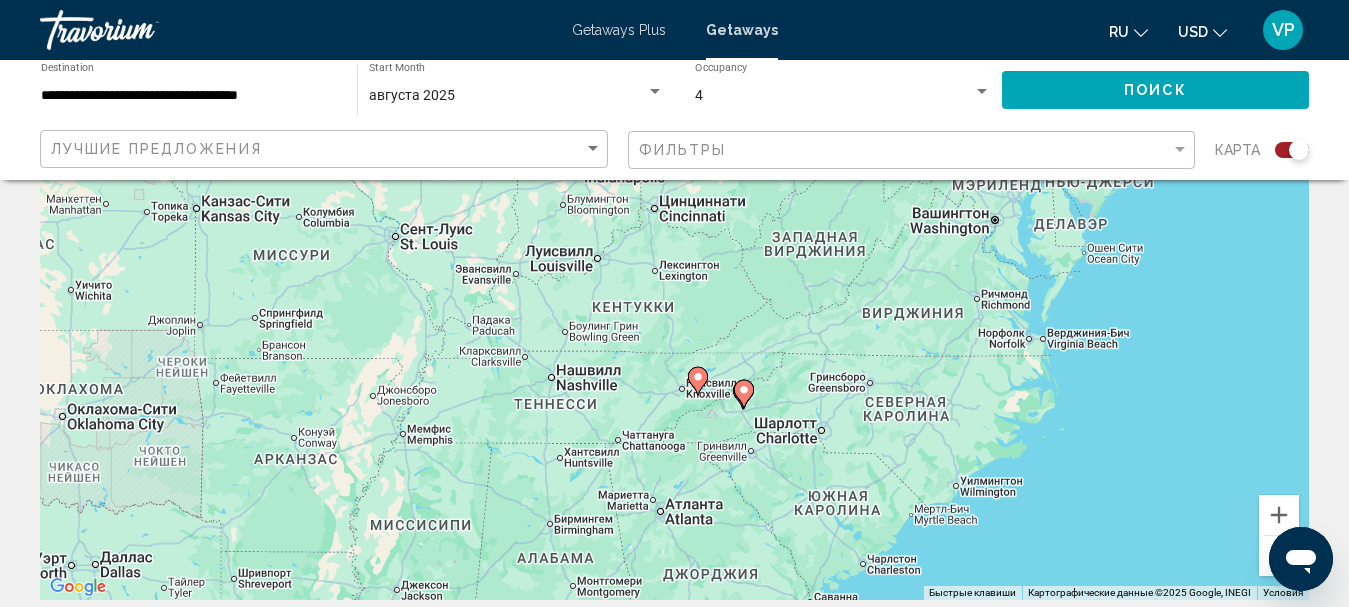
drag, startPoint x: 512, startPoint y: 454, endPoint x: 651, endPoint y: 296, distance: 210.4
click at [651, 296] on div "Чтобы активировать перетаскивание с помощью клавиатуры, нажмите Alt + Ввод. Пос…" at bounding box center [674, 300] width 1269 height 600
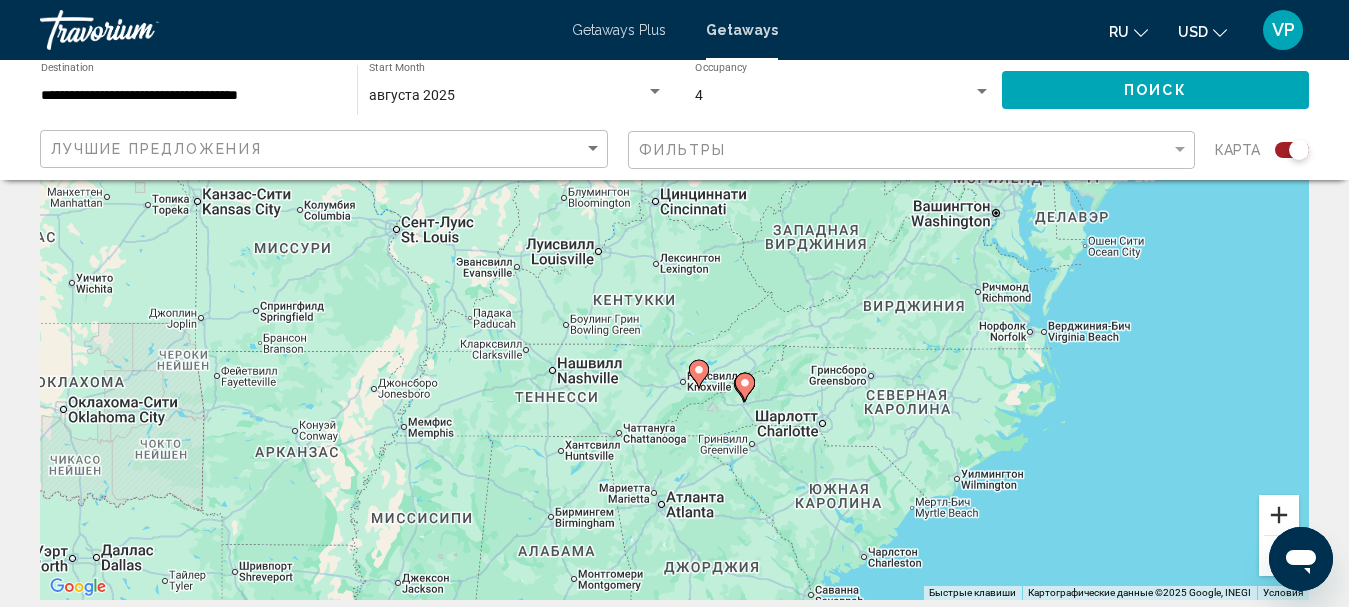
click at [1274, 513] on button "Увеличить" at bounding box center [1279, 515] width 40 height 40
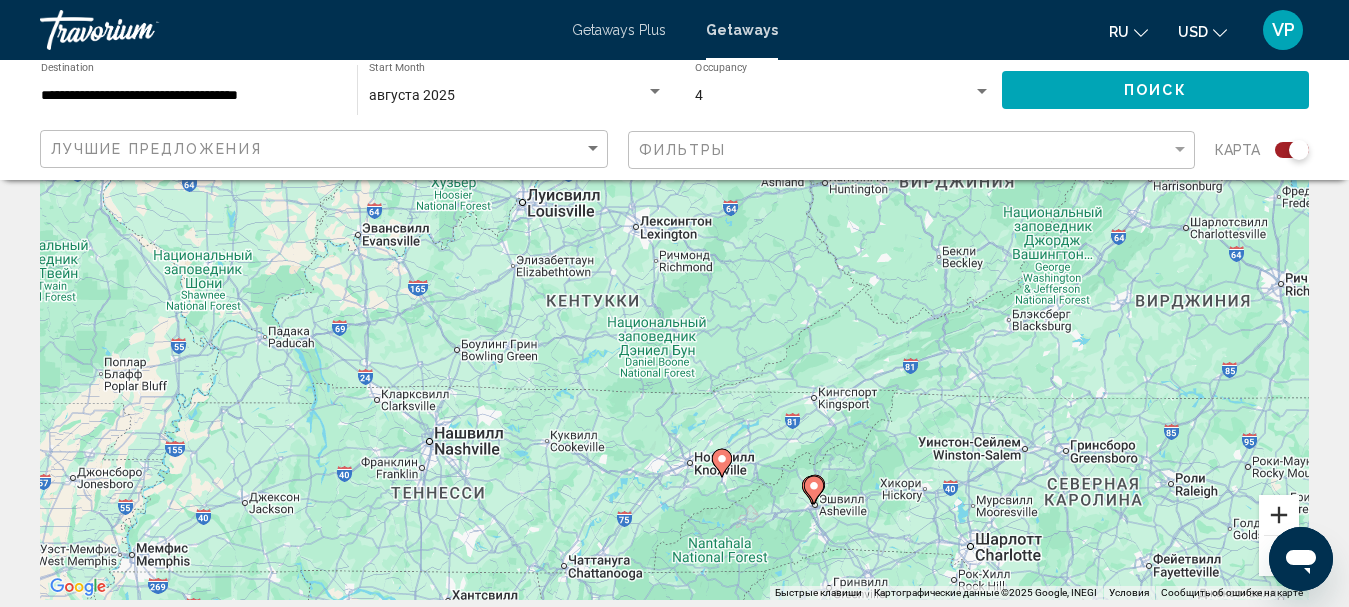
click at [1268, 512] on button "Увеличить" at bounding box center [1279, 515] width 40 height 40
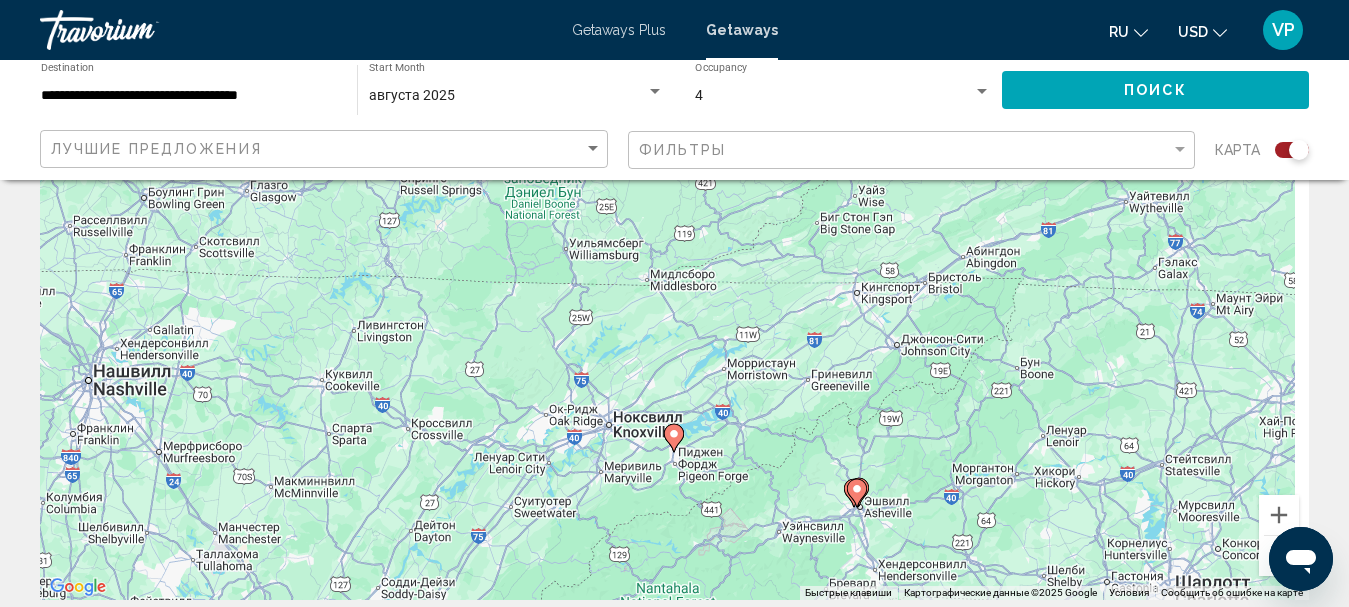
drag, startPoint x: 992, startPoint y: 460, endPoint x: 899, endPoint y: 257, distance: 223.2
click at [899, 257] on div "Чтобы активировать перетаскивание с помощью клавиатуры, нажмите Alt + Ввод. Пос…" at bounding box center [674, 300] width 1269 height 600
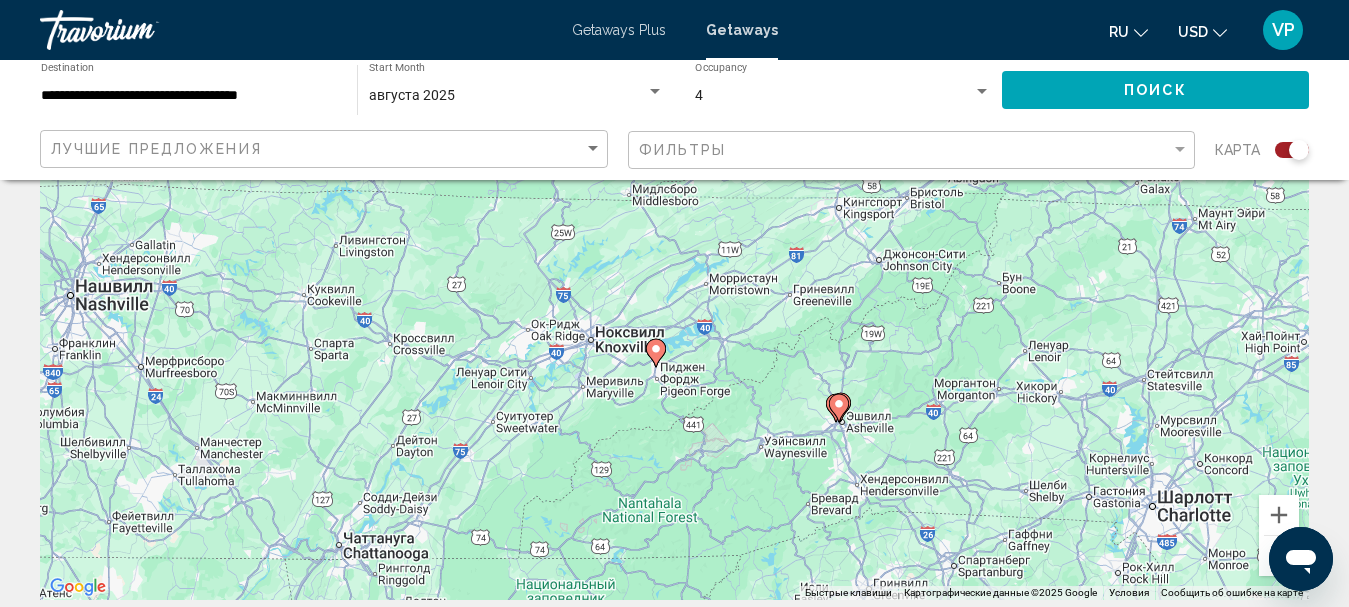
drag, startPoint x: 861, startPoint y: 470, endPoint x: 855, endPoint y: 432, distance: 38.5
click at [853, 441] on div "Чтобы активировать перетаскивание с помощью клавиатуры, нажмите Alt + Ввод. Пос…" at bounding box center [674, 300] width 1269 height 600
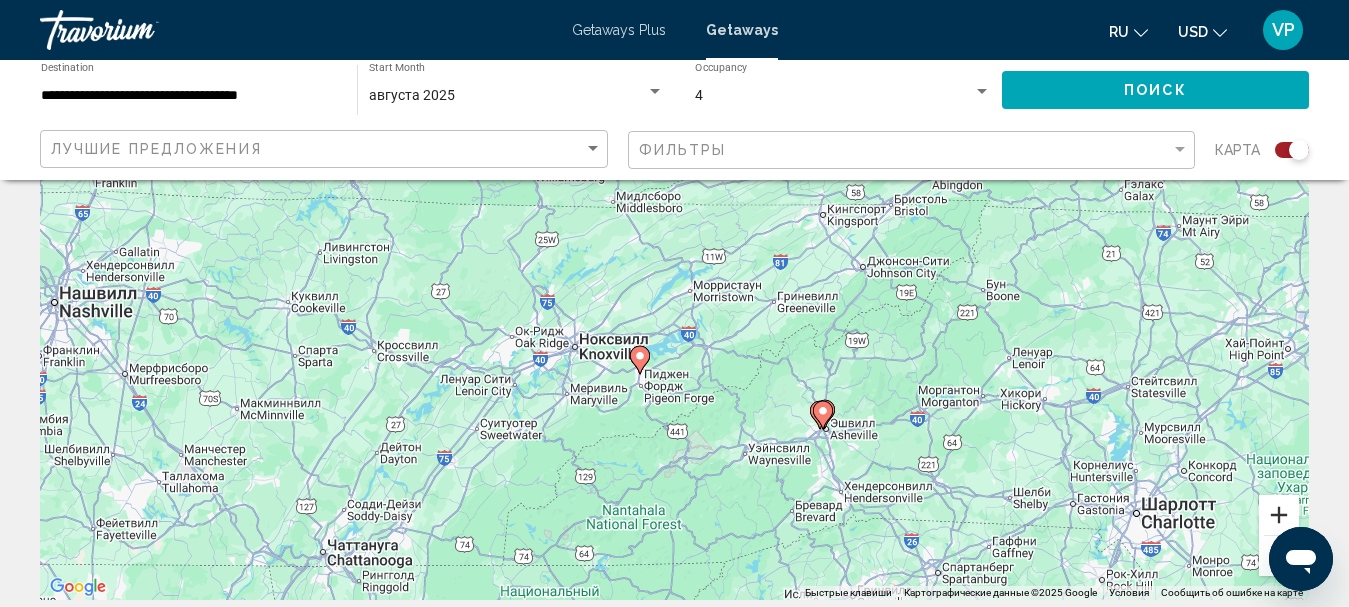
click at [1271, 516] on button "Увеличить" at bounding box center [1279, 515] width 40 height 40
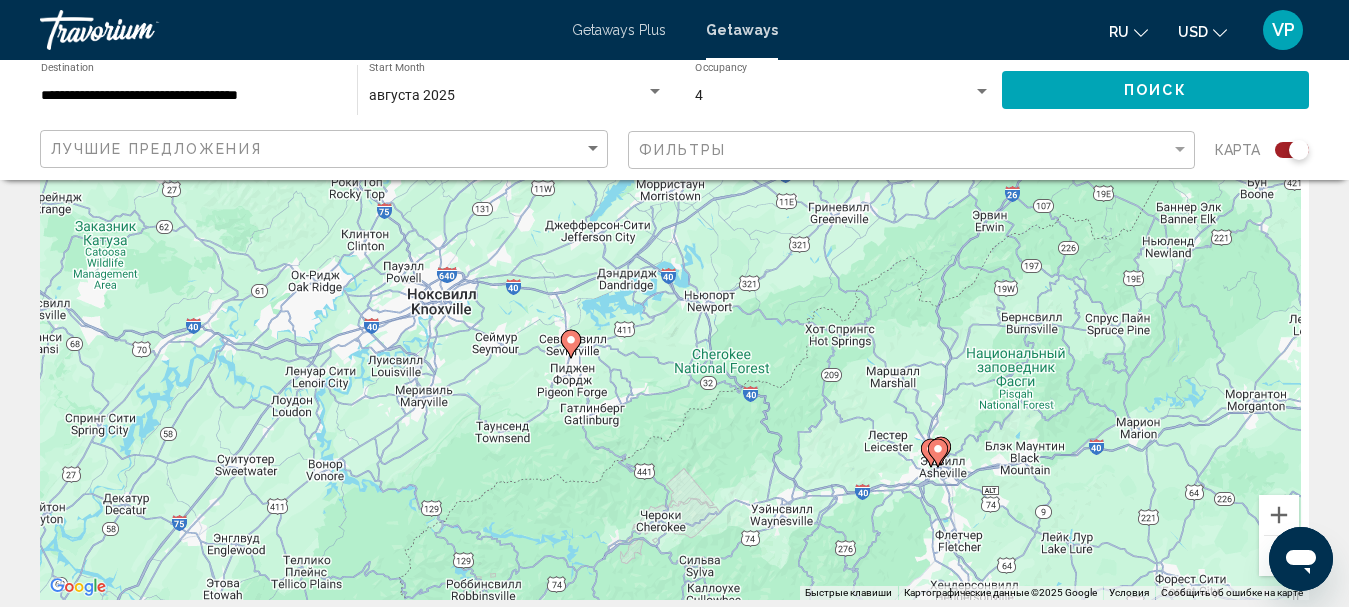
drag, startPoint x: 1050, startPoint y: 546, endPoint x: 1018, endPoint y: 436, distance: 114.5
click at [1017, 437] on div "Чтобы активировать перетаскивание с помощью клавиатуры, нажмите Alt + Ввод. Пос…" at bounding box center [674, 300] width 1269 height 600
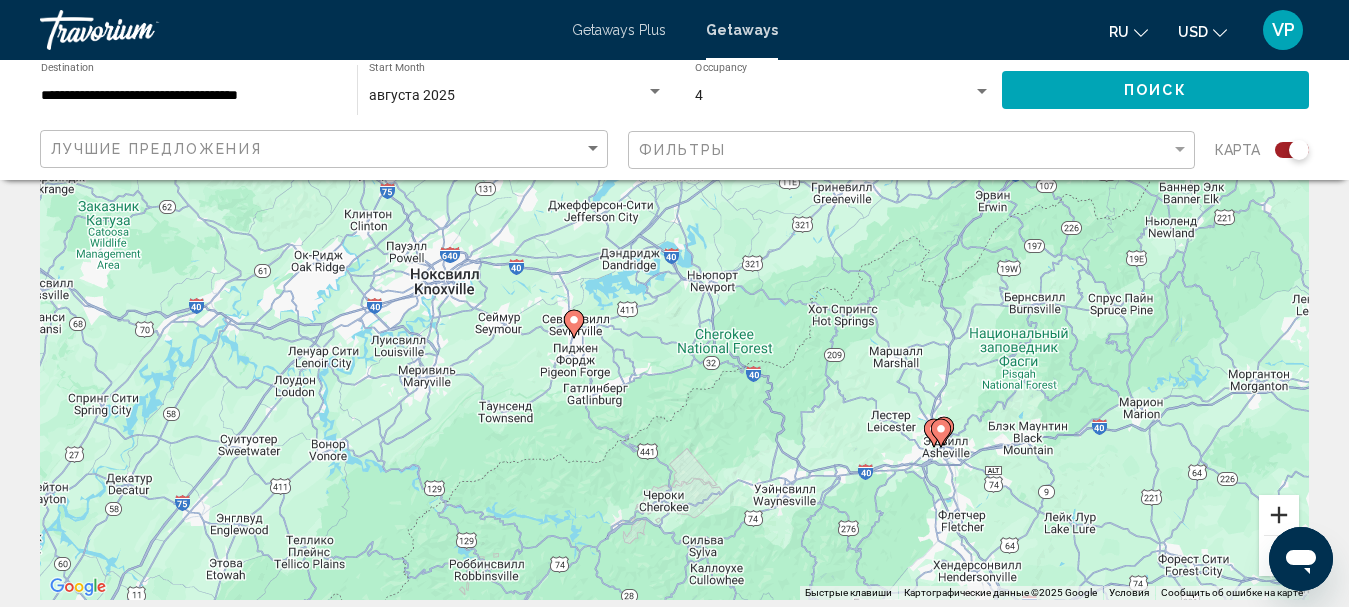
click at [1275, 505] on button "Увеличить" at bounding box center [1279, 515] width 40 height 40
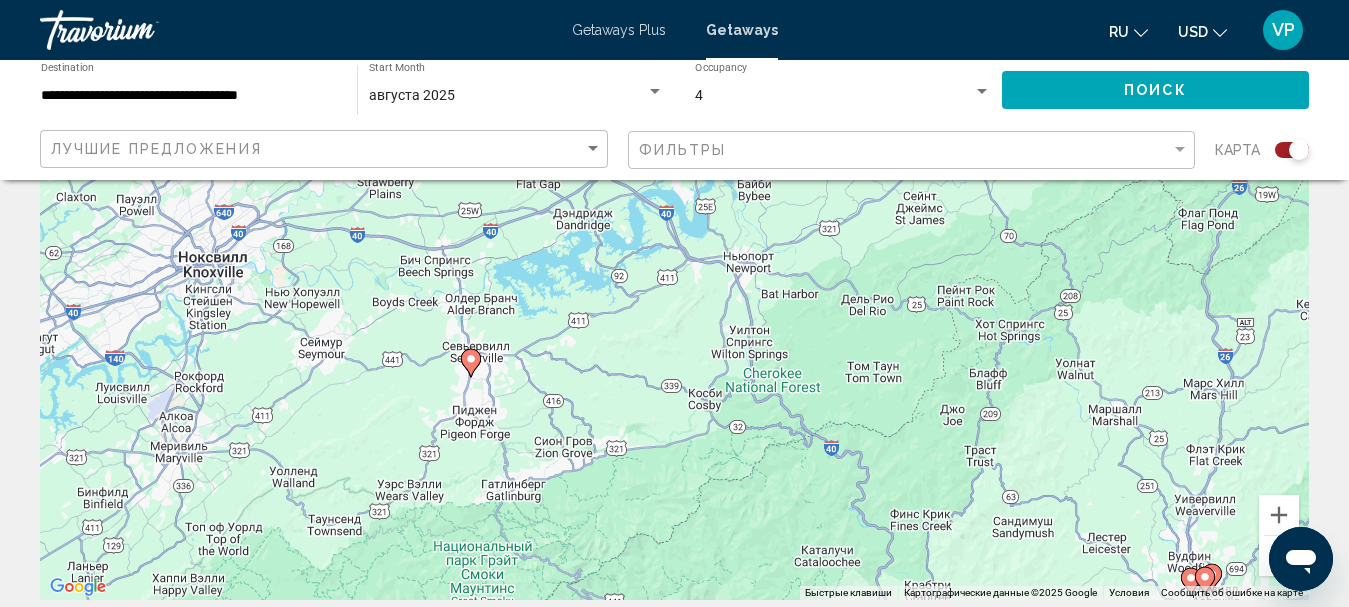
click at [471, 363] on image "Main content" at bounding box center [471, 359] width 12 height 12
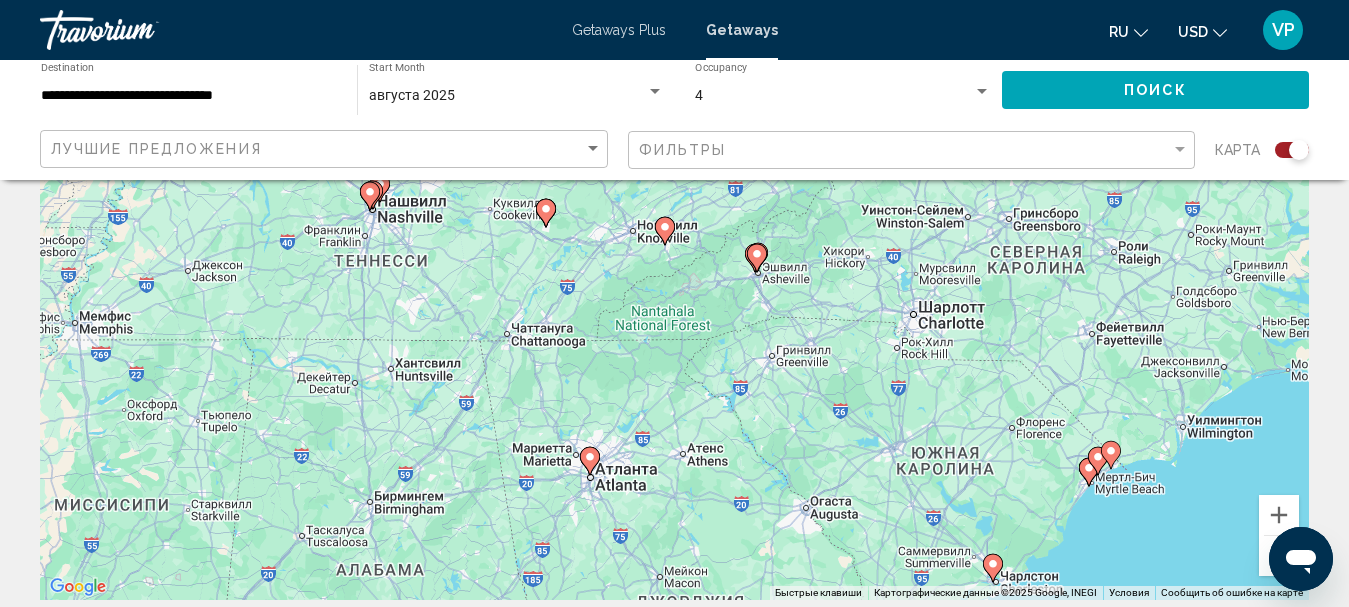
drag, startPoint x: 1091, startPoint y: 494, endPoint x: 991, endPoint y: 377, distance: 153.9
click at [991, 377] on div "Для навигации используйте клавиши со стрелками. Чтобы активировать перетаскиван…" at bounding box center [674, 300] width 1269 height 600
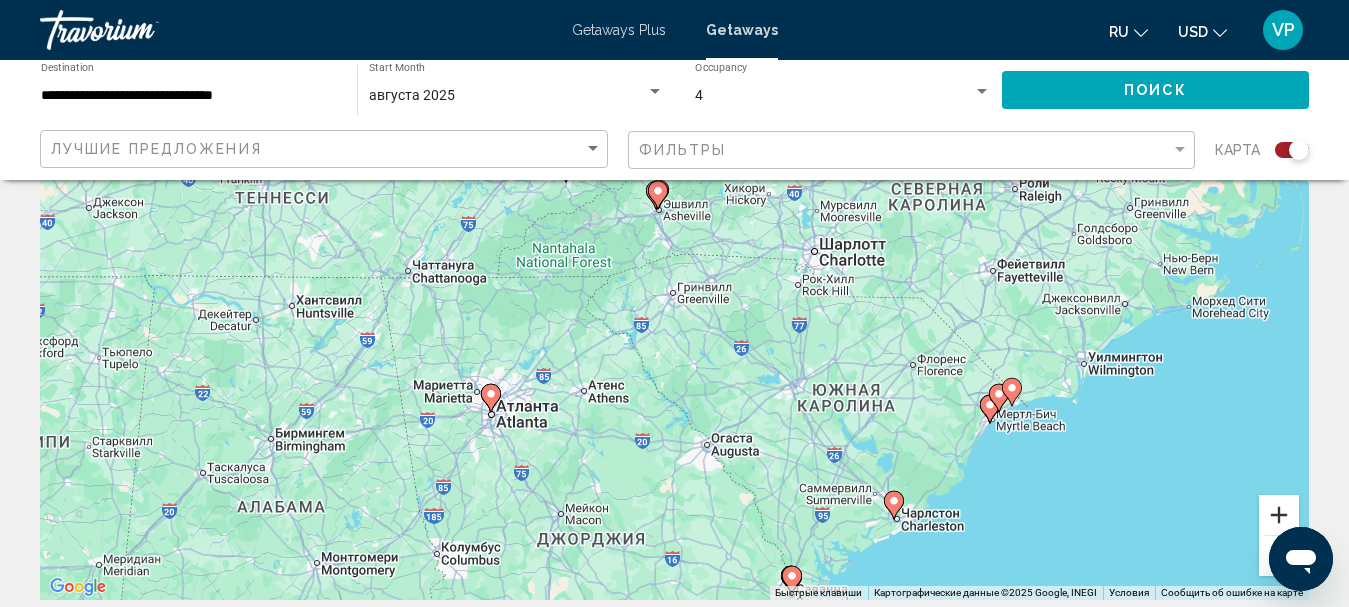
click at [1272, 523] on button "Увеличить" at bounding box center [1279, 515] width 40 height 40
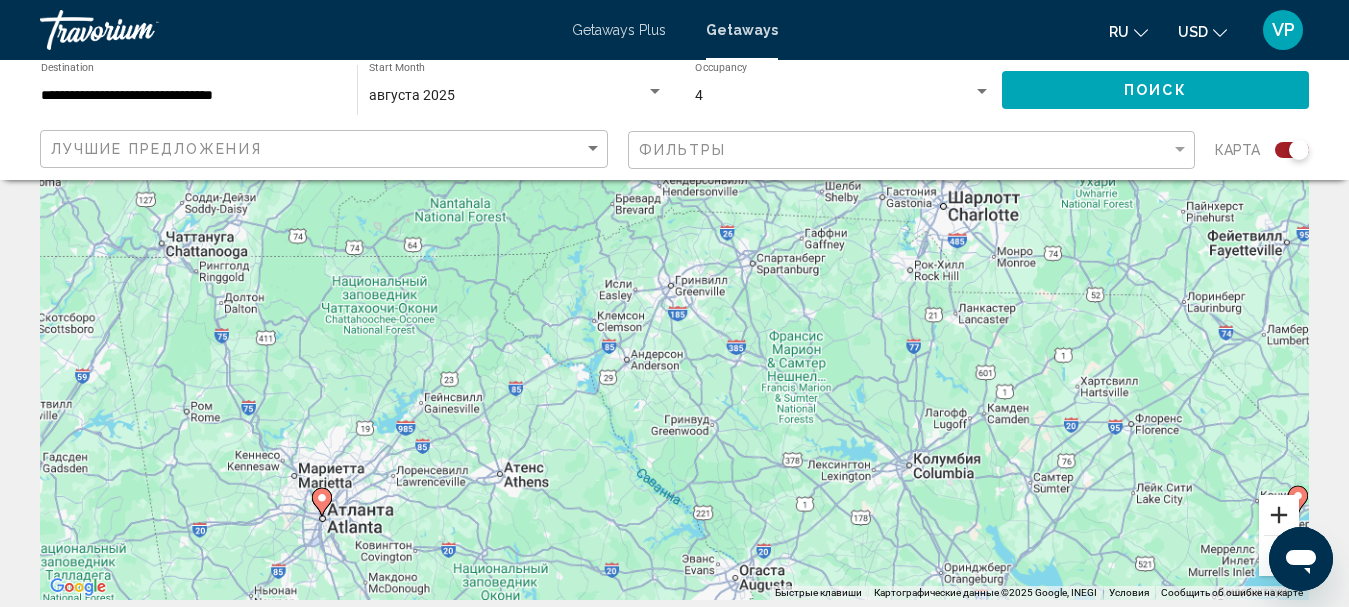
click at [1269, 523] on button "Увеличить" at bounding box center [1279, 515] width 40 height 40
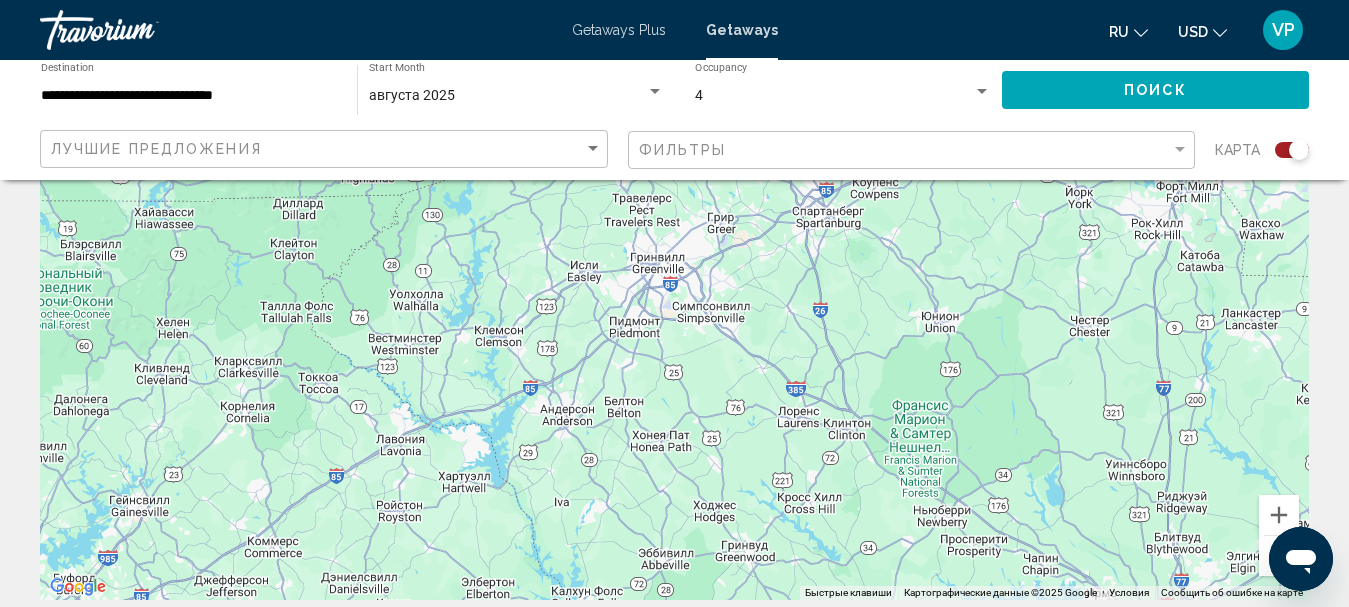
drag, startPoint x: 1096, startPoint y: 482, endPoint x: 961, endPoint y: 435, distance: 142.9
click at [961, 435] on div "Чтобы активировать перетаскивание с помощью клавиатуры, нажмите Alt + Ввод. Пос…" at bounding box center [674, 300] width 1269 height 600
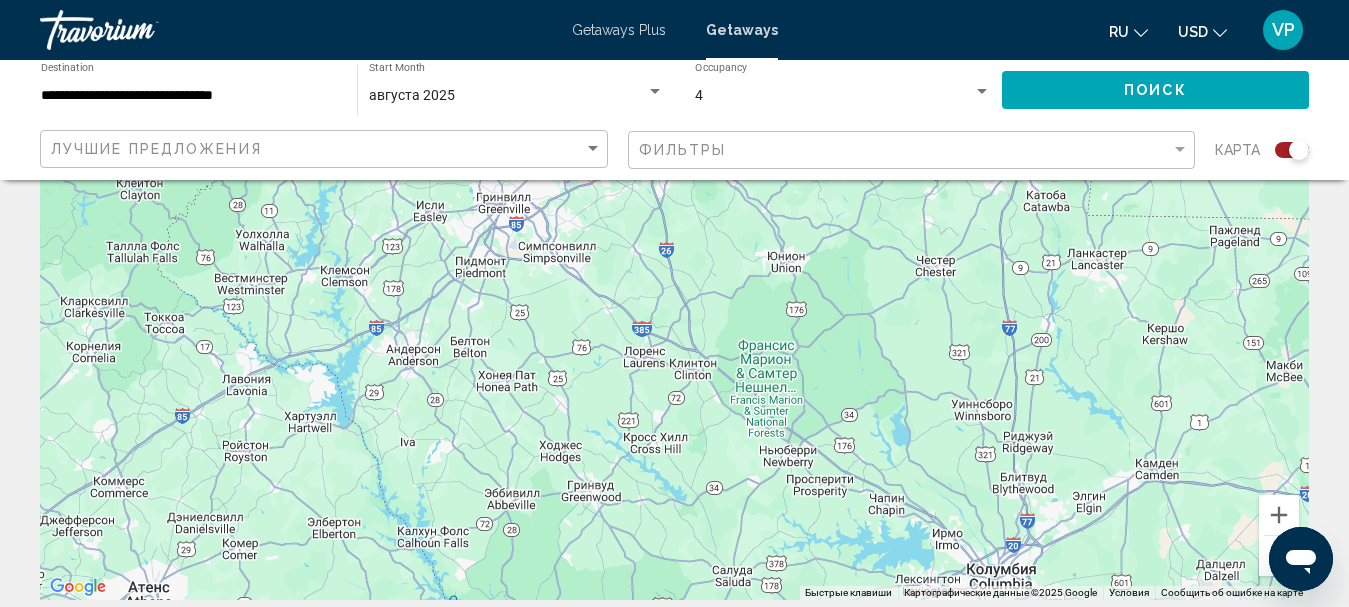
drag, startPoint x: 1002, startPoint y: 466, endPoint x: 492, endPoint y: 311, distance: 532.9
click at [492, 311] on div "Чтобы активировать перетаскивание с помощью клавиатуры, нажмите Alt + Ввод. Пос…" at bounding box center [674, 300] width 1269 height 600
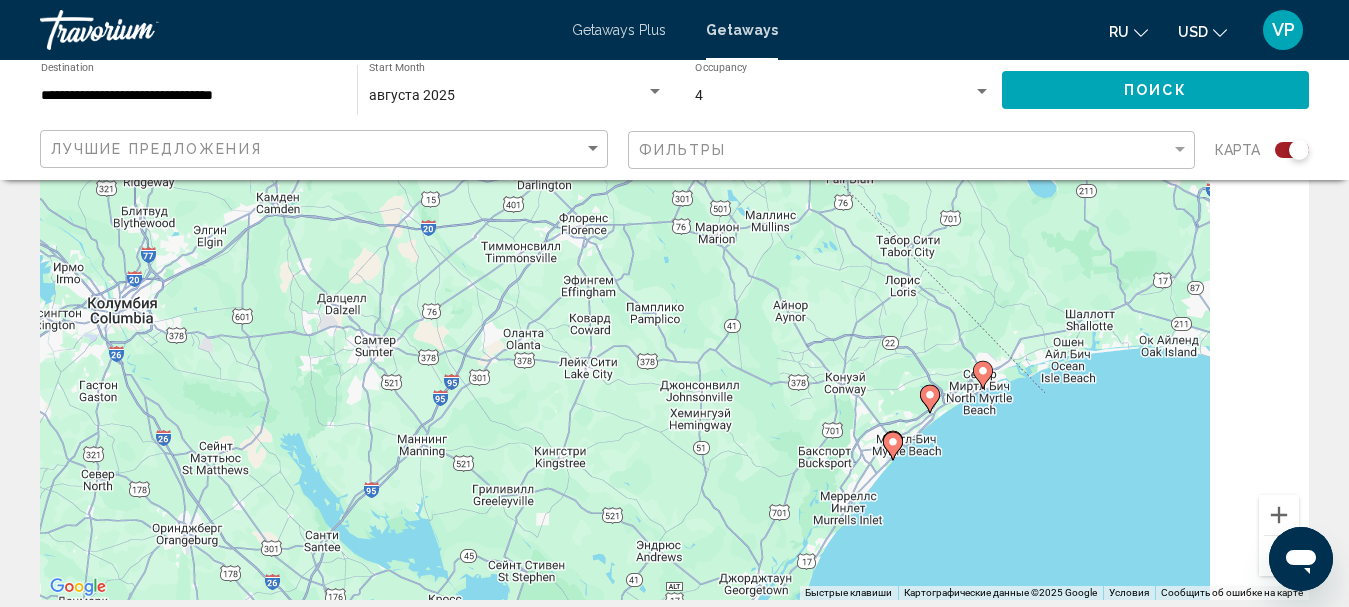
drag, startPoint x: 935, startPoint y: 453, endPoint x: 680, endPoint y: 348, distance: 275.7
click at [680, 348] on div "Чтобы активировать перетаскивание с помощью клавиатуры, нажмите Alt + Ввод. Пос…" at bounding box center [674, 300] width 1269 height 600
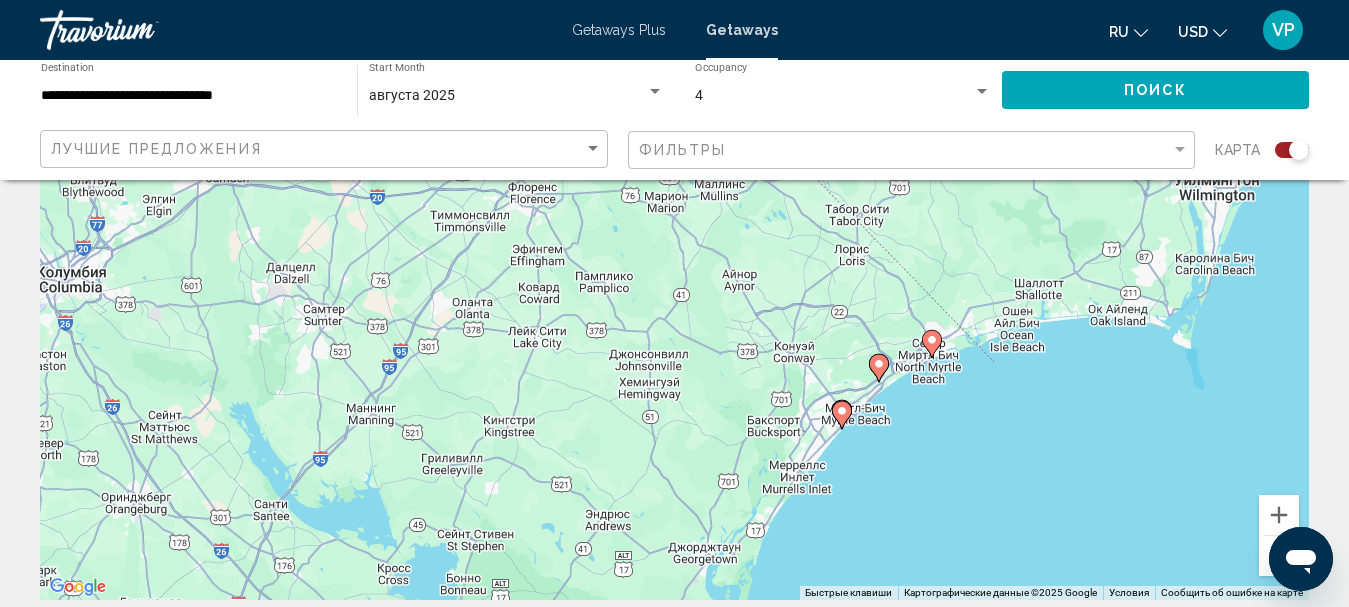
drag, startPoint x: 669, startPoint y: 503, endPoint x: 756, endPoint y: 322, distance: 200.8
click at [754, 328] on div "Чтобы активировать перетаскивание с помощью клавиатуры, нажмите Alt + Ввод. Пос…" at bounding box center [674, 300] width 1269 height 600
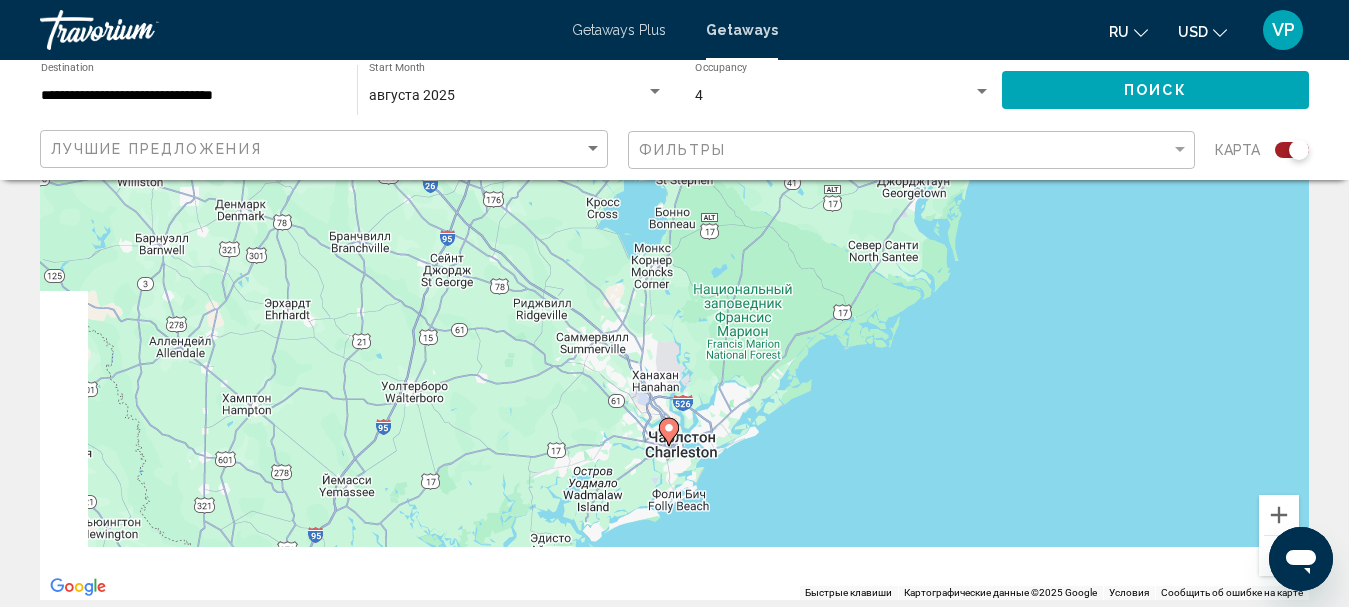
drag, startPoint x: 729, startPoint y: 400, endPoint x: 1029, endPoint y: 248, distance: 336.2
click at [1023, 250] on div "Чтобы активировать перетаскивание с помощью клавиатуры, нажмите Alt + Ввод. Пос…" at bounding box center [674, 300] width 1269 height 600
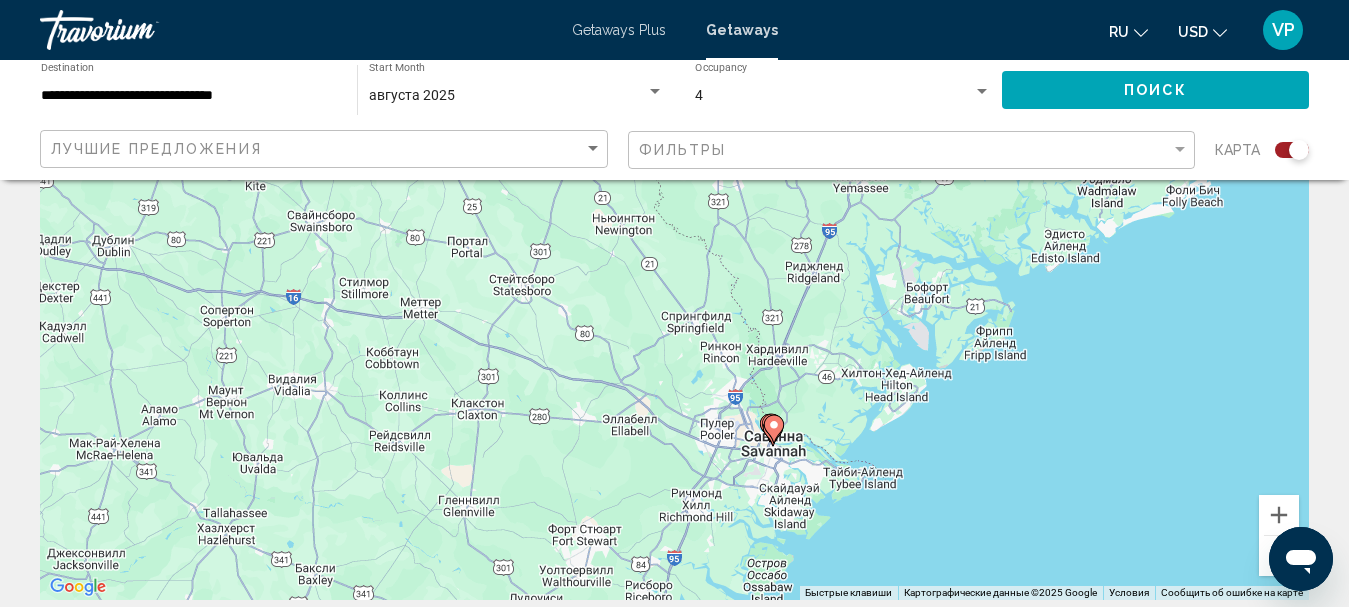
drag, startPoint x: 899, startPoint y: 384, endPoint x: 966, endPoint y: 169, distance: 225.1
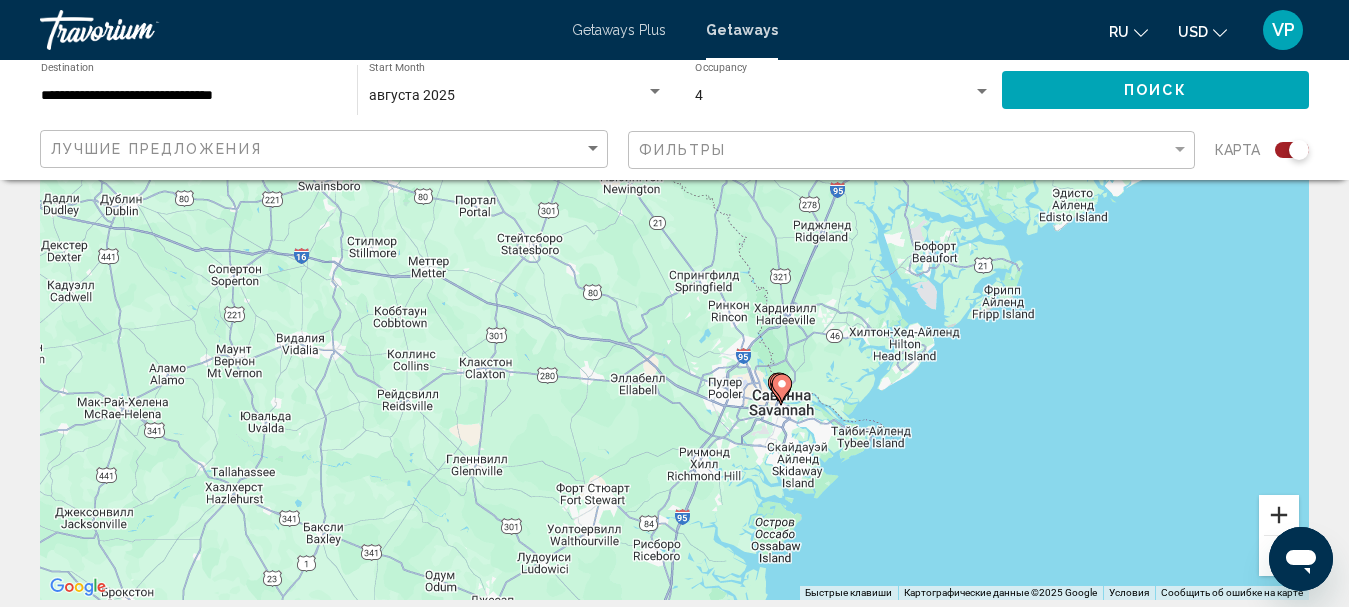
click at [1280, 509] on button "Увеличить" at bounding box center [1279, 515] width 40 height 40
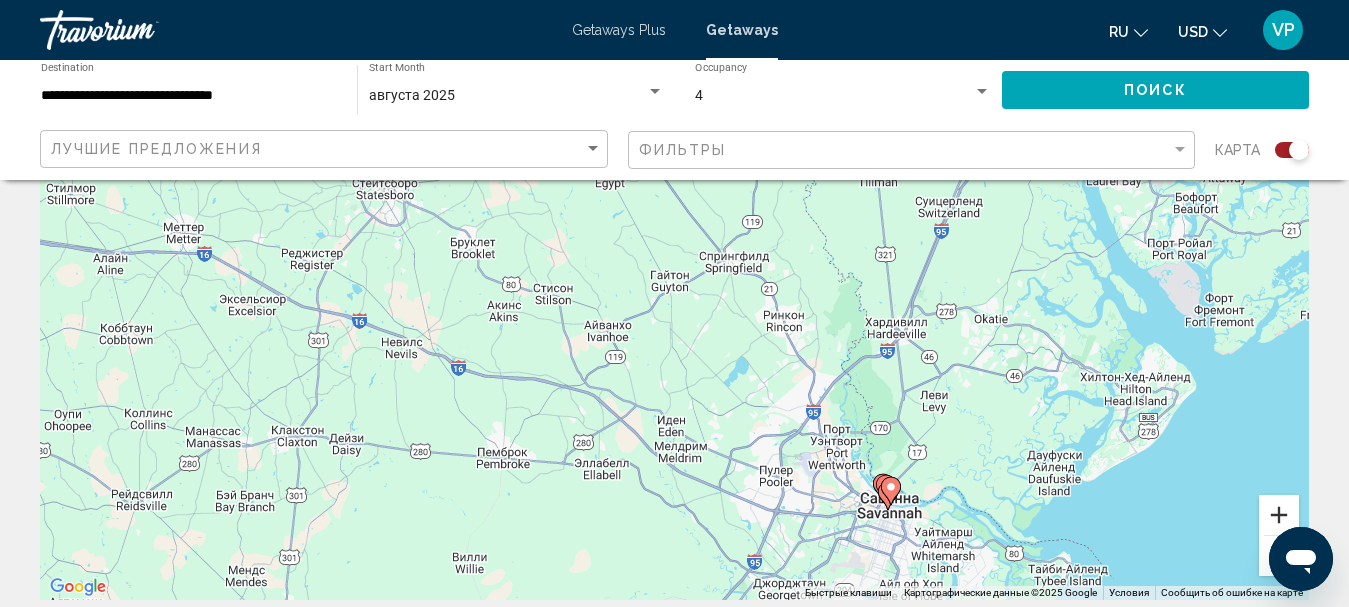
click at [1273, 511] on button "Увеличить" at bounding box center [1279, 515] width 40 height 40
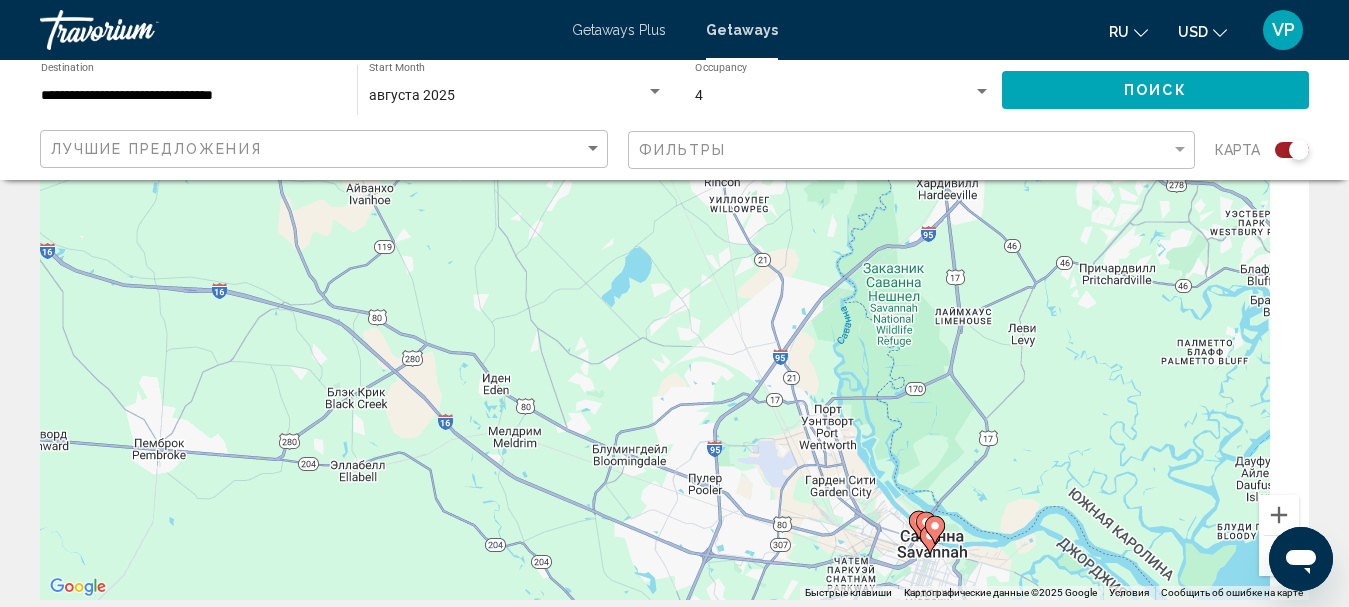
drag, startPoint x: 1073, startPoint y: 512, endPoint x: 895, endPoint y: 313, distance: 266.9
click at [895, 318] on div "Чтобы активировать перетаскивание с помощью клавиатуры, нажмите Alt + Ввод. Пос…" at bounding box center [674, 300] width 1269 height 600
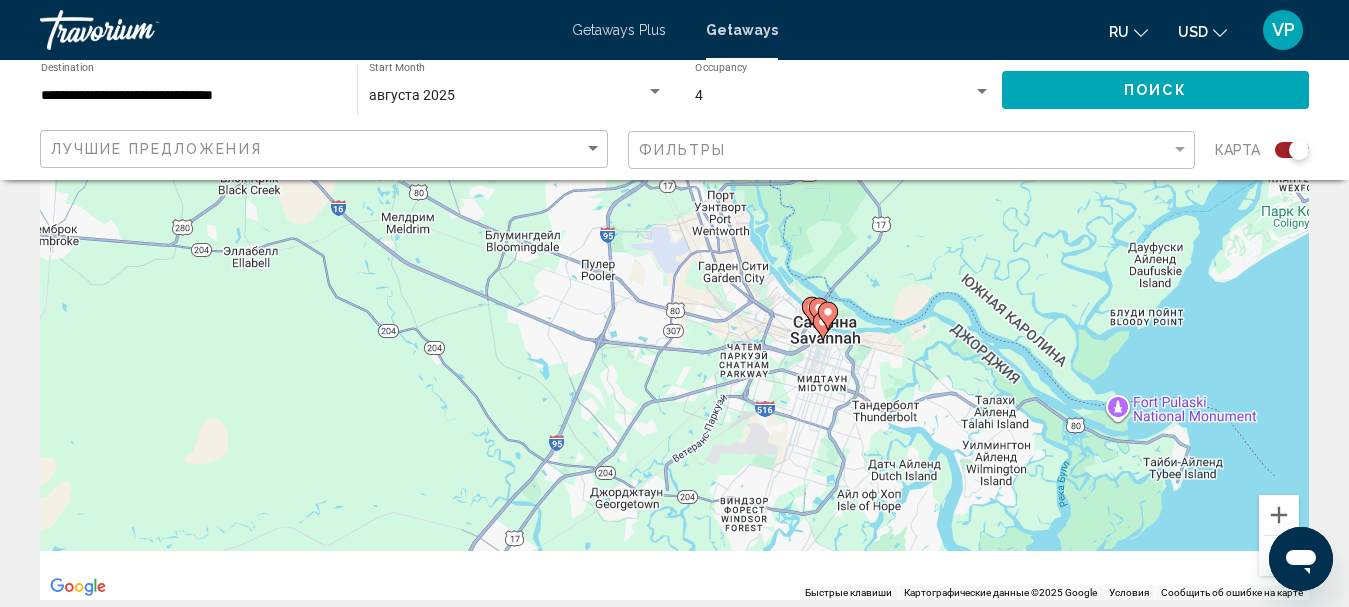
drag, startPoint x: 834, startPoint y: 545, endPoint x: 751, endPoint y: 402, distance: 165.3
click at [745, 398] on div "Чтобы активировать перетаскивание с помощью клавиатуры, нажмите Alt + Ввод. Пос…" at bounding box center [674, 300] width 1269 height 600
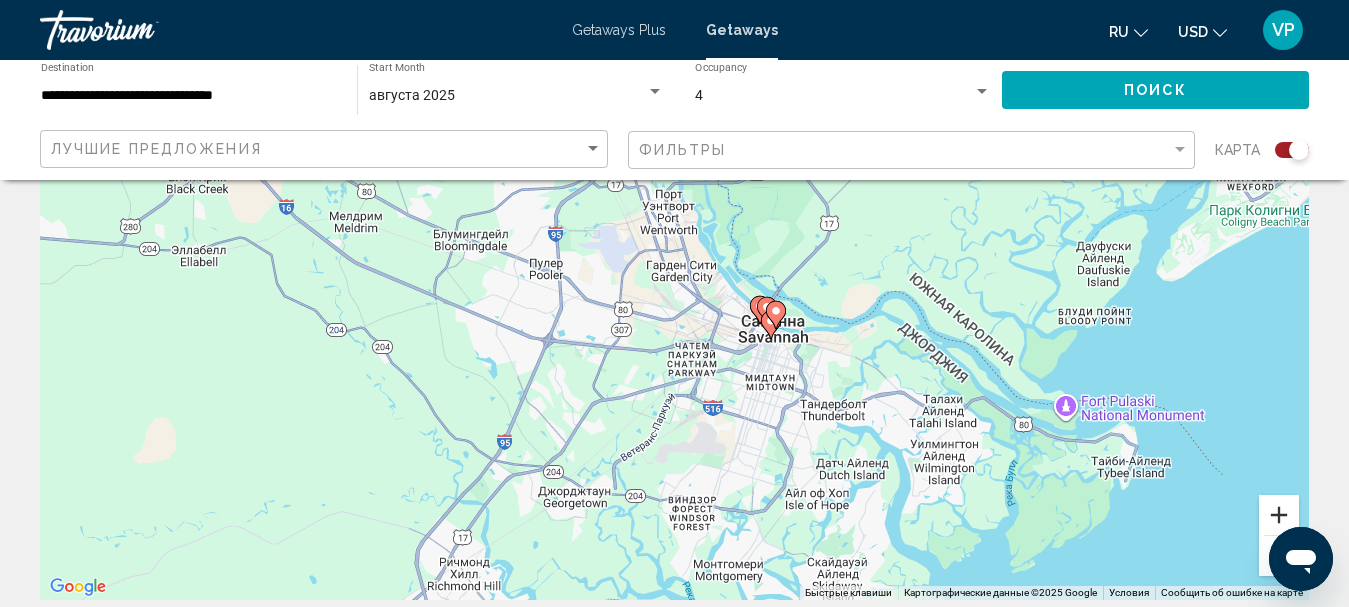
click at [1283, 514] on button "Увеличить" at bounding box center [1279, 515] width 40 height 40
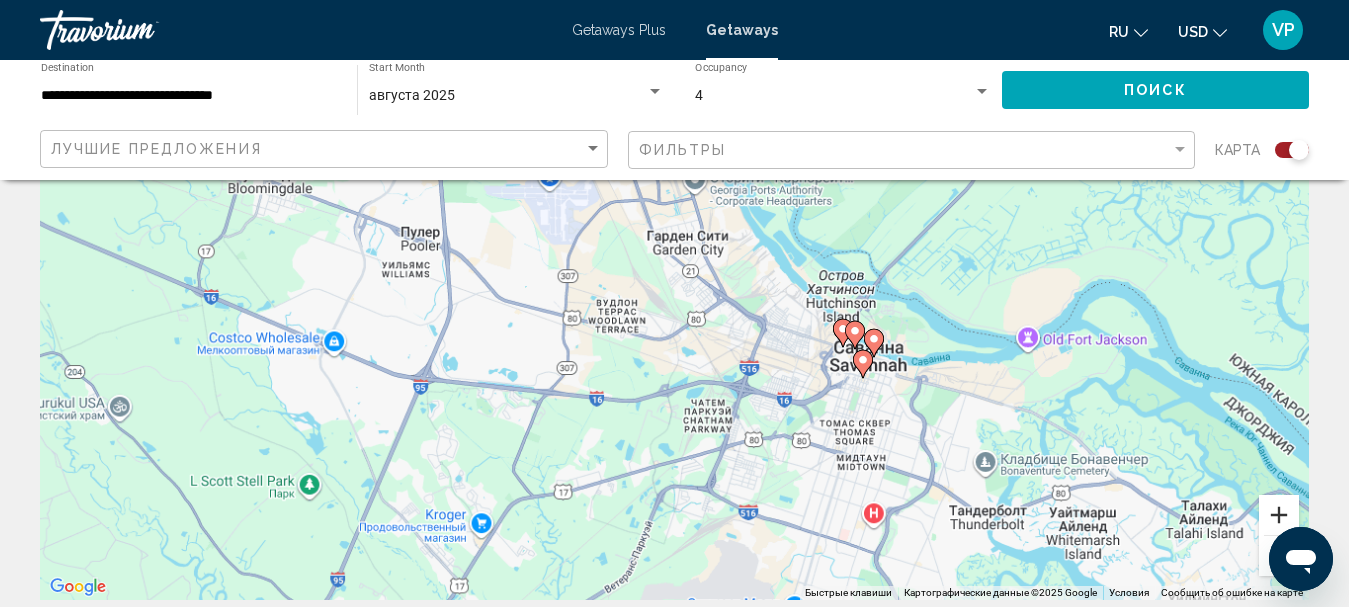
click at [1279, 513] on button "Увеличить" at bounding box center [1279, 515] width 40 height 40
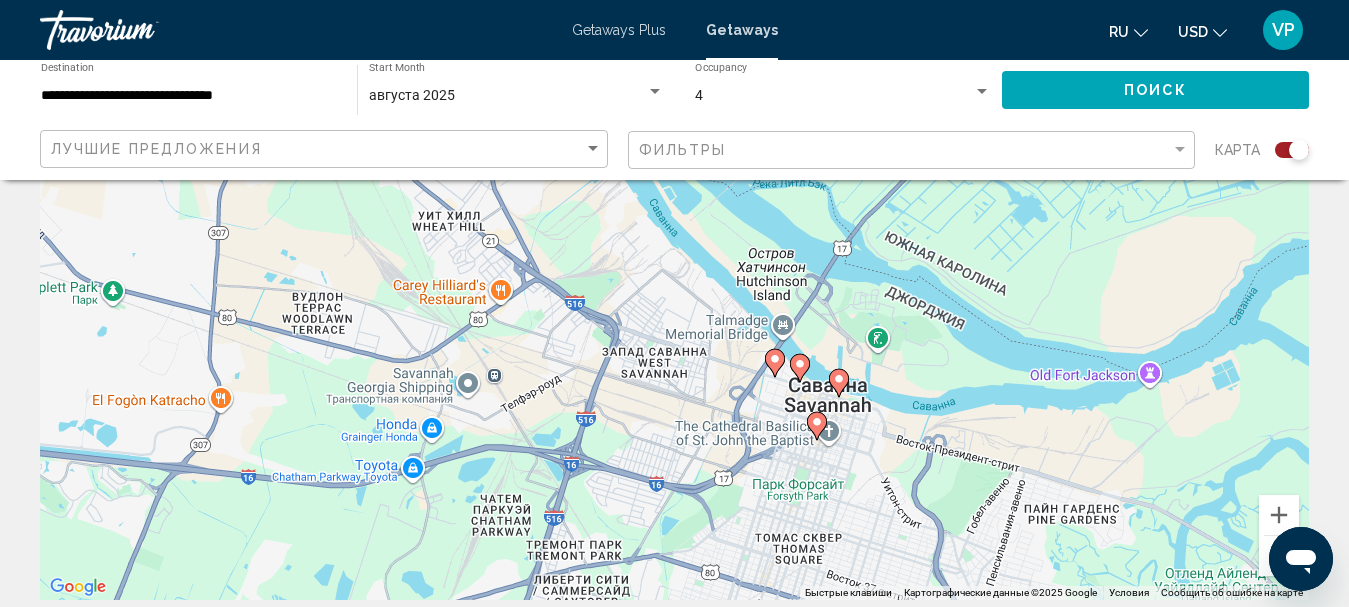
drag, startPoint x: 1118, startPoint y: 448, endPoint x: 912, endPoint y: 427, distance: 207.0
click at [888, 438] on div "Чтобы активировать перетаскивание с помощью клавиатуры, нажмите Alt + Ввод. Пос…" at bounding box center [674, 300] width 1269 height 600
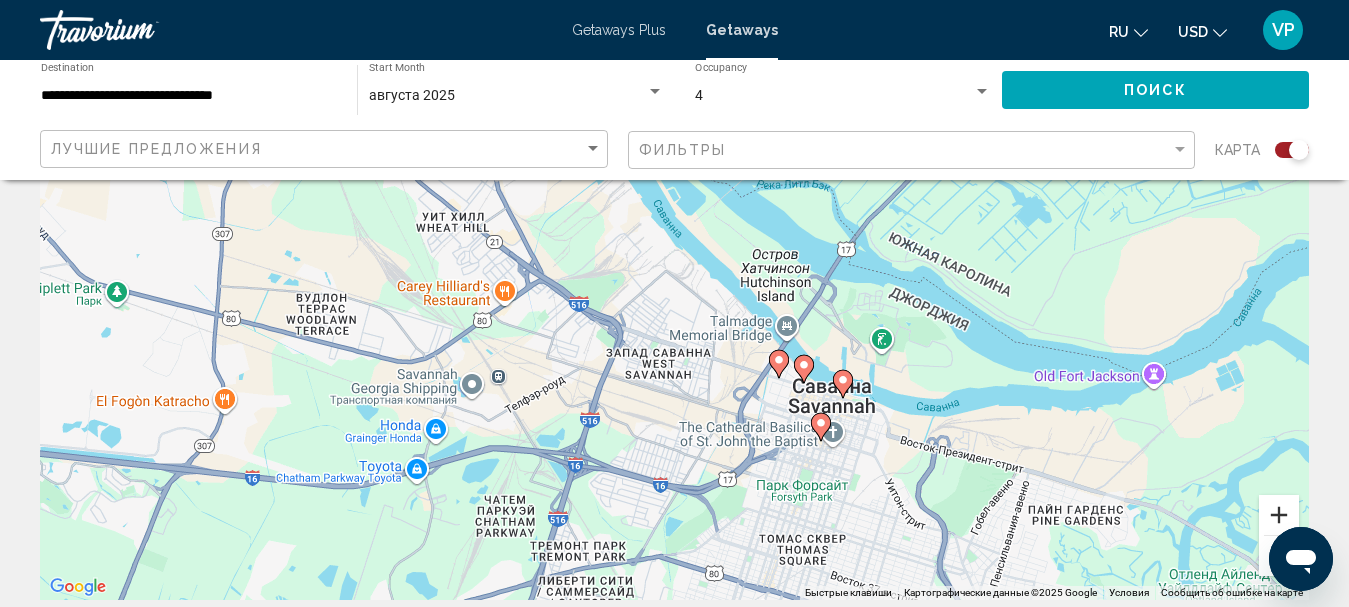
click at [1280, 517] on button "Увеличить" at bounding box center [1279, 515] width 40 height 40
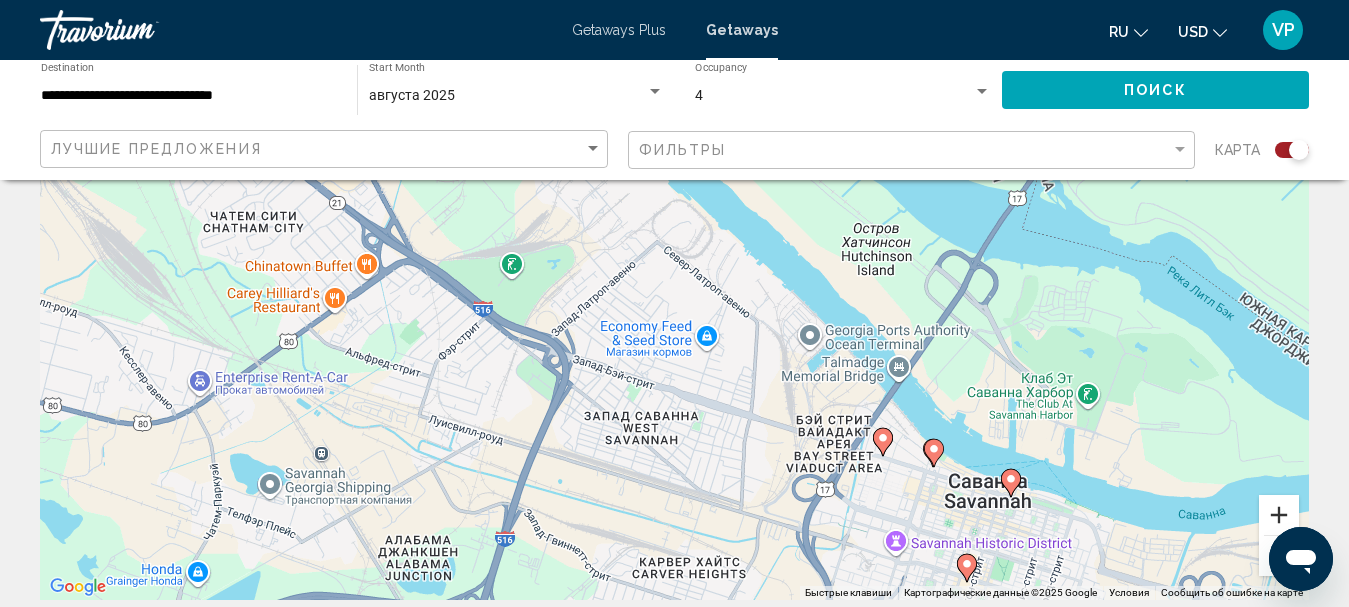
click at [1273, 519] on button "Увеличить" at bounding box center [1279, 515] width 40 height 40
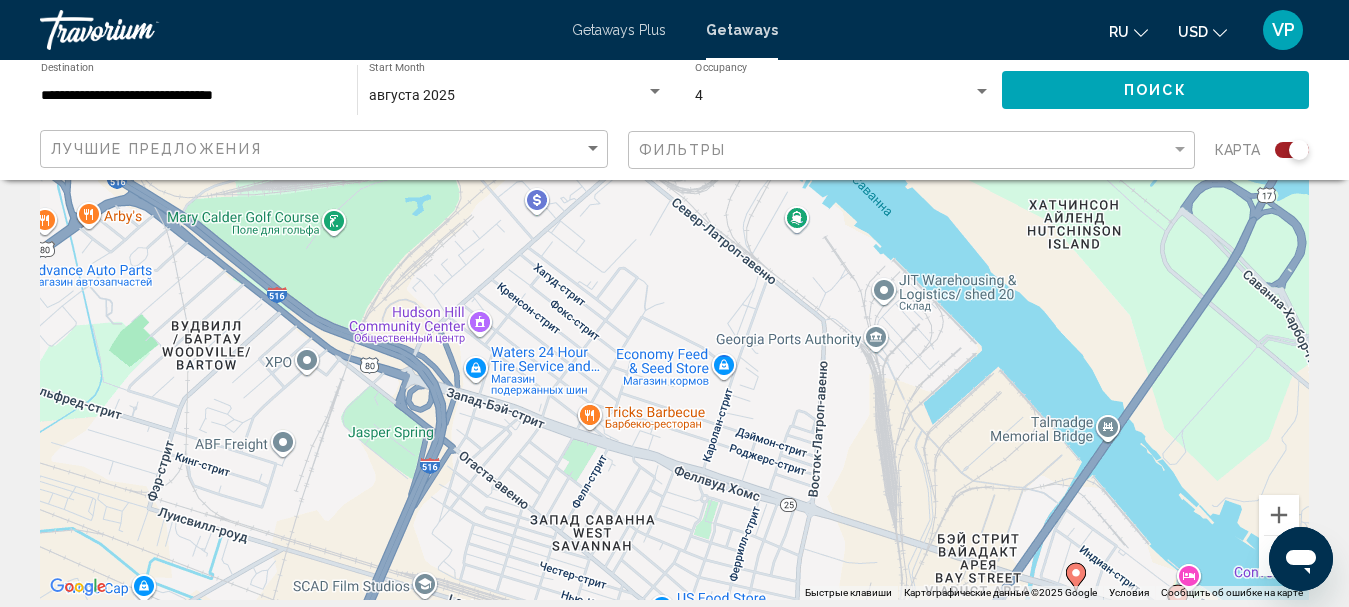
drag, startPoint x: 907, startPoint y: 386, endPoint x: 877, endPoint y: 247, distance: 142.2
click at [876, 249] on div "Чтобы активировать перетаскивание с помощью клавиатуры, нажмите Alt + Ввод. Пос…" at bounding box center [674, 300] width 1269 height 600
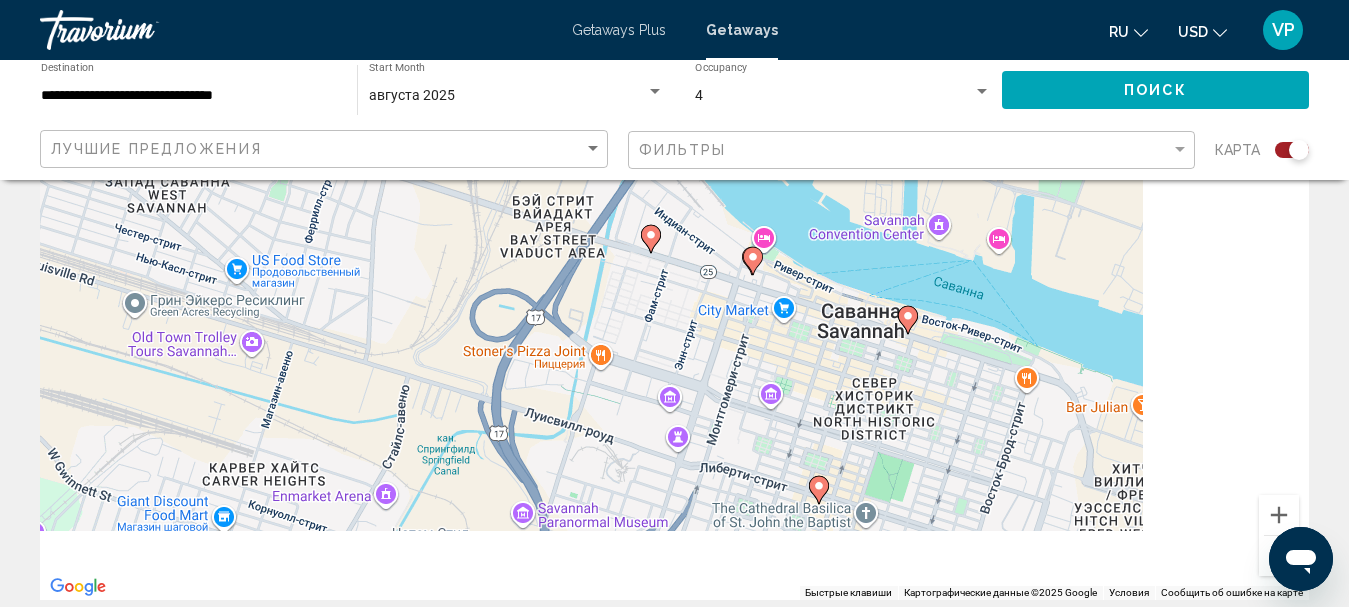
drag, startPoint x: 1009, startPoint y: 345, endPoint x: 575, endPoint y: 170, distance: 467.8
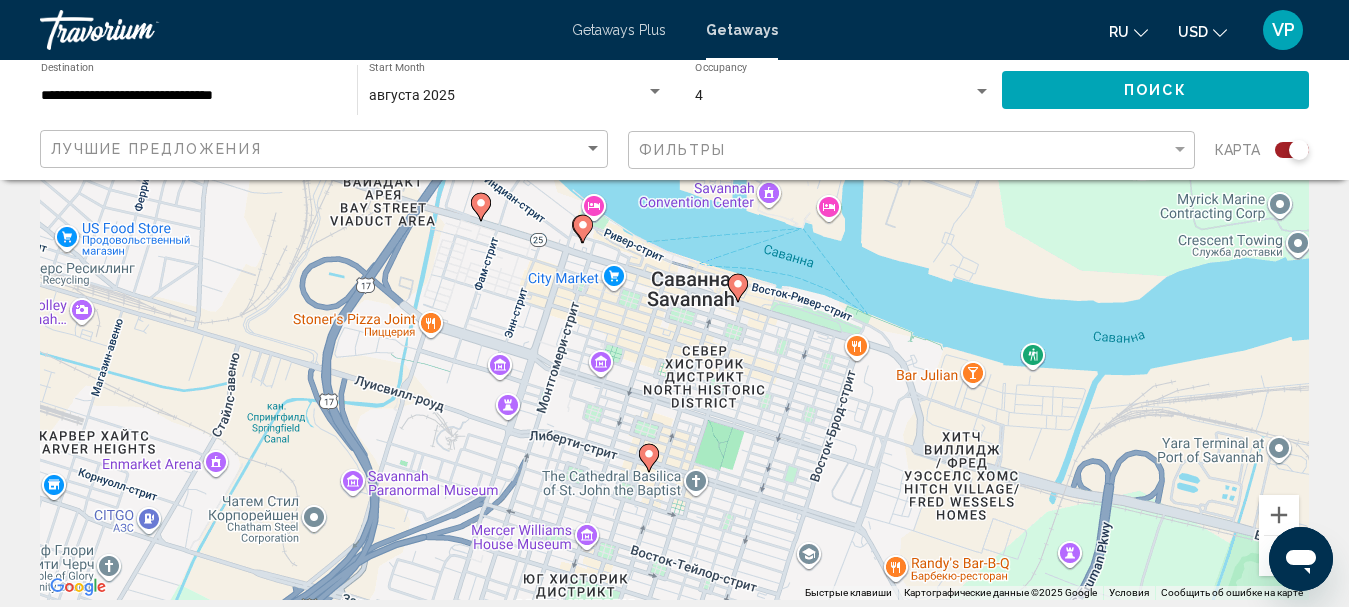
click at [579, 228] on image "Main content" at bounding box center [583, 225] width 12 height 12
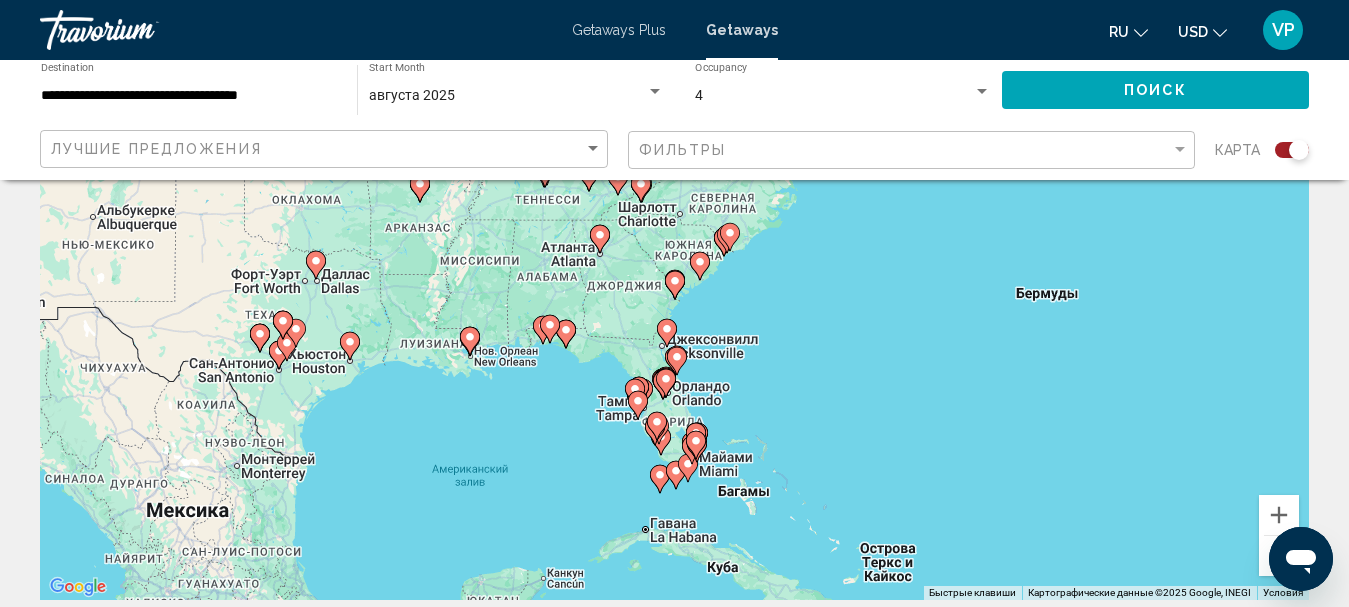
drag, startPoint x: 686, startPoint y: 284, endPoint x: 837, endPoint y: 400, distance: 190.4
click at [751, 346] on div "Для навигации используйте клавиши со стрелками. Чтобы активировать перетаскиван…" at bounding box center [674, 300] width 1269 height 600
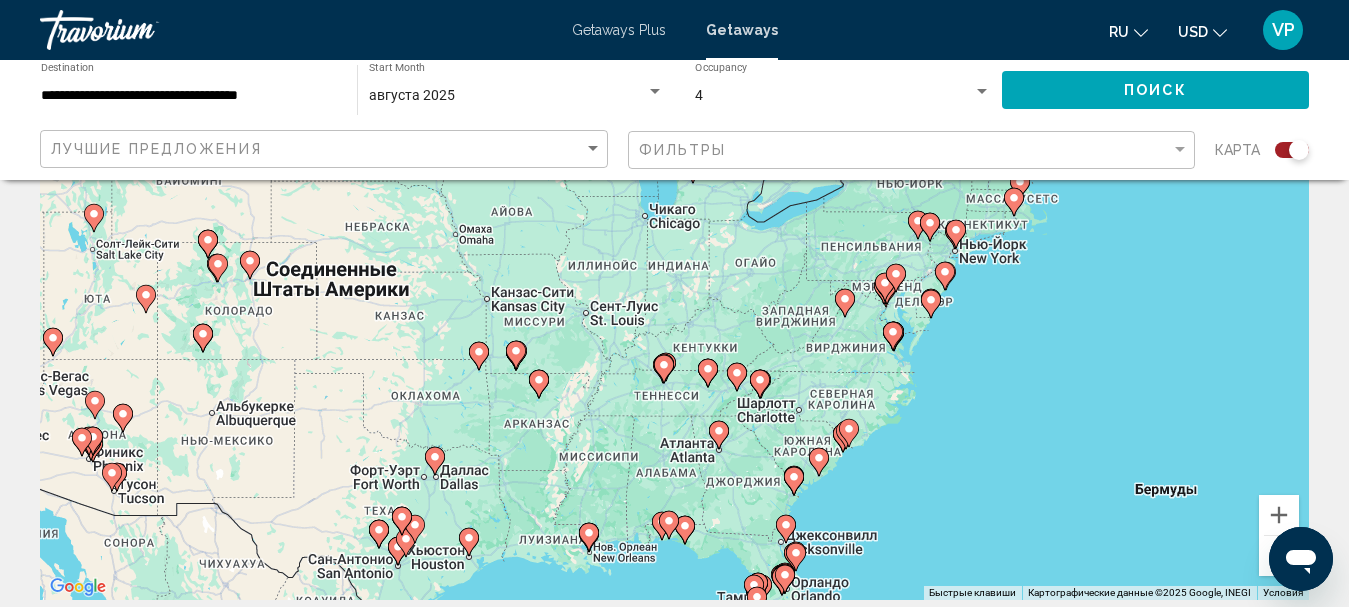
drag, startPoint x: 751, startPoint y: 319, endPoint x: 727, endPoint y: 417, distance: 100.9
click at [728, 414] on div "Чтобы активировать перетаскивание с помощью клавиатуры, нажмите Alt + Ввод. Пос…" at bounding box center [674, 300] width 1269 height 600
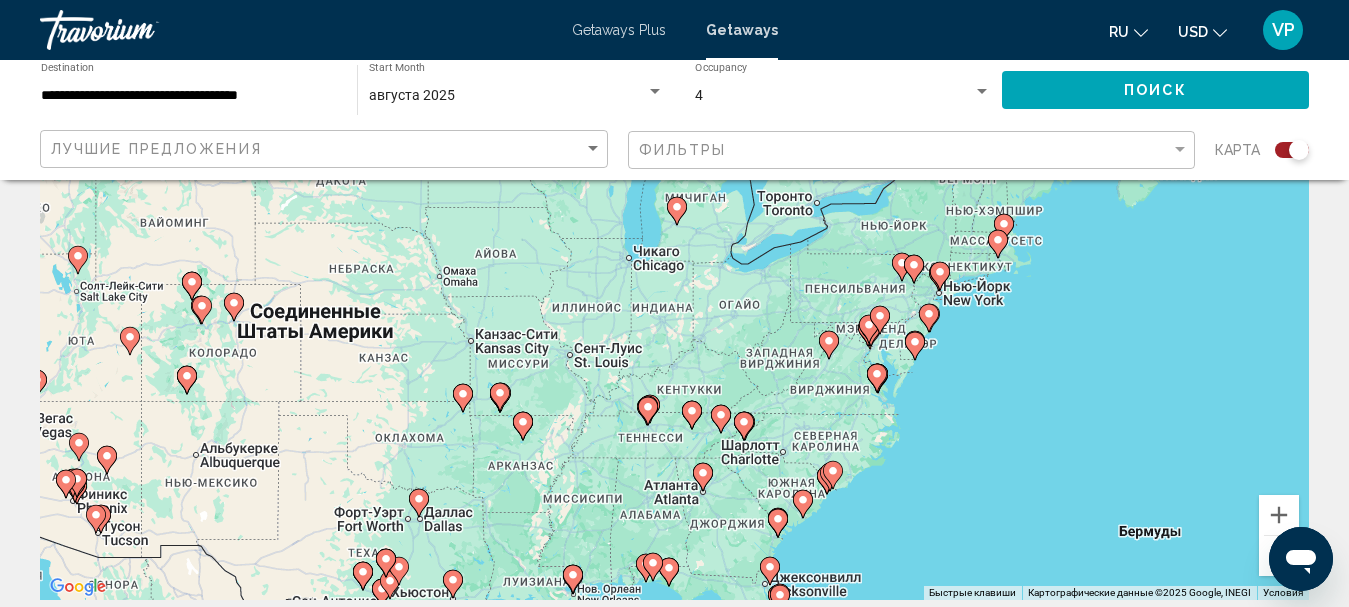
click at [828, 340] on image "Main content" at bounding box center [829, 341] width 12 height 12
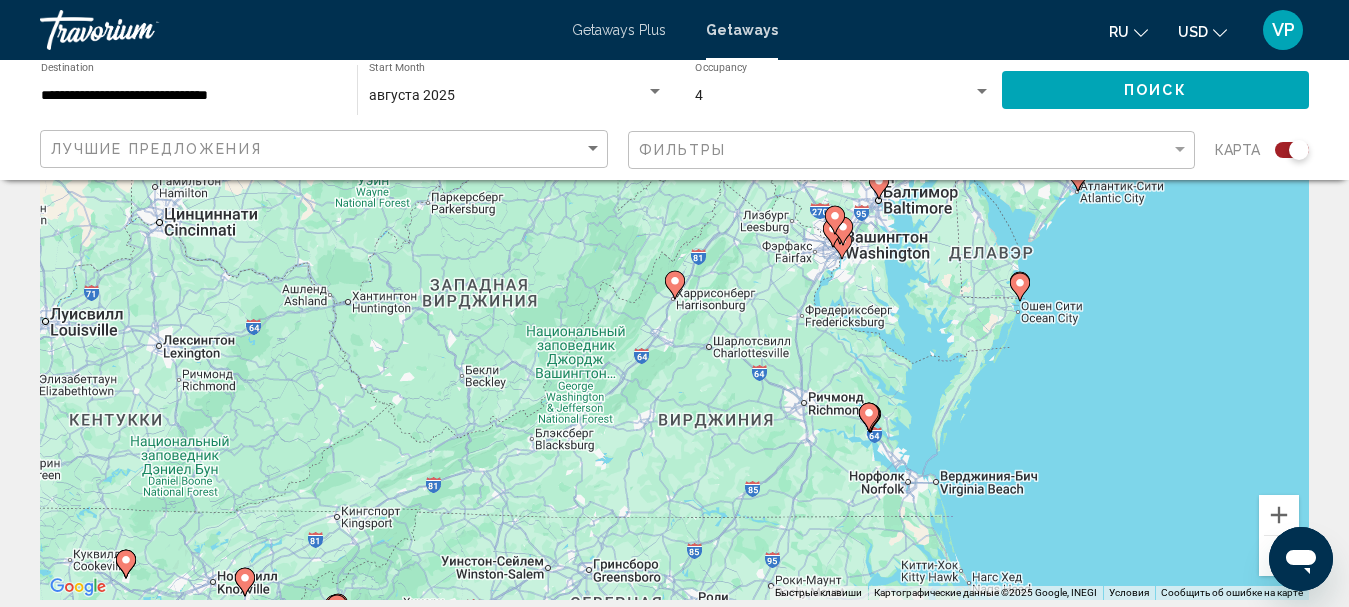
click at [681, 283] on icon "Main content" at bounding box center [674, 285] width 18 height 26
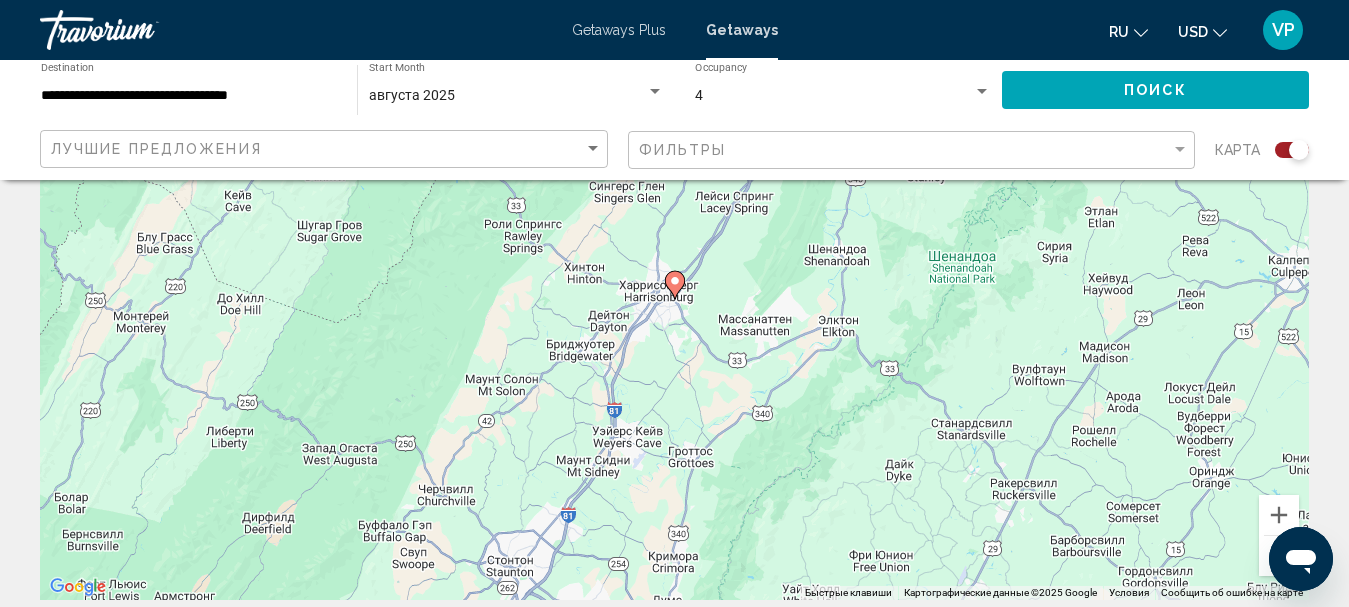
click at [673, 284] on image "Main content" at bounding box center [675, 281] width 12 height 12
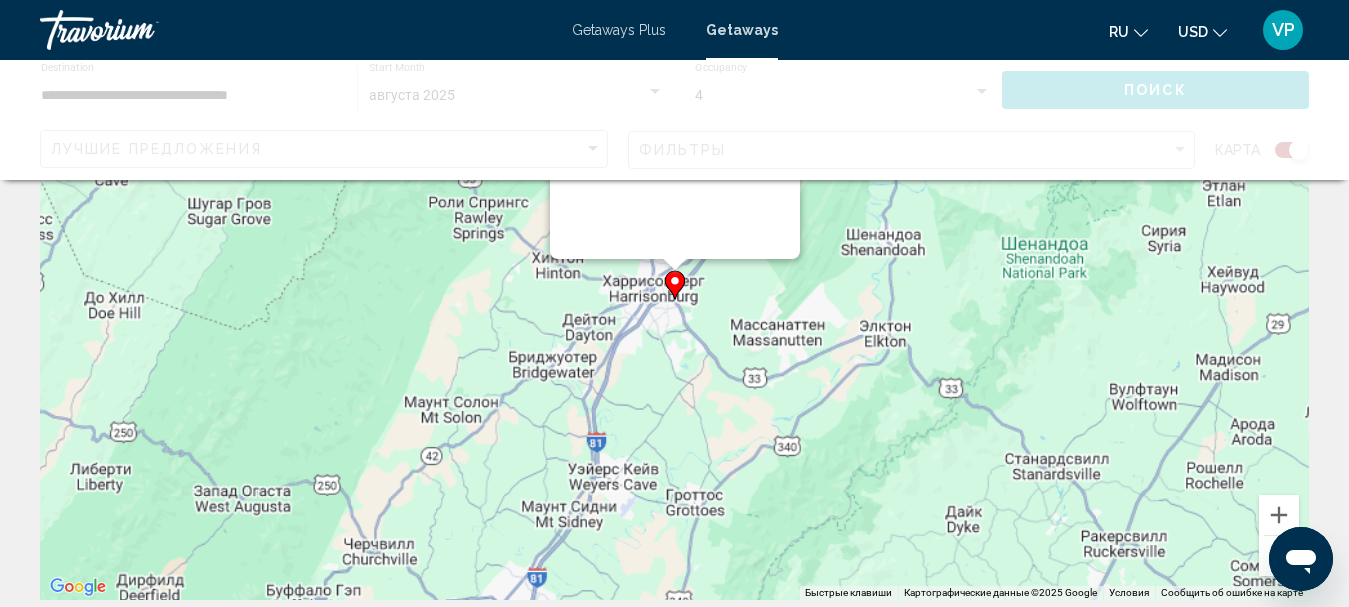
scroll to position [0, 0]
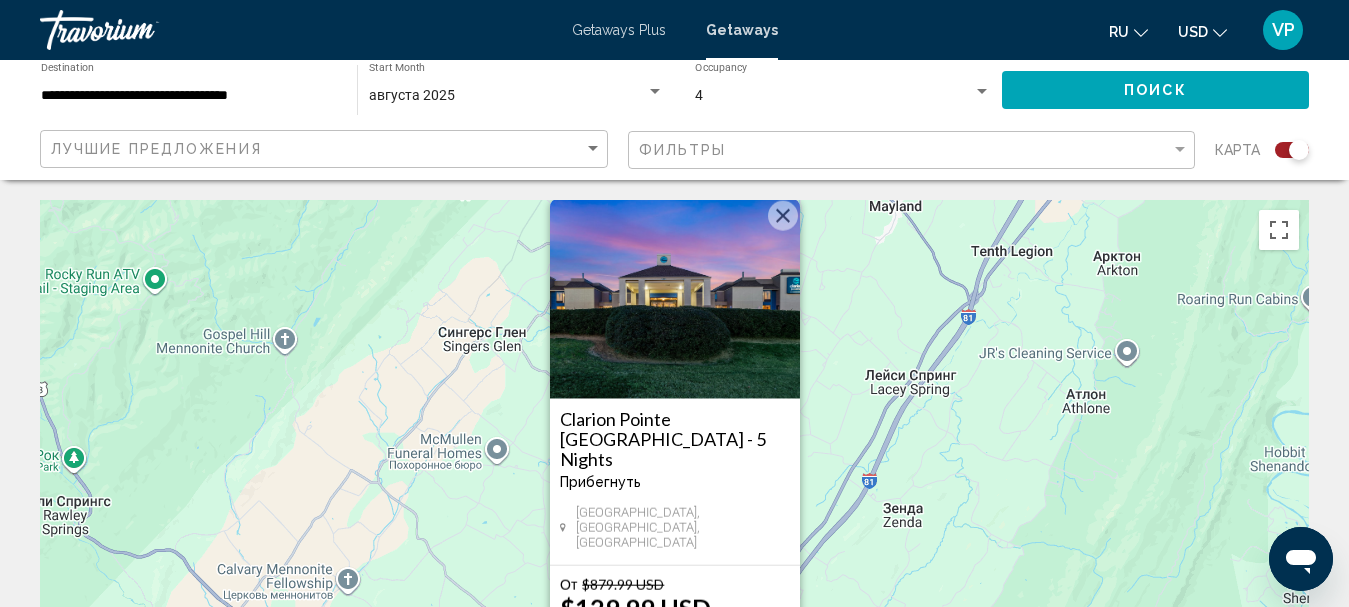
click at [783, 231] on button "Закрыть" at bounding box center [783, 216] width 30 height 30
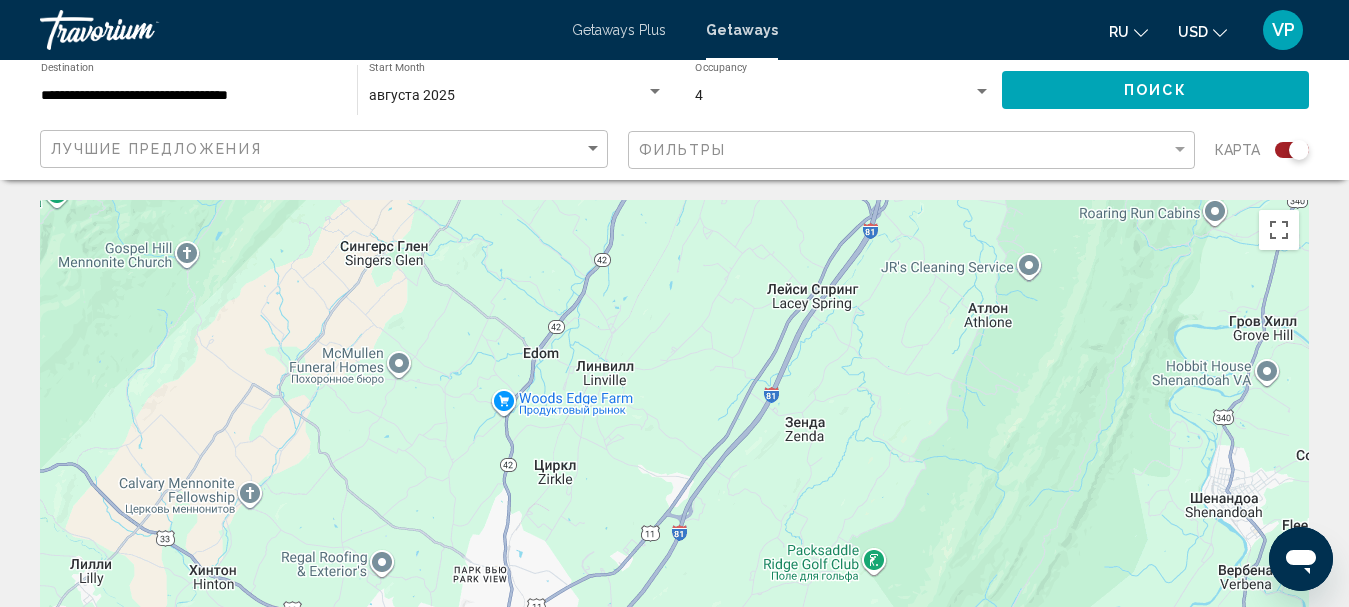
drag, startPoint x: 879, startPoint y: 390, endPoint x: 758, endPoint y: 292, distance: 155.7
click at [758, 292] on div "Чтобы активировать перетаскивание с помощью клавиатуры, нажмите Alt + Ввод. Пос…" at bounding box center [674, 500] width 1269 height 600
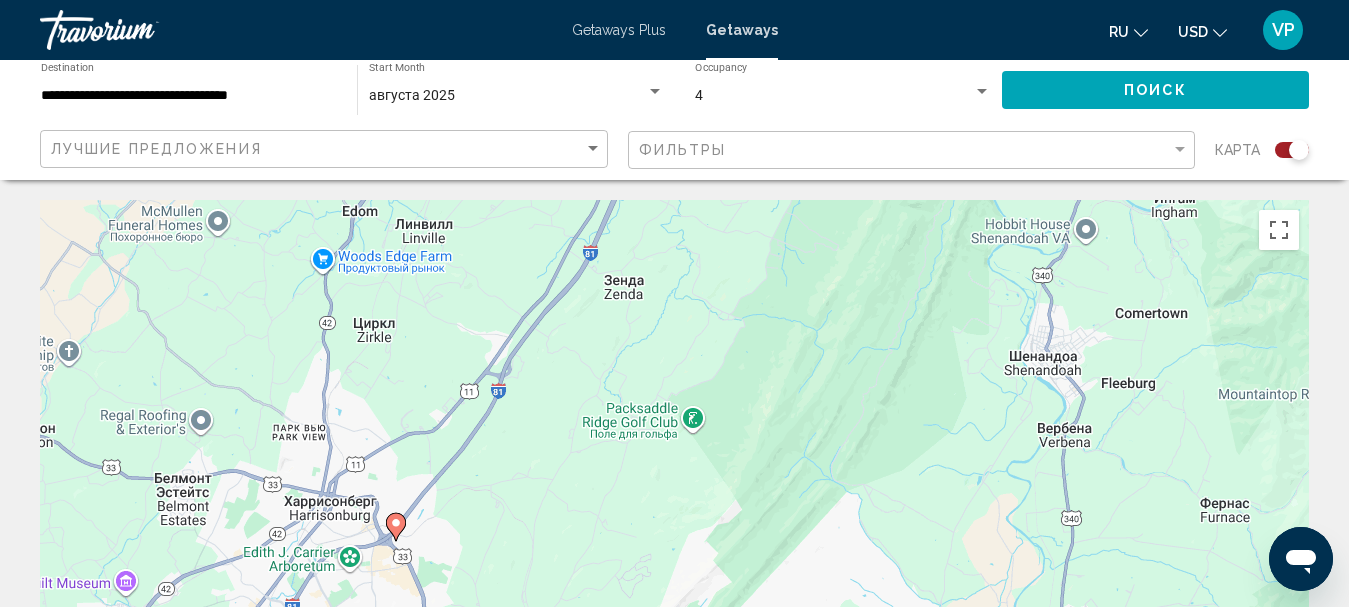
drag, startPoint x: 727, startPoint y: 495, endPoint x: 792, endPoint y: 364, distance: 146.2
click at [786, 368] on div "Чтобы активировать перетаскивание с помощью клавиатуры, нажмите Alt + Ввод. Пос…" at bounding box center [674, 500] width 1269 height 600
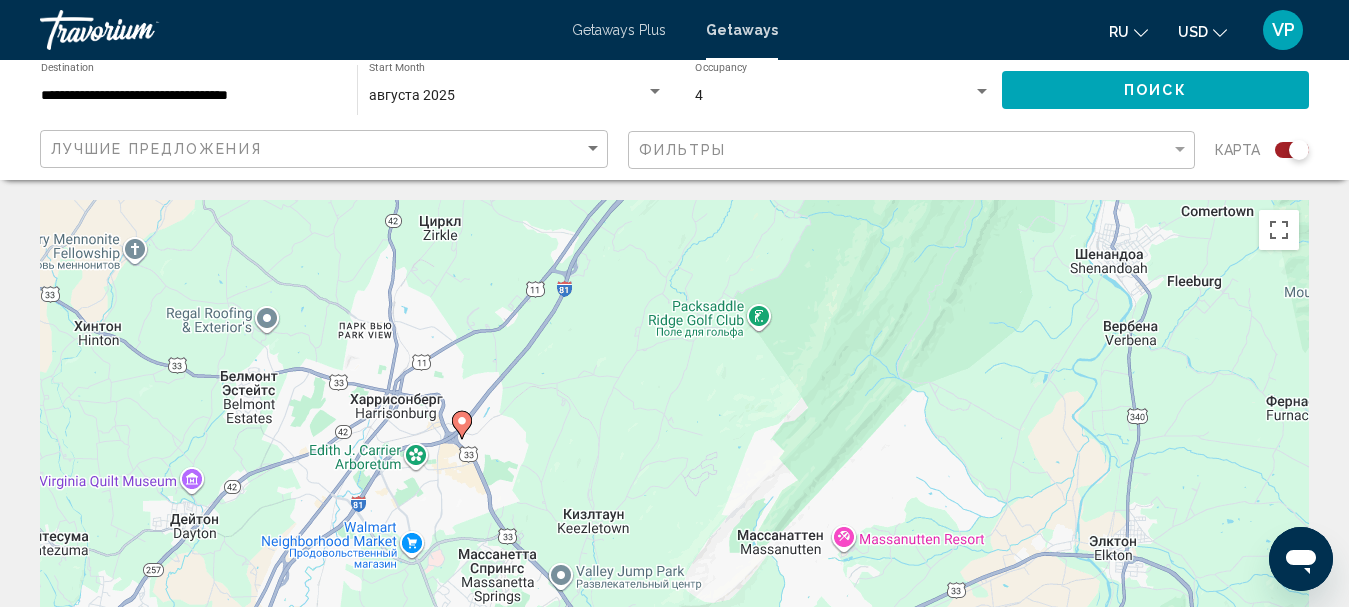
drag, startPoint x: 646, startPoint y: 546, endPoint x: 661, endPoint y: 527, distance: 24.2
click at [656, 536] on div "Чтобы активировать перетаскивание с помощью клавиатуры, нажмите Alt + Ввод. Пос…" at bounding box center [674, 500] width 1269 height 600
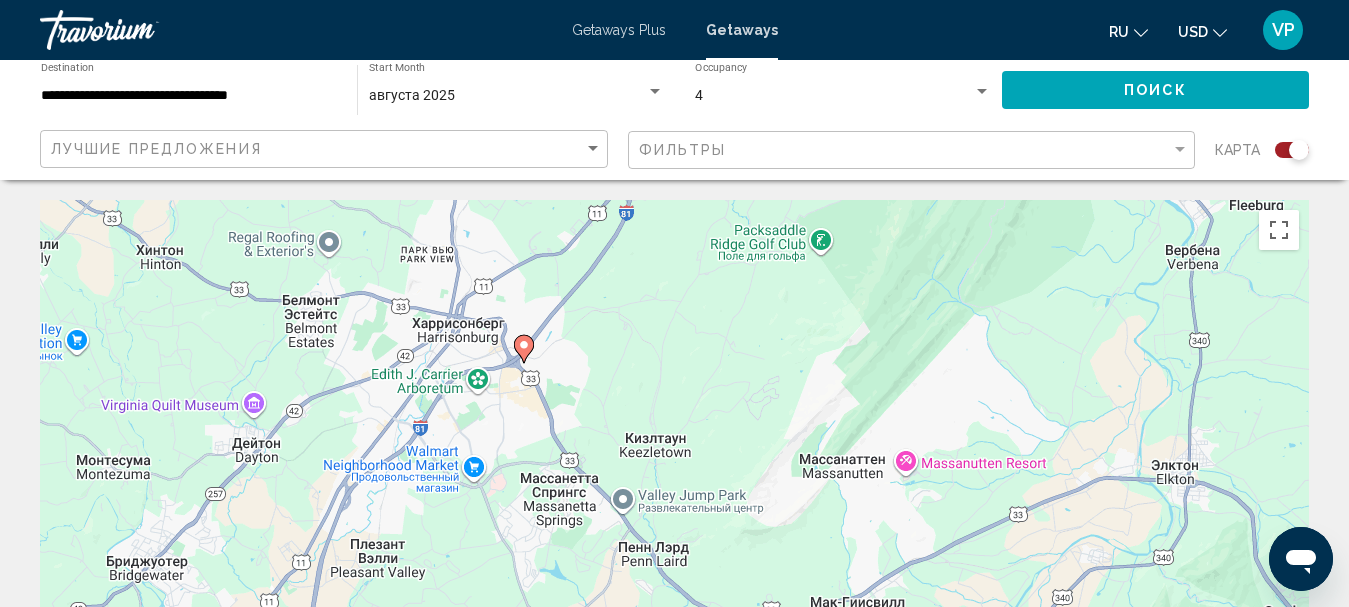
drag, startPoint x: 661, startPoint y: 527, endPoint x: 689, endPoint y: 465, distance: 68.0
click at [691, 466] on div "Чтобы активировать перетаскивание с помощью клавиатуры, нажмите Alt + Ввод. Пос…" at bounding box center [674, 500] width 1269 height 600
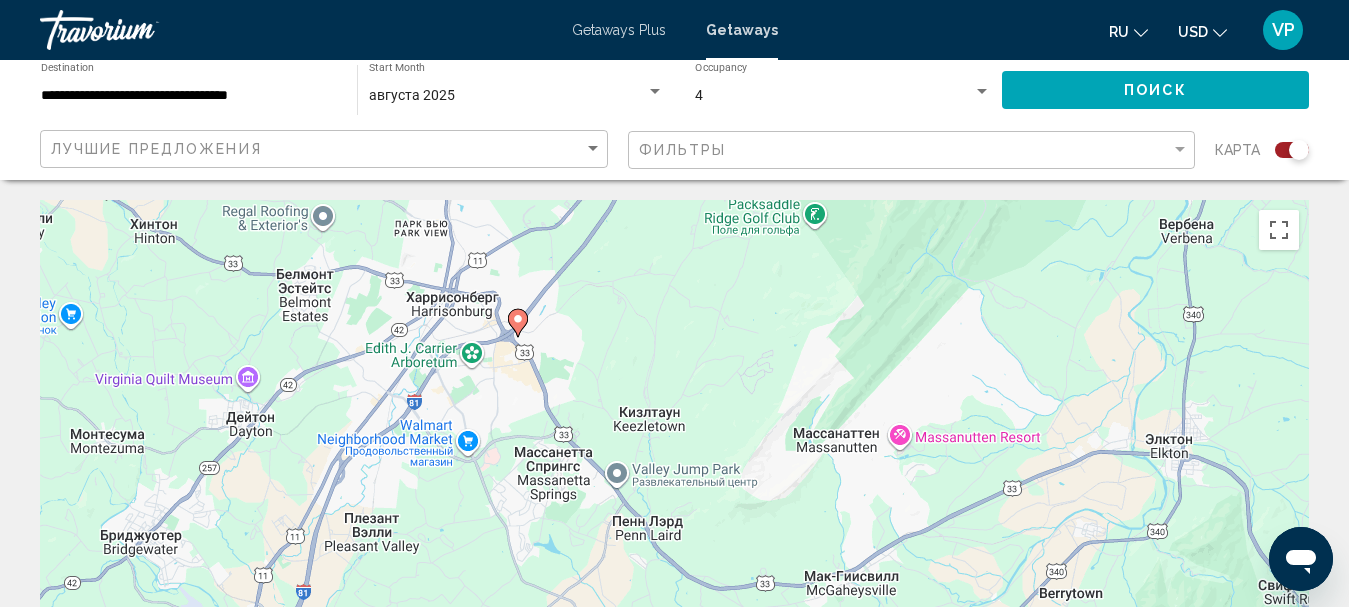
click at [1084, 91] on button "Поиск" at bounding box center [1155, 89] width 307 height 37
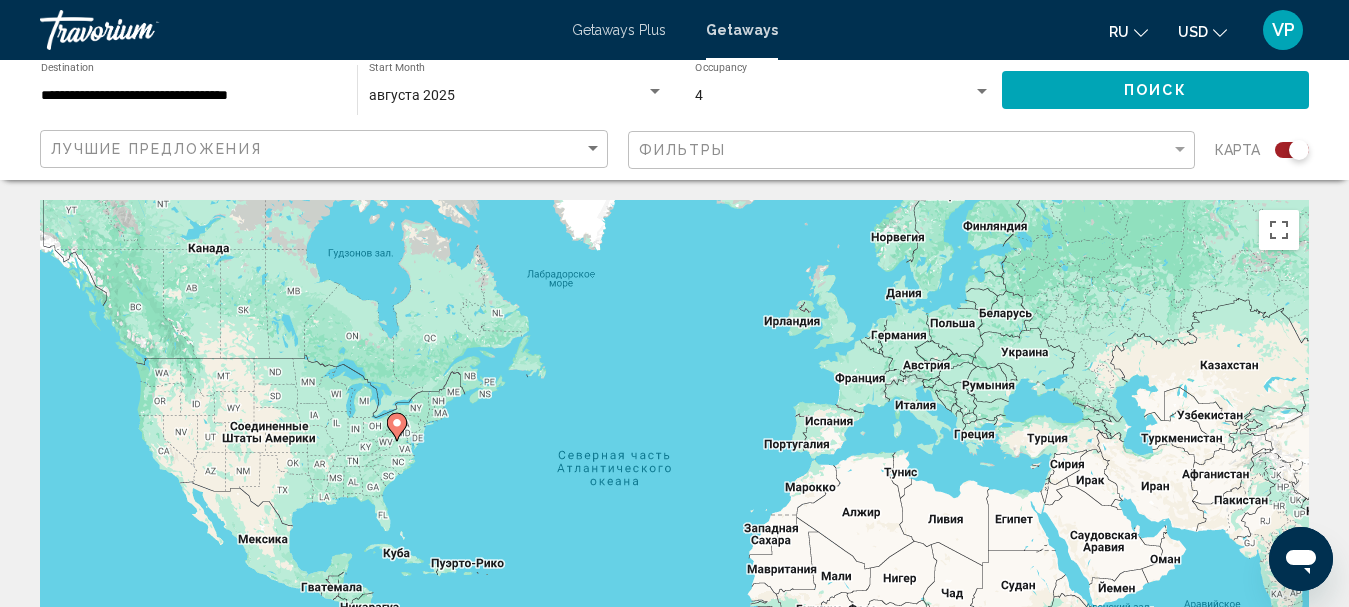
scroll to position [200, 0]
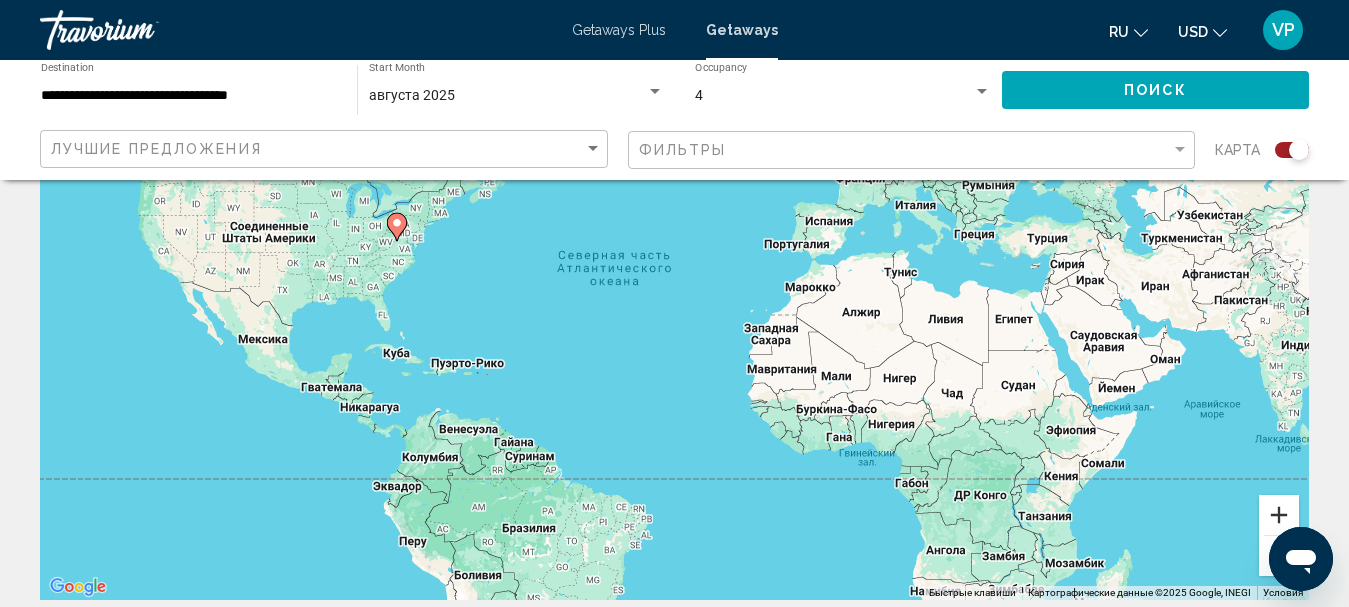
click at [1279, 505] on button "Увеличить" at bounding box center [1279, 515] width 40 height 40
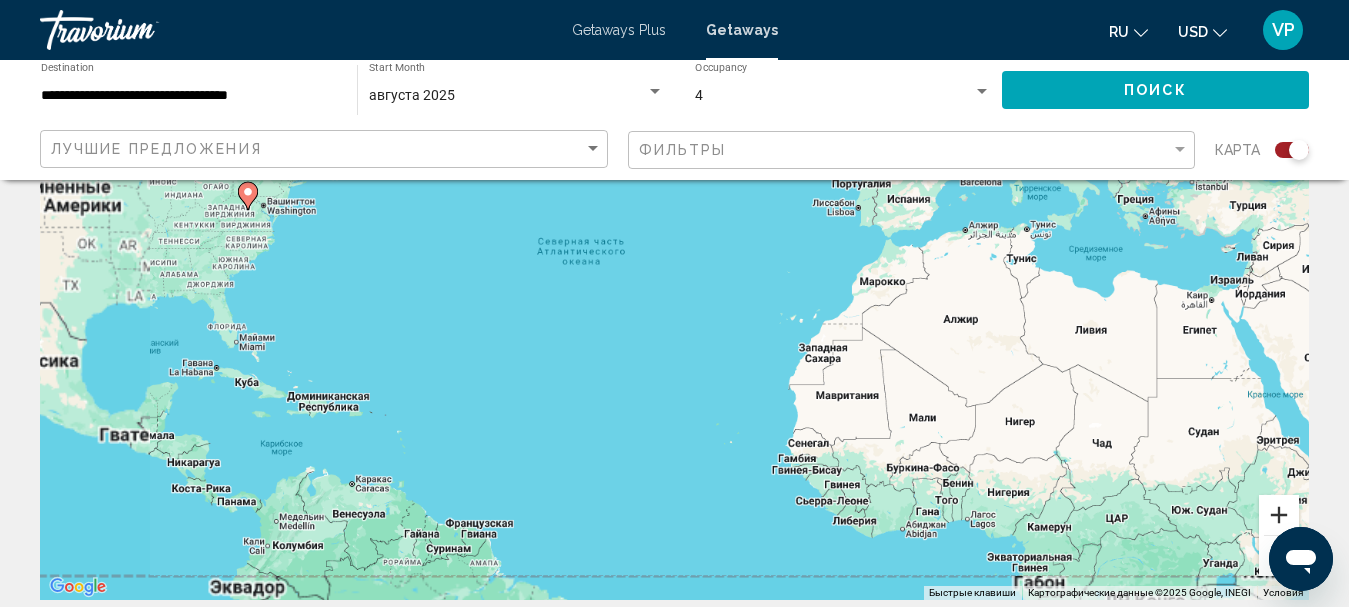
click at [1277, 505] on button "Увеличить" at bounding box center [1279, 515] width 40 height 40
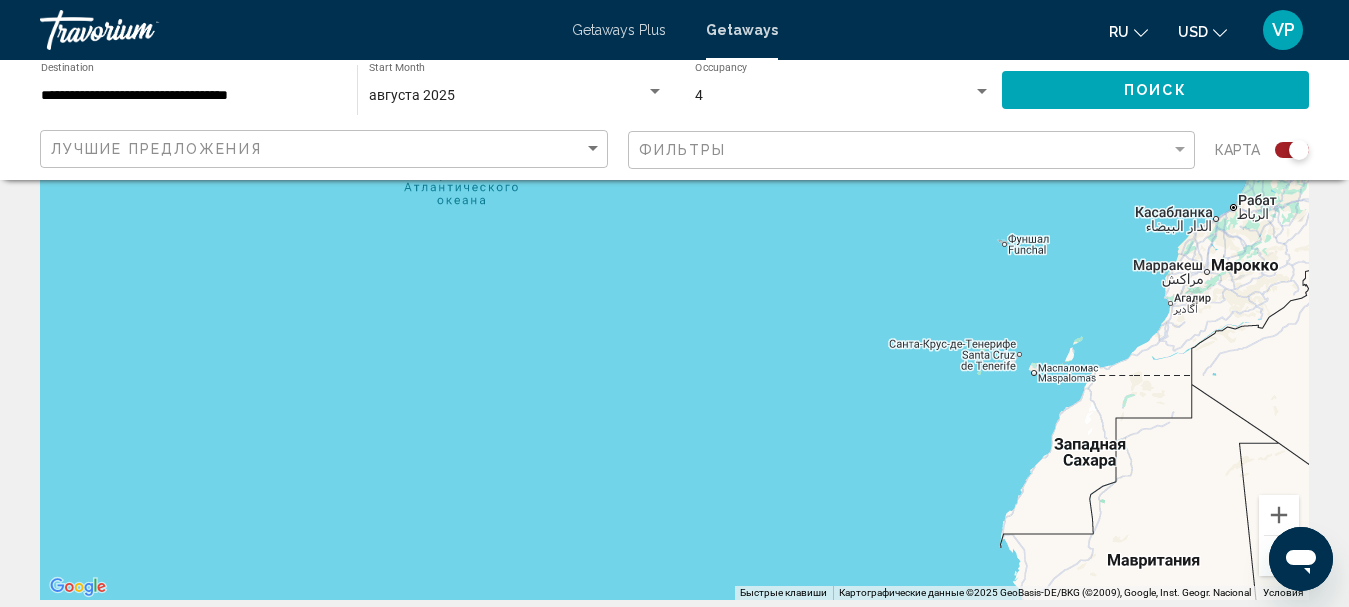
drag, startPoint x: 569, startPoint y: 420, endPoint x: 1164, endPoint y: 540, distance: 606.8
click at [1164, 540] on div "Main content" at bounding box center [674, 300] width 1269 height 600
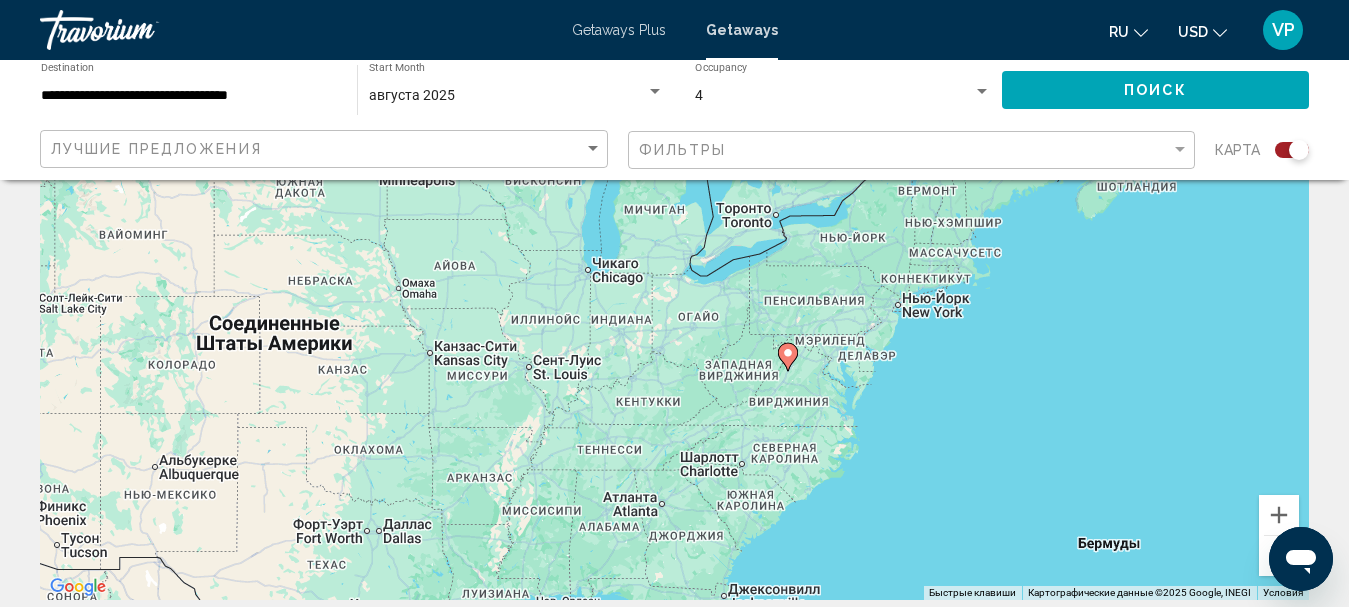
drag, startPoint x: 1041, startPoint y: 410, endPoint x: 755, endPoint y: 445, distance: 288.1
click at [756, 442] on div "Чтобы активировать перетаскивание с помощью клавиатуры, нажмите Alt + Ввод. Пос…" at bounding box center [674, 300] width 1269 height 600
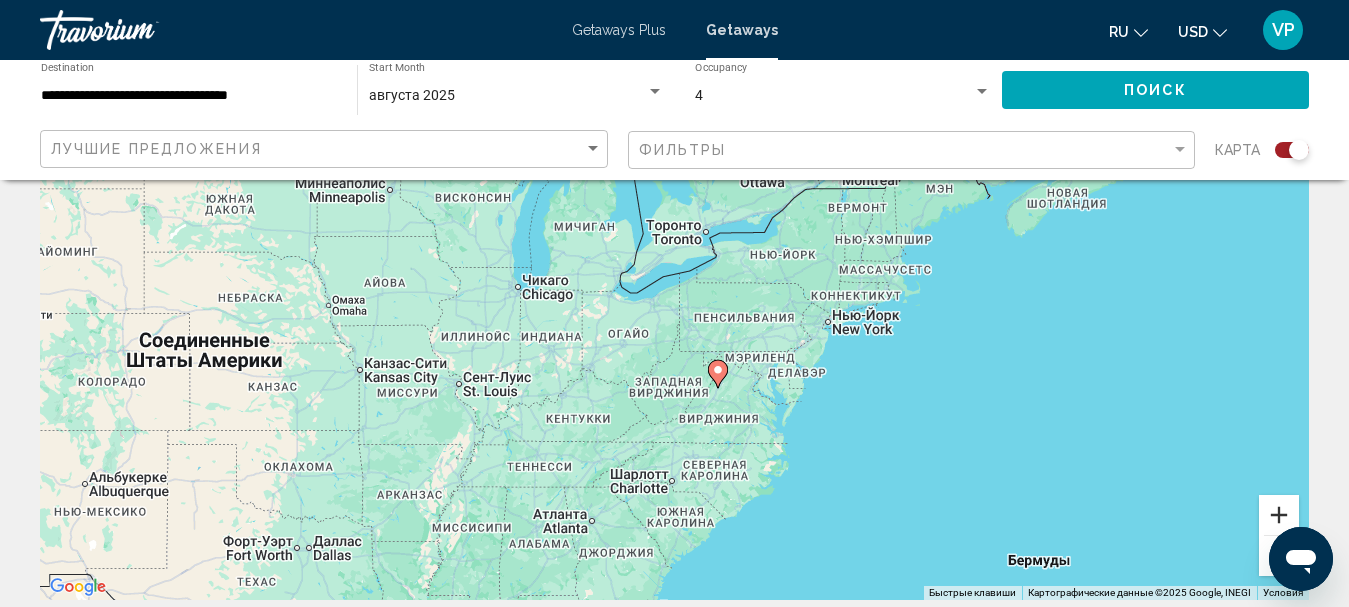
click at [1264, 519] on button "Увеличить" at bounding box center [1279, 515] width 40 height 40
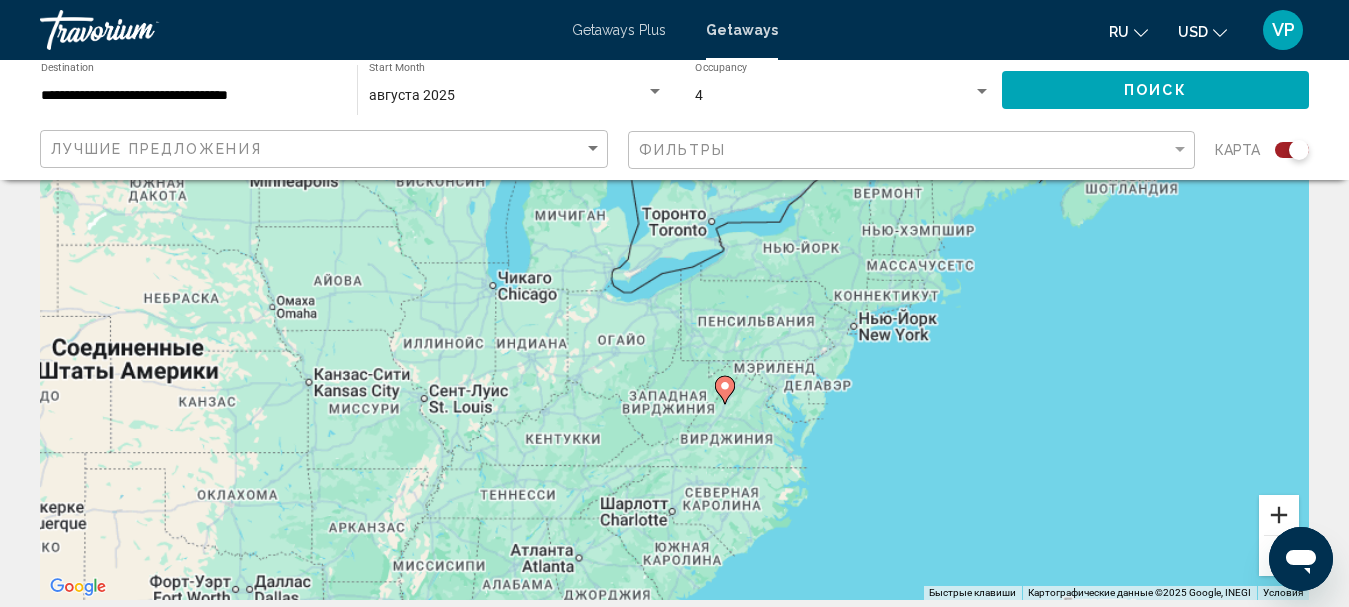
click at [1264, 519] on button "Увеличить" at bounding box center [1279, 515] width 40 height 40
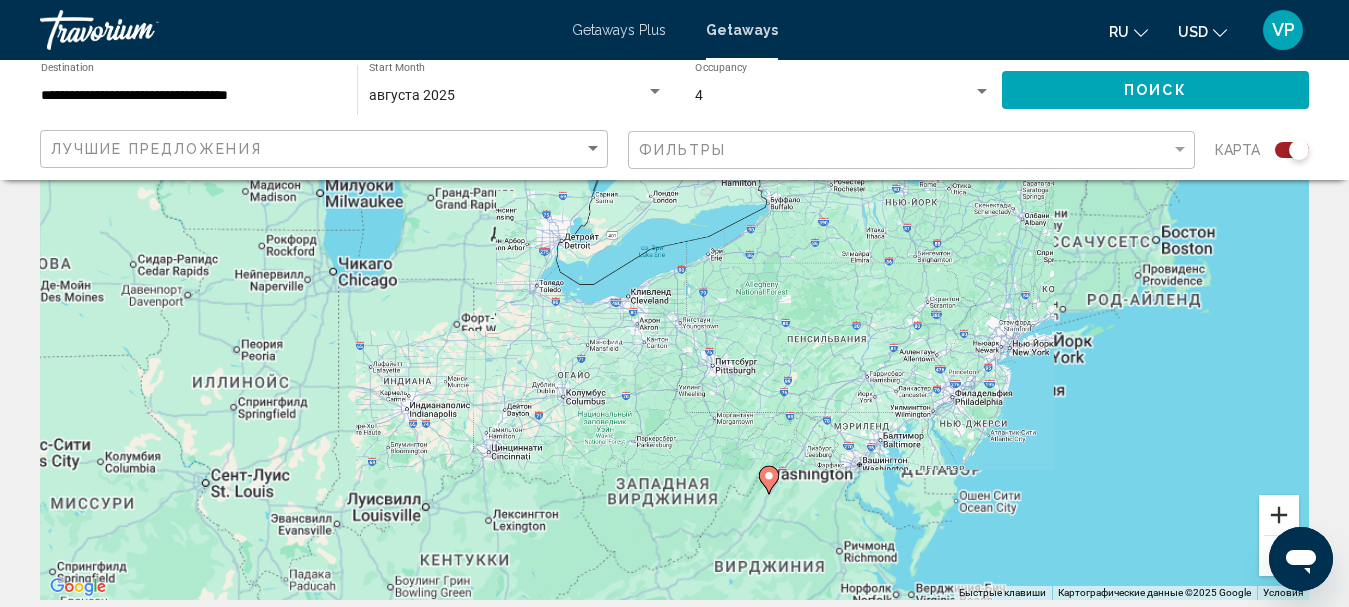
click at [1263, 519] on button "Увеличить" at bounding box center [1279, 515] width 40 height 40
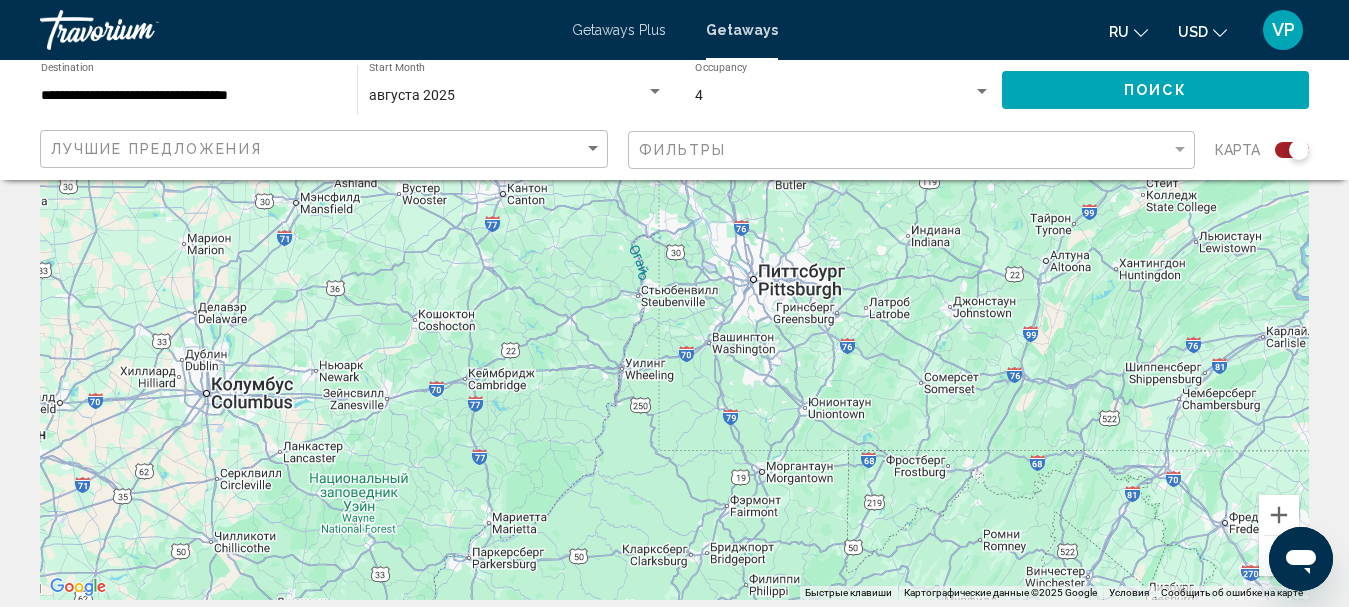
drag, startPoint x: 1015, startPoint y: 584, endPoint x: 974, endPoint y: 278, distance: 308.7
click at [959, 301] on div "Main content" at bounding box center [674, 300] width 1269 height 600
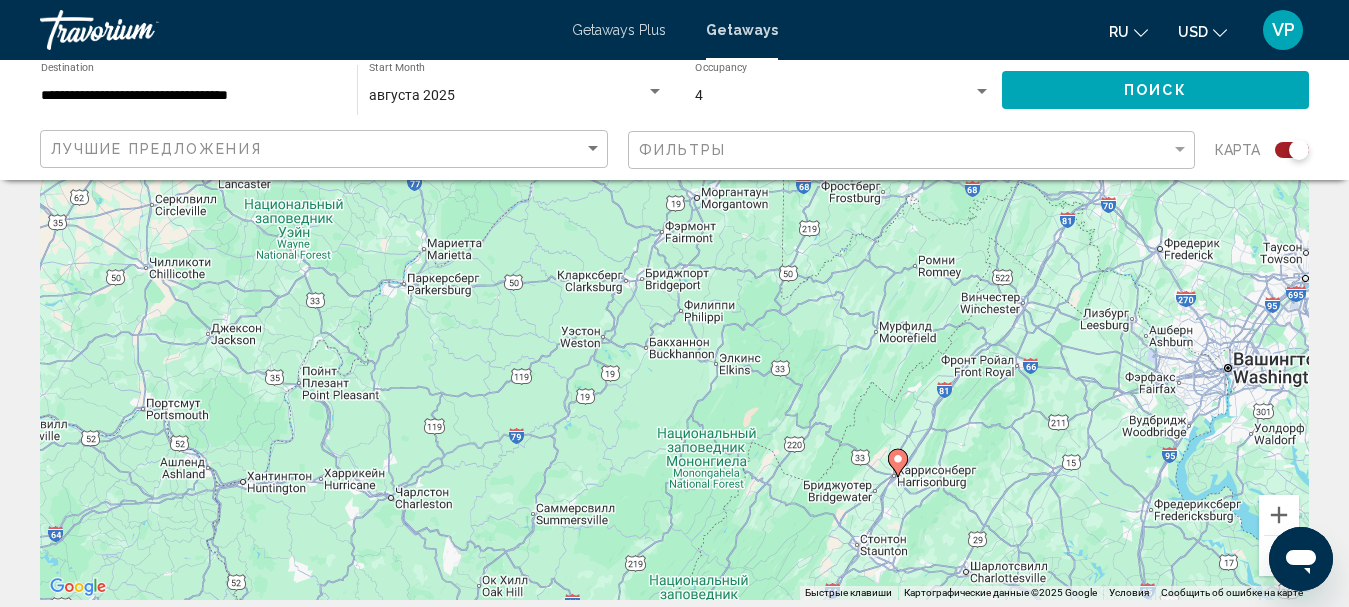
drag, startPoint x: 934, startPoint y: 543, endPoint x: 894, endPoint y: 362, distance: 185.3
click at [894, 362] on div "Чтобы активировать перетаскивание с помощью клавиатуры, нажмите Alt + Ввод. Пос…" at bounding box center [674, 300] width 1269 height 600
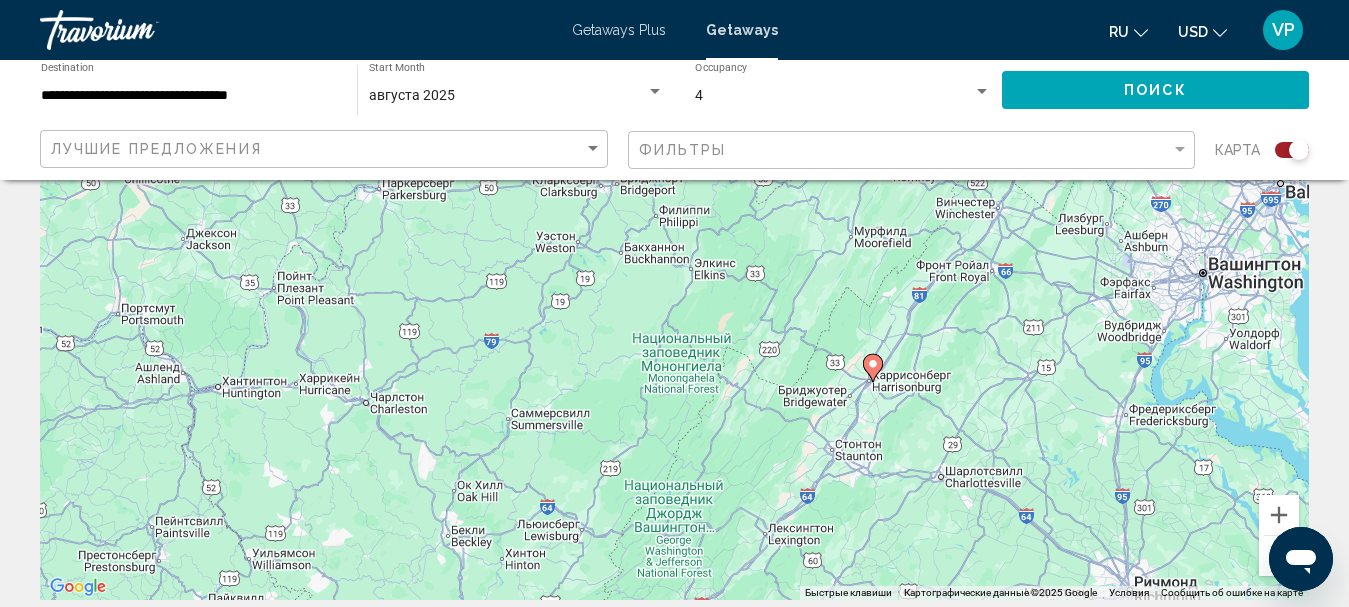
click at [878, 368] on image "Main content" at bounding box center [873, 364] width 12 height 12
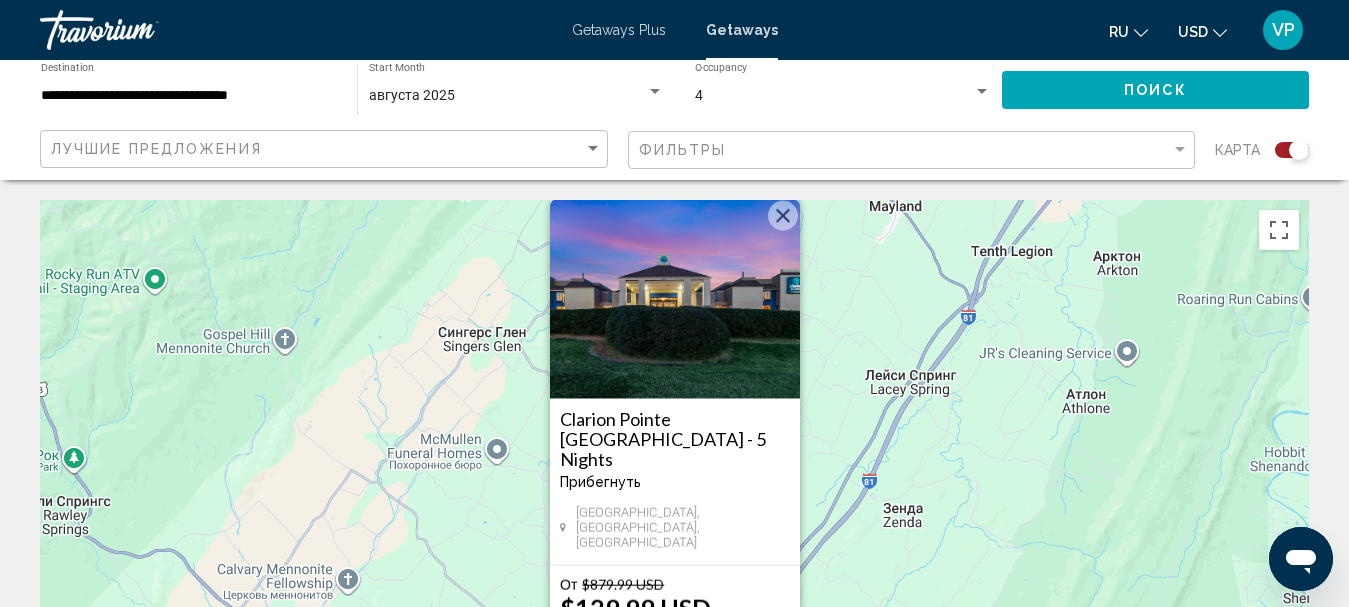
click at [780, 231] on button "Закрыть" at bounding box center [783, 216] width 30 height 30
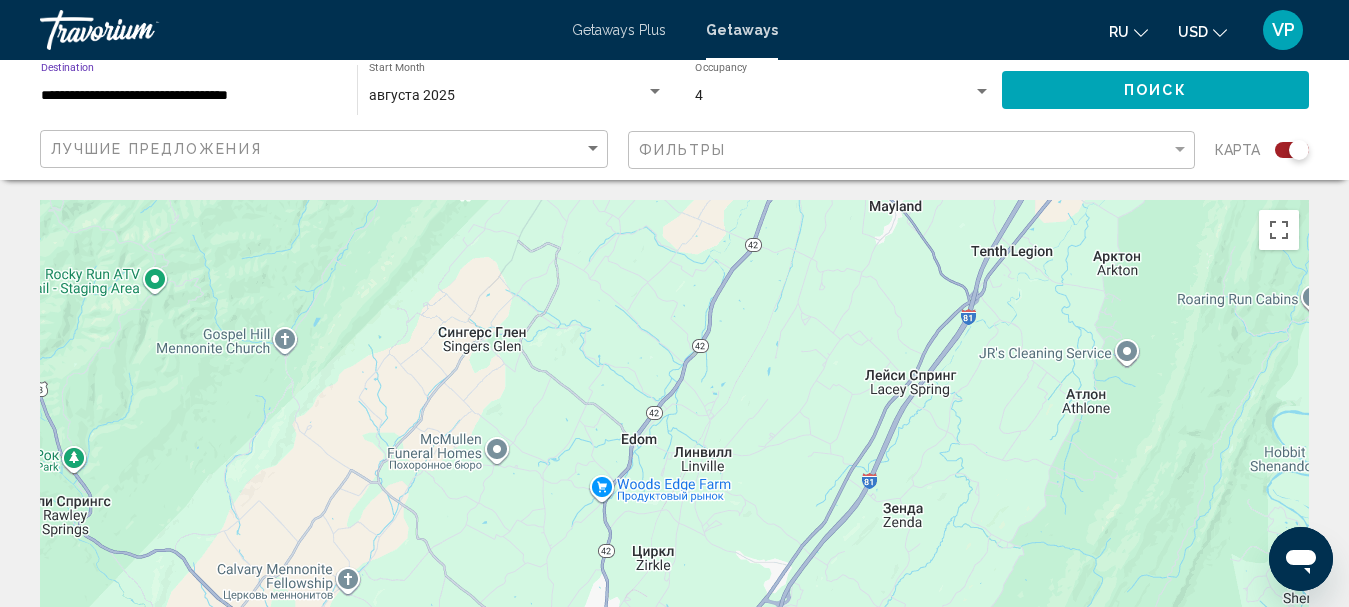
click at [314, 88] on input "**********" at bounding box center [189, 96] width 296 height 16
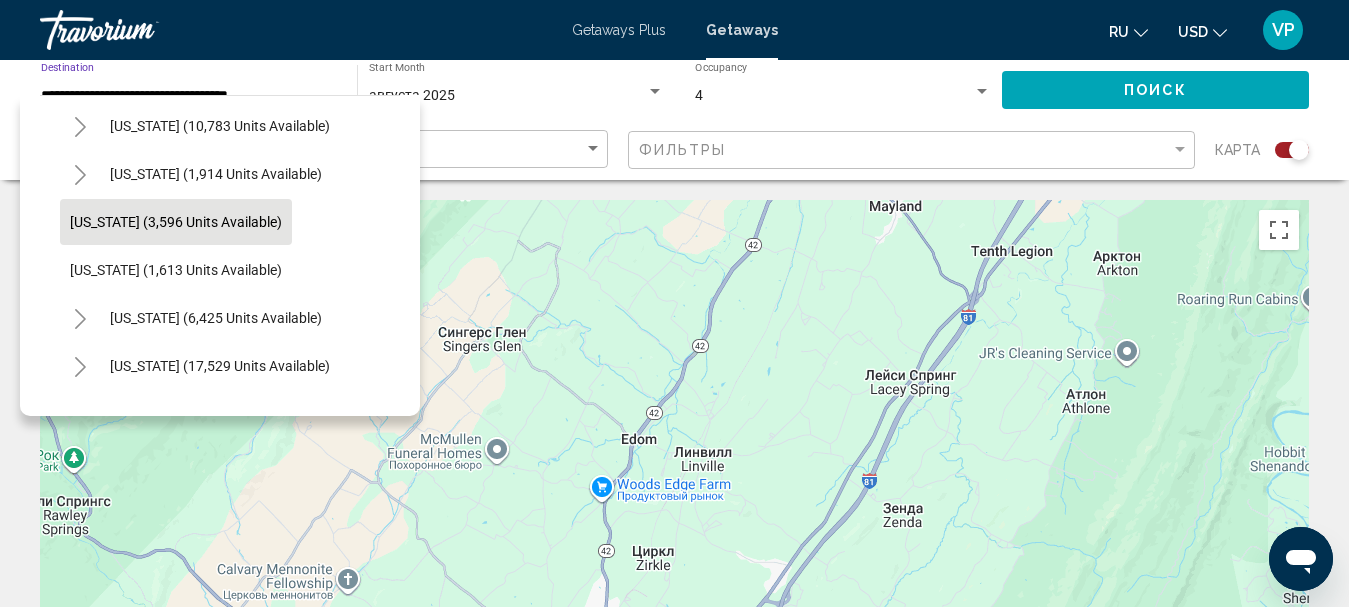
scroll to position [1452, 0]
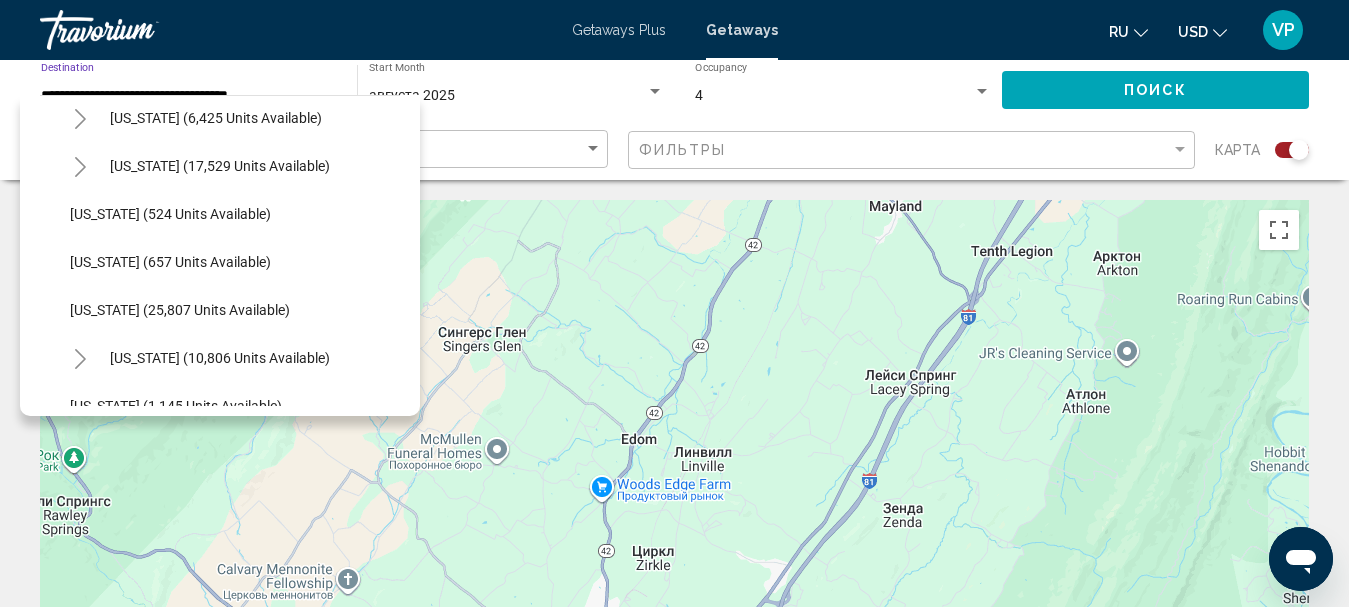
click at [262, 167] on span "North Carolina (17,529 units available)" at bounding box center [220, 166] width 220 height 16
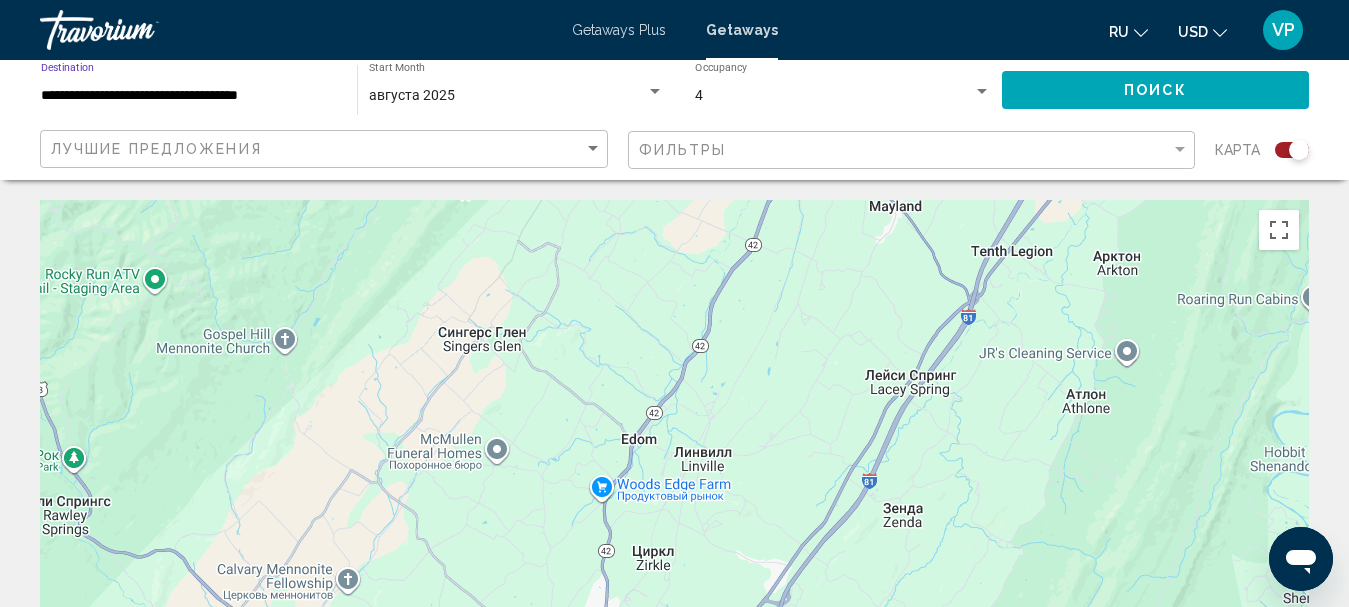
click at [1179, 100] on button "Поиск" at bounding box center [1155, 89] width 307 height 37
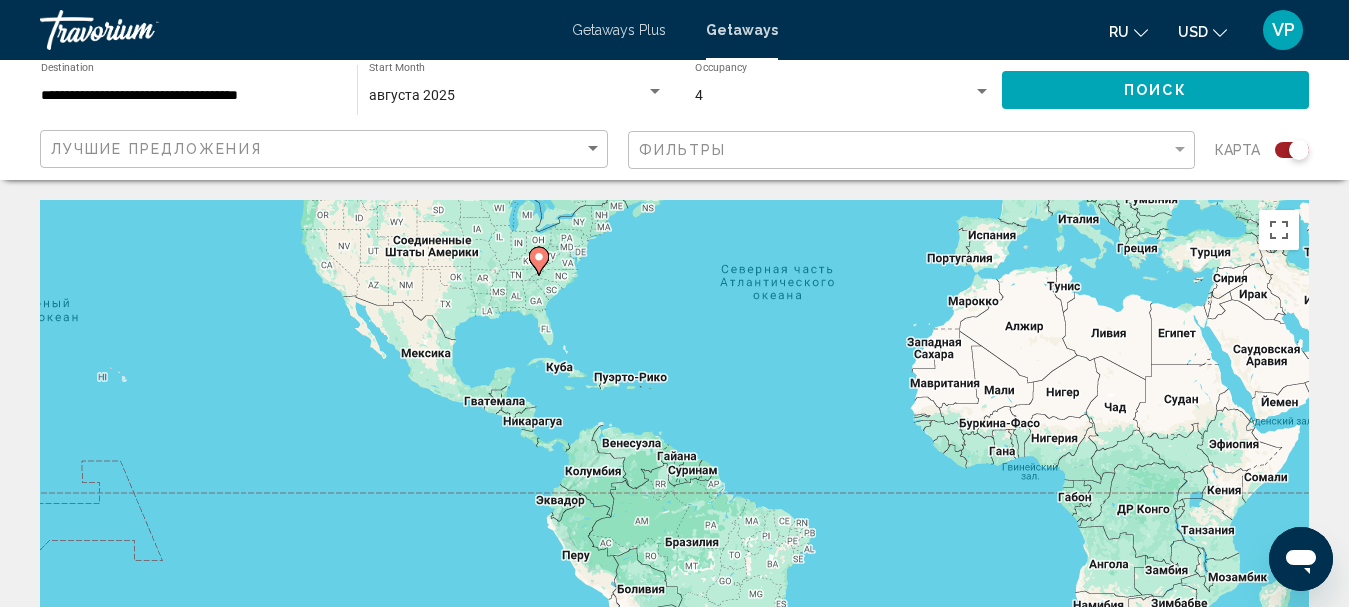
drag, startPoint x: 286, startPoint y: 499, endPoint x: 601, endPoint y: 278, distance: 384.7
click at [601, 278] on div "Чтобы активировать перетаскивание с помощью клавиатуры, нажмите Alt + Ввод. Пос…" at bounding box center [674, 500] width 1269 height 600
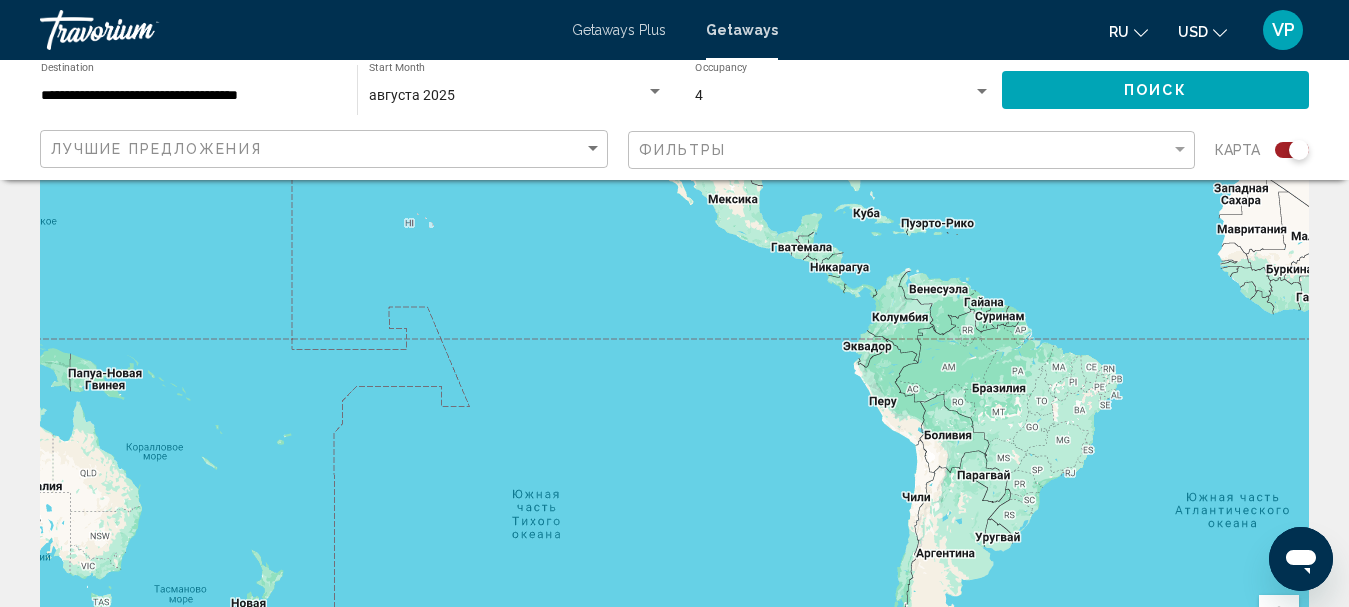
scroll to position [300, 0]
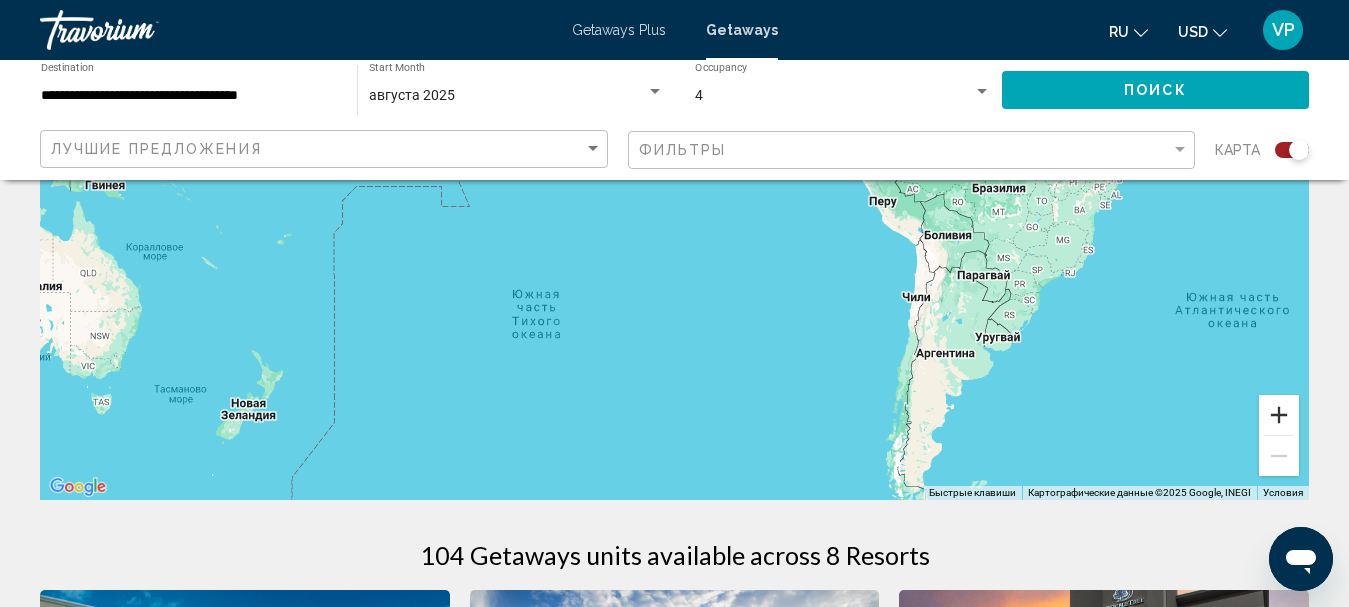
click at [1269, 416] on button "Увеличить" at bounding box center [1279, 415] width 40 height 40
click at [1267, 418] on button "Увеличить" at bounding box center [1279, 415] width 40 height 40
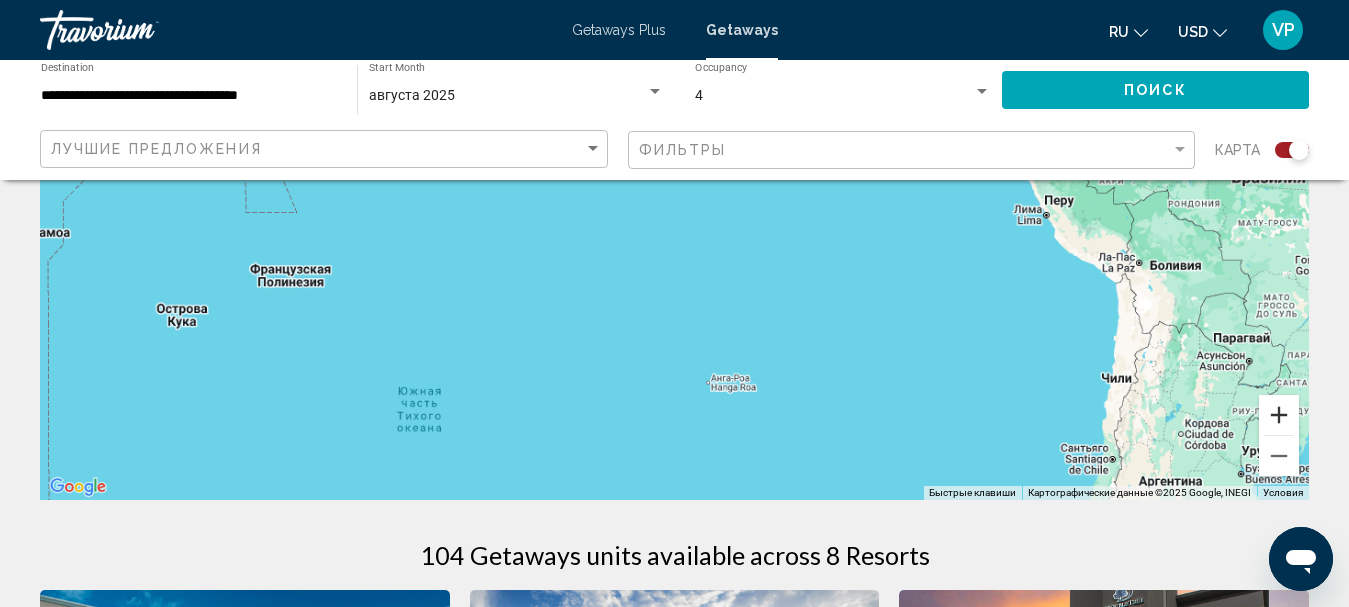
click at [1266, 419] on button "Увеличить" at bounding box center [1279, 415] width 40 height 40
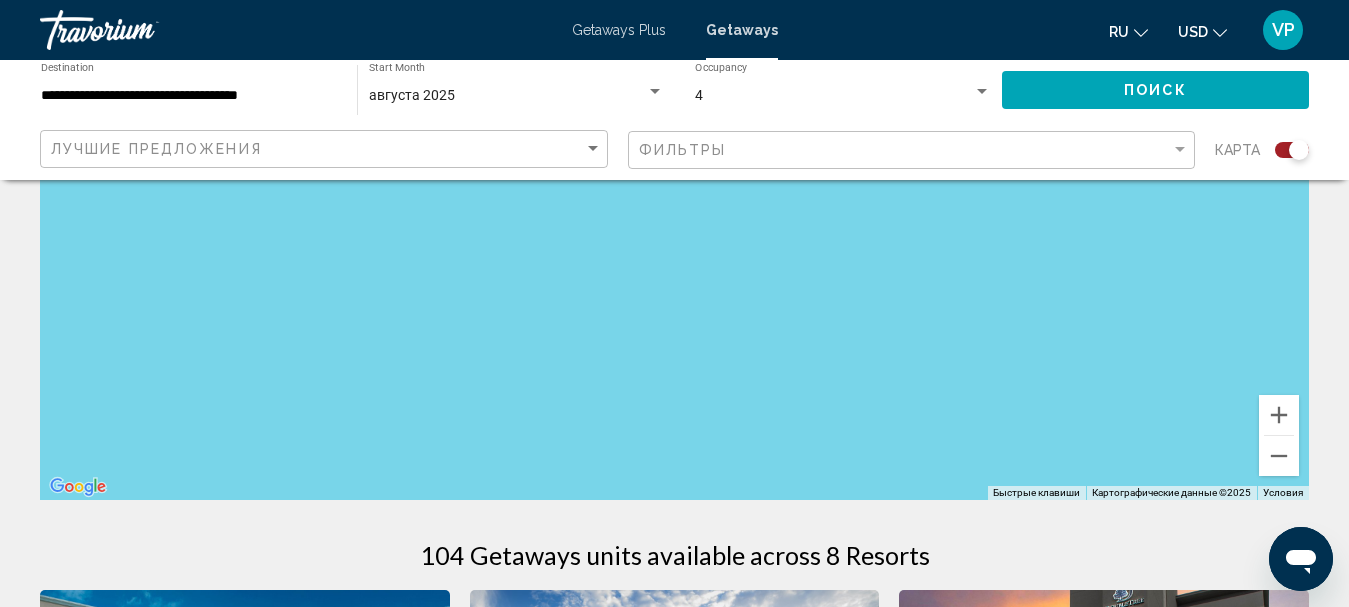
drag, startPoint x: 875, startPoint y: 329, endPoint x: 553, endPoint y: 539, distance: 384.3
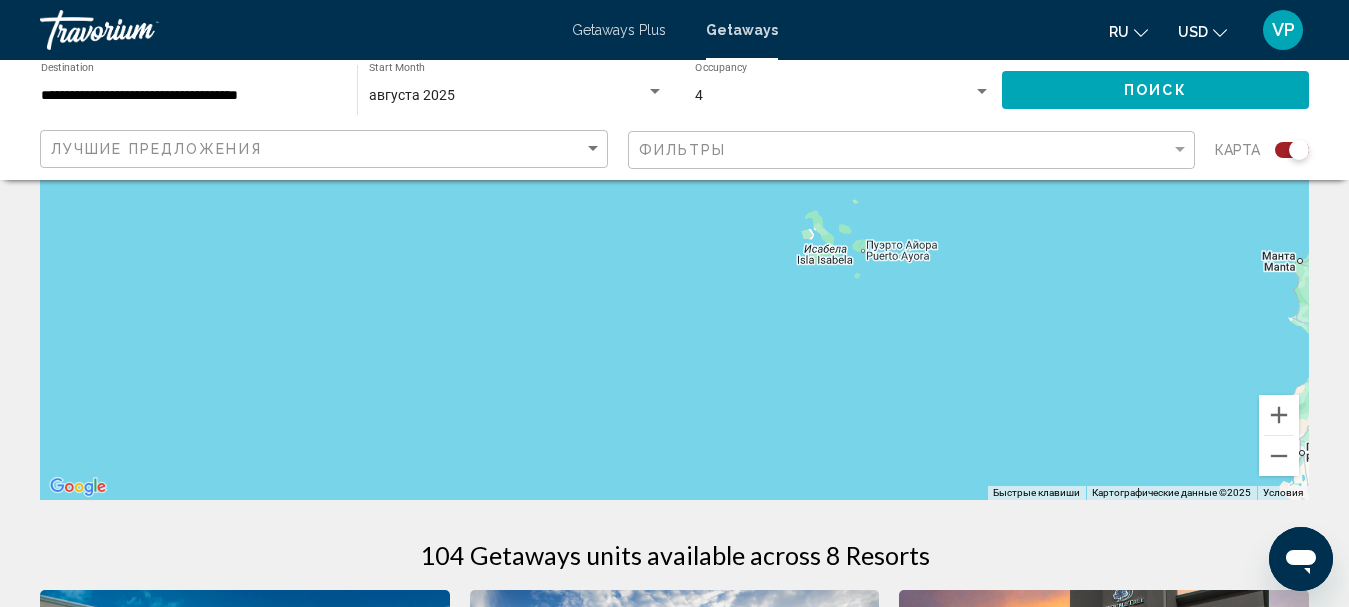
drag, startPoint x: 829, startPoint y: 407, endPoint x: 498, endPoint y: 644, distance: 407.0
click at [498, 307] on html "**********" at bounding box center [674, 3] width 1349 height 607
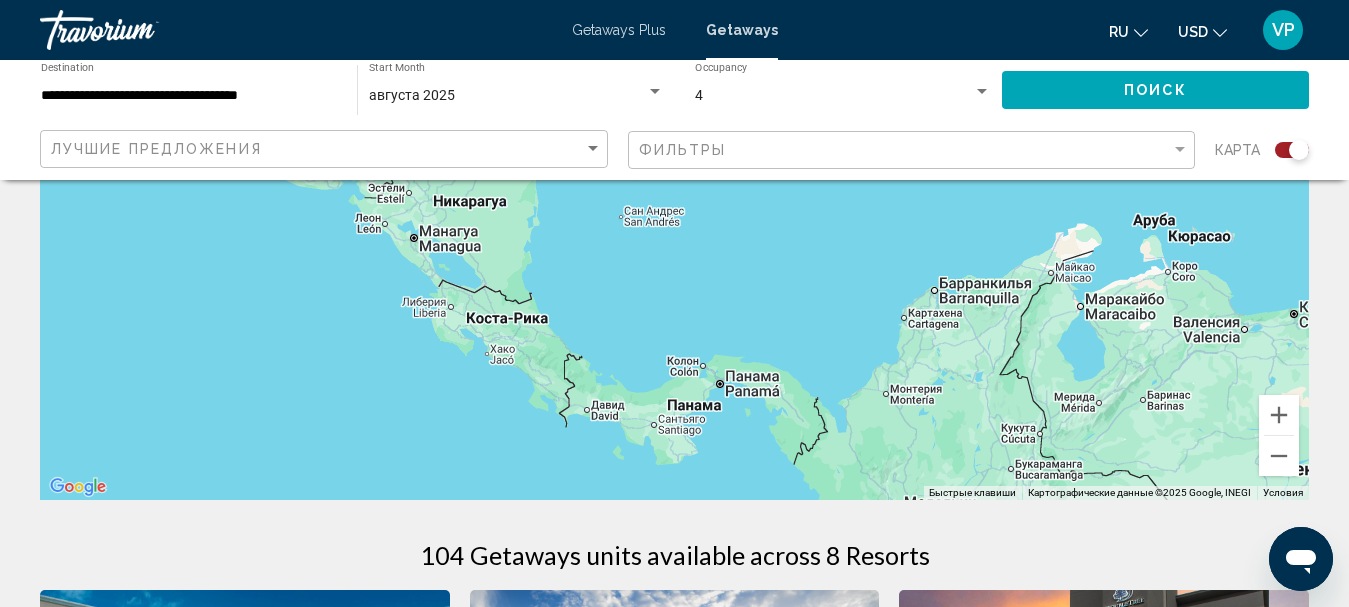
drag, startPoint x: 735, startPoint y: 420, endPoint x: 1111, endPoint y: 394, distance: 376.8
click at [1115, 393] on div "Main content" at bounding box center [674, 200] width 1269 height 600
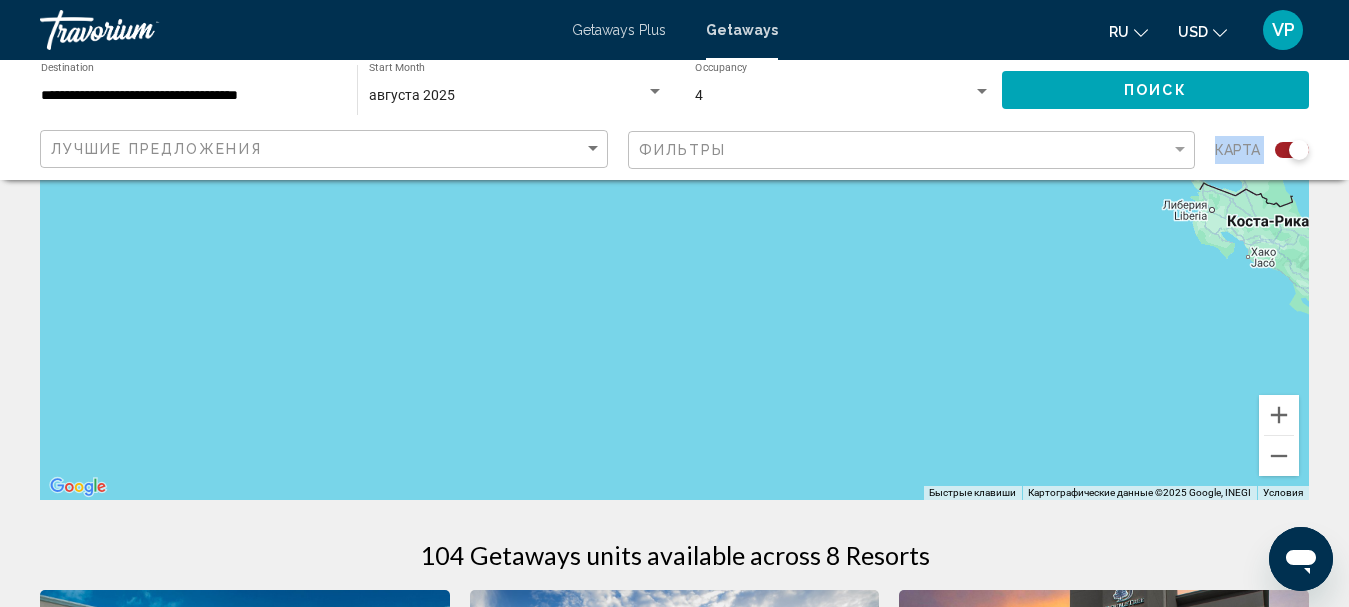
drag, startPoint x: 1185, startPoint y: 177, endPoint x: 890, endPoint y: 443, distance: 397.1
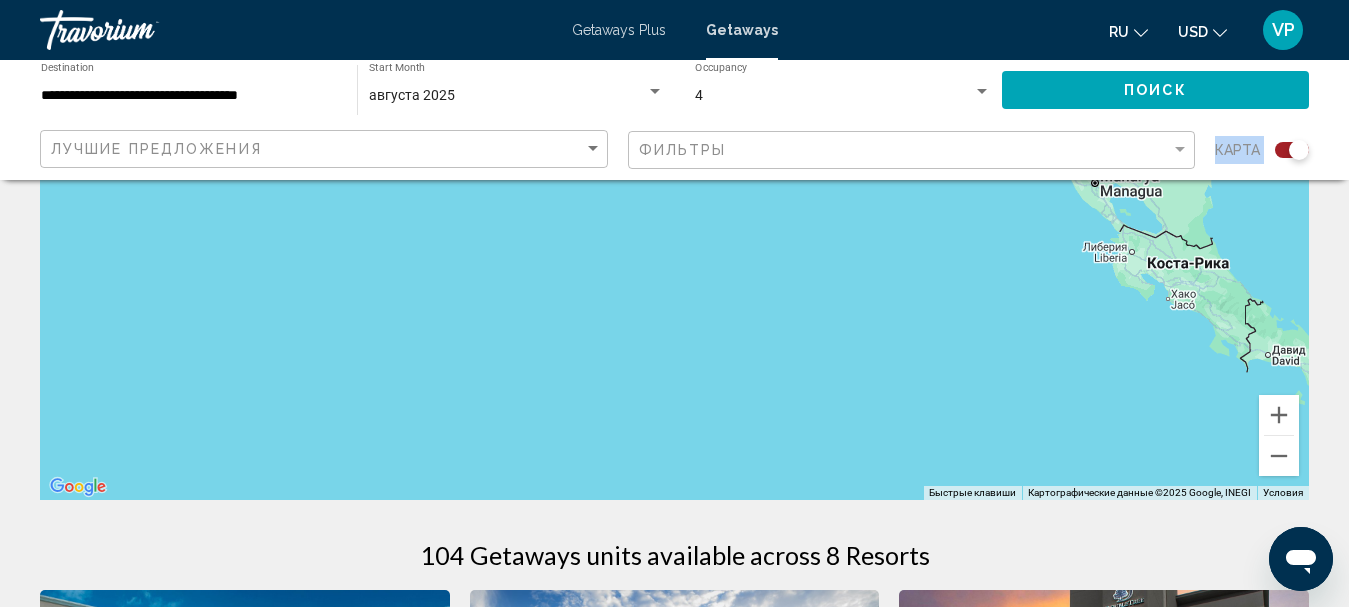
drag, startPoint x: 991, startPoint y: 294, endPoint x: 694, endPoint y: 484, distance: 352.5
click at [694, 484] on div "Main content" at bounding box center [674, 200] width 1269 height 600
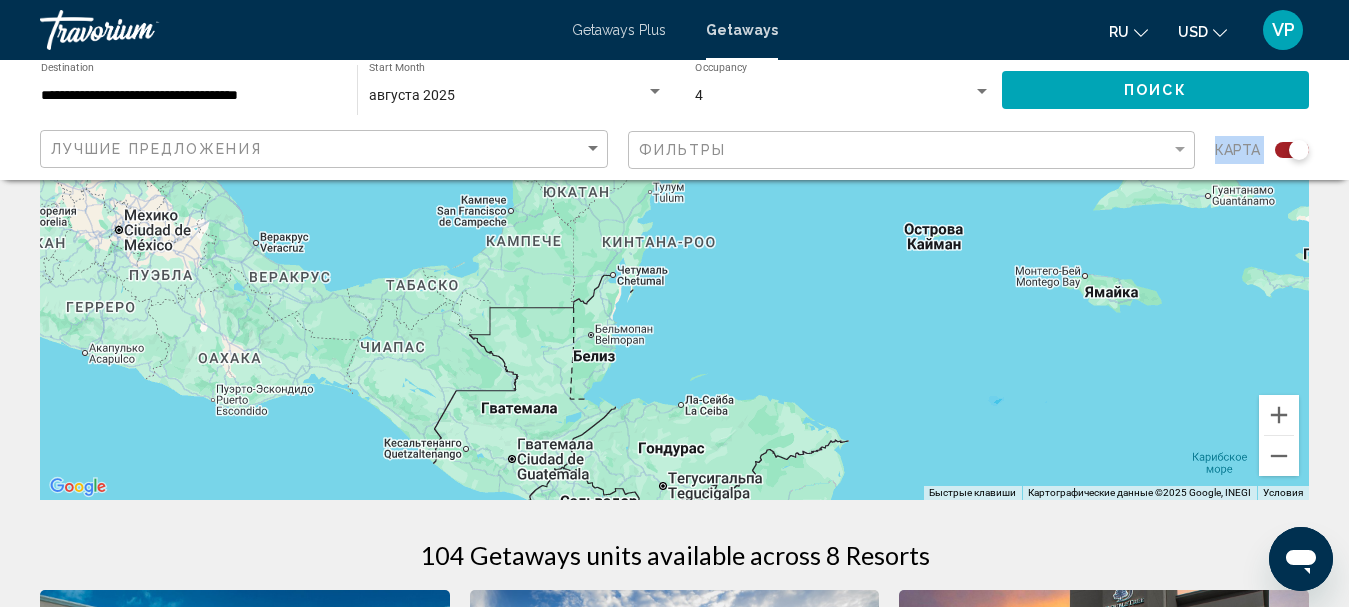
drag, startPoint x: 788, startPoint y: 343, endPoint x: 785, endPoint y: 451, distance: 108.0
click at [787, 440] on div "Main content" at bounding box center [674, 200] width 1269 height 600
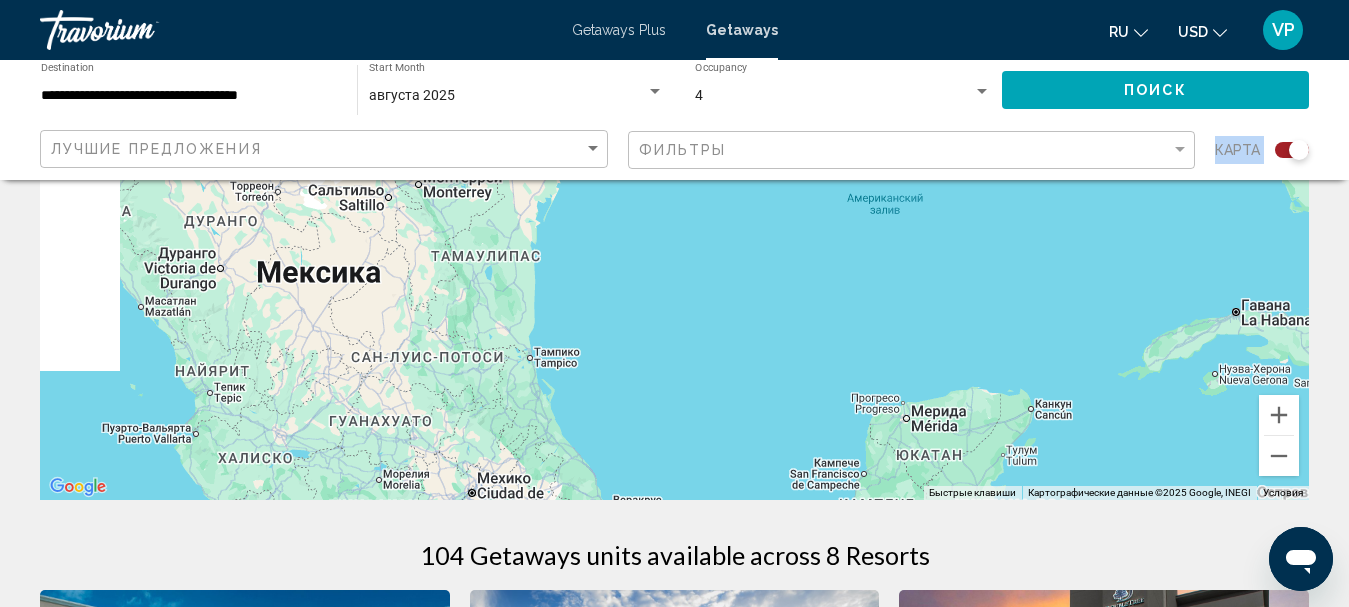
drag, startPoint x: 754, startPoint y: 333, endPoint x: 1092, endPoint y: 414, distance: 347.5
click at [1097, 416] on div "Main content" at bounding box center [674, 200] width 1269 height 600
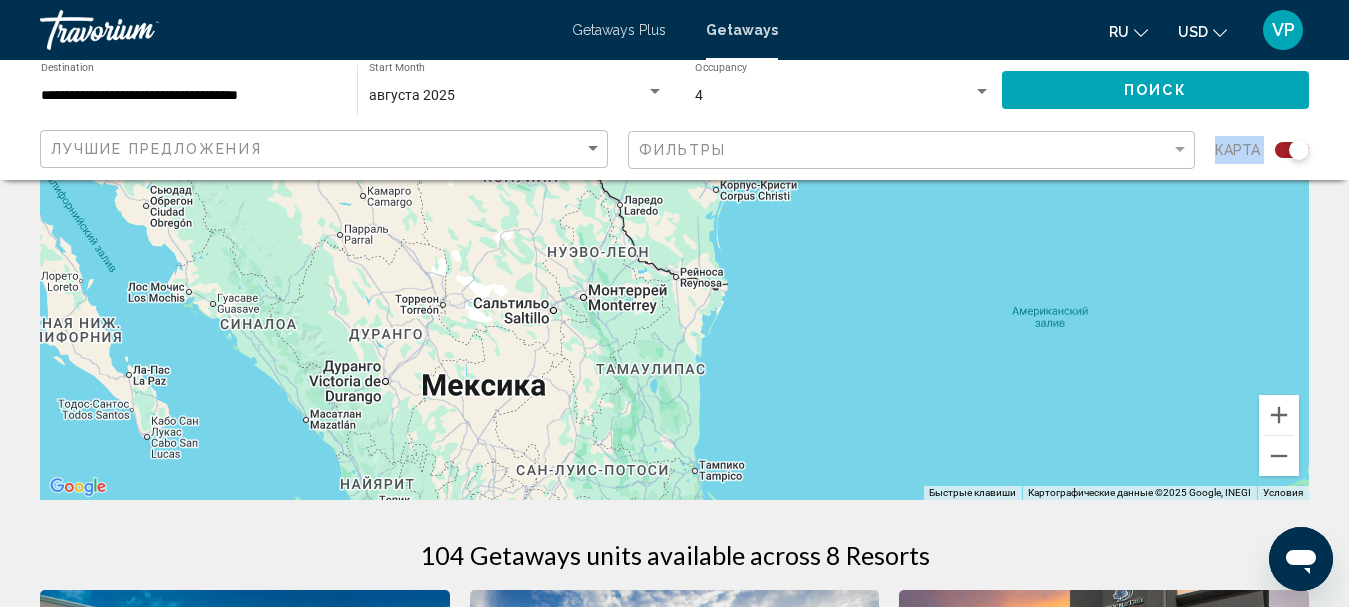
drag, startPoint x: 790, startPoint y: 322, endPoint x: 795, endPoint y: 531, distance: 209.0
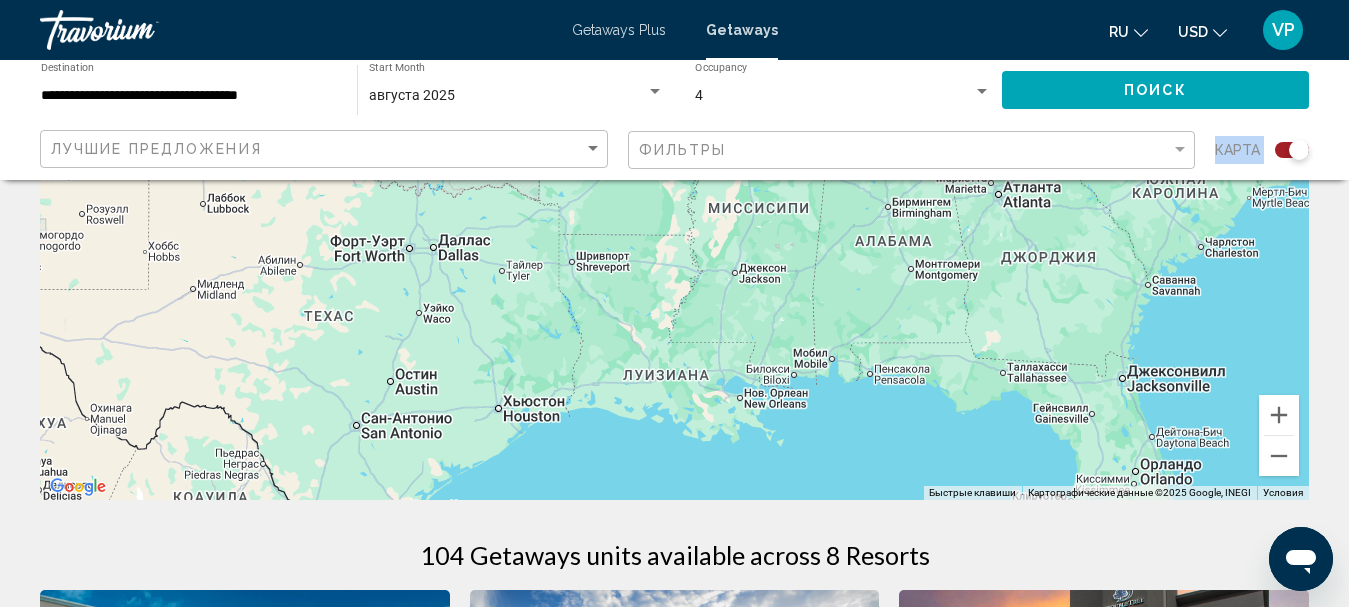
drag, startPoint x: 850, startPoint y: 298, endPoint x: 553, endPoint y: 435, distance: 327.0
click at [553, 435] on div "Чтобы активировать перетаскивание с помощью клавиатуры, нажмите Alt + Ввод. Пос…" at bounding box center [674, 200] width 1269 height 600
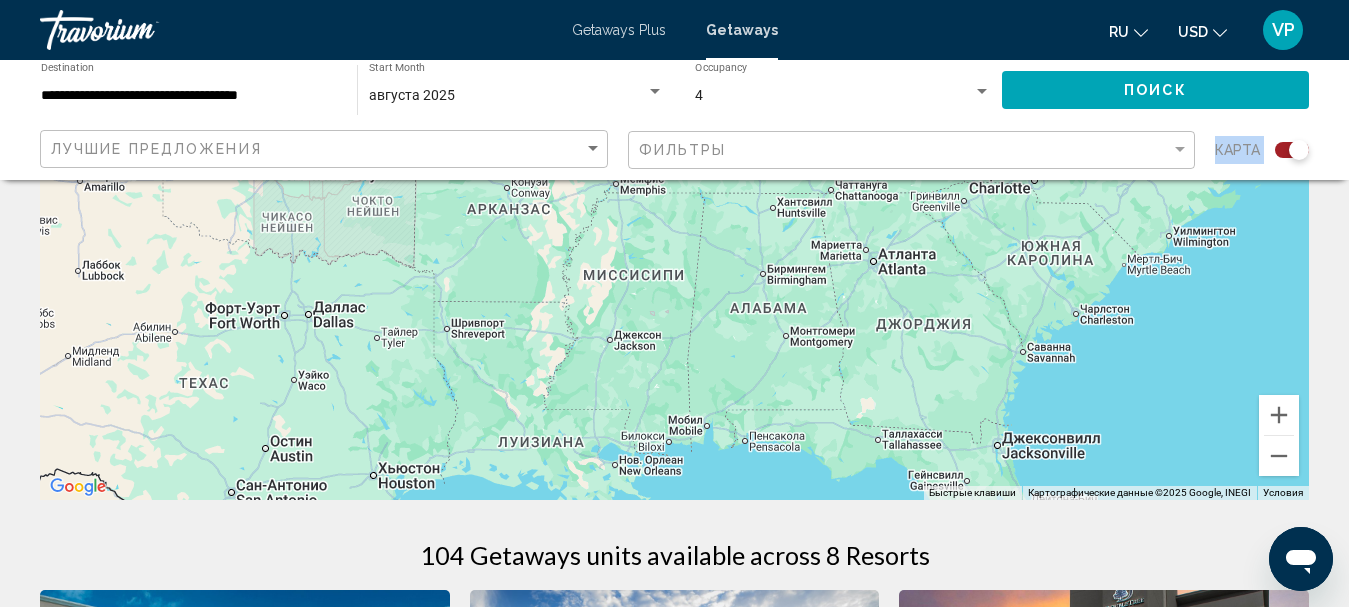
drag, startPoint x: 1170, startPoint y: 311, endPoint x: 796, endPoint y: 539, distance: 437.9
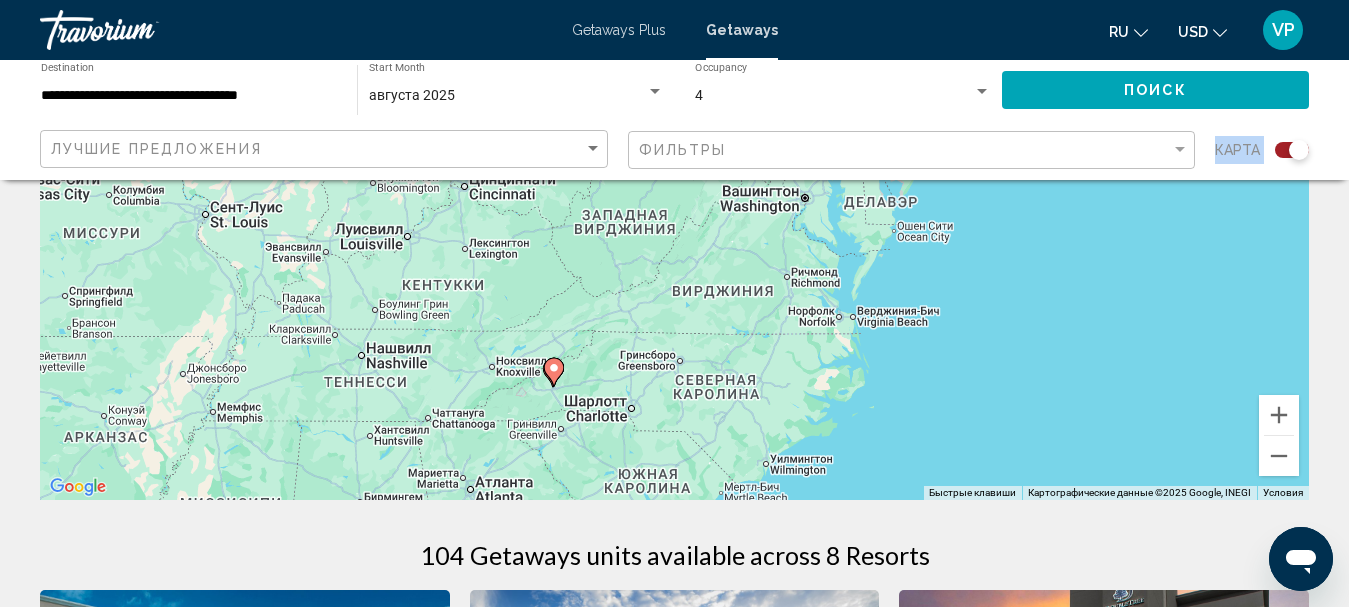
click at [554, 371] on image "Main content" at bounding box center [554, 368] width 12 height 12
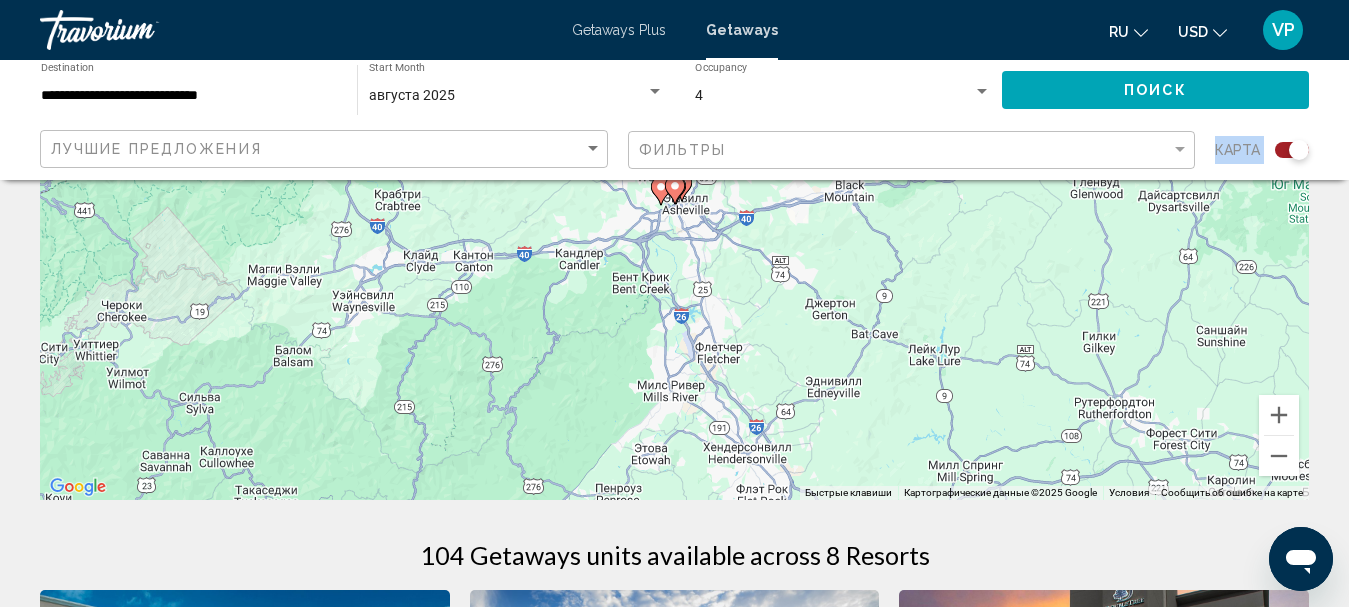
drag, startPoint x: 654, startPoint y: 312, endPoint x: 668, endPoint y: 379, distance: 68.4
click at [668, 379] on div "Чтобы активировать перетаскивание с помощью клавиатуры, нажмите Alt + Ввод. Пос…" at bounding box center [674, 200] width 1269 height 600
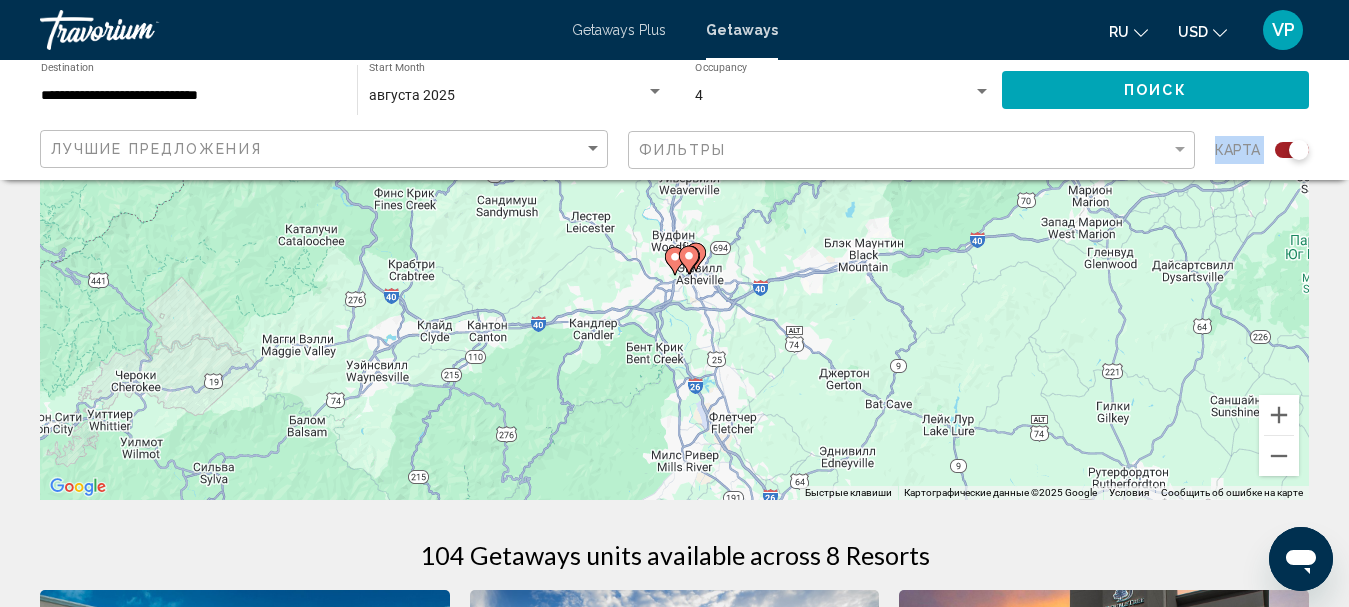
click at [684, 254] on image "Main content" at bounding box center [689, 256] width 12 height 12
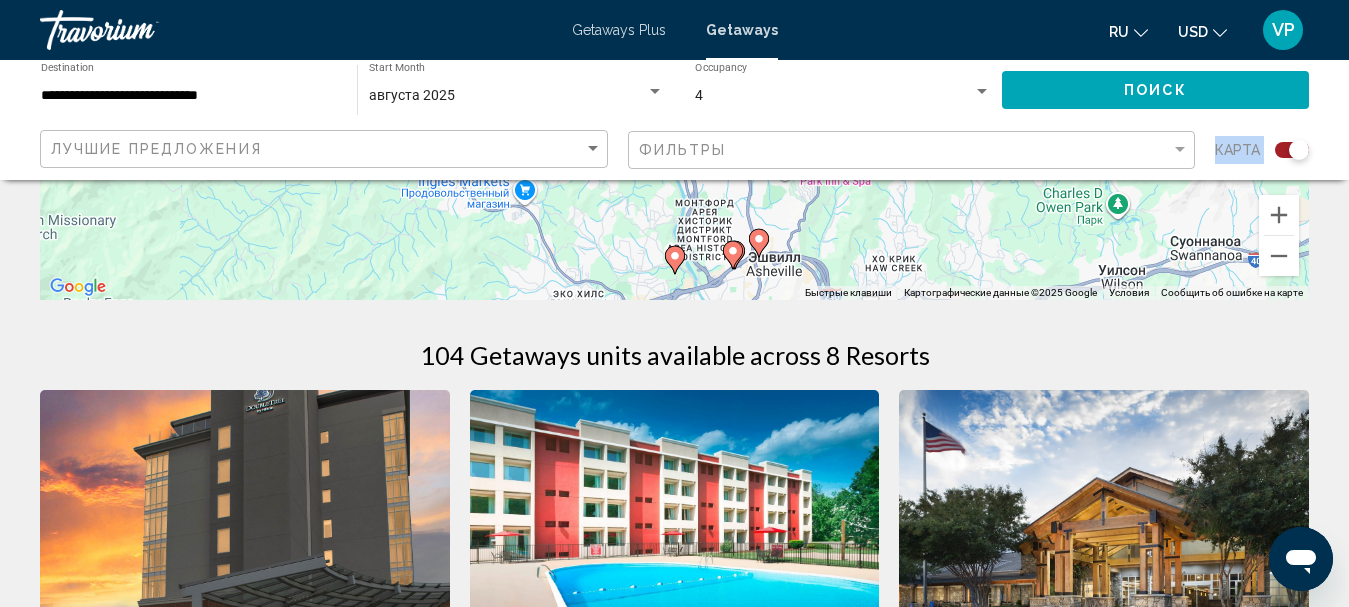
scroll to position [0, 0]
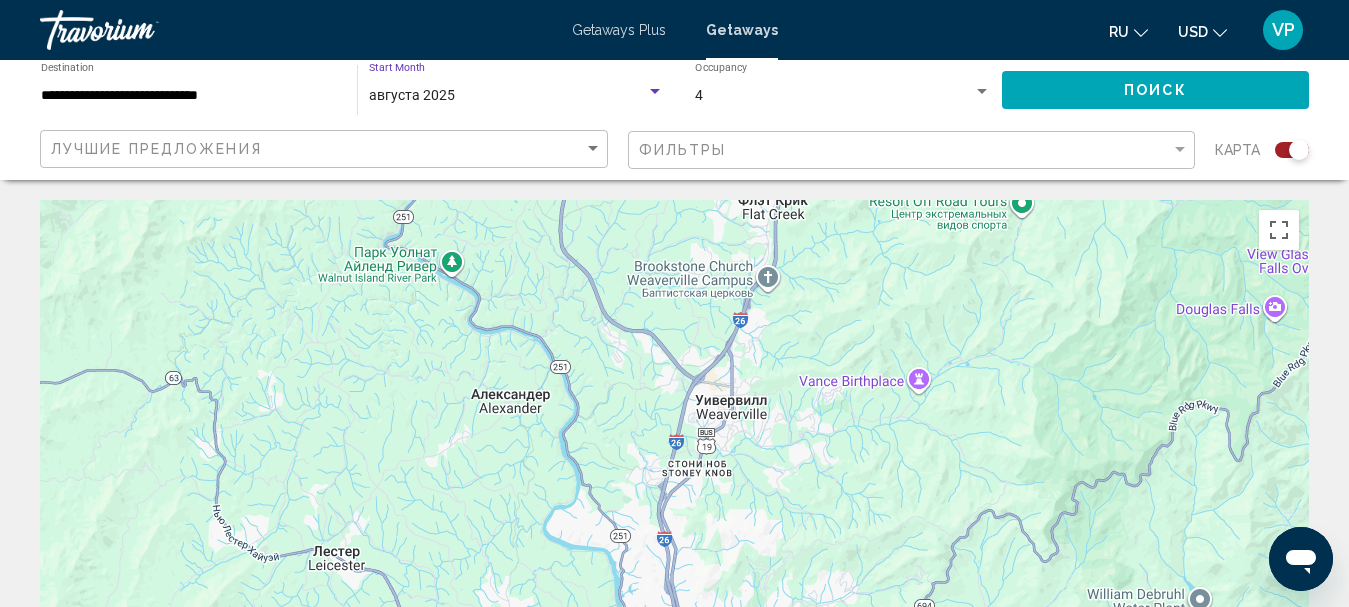
drag, startPoint x: 880, startPoint y: 160, endPoint x: 591, endPoint y: 95, distance: 296.2
click at [591, 95] on div "августа 2025" at bounding box center [507, 96] width 277 height 16
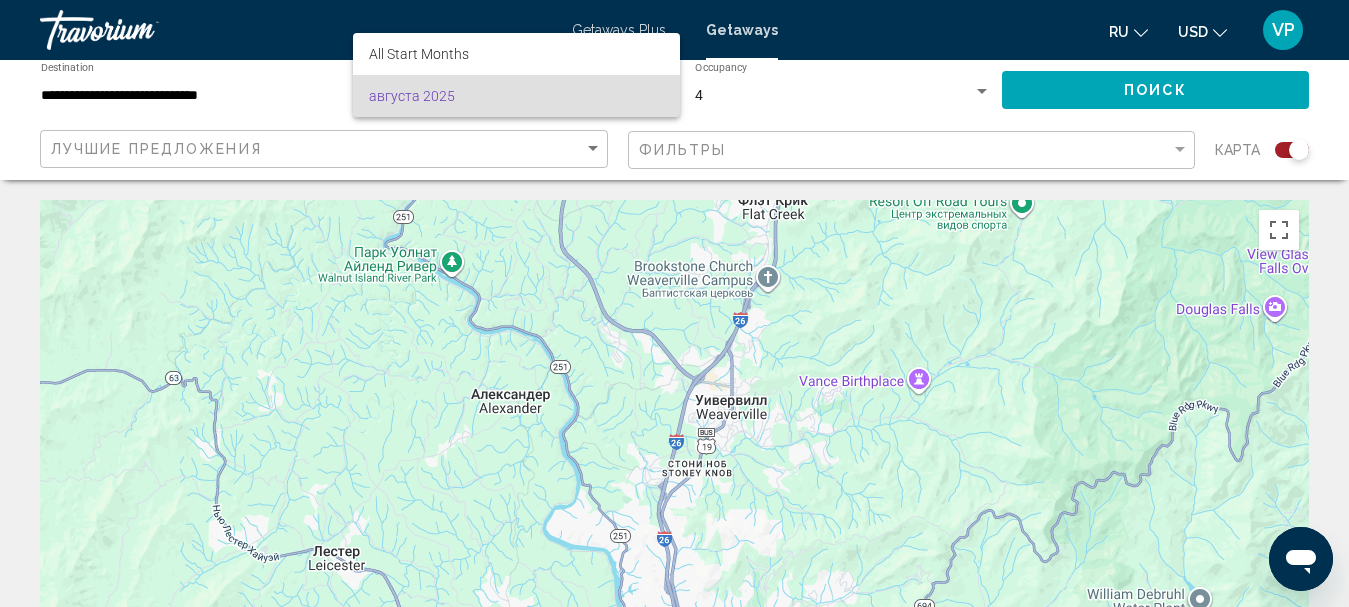
click at [263, 95] on div at bounding box center [674, 303] width 1349 height 607
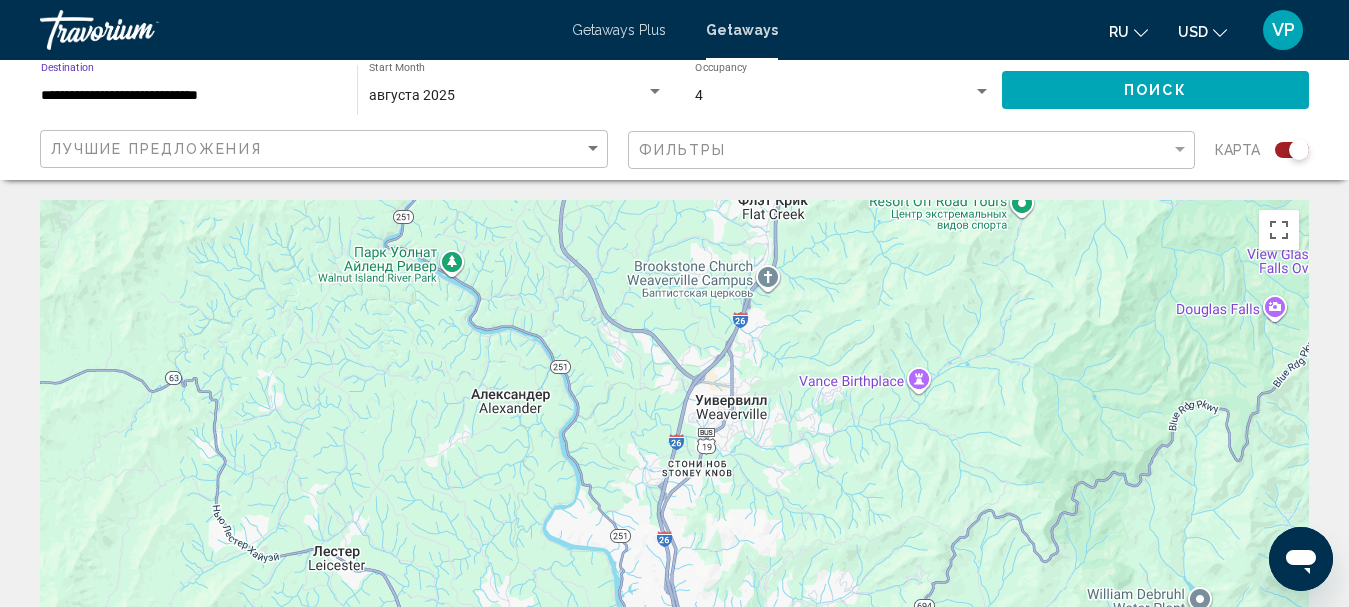
click at [256, 93] on input "**********" at bounding box center [189, 96] width 296 height 16
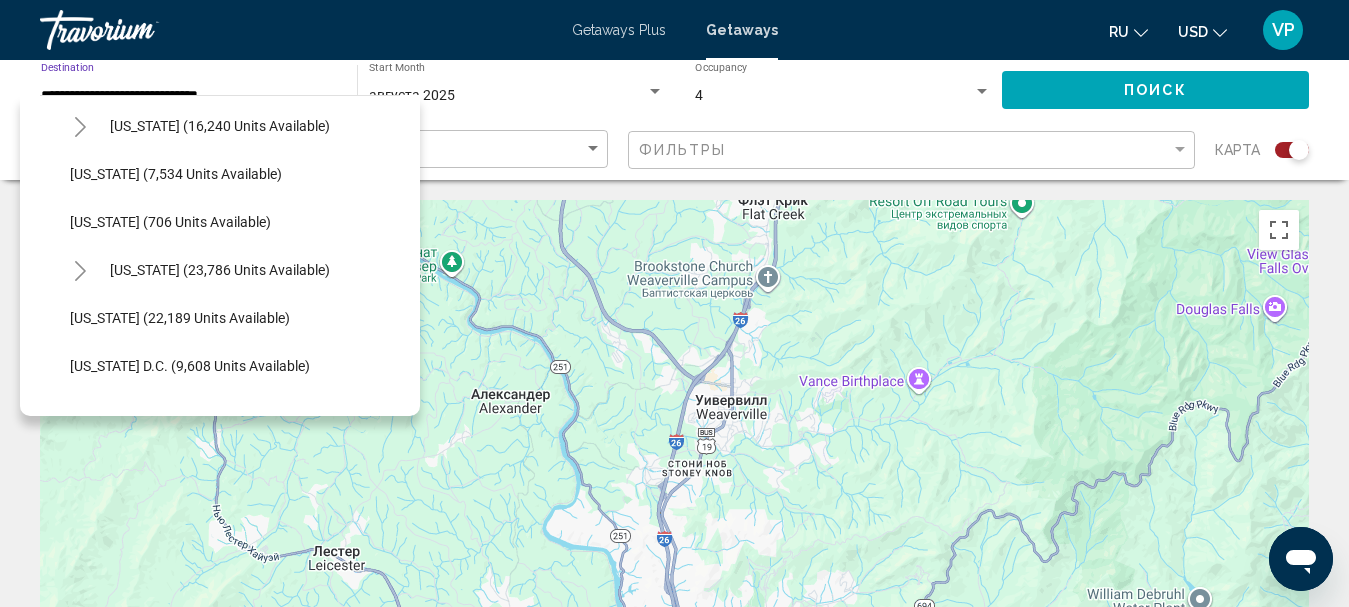
scroll to position [2072, 0]
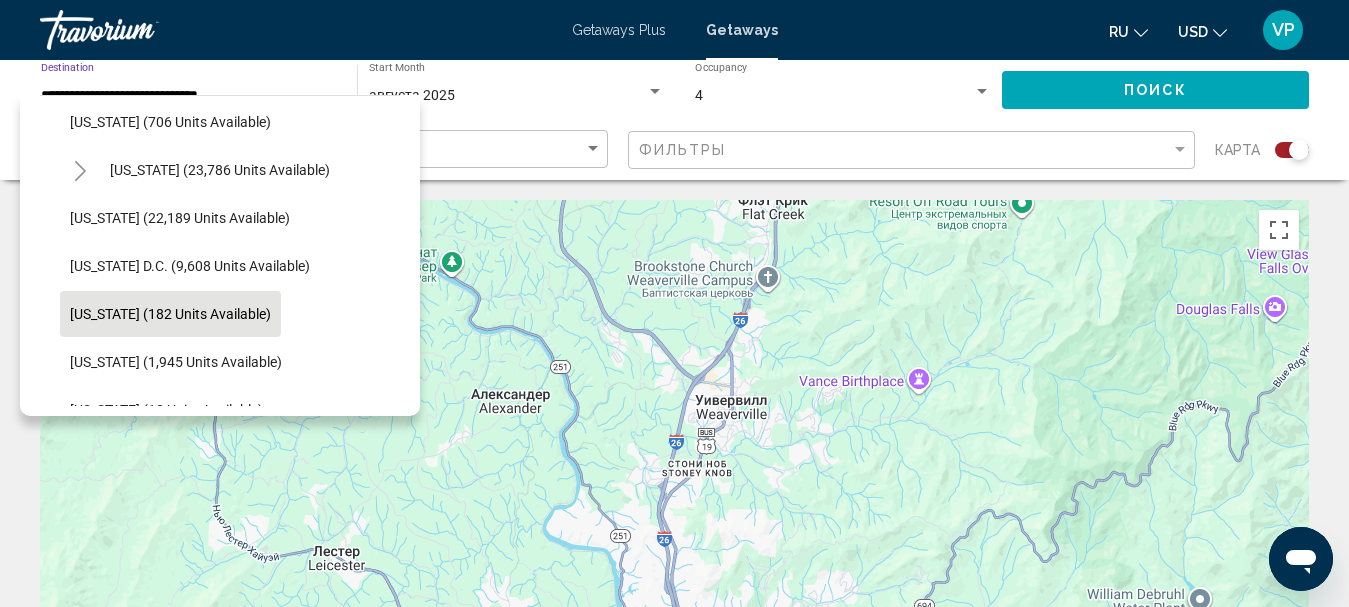
click at [206, 310] on span "West Virginia (182 units available)" at bounding box center [170, 314] width 201 height 16
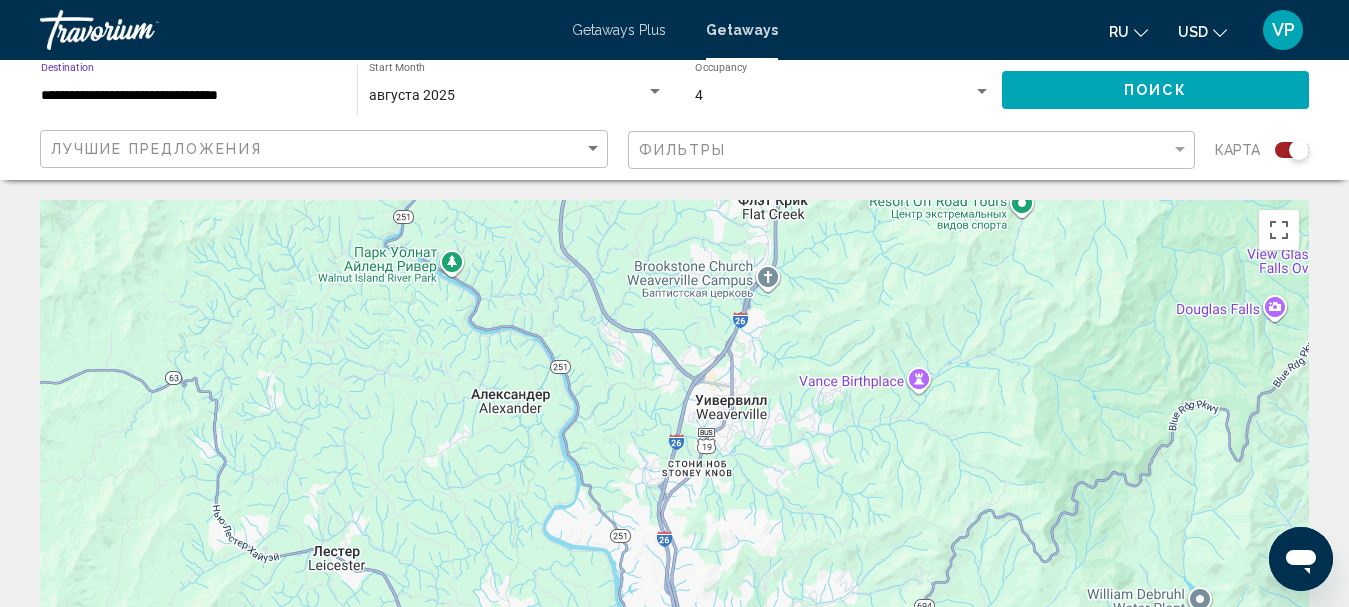
click at [1115, 93] on button "Поиск" at bounding box center [1155, 89] width 307 height 37
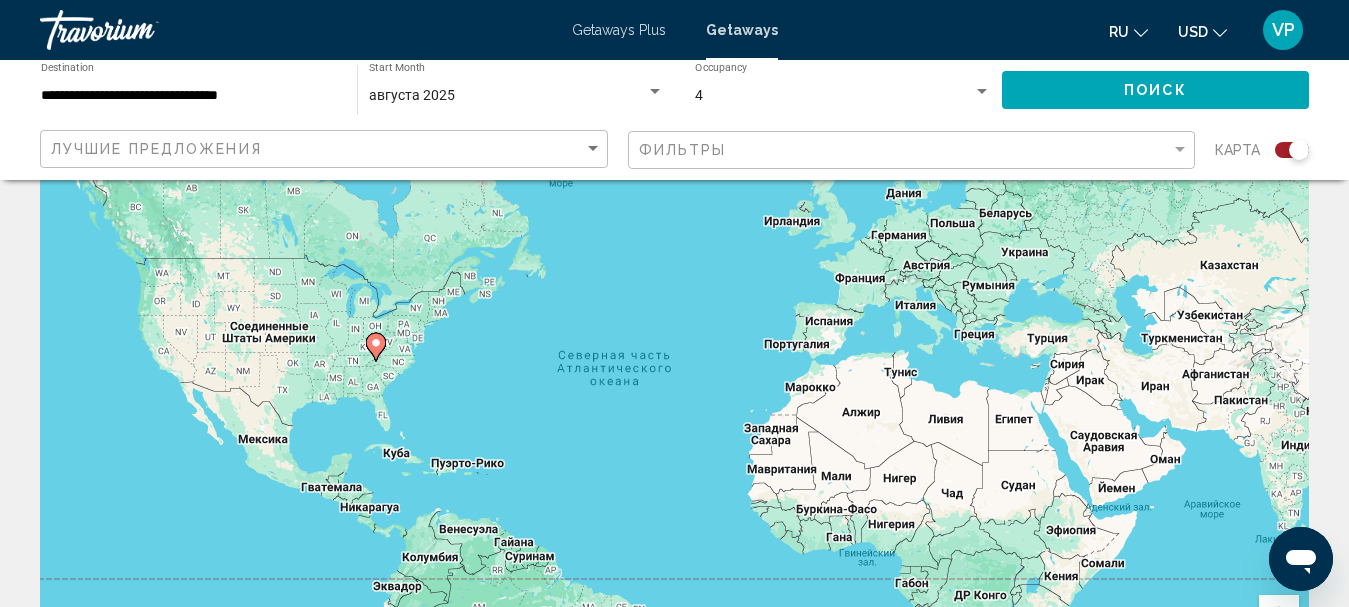
scroll to position [200, 0]
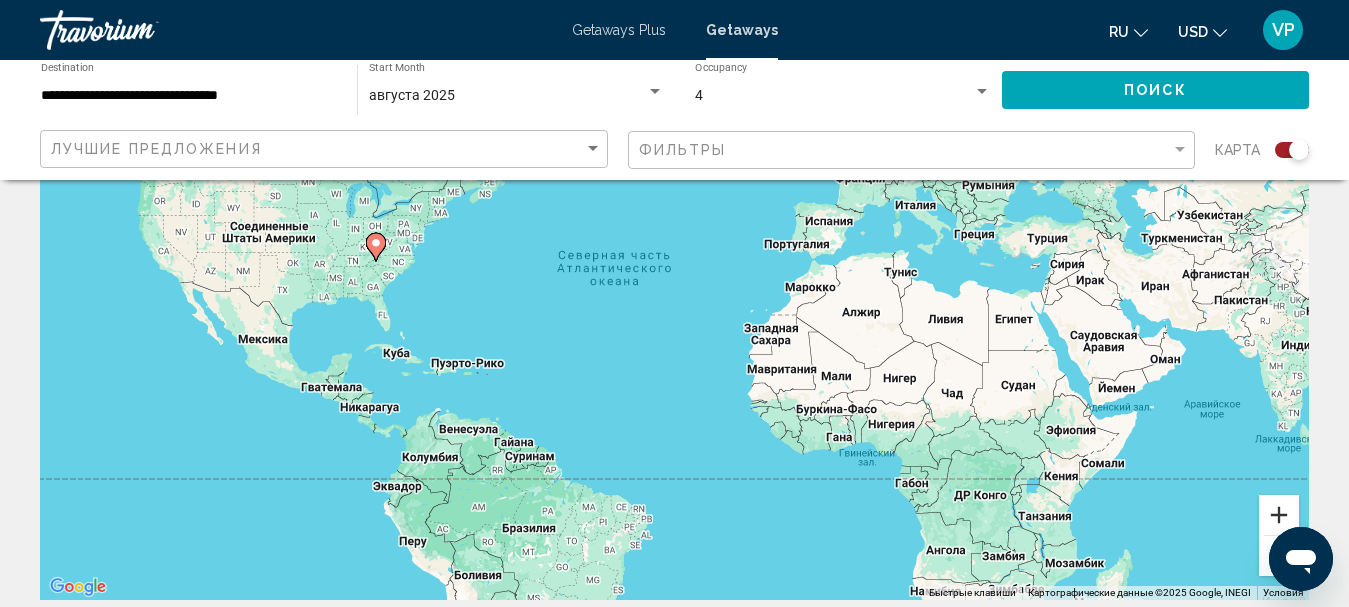
click at [1280, 505] on button "Увеличить" at bounding box center [1279, 515] width 40 height 40
click at [1278, 505] on button "Увеличить" at bounding box center [1279, 515] width 40 height 40
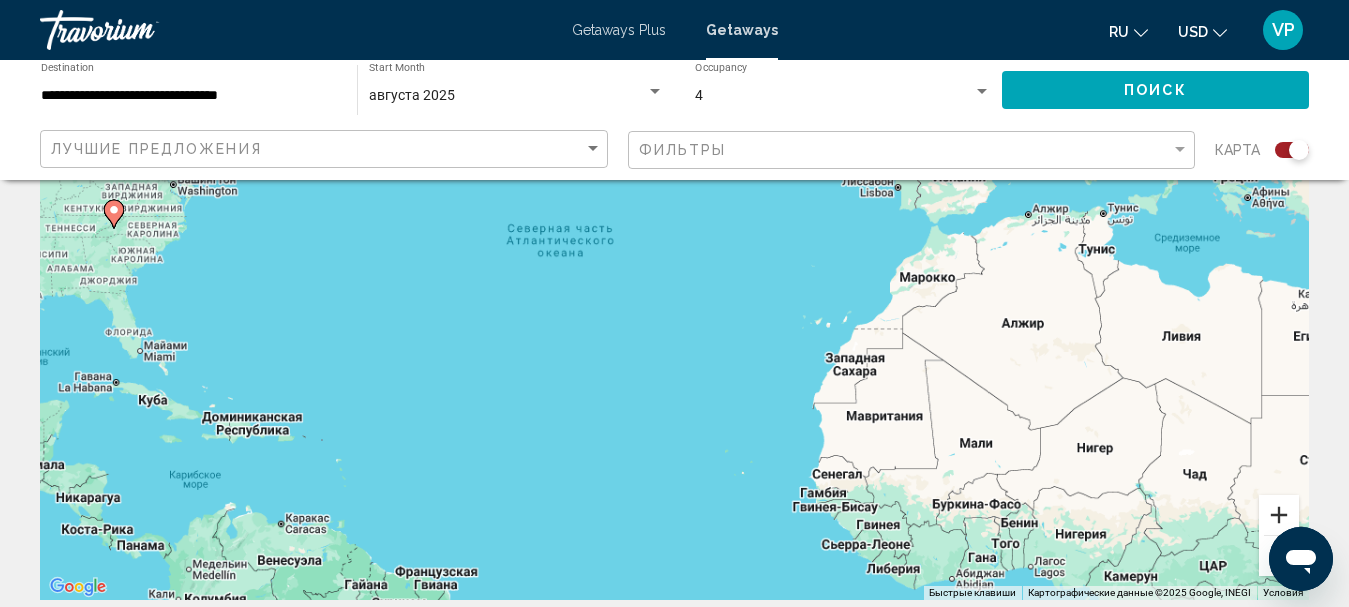
click at [1278, 505] on button "Увеличить" at bounding box center [1279, 515] width 40 height 40
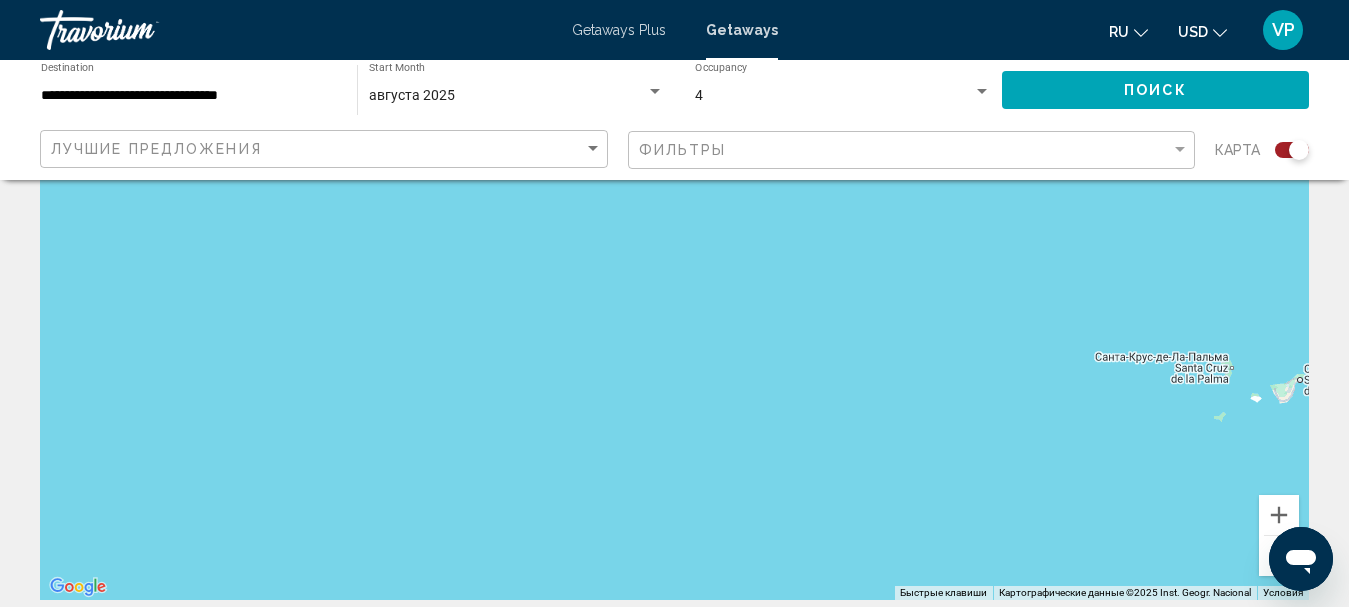
drag, startPoint x: 521, startPoint y: 309, endPoint x: 770, endPoint y: 408, distance: 267.9
click at [770, 408] on div "Чтобы активировать перетаскивание с помощью клавиатуры, нажмите Alt + Ввод. Пос…" at bounding box center [674, 300] width 1269 height 600
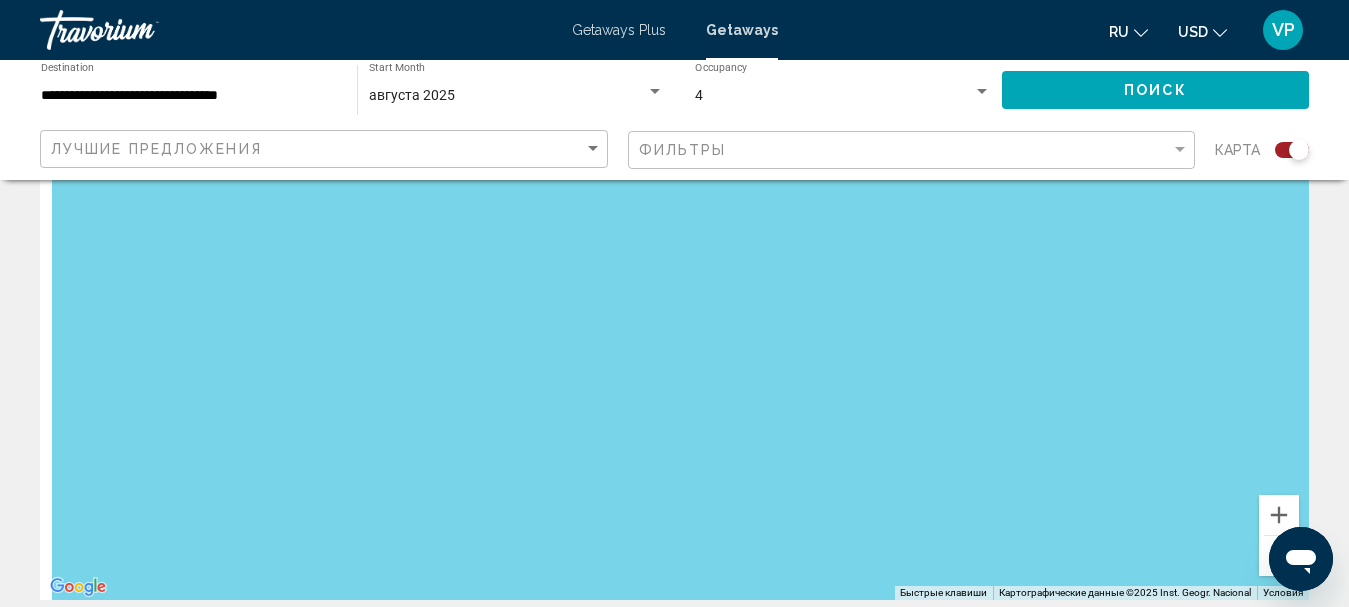
drag, startPoint x: 468, startPoint y: 285, endPoint x: 851, endPoint y: 369, distance: 392.0
click at [867, 372] on div "Чтобы активировать перетаскивание с помощью клавиатуры, нажмите Alt + Ввод. Пос…" at bounding box center [674, 300] width 1269 height 600
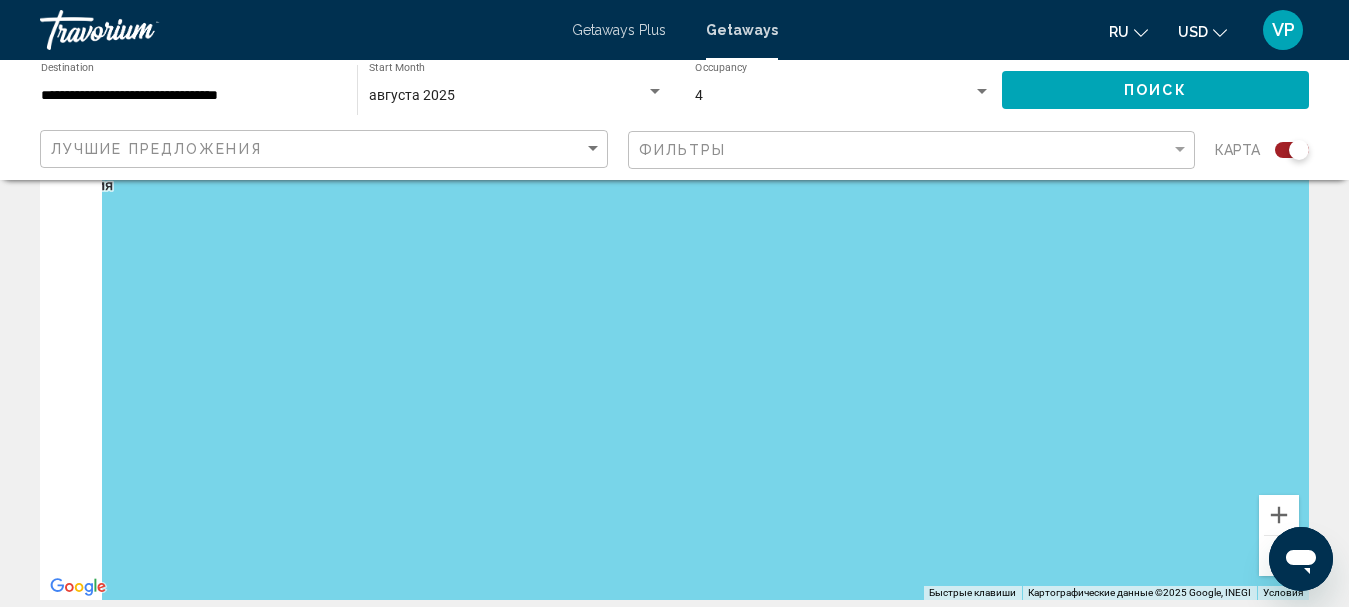
drag, startPoint x: 513, startPoint y: 271, endPoint x: 856, endPoint y: 410, distance: 370.0
click at [818, 390] on div "Чтобы активировать перетаскивание с помощью клавиатуры, нажмите Alt + Ввод. Пос…" at bounding box center [674, 300] width 1269 height 600
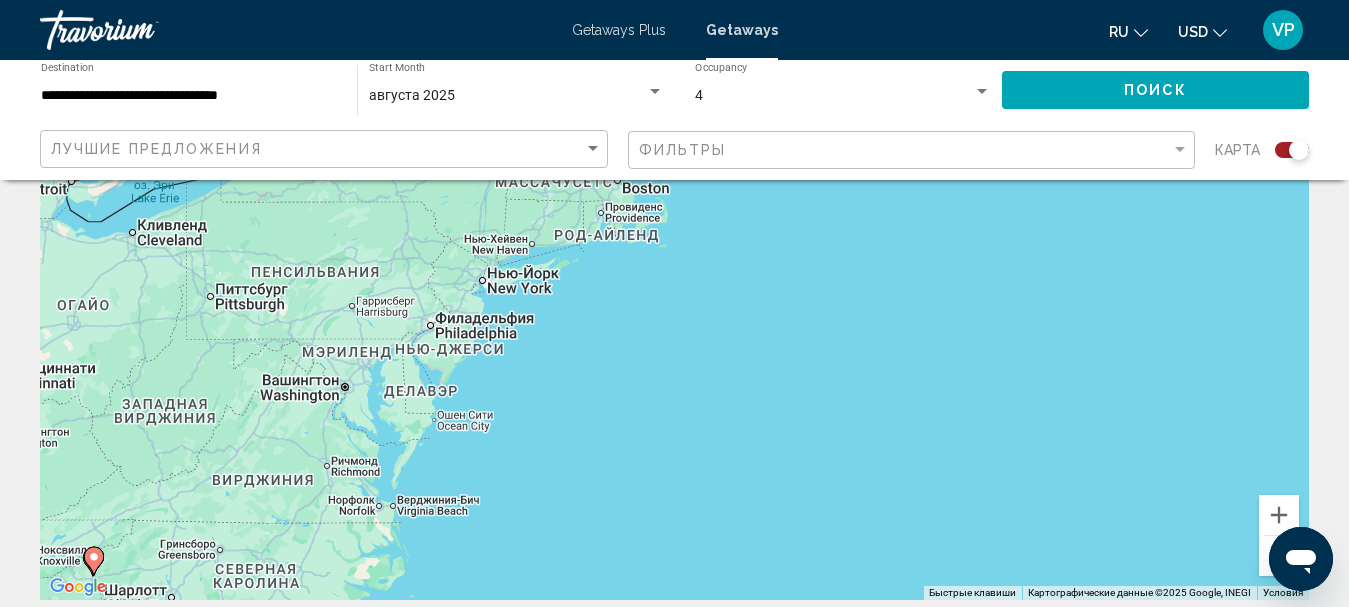
drag, startPoint x: 463, startPoint y: 279, endPoint x: 731, endPoint y: 312, distance: 270.0
click at [731, 311] on div "Чтобы активировать перетаскивание с помощью клавиатуры, нажмите Alt + Ввод. Пос…" at bounding box center [674, 300] width 1269 height 600
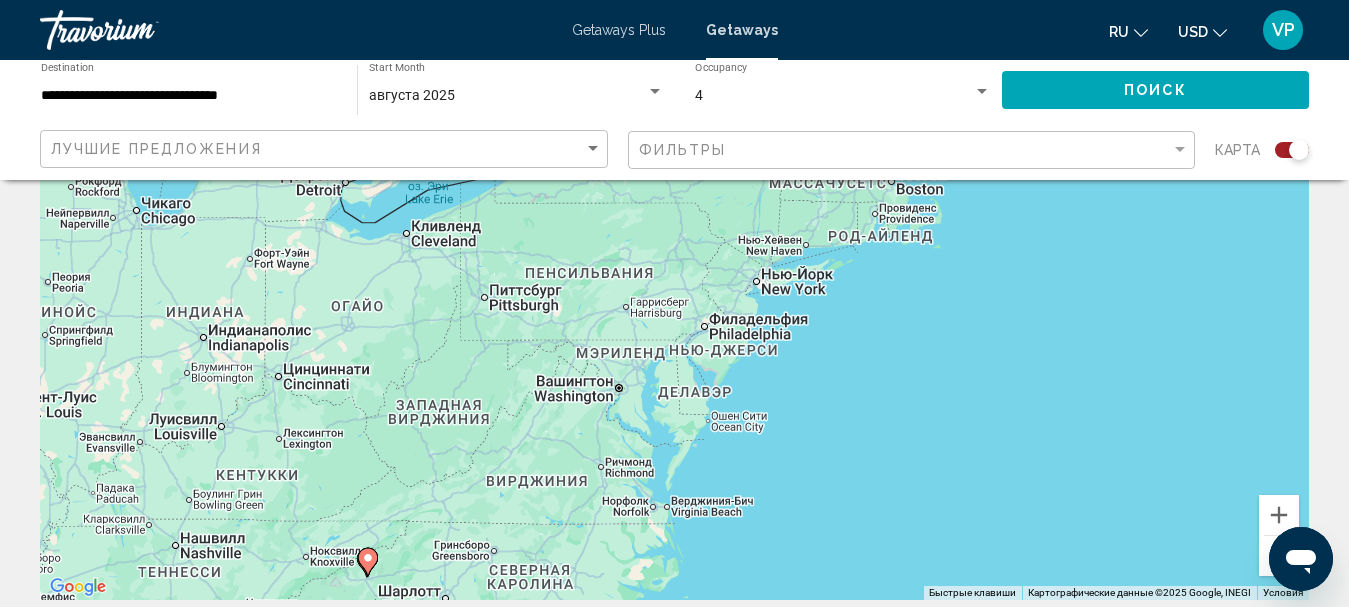
drag, startPoint x: 537, startPoint y: 444, endPoint x: 679, endPoint y: 211, distance: 272.8
click at [679, 211] on div "Чтобы активировать перетаскивание с помощью клавиатуры, нажмите Alt + Ввод. Пос…" at bounding box center [674, 300] width 1269 height 600
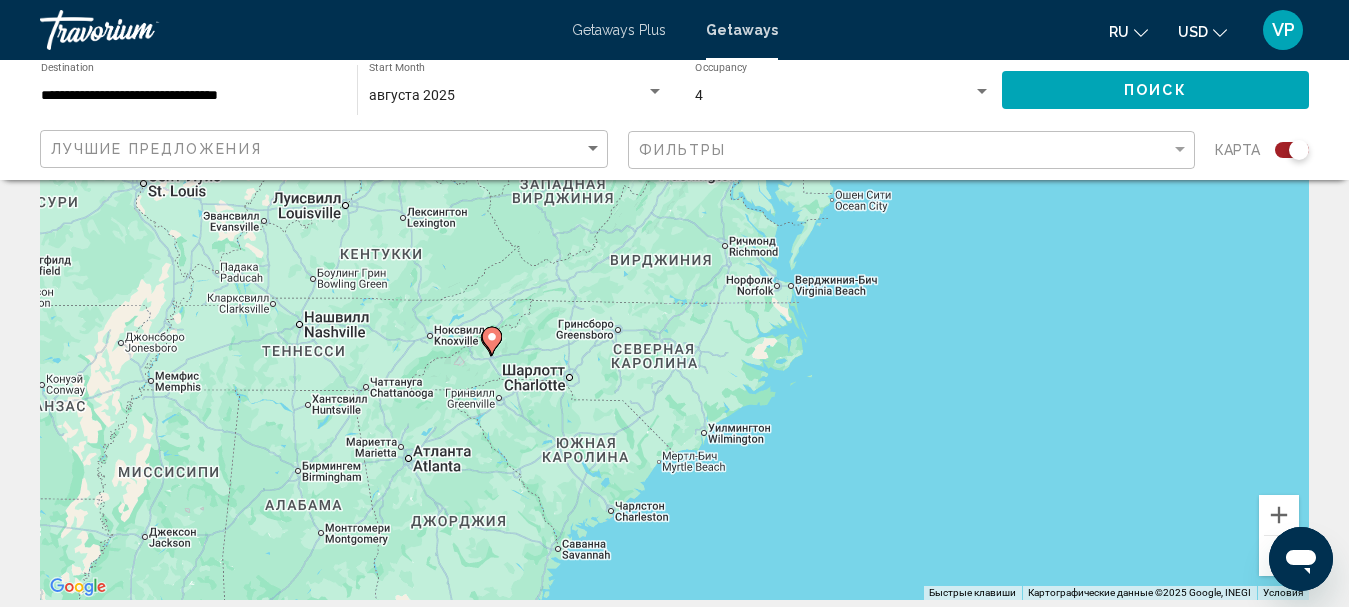
click at [495, 339] on image "Main content" at bounding box center [492, 337] width 12 height 12
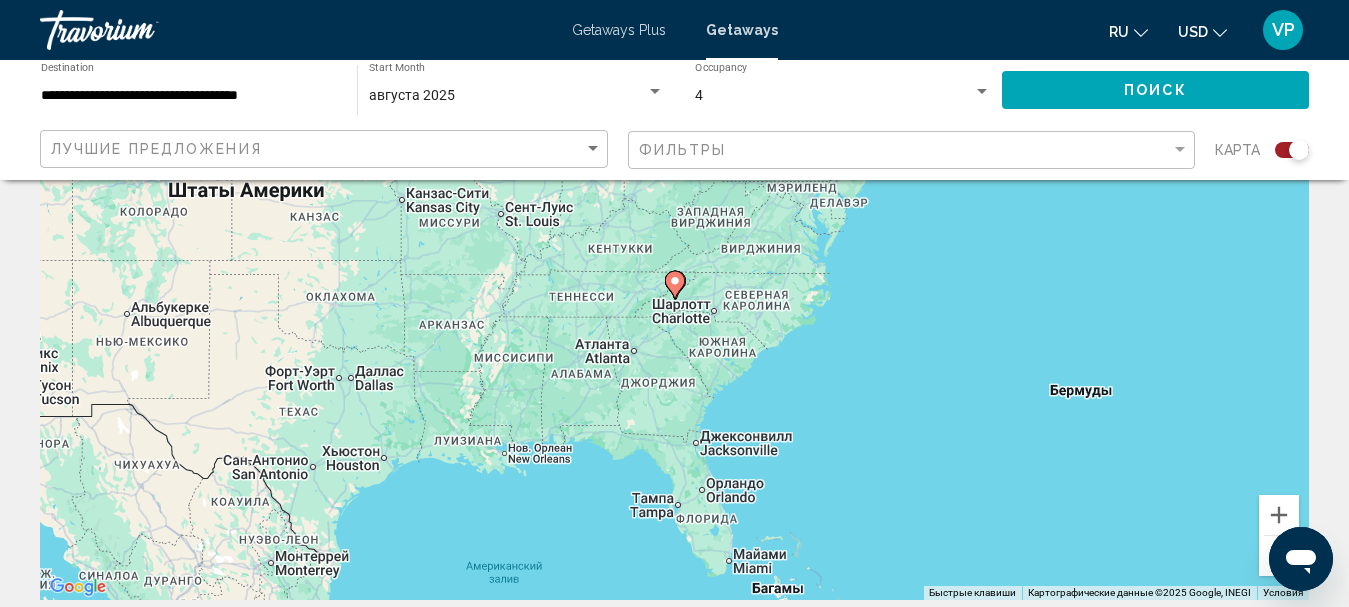
click at [676, 285] on image "Main content" at bounding box center [675, 281] width 12 height 12
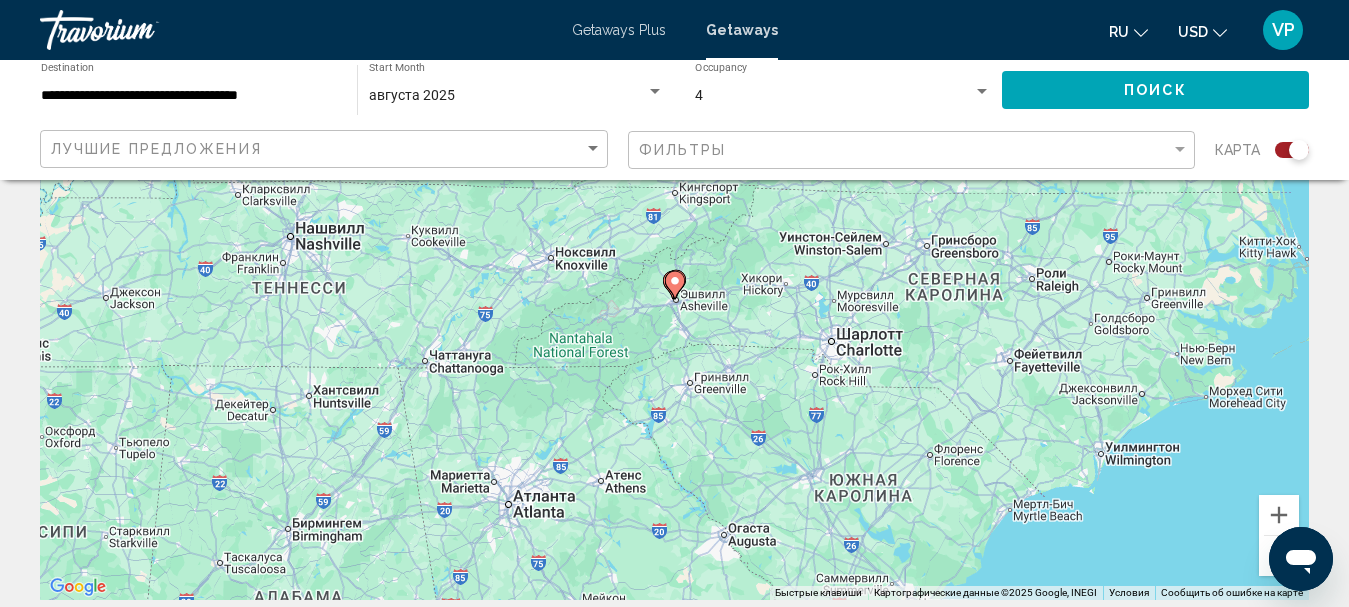
click at [675, 284] on image "Main content" at bounding box center [675, 281] width 12 height 12
type input "**********"
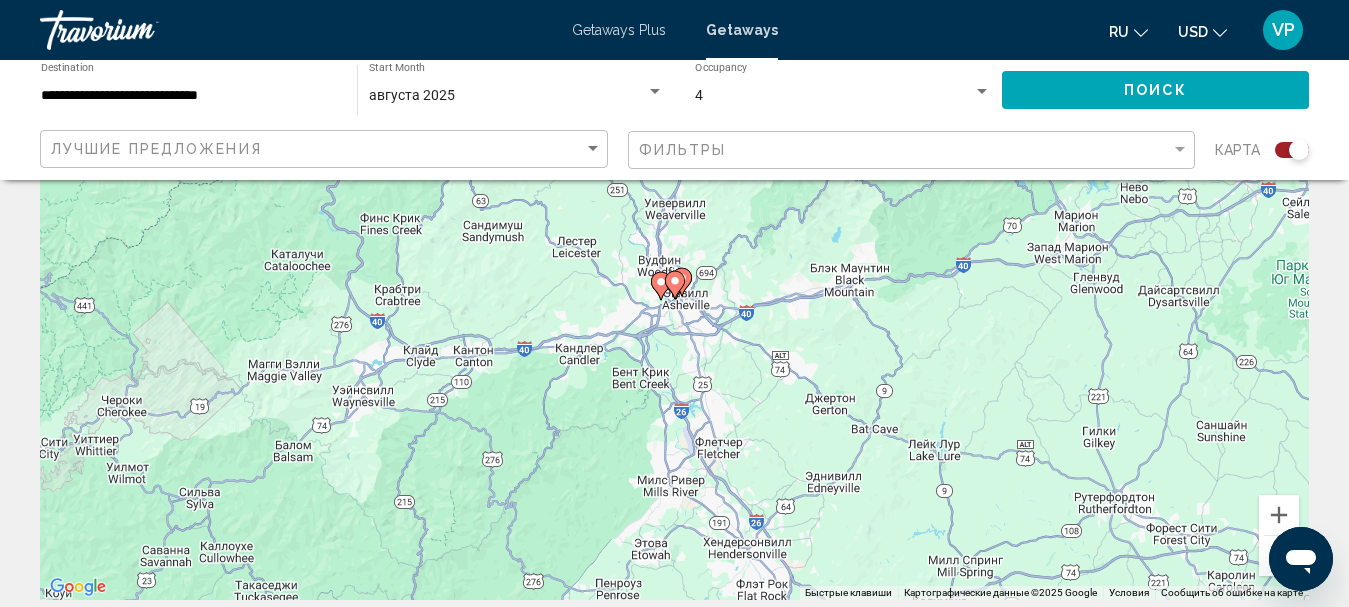
click at [674, 286] on image "Main content" at bounding box center [675, 281] width 12 height 12
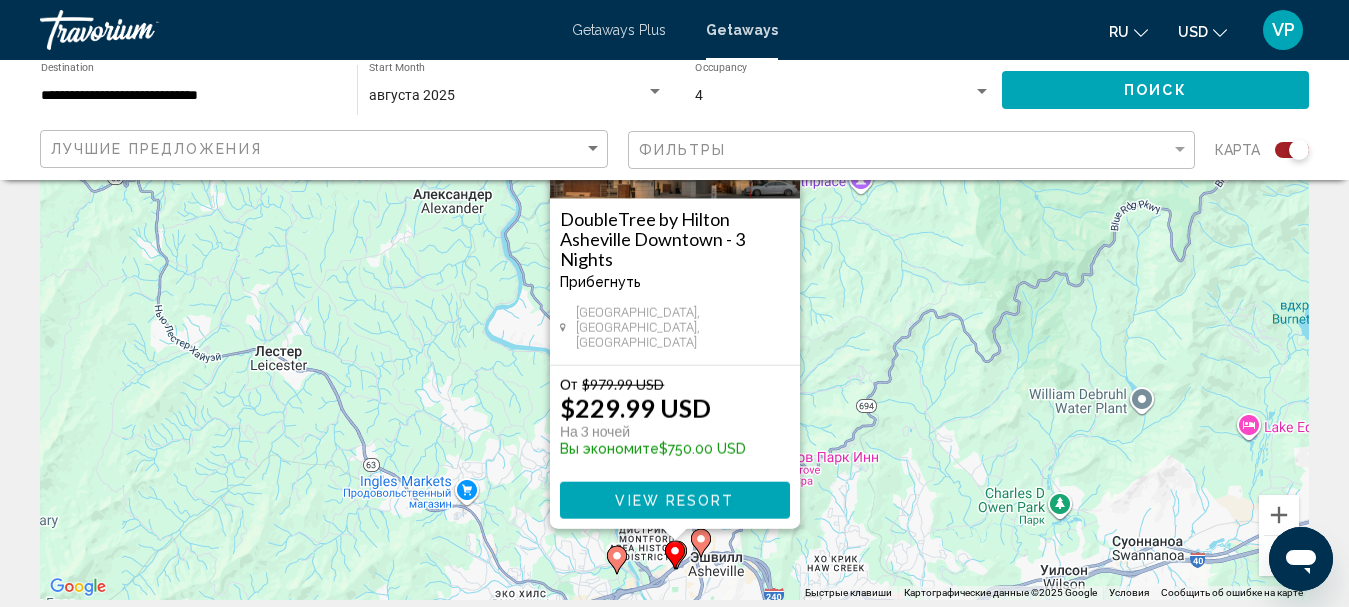
scroll to position [0, 0]
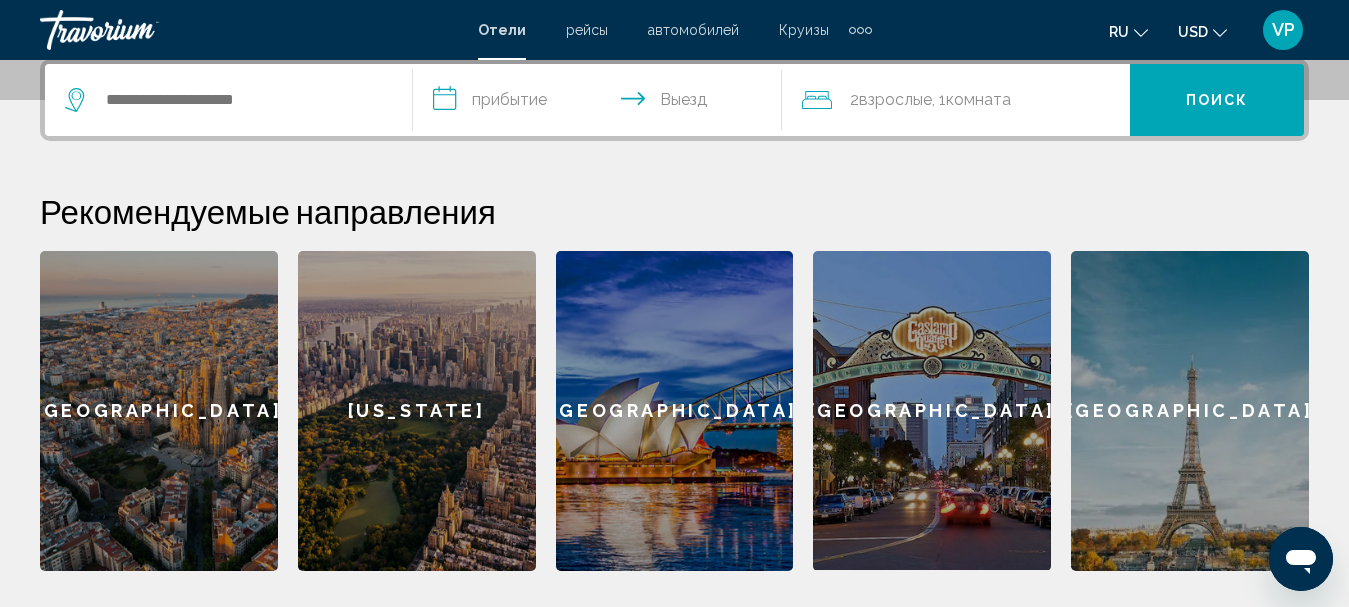
scroll to position [400, 0]
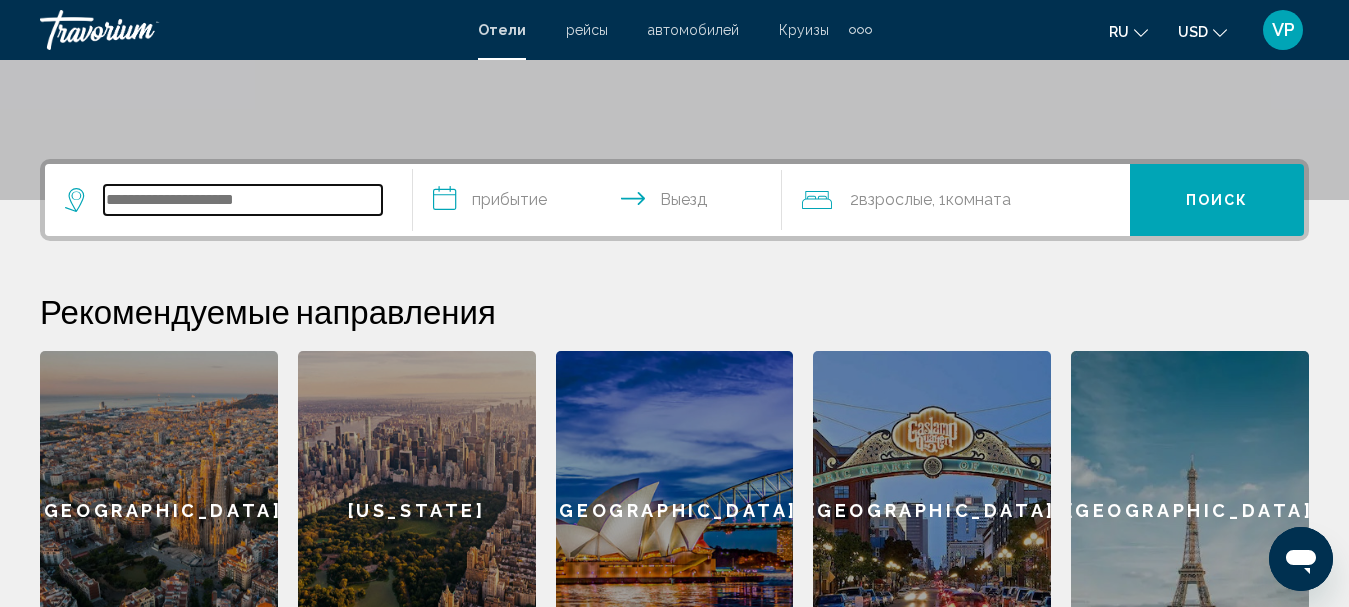
click at [356, 199] on input "Search widget" at bounding box center [243, 200] width 278 height 30
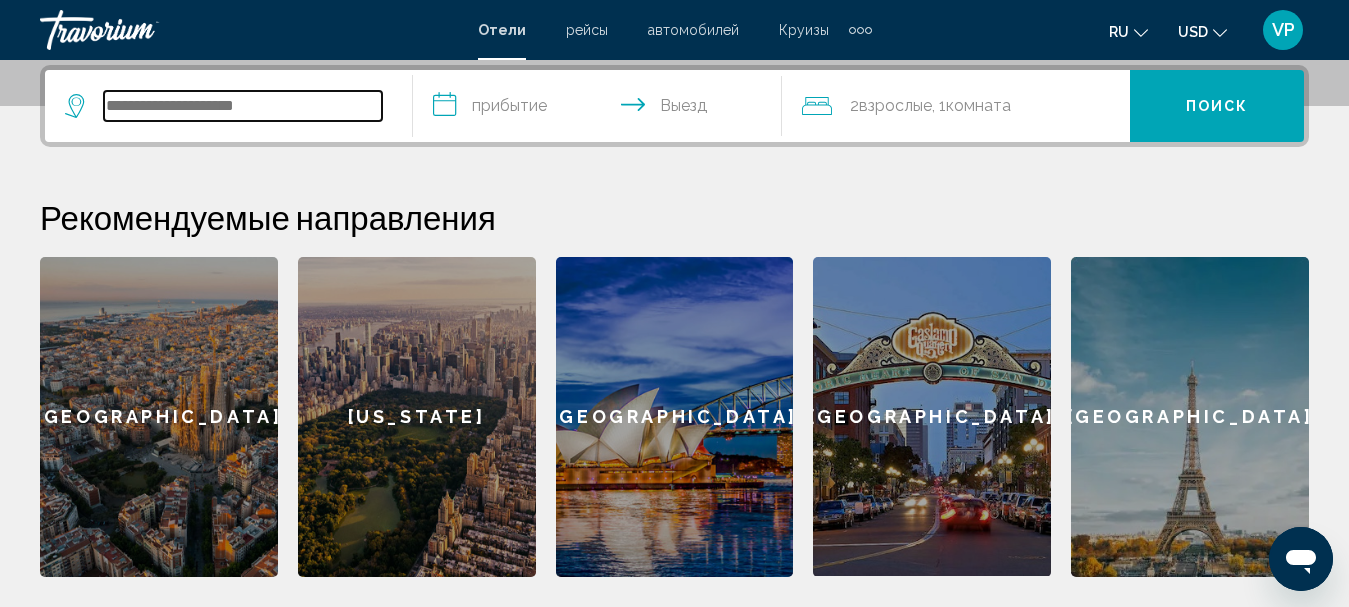
click at [305, 117] on input "Search widget" at bounding box center [243, 106] width 278 height 30
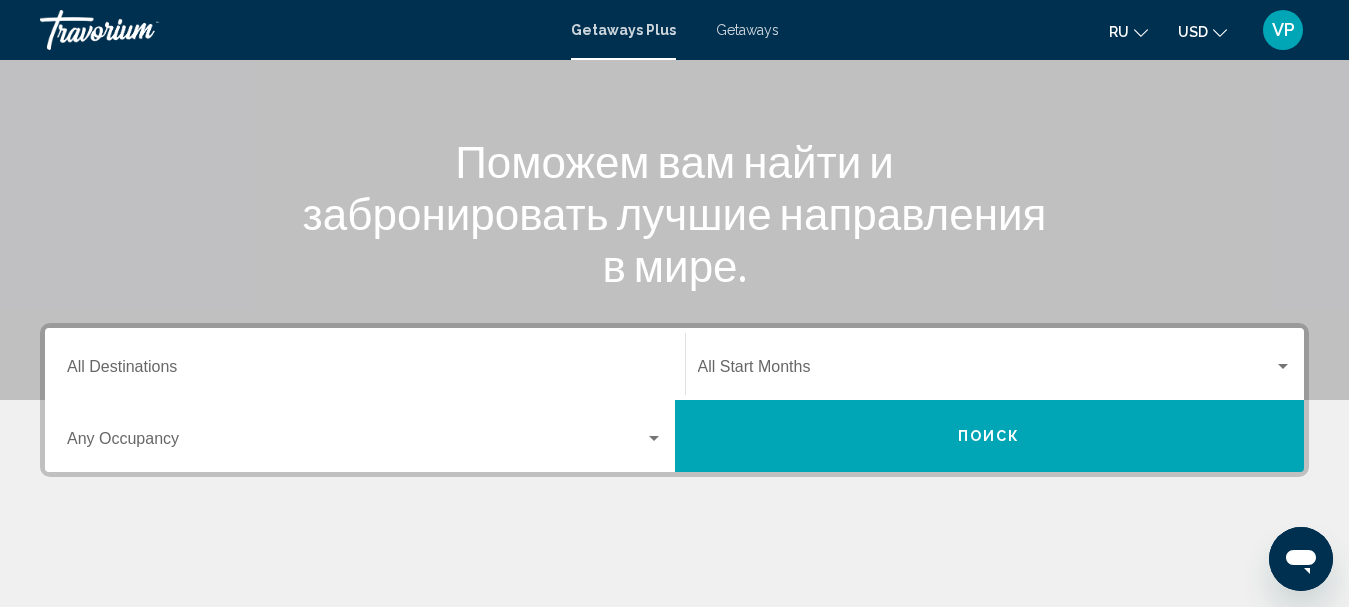
scroll to position [300, 0]
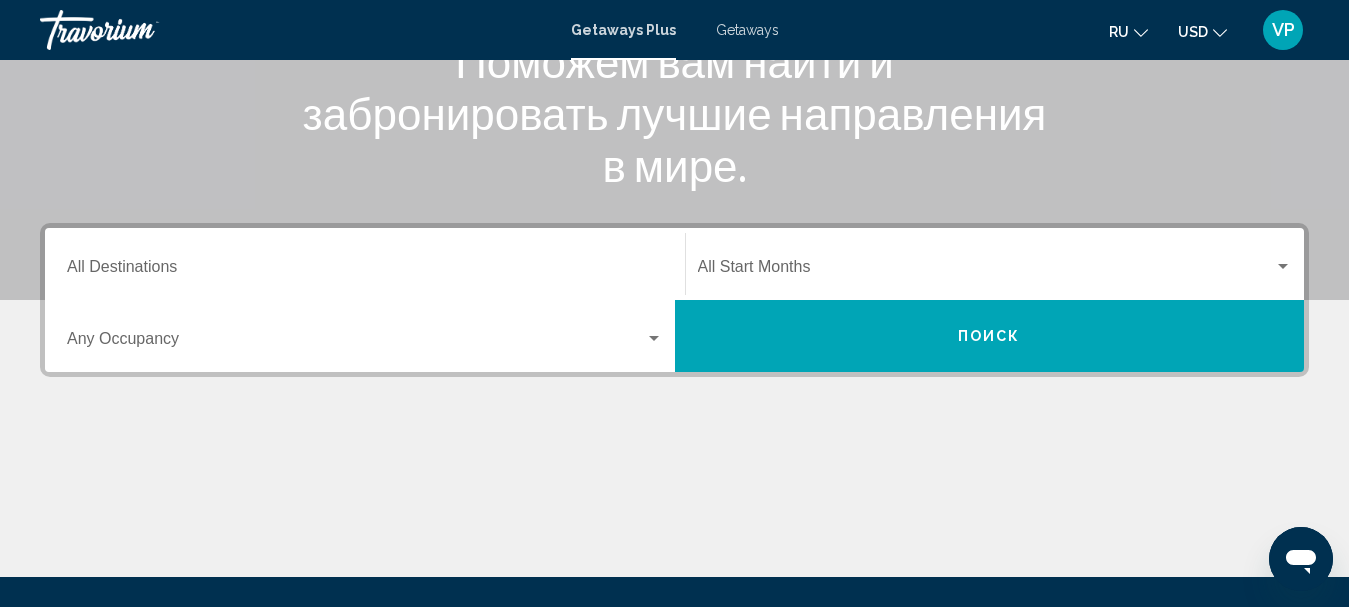
click at [518, 272] on input "Destination All Destinations" at bounding box center [365, 271] width 596 height 18
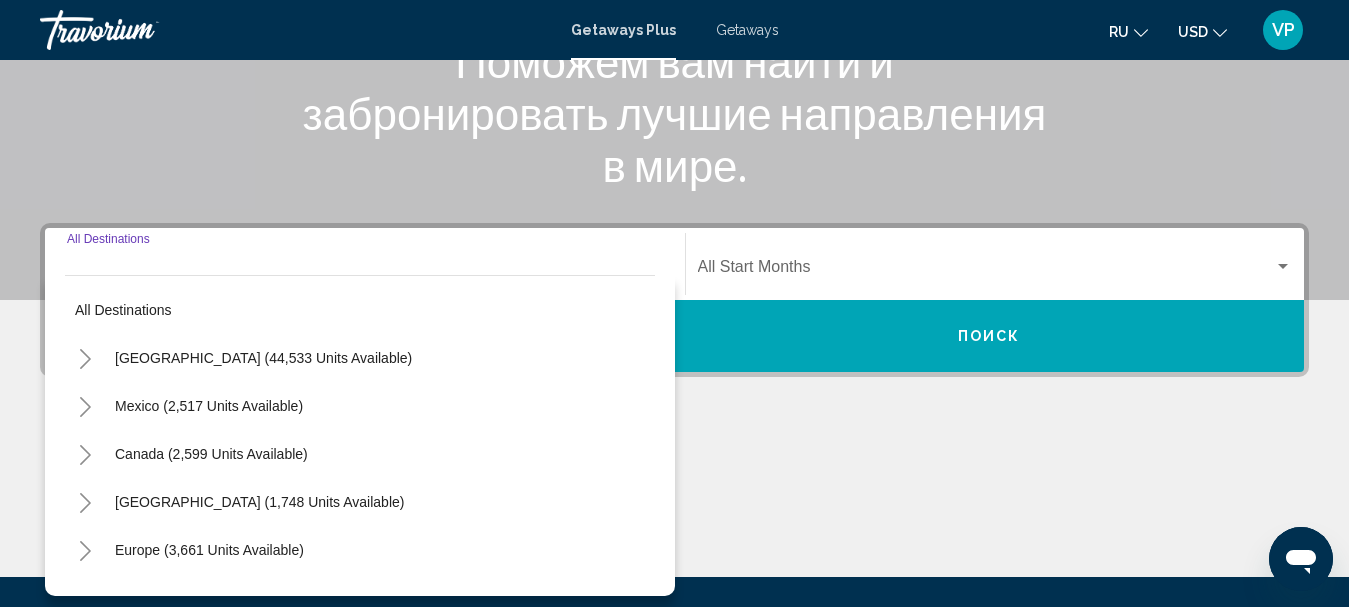
scroll to position [458, 0]
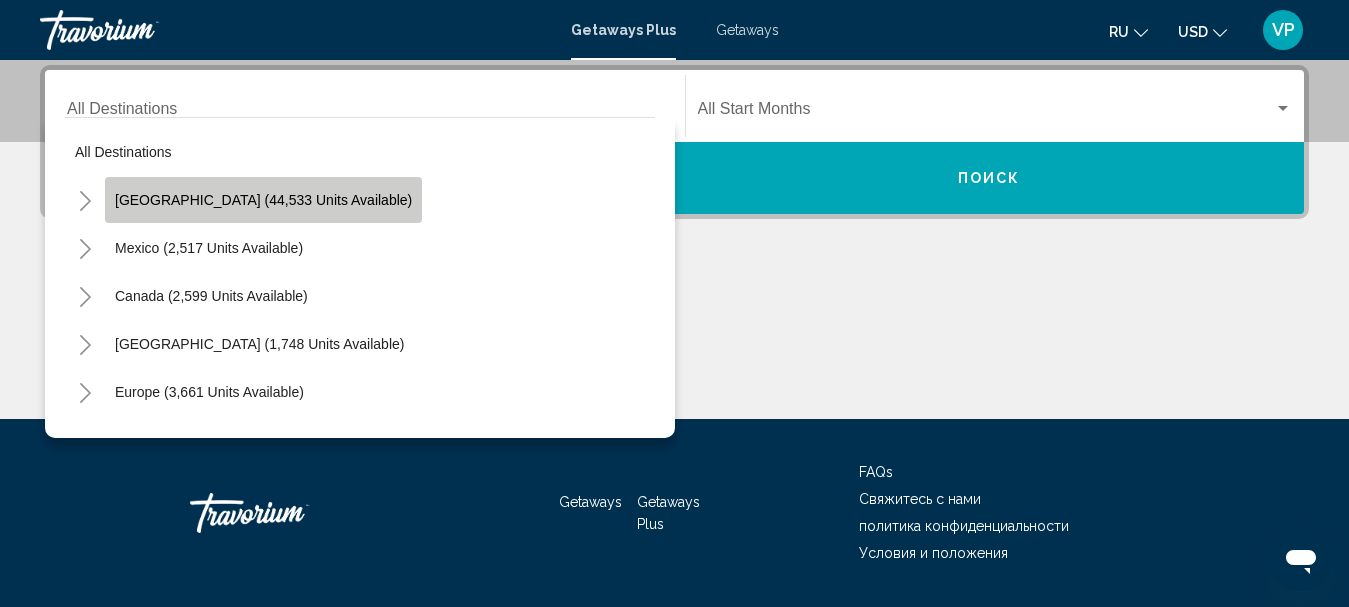
click at [316, 206] on span "[GEOGRAPHIC_DATA] (44,533 units available)" at bounding box center [263, 200] width 297 height 16
type input "**********"
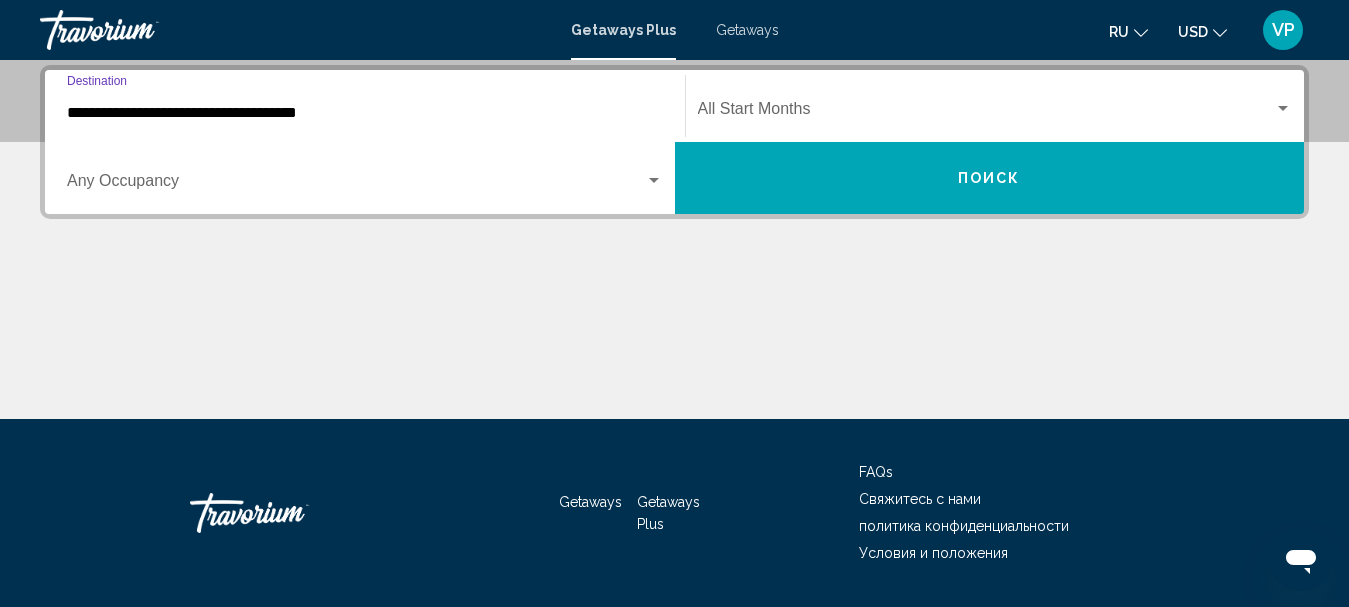
click at [740, 102] on div "Start Month All Start Months" at bounding box center [995, 106] width 595 height 63
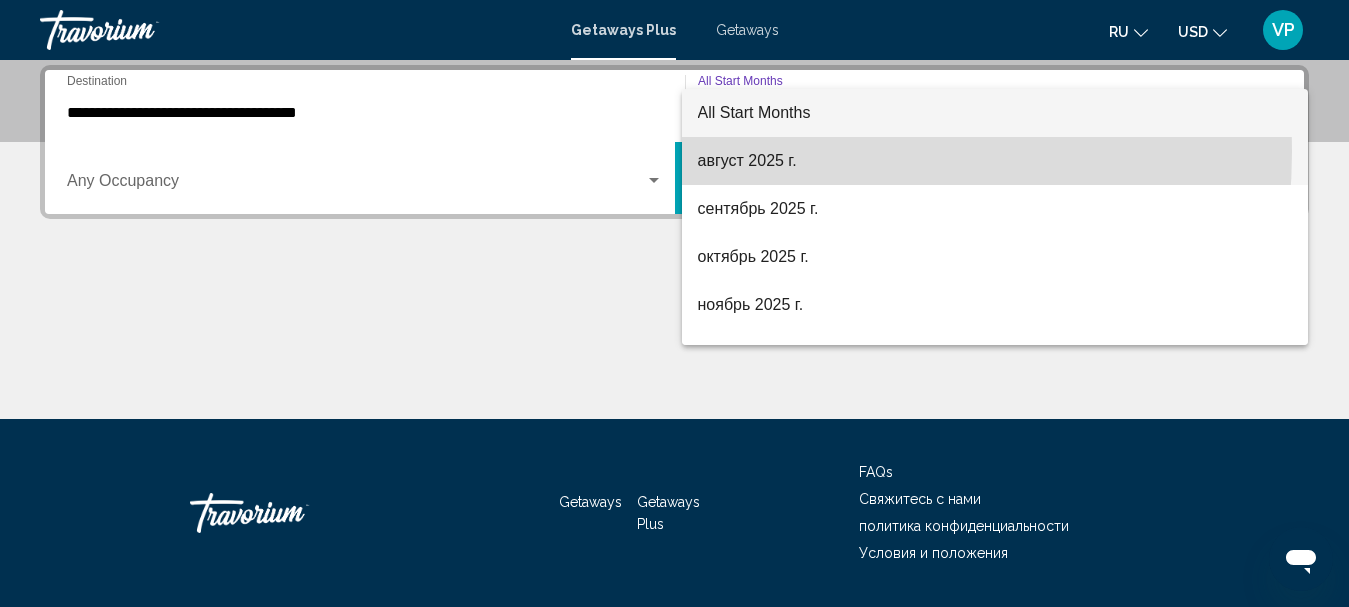
click at [752, 152] on span "август 2025 г." at bounding box center [995, 161] width 595 height 48
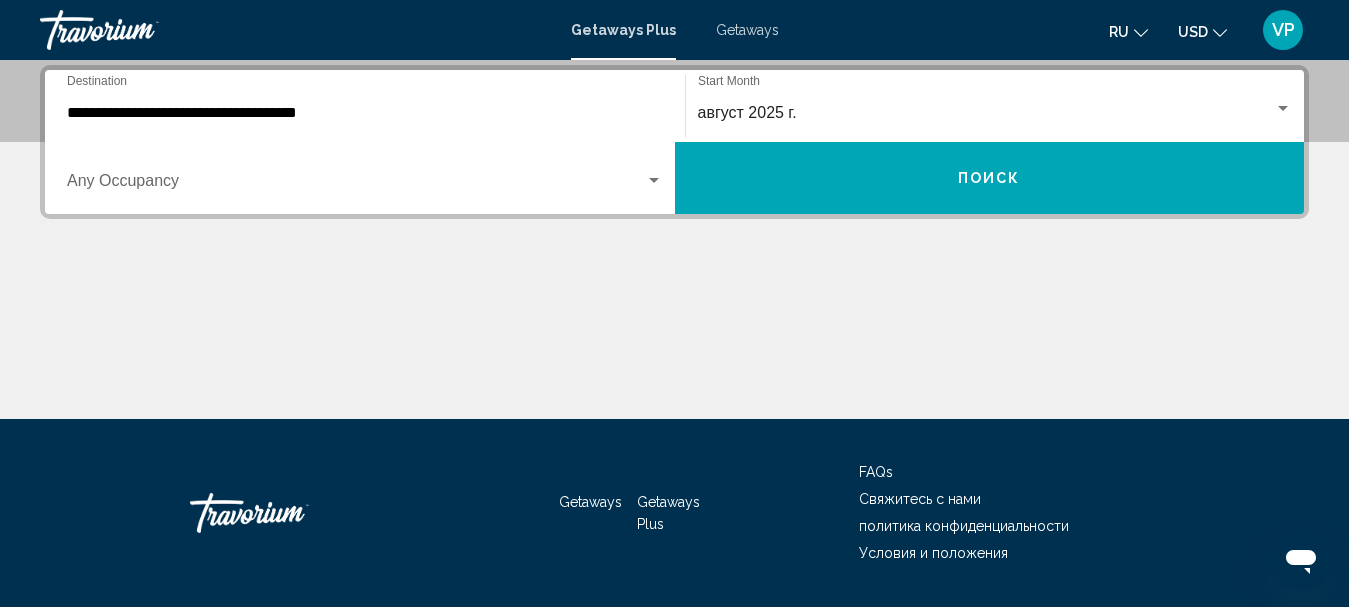
click at [653, 171] on div "Occupancy Any Occupancy" at bounding box center [365, 178] width 596 height 63
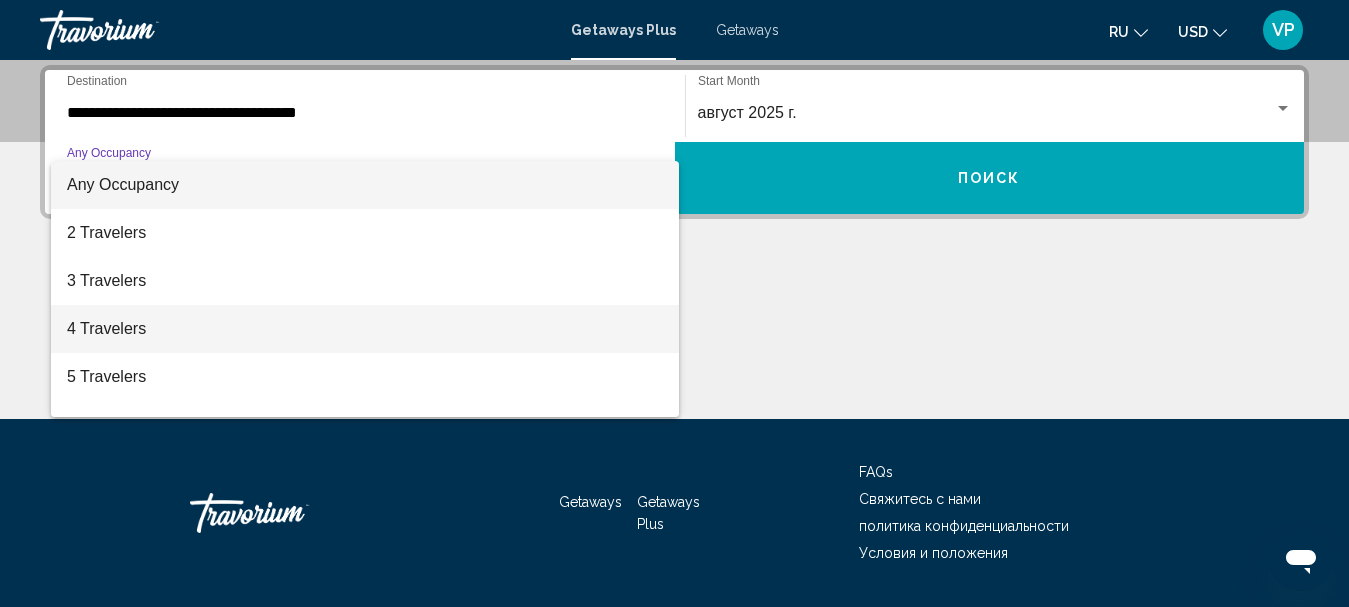
click at [500, 309] on span "4 Travelers" at bounding box center [365, 329] width 596 height 48
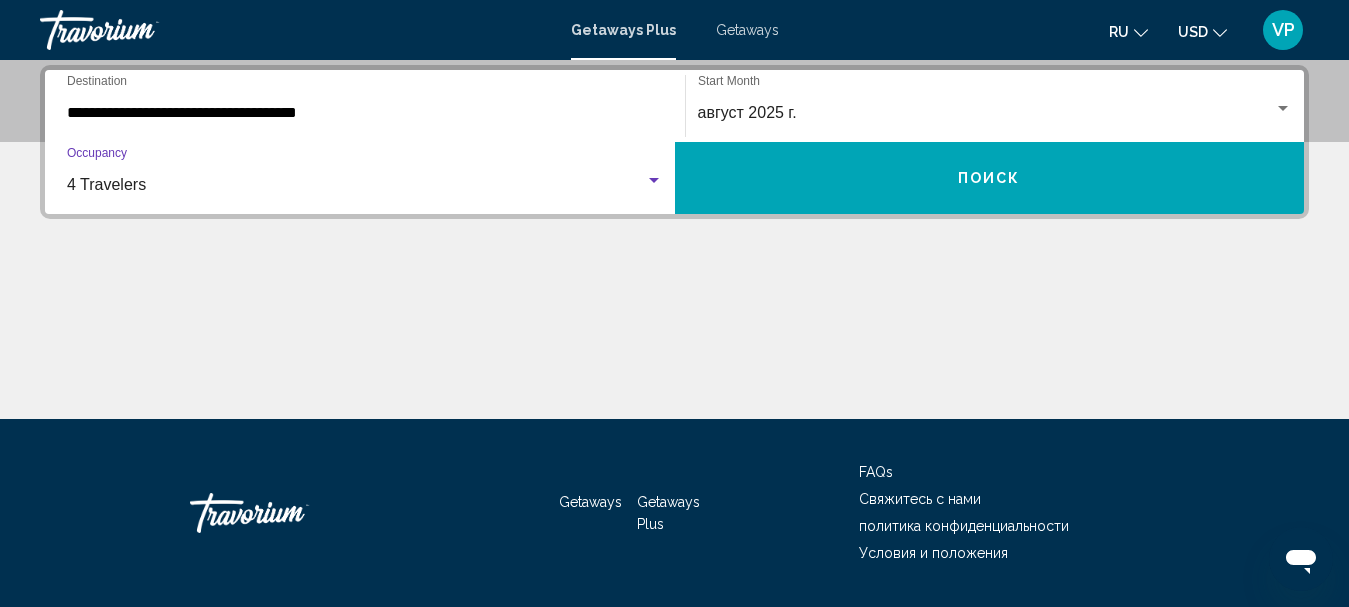
click at [696, 189] on button "Поиск" at bounding box center [990, 178] width 630 height 72
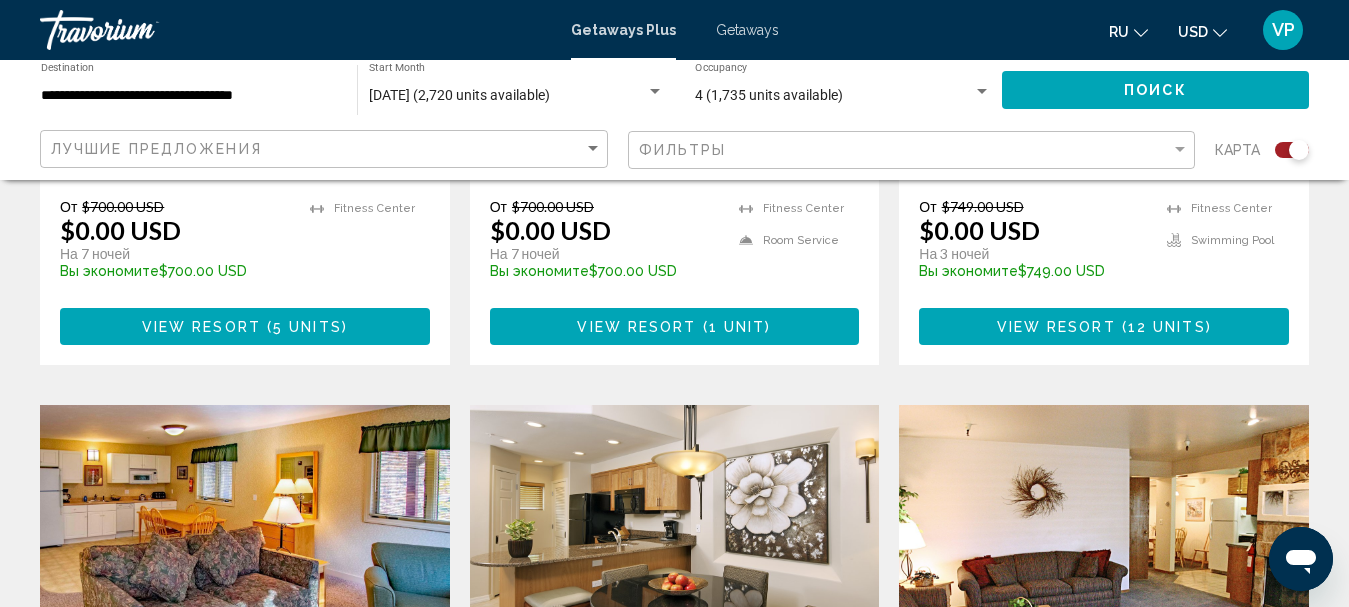
scroll to position [1200, 0]
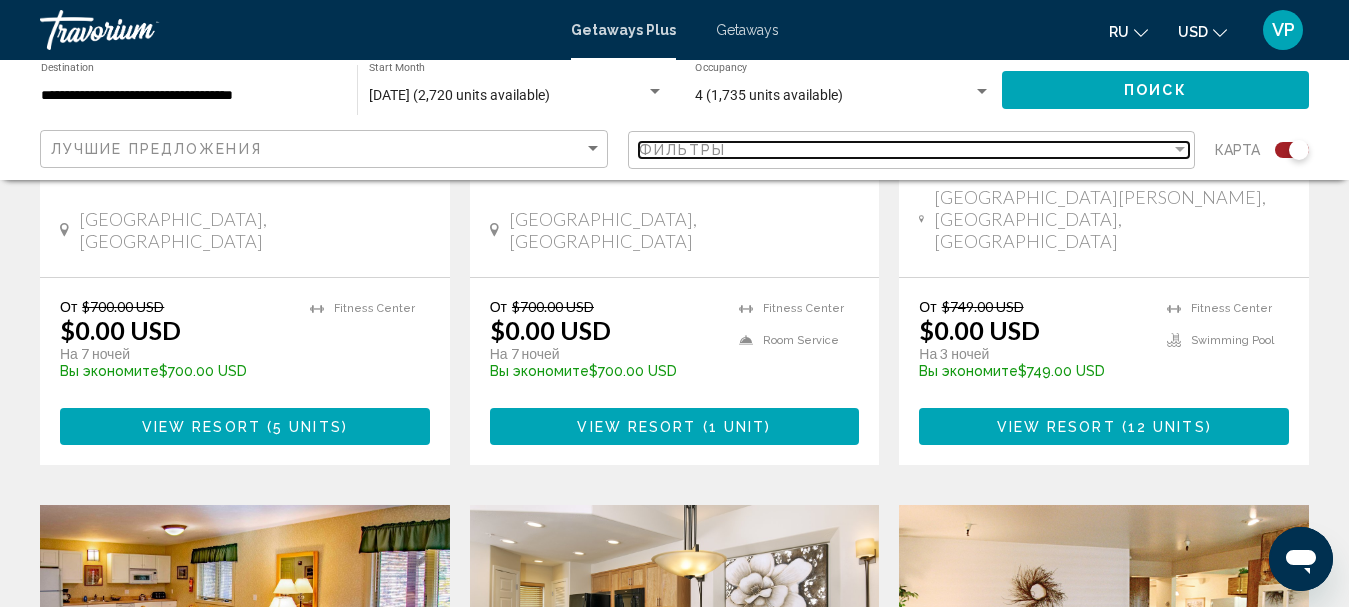
click at [859, 146] on div "Фильтры" at bounding box center [905, 150] width 533 height 16
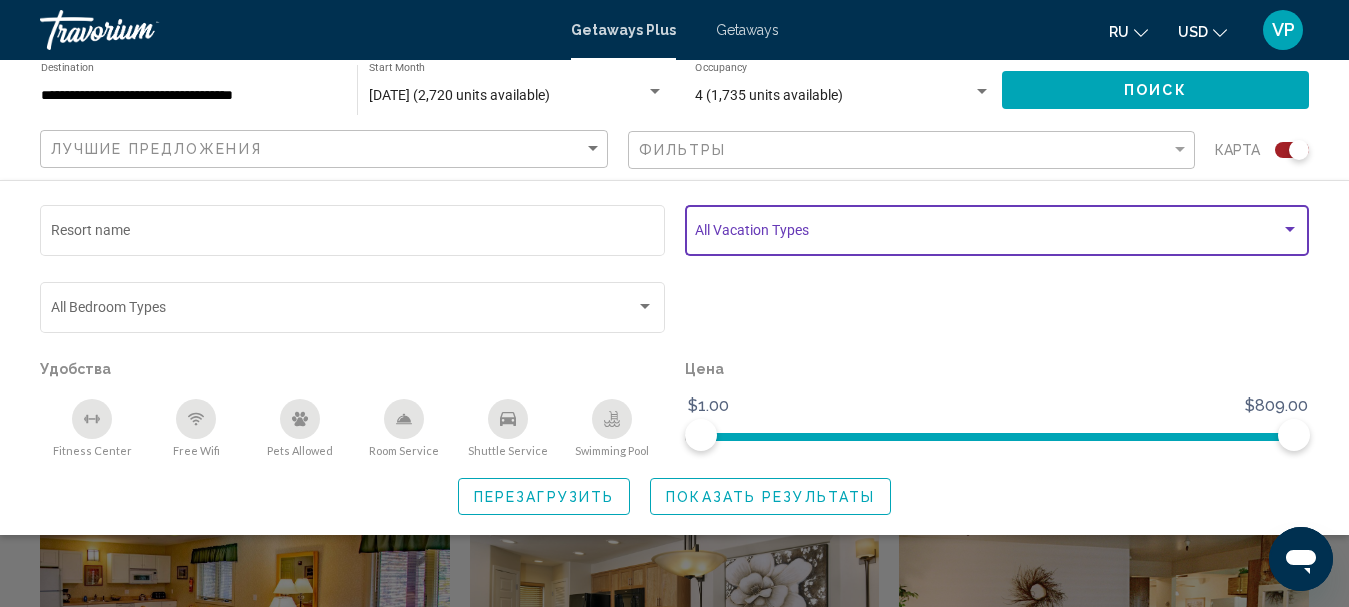
click at [777, 230] on span "Search widget" at bounding box center [988, 234] width 586 height 16
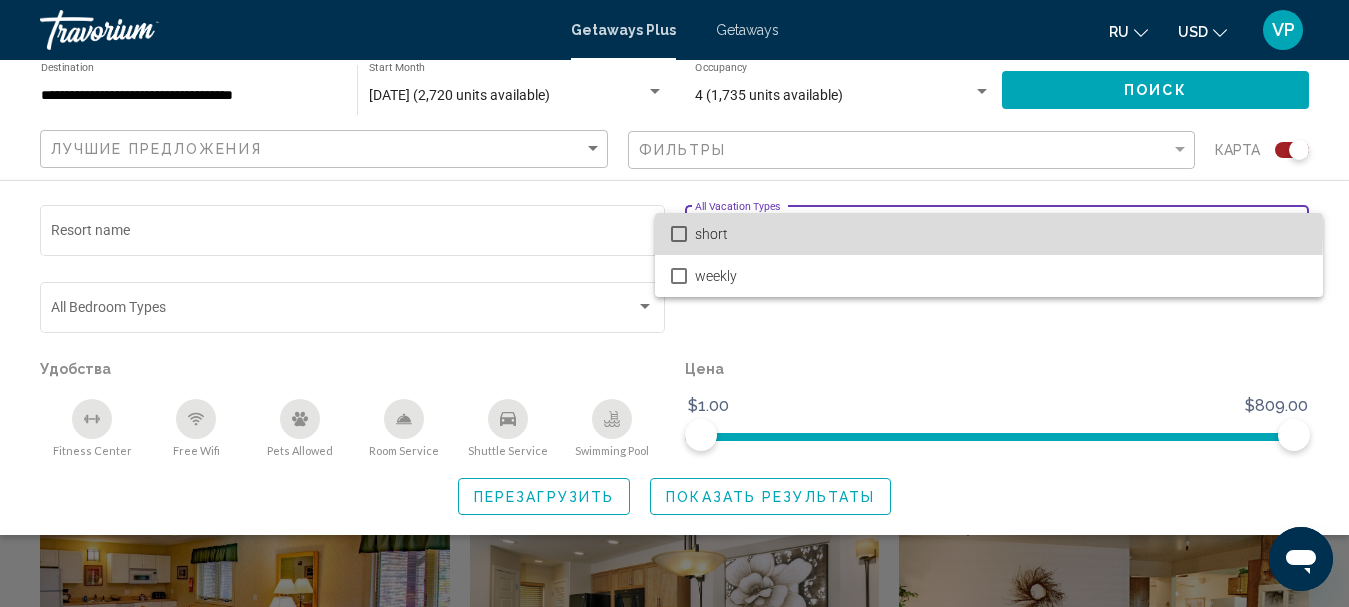
click at [776, 233] on span "short" at bounding box center [1001, 234] width 612 height 42
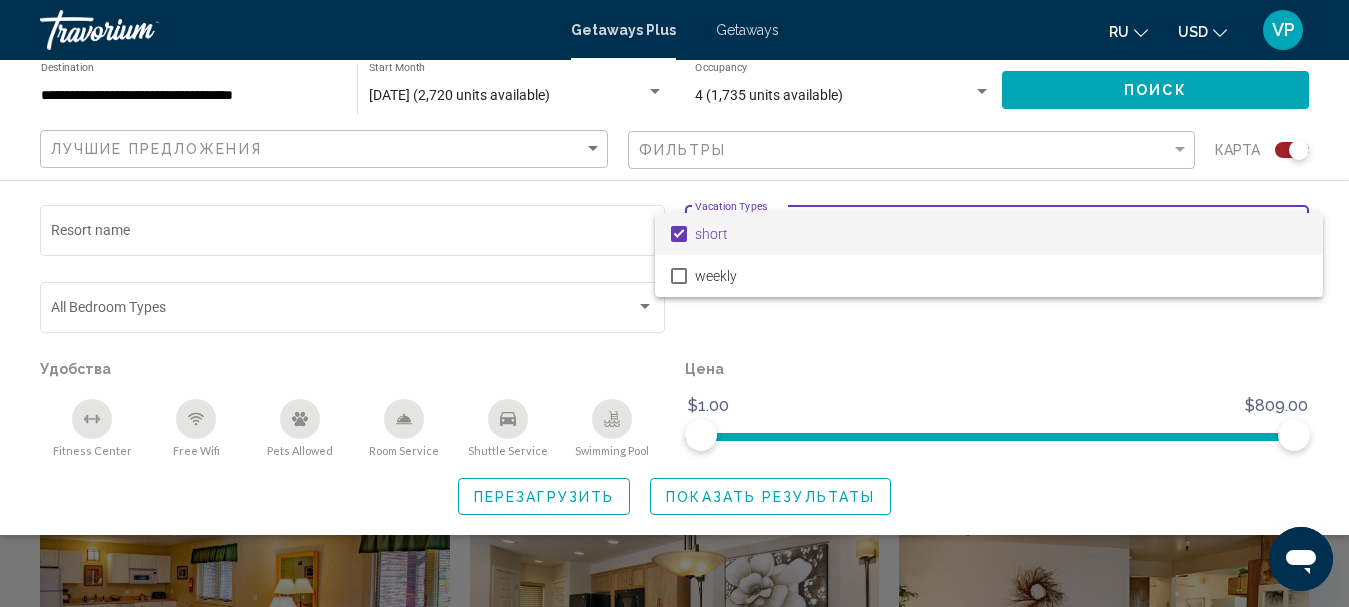
click at [730, 499] on div at bounding box center [674, 303] width 1349 height 607
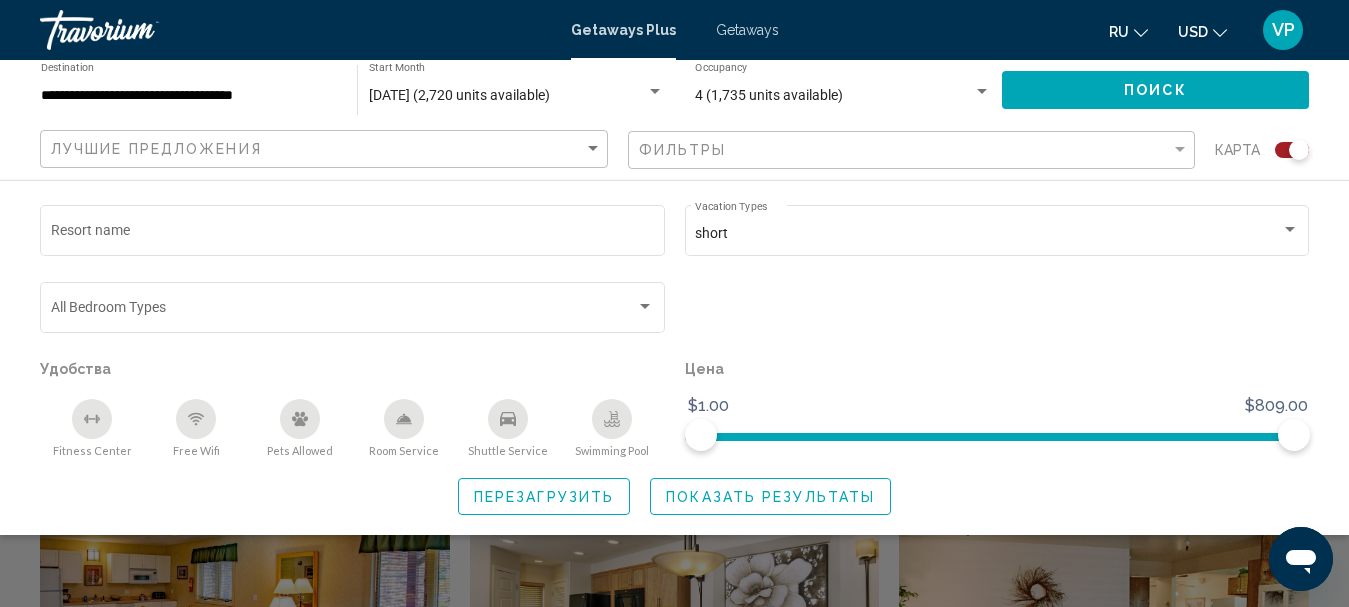
click at [766, 492] on span "Показать результаты" at bounding box center [770, 497] width 209 height 16
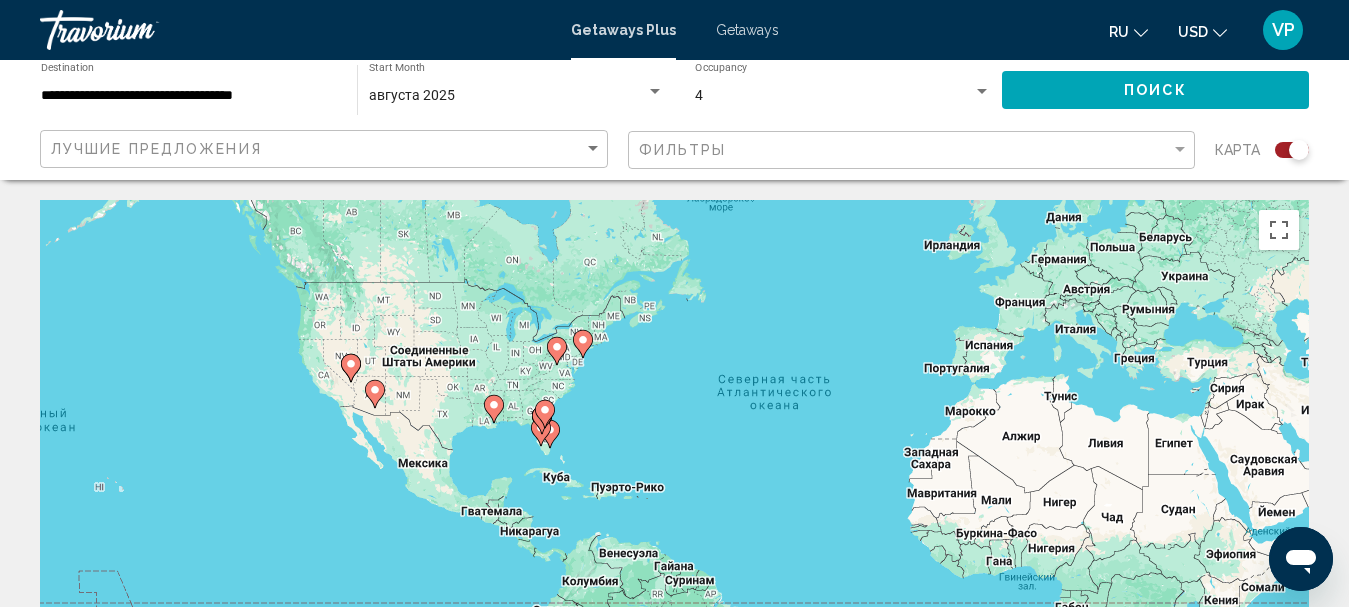
drag, startPoint x: 430, startPoint y: 473, endPoint x: 597, endPoint y: 396, distance: 183.9
click at [597, 396] on div "Чтобы активировать перетаскивание с помощью клавиатуры, нажмите Alt + Ввод. Пос…" at bounding box center [674, 500] width 1269 height 600
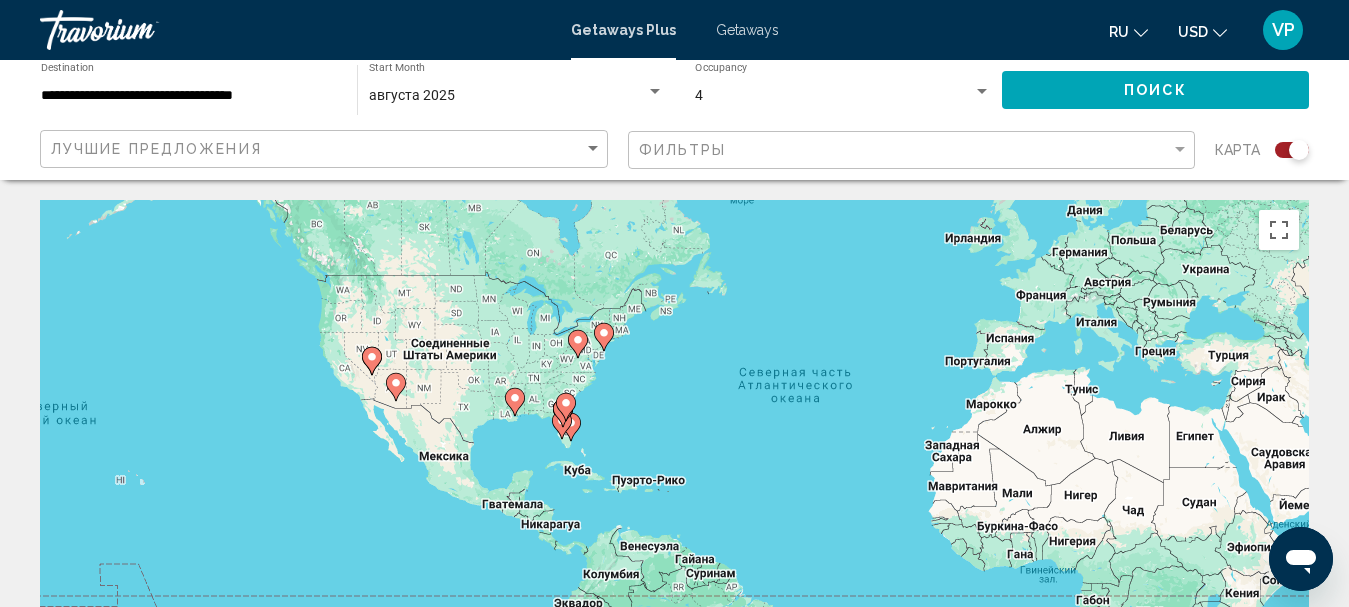
scroll to position [200, 0]
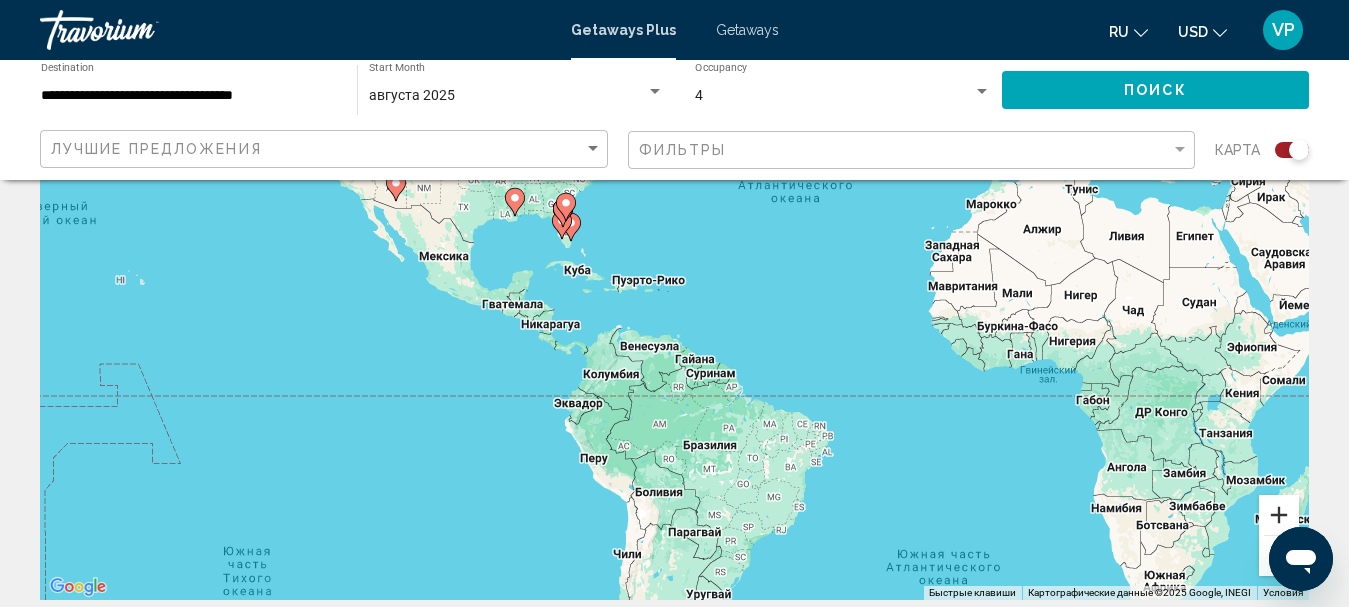
click at [1264, 518] on button "Увеличить" at bounding box center [1279, 515] width 40 height 40
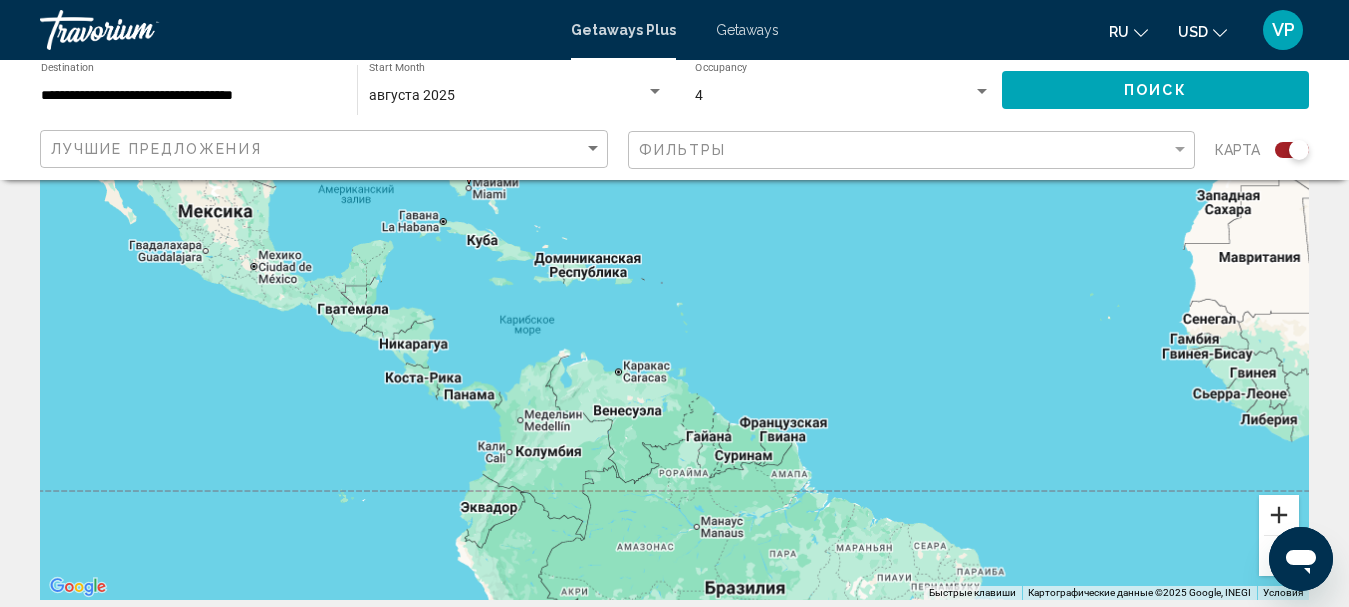
click at [1264, 518] on button "Увеличить" at bounding box center [1279, 515] width 40 height 40
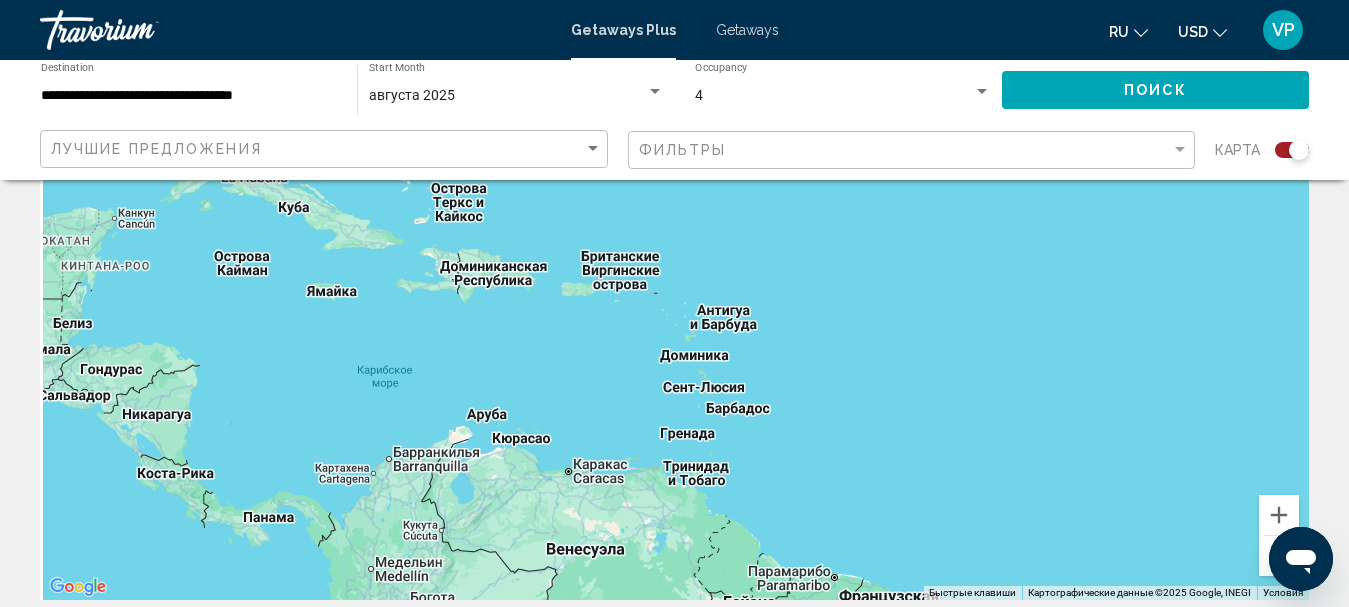
drag, startPoint x: 975, startPoint y: 287, endPoint x: 971, endPoint y: 490, distance: 203.0
click at [971, 490] on div "Чтобы активировать перетаскивание с помощью клавиатуры, нажмите Alt + Ввод. Пос…" at bounding box center [674, 300] width 1269 height 600
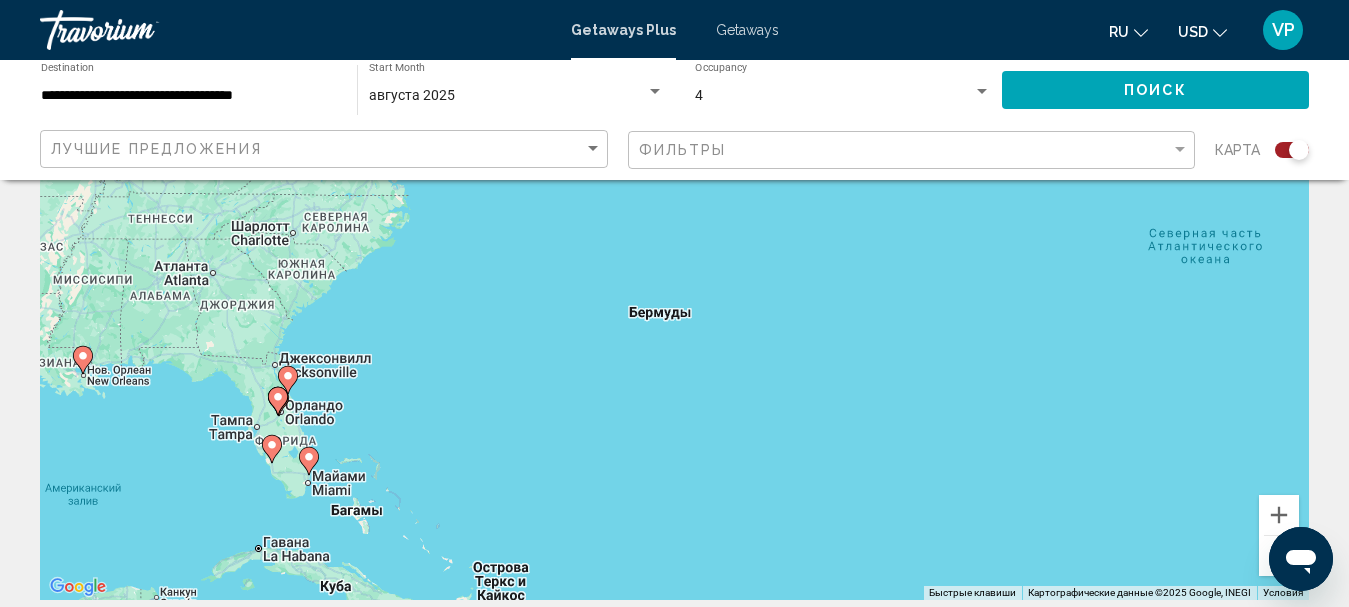
drag, startPoint x: 771, startPoint y: 415, endPoint x: 920, endPoint y: 531, distance: 188.8
click at [912, 552] on div "Чтобы активировать перетаскивание с помощью клавиатуры, нажмите Alt + Ввод. Пос…" at bounding box center [674, 300] width 1269 height 600
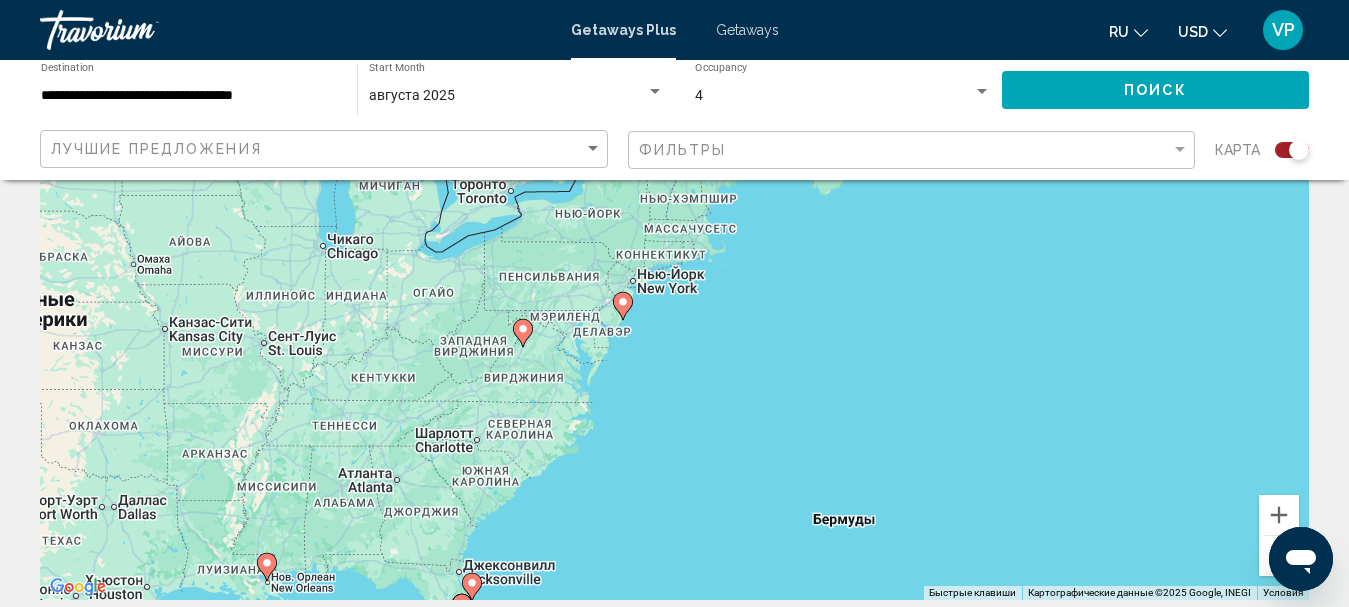
drag, startPoint x: 802, startPoint y: 318, endPoint x: 887, endPoint y: 438, distance: 147.0
click at [853, 438] on div "Чтобы активировать перетаскивание с помощью клавиатуры, нажмите Alt + Ввод. Пос…" at bounding box center [674, 300] width 1269 height 600
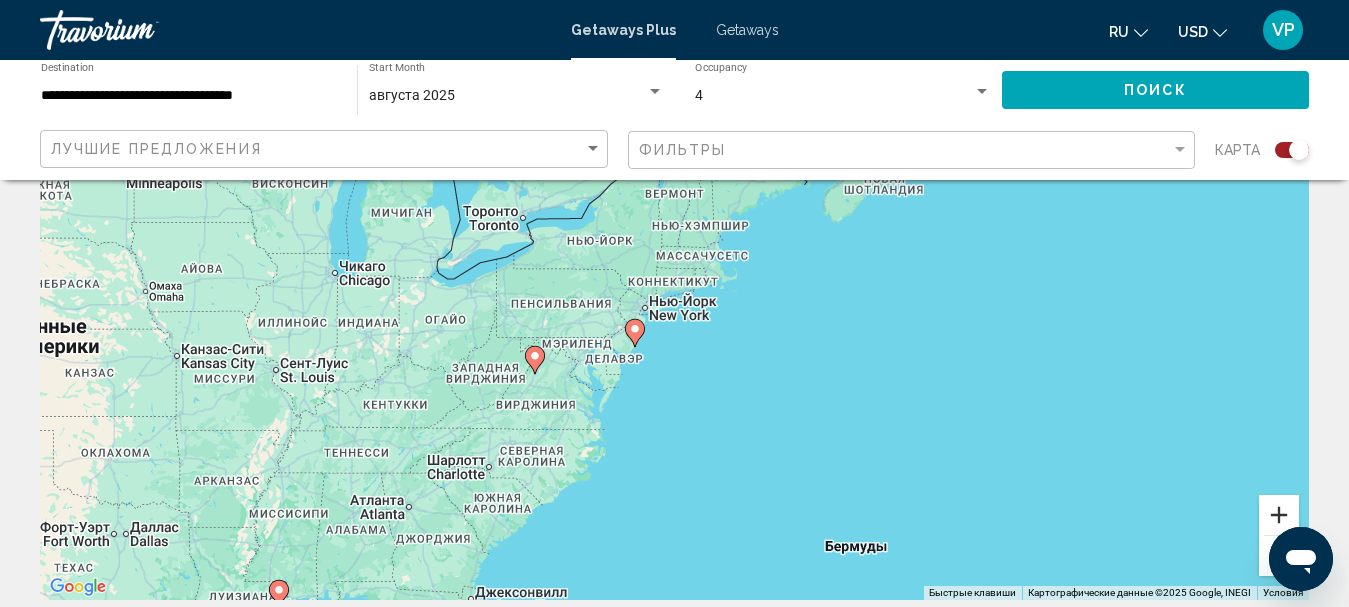
click at [1283, 508] on button "Увеличить" at bounding box center [1279, 515] width 40 height 40
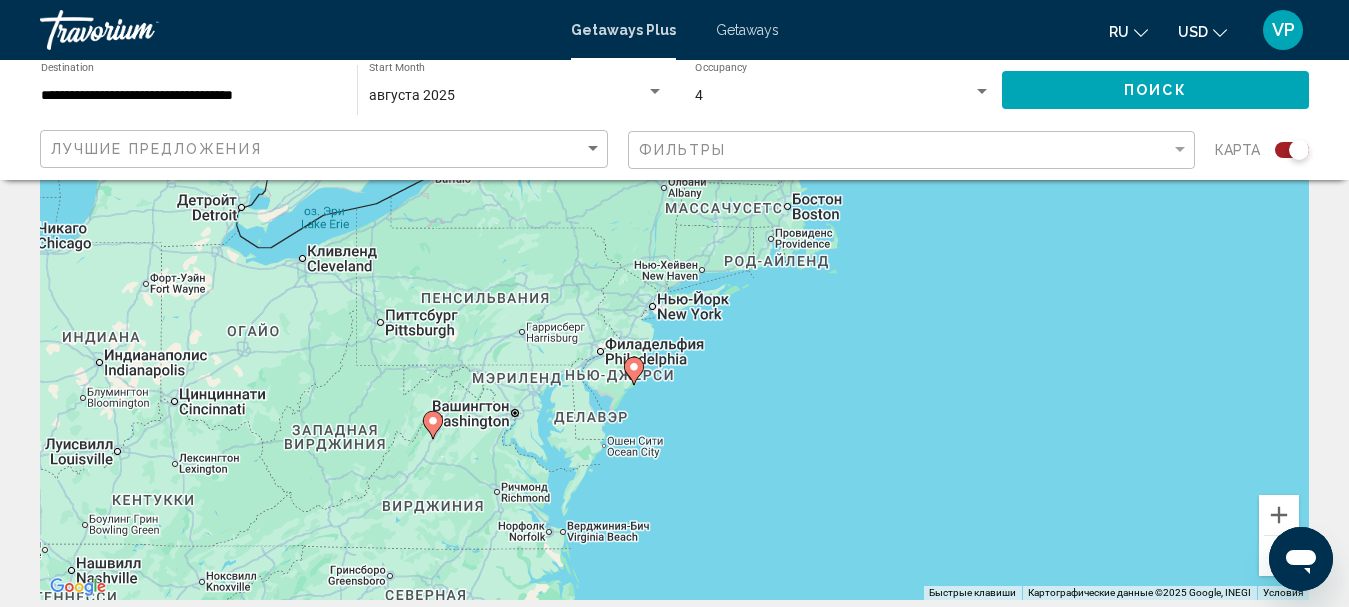
drag, startPoint x: 722, startPoint y: 441, endPoint x: 891, endPoint y: 370, distance: 183.3
click at [891, 370] on div "Чтобы активировать перетаскивание с помощью клавиатуры, нажмите Alt + Ввод. Пос…" at bounding box center [674, 300] width 1269 height 600
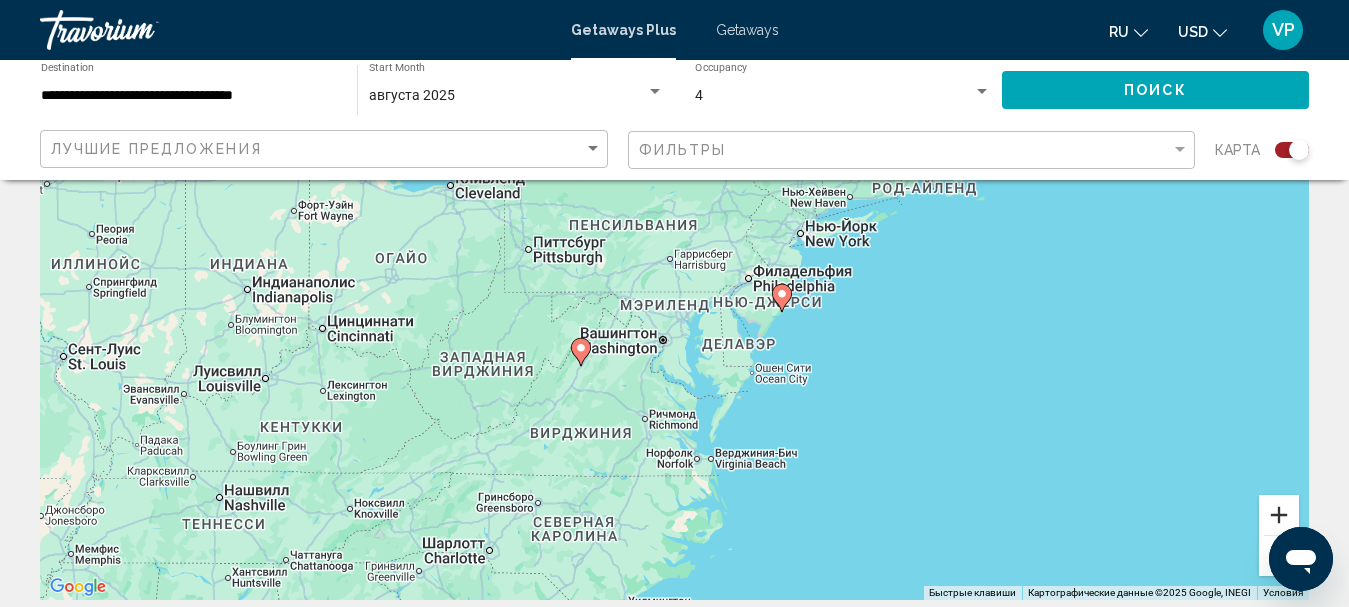
click at [1272, 521] on button "Увеличить" at bounding box center [1279, 515] width 40 height 40
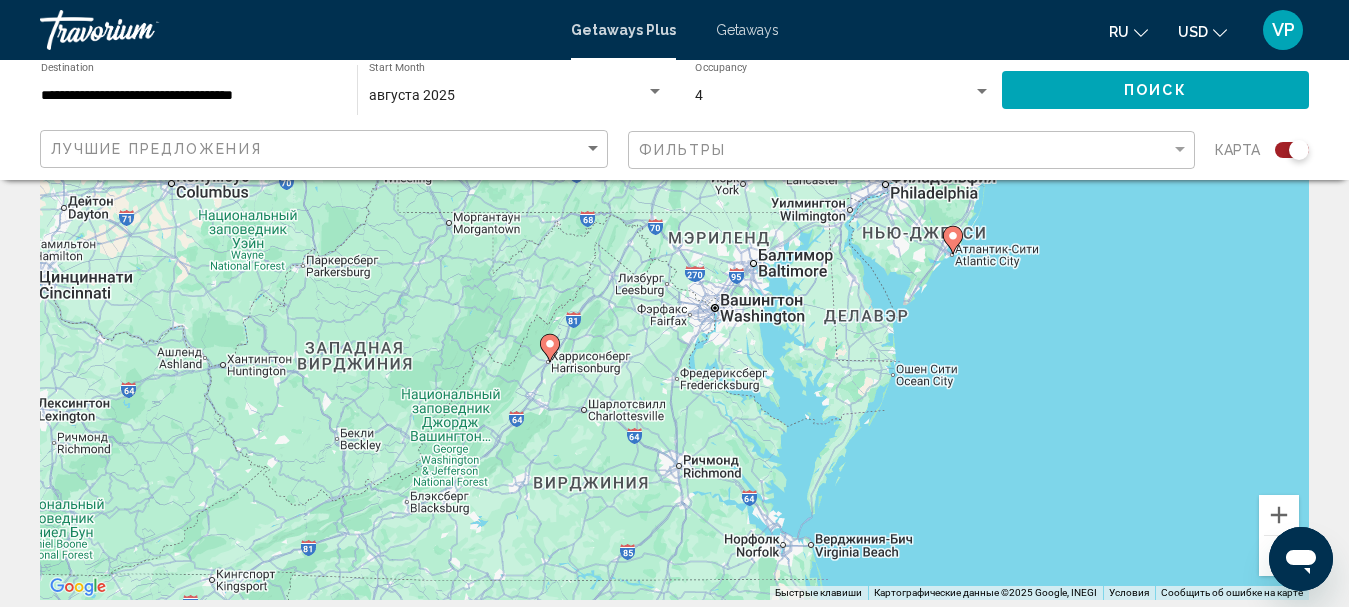
drag, startPoint x: 543, startPoint y: 432, endPoint x: 609, endPoint y: 360, distance: 97.7
click at [609, 360] on div "Чтобы активировать перетаскивание с помощью клавиатуры, нажмите Alt + Ввод. Пос…" at bounding box center [674, 300] width 1269 height 600
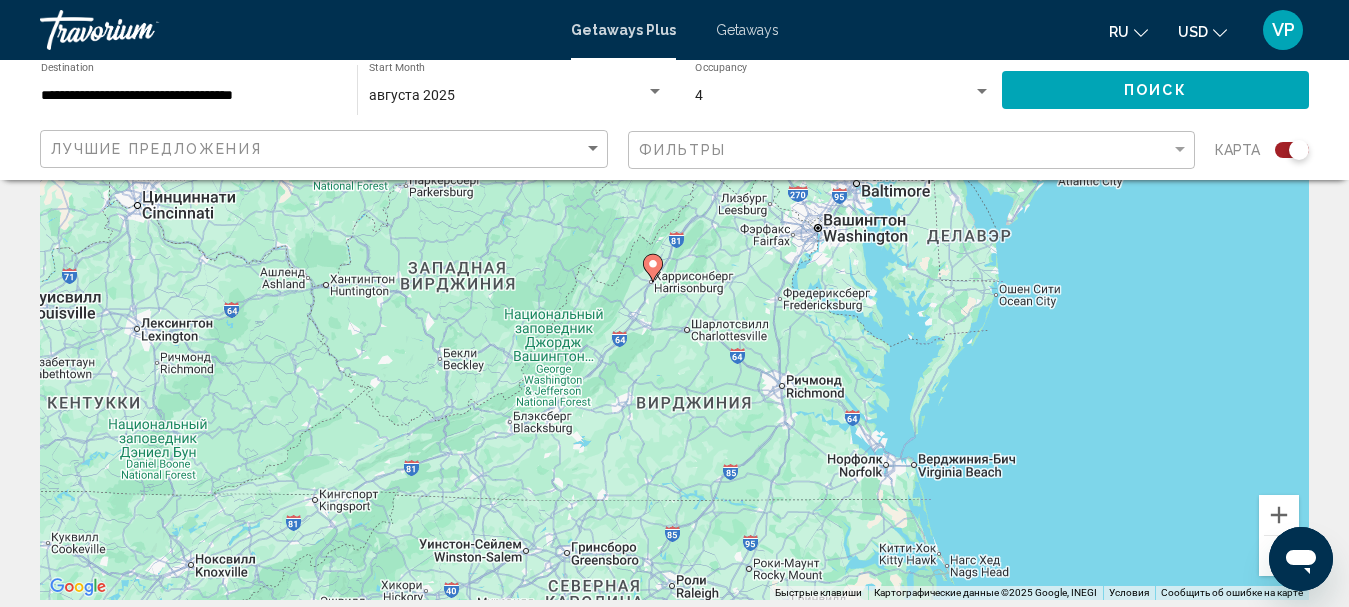
drag, startPoint x: 484, startPoint y: 443, endPoint x: 600, endPoint y: 353, distance: 146.8
click at [600, 353] on div "Чтобы активировать перетаскивание с помощью клавиатуры, нажмите Alt + Ввод. Пос…" at bounding box center [674, 300] width 1269 height 600
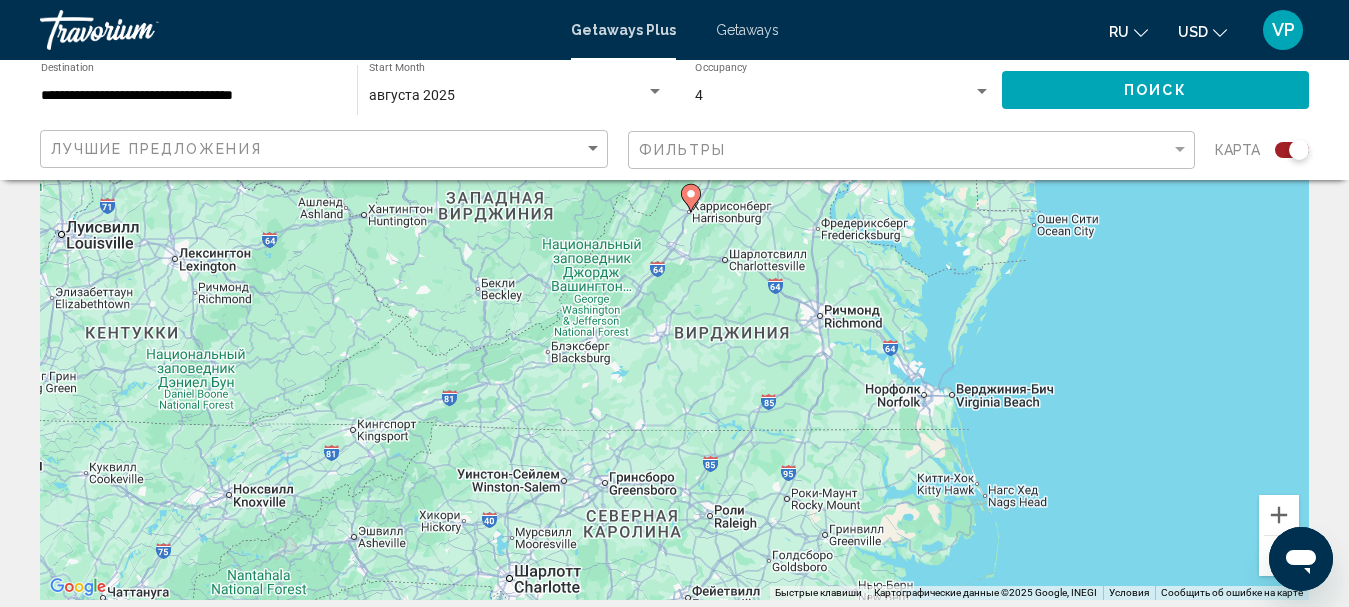
drag, startPoint x: 583, startPoint y: 365, endPoint x: 599, endPoint y: 316, distance: 51.5
click at [599, 314] on div "Чтобы активировать перетаскивание с помощью клавиатуры, нажмите Alt + Ввод. Пос…" at bounding box center [674, 300] width 1269 height 600
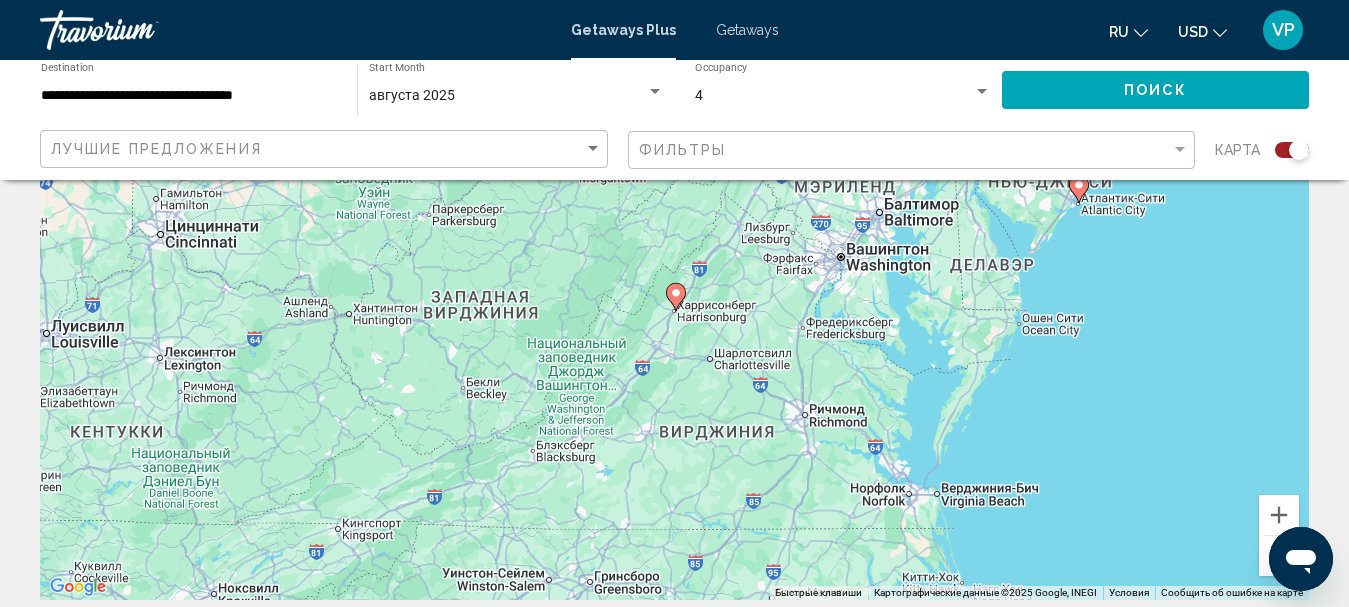
drag, startPoint x: 598, startPoint y: 328, endPoint x: 586, endPoint y: 413, distance: 85.8
click at [589, 419] on div "Чтобы активировать перетаскивание с помощью клавиатуры, нажмите Alt + Ввод. Пос…" at bounding box center [674, 300] width 1269 height 600
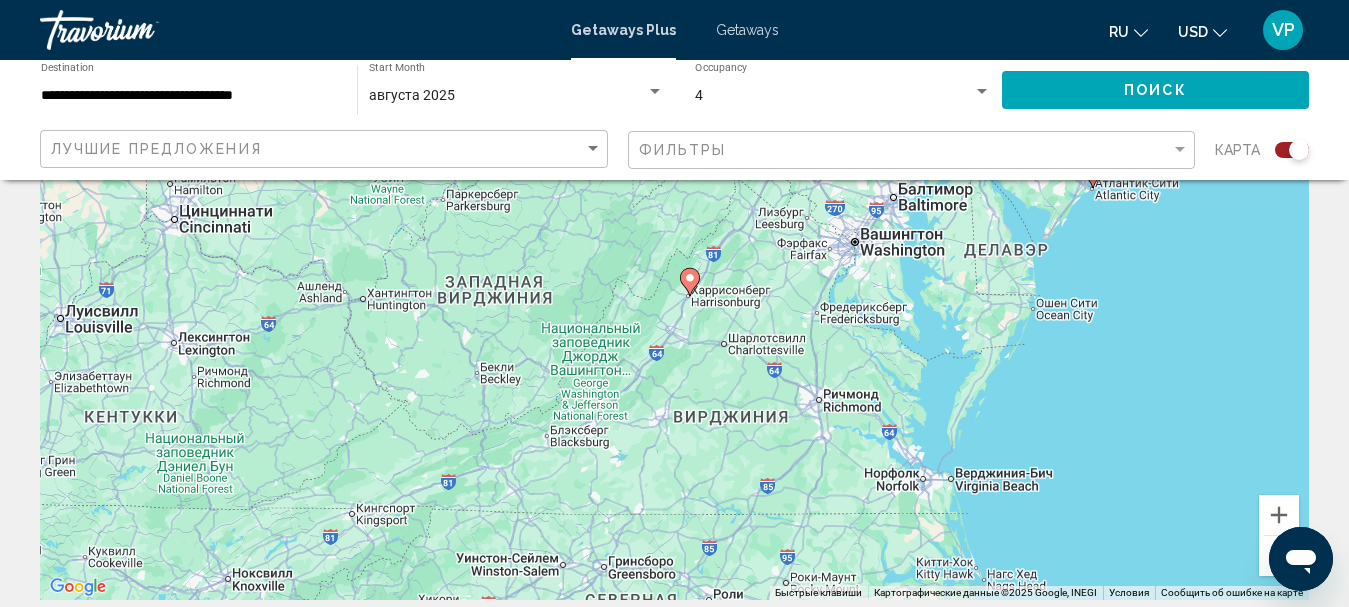
click at [689, 282] on image "Main content" at bounding box center [690, 278] width 12 height 12
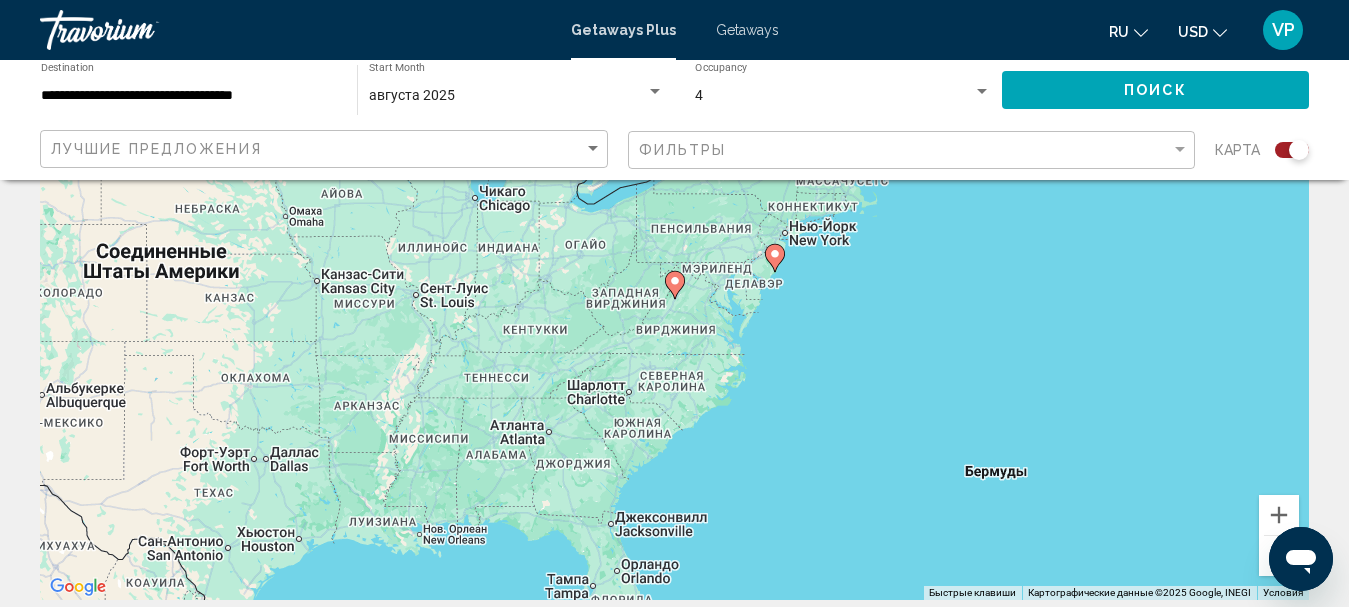
click at [678, 281] on image "Main content" at bounding box center [675, 281] width 12 height 12
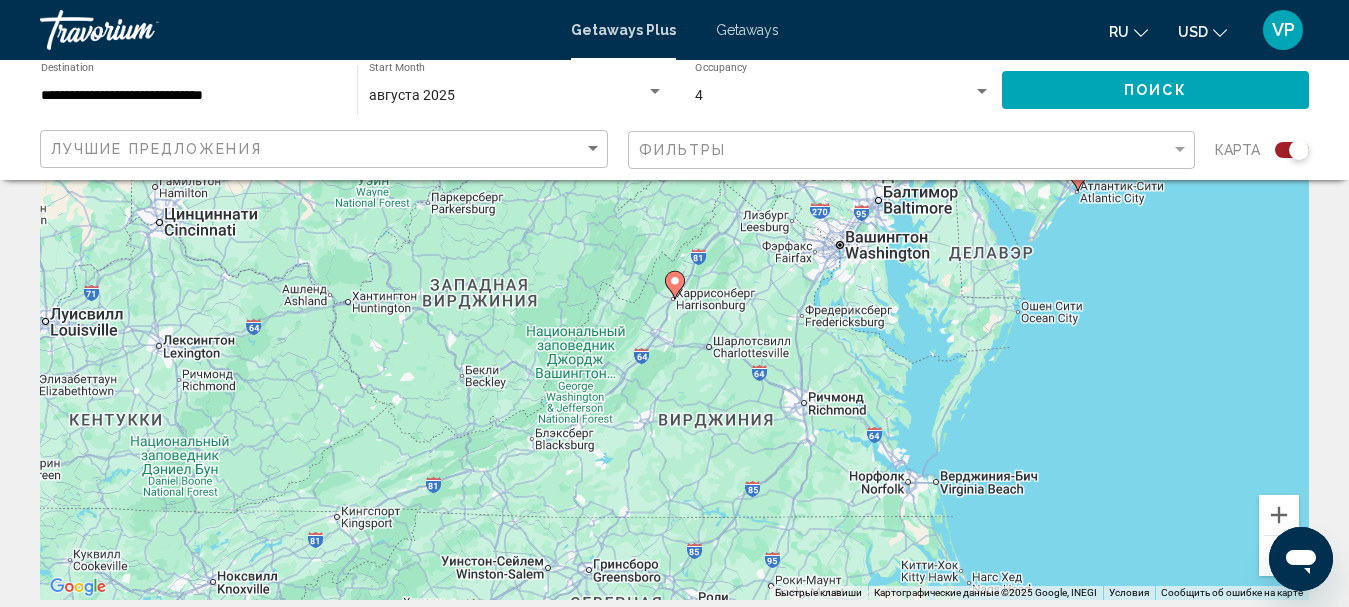
click at [678, 284] on image "Main content" at bounding box center [675, 281] width 12 height 12
type input "**********"
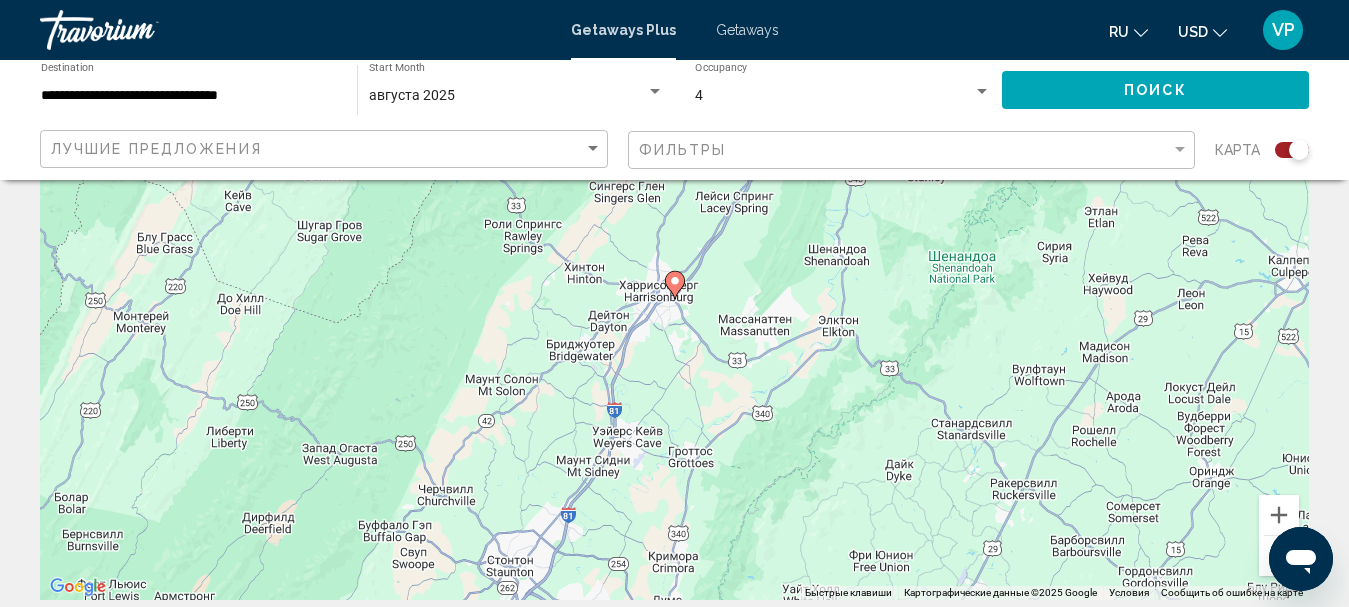
click at [678, 284] on image "Main content" at bounding box center [675, 281] width 12 height 12
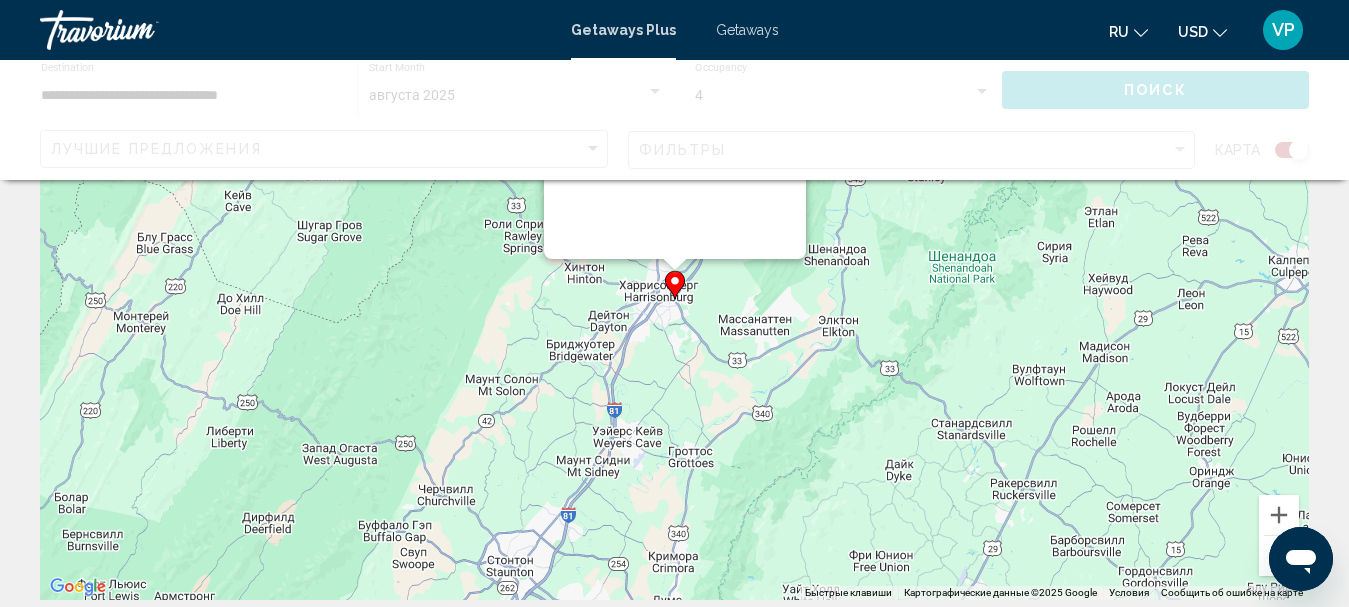
scroll to position [0, 0]
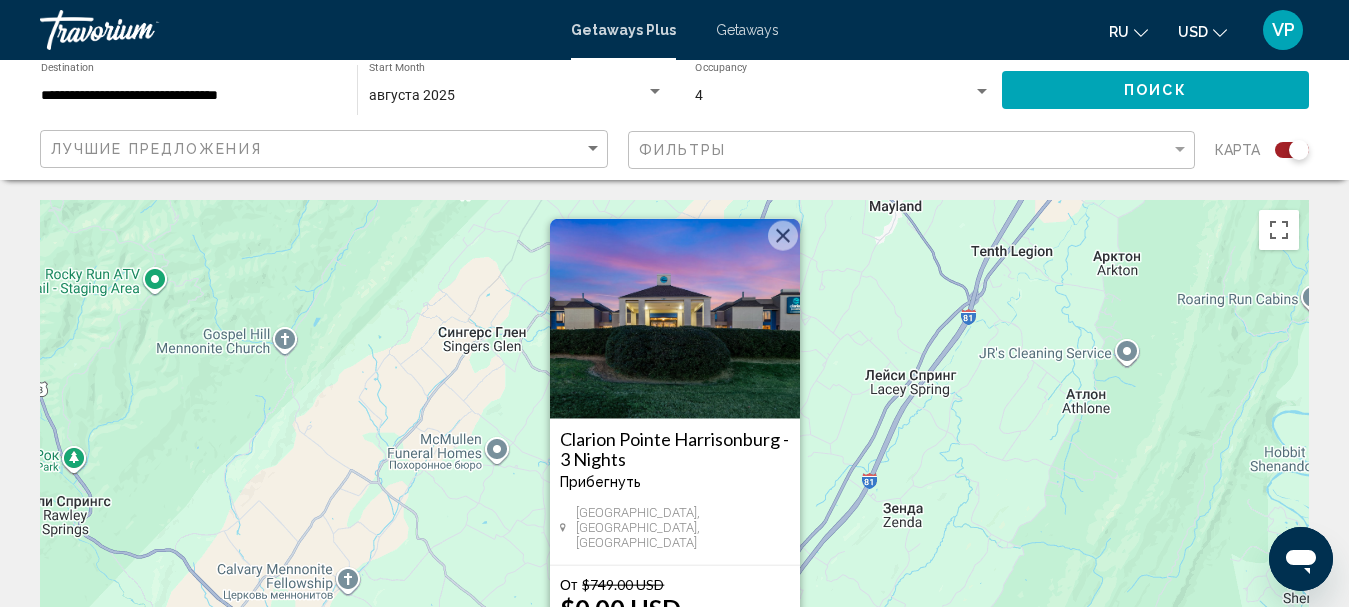
click at [771, 247] on button "Закрыть" at bounding box center [783, 236] width 30 height 30
